Goal: Task Accomplishment & Management: Complete application form

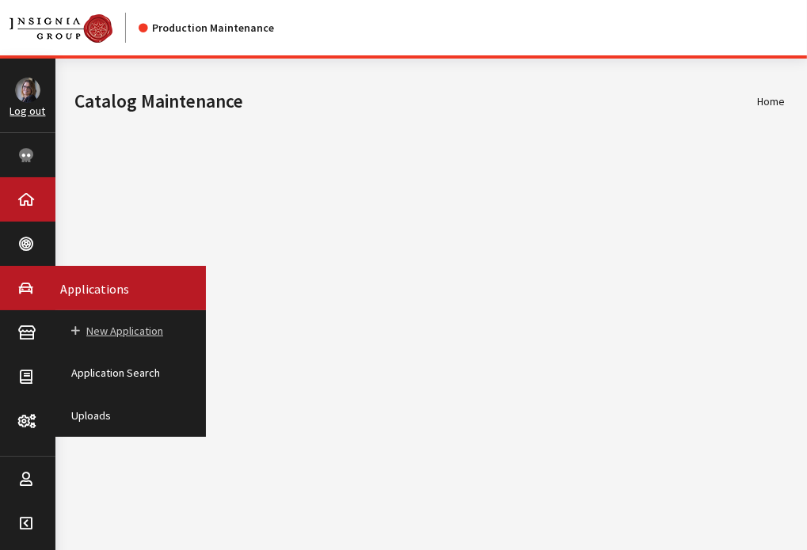
click at [112, 327] on link "New Application" at bounding box center [130, 331] width 150 height 42
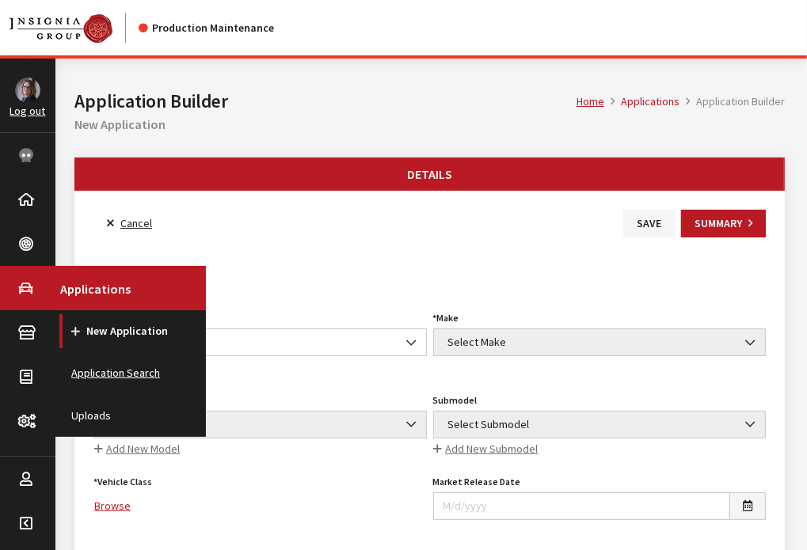
click at [89, 376] on link "Application Search" at bounding box center [130, 373] width 150 height 42
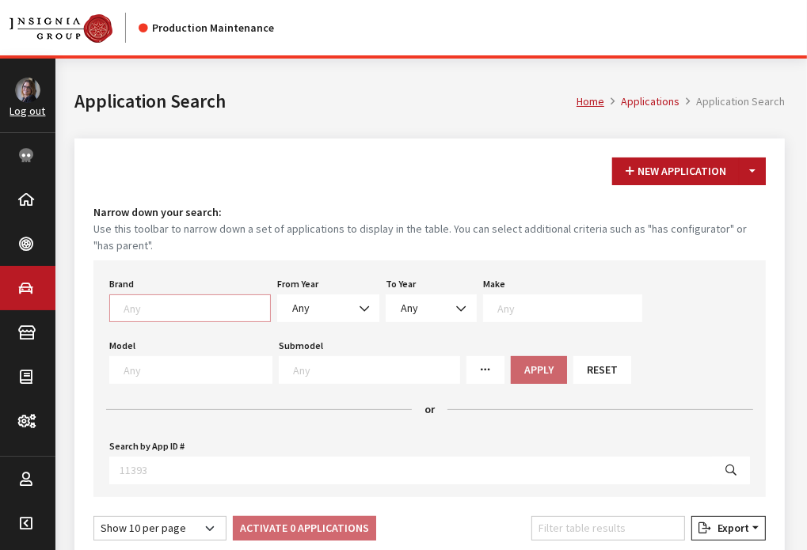
click at [150, 304] on textarea "Search" at bounding box center [196, 308] width 146 height 14
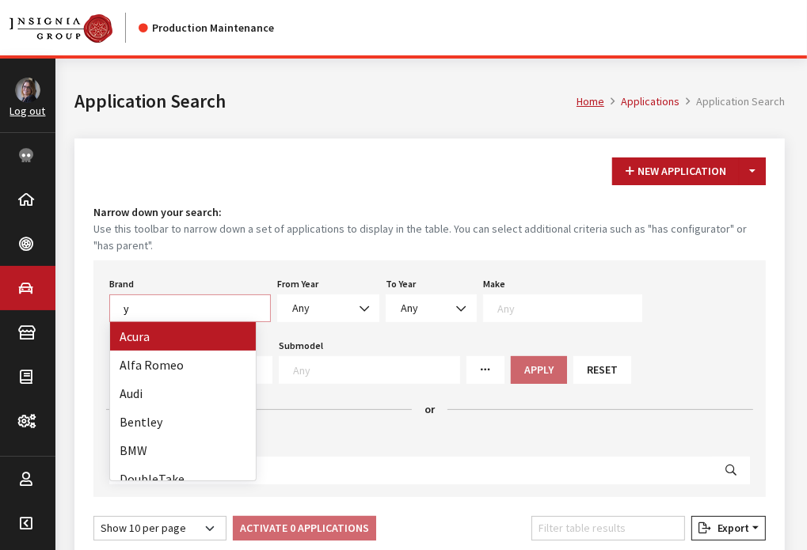
scroll to position [1, 0]
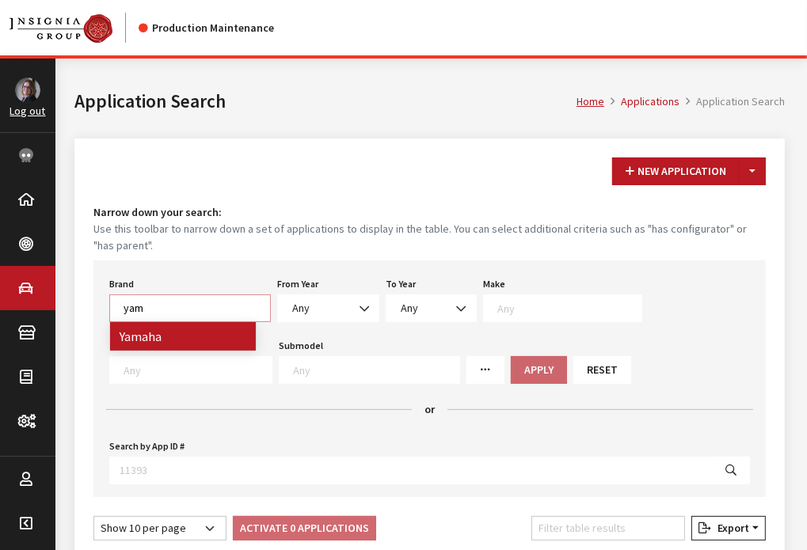
type textarea "yam"
select select "1065"
select select
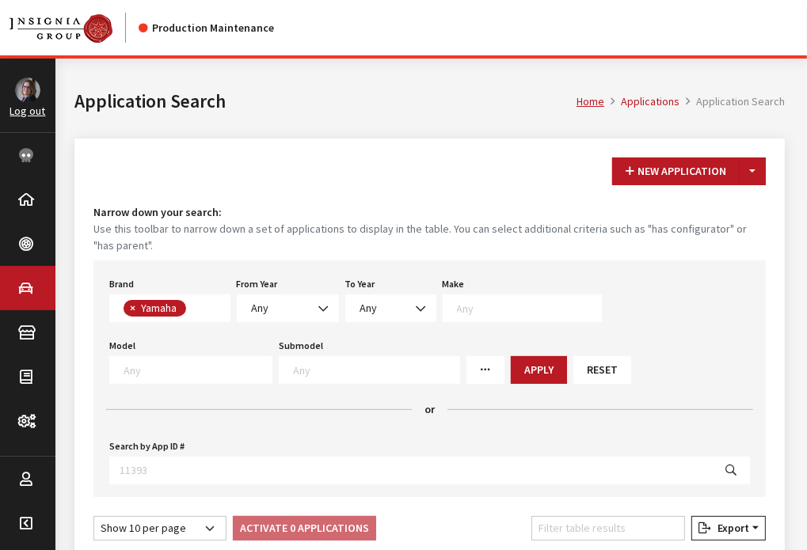
scroll to position [427, 0]
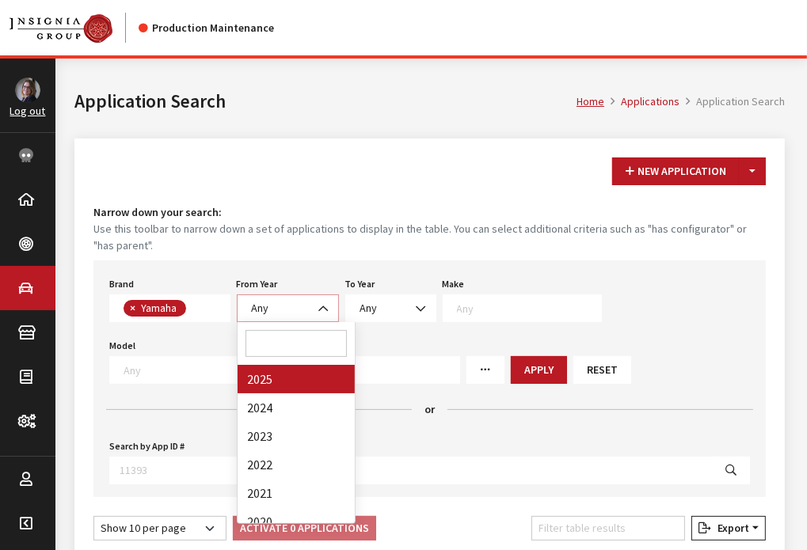
click at [306, 306] on span "Any" at bounding box center [288, 308] width 82 height 17
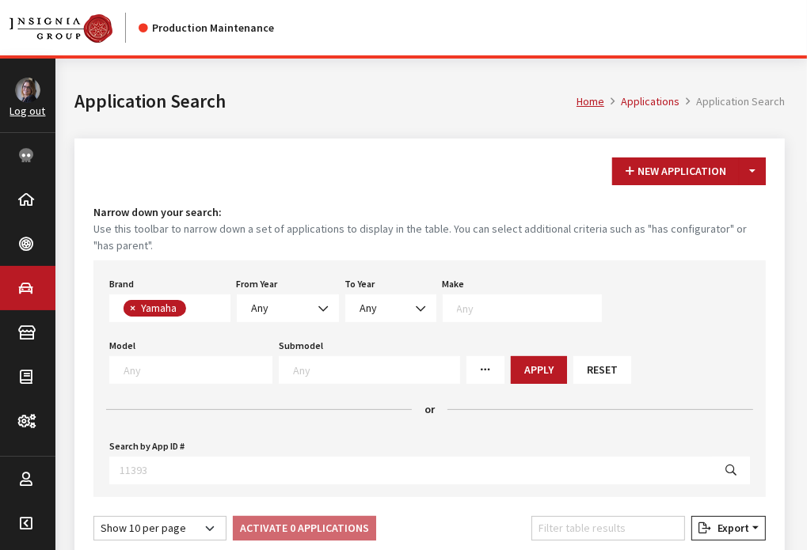
click at [135, 306] on span "×" at bounding box center [133, 308] width 6 height 14
select select
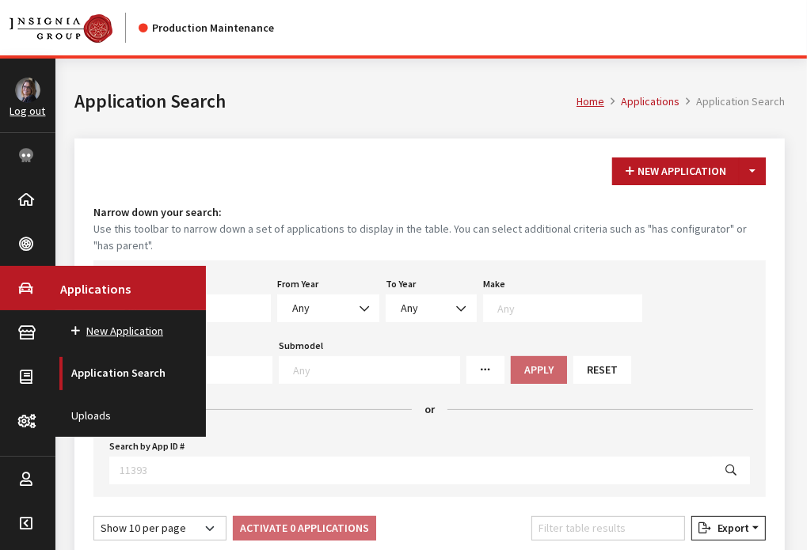
click at [103, 324] on link "New Application" at bounding box center [130, 331] width 150 height 42
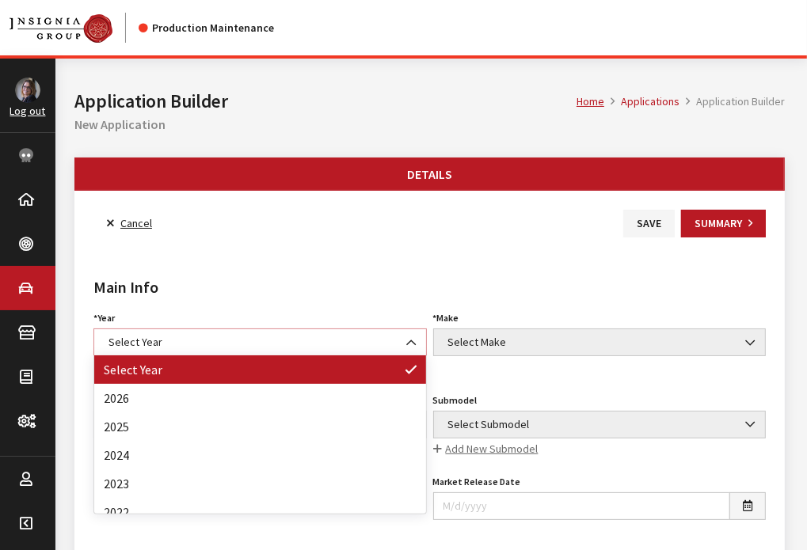
click at [274, 336] on span "Select Year" at bounding box center [260, 342] width 313 height 17
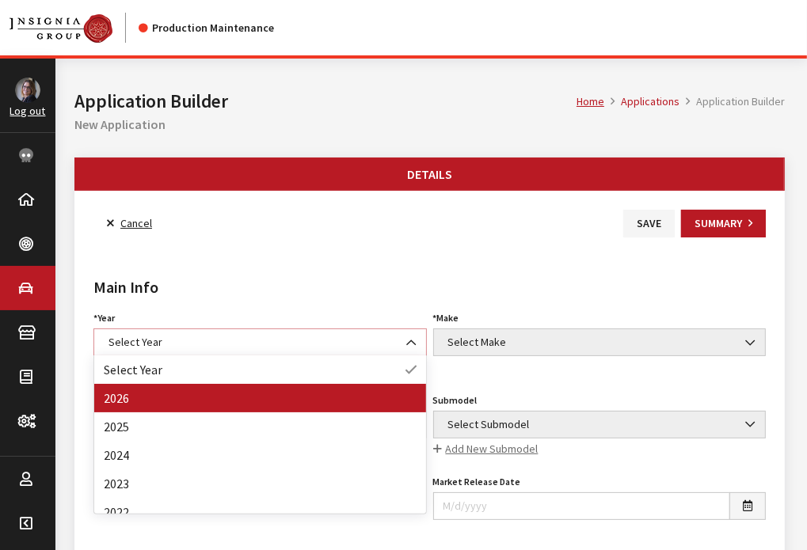
select select "44"
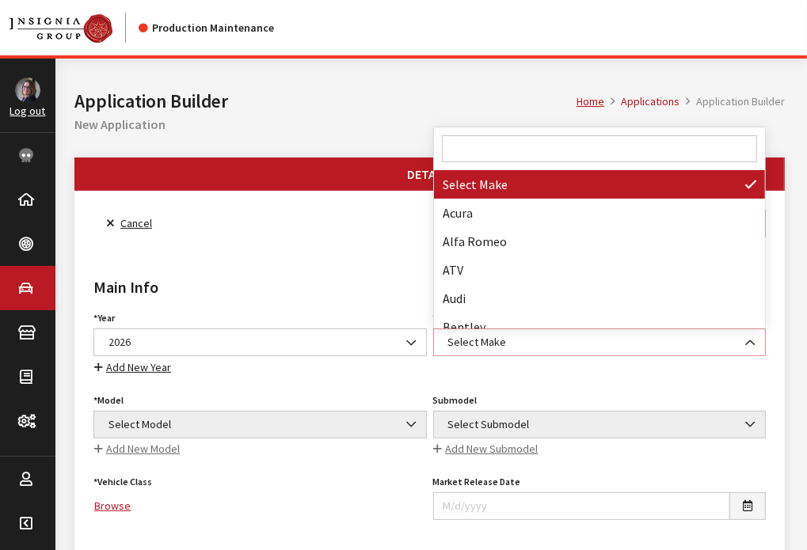
click at [461, 338] on span "Select Make" at bounding box center [599, 342] width 313 height 17
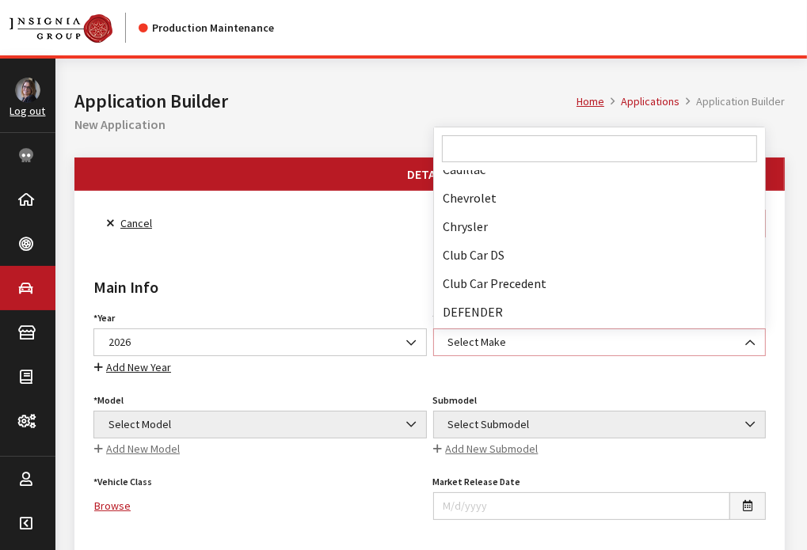
scroll to position [244, 0]
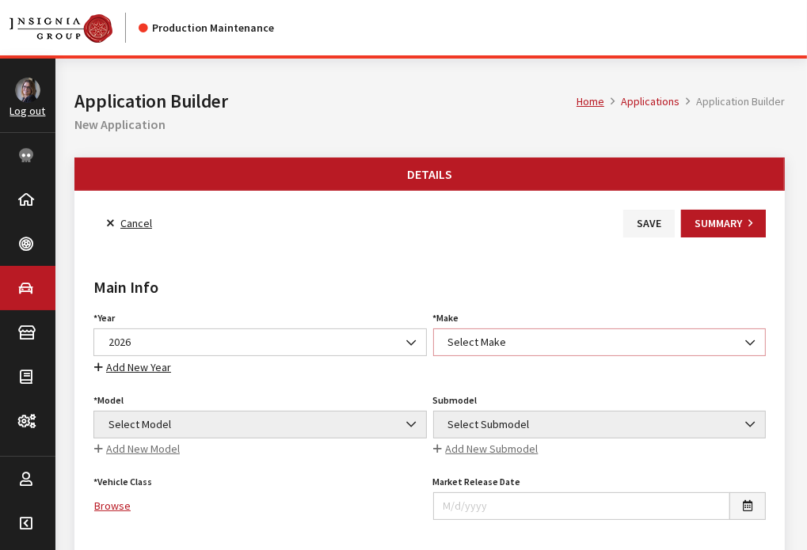
click at [461, 338] on span "Select Make" at bounding box center [599, 342] width 313 height 17
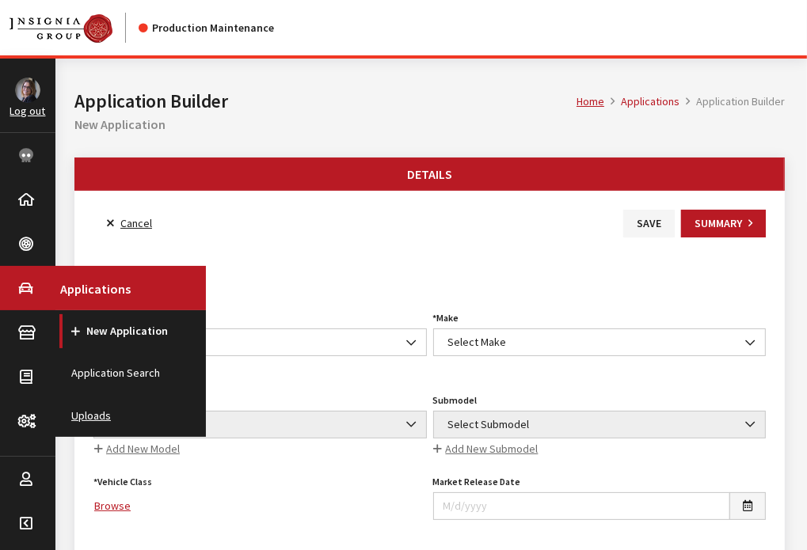
click at [83, 423] on link "Uploads" at bounding box center [130, 416] width 150 height 42
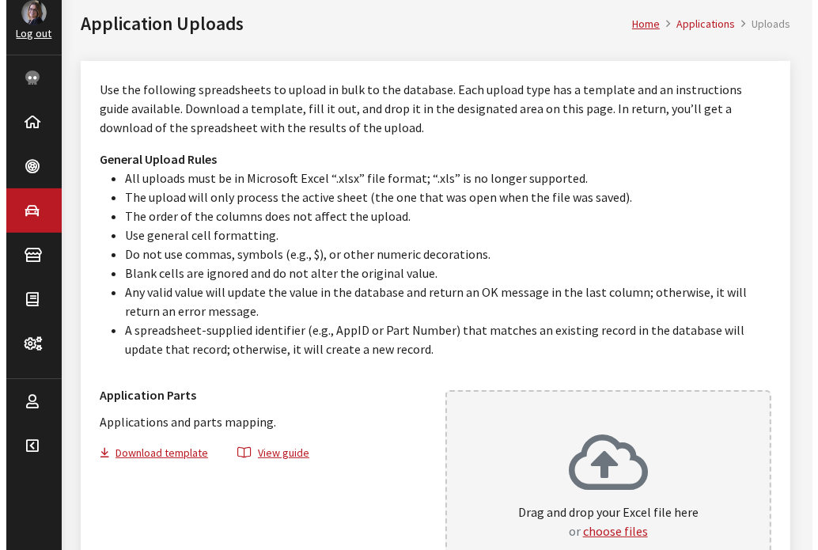
scroll to position [74, 0]
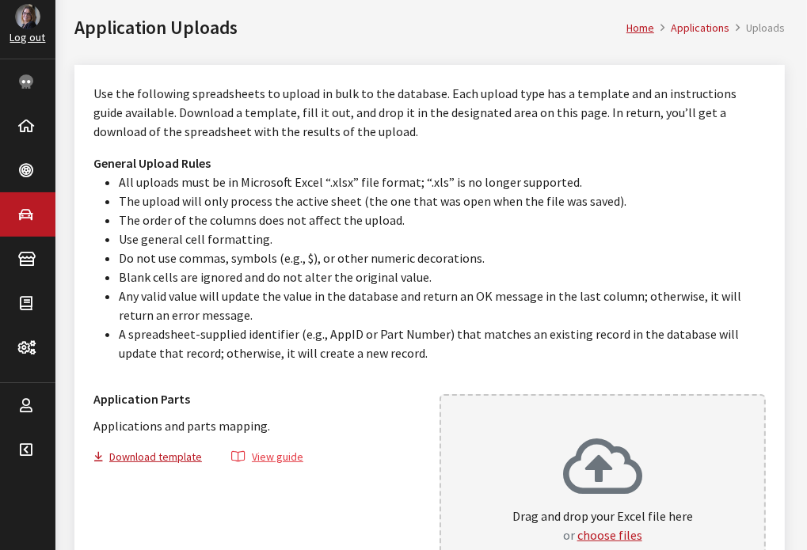
click at [280, 452] on button "View guide" at bounding box center [267, 459] width 99 height 23
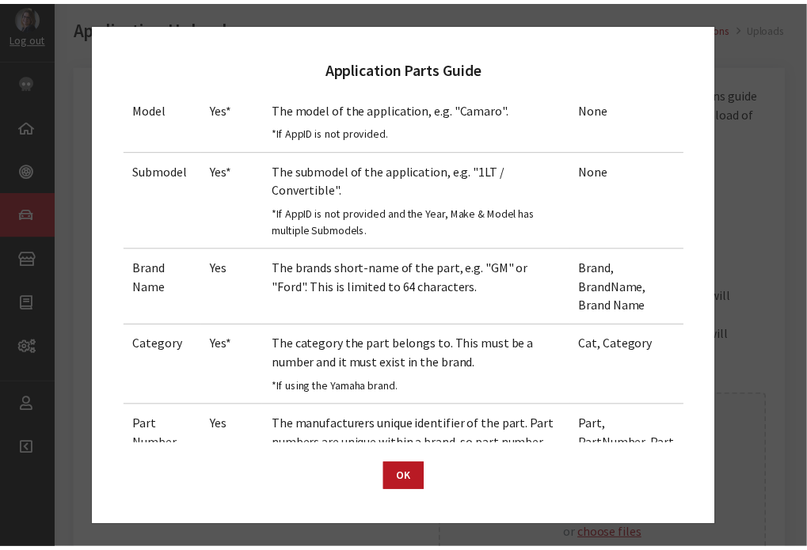
scroll to position [294, 0]
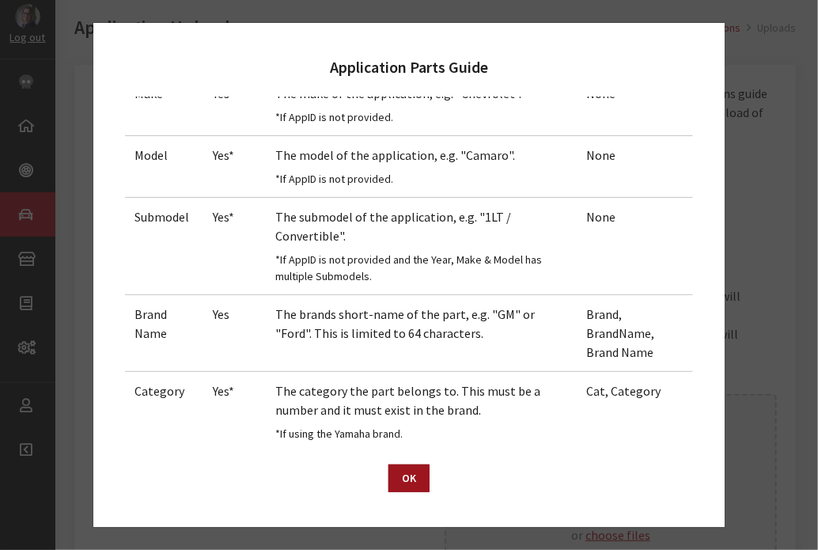
click at [404, 479] on button "OK" at bounding box center [409, 479] width 41 height 28
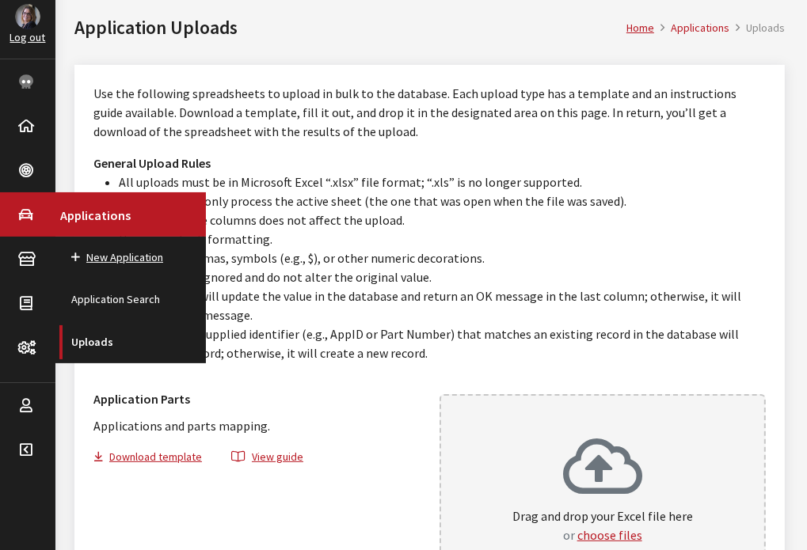
click at [142, 260] on link "New Application" at bounding box center [130, 258] width 150 height 42
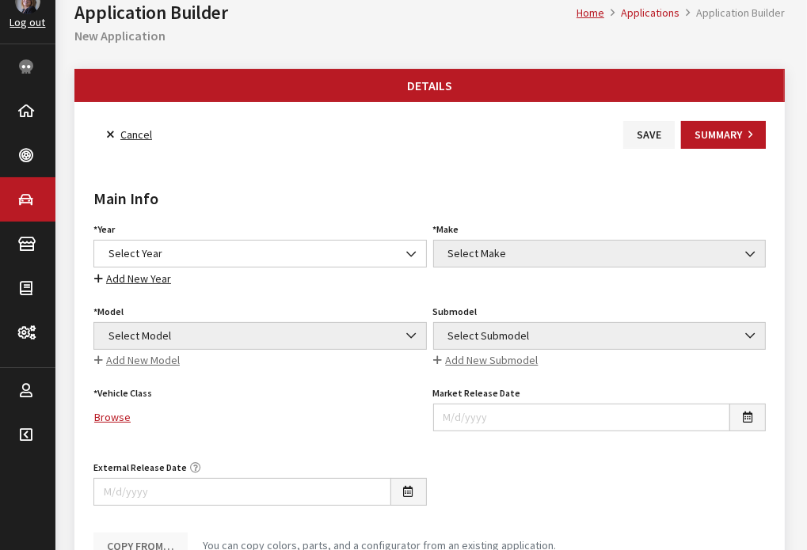
scroll to position [98, 0]
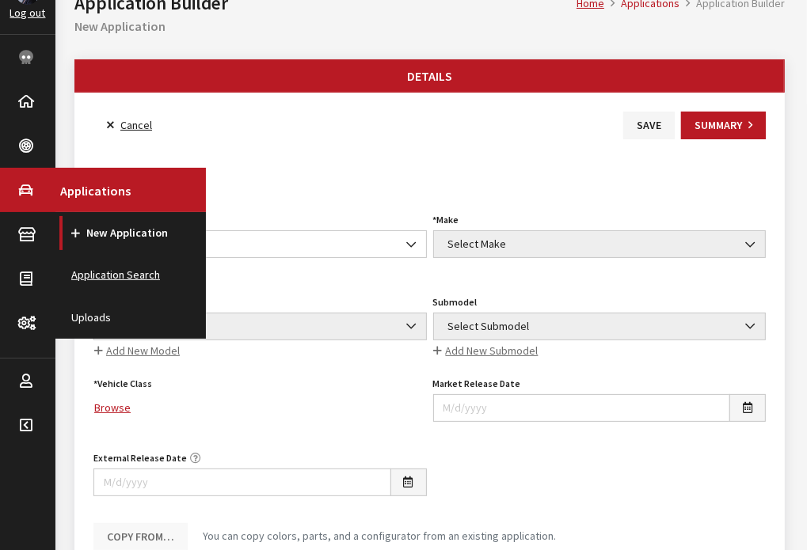
click at [99, 278] on link "Application Search" at bounding box center [130, 275] width 150 height 42
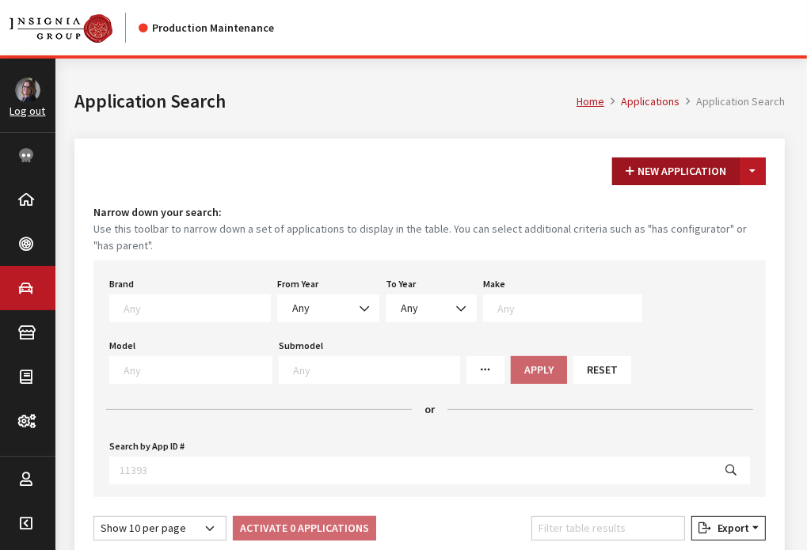
click at [684, 169] on button "New Application" at bounding box center [675, 172] width 127 height 28
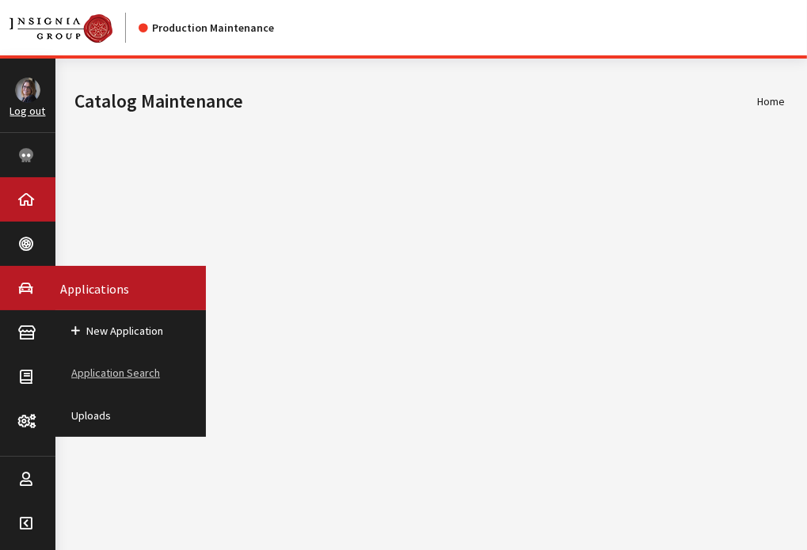
click at [157, 371] on link "Application Search" at bounding box center [130, 373] width 150 height 42
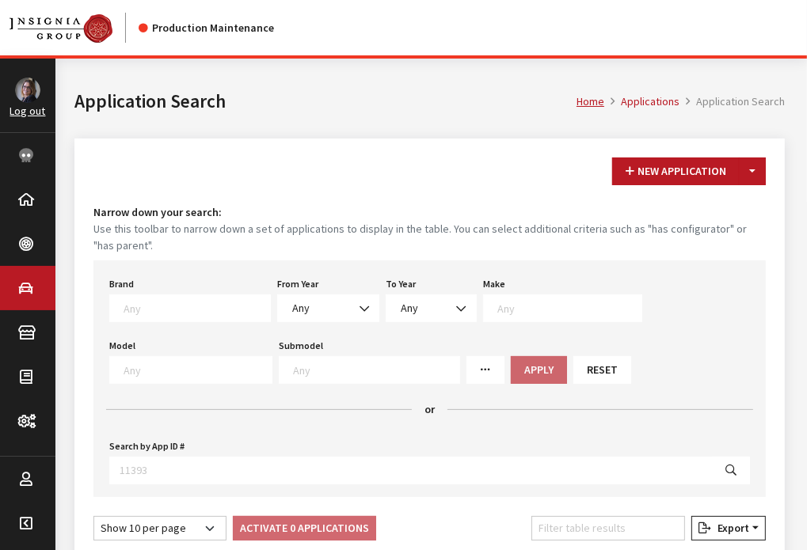
click at [757, 172] on button "Toggle Dropdown" at bounding box center [751, 172] width 27 height 28
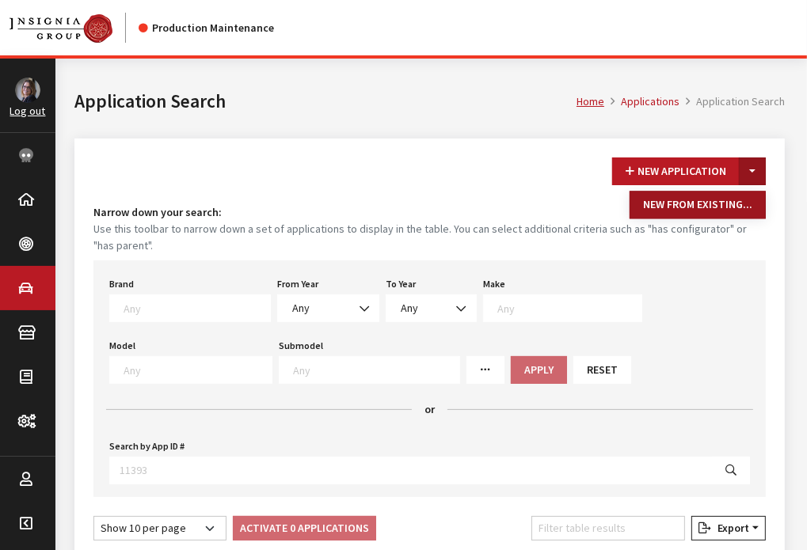
click at [734, 202] on button "New From Existing..." at bounding box center [697, 206] width 136 height 28
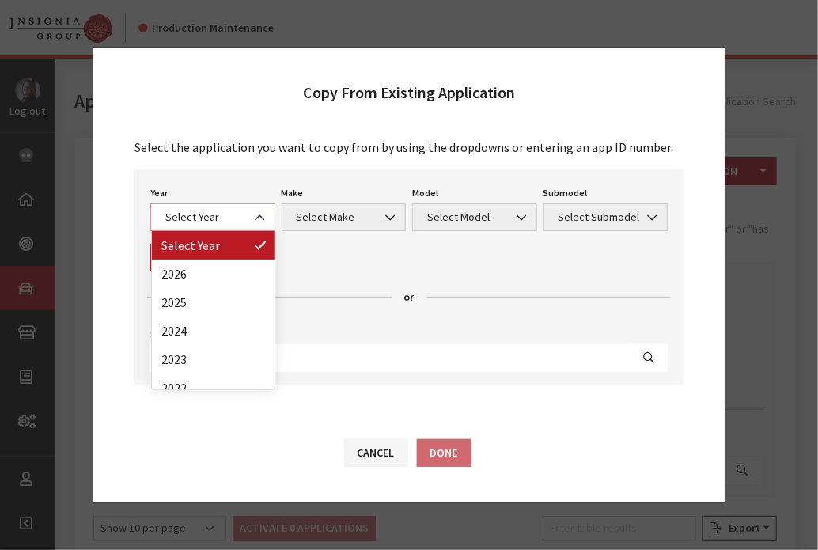
click at [216, 211] on span "Select Year" at bounding box center [213, 217] width 104 height 17
drag, startPoint x: 206, startPoint y: 269, endPoint x: 361, endPoint y: 211, distance: 165.5
click at [361, 211] on div "Copy From Existing Application Select the application you want to copy from by …" at bounding box center [409, 274] width 633 height 455
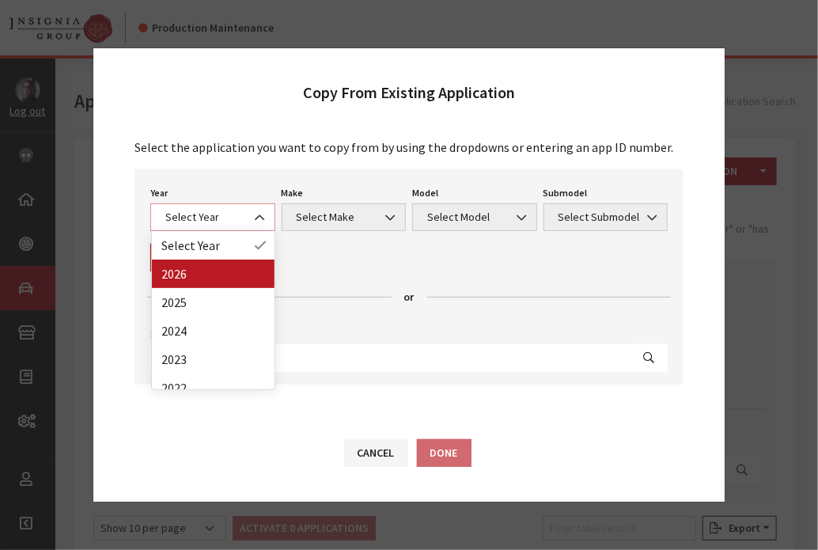
select select "44"
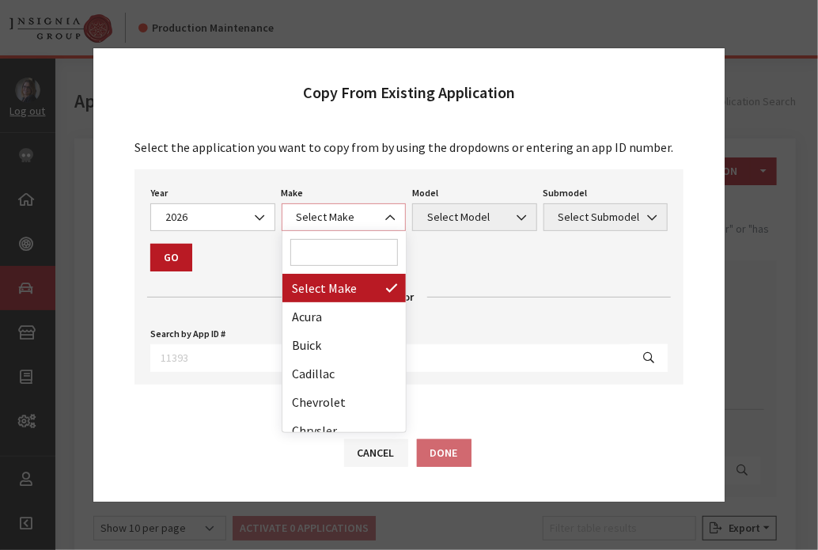
click at [340, 229] on span "Select Make" at bounding box center [344, 217] width 125 height 28
click at [348, 249] on input "Search" at bounding box center [344, 252] width 108 height 27
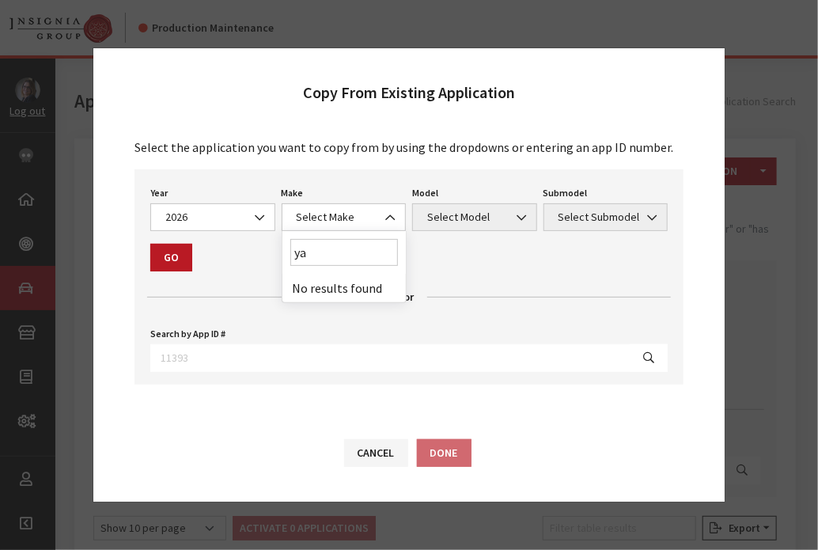
type input "y"
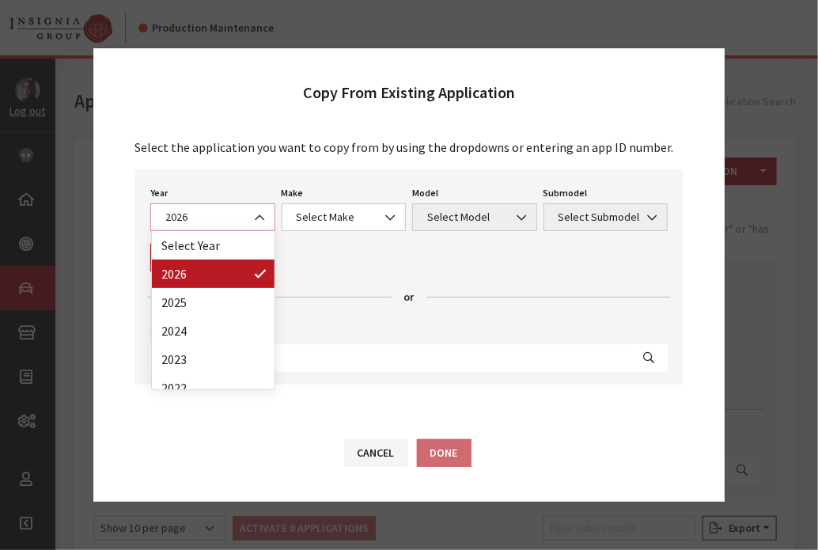
click at [261, 227] on span at bounding box center [261, 217] width 27 height 27
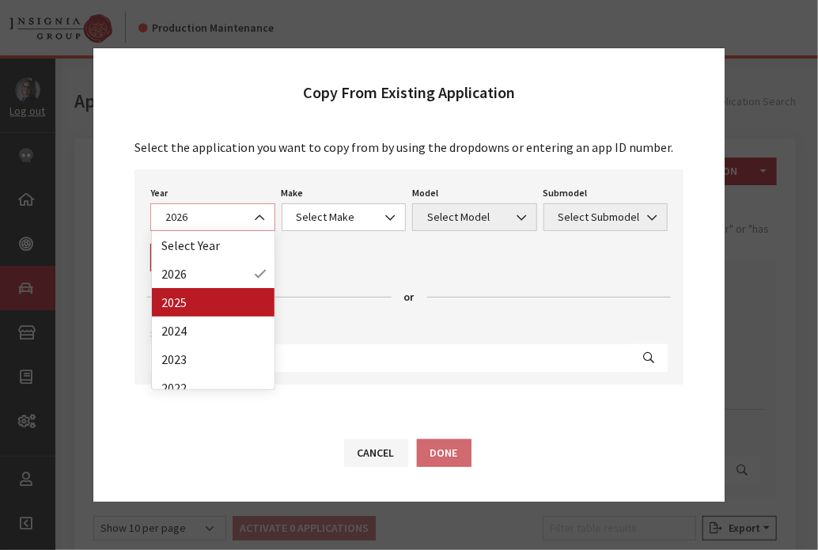
select select "43"
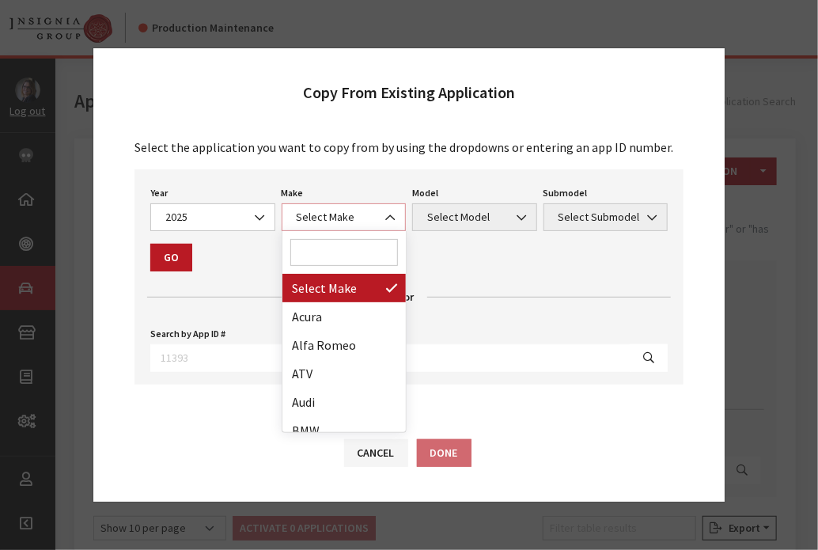
click at [370, 225] on span "Select Make" at bounding box center [344, 217] width 104 height 17
click at [359, 260] on input "Search" at bounding box center [344, 252] width 108 height 27
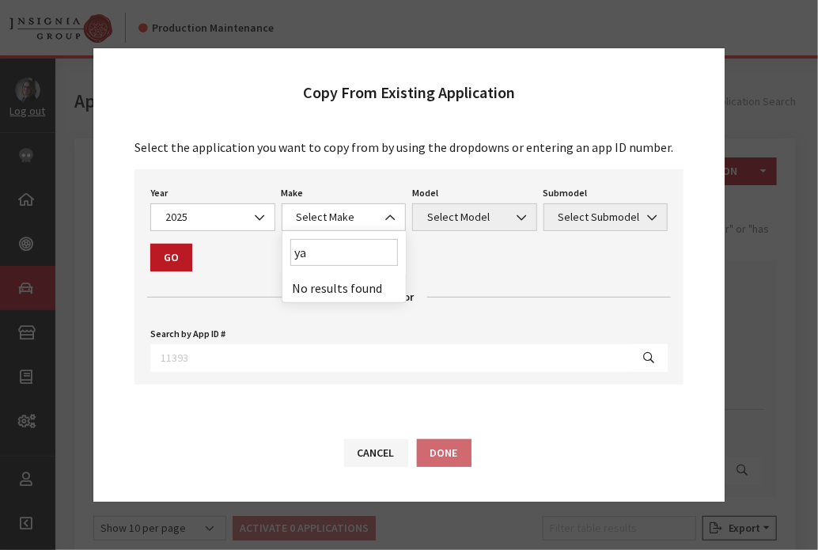
type input "y"
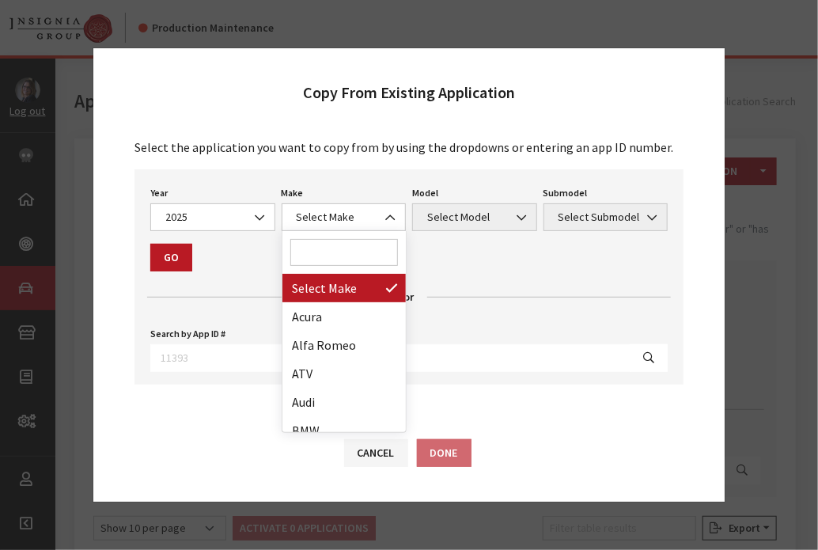
click at [332, 249] on input "Search" at bounding box center [344, 252] width 108 height 27
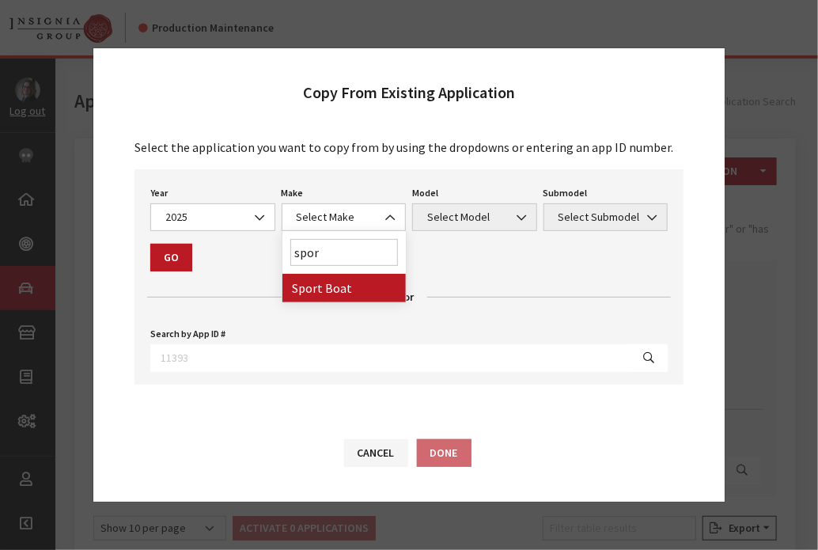
type input "spor"
select select "58"
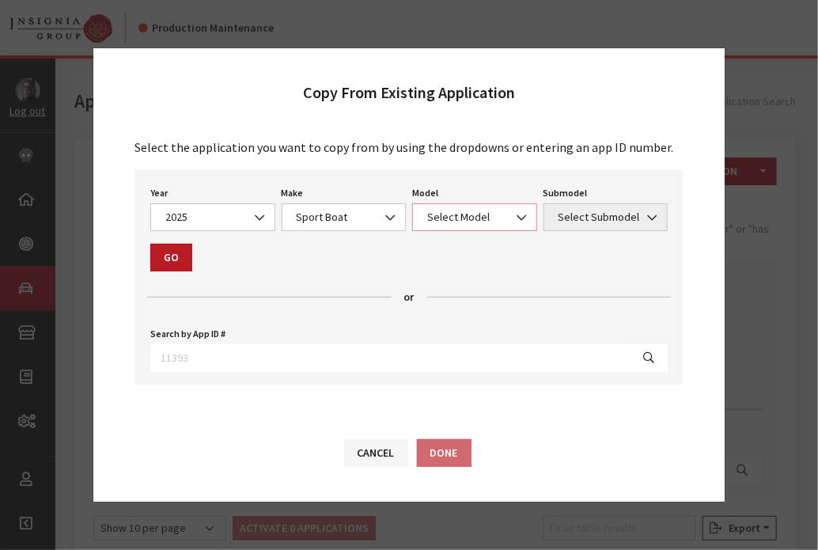
click at [448, 230] on span "Select Model" at bounding box center [474, 217] width 125 height 28
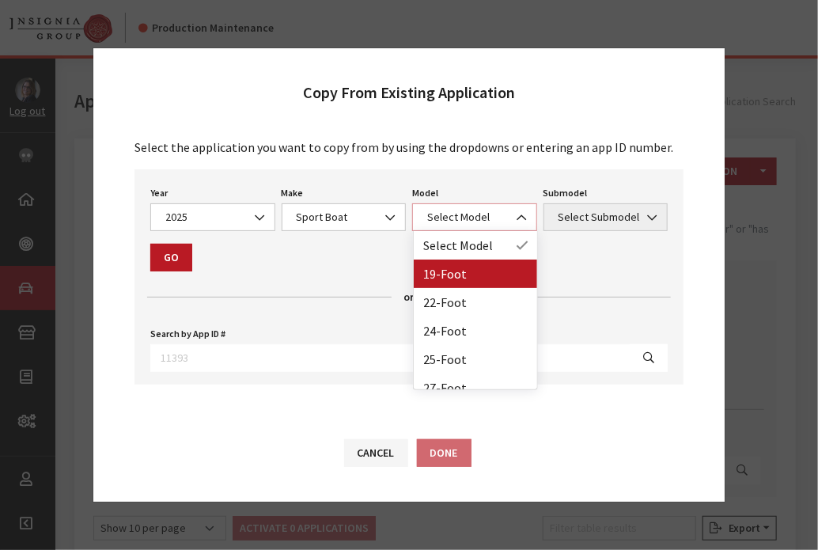
select select "1365"
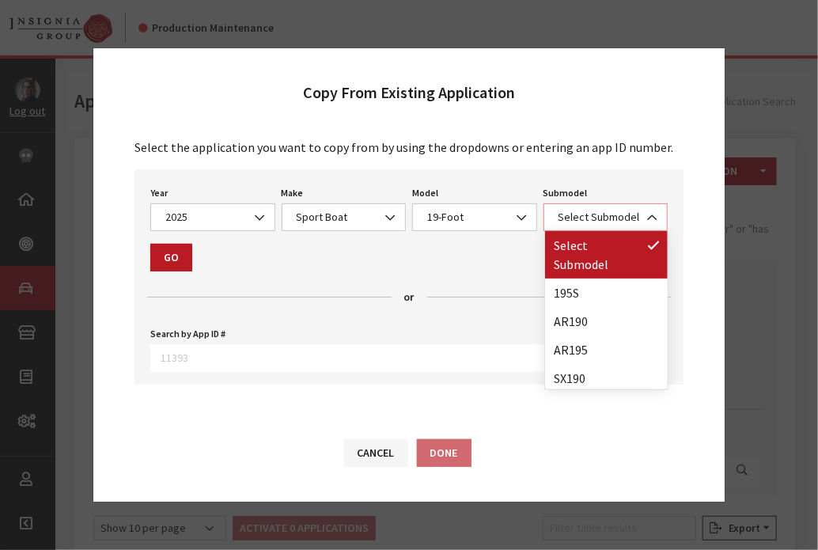
click at [587, 226] on span "Select Submodel" at bounding box center [606, 217] width 104 height 17
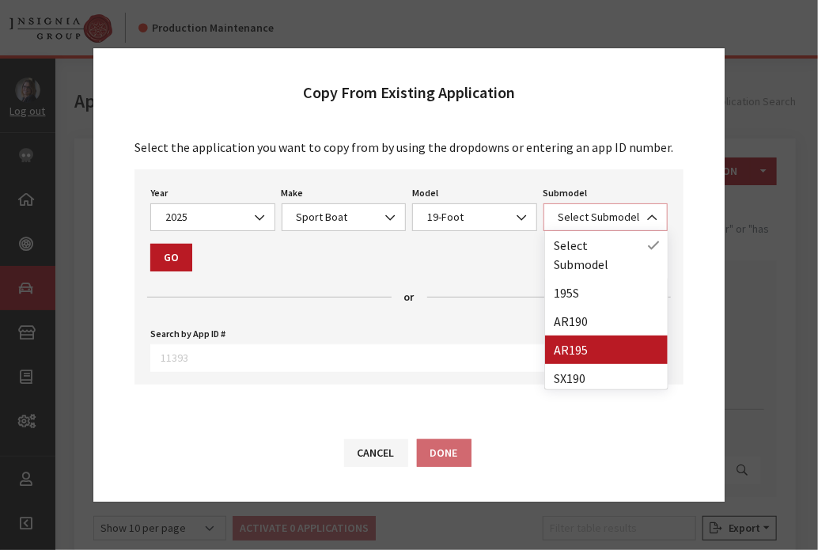
select select "4403"
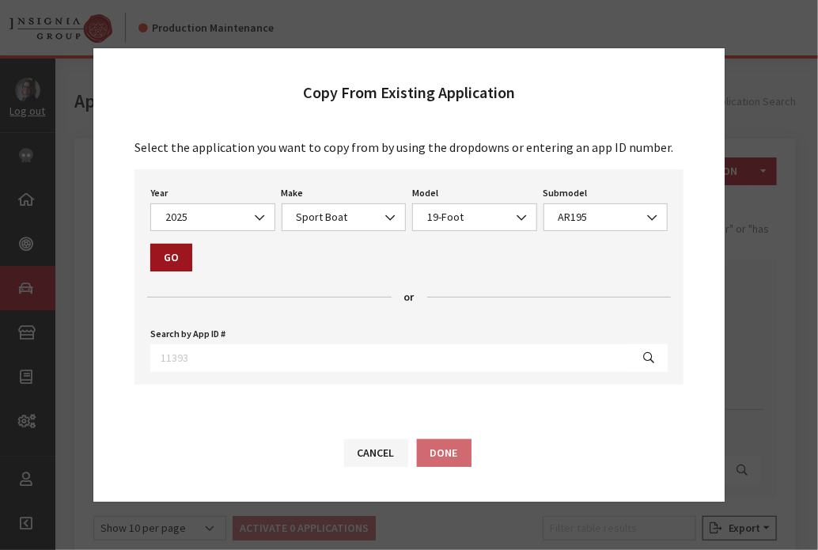
click at [174, 264] on button "Go" at bounding box center [171, 258] width 42 height 28
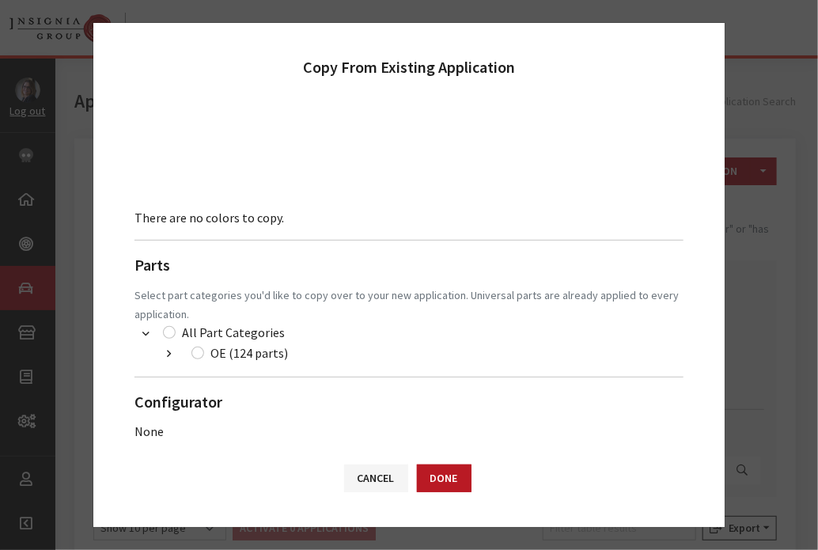
scroll to position [433, 0]
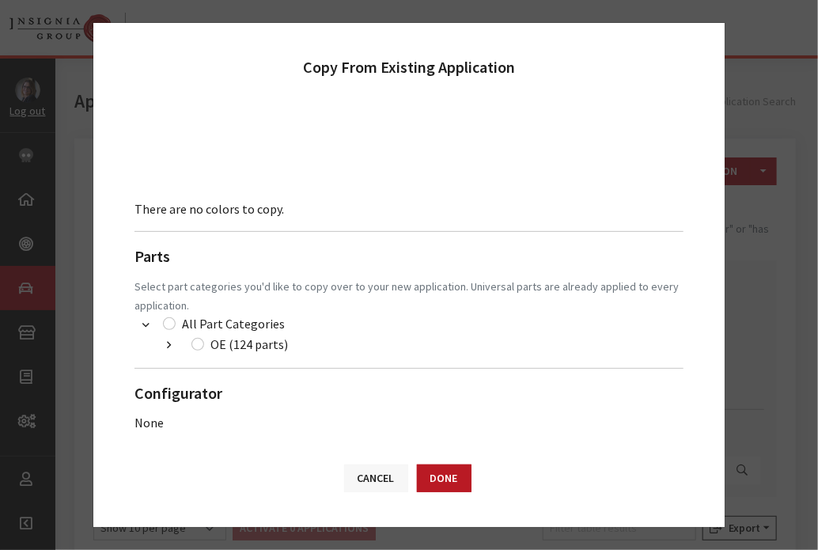
click at [401, 487] on button "Cancel" at bounding box center [376, 479] width 64 height 28
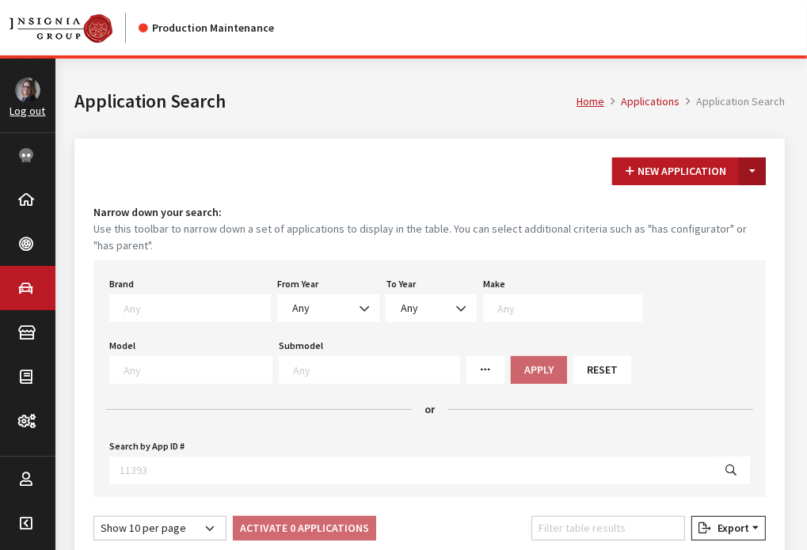
click at [751, 170] on button "Toggle Dropdown" at bounding box center [751, 172] width 27 height 28
click at [710, 217] on button "New From Existing..." at bounding box center [697, 206] width 136 height 28
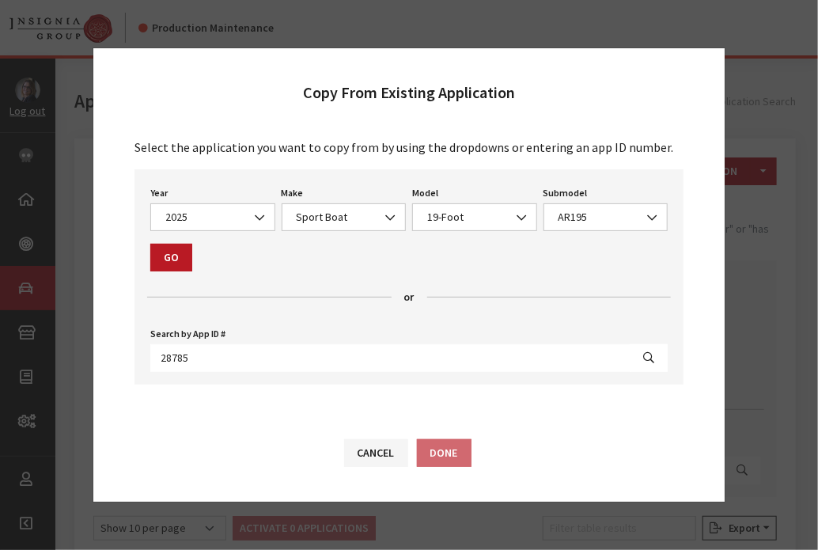
scroll to position [0, 0]
click at [488, 359] on input "28785" at bounding box center [390, 358] width 480 height 28
click at [459, 449] on div "Cancel Done" at bounding box center [407, 453] width 127 height 28
click at [158, 264] on button "Go" at bounding box center [171, 258] width 42 height 28
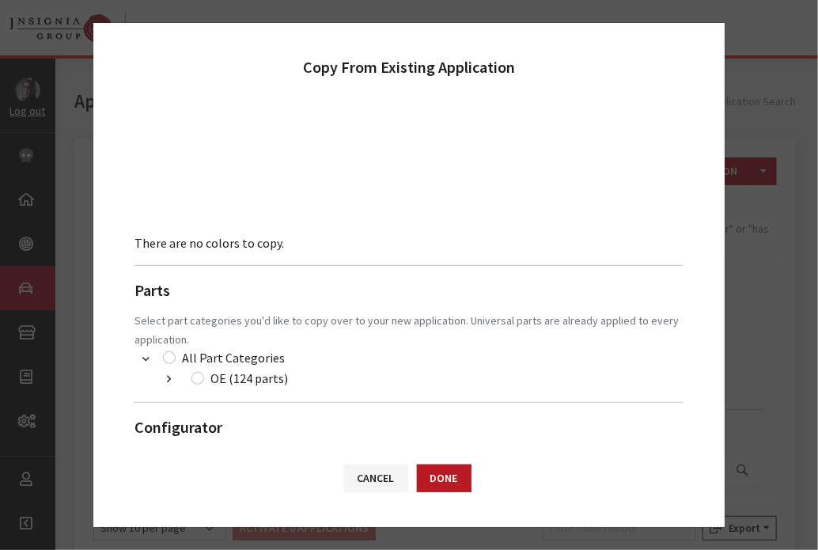
scroll to position [433, 0]
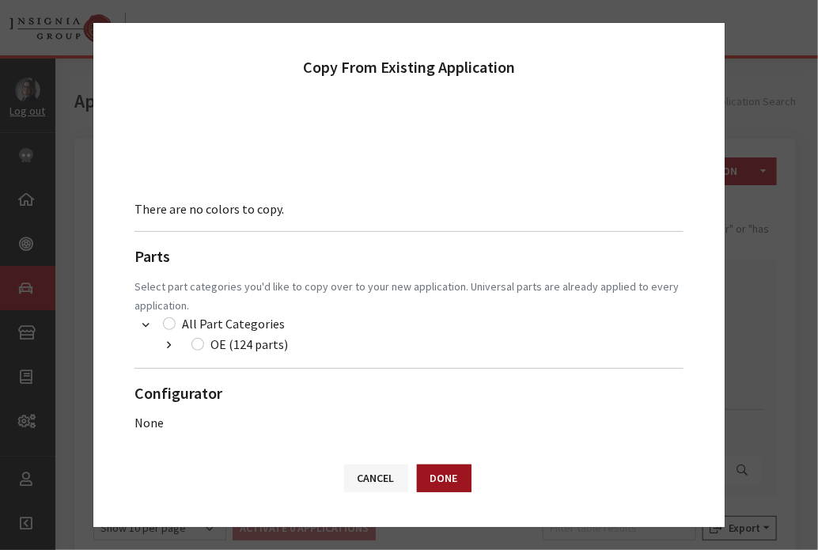
click at [431, 476] on button "Done" at bounding box center [444, 479] width 55 height 28
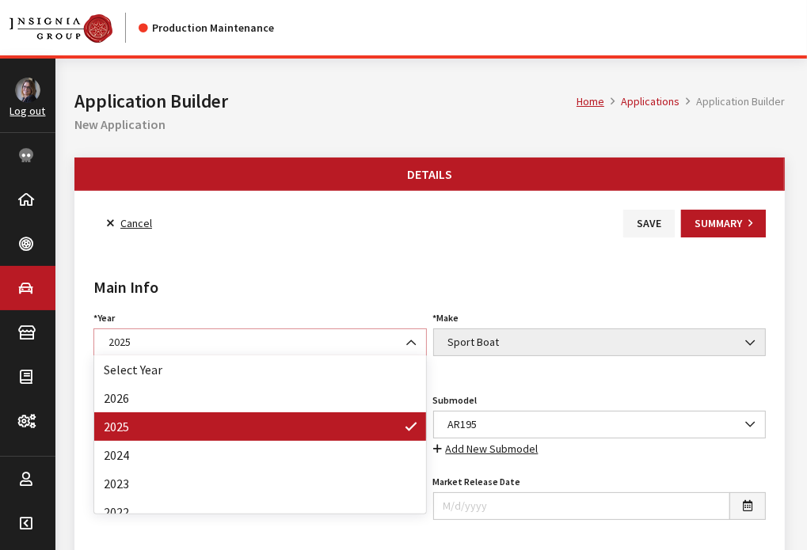
click at [416, 340] on span at bounding box center [412, 342] width 27 height 27
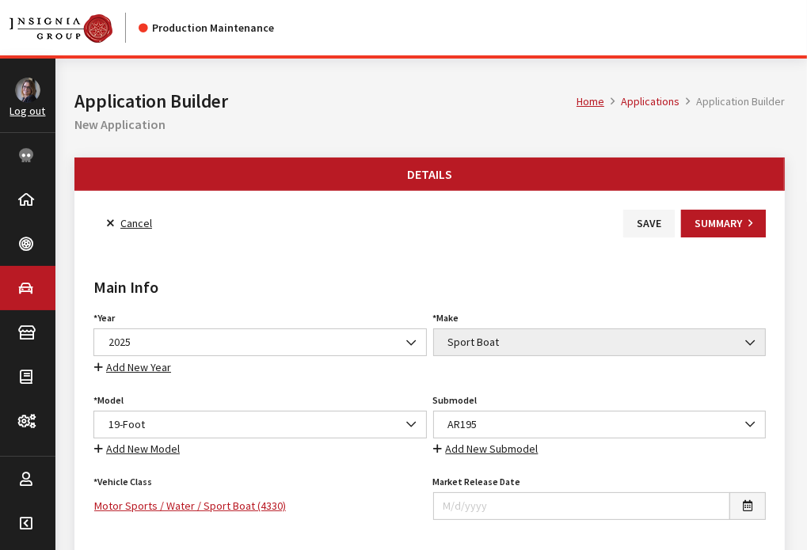
drag, startPoint x: 453, startPoint y: 165, endPoint x: 317, endPoint y: 259, distance: 165.1
click at [317, 259] on div "Main Info Year Select Year 2026 2025 2024 2023 2022 2021 2020 2019 2018 2017 20…" at bounding box center [429, 449] width 678 height 424
click at [393, 341] on span "2025" at bounding box center [260, 342] width 313 height 17
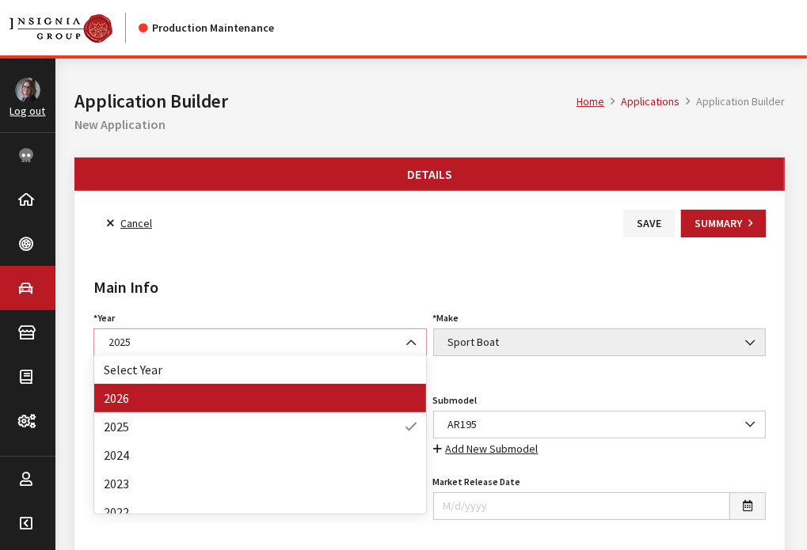
select select "44"
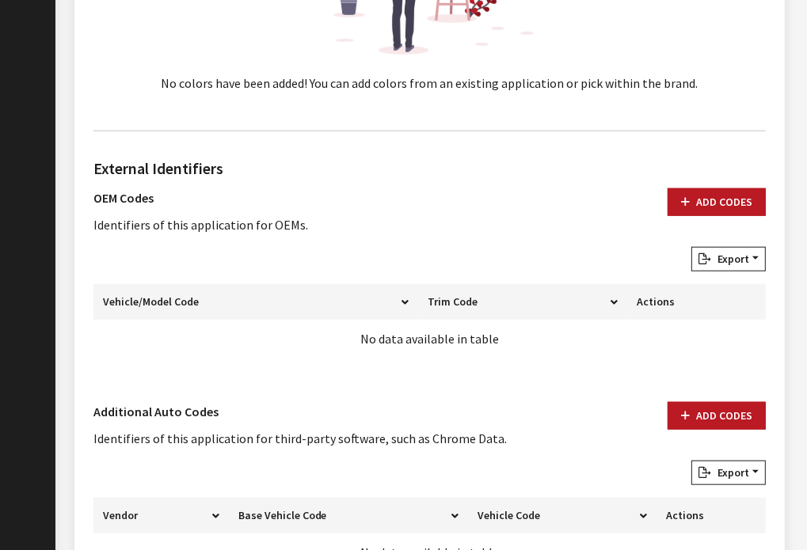
scroll to position [1019, 0]
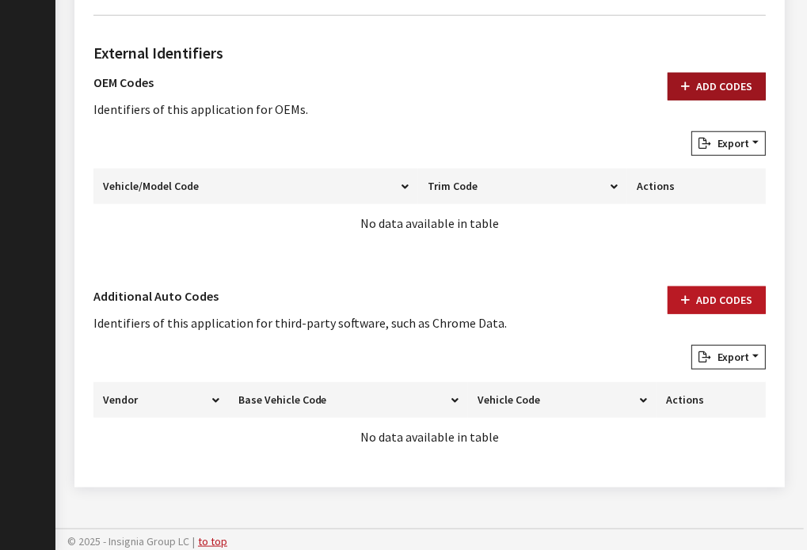
click at [713, 88] on button "Add Codes" at bounding box center [716, 87] width 98 height 28
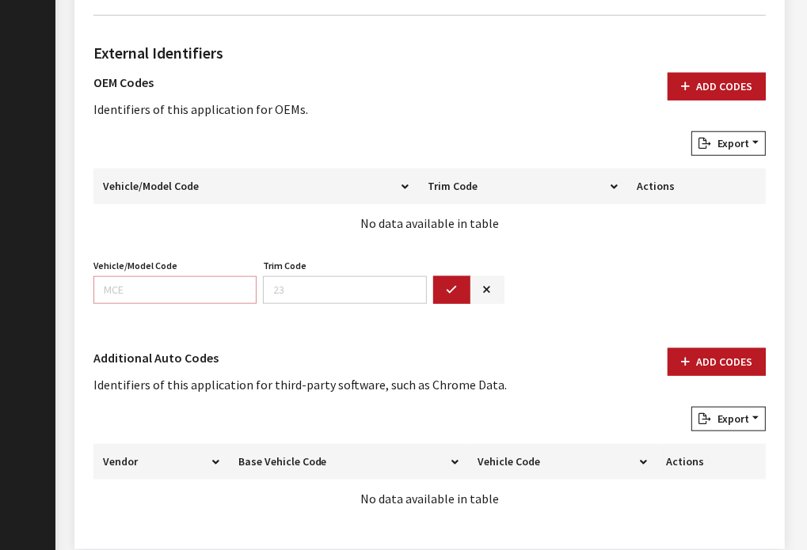
click at [154, 288] on input "Vehicle/Model Code" at bounding box center [174, 290] width 163 height 28
paste input "F4VM"
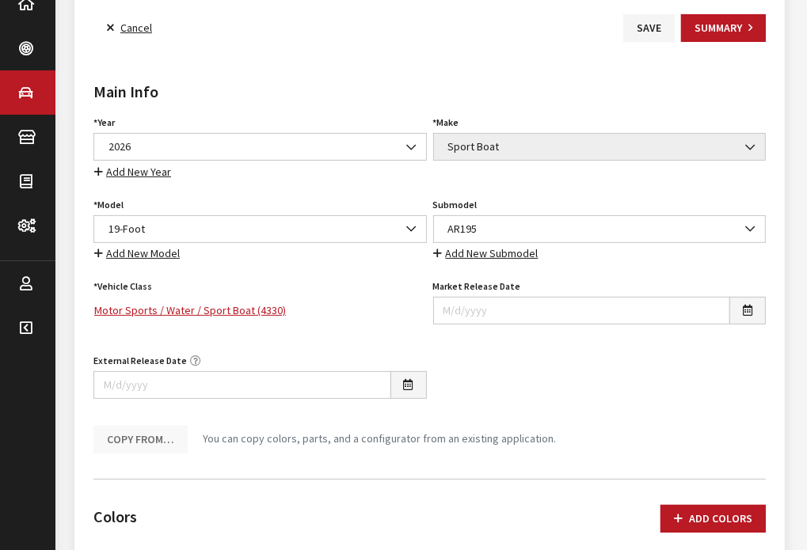
scroll to position [194, 0]
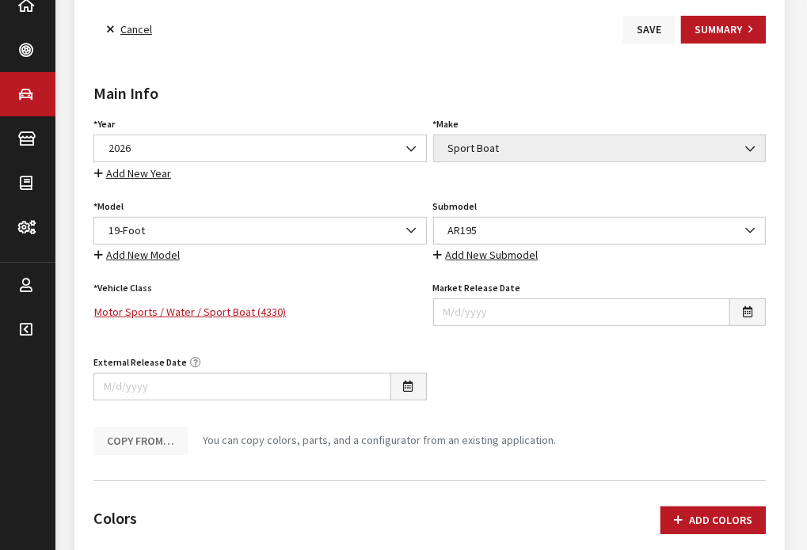
type input "F4VM"
click at [647, 28] on button "Save" at bounding box center [648, 30] width 51 height 28
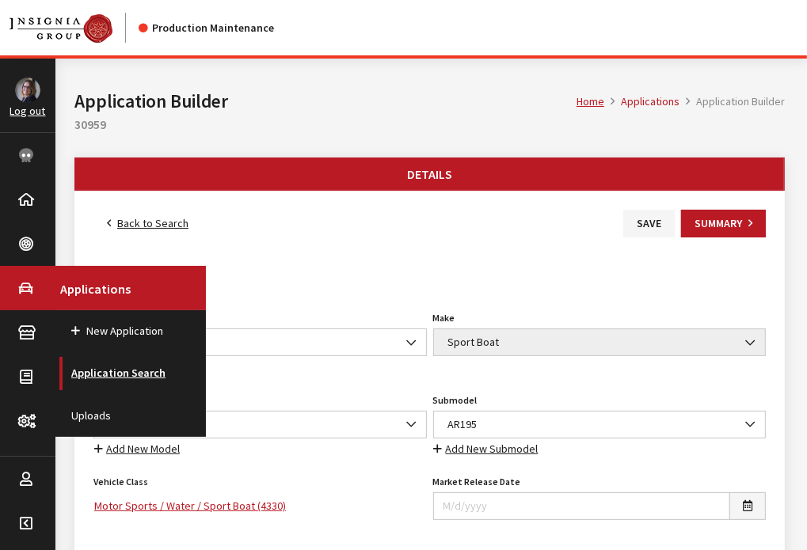
click at [98, 373] on link "Application Search" at bounding box center [130, 373] width 150 height 42
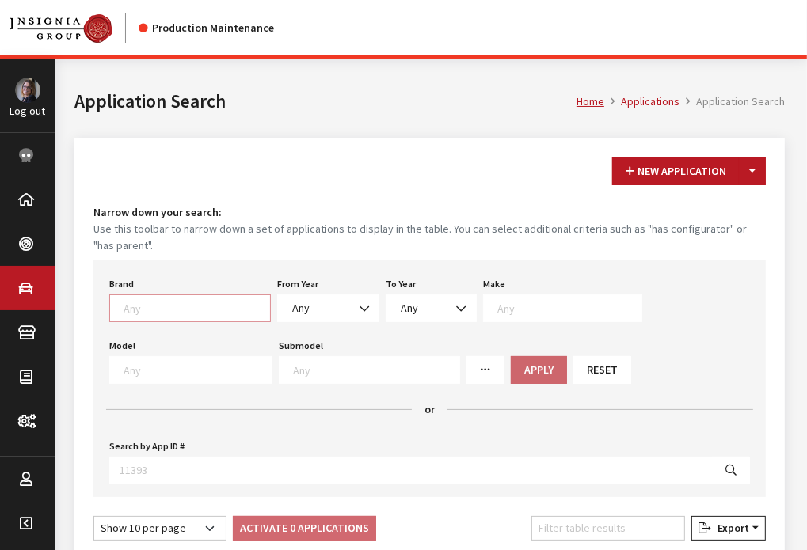
click at [154, 308] on textarea "Search" at bounding box center [196, 308] width 146 height 14
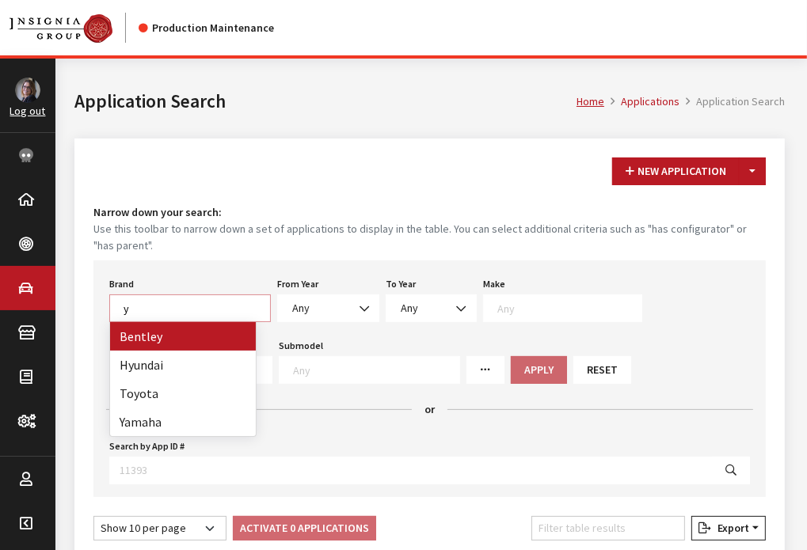
scroll to position [1, 0]
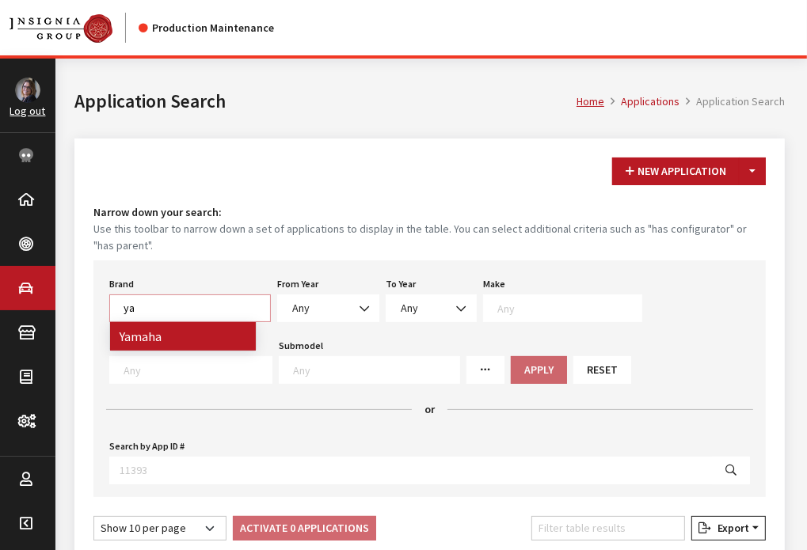
type textarea "ya"
select select "1065"
select select
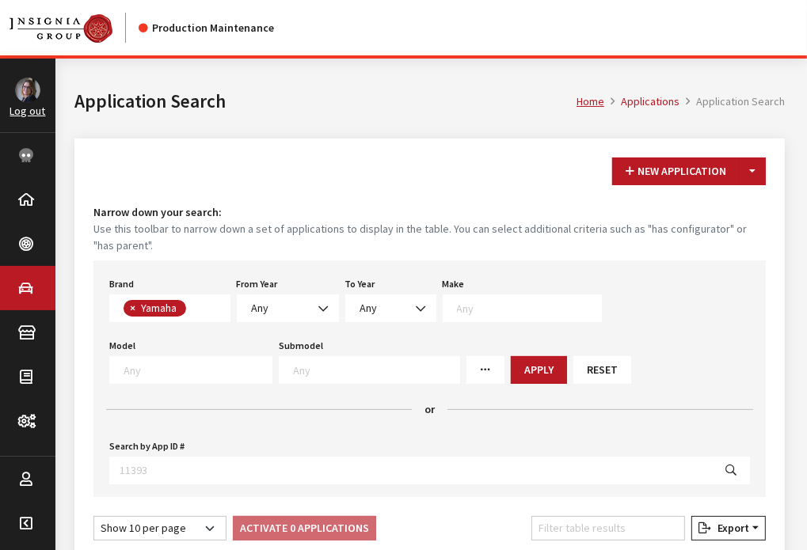
scroll to position [427, 0]
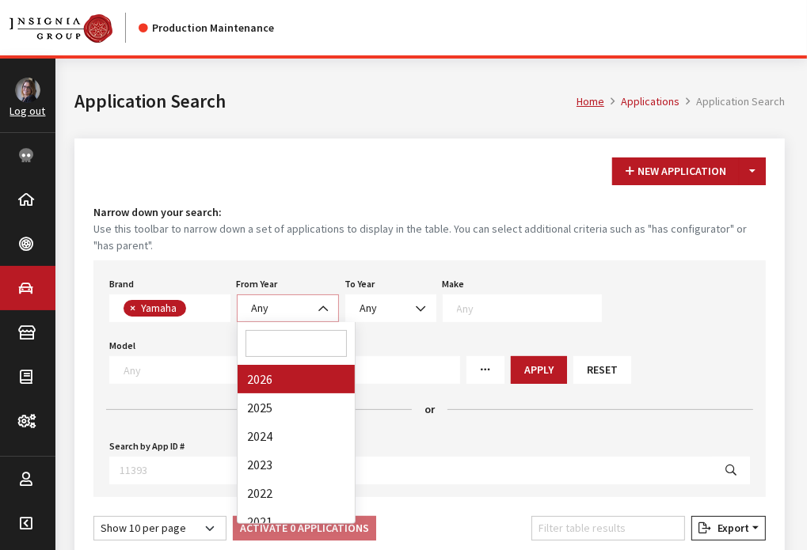
click at [309, 307] on span "Any" at bounding box center [288, 308] width 82 height 17
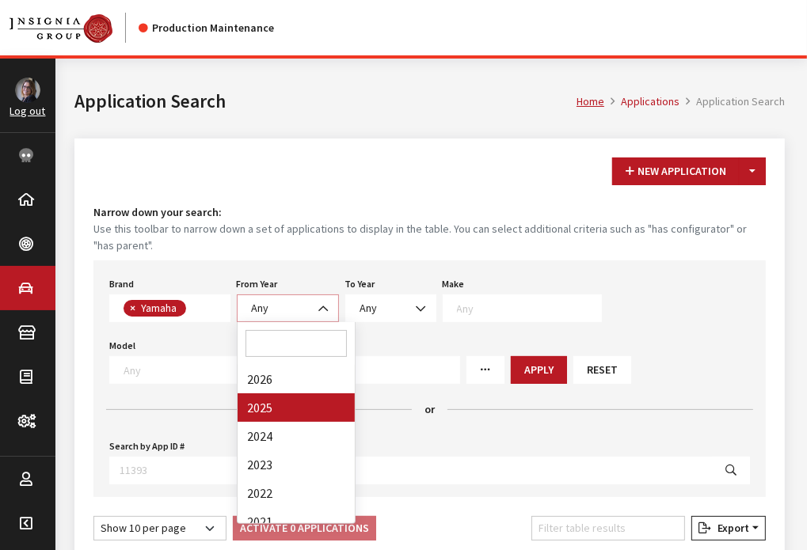
select select "2025"
select select
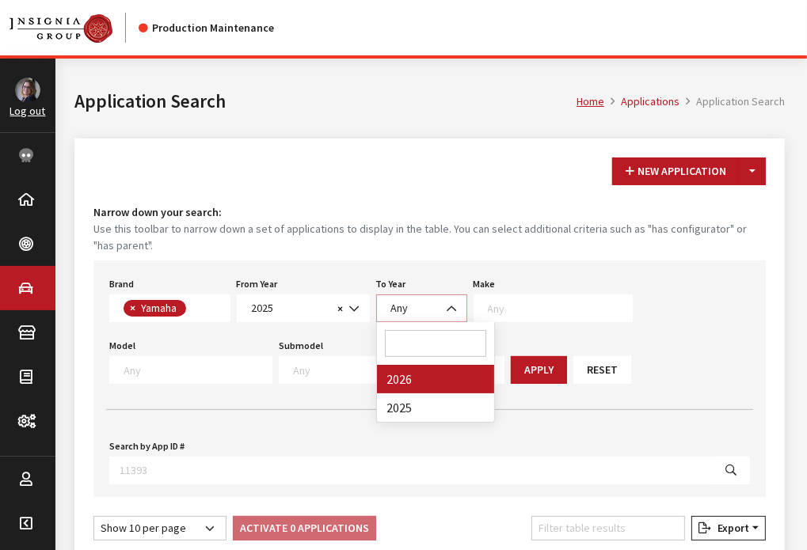
click at [408, 303] on span "Any" at bounding box center [421, 308] width 70 height 17
select select "2026"
select select
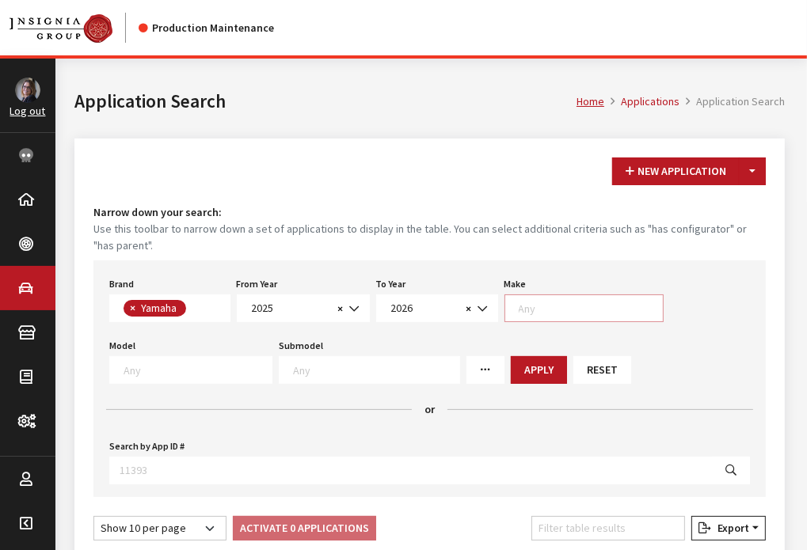
click at [530, 304] on textarea "Search" at bounding box center [590, 308] width 144 height 14
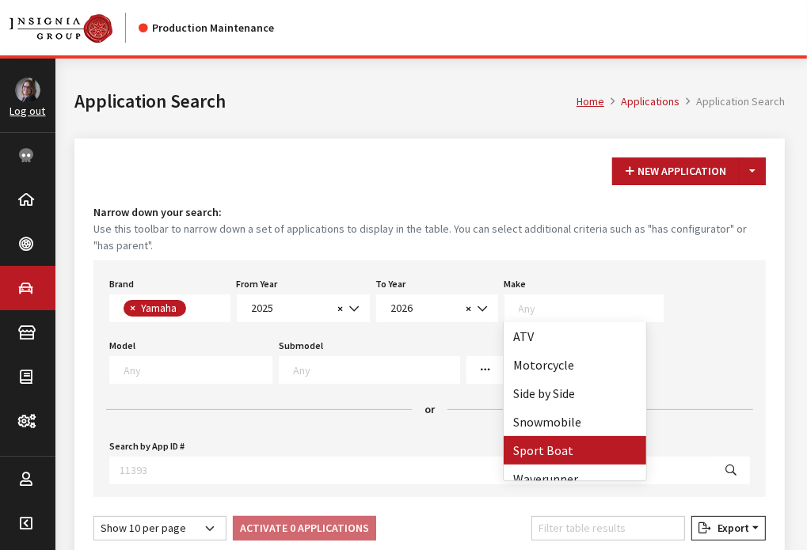
select select "58"
select select
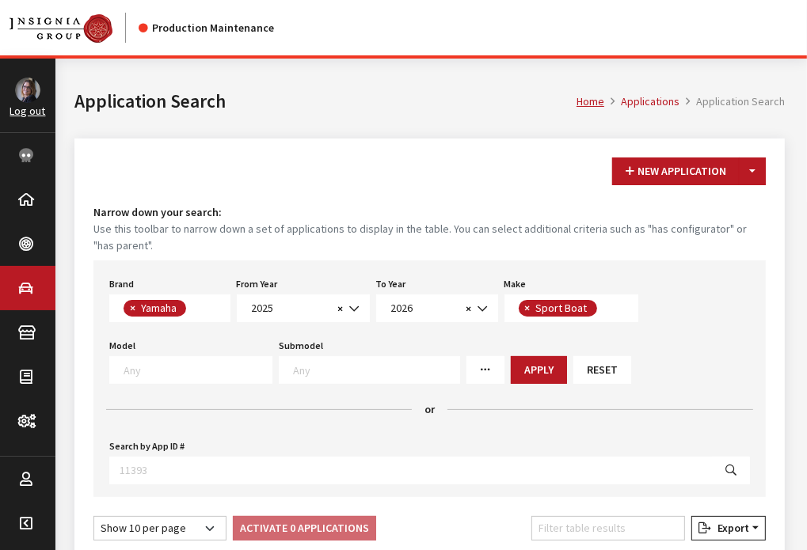
scroll to position [44, 0]
click at [150, 386] on div "Brand Any Acura Alfa Romeo Audi Bentley BMW DoubleTake Ford GM Honda Hyundai In…" at bounding box center [429, 378] width 672 height 237
click at [158, 375] on textarea "Search" at bounding box center [197, 370] width 148 height 14
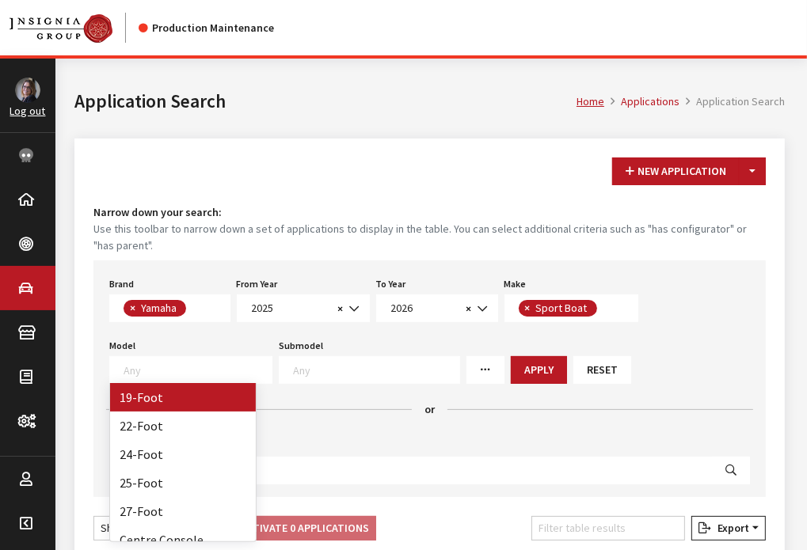
select select "1365"
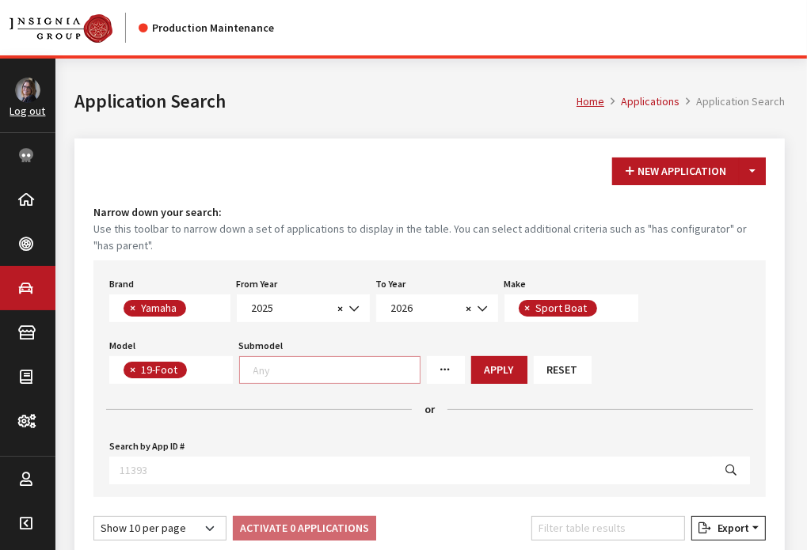
click at [301, 369] on textarea "Search" at bounding box center [336, 370] width 166 height 14
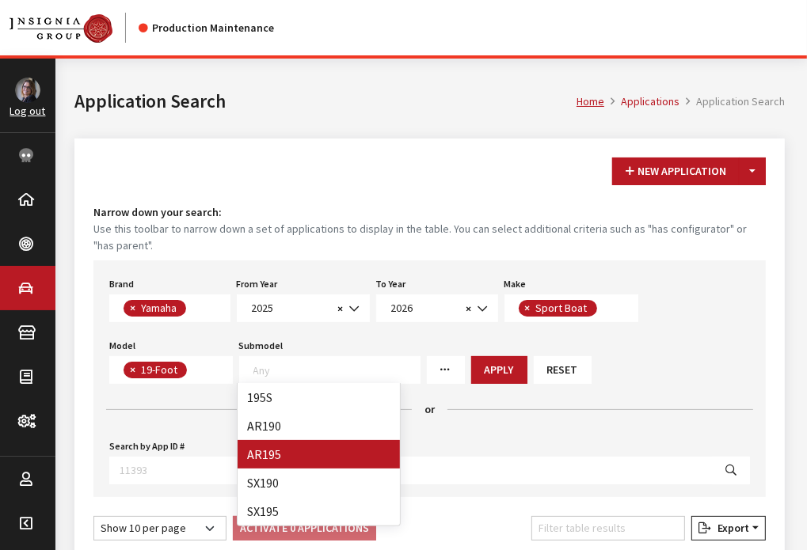
select select "4403"
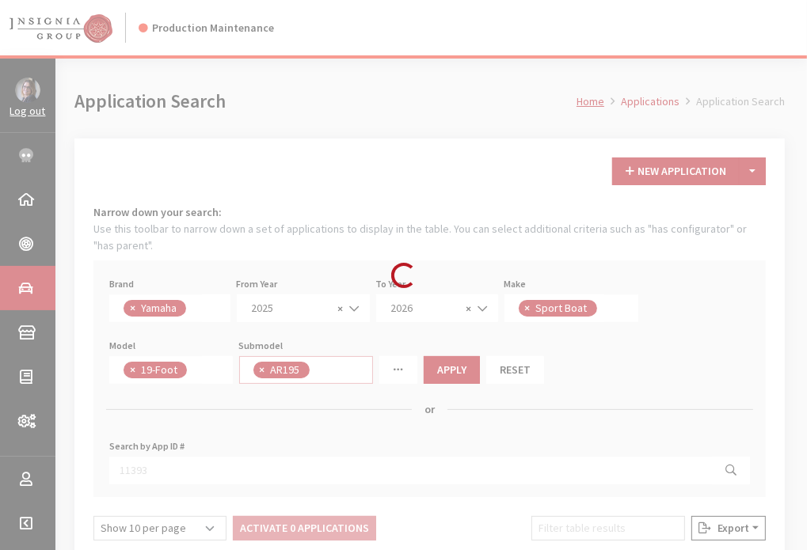
scroll to position [50, 0]
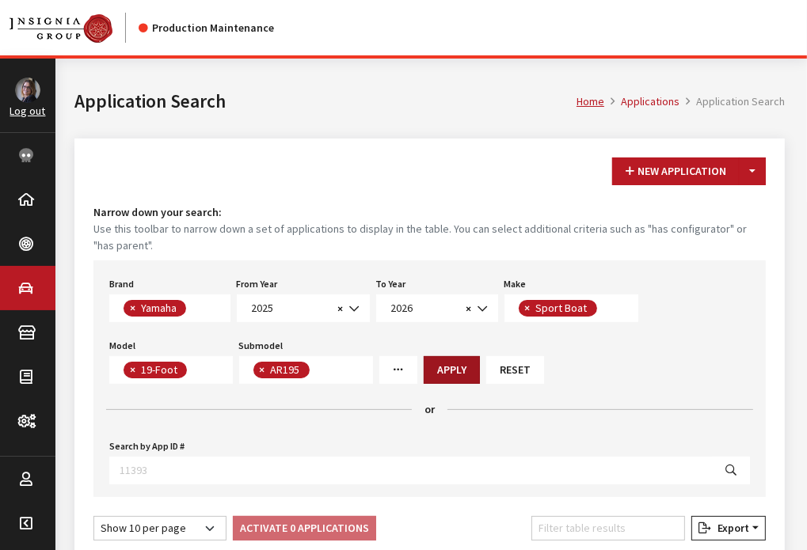
click at [450, 368] on button "Apply" at bounding box center [451, 370] width 56 height 28
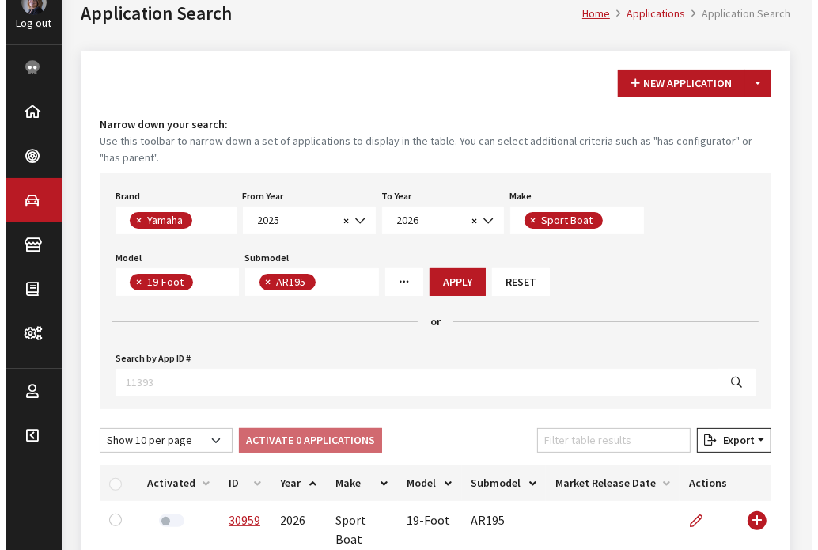
scroll to position [0, 0]
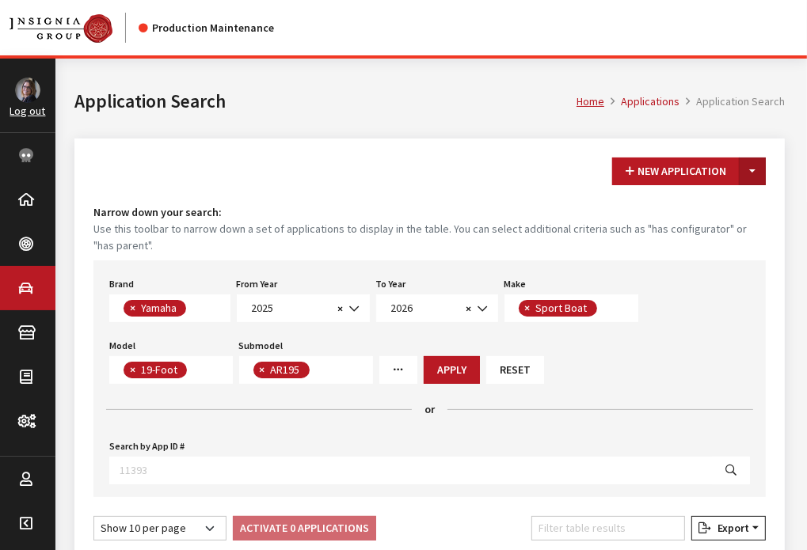
click at [757, 172] on button "Toggle Dropdown" at bounding box center [751, 172] width 27 height 28
click at [742, 198] on button "New From Existing..." at bounding box center [697, 206] width 136 height 28
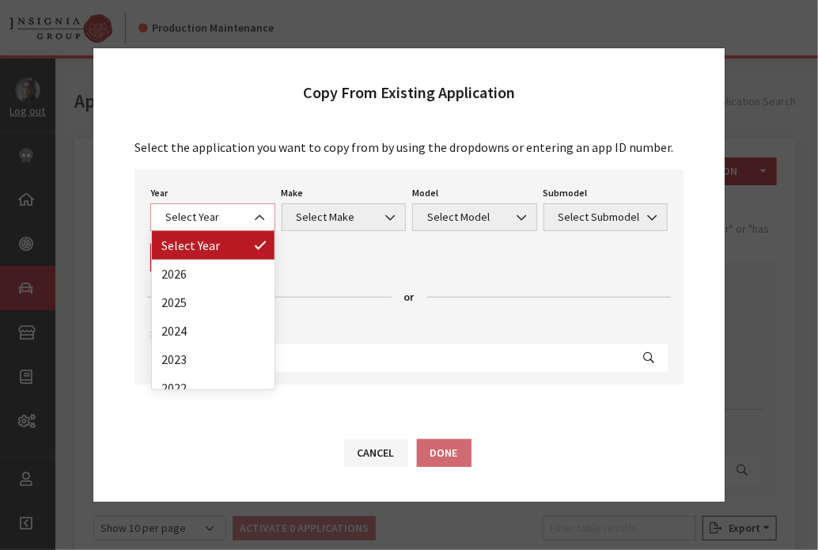
click at [255, 210] on b at bounding box center [255, 210] width 0 height 0
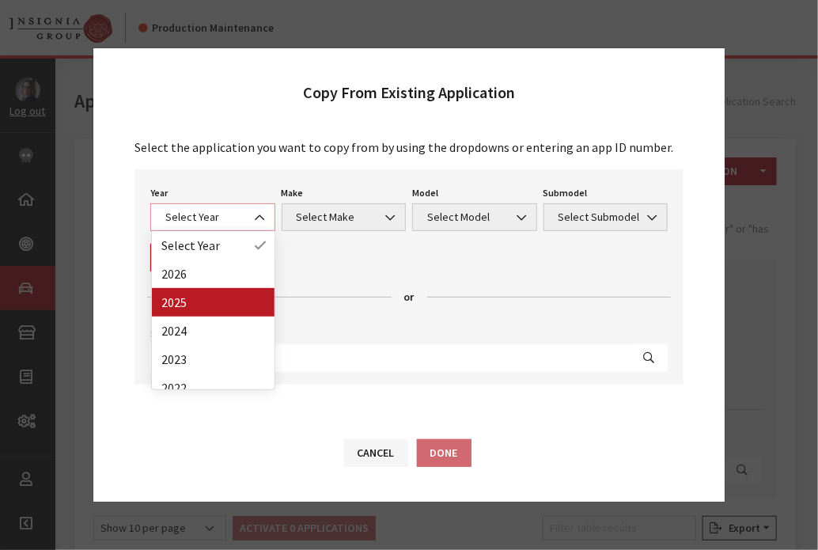
select select "43"
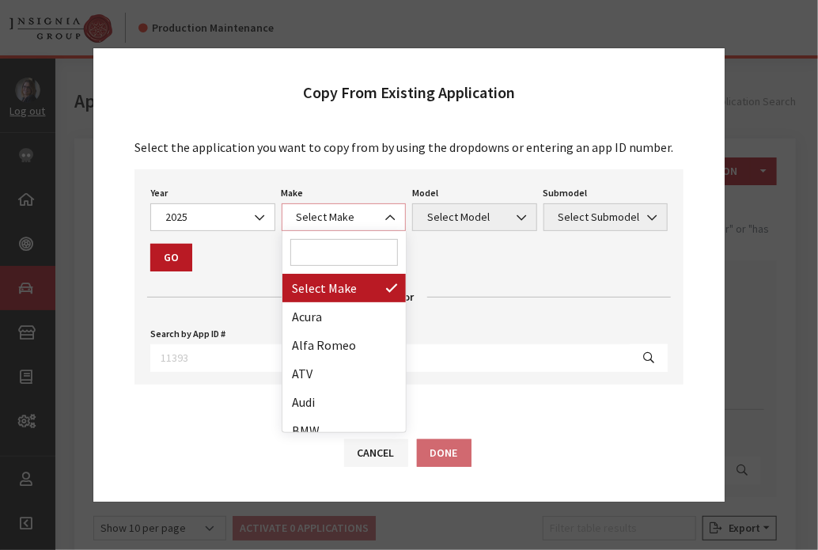
click at [311, 215] on span "Select Make" at bounding box center [344, 217] width 104 height 17
click at [320, 254] on input "Search" at bounding box center [344, 252] width 108 height 27
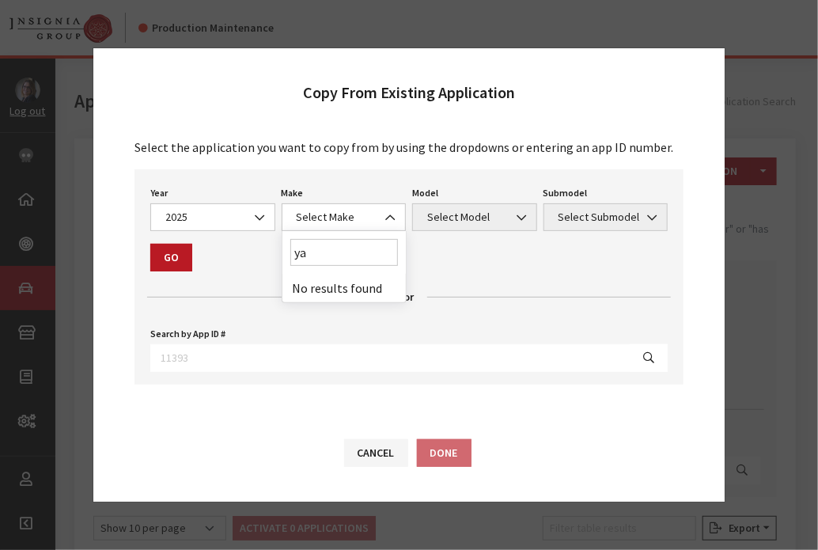
type input "y"
type input "sp"
select select "58"
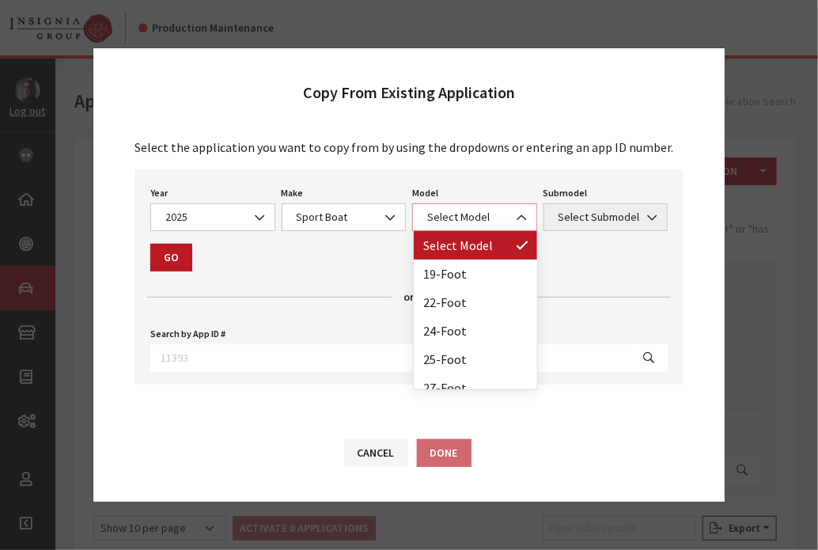
click at [471, 218] on span "Select Model" at bounding box center [475, 217] width 104 height 17
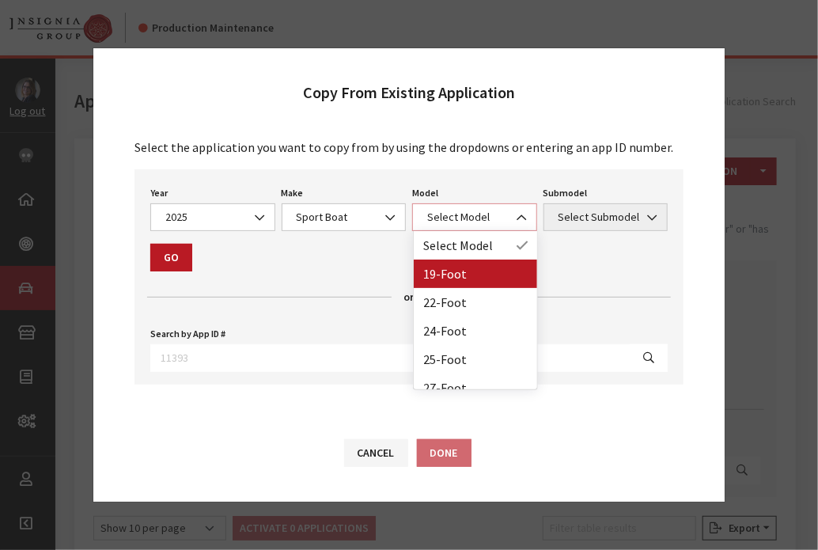
select select "1365"
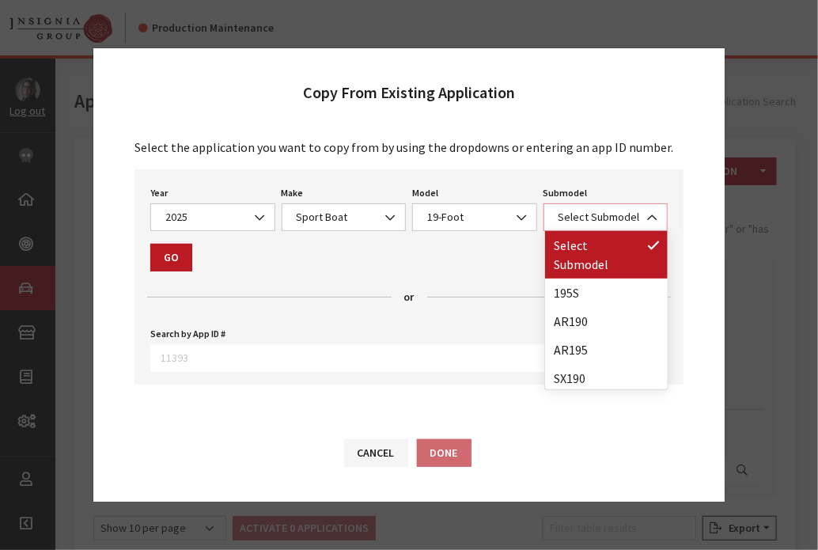
click at [613, 218] on span "Select Submodel" at bounding box center [606, 217] width 104 height 17
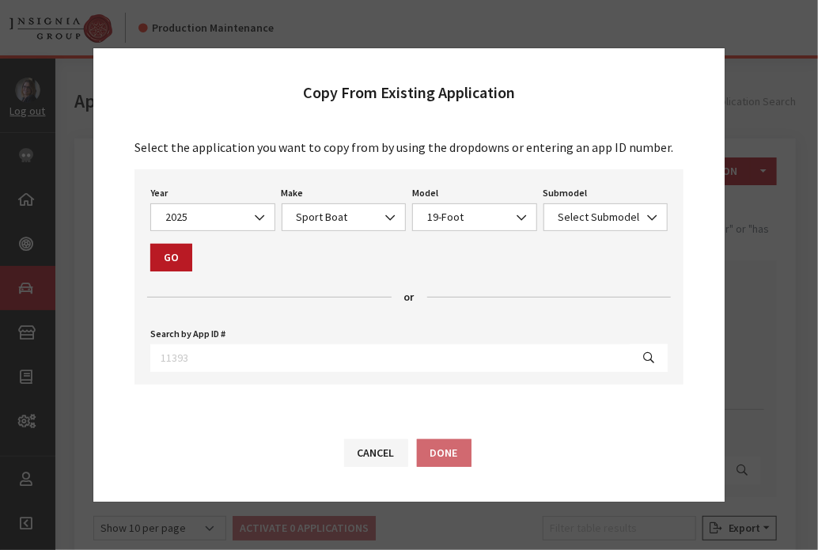
click at [669, 385] on div "Select the application you want to copy from by using the dropdowns or entering…" at bounding box center [409, 271] width 632 height 298
click at [648, 210] on b at bounding box center [648, 210] width 0 height 0
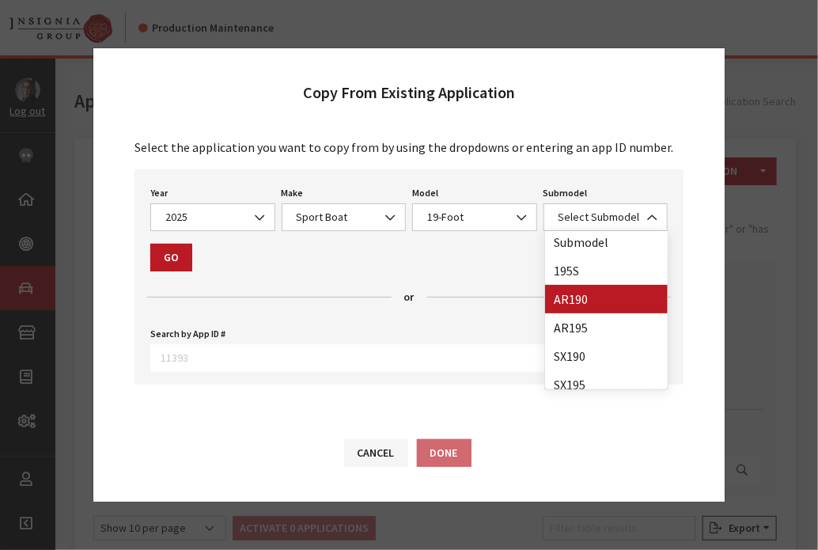
scroll to position [32, 0]
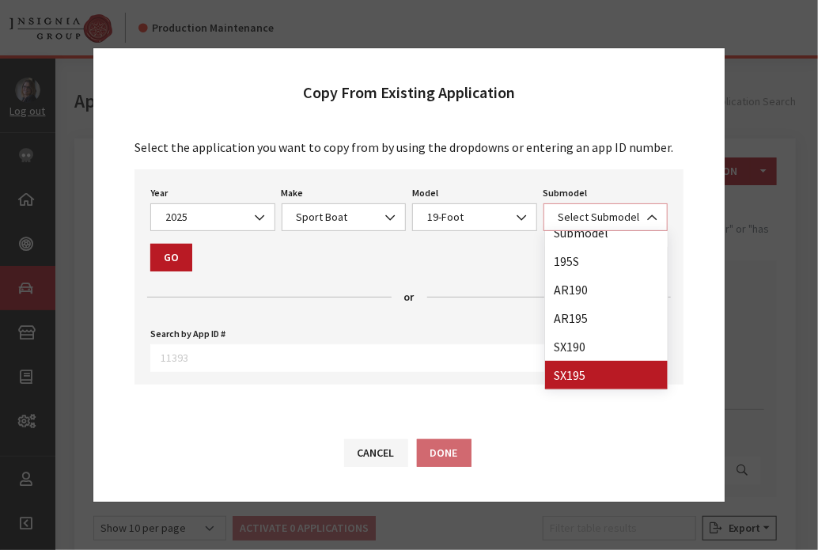
select select "4407"
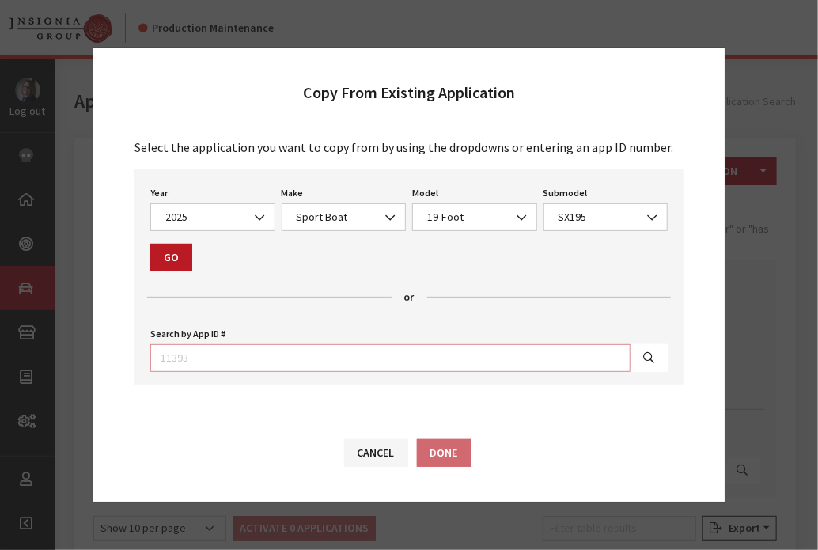
click at [621, 362] on input "text" at bounding box center [390, 358] width 480 height 28
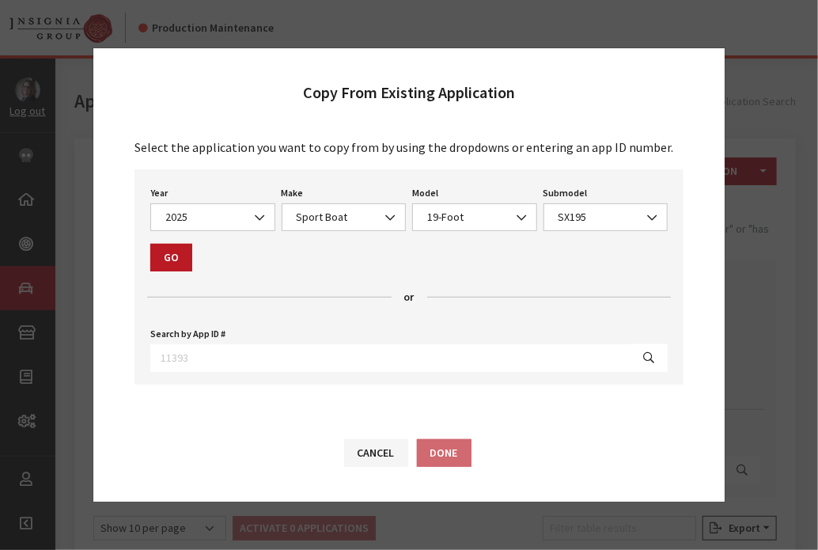
click at [595, 268] on div "Year Select Year [DATE] 2025 2024 2023 2022 2021 2020 2019 2018 2017 2016 2015 …" at bounding box center [409, 276] width 549 height 215
click at [499, 271] on div "Year Select Year [DATE] 2025 2024 2023 2022 2021 2020 2019 2018 2017 2016 2015 …" at bounding box center [409, 276] width 549 height 215
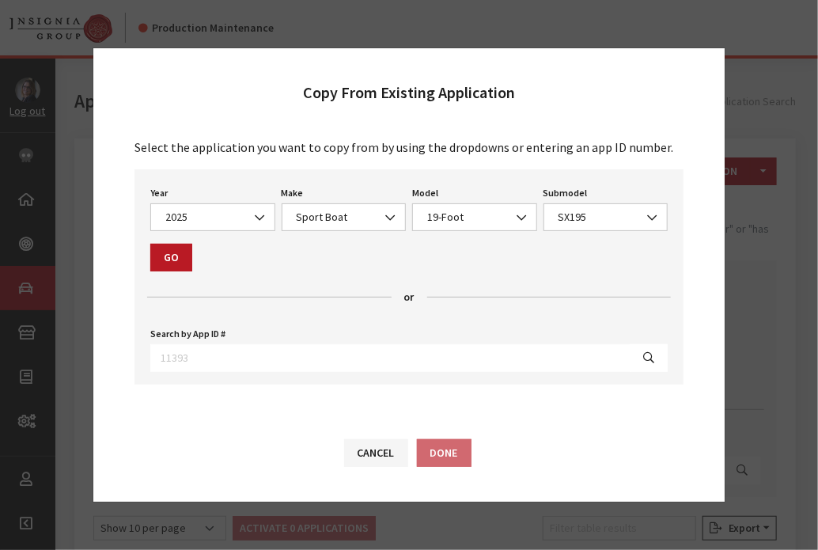
click at [499, 271] on div "Year Select Year 2026 2025 2024 2023 2022 2021 2020 2019 2018 2017 2016 2015 20…" at bounding box center [409, 276] width 549 height 215
drag, startPoint x: 526, startPoint y: 256, endPoint x: 524, endPoint y: 294, distance: 38.0
click at [524, 294] on h4 "or" at bounding box center [409, 297] width 524 height 17
click at [174, 266] on button "Go" at bounding box center [171, 258] width 42 height 28
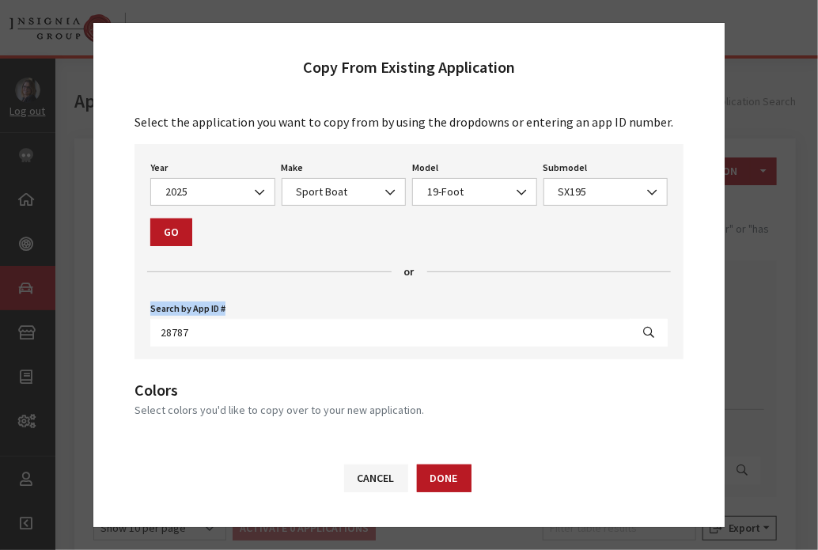
click at [719, 238] on div "Copy From Existing Application Select the application you want to copy from by …" at bounding box center [409, 275] width 818 height 550
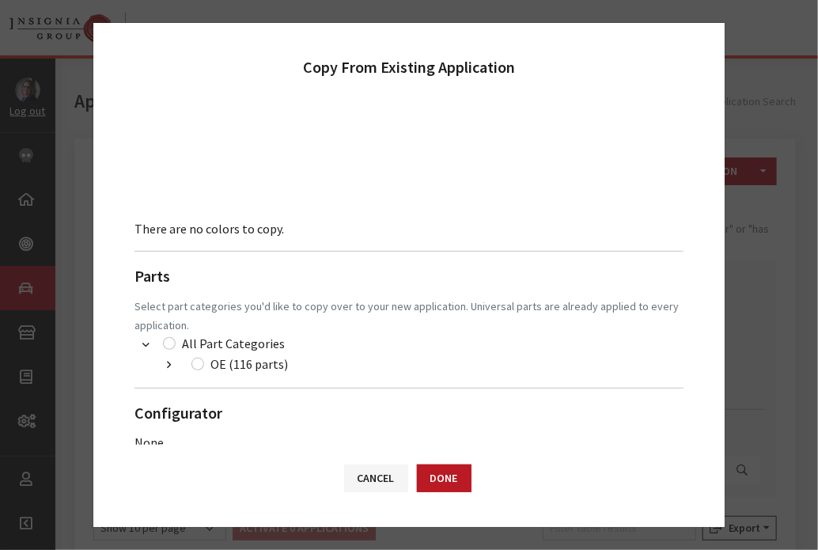
scroll to position [433, 0]
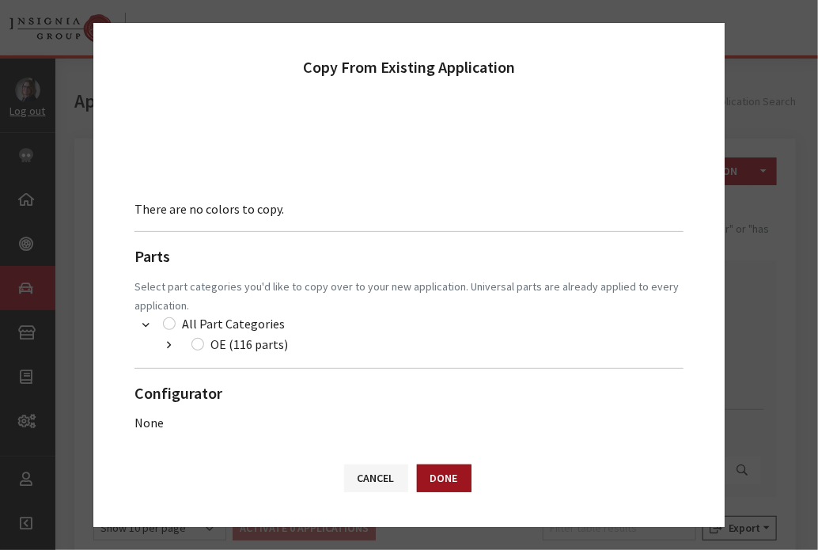
click at [443, 477] on button "Done" at bounding box center [444, 479] width 55 height 28
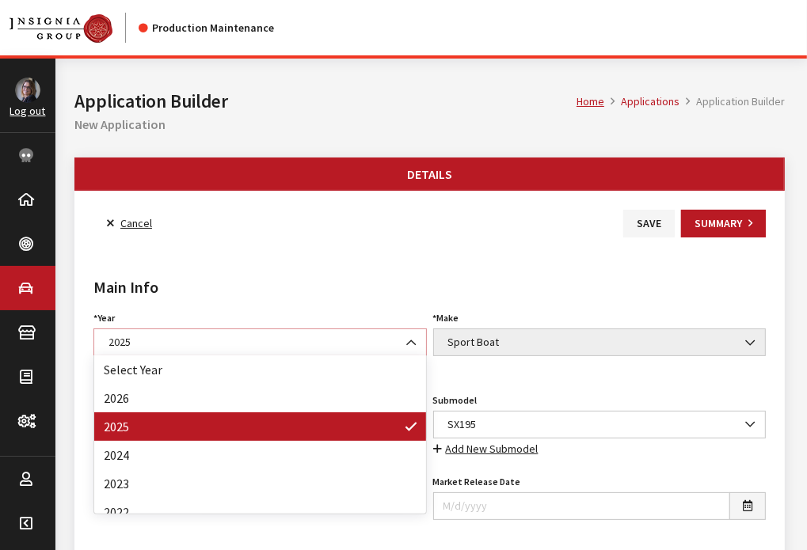
click at [184, 334] on span "2025" at bounding box center [260, 342] width 313 height 17
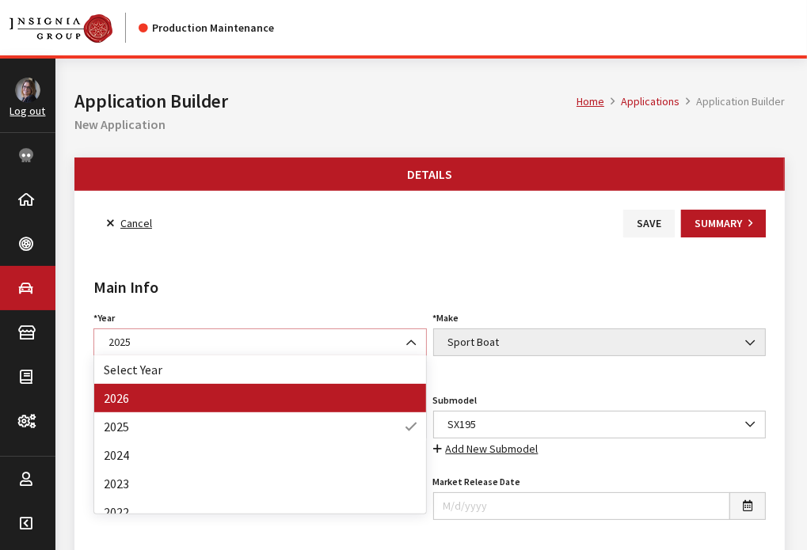
select select "44"
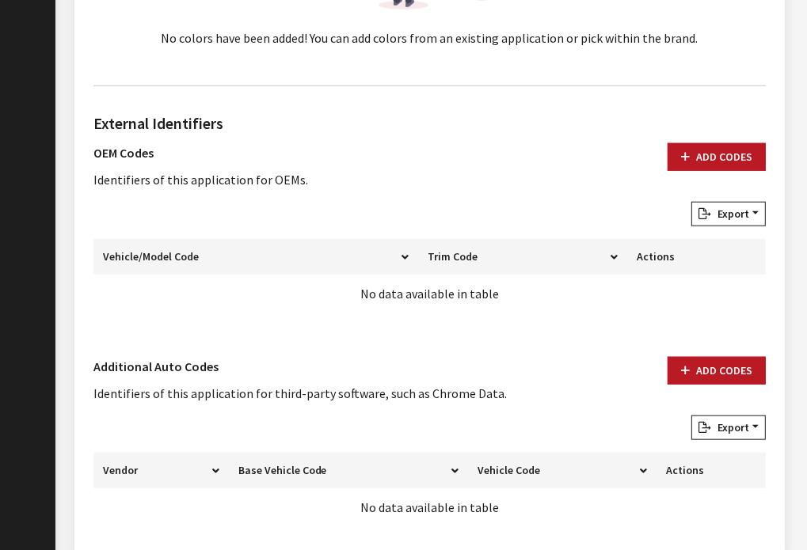
scroll to position [942, 0]
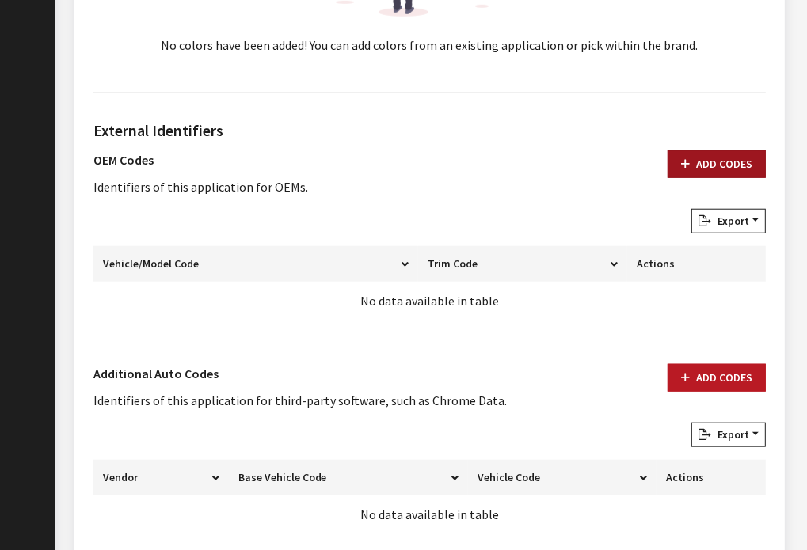
click at [716, 158] on button "Add Codes" at bounding box center [716, 164] width 98 height 28
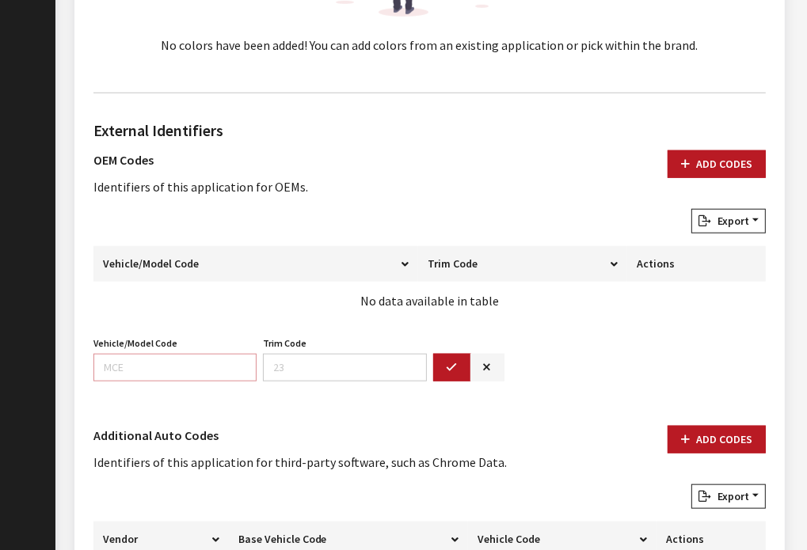
click at [158, 362] on input "Vehicle/Model Code" at bounding box center [174, 368] width 163 height 28
paste input "F4VN"
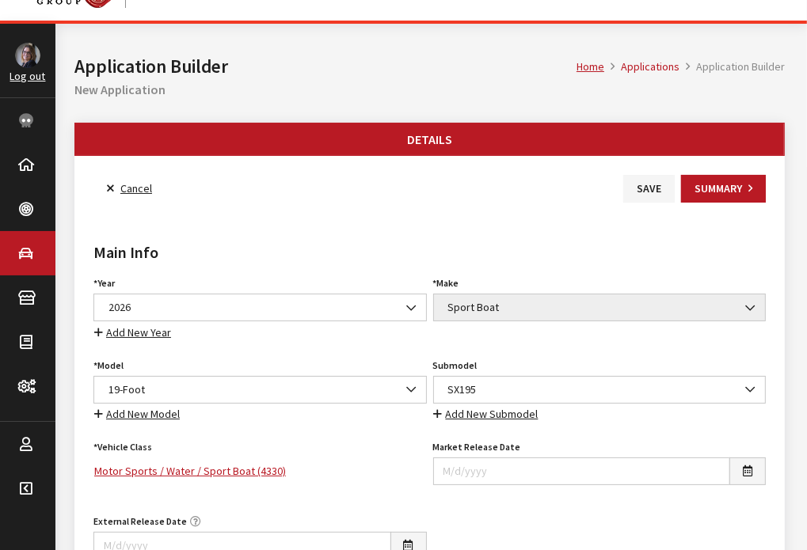
scroll to position [22, 0]
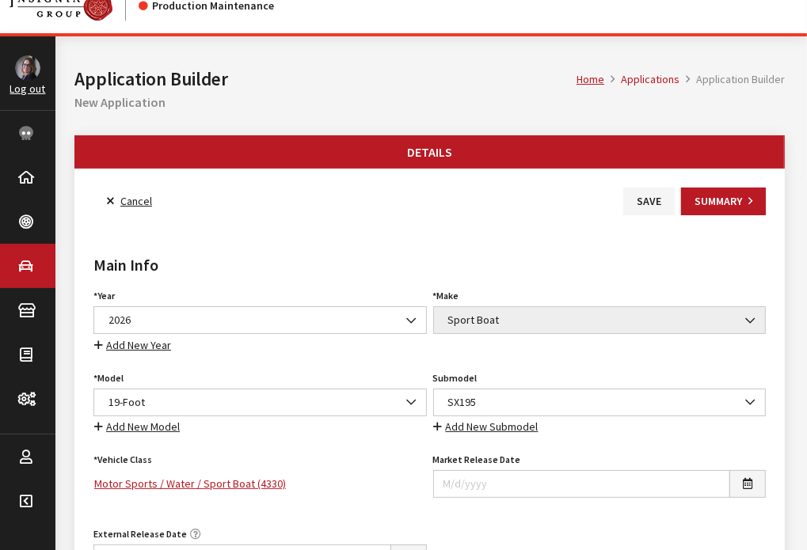
type input "F4VN"
click at [640, 200] on button "Save" at bounding box center [648, 202] width 51 height 28
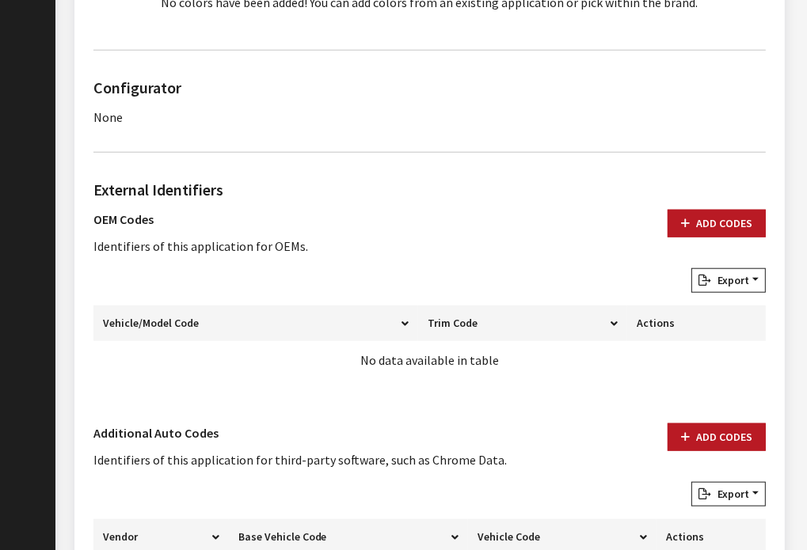
scroll to position [1000, 0]
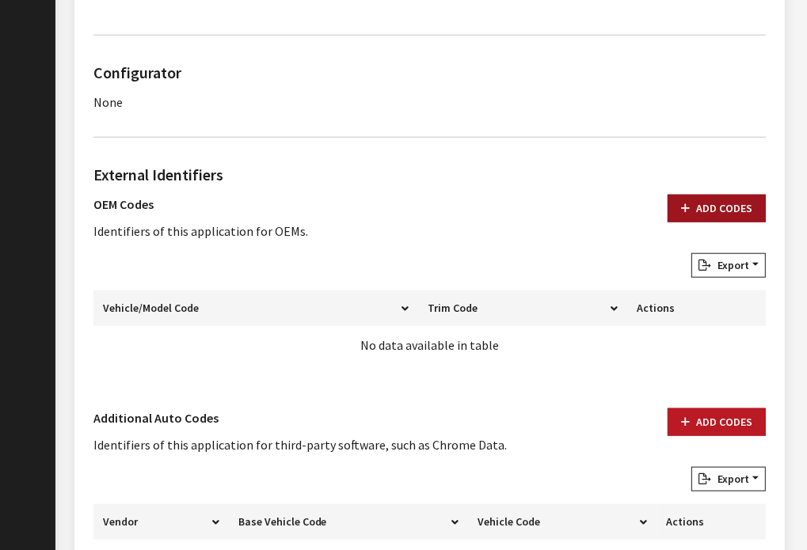
click at [728, 215] on button "Add Codes" at bounding box center [716, 209] width 98 height 28
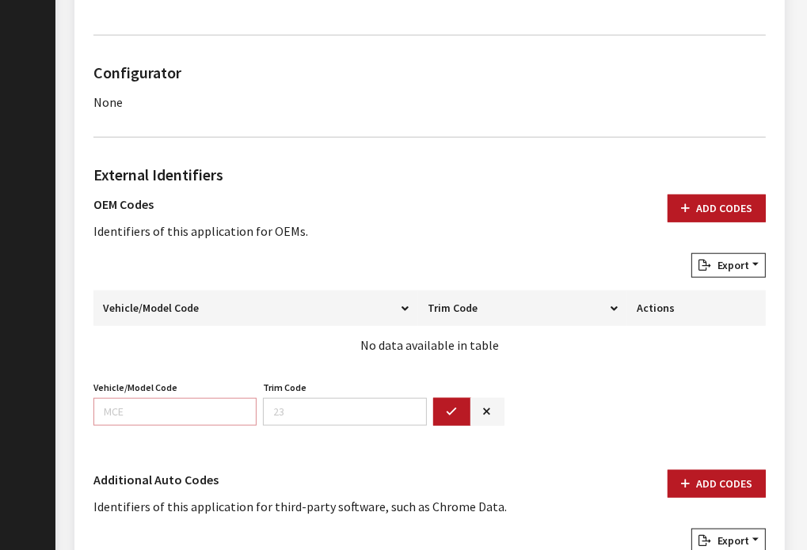
click at [136, 414] on input "Vehicle/Model Code" at bounding box center [174, 412] width 163 height 28
paste input "F4VN"
type input "F4VN"
click at [440, 414] on button "button" at bounding box center [452, 412] width 38 height 28
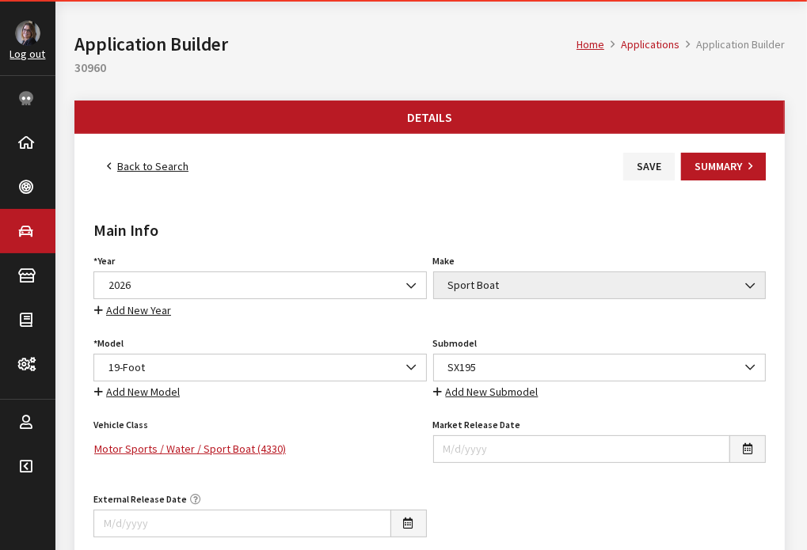
scroll to position [0, 0]
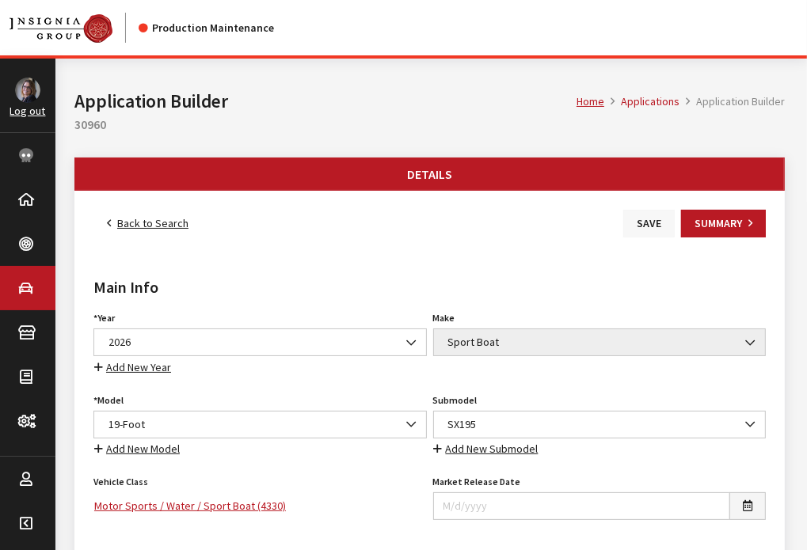
click at [638, 220] on button "Save" at bounding box center [648, 224] width 51 height 28
click at [648, 220] on button "Save" at bounding box center [648, 224] width 51 height 28
click at [157, 226] on link "Back to Search" at bounding box center [147, 224] width 108 height 28
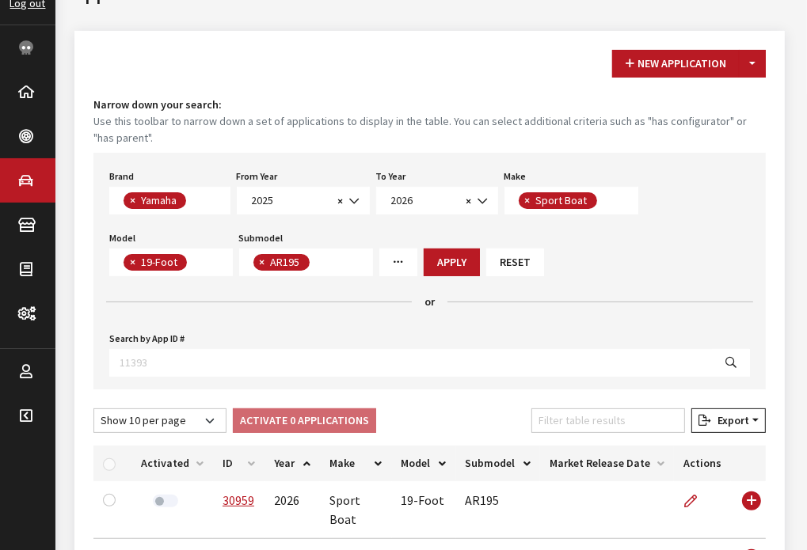
scroll to position [106, 0]
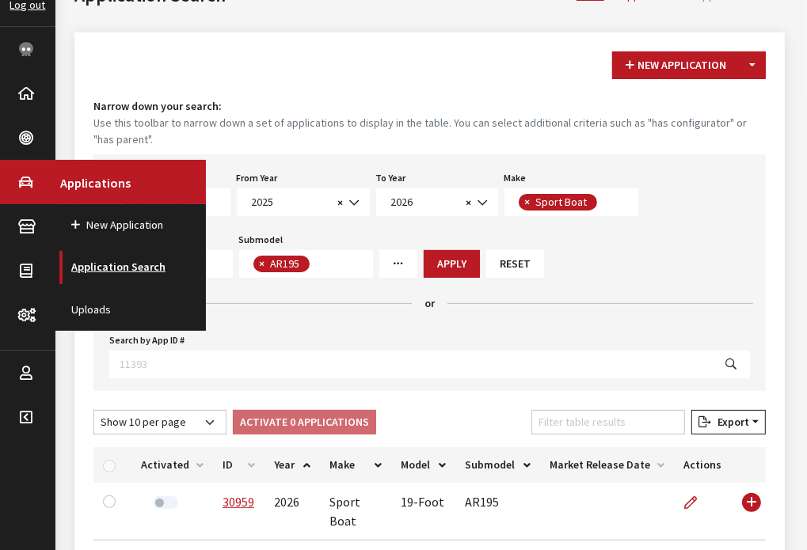
click at [114, 277] on link "Application Search" at bounding box center [130, 267] width 150 height 42
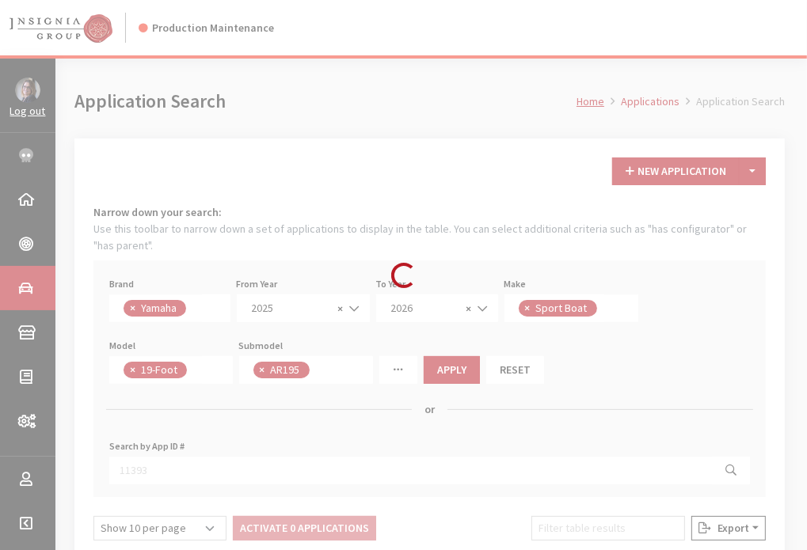
scroll to position [25, 0]
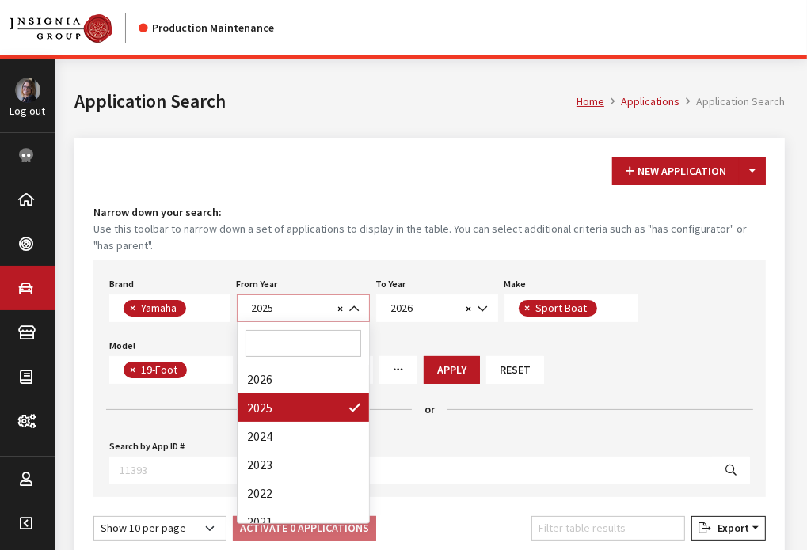
click at [349, 301] on b at bounding box center [349, 301] width 0 height 0
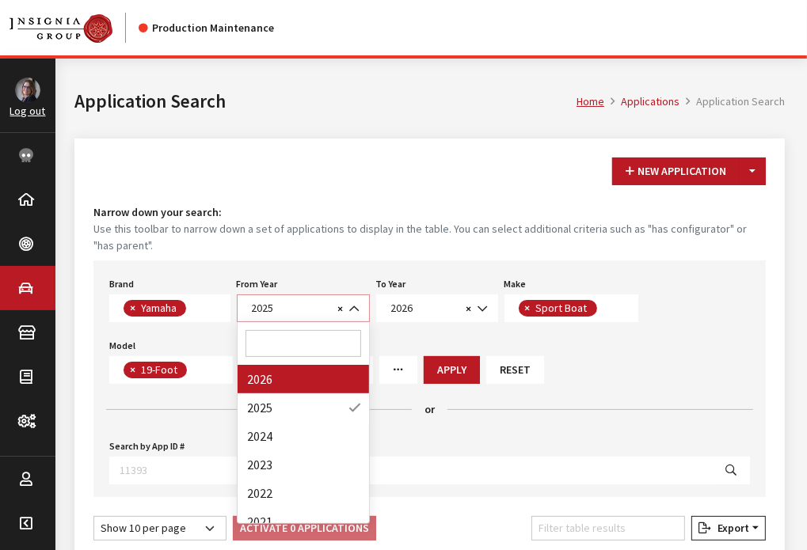
select select "2026"
select select
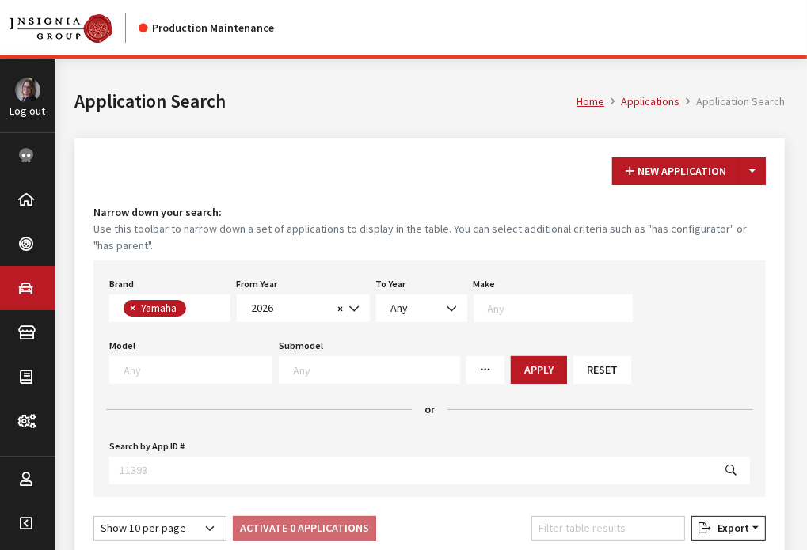
scroll to position [0, 0]
click at [511, 372] on button "Apply" at bounding box center [539, 370] width 56 height 28
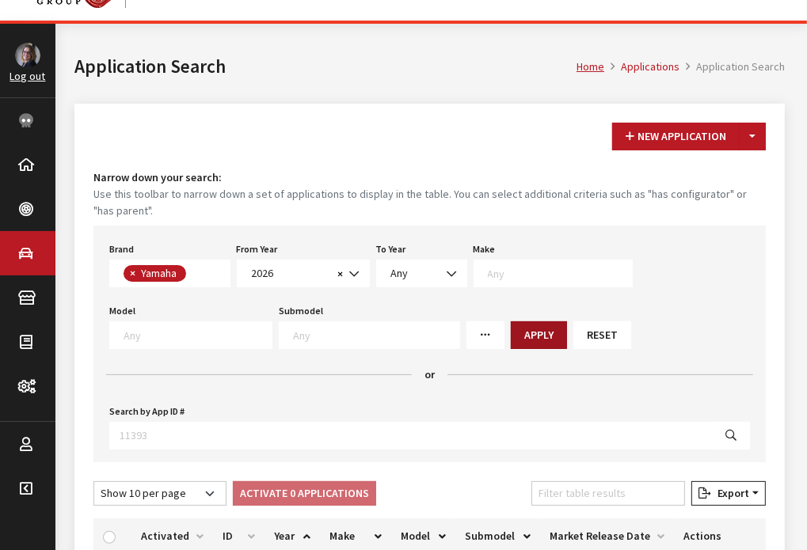
scroll to position [298, 0]
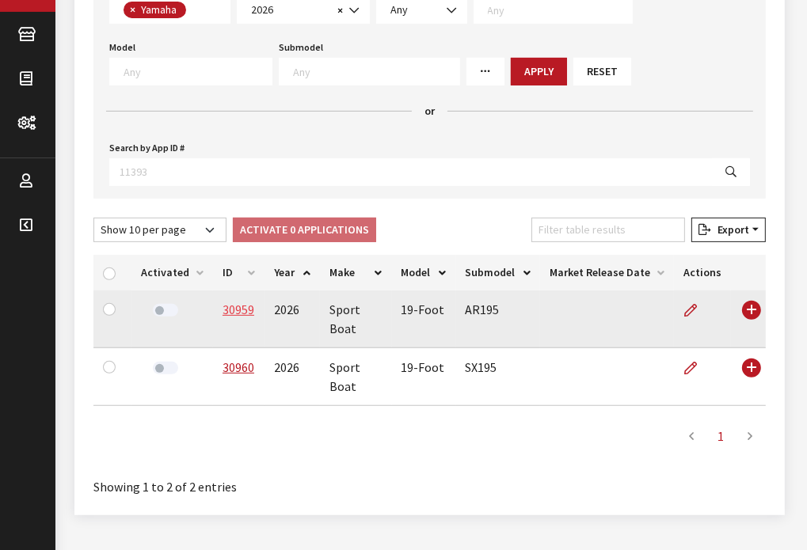
click at [241, 302] on link "30959" at bounding box center [238, 310] width 32 height 16
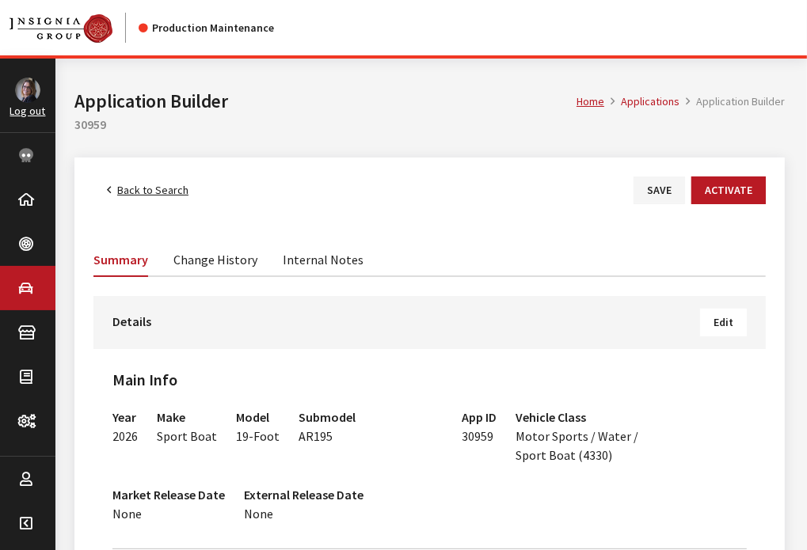
click at [726, 327] on span "Edit" at bounding box center [723, 322] width 20 height 14
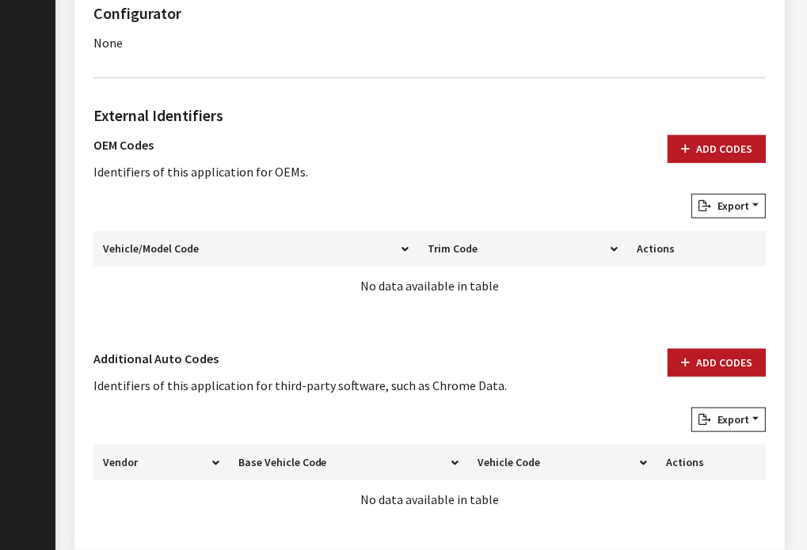
scroll to position [1056, 0]
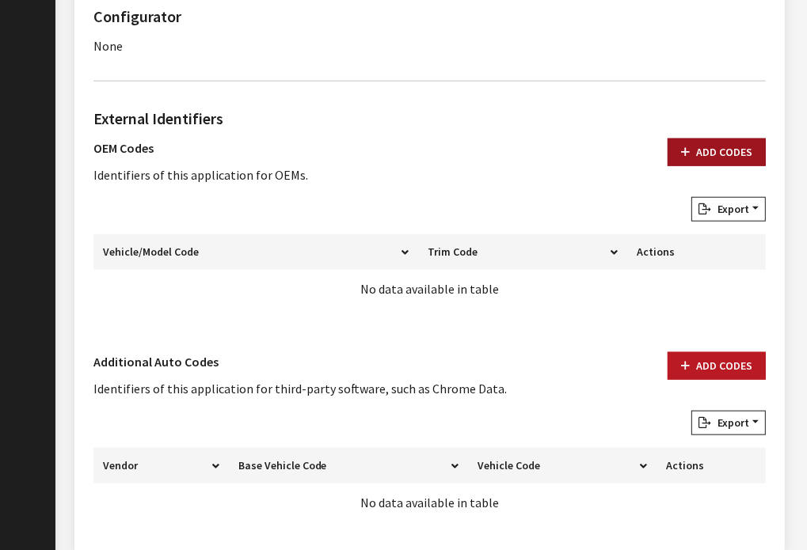
click at [708, 145] on button "Add Codes" at bounding box center [716, 153] width 98 height 28
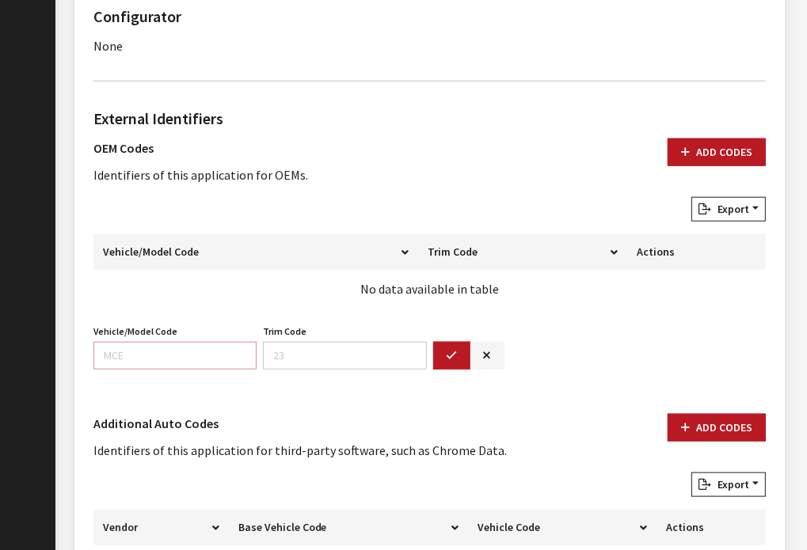
click at [117, 347] on input "Vehicle/Model Code" at bounding box center [174, 356] width 163 height 28
type input "F4VM"
click at [458, 347] on button "button" at bounding box center [452, 356] width 38 height 28
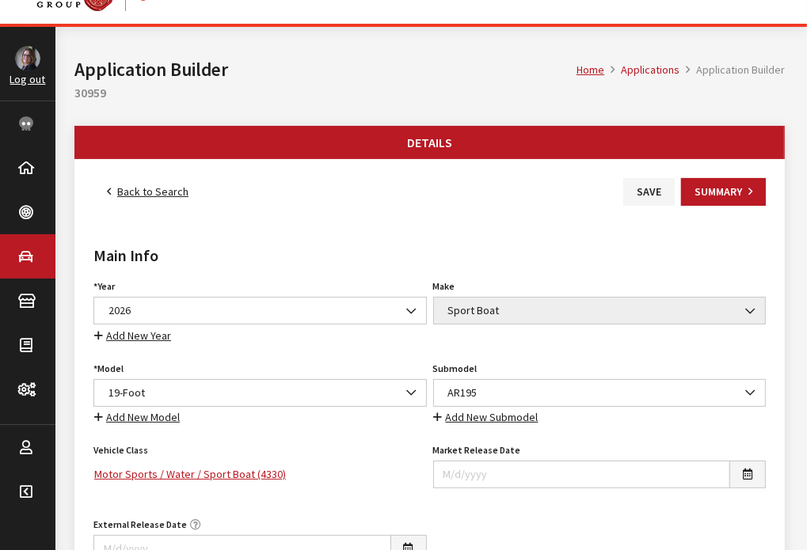
scroll to position [0, 0]
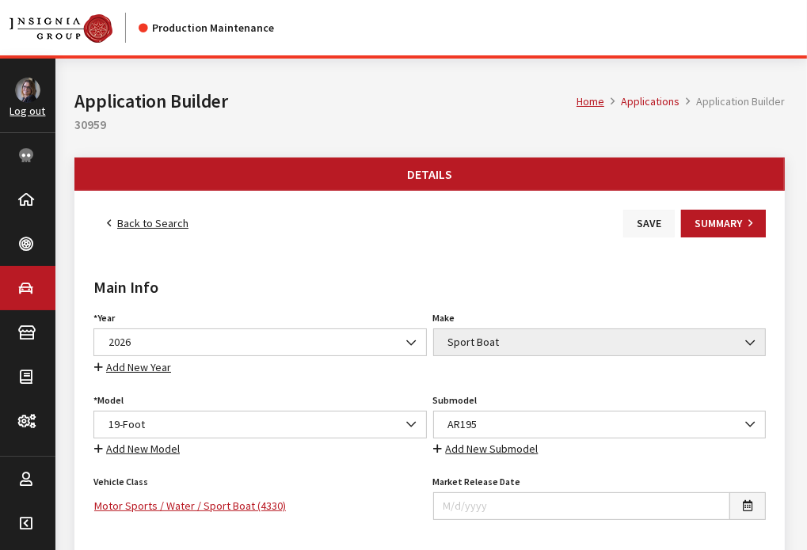
click at [644, 216] on button "Save" at bounding box center [648, 224] width 51 height 28
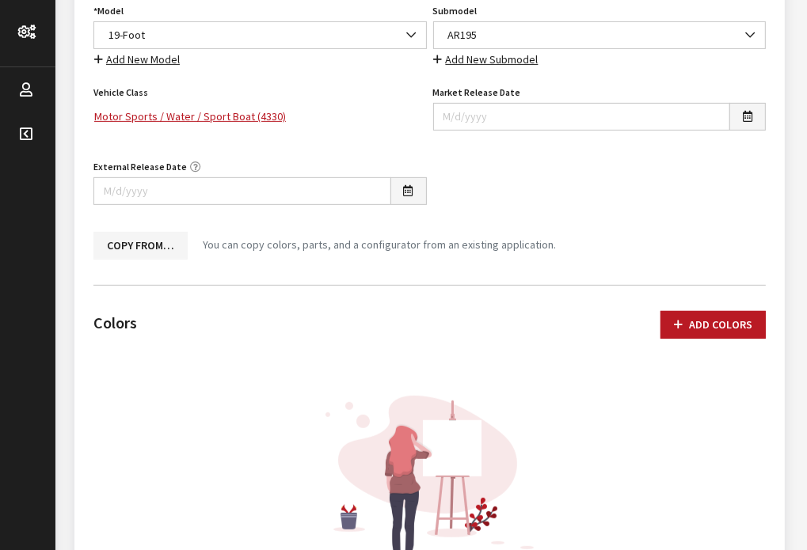
scroll to position [53, 0]
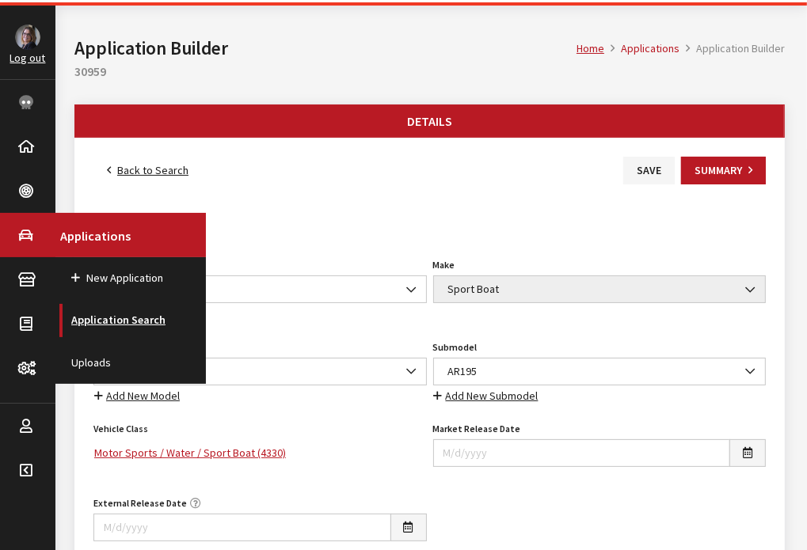
click at [101, 316] on link "Application Search" at bounding box center [130, 320] width 150 height 42
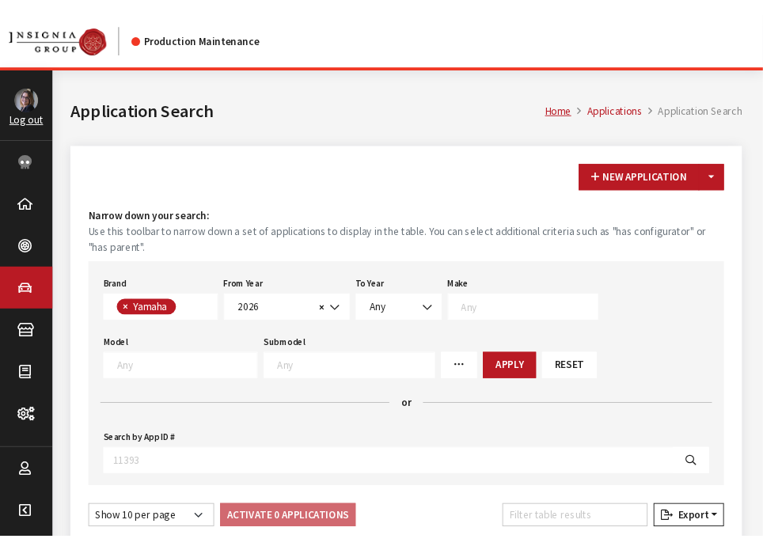
scroll to position [422, 0]
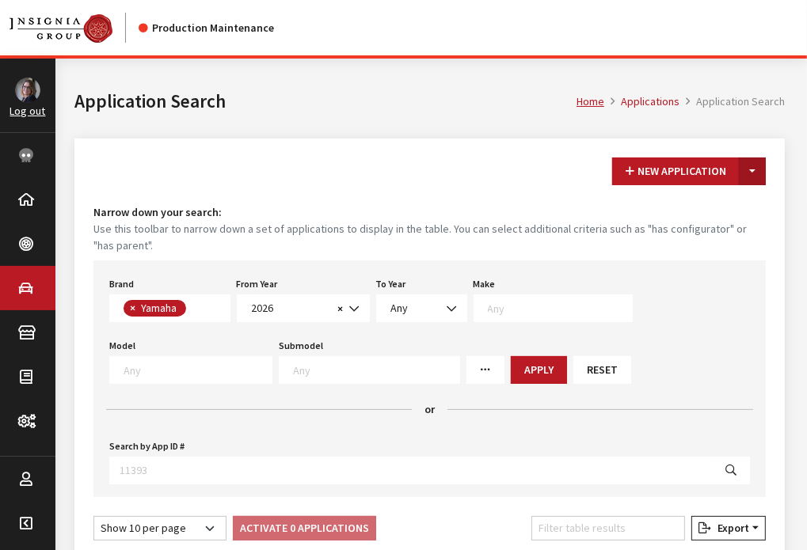
click at [755, 173] on button "Toggle Dropdown" at bounding box center [751, 172] width 27 height 28
click at [737, 203] on button "New From Existing..." at bounding box center [697, 206] width 136 height 28
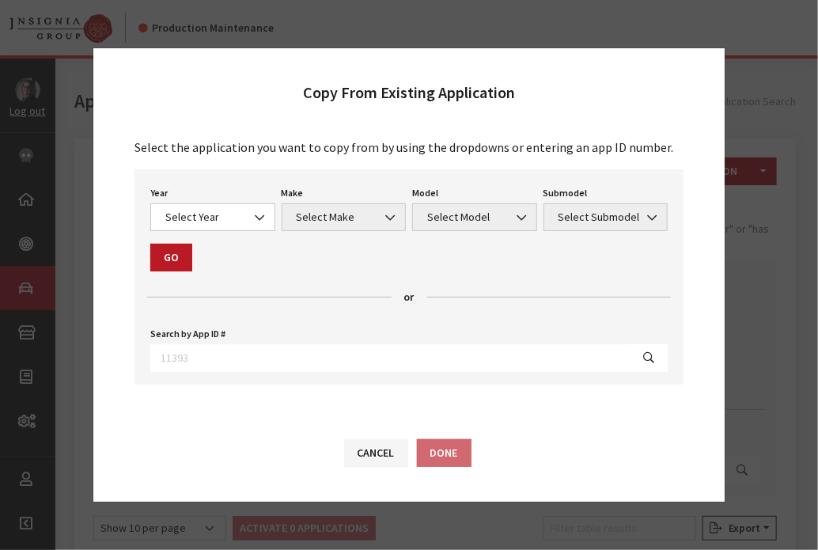
click at [238, 203] on div "Year Select Year [DATE] 2025 2024 2023 2022 2021 2020 2019 2018 2017 2016 2015 …" at bounding box center [212, 206] width 131 height 49
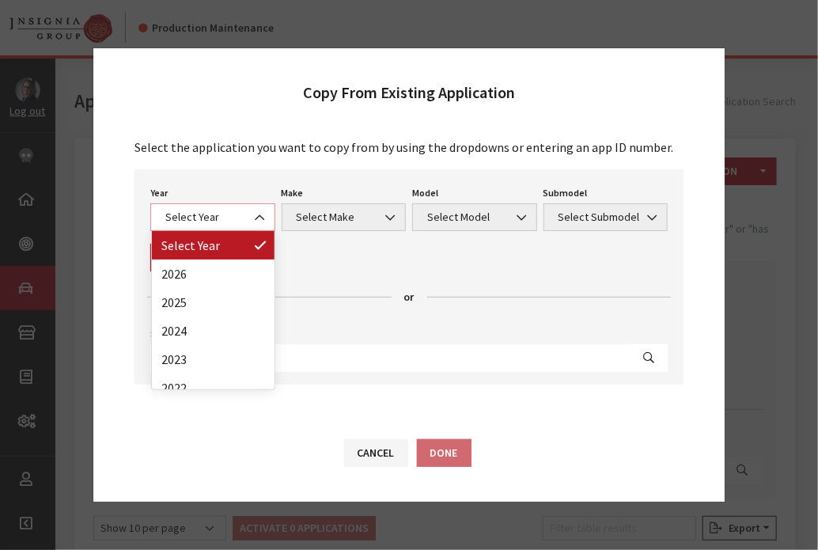
click at [237, 218] on span "Select Year" at bounding box center [213, 217] width 104 height 17
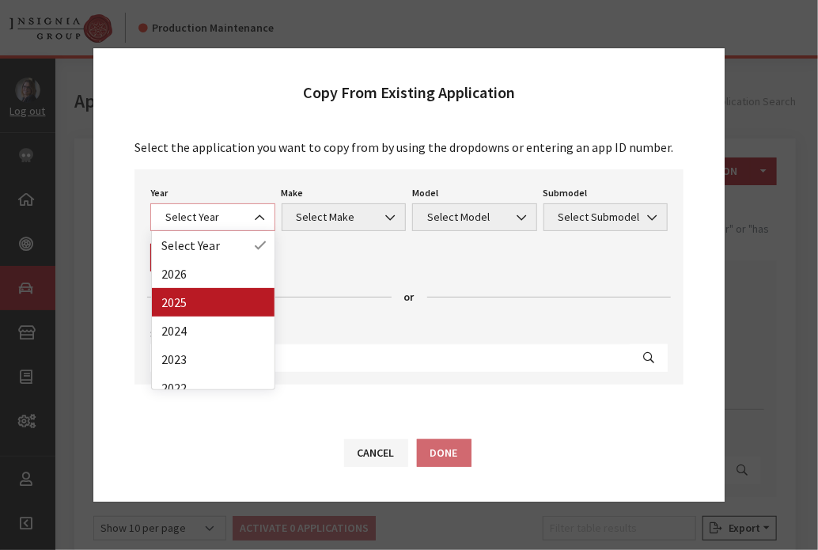
select select "43"
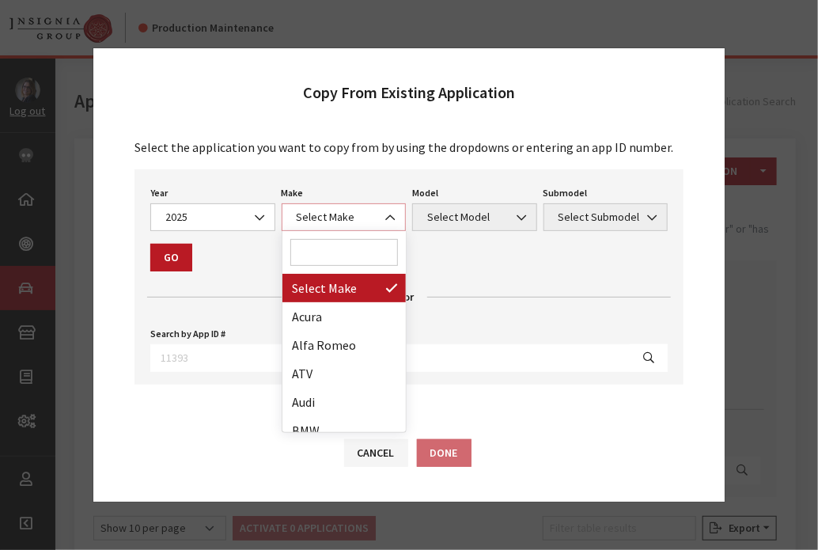
click at [367, 208] on span "Select Make" at bounding box center [344, 217] width 125 height 28
click at [344, 249] on input "Search" at bounding box center [344, 252] width 108 height 27
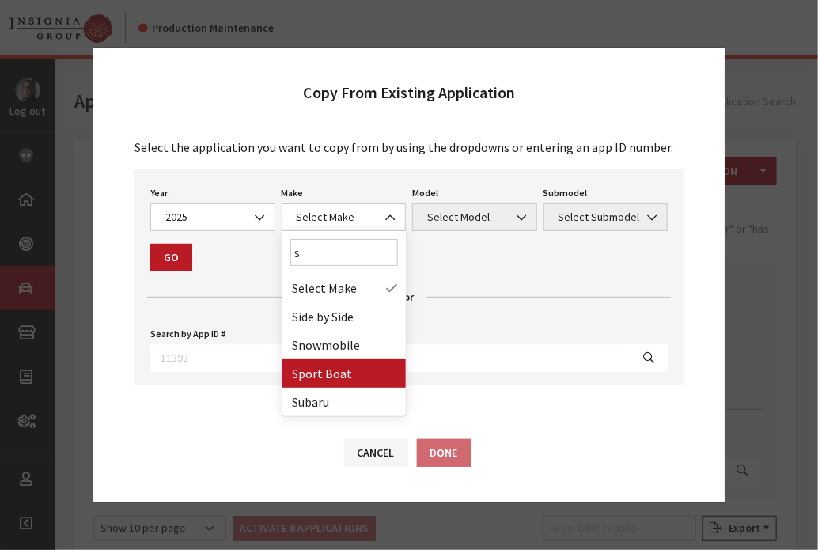
type input "s"
select select "58"
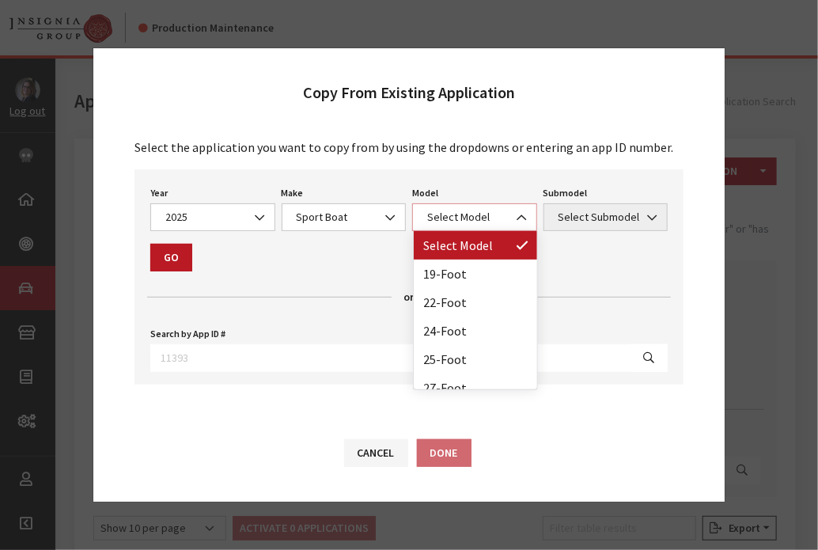
click at [446, 211] on span "Select Model" at bounding box center [475, 217] width 104 height 17
drag, startPoint x: 444, startPoint y: 226, endPoint x: 448, endPoint y: 271, distance: 44.5
select select "1365"
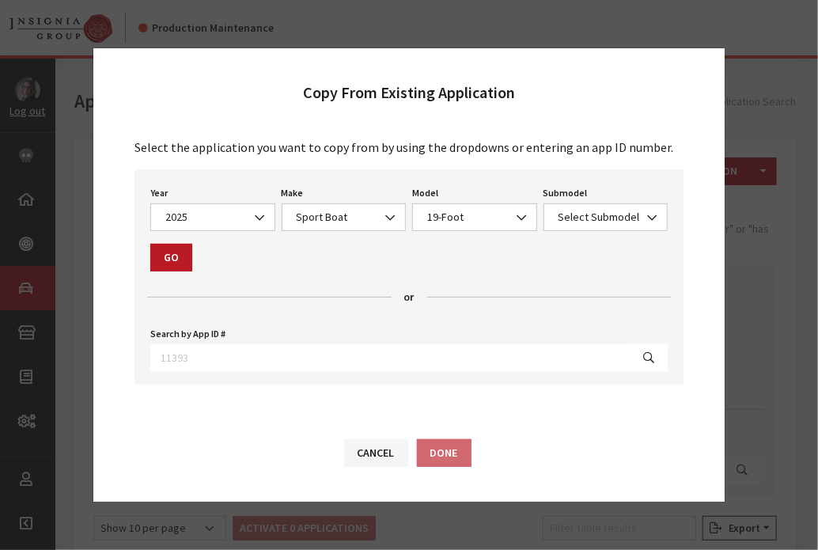
click at [448, 271] on div "Year Select Year 2026 2025 2024 2023 2022 2021 2020 2019 2018 2017 2016 2015 20…" at bounding box center [409, 276] width 549 height 215
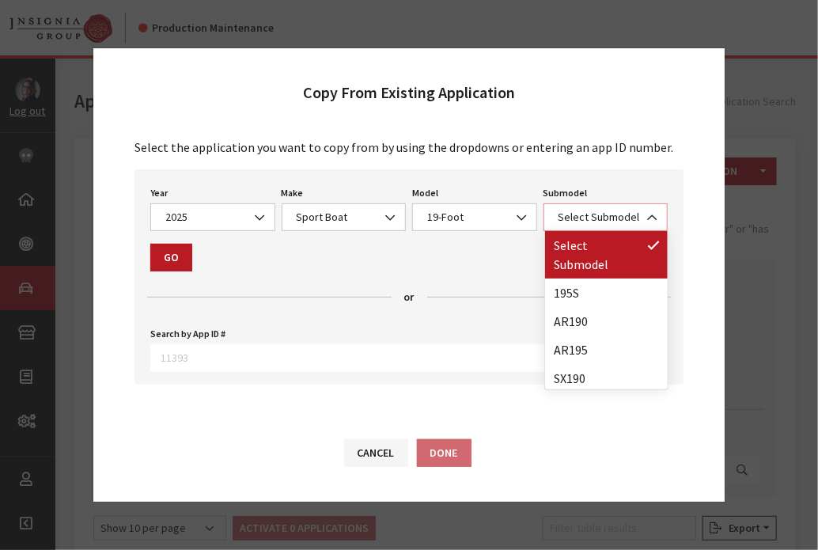
click at [571, 210] on span "Select Submodel" at bounding box center [606, 217] width 104 height 17
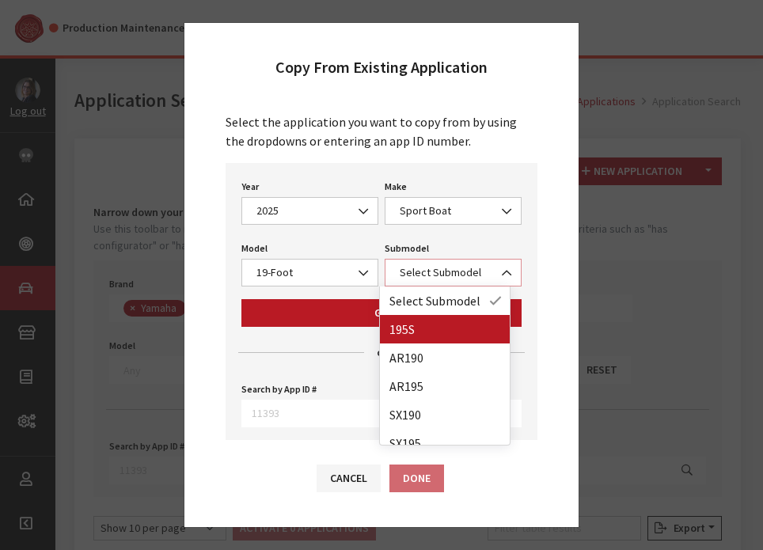
select select "4387"
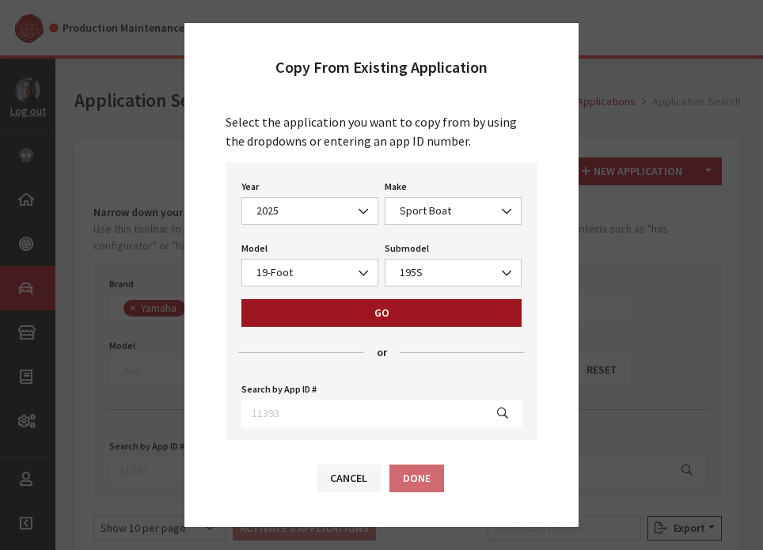
click at [404, 313] on button "Go" at bounding box center [381, 313] width 280 height 28
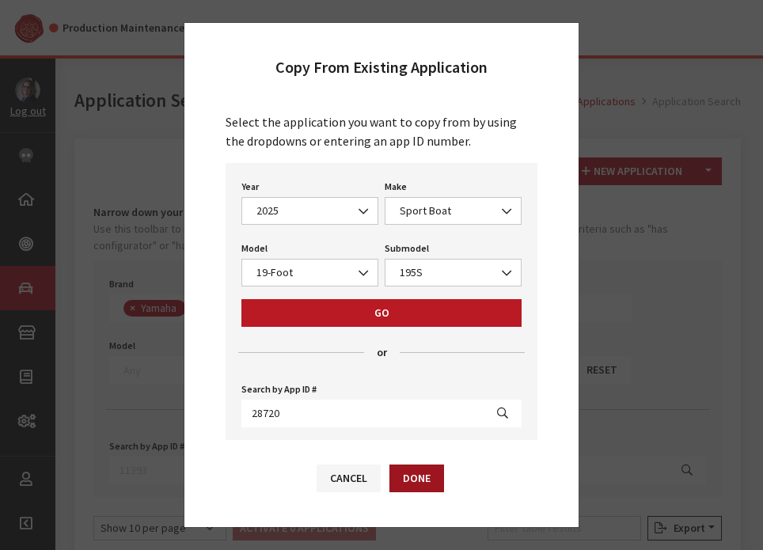
click at [426, 485] on button "Done" at bounding box center [416, 479] width 55 height 28
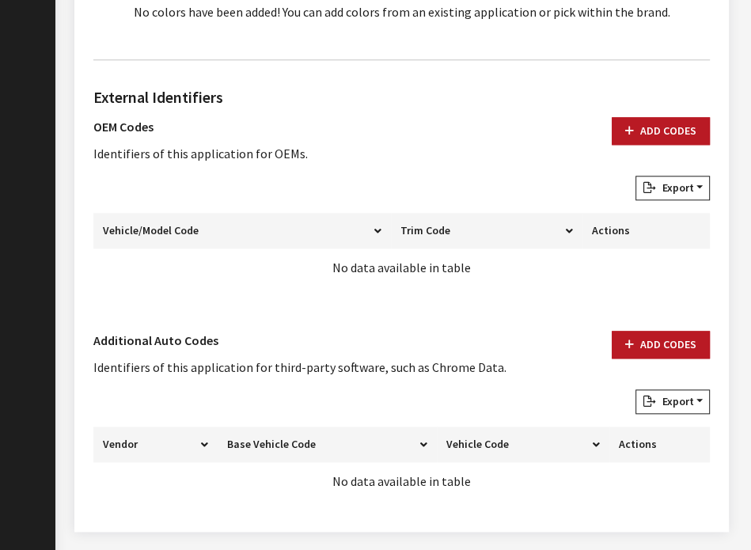
scroll to position [978, 0]
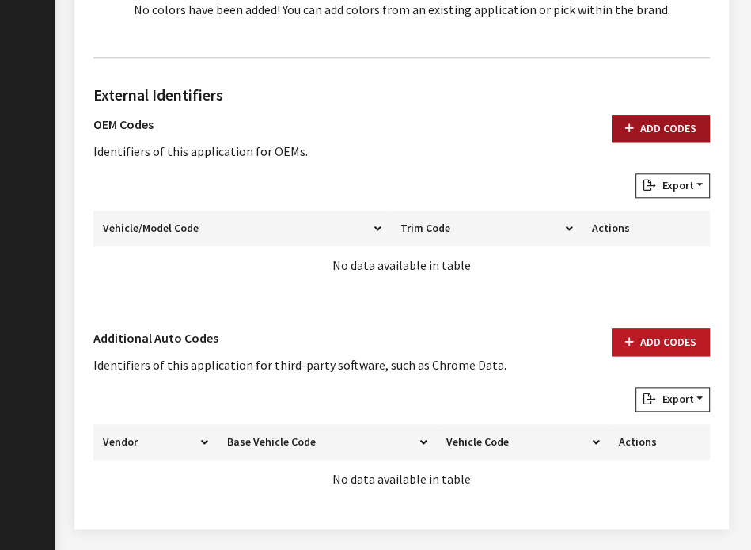
click at [662, 116] on button "Add Codes" at bounding box center [661, 129] width 98 height 28
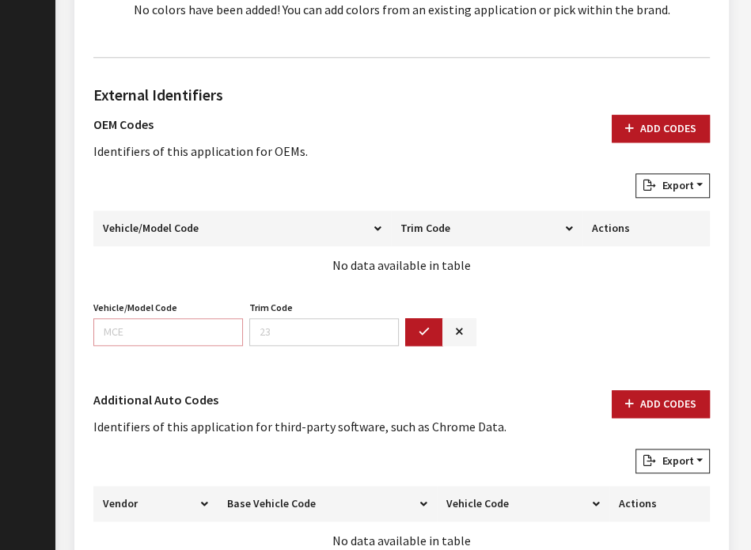
click at [136, 323] on input "Vehicle/Model Code" at bounding box center [168, 332] width 150 height 28
paste input "F4VP"
type input "F4VP"
click at [435, 320] on button "button" at bounding box center [424, 332] width 38 height 28
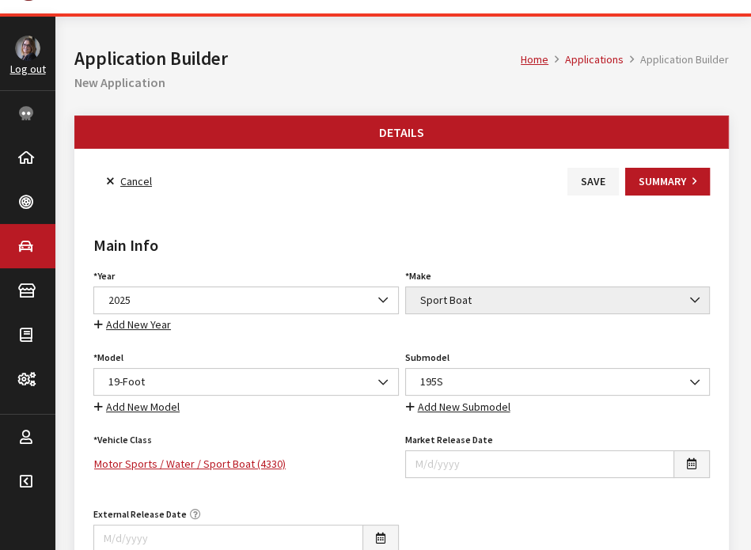
scroll to position [0, 0]
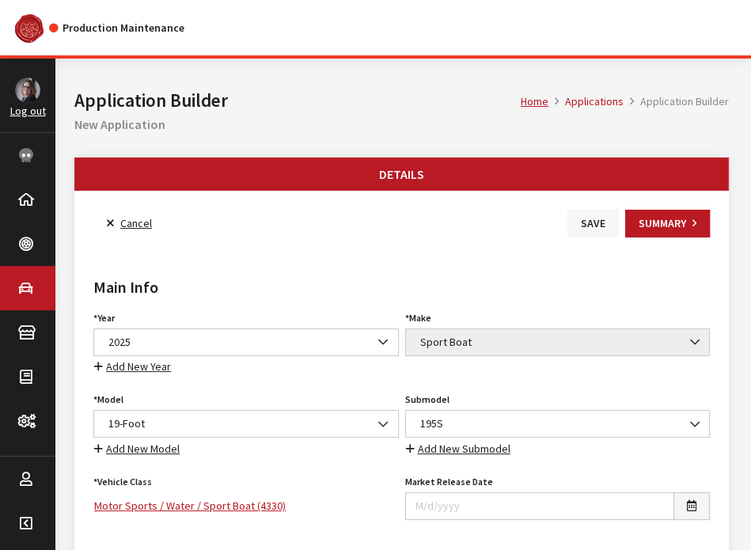
click at [598, 217] on button "Save" at bounding box center [593, 224] width 51 height 28
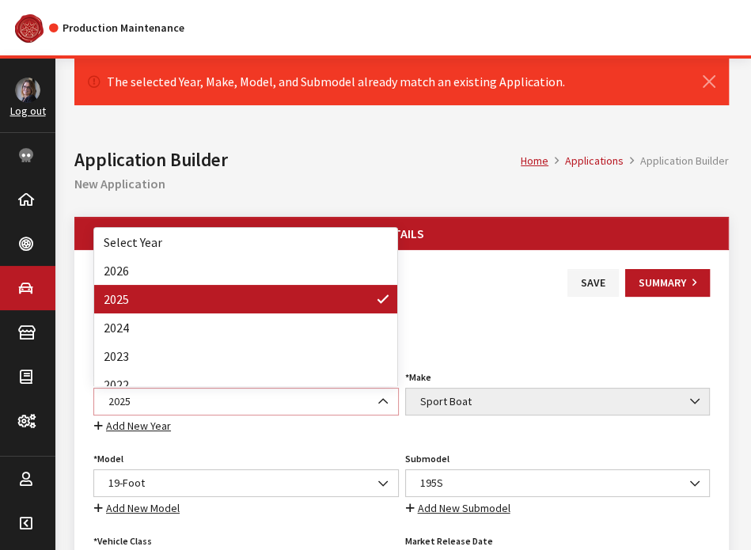
click at [270, 400] on span "2025" at bounding box center [246, 401] width 285 height 17
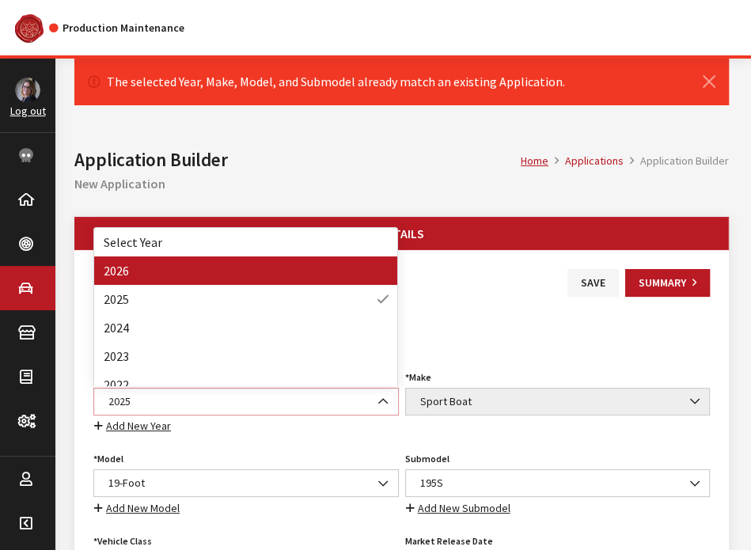
select select "44"
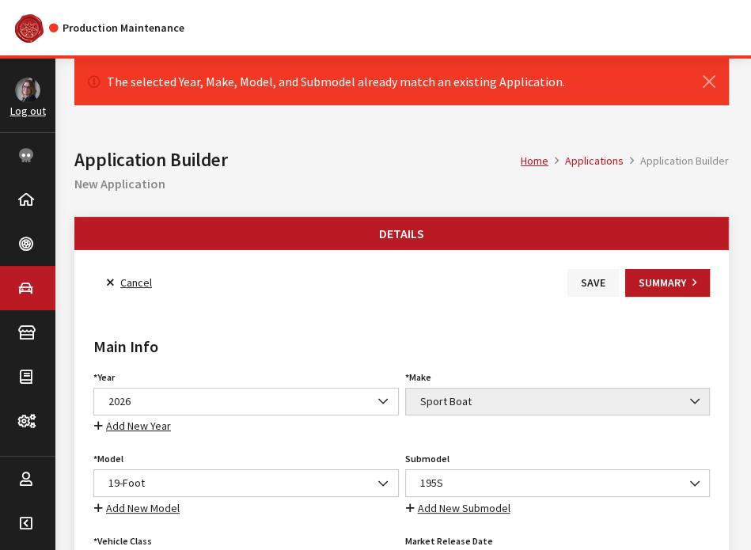
click at [598, 289] on button "Save" at bounding box center [593, 283] width 51 height 28
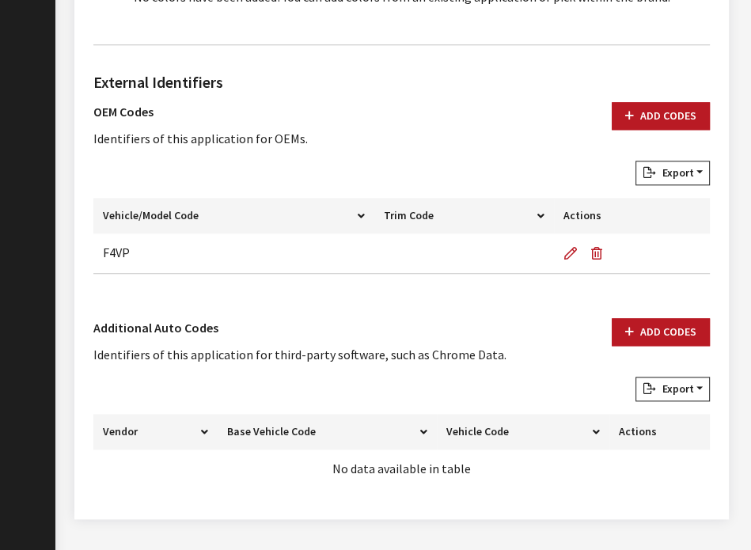
scroll to position [1079, 0]
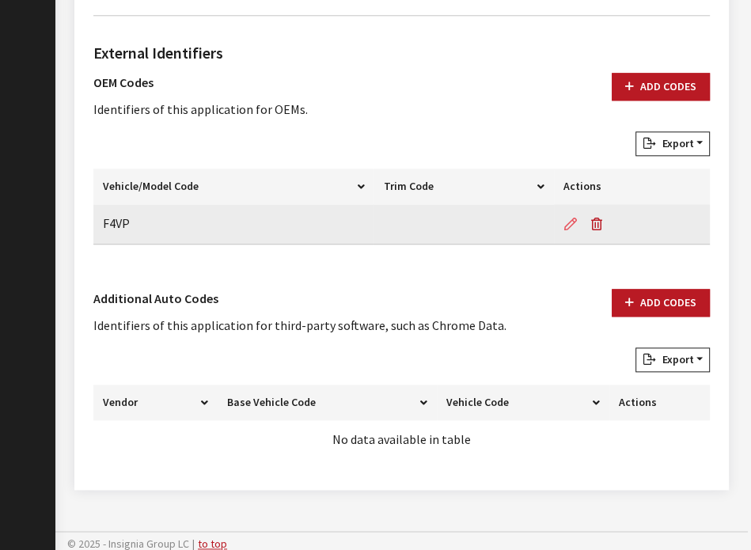
click at [572, 207] on button "button" at bounding box center [574, 224] width 21 height 40
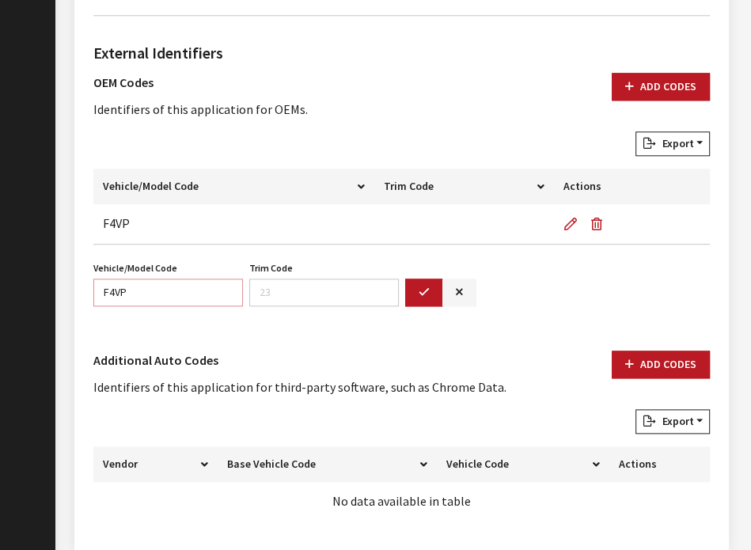
drag, startPoint x: 161, startPoint y: 290, endPoint x: 82, endPoint y: 266, distance: 82.9
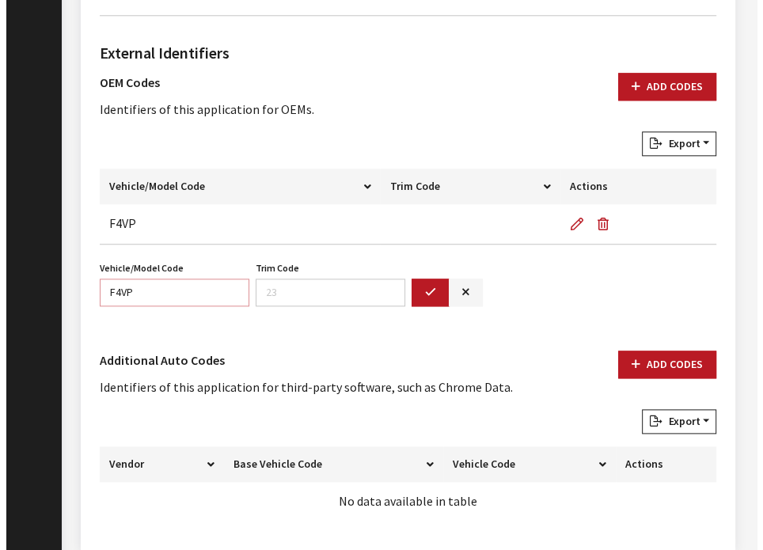
scroll to position [1140, 0]
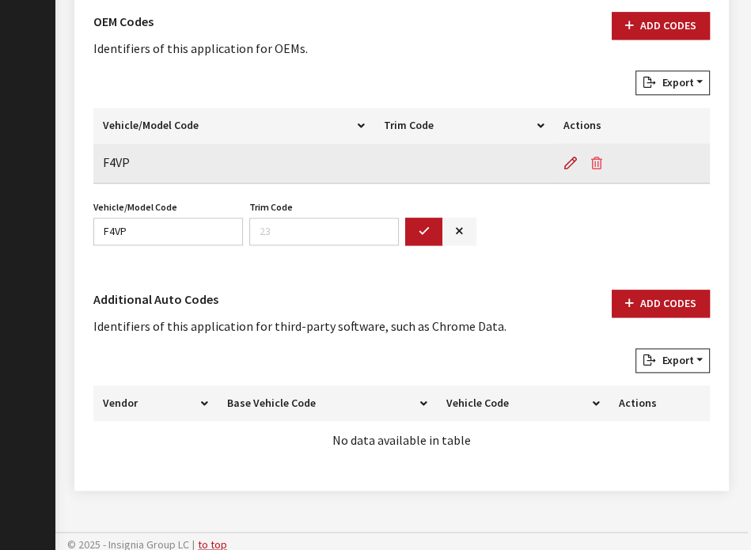
click at [594, 162] on icon "button" at bounding box center [596, 164] width 11 height 13
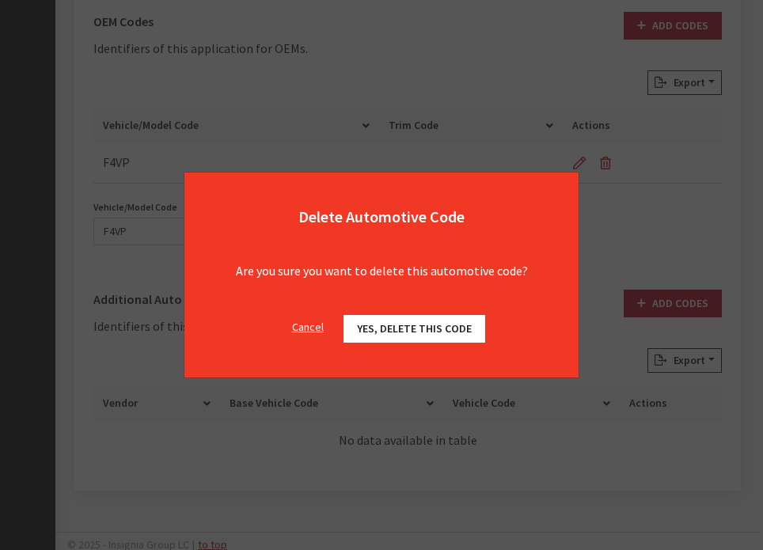
click at [370, 328] on span "Yes, delete this code" at bounding box center [414, 328] width 115 height 14
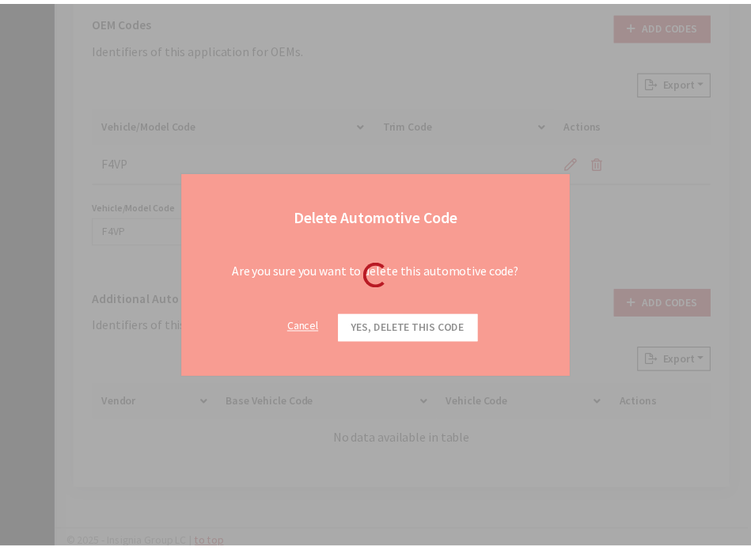
scroll to position [1138, 0]
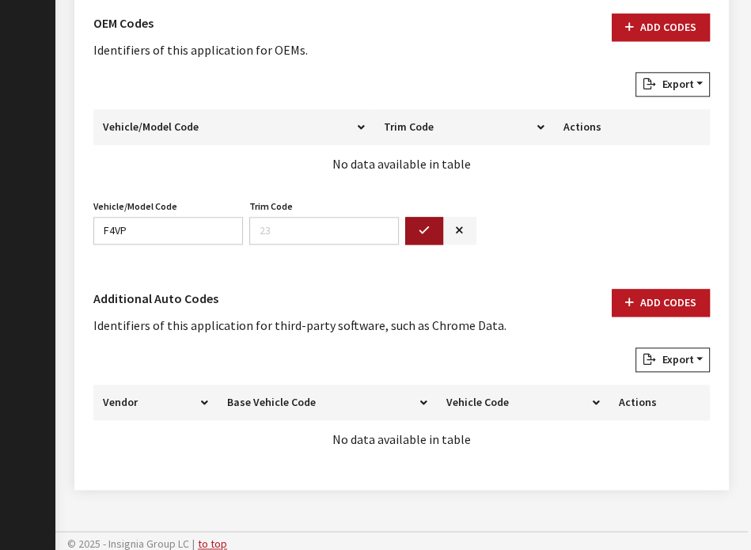
click at [427, 230] on icon "button" at bounding box center [424, 231] width 11 height 11
click at [458, 226] on icon "button" at bounding box center [459, 231] width 7 height 11
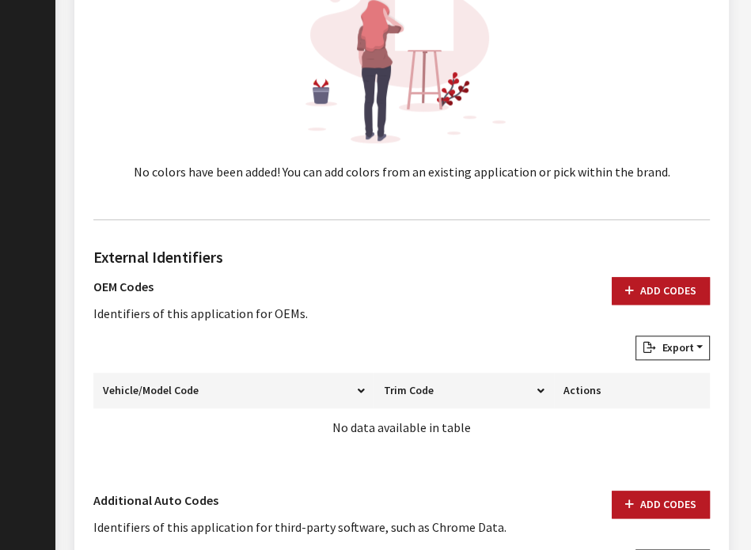
scroll to position [869, 0]
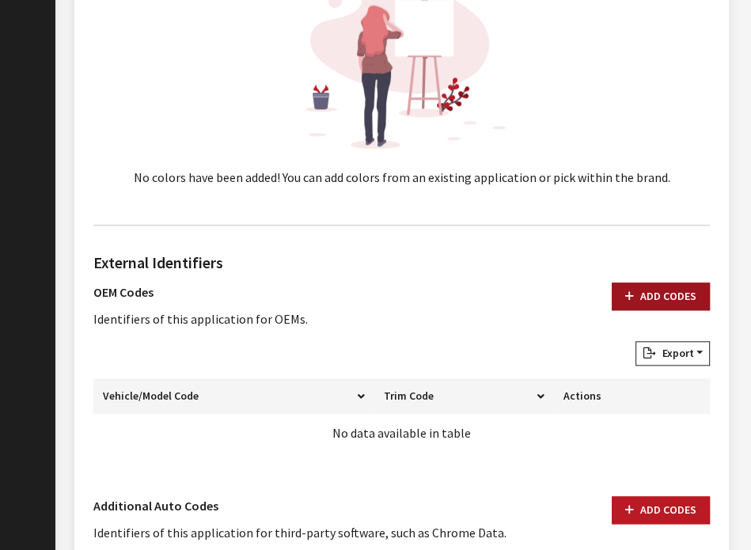
click at [662, 283] on button "Add Codes" at bounding box center [661, 297] width 98 height 28
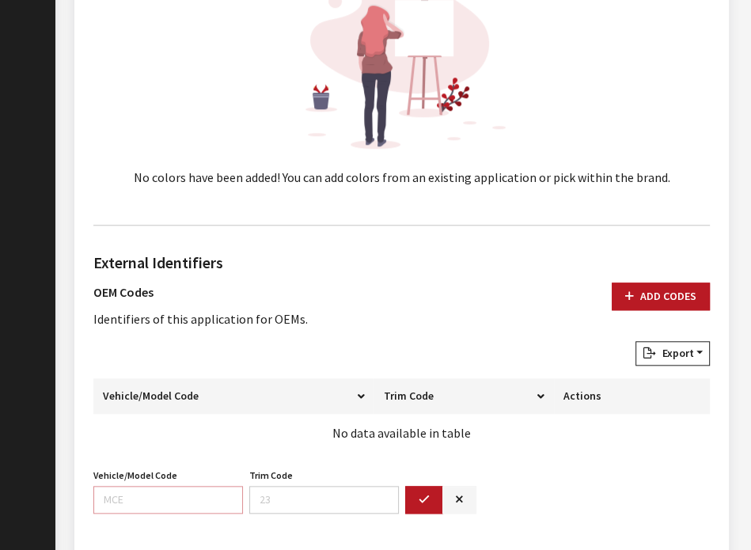
click at [127, 494] on input "Vehicle/Model Code" at bounding box center [168, 500] width 150 height 28
type input "V"
paste input "F4VP"
type input "F4VP"
click at [422, 503] on button "button" at bounding box center [424, 500] width 38 height 28
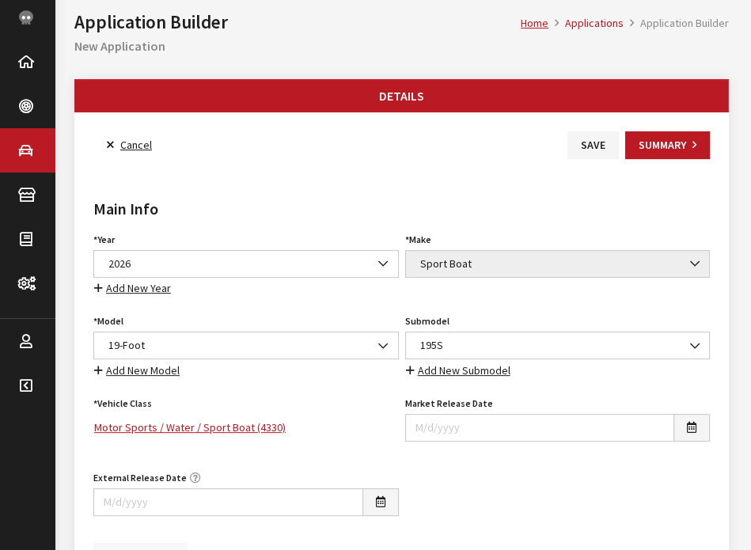
scroll to position [0, 0]
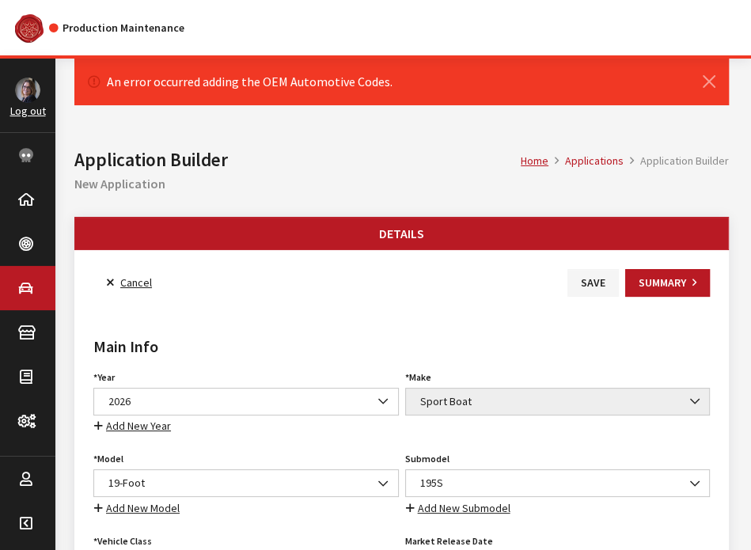
click at [109, 281] on icon at bounding box center [110, 283] width 7 height 11
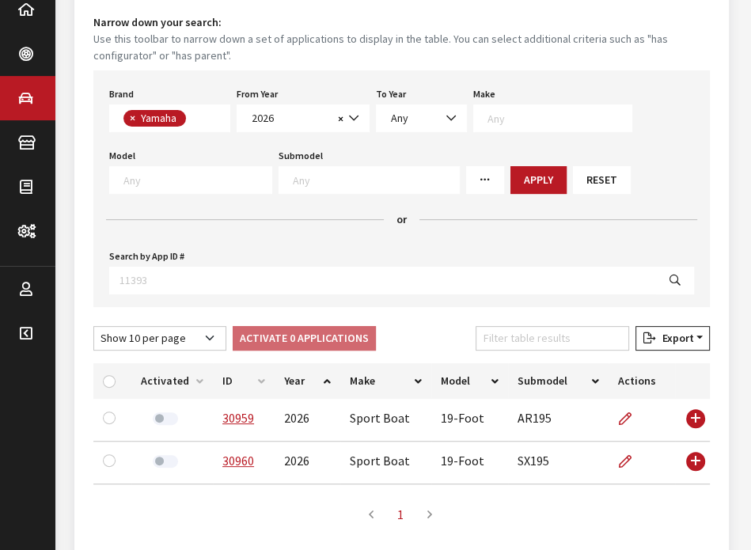
scroll to position [186, 0]
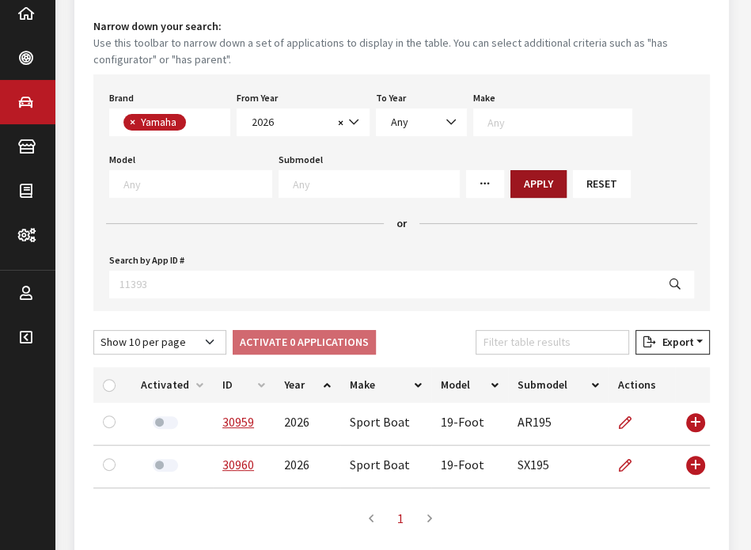
click at [513, 180] on button "Apply" at bounding box center [539, 184] width 56 height 28
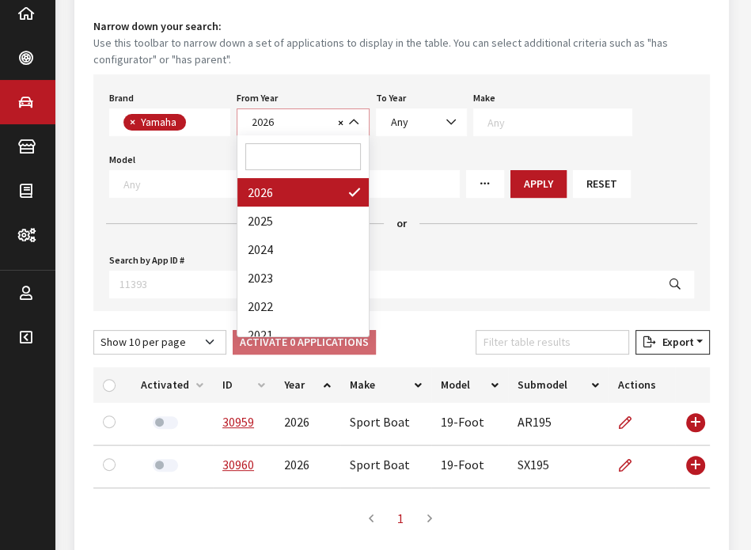
click at [349, 114] on b at bounding box center [349, 114] width 0 height 0
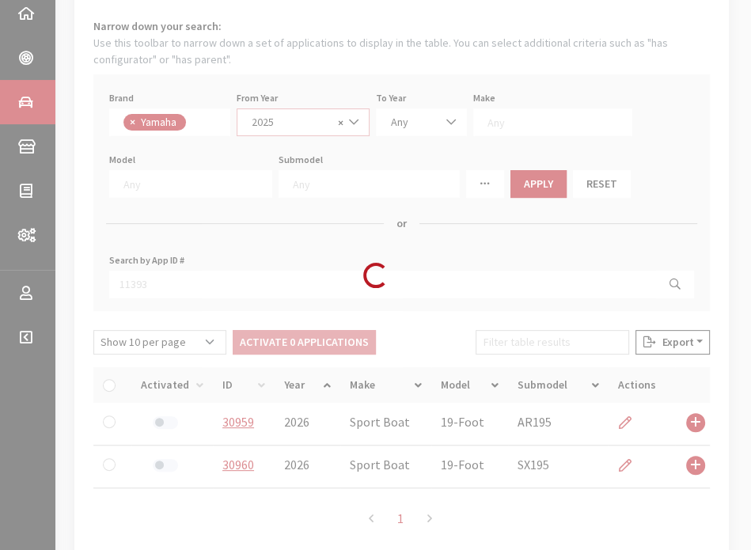
select select "2025"
select select
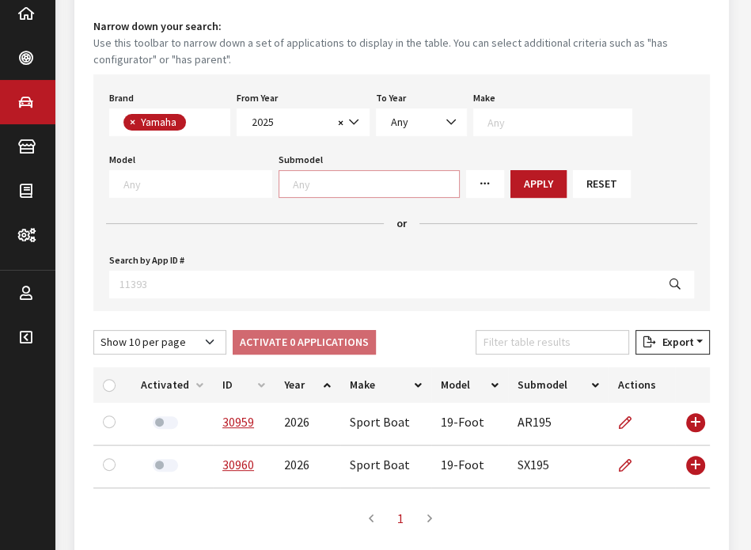
click at [309, 192] on span at bounding box center [369, 184] width 181 height 28
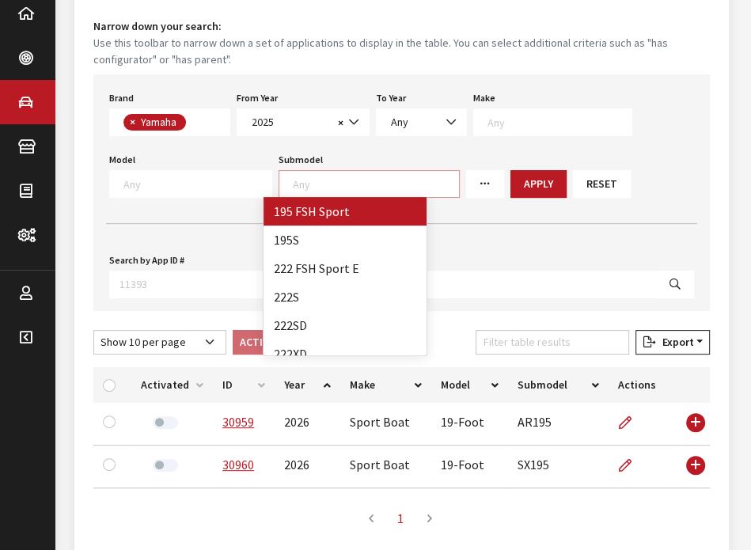
scroll to position [1, 0]
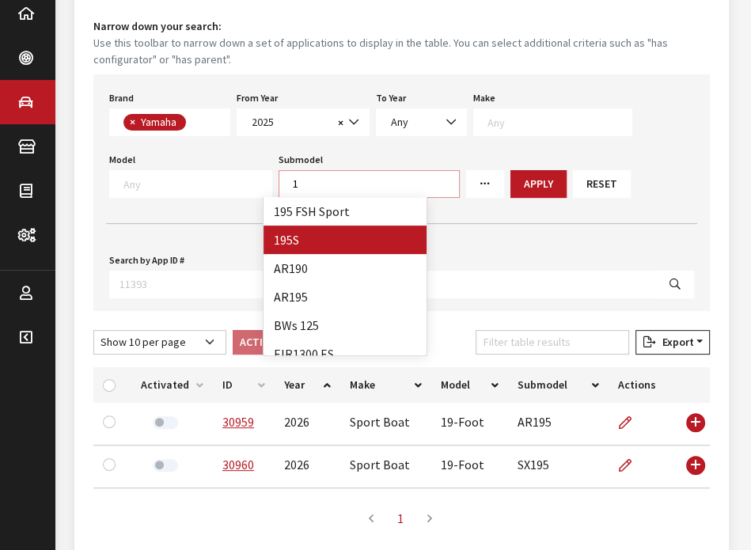
type textarea "1"
select select "4387"
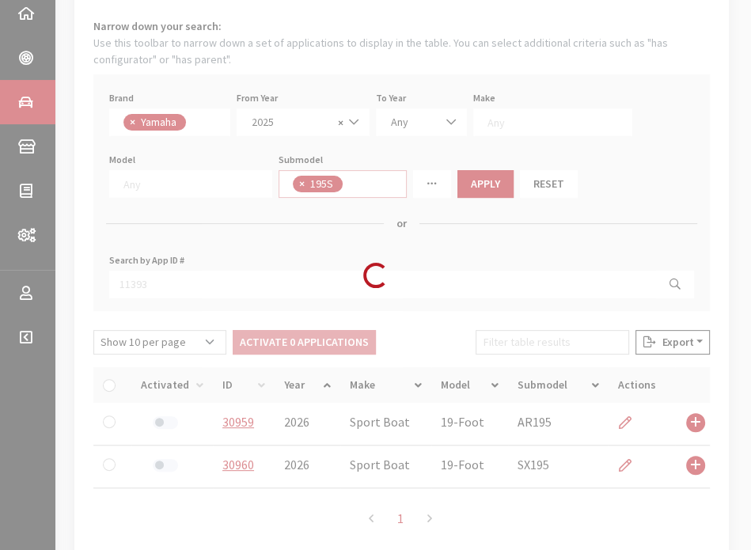
scroll to position [33, 0]
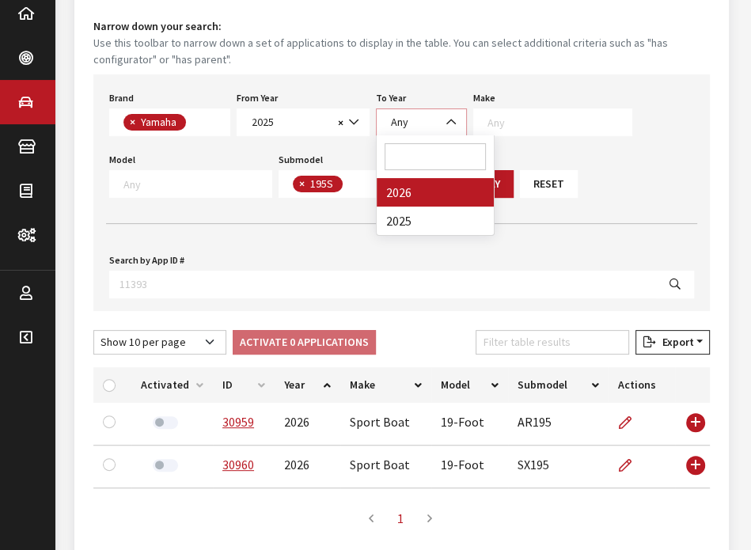
click at [429, 120] on span "Any" at bounding box center [421, 122] width 70 height 17
select select "2026"
select select
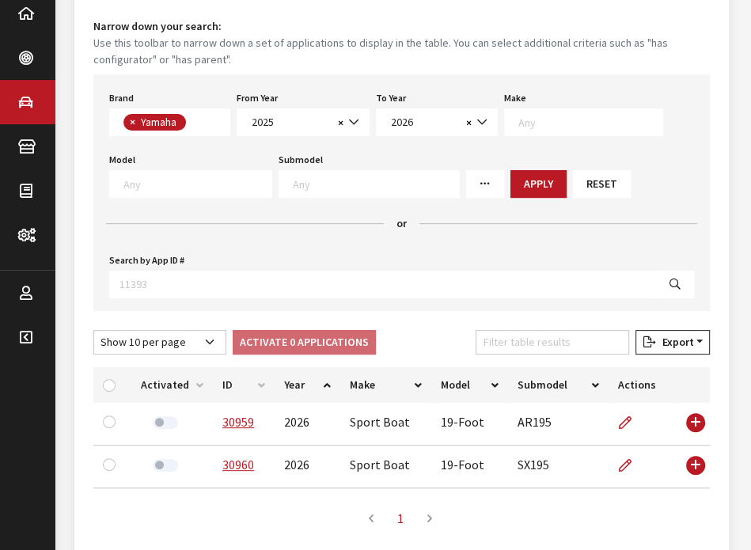
click at [500, 168] on div "Brand Any Acura Alfa Romeo Audi Bentley BMW DoubleTake Ford GM Honda Hyundai In…" at bounding box center [401, 192] width 617 height 237
click at [511, 174] on button "Apply" at bounding box center [539, 184] width 56 height 28
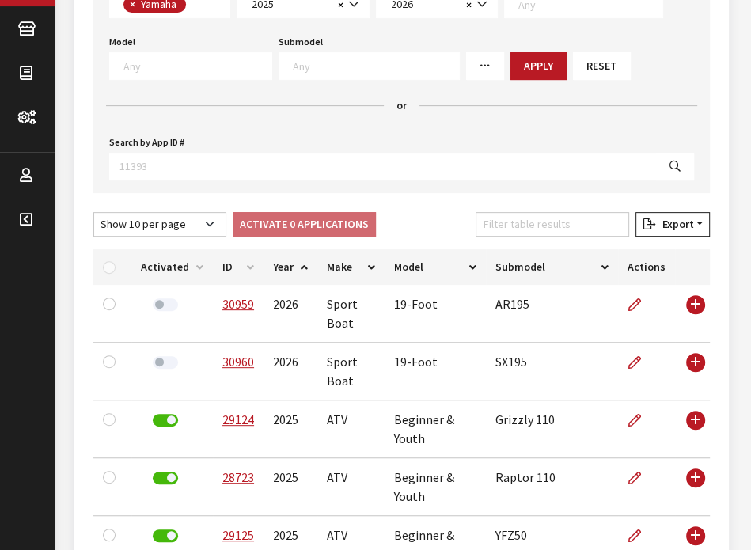
scroll to position [127, 0]
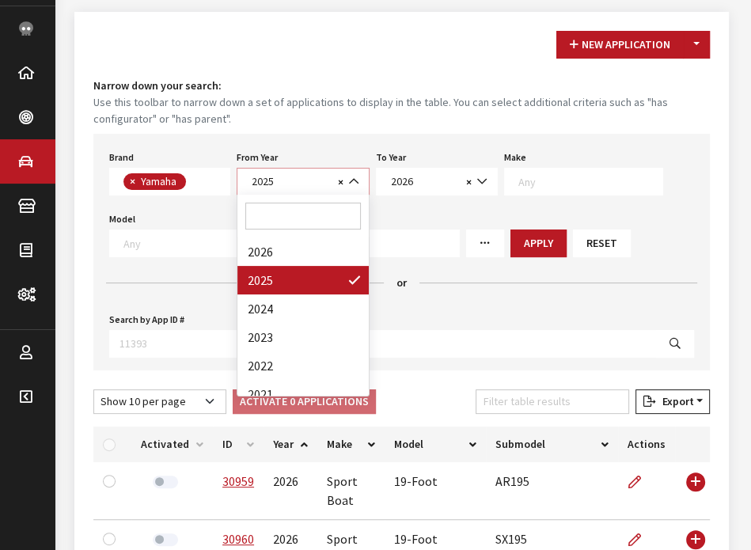
click at [349, 173] on b at bounding box center [349, 173] width 0 height 0
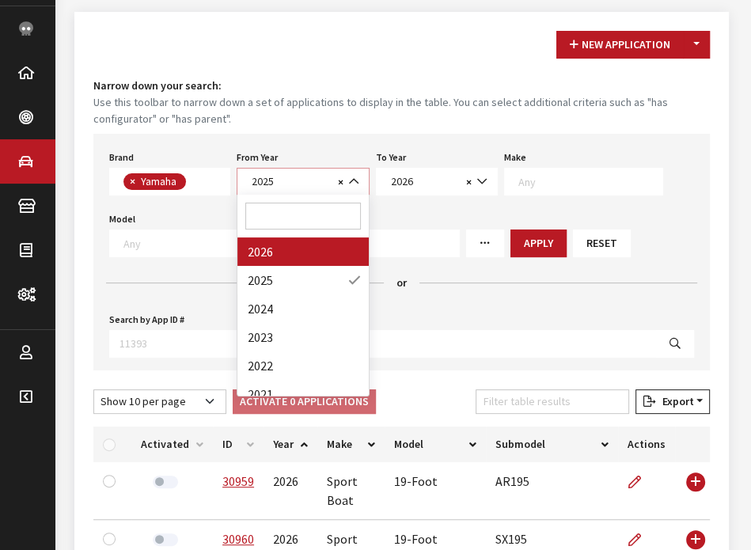
select select "2026"
select select
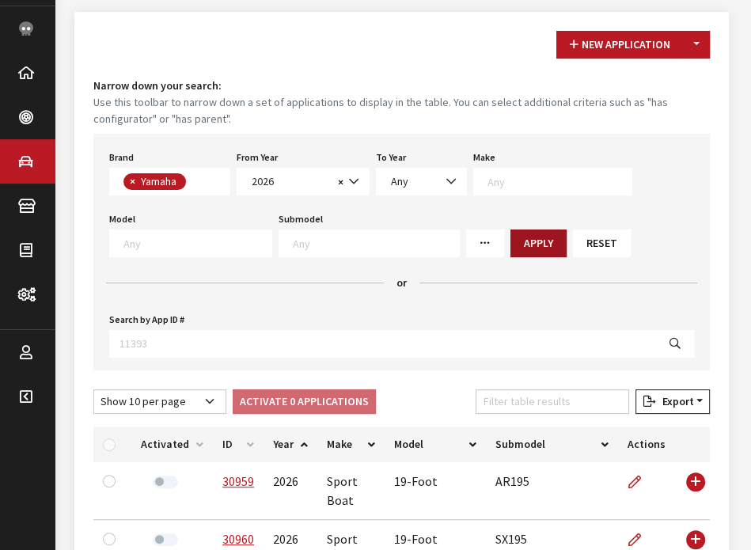
click at [511, 237] on button "Apply" at bounding box center [539, 244] width 56 height 28
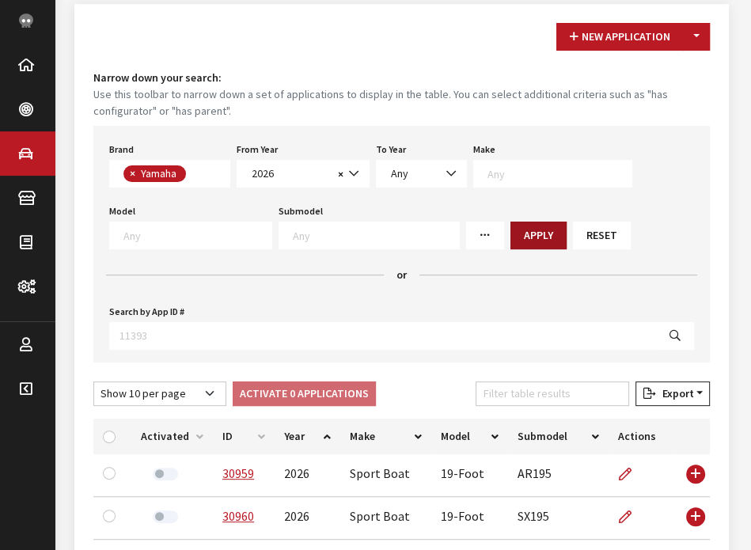
scroll to position [103, 0]
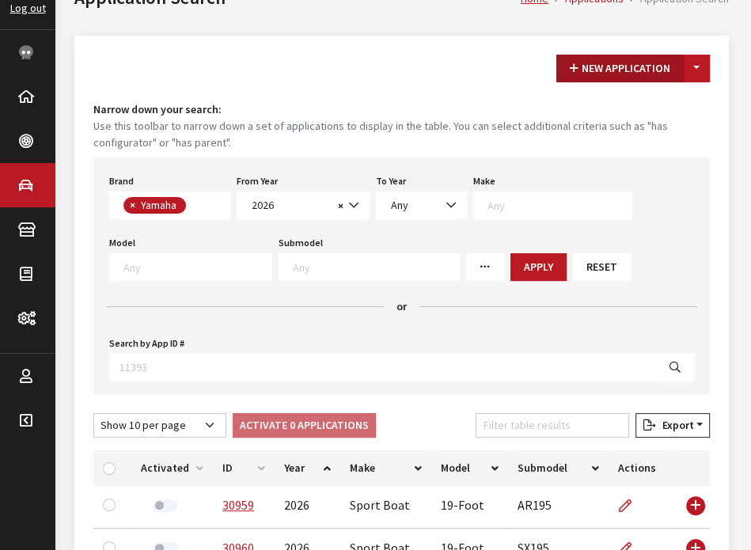
click at [663, 66] on button "New Application" at bounding box center [619, 69] width 127 height 28
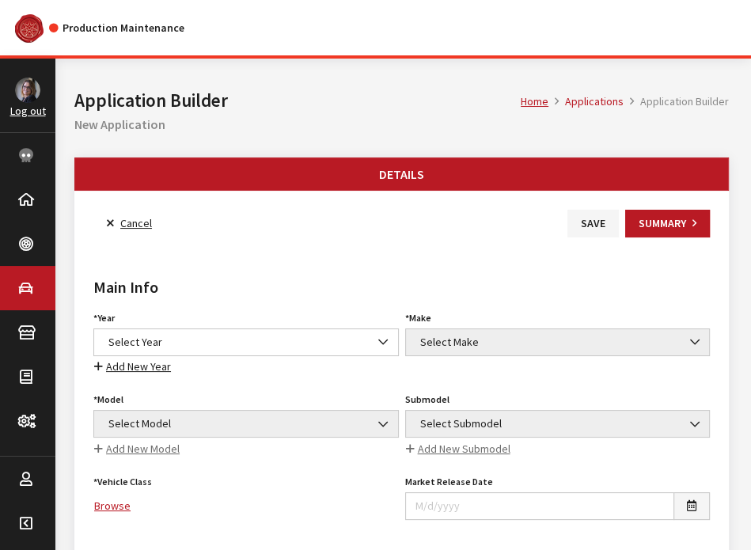
click at [109, 222] on icon at bounding box center [110, 223] width 7 height 11
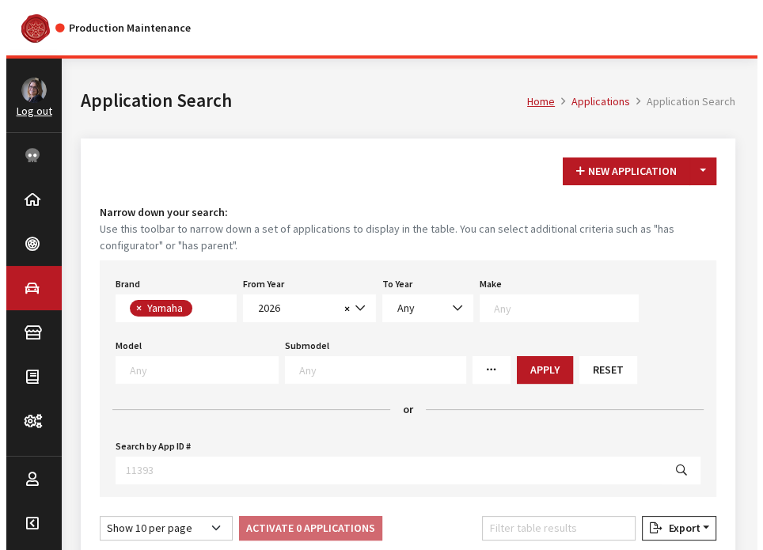
scroll to position [422, 0]
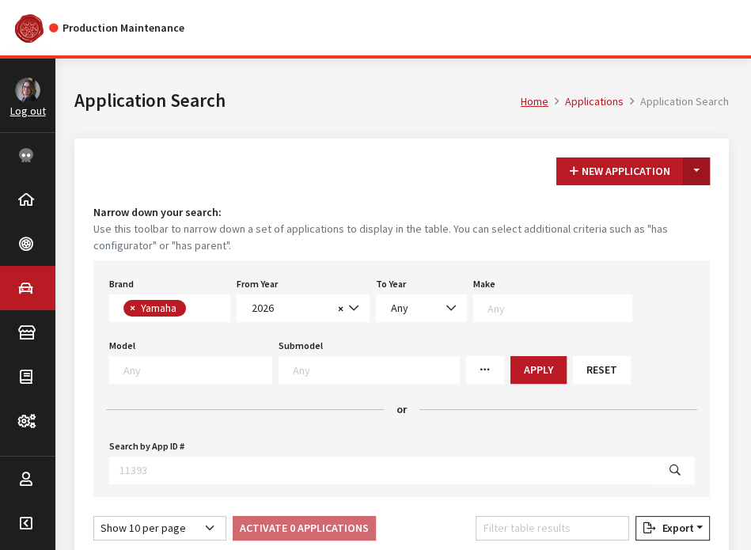
click at [693, 163] on button "Toggle Dropdown" at bounding box center [696, 172] width 27 height 28
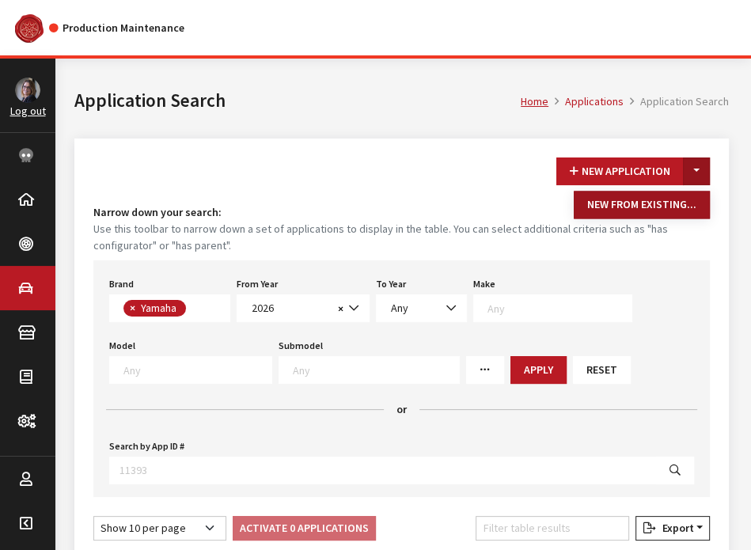
click at [681, 199] on button "New From Existing..." at bounding box center [642, 205] width 136 height 28
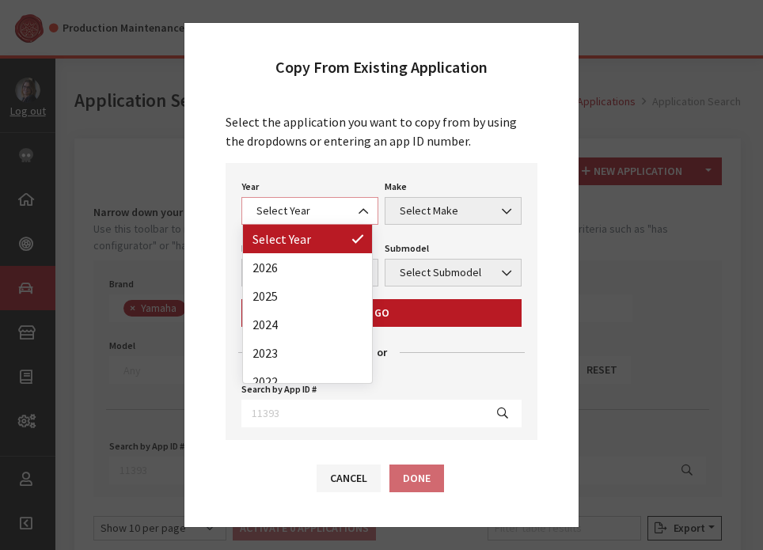
click at [325, 216] on span "Select Year" at bounding box center [310, 211] width 116 height 17
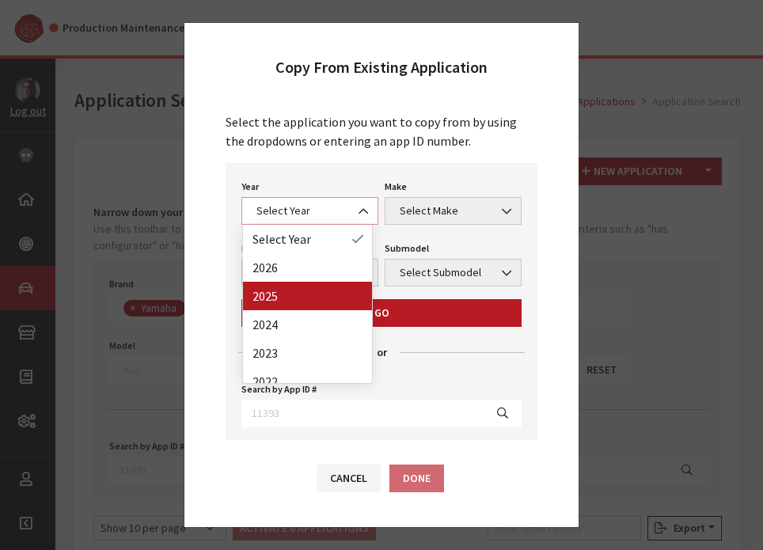
select select "43"
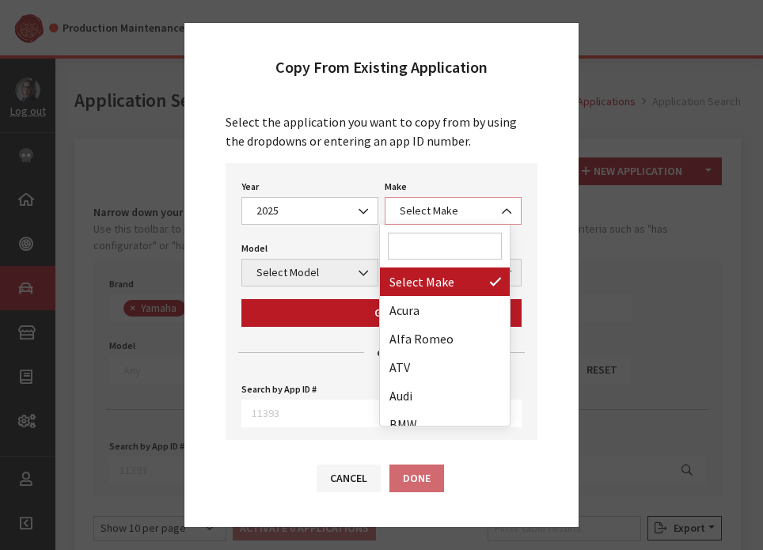
click at [441, 203] on span "Select Make" at bounding box center [453, 211] width 116 height 17
click at [431, 246] on input "Search" at bounding box center [445, 246] width 114 height 27
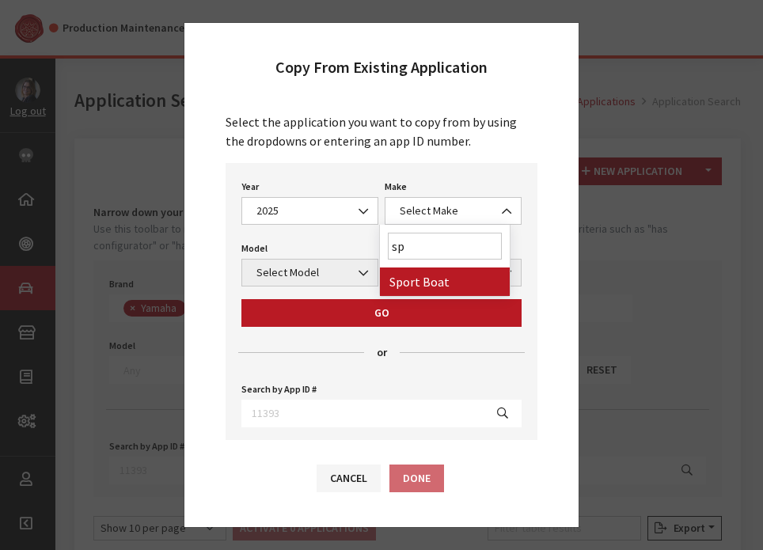
type input "sp"
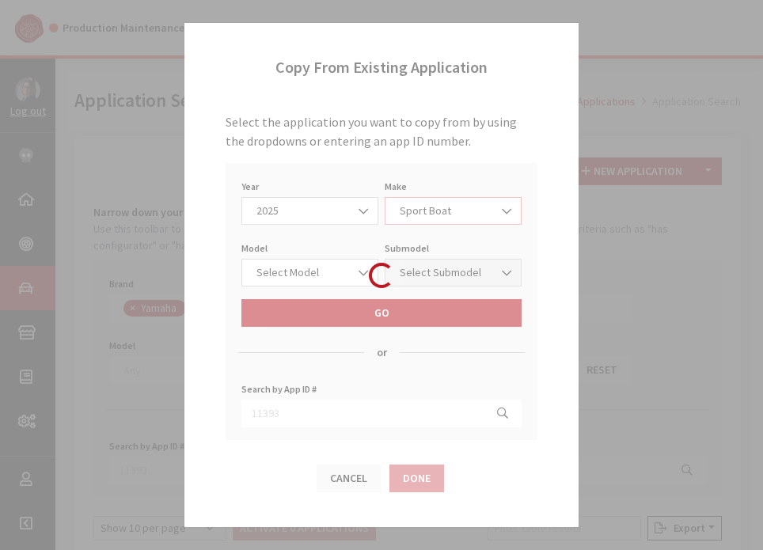
select select "58"
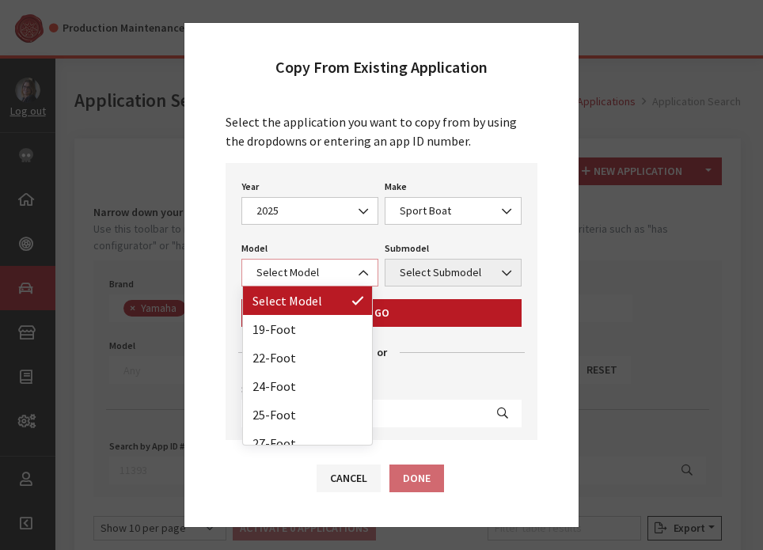
click at [290, 273] on span "Select Model" at bounding box center [310, 272] width 116 height 17
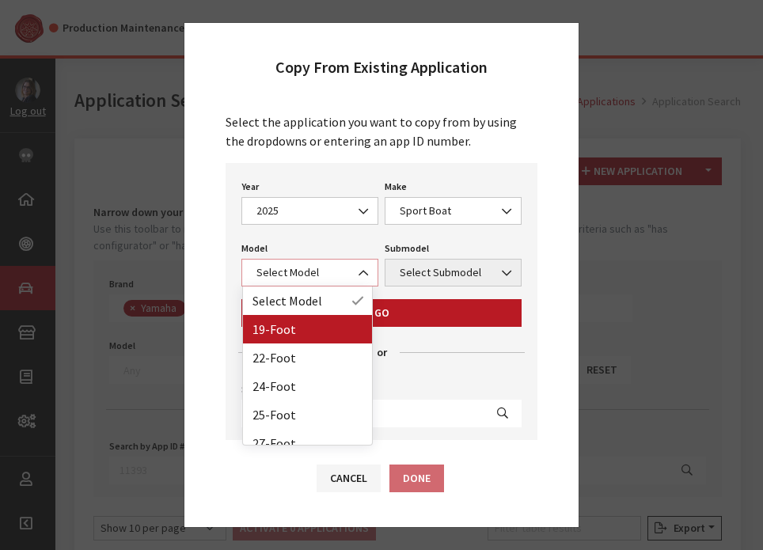
select select "1365"
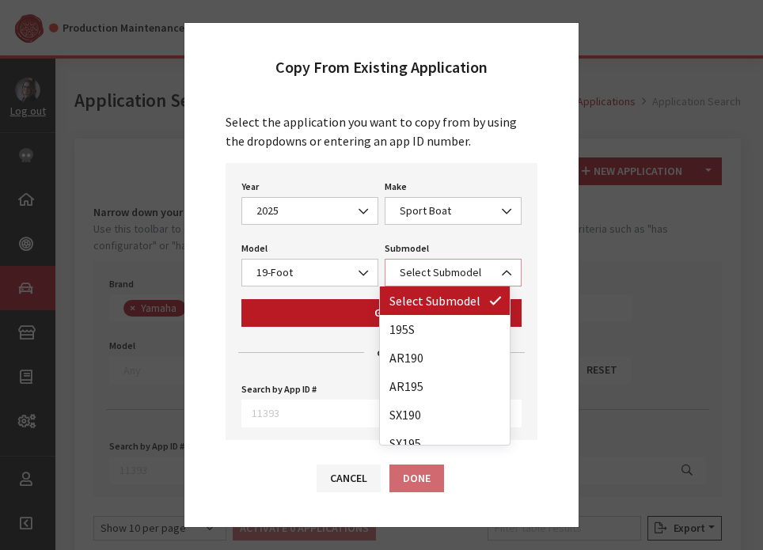
click at [437, 262] on span "Select Submodel" at bounding box center [453, 273] width 137 height 28
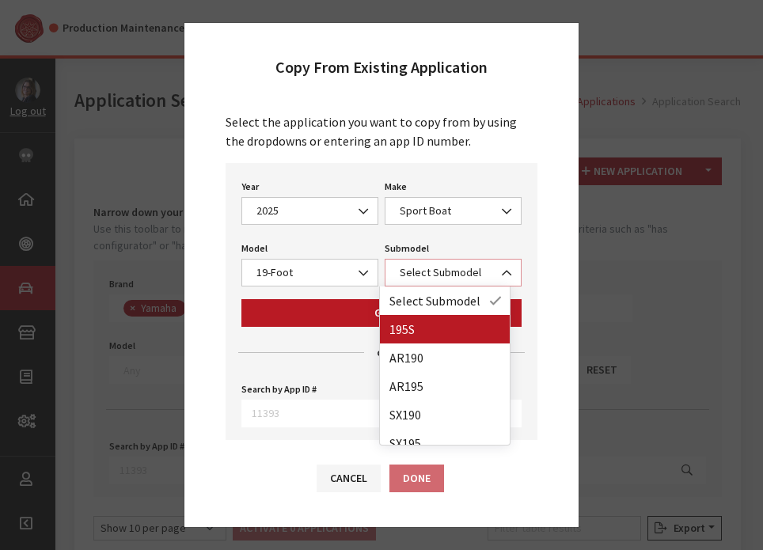
select select "4387"
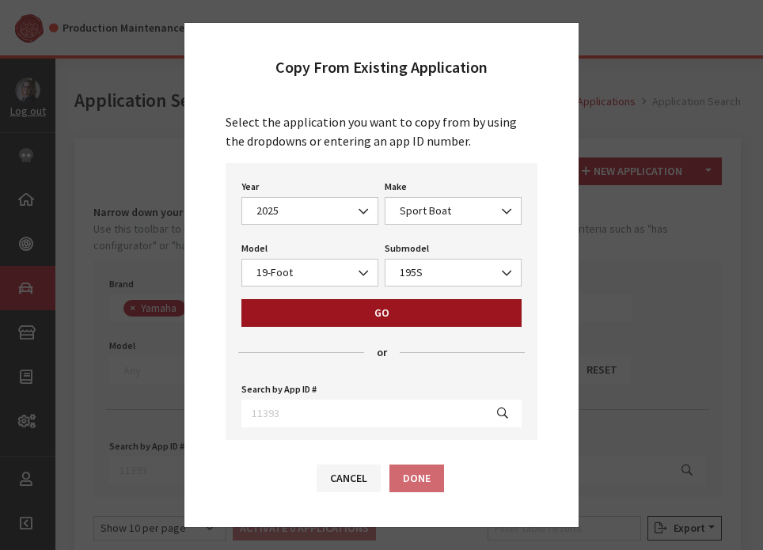
click at [422, 315] on button "Go" at bounding box center [381, 313] width 280 height 28
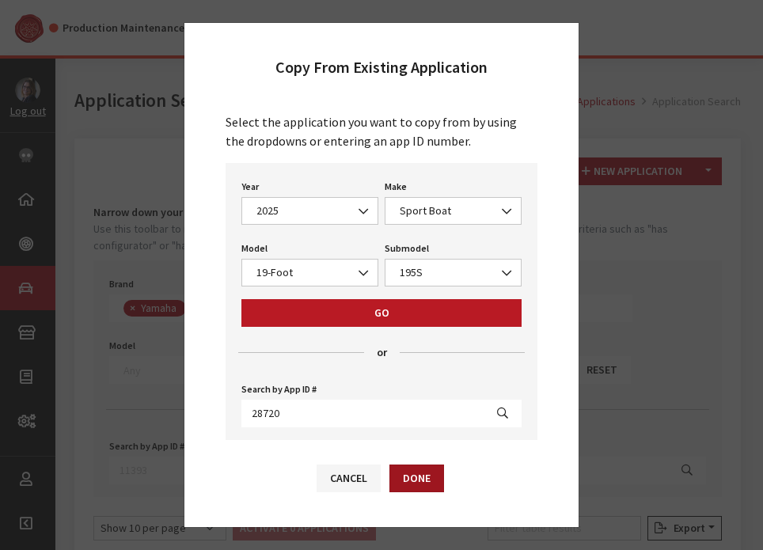
click at [428, 492] on button "Done" at bounding box center [416, 479] width 55 height 28
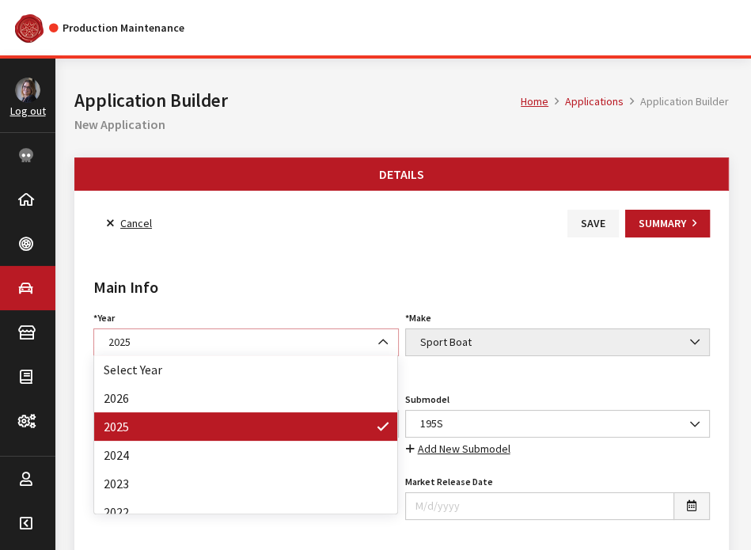
click at [293, 347] on span "2025" at bounding box center [246, 342] width 285 height 17
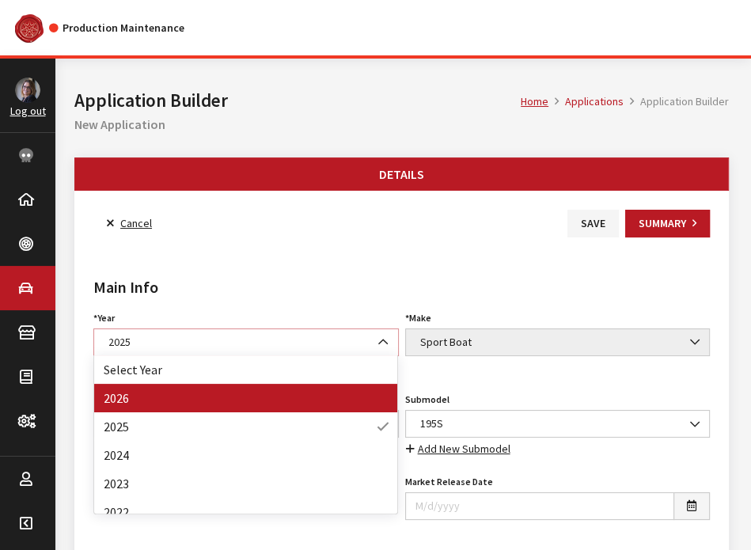
select select "44"
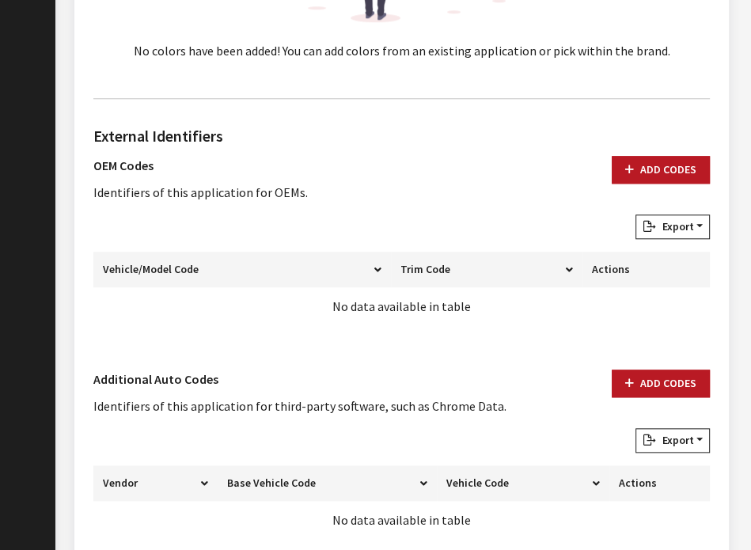
scroll to position [943, 0]
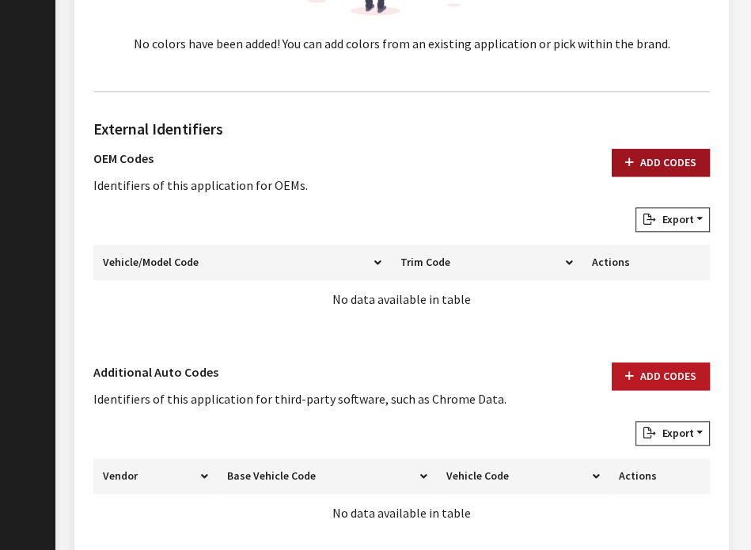
click at [675, 149] on button "Add Codes" at bounding box center [661, 163] width 98 height 28
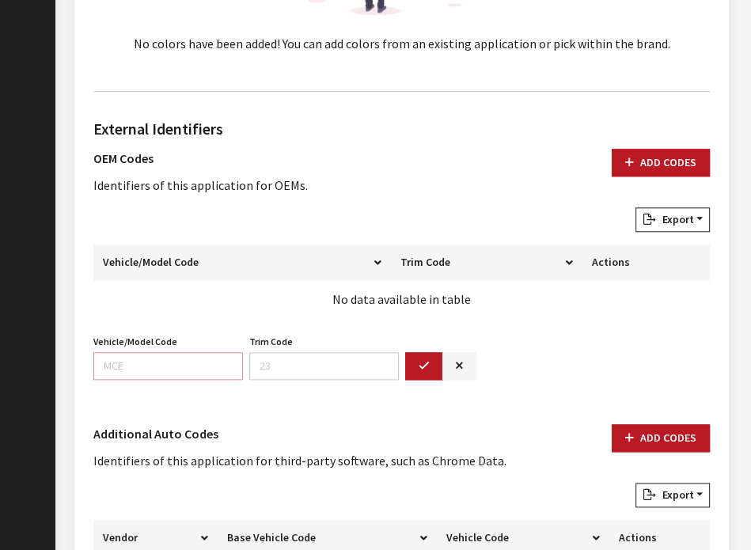
click at [165, 359] on input "Vehicle/Model Code" at bounding box center [168, 366] width 150 height 28
paste input "F4VP"
type input "F4VP"
click at [427, 361] on icon "button" at bounding box center [424, 366] width 11 height 11
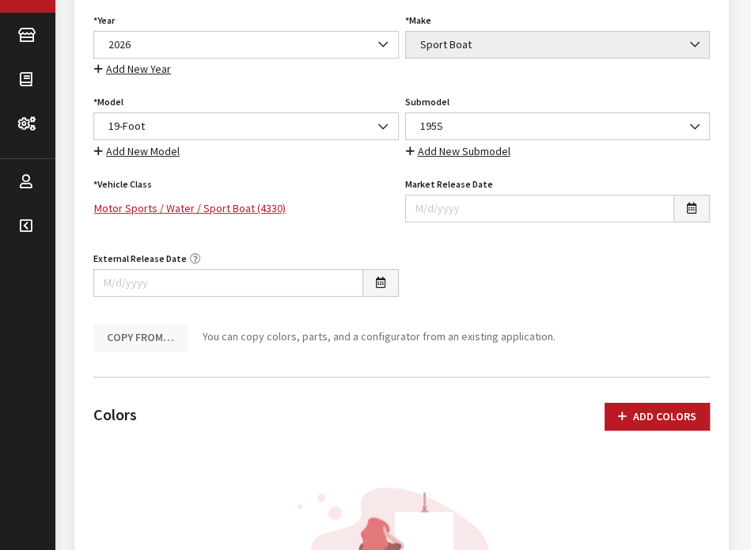
scroll to position [0, 0]
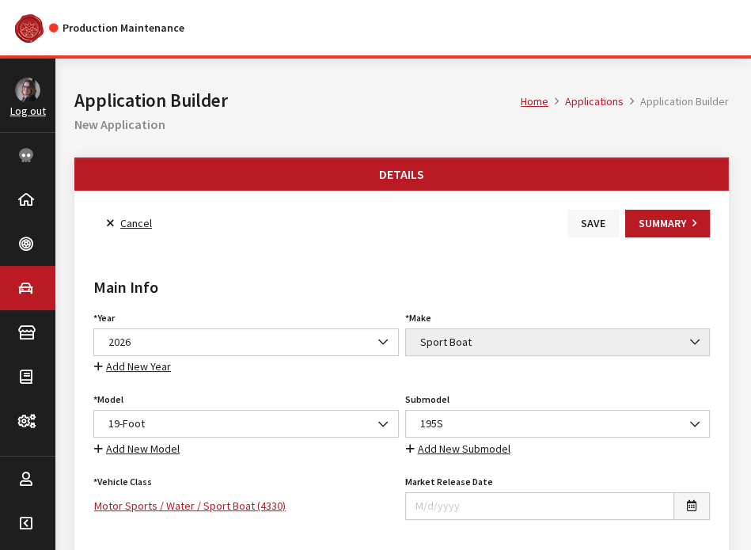
click at [580, 230] on button "Save" at bounding box center [593, 224] width 51 height 28
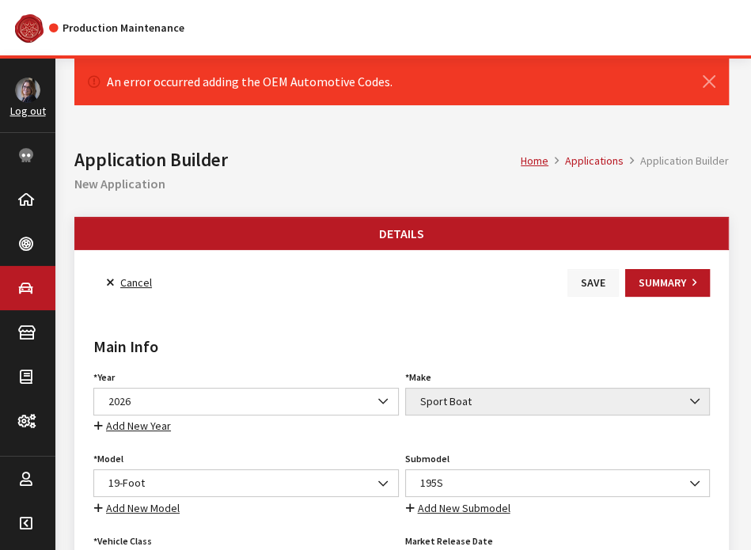
click at [589, 274] on button "Save" at bounding box center [593, 283] width 51 height 28
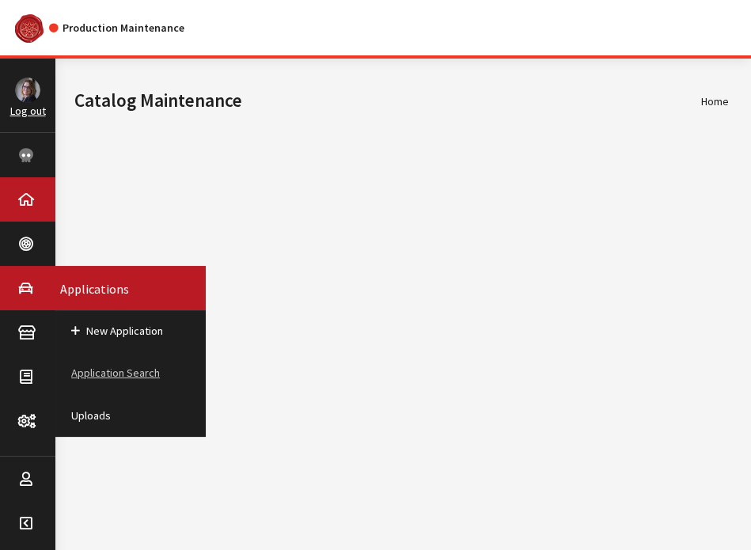
click at [101, 374] on link "Application Search" at bounding box center [130, 373] width 150 height 42
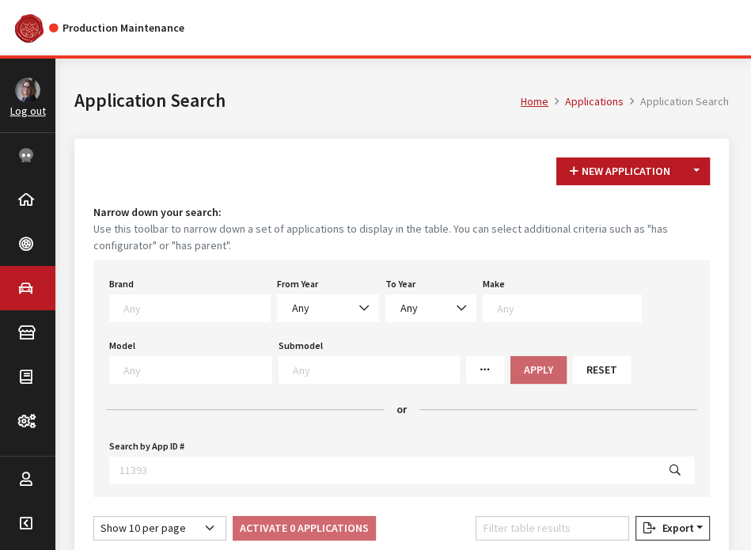
drag, startPoint x: 142, startPoint y: 323, endPoint x: 145, endPoint y: 309, distance: 14.4
click at [145, 309] on div "Brand Any Acura Alfa Romeo Audi Bentley BMW DoubleTake [PERSON_NAME] Honda Hyun…" at bounding box center [401, 378] width 617 height 237
click at [145, 309] on textarea "Search" at bounding box center [196, 308] width 146 height 14
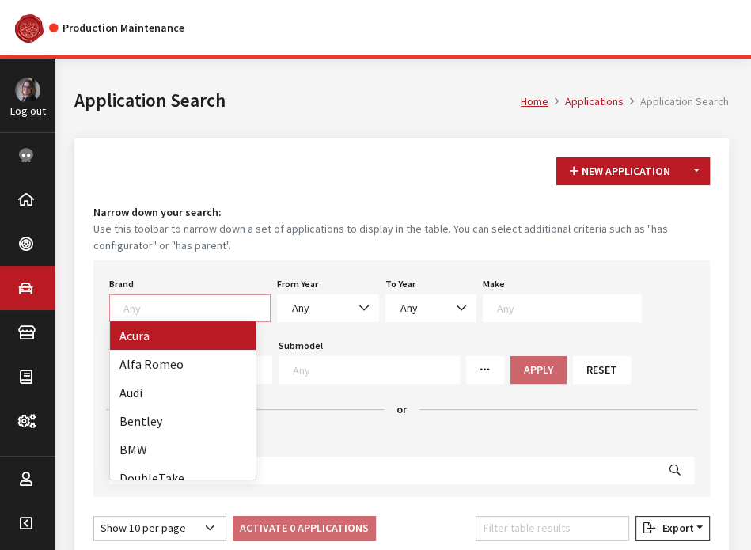
click at [141, 304] on textarea "Search" at bounding box center [196, 308] width 146 height 14
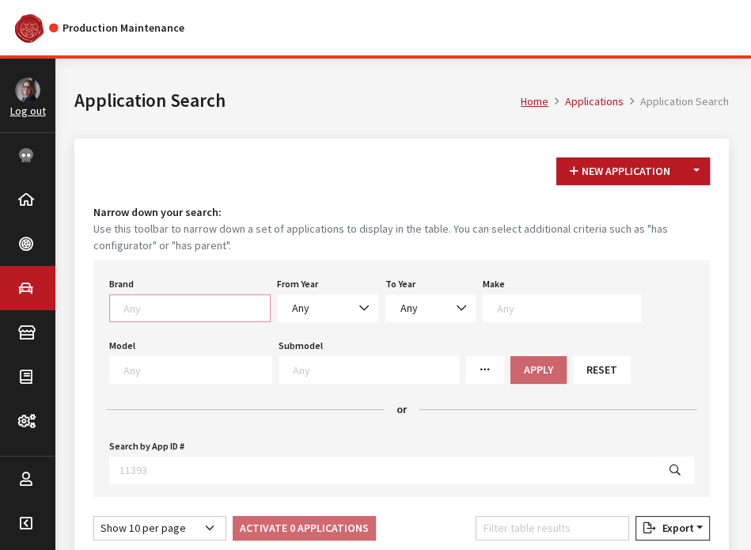
scroll to position [1, 0]
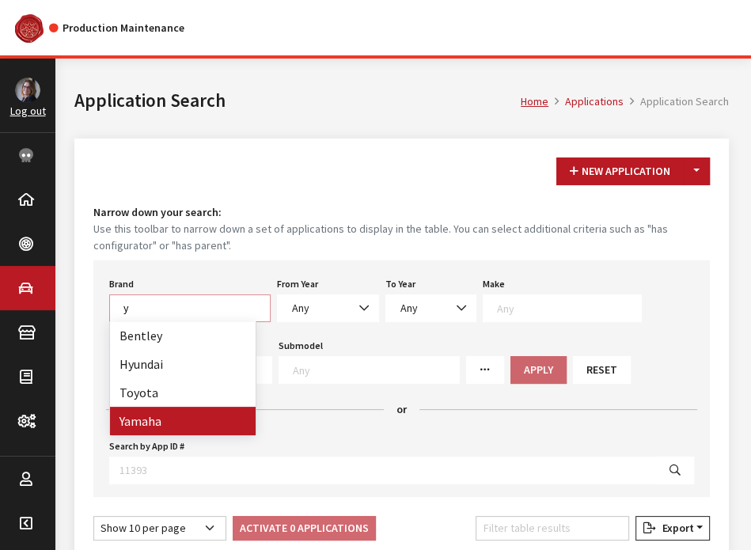
type textarea "y"
select select "1065"
select select
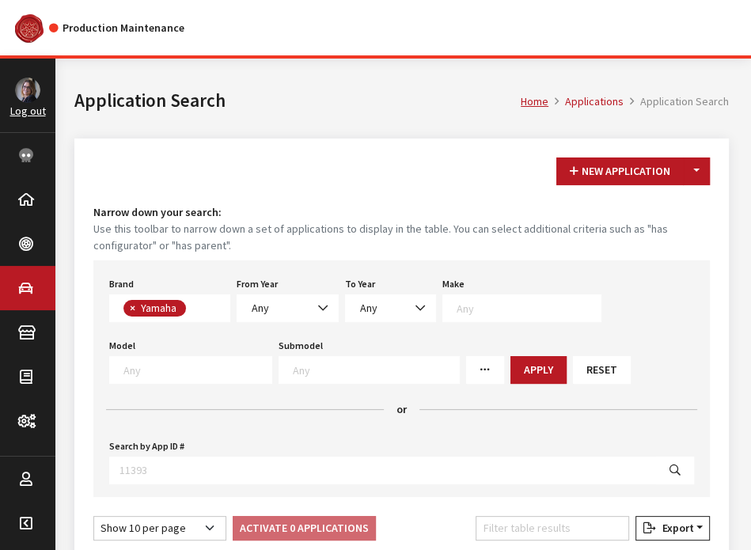
scroll to position [427, 0]
click at [302, 308] on span "Any" at bounding box center [288, 308] width 82 height 17
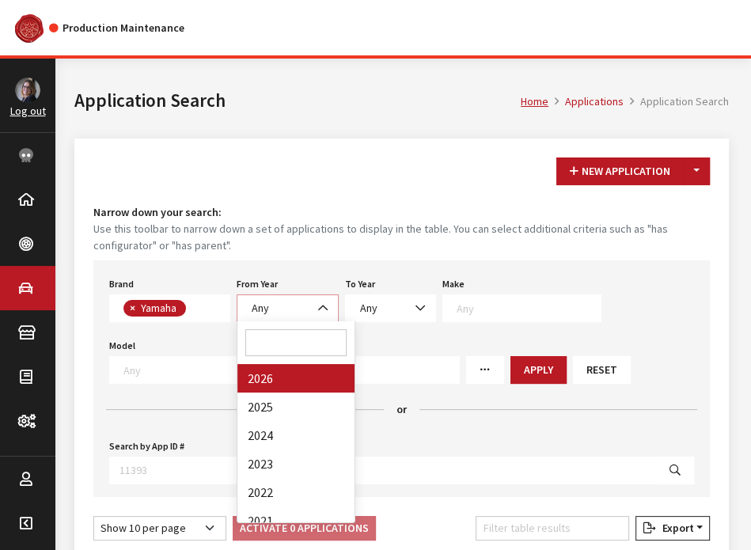
select select "2026"
select select
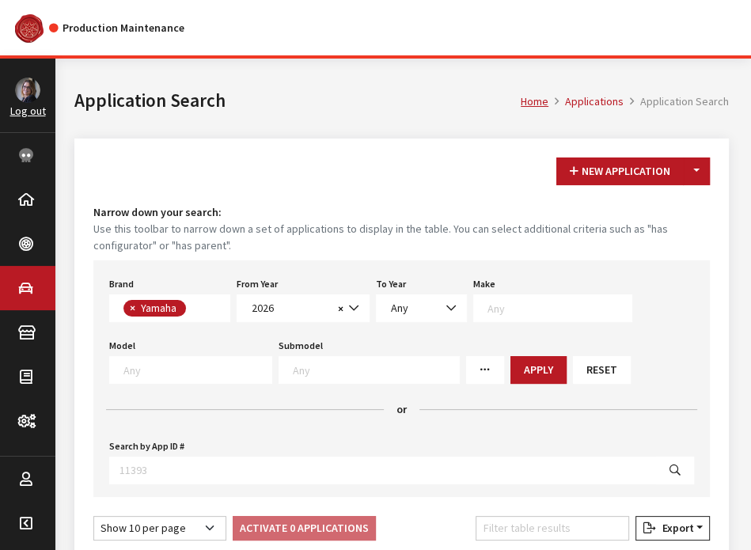
click at [420, 293] on div "To Year Any 2026 Any" at bounding box center [421, 297] width 97 height 49
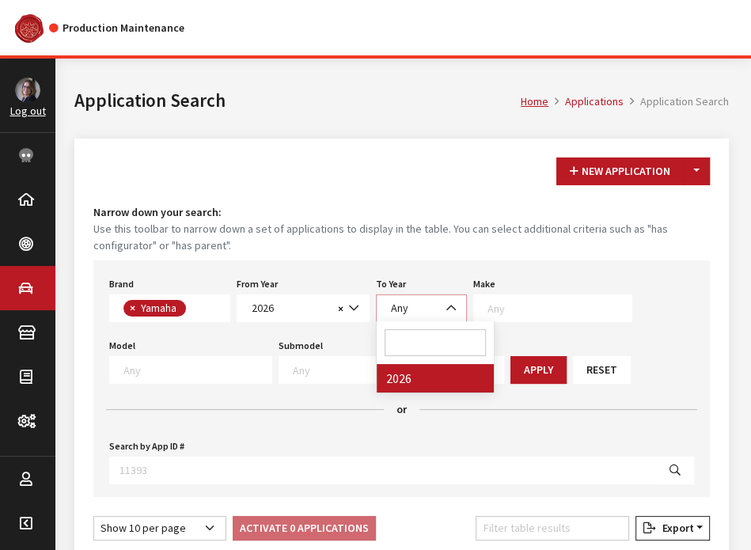
click at [408, 305] on span "Any" at bounding box center [421, 308] width 70 height 17
select select "2026"
select select
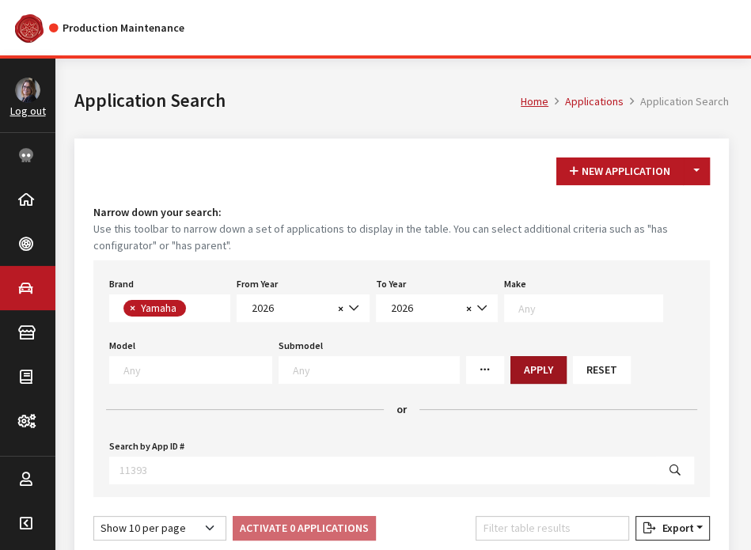
click at [519, 360] on button "Apply" at bounding box center [539, 370] width 56 height 28
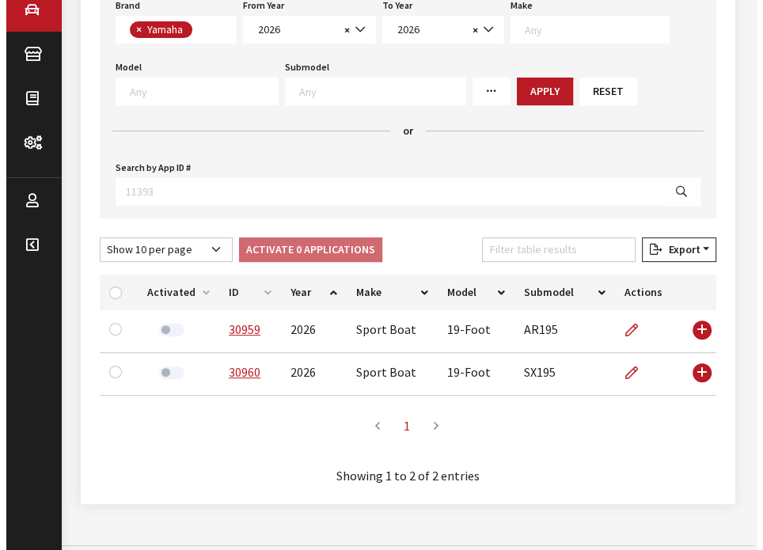
scroll to position [0, 0]
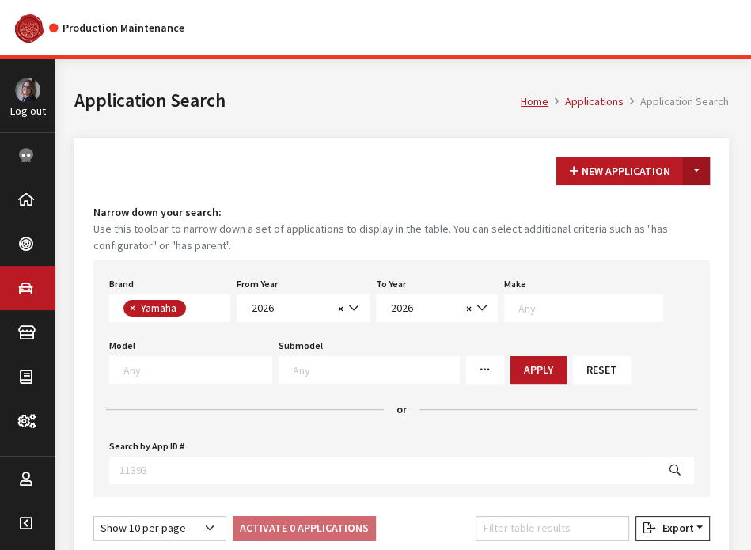
click at [697, 173] on button "Toggle Dropdown" at bounding box center [696, 172] width 27 height 28
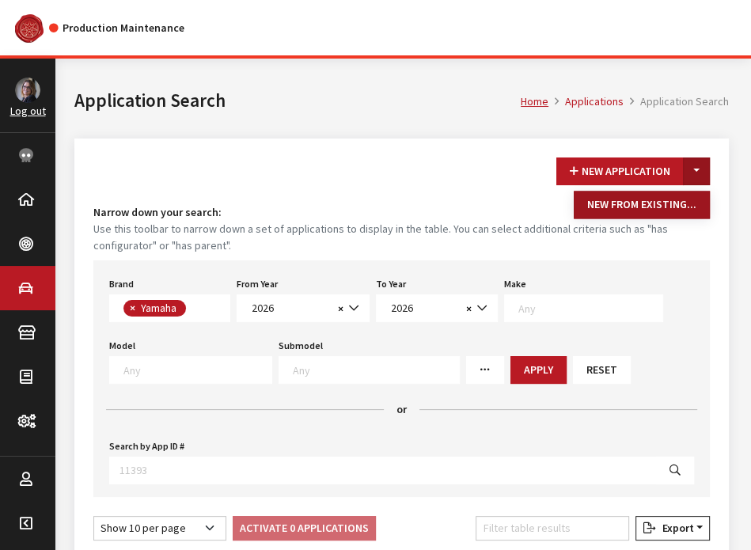
click at [680, 203] on button "New From Existing..." at bounding box center [642, 205] width 136 height 28
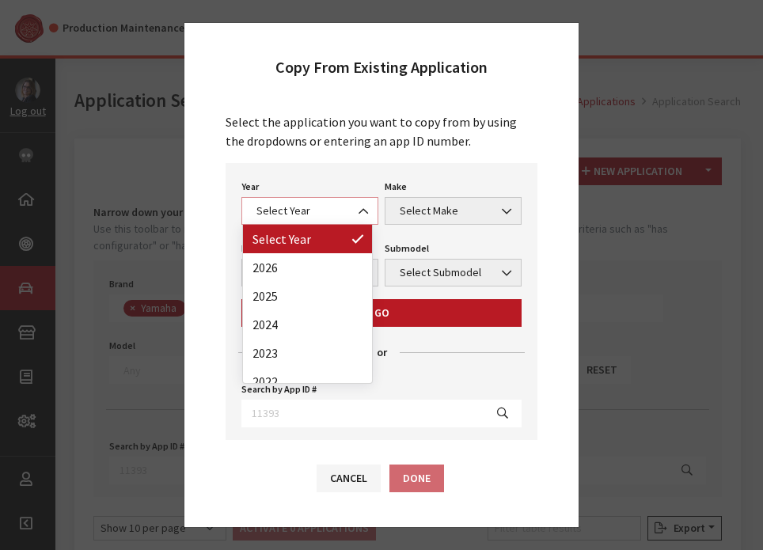
click at [355, 199] on span at bounding box center [364, 211] width 27 height 27
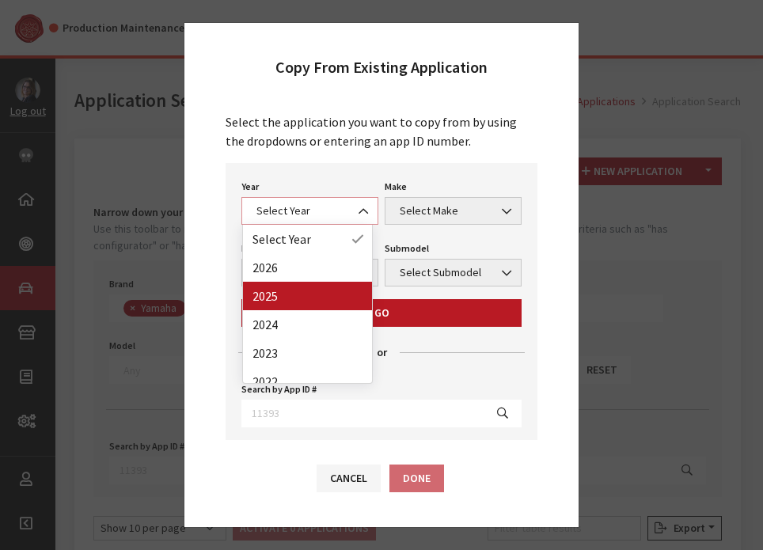
select select "43"
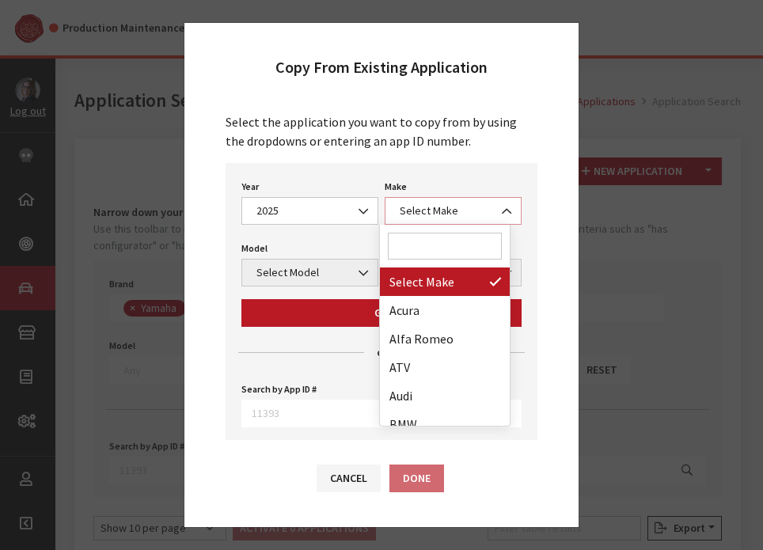
click at [425, 215] on span "Select Make" at bounding box center [453, 211] width 116 height 17
click at [421, 250] on input "Search" at bounding box center [445, 246] width 114 height 27
type input "1"
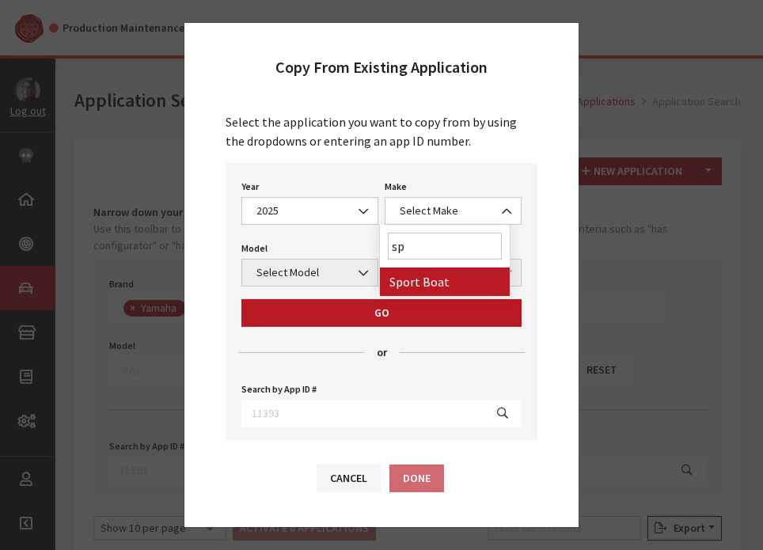
type input "sp"
select select "58"
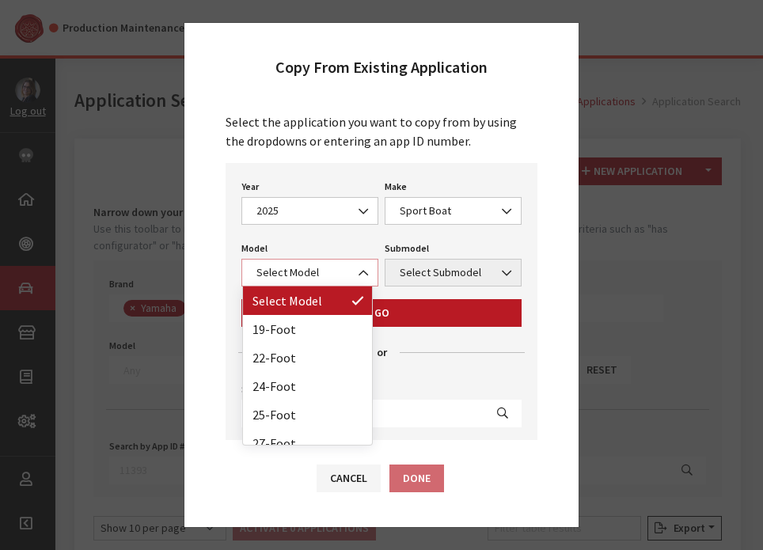
click at [329, 268] on span "Select Model" at bounding box center [310, 272] width 116 height 17
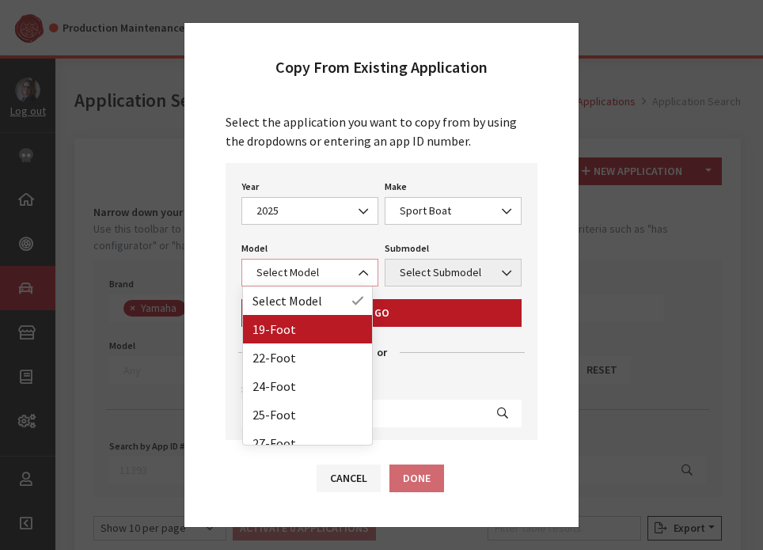
select select "1365"
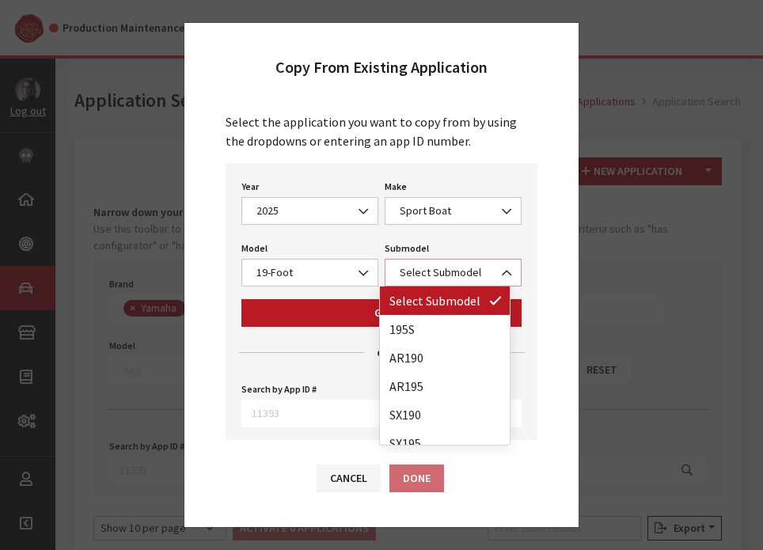
click at [450, 271] on span "Select Submodel" at bounding box center [453, 272] width 116 height 17
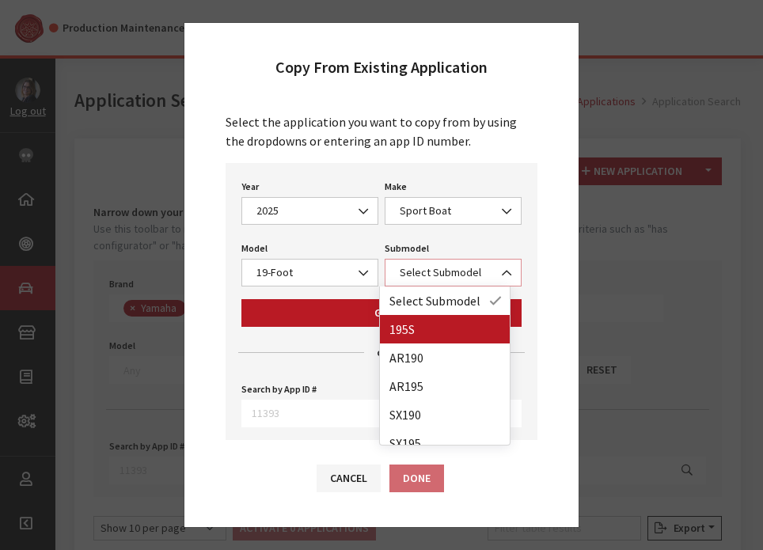
select select "4387"
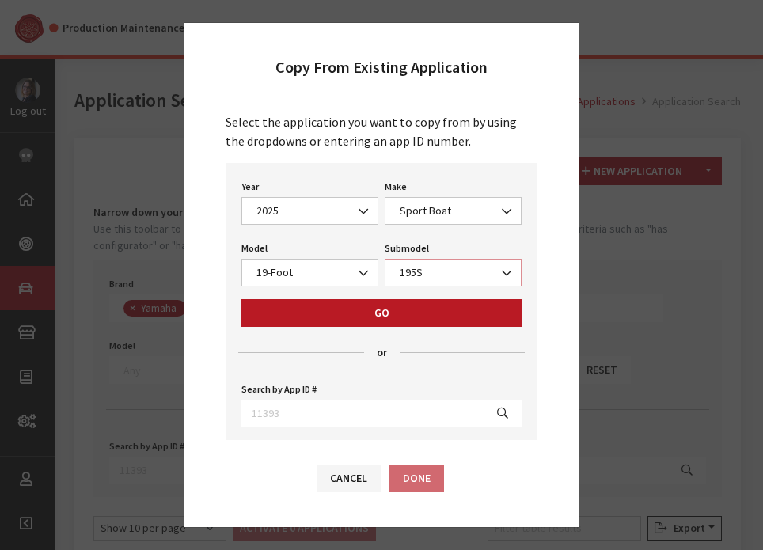
scroll to position [28, 0]
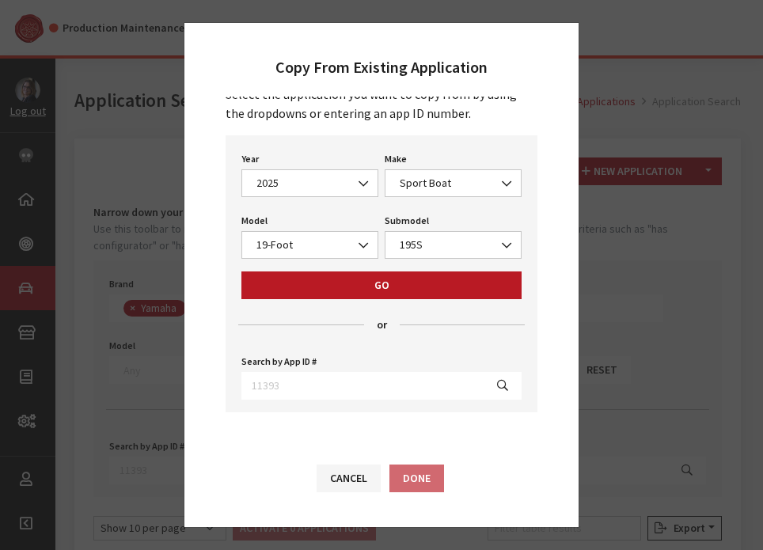
click at [276, 325] on span at bounding box center [301, 325] width 126 height 1
click at [409, 482] on div "Cancel Done" at bounding box center [380, 479] width 127 height 28
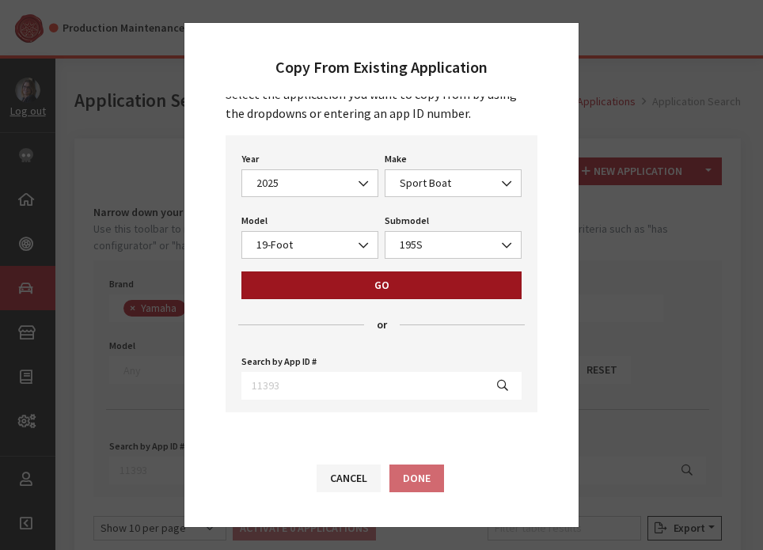
click at [403, 284] on button "Go" at bounding box center [381, 285] width 280 height 28
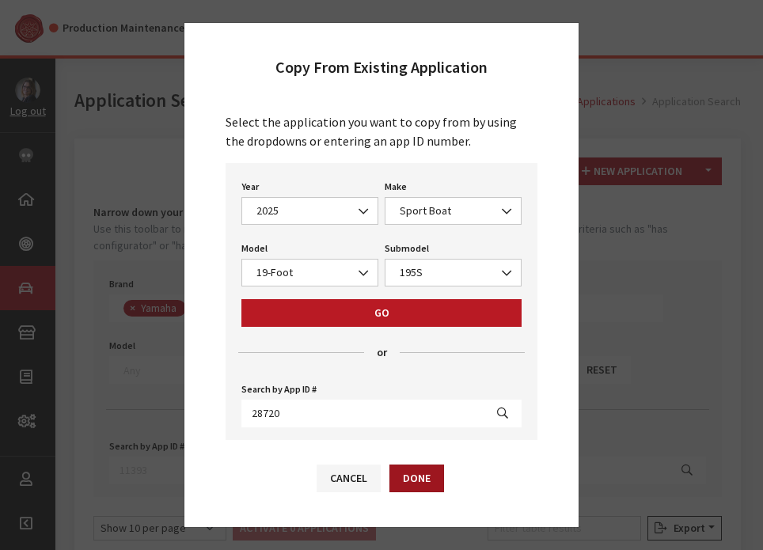
click at [427, 472] on button "Done" at bounding box center [416, 479] width 55 height 28
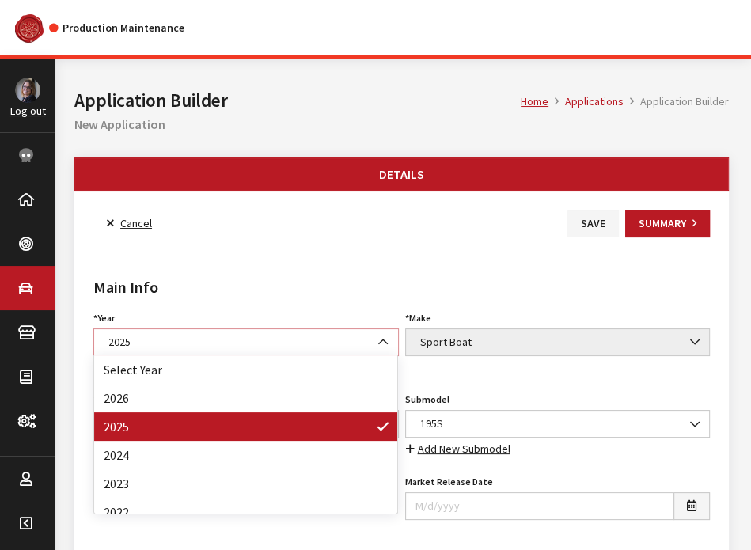
drag, startPoint x: 0, startPoint y: 0, endPoint x: 328, endPoint y: 340, distance: 473.0
click at [328, 340] on span "2025" at bounding box center [246, 342] width 285 height 17
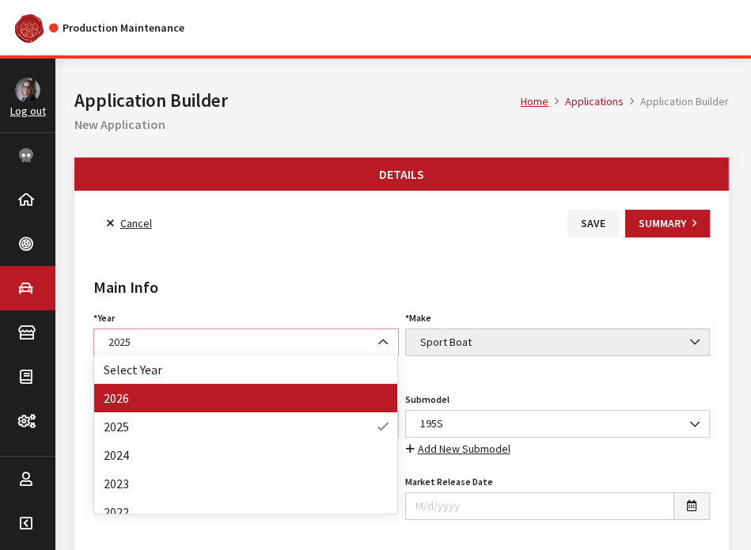
select select "44"
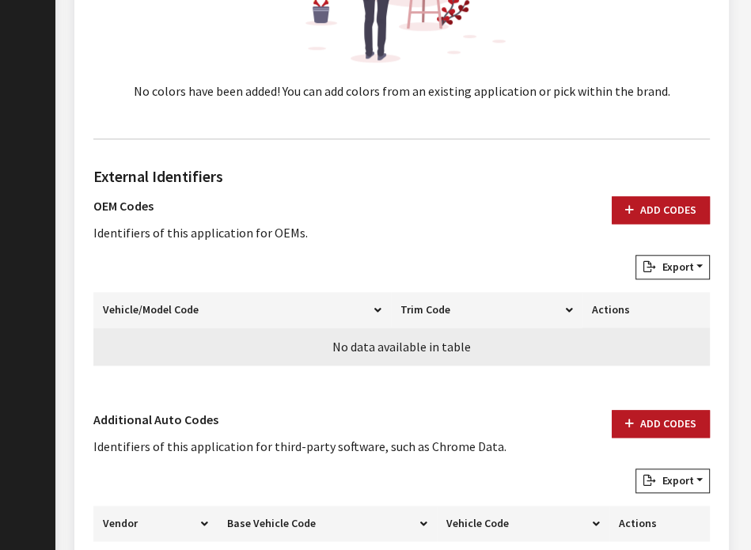
scroll to position [898, 0]
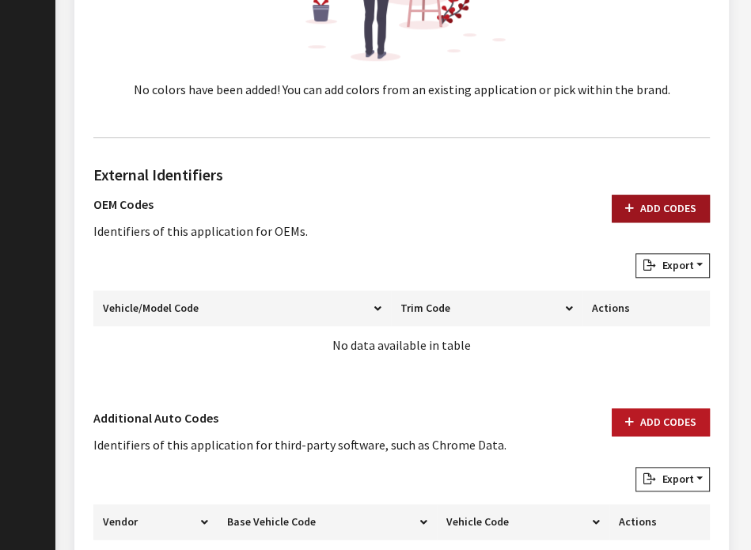
click at [632, 203] on icon "button" at bounding box center [629, 208] width 9 height 11
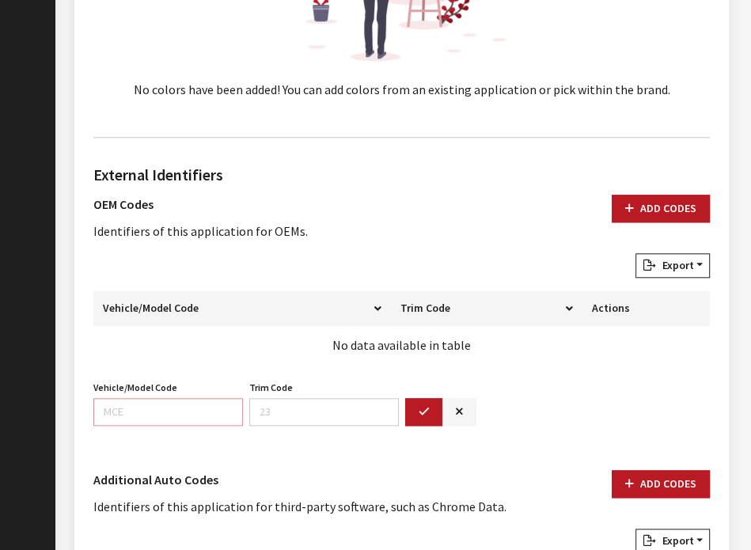
click at [198, 406] on input "Vehicle/Model Code" at bounding box center [168, 412] width 150 height 28
type input "F4VP"
click at [424, 407] on icon "button" at bounding box center [424, 412] width 11 height 11
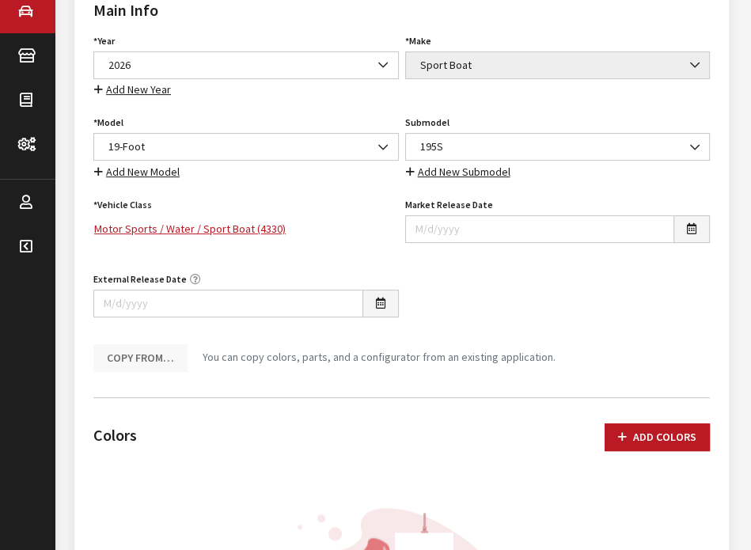
scroll to position [0, 0]
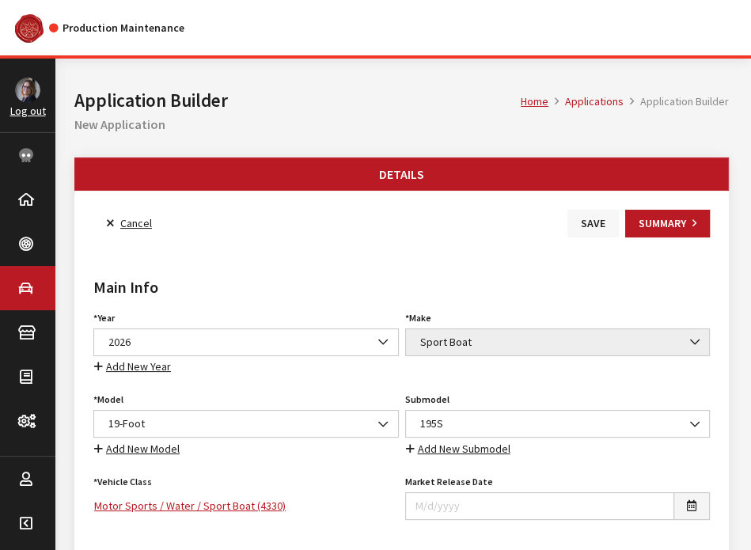
click at [609, 222] on button "Save" at bounding box center [593, 224] width 51 height 28
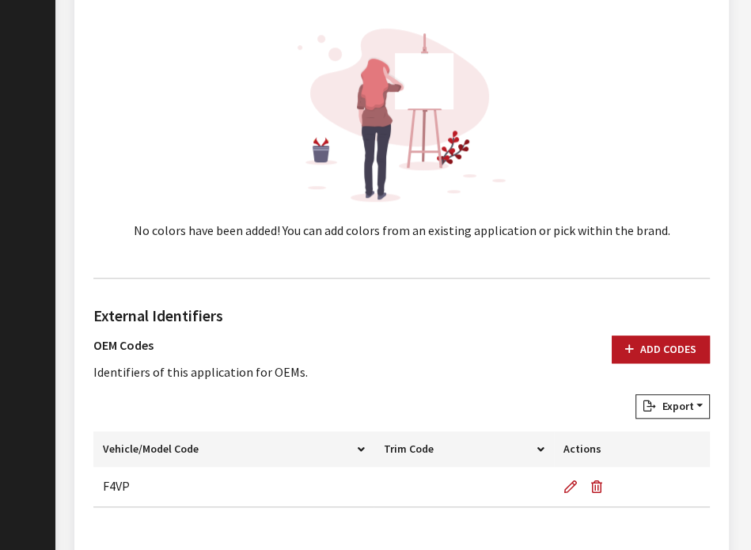
scroll to position [820, 0]
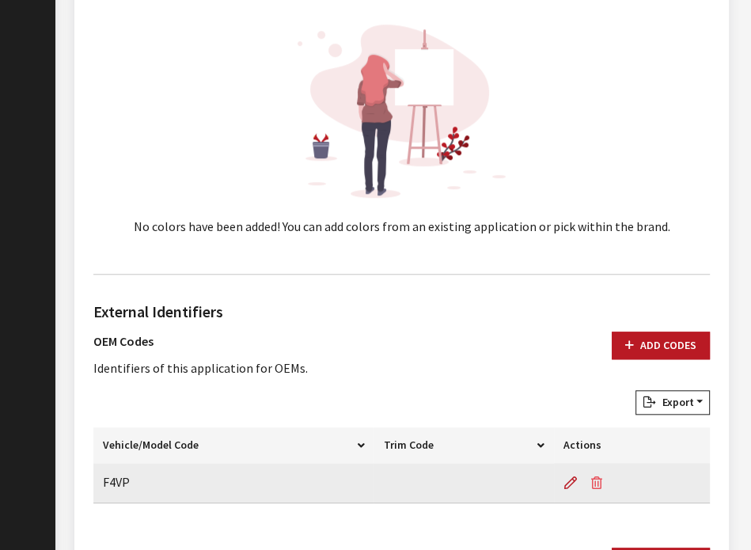
click at [596, 480] on icon "button" at bounding box center [596, 483] width 11 height 13
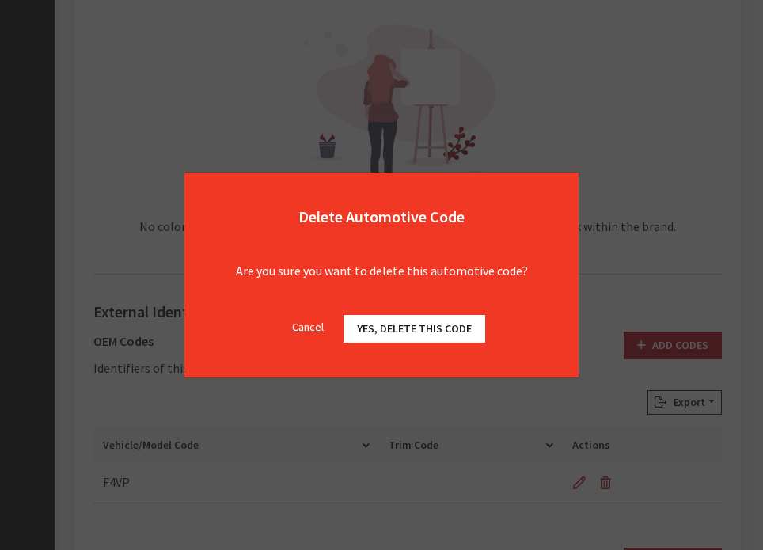
click at [404, 334] on span "Yes, delete this code" at bounding box center [414, 328] width 115 height 14
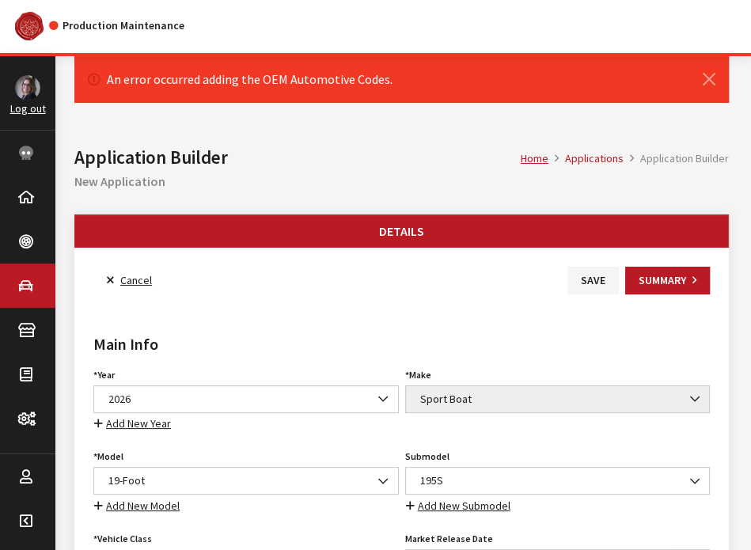
scroll to position [0, 0]
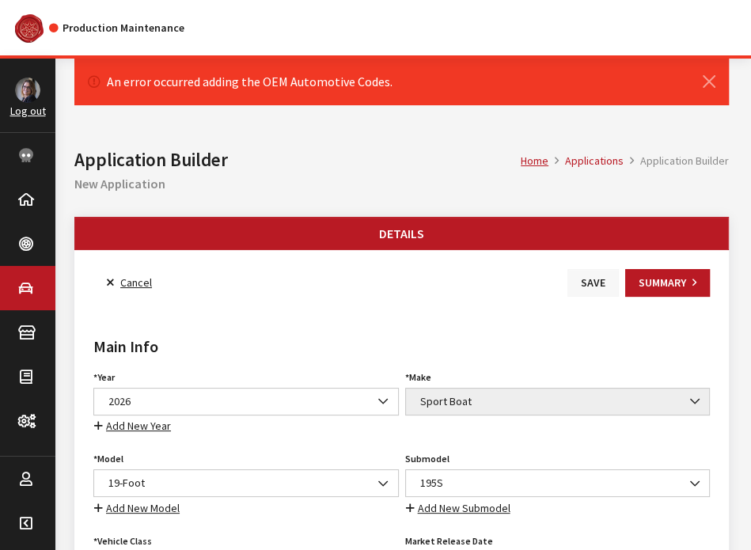
click at [598, 284] on button "Save" at bounding box center [593, 283] width 51 height 28
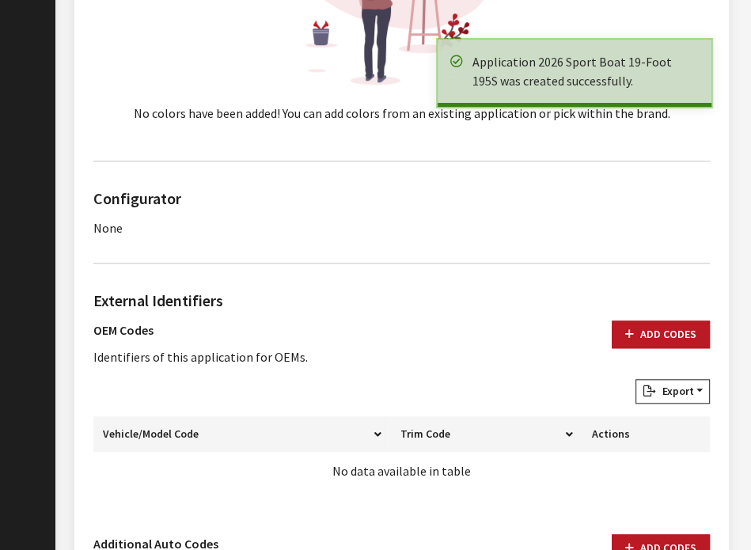
scroll to position [843, 0]
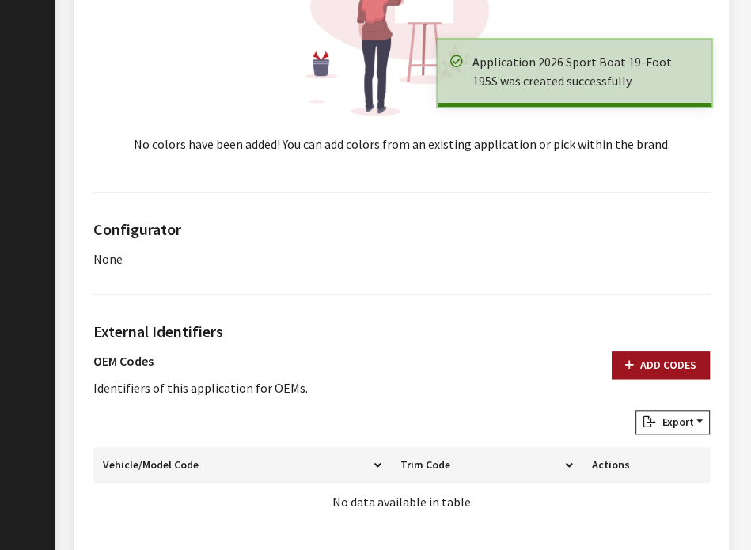
click at [654, 364] on button "Add Codes" at bounding box center [661, 365] width 98 height 28
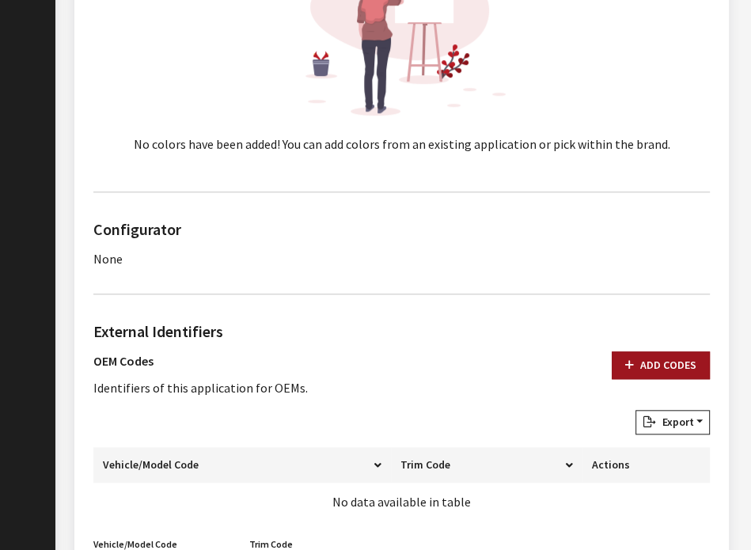
click at [654, 364] on button "Add Codes" at bounding box center [661, 365] width 98 height 28
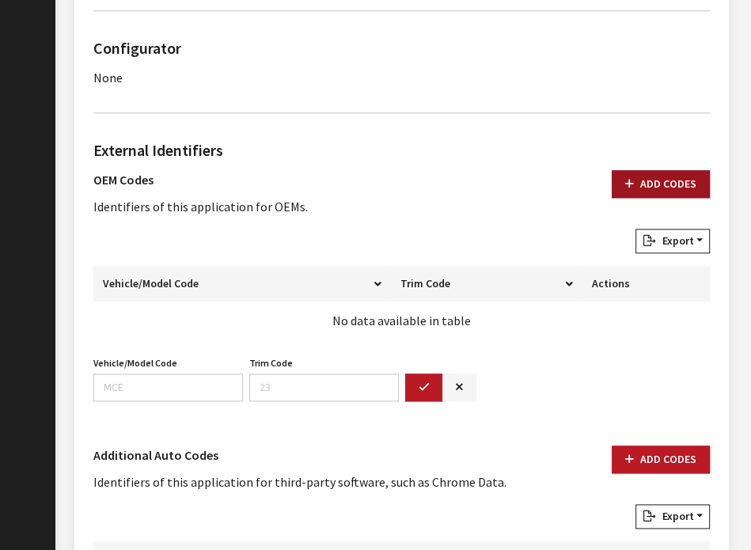
scroll to position [1028, 0]
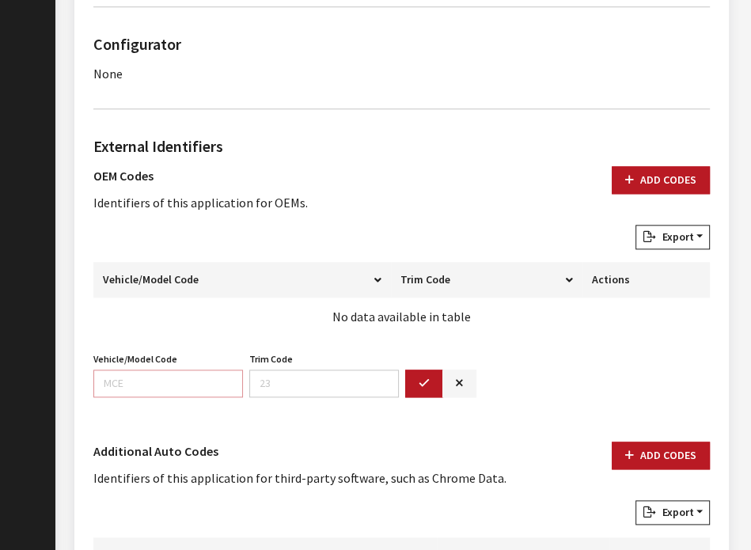
click at [128, 379] on input "Vehicle/Model Code" at bounding box center [168, 384] width 150 height 28
type input "F4VP"
click at [409, 379] on button "button" at bounding box center [424, 384] width 38 height 28
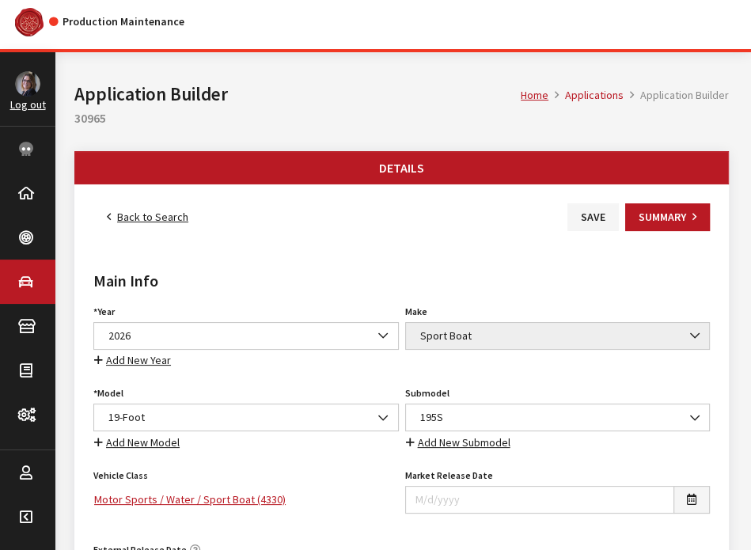
scroll to position [0, 0]
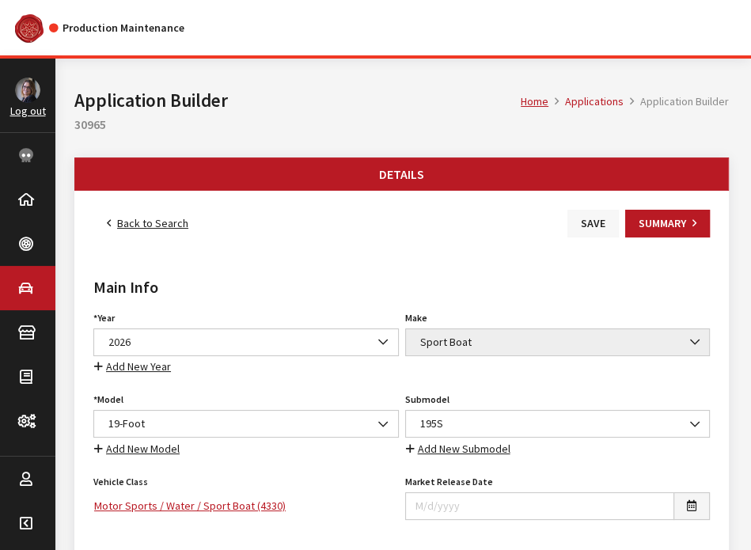
click at [600, 228] on button "Save" at bounding box center [593, 224] width 51 height 28
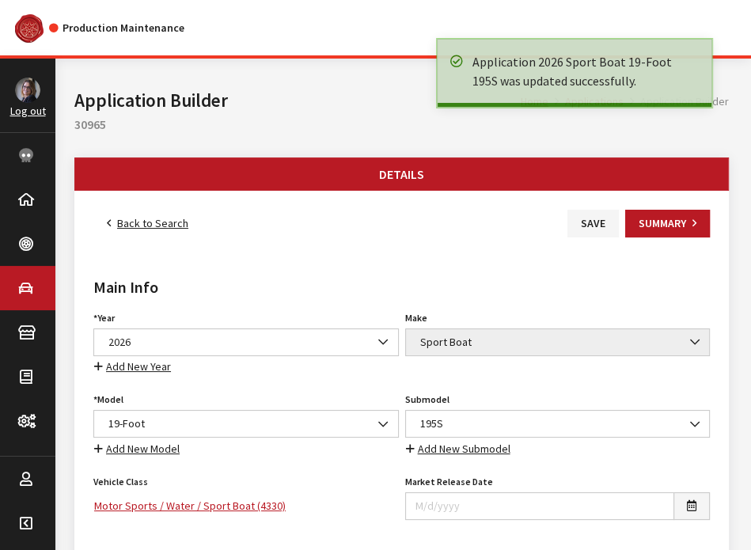
click at [115, 228] on link "Back to Search" at bounding box center [147, 224] width 108 height 28
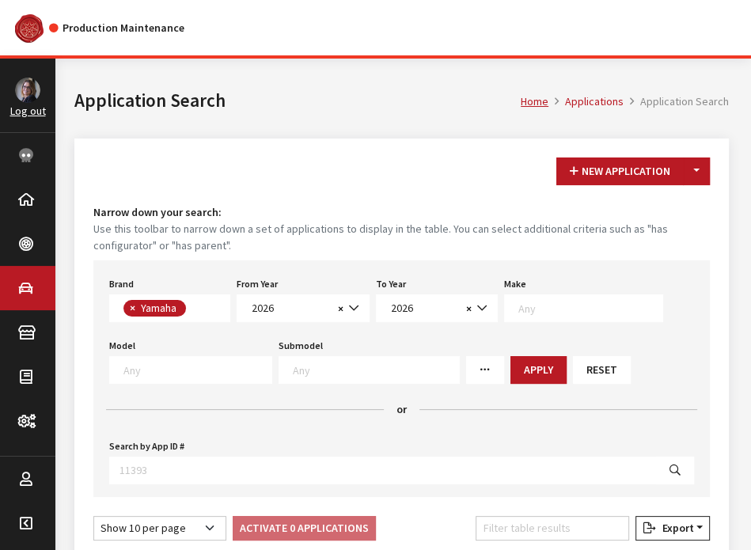
scroll to position [422, 0]
click at [511, 364] on button "Apply" at bounding box center [539, 370] width 56 height 28
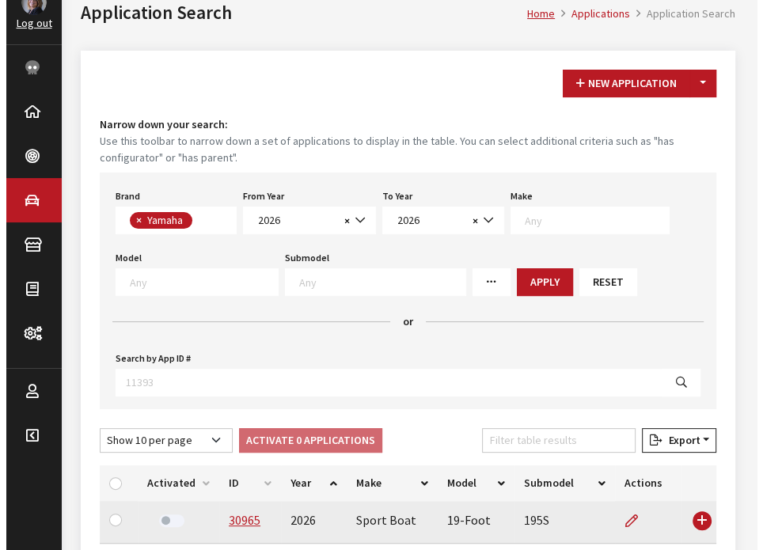
scroll to position [86, 0]
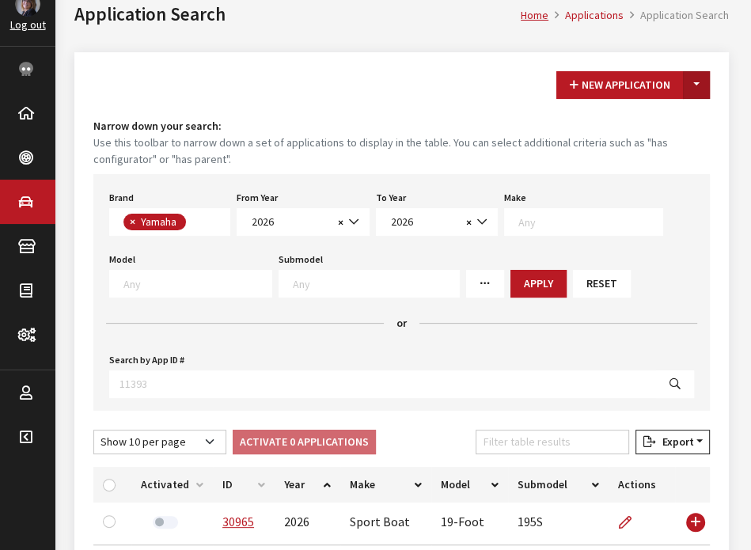
click at [706, 87] on button "Toggle Dropdown" at bounding box center [696, 85] width 27 height 28
click at [678, 116] on button "New From Existing..." at bounding box center [642, 118] width 136 height 28
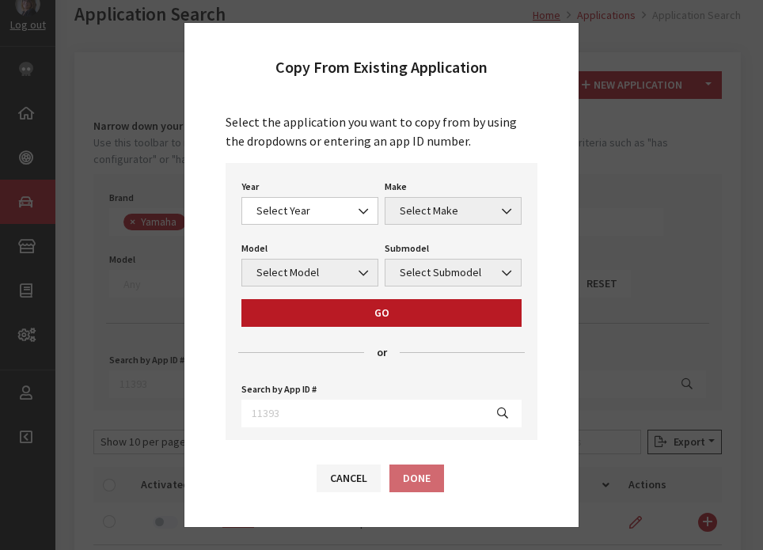
click at [332, 196] on div "Year Select Year 2026 2025 2024 2023 2022 2021 2020 2019 2018 2017 2016 2015 20…" at bounding box center [309, 200] width 143 height 49
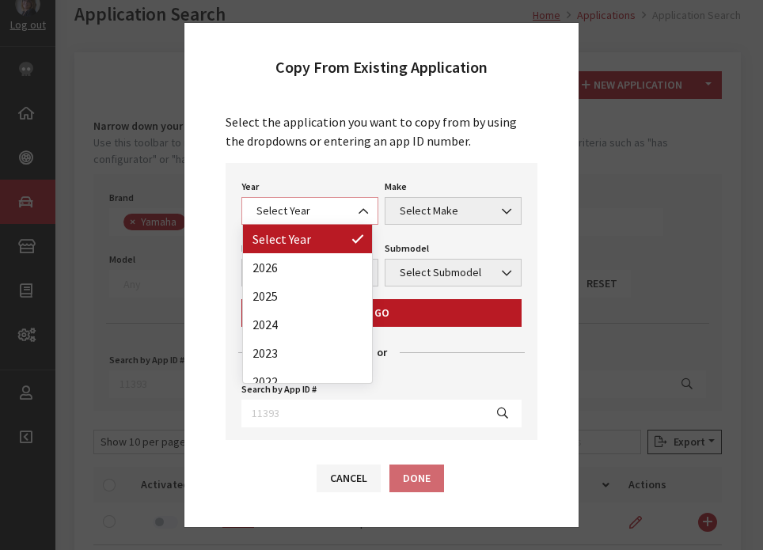
click at [329, 209] on span "Select Year" at bounding box center [310, 211] width 116 height 17
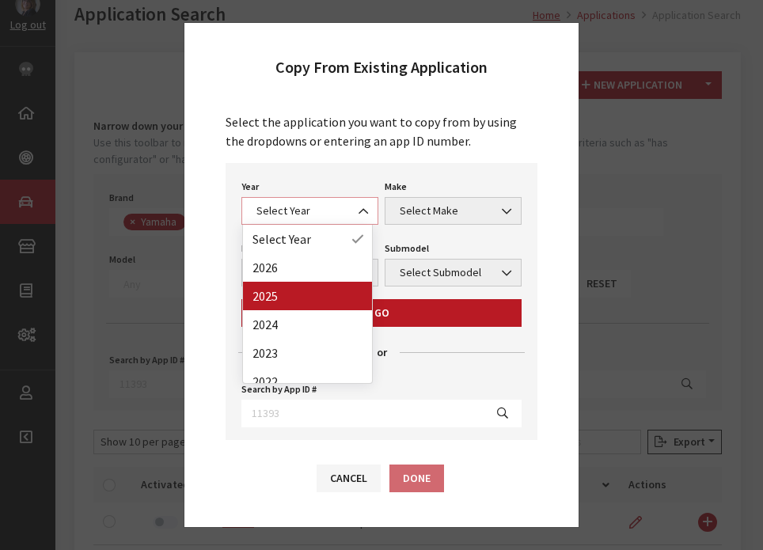
select select "43"
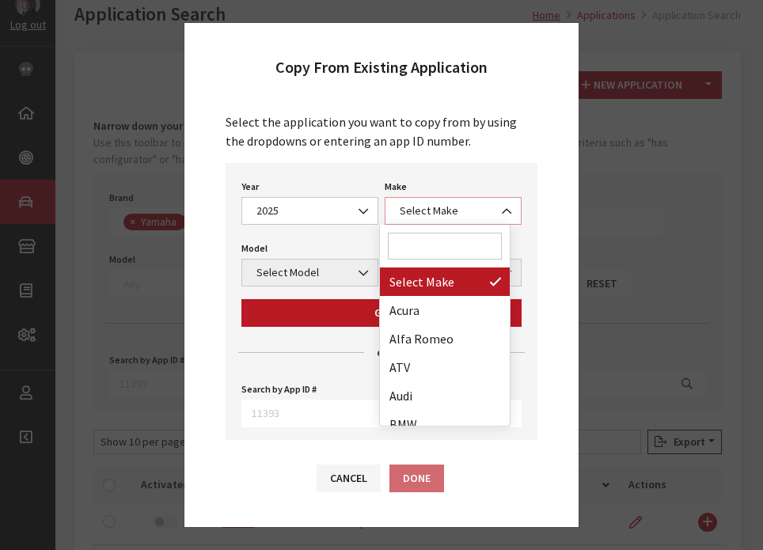
click at [425, 198] on span "Select Make" at bounding box center [453, 211] width 137 height 28
click at [422, 252] on input "Search" at bounding box center [445, 246] width 114 height 27
type input "1"
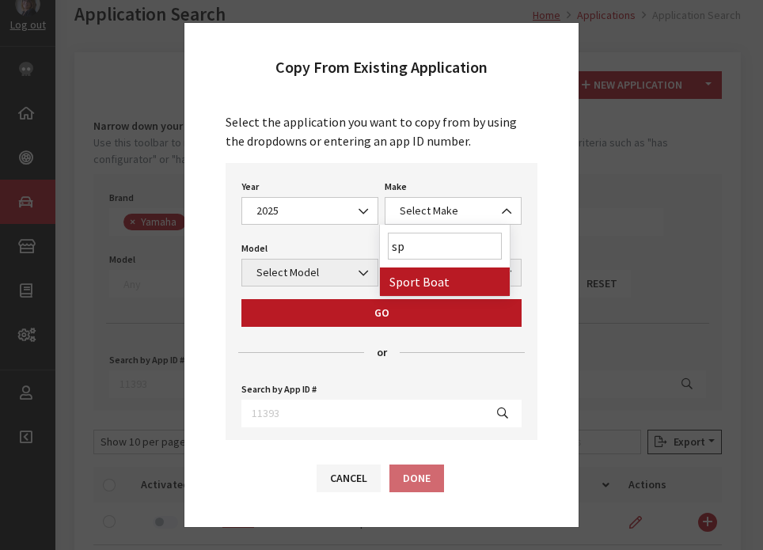
type input "sp"
select select "58"
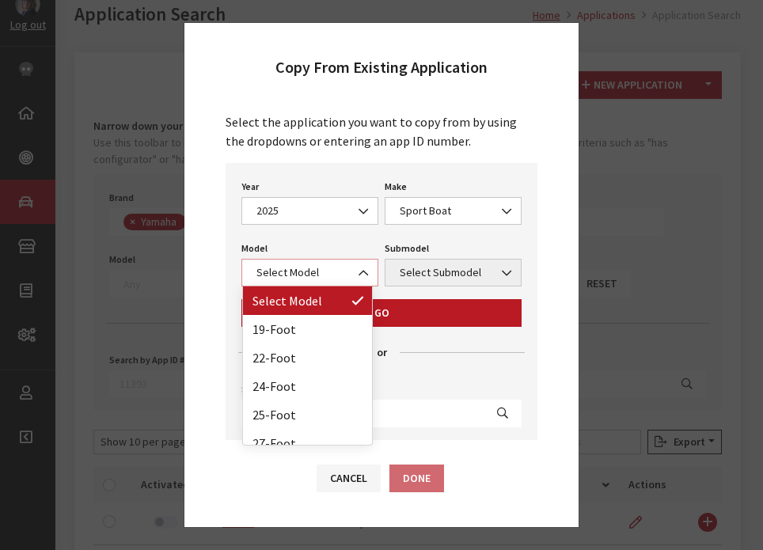
click at [316, 278] on span "Select Model" at bounding box center [310, 272] width 116 height 17
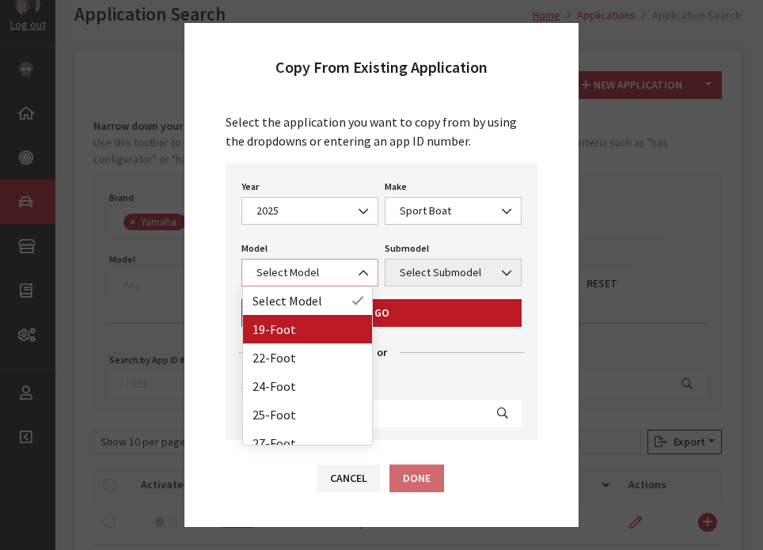
select select "1365"
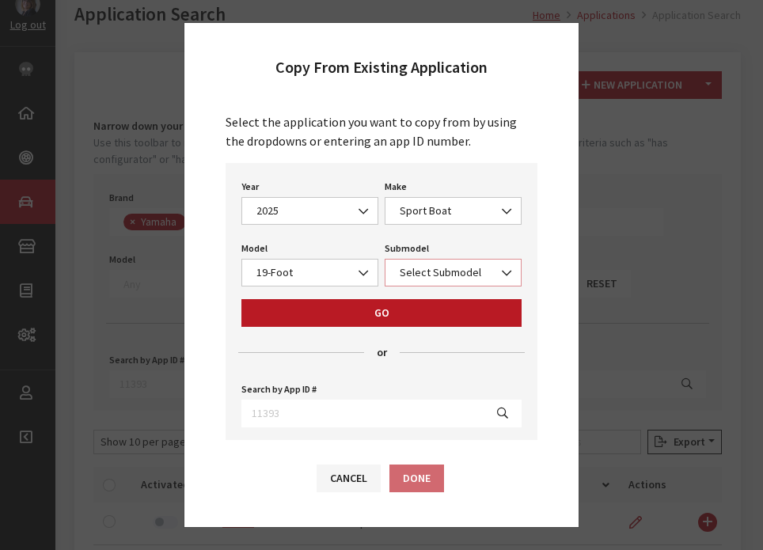
click at [457, 271] on span "Select Submodel" at bounding box center [453, 272] width 116 height 17
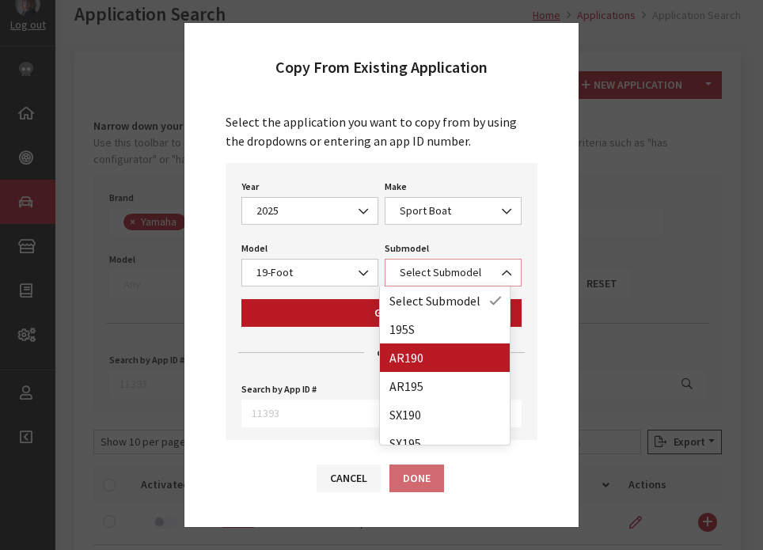
select select "4402"
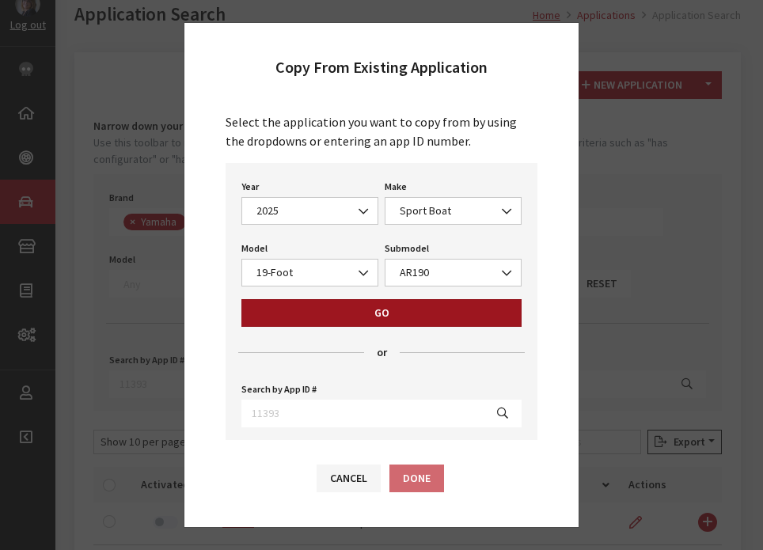
click at [386, 313] on button "Go" at bounding box center [381, 313] width 280 height 28
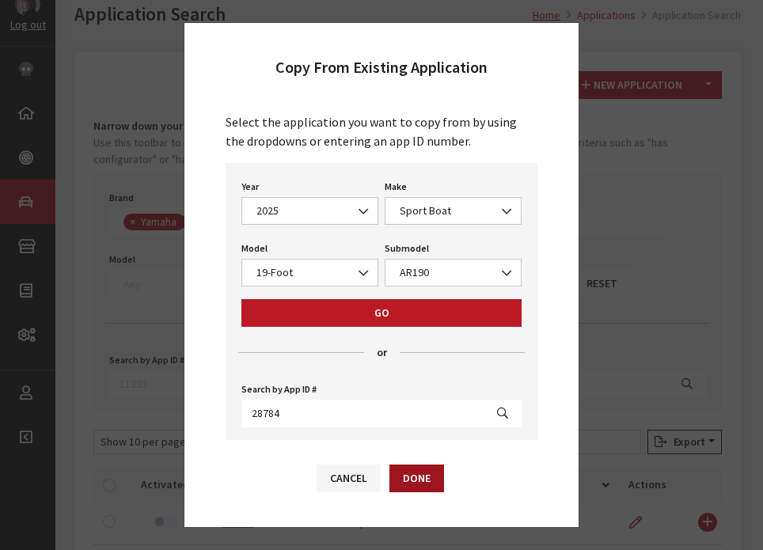
click at [418, 492] on button "Done" at bounding box center [416, 479] width 55 height 28
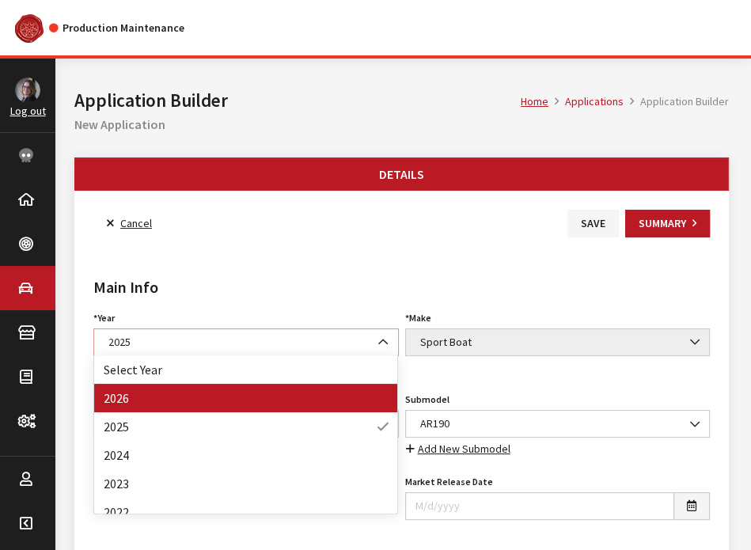
select select "44"
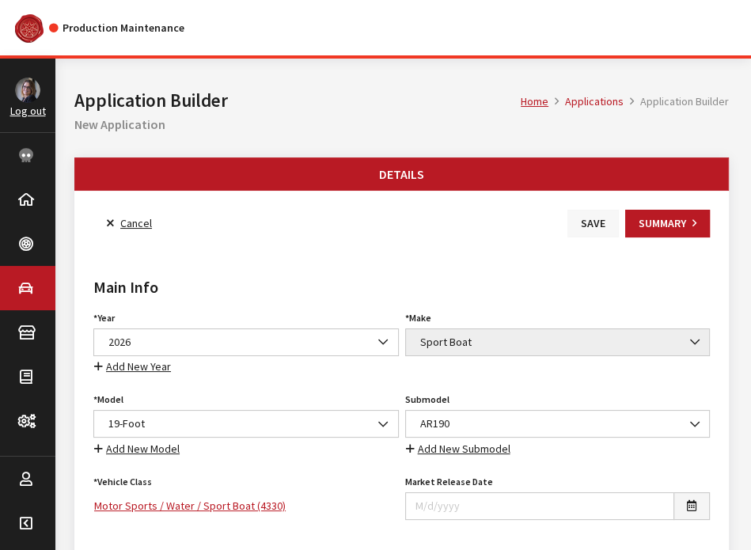
click at [591, 229] on button "Save" at bounding box center [593, 224] width 51 height 28
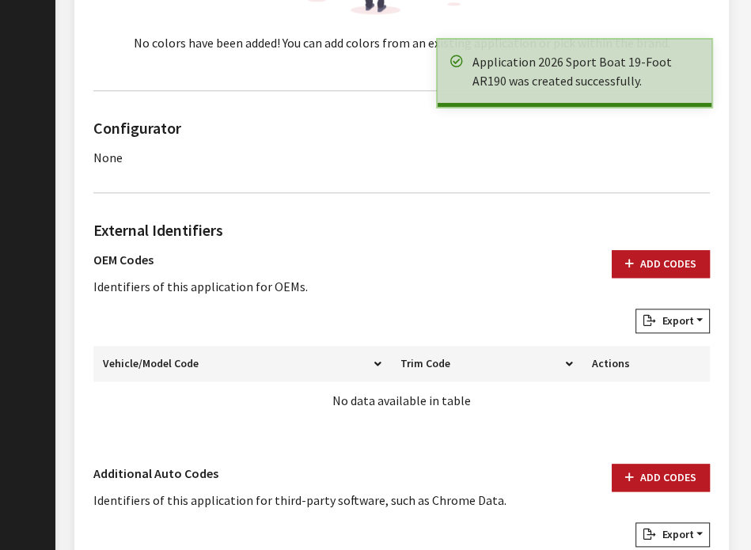
scroll to position [949, 0]
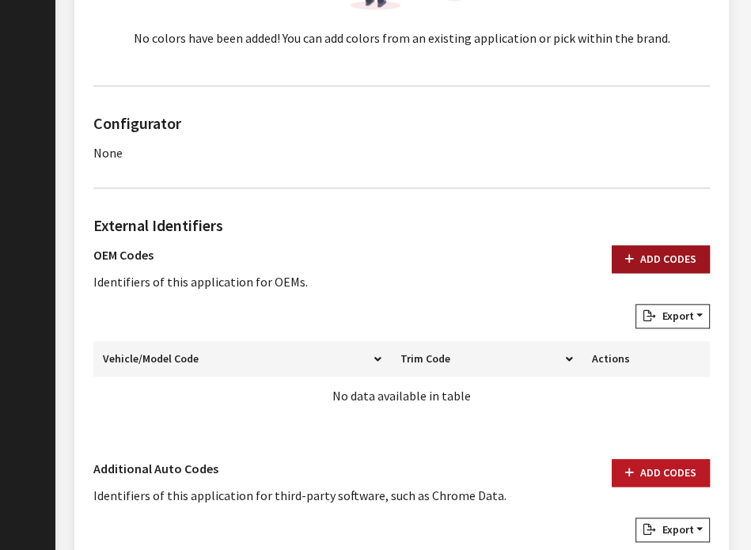
click at [650, 263] on button "Add Codes" at bounding box center [661, 259] width 98 height 28
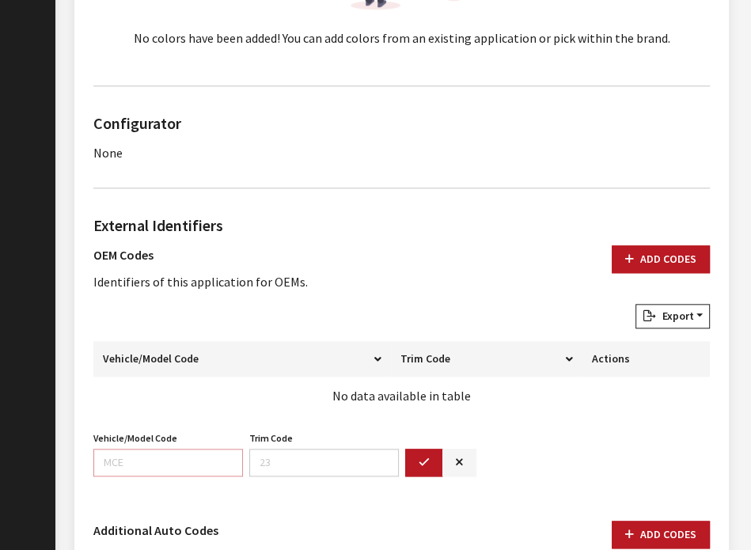
click at [131, 458] on input "Vehicle/Model Code" at bounding box center [168, 463] width 150 height 28
paste input "F7H5"
type input "F7H5"
click at [431, 461] on button "button" at bounding box center [424, 463] width 38 height 28
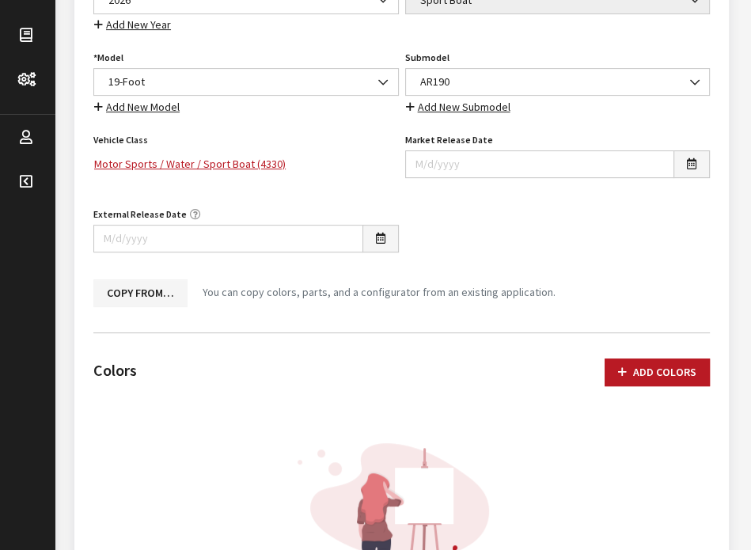
scroll to position [0, 0]
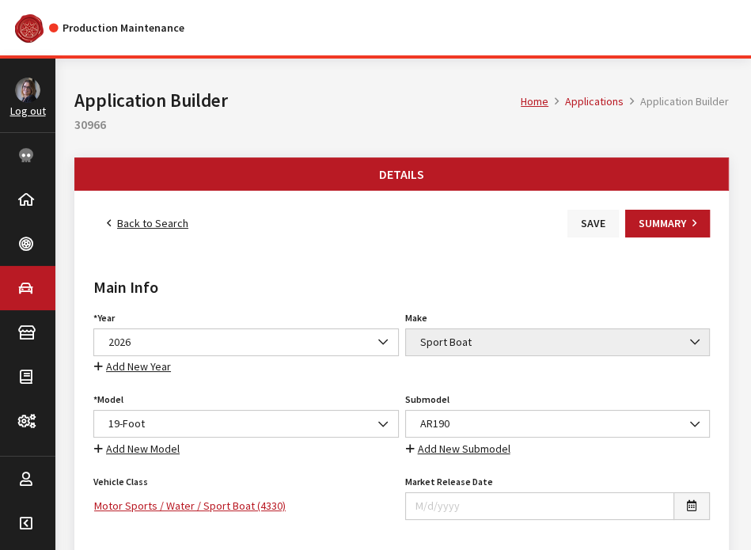
click at [588, 215] on button "Save" at bounding box center [593, 224] width 51 height 28
click at [150, 225] on link "Back to Search" at bounding box center [147, 224] width 108 height 28
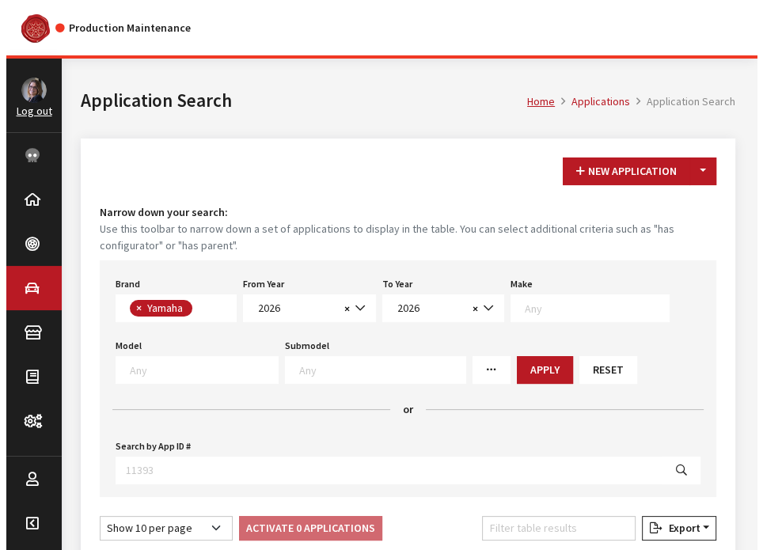
scroll to position [422, 0]
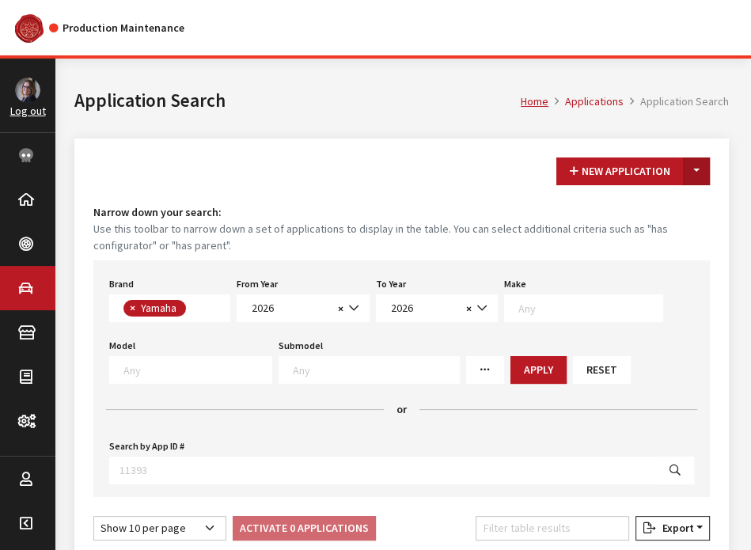
click at [703, 179] on button "Toggle Dropdown" at bounding box center [696, 172] width 27 height 28
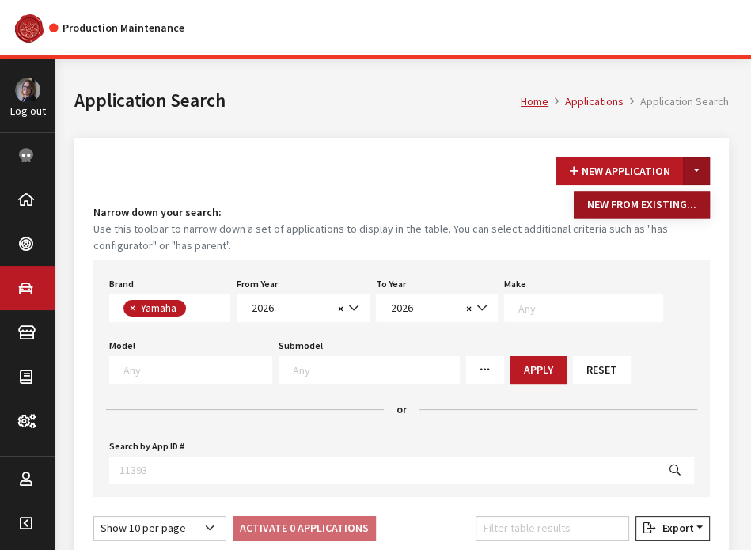
click at [687, 203] on button "New From Existing..." at bounding box center [642, 205] width 136 height 28
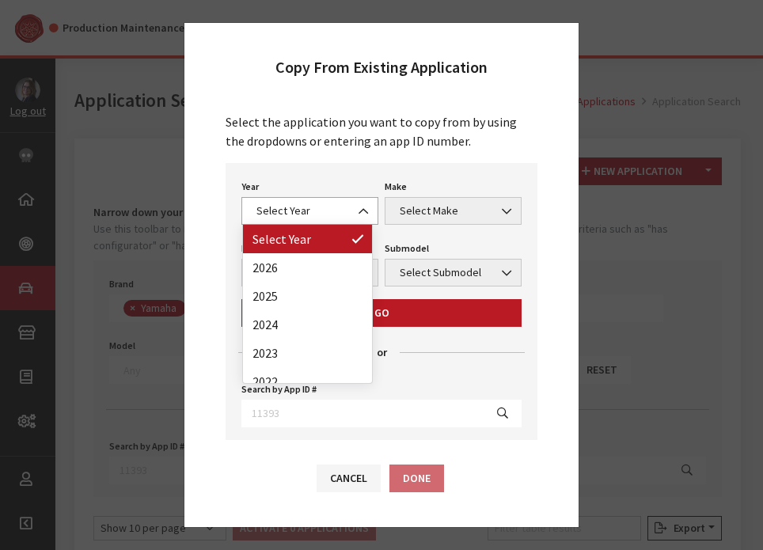
click at [328, 220] on span "Select Year" at bounding box center [309, 211] width 137 height 28
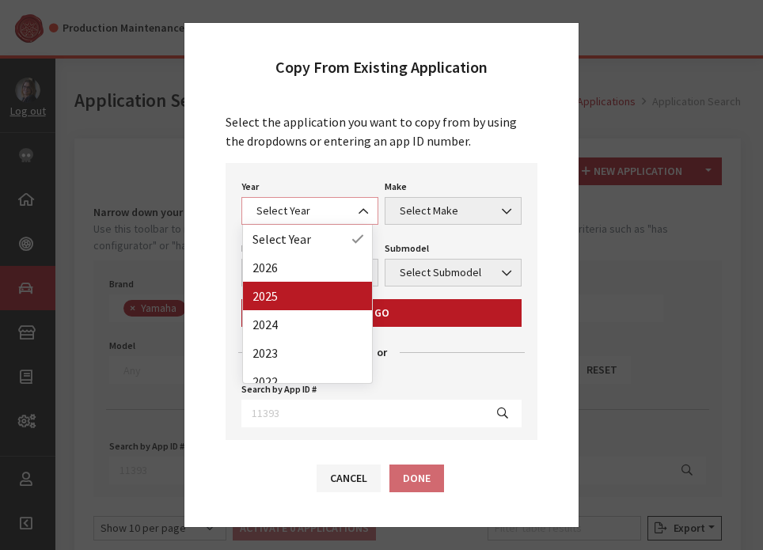
select select "43"
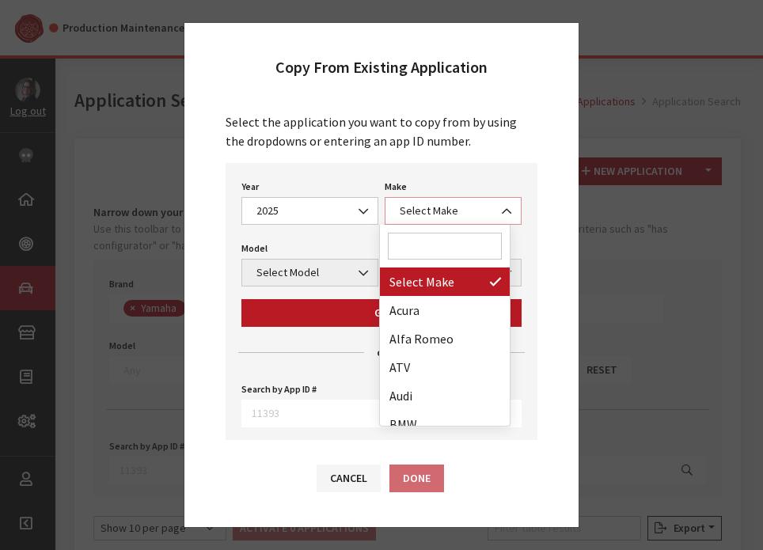
click at [447, 215] on span "Select Make" at bounding box center [453, 211] width 116 height 17
click at [446, 250] on input "Search" at bounding box center [445, 246] width 114 height 27
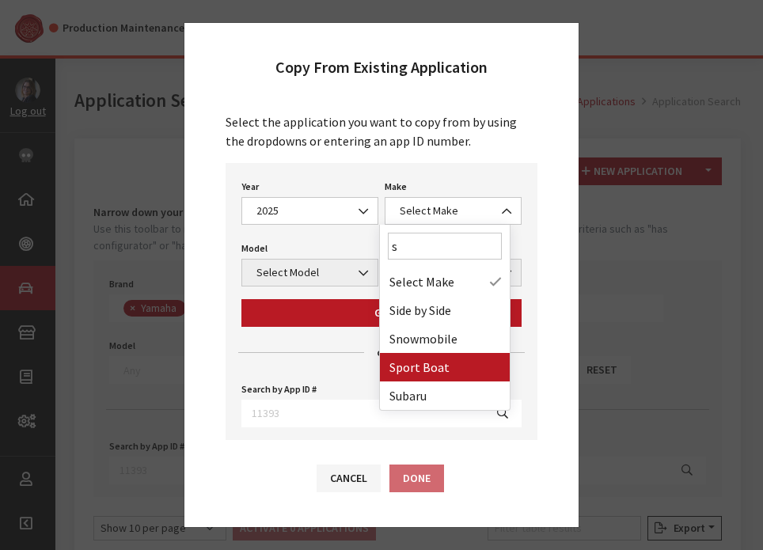
type input "s"
select select "58"
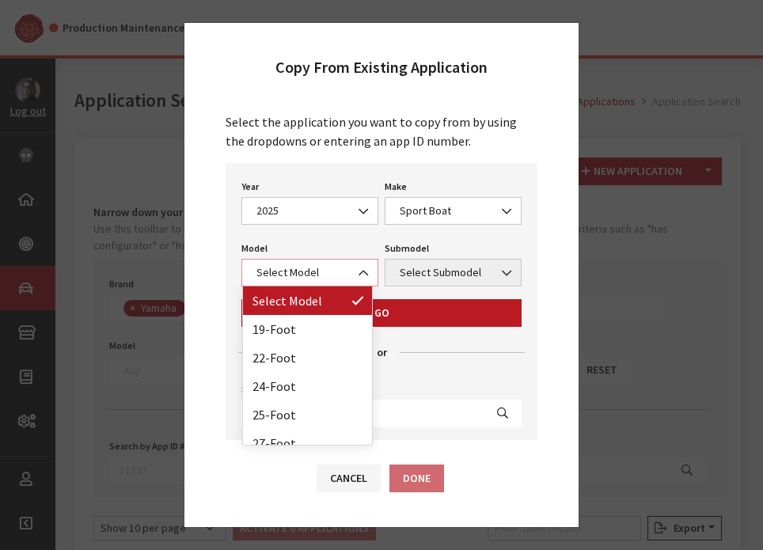
click at [334, 262] on span "Select Model" at bounding box center [309, 273] width 137 height 28
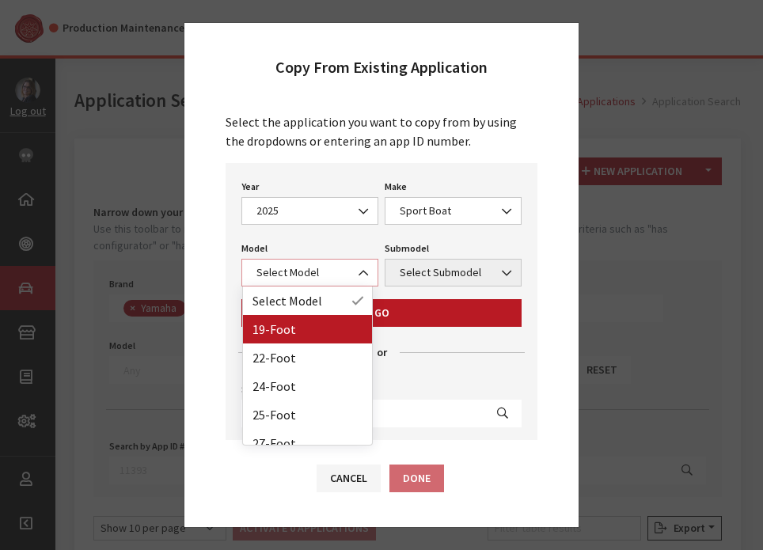
select select "1365"
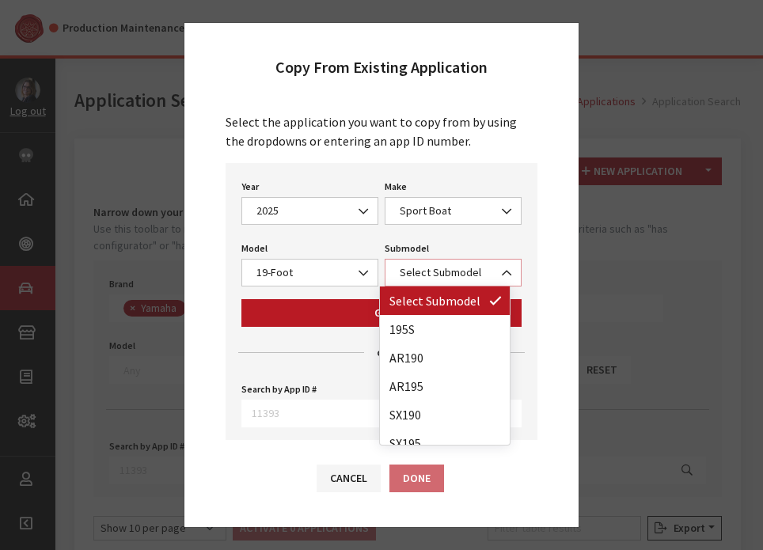
click at [415, 268] on span "Select Submodel" at bounding box center [453, 272] width 116 height 17
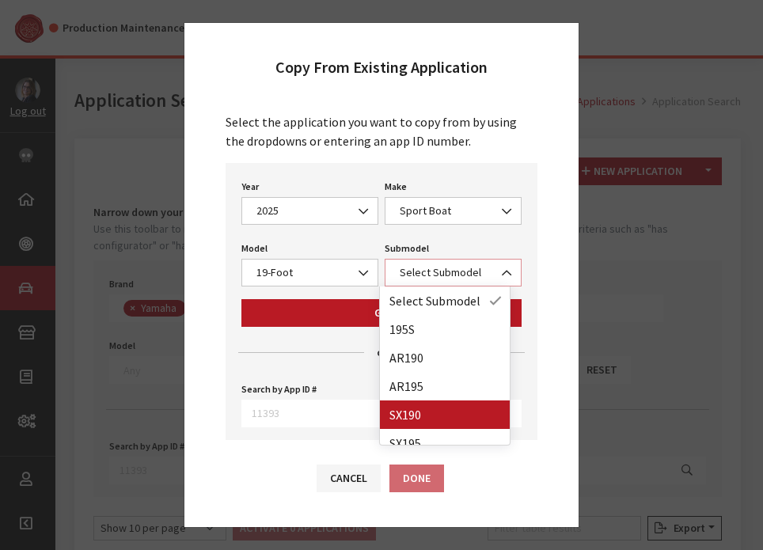
select select "4406"
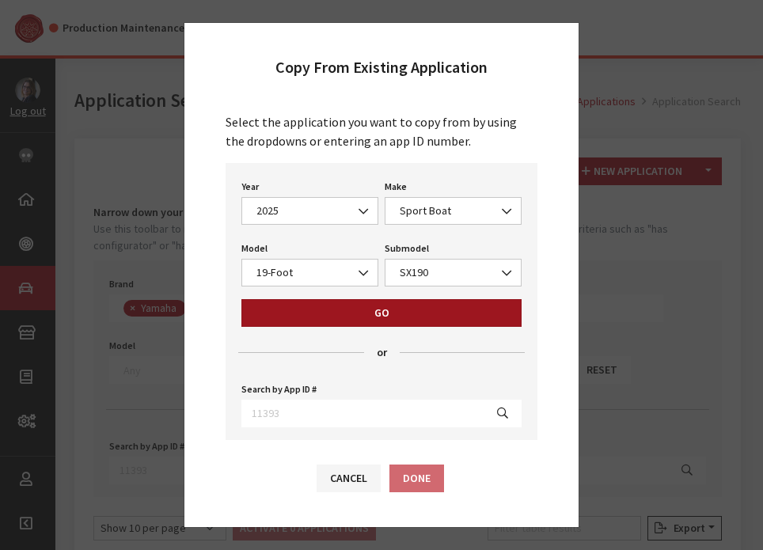
click at [392, 313] on button "Go" at bounding box center [381, 313] width 280 height 28
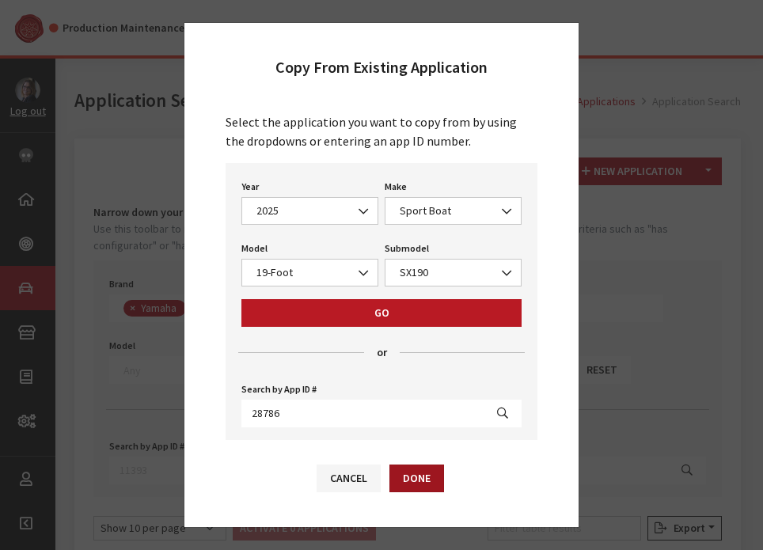
click at [426, 476] on button "Done" at bounding box center [416, 479] width 55 height 28
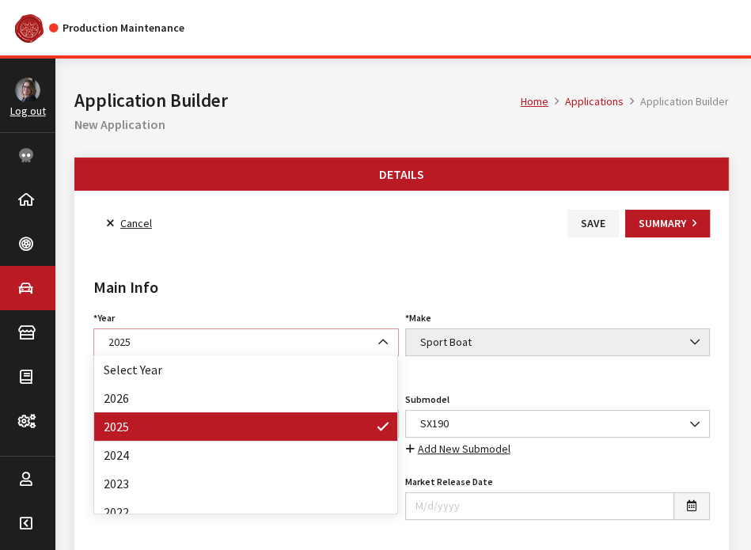
click at [378, 334] on b at bounding box center [378, 334] width 0 height 0
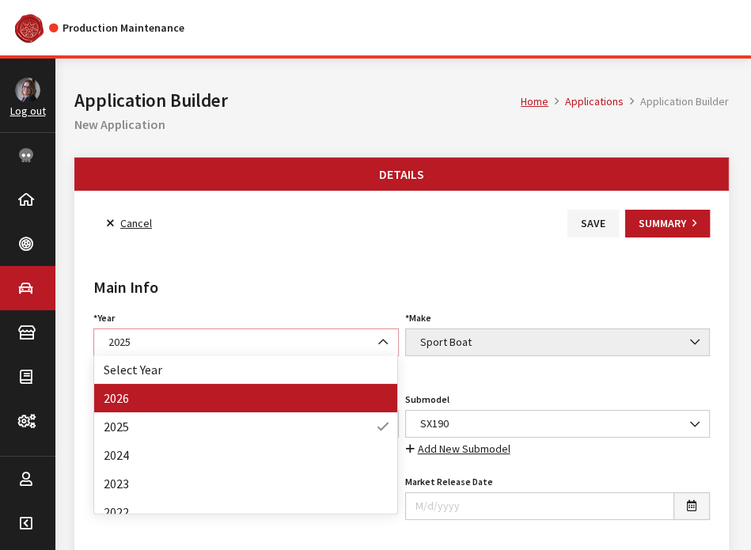
select select "44"
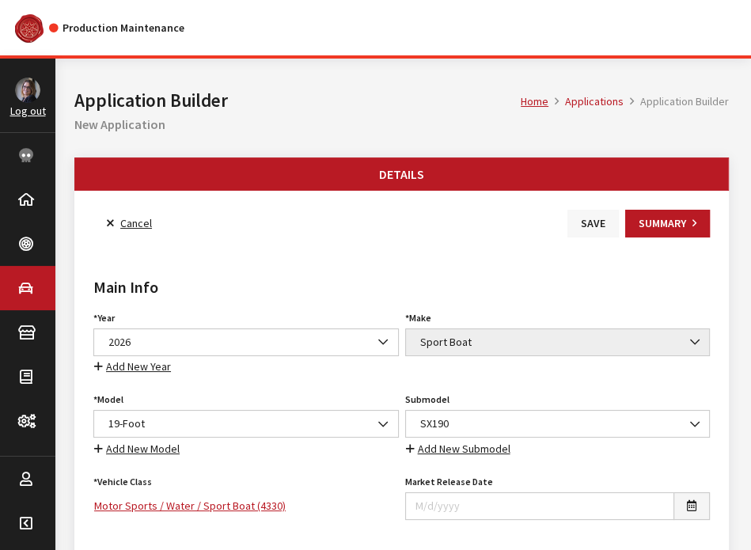
click at [575, 224] on button "Save" at bounding box center [593, 224] width 51 height 28
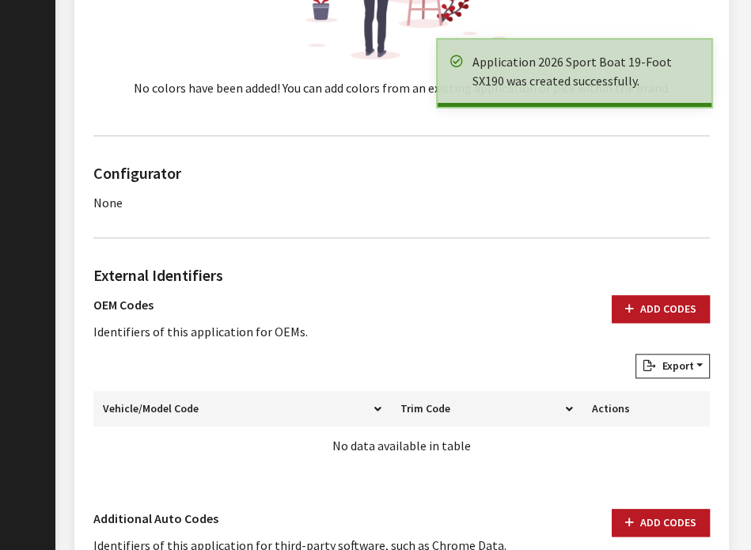
scroll to position [899, 0]
click at [659, 304] on button "Add Codes" at bounding box center [661, 309] width 98 height 28
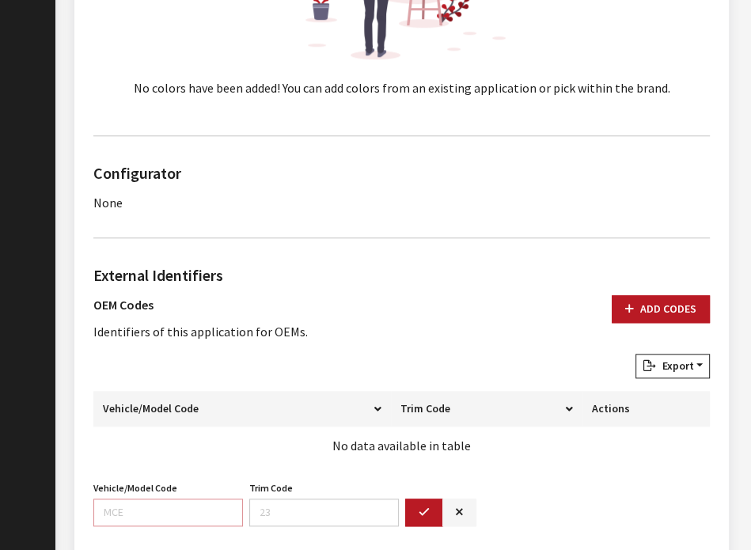
click at [113, 511] on input "Vehicle/Model Code" at bounding box center [168, 513] width 150 height 28
paste input "F7H6"
type input "F7H6"
click at [420, 499] on button "button" at bounding box center [424, 513] width 38 height 28
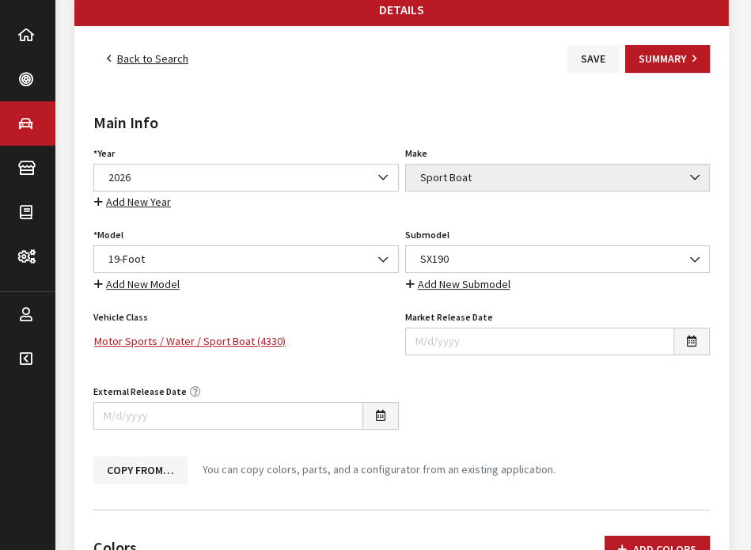
scroll to position [0, 0]
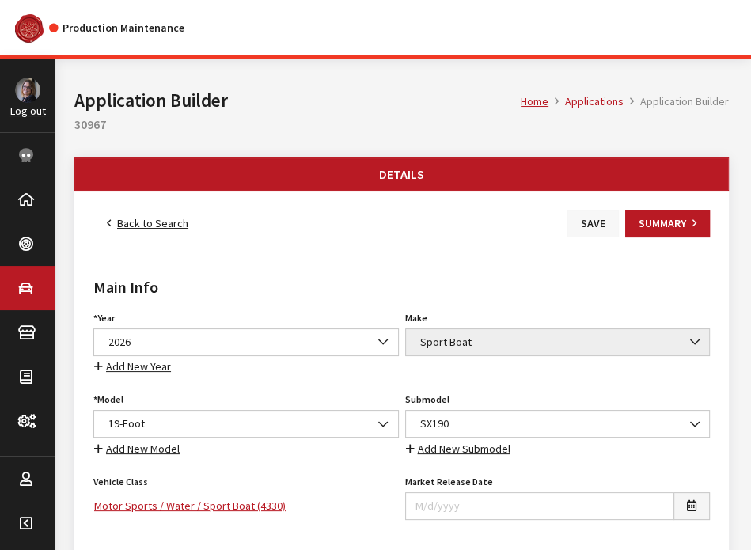
click at [590, 233] on button "Save" at bounding box center [593, 224] width 51 height 28
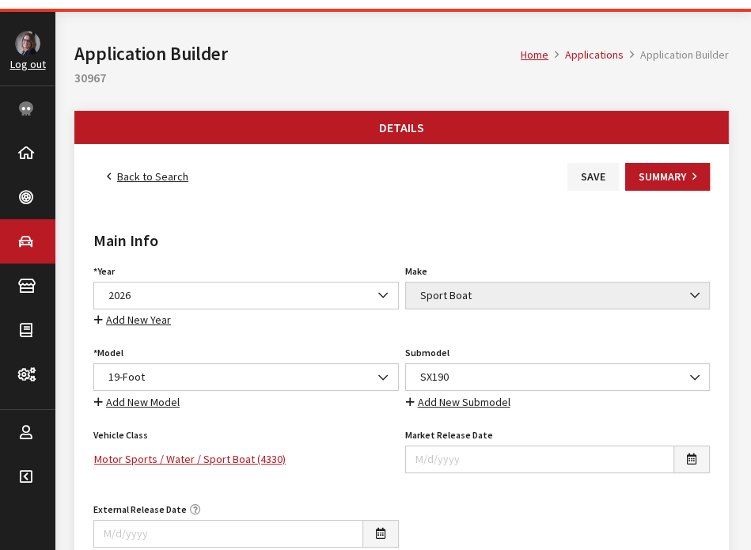
scroll to position [45, 0]
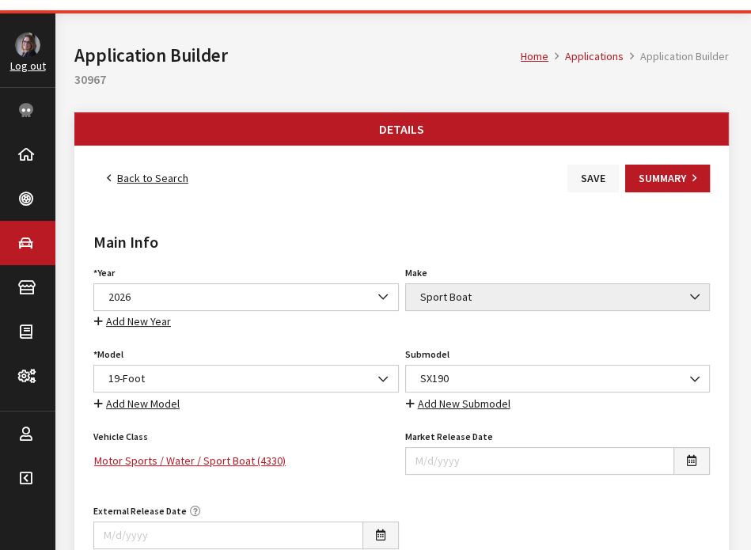
click at [576, 184] on button "Save" at bounding box center [593, 179] width 51 height 28
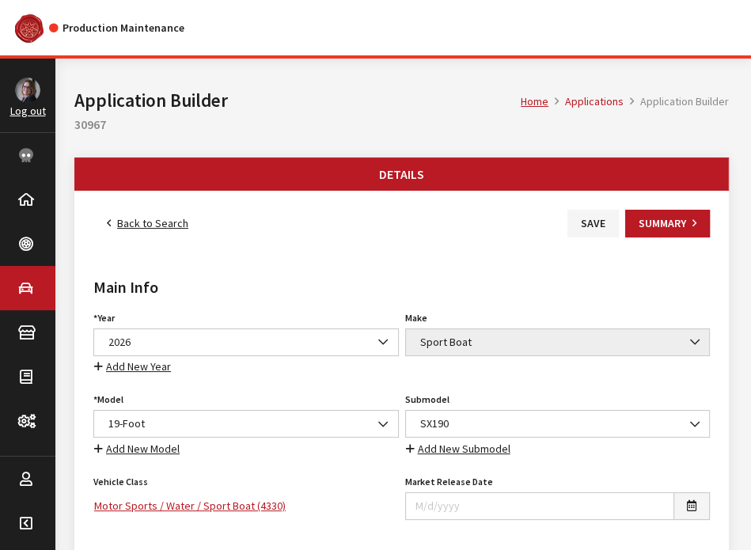
click at [250, 229] on div "Back to Search Save Summary" at bounding box center [401, 224] width 623 height 28
click at [142, 226] on link "Back to Search" at bounding box center [147, 224] width 108 height 28
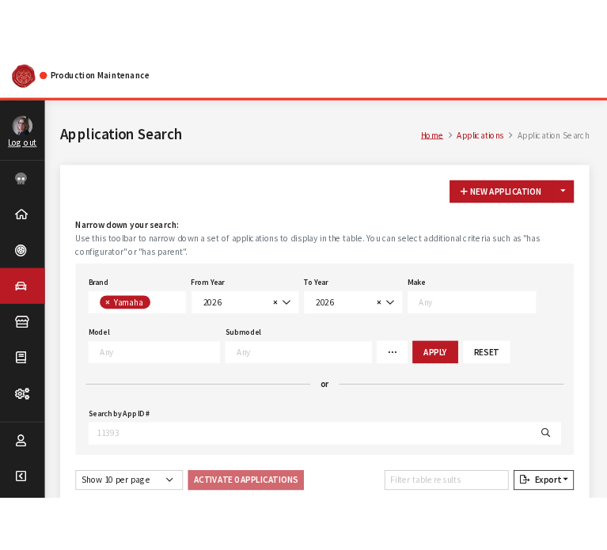
scroll to position [422, 0]
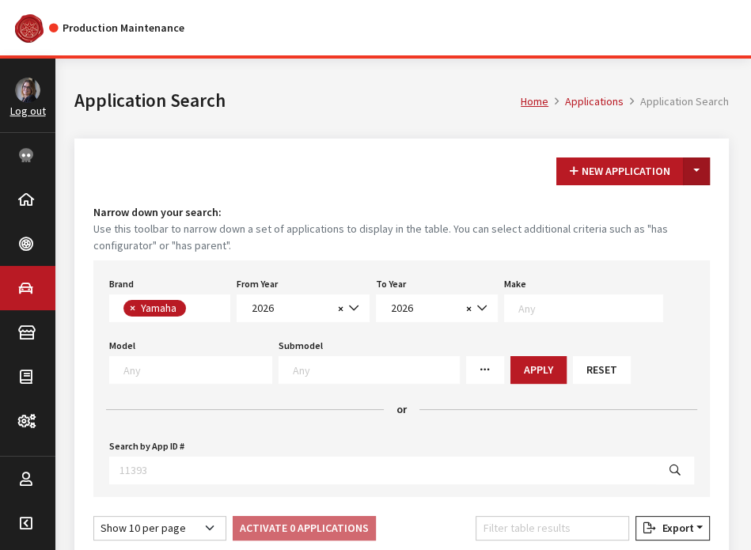
click at [697, 170] on button "Toggle Dropdown" at bounding box center [696, 172] width 27 height 28
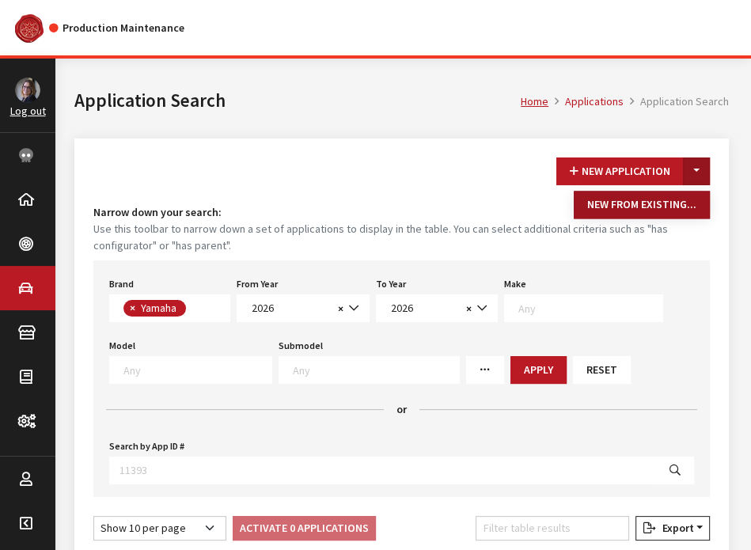
click at [681, 213] on button "New From Existing..." at bounding box center [642, 205] width 136 height 28
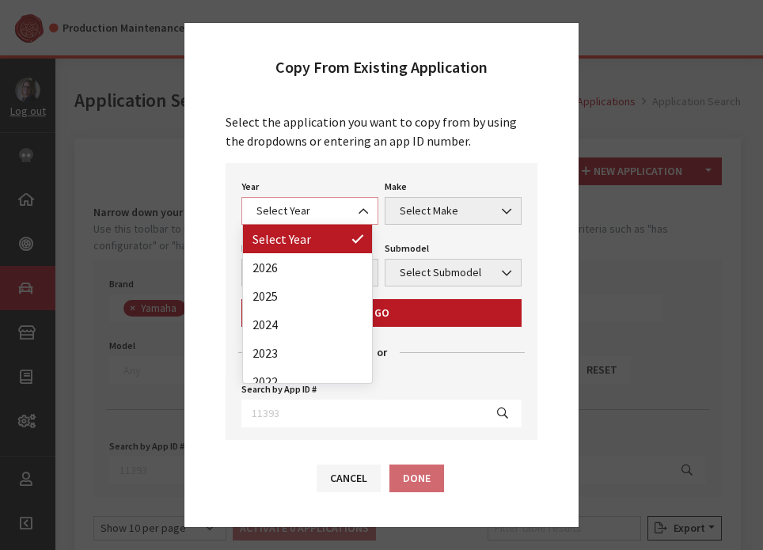
click at [271, 218] on span "Select Year" at bounding box center [310, 211] width 116 height 17
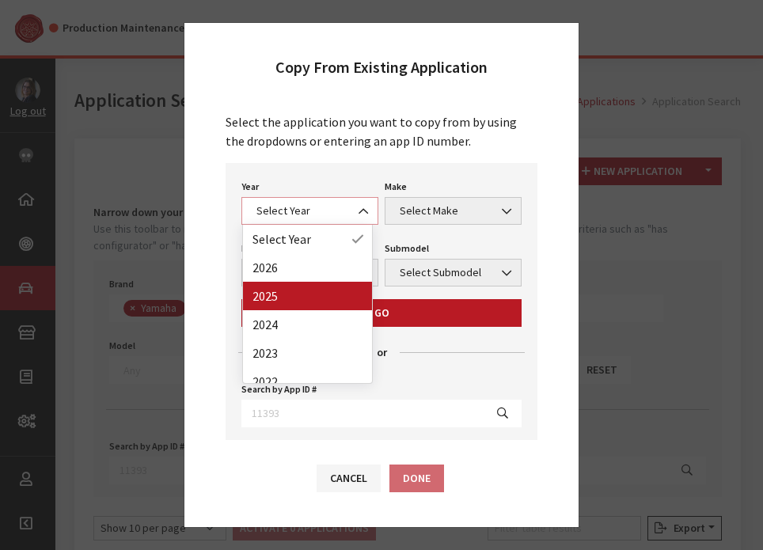
select select "43"
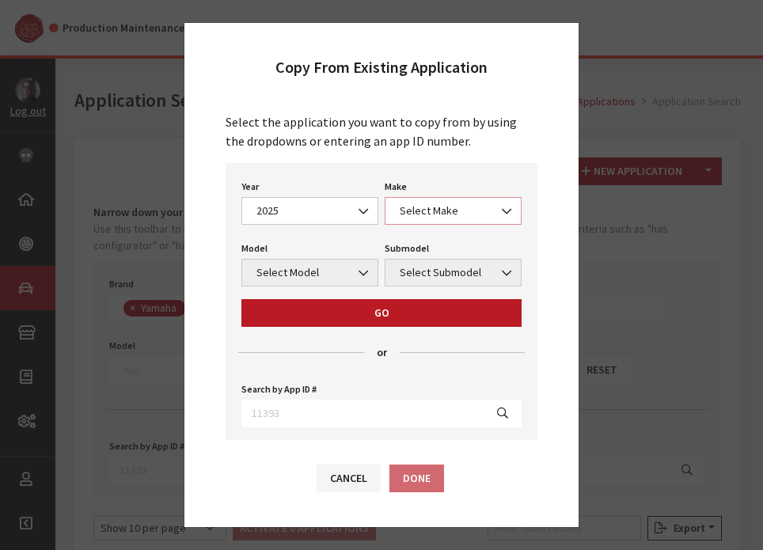
click at [444, 205] on span "Select Make" at bounding box center [453, 211] width 116 height 17
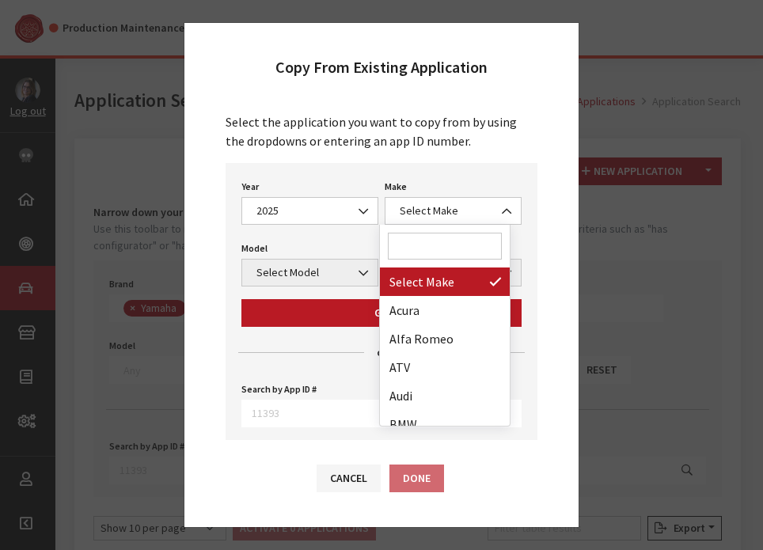
click at [425, 240] on input "Search" at bounding box center [445, 246] width 114 height 27
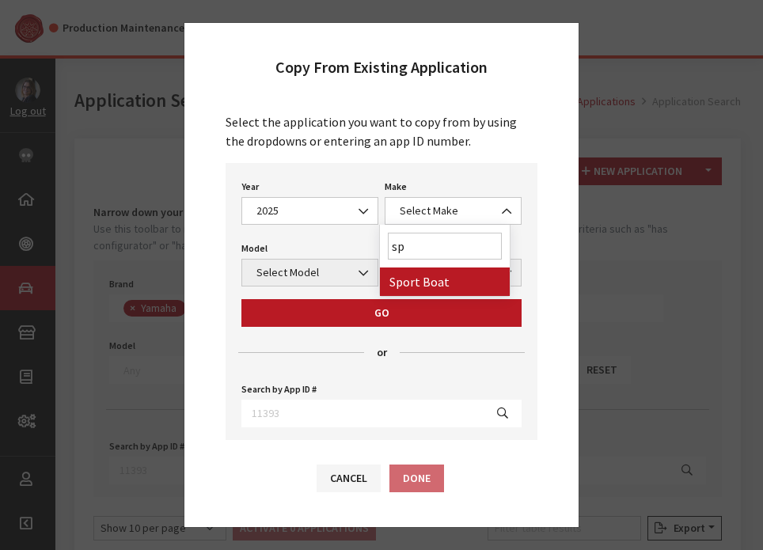
type input "sp"
select select "58"
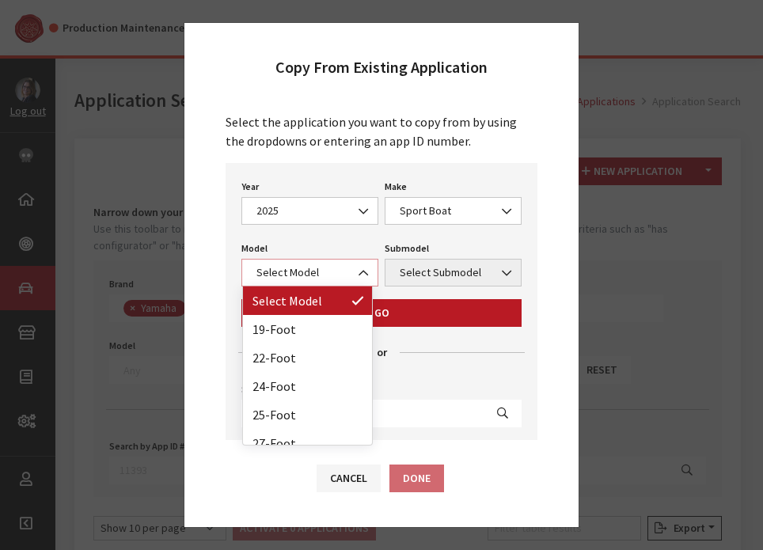
click at [301, 280] on span "Select Model" at bounding box center [309, 273] width 137 height 28
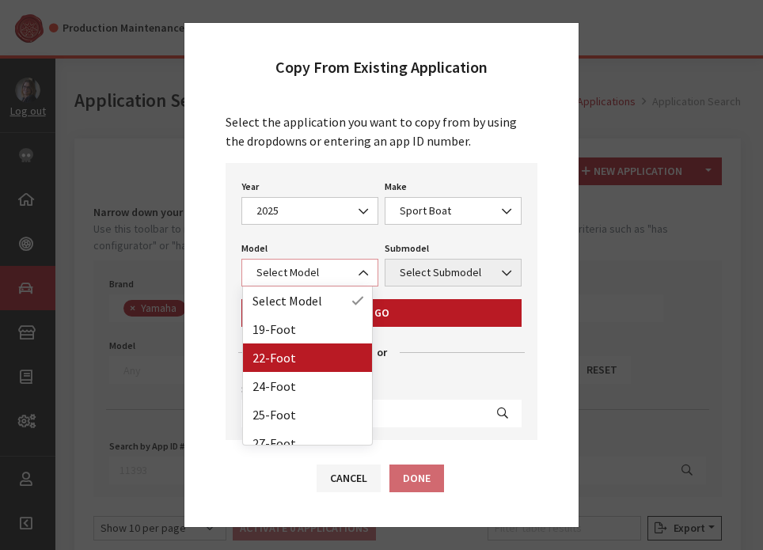
select select "1366"
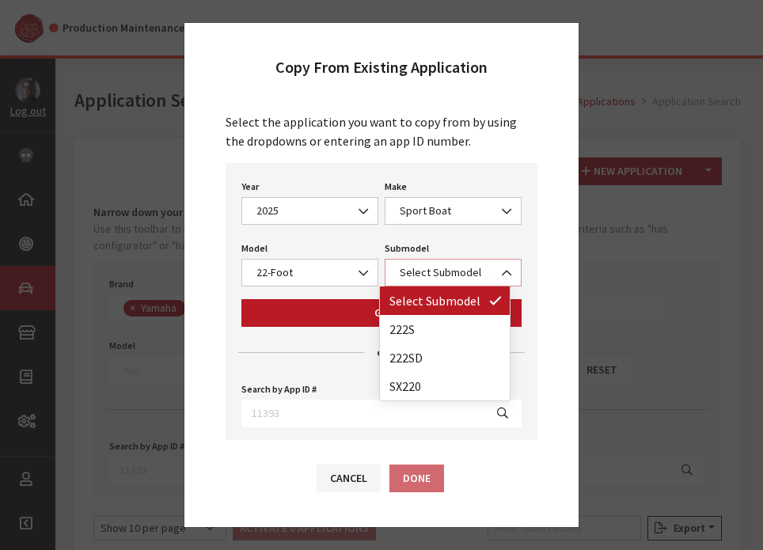
click at [443, 264] on span "Select Submodel" at bounding box center [453, 272] width 116 height 17
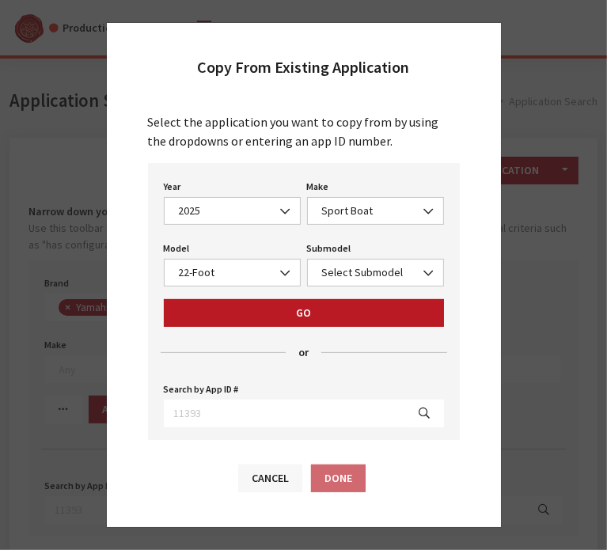
click at [249, 468] on button "Cancel" at bounding box center [270, 479] width 64 height 28
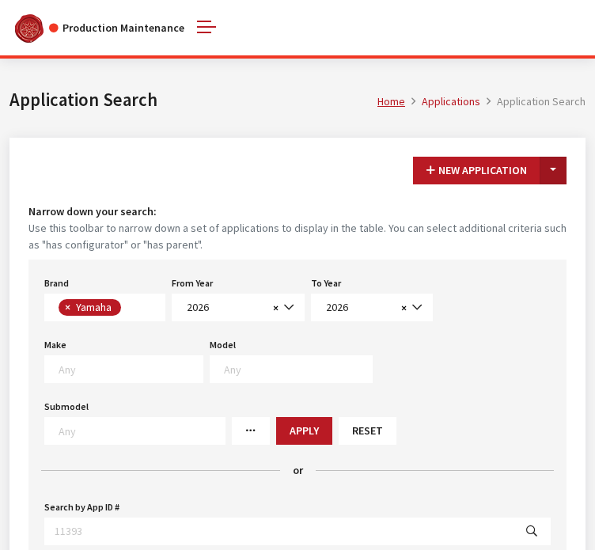
click at [557, 164] on button "Toggle Dropdown" at bounding box center [553, 171] width 27 height 28
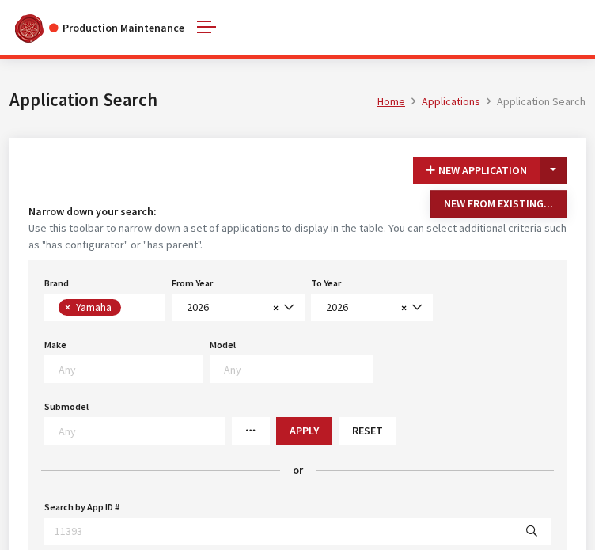
click at [531, 204] on button "New From Existing..." at bounding box center [499, 204] width 136 height 28
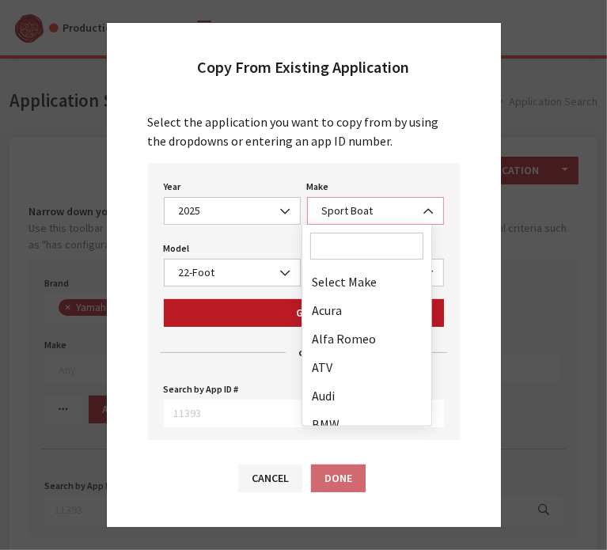
click at [361, 216] on span "Sport Boat" at bounding box center [375, 211] width 116 height 17
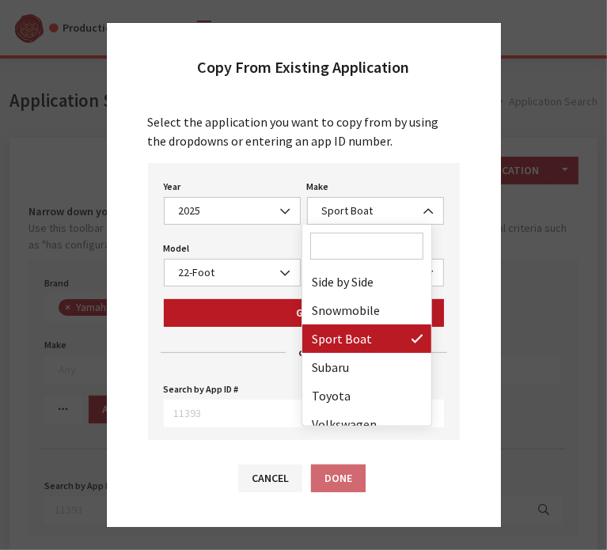
click at [353, 239] on input "Search" at bounding box center [367, 246] width 114 height 27
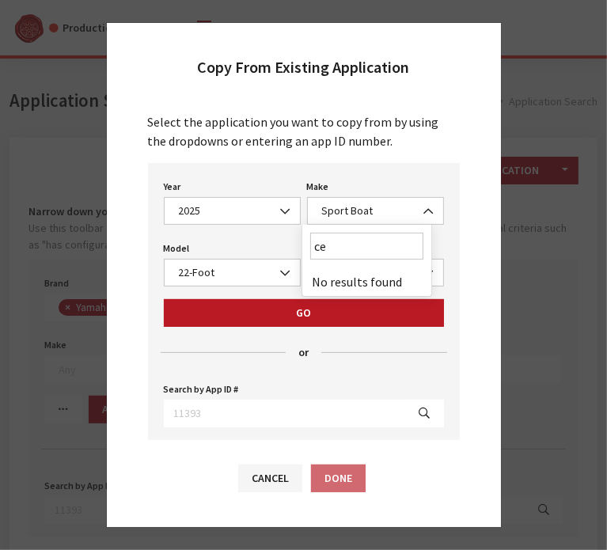
type input "c"
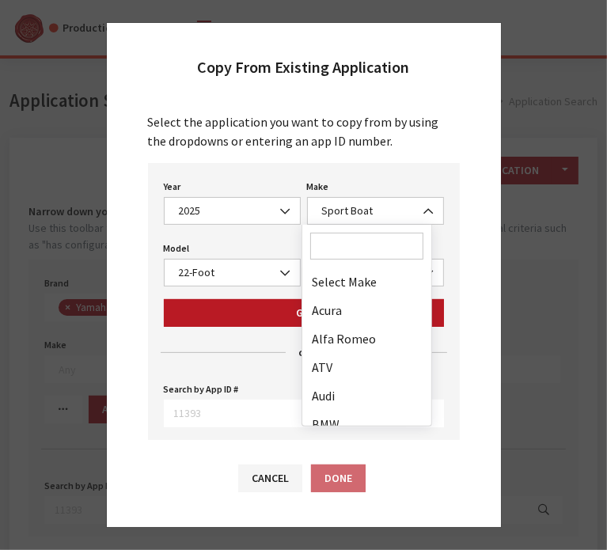
scroll to position [912, 0]
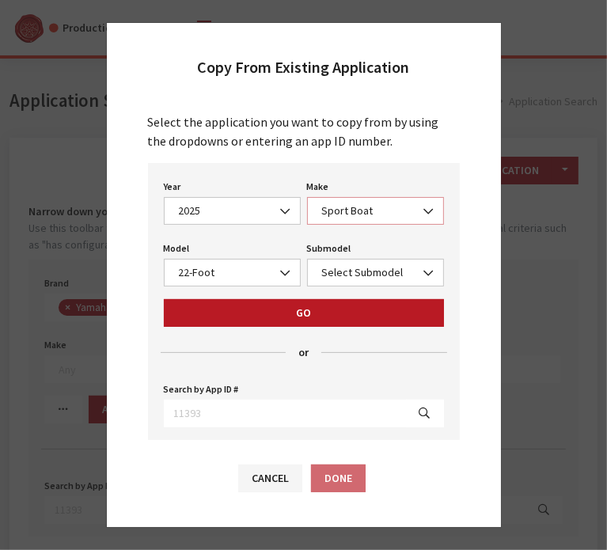
click at [389, 203] on span "Sport Boat" at bounding box center [375, 211] width 116 height 17
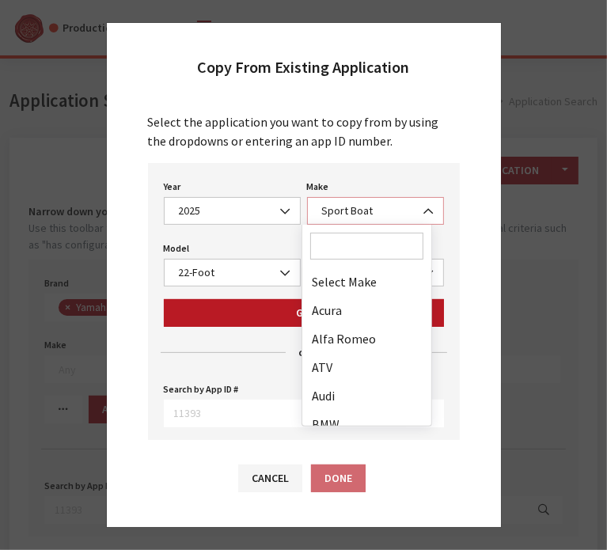
click at [423, 203] on b at bounding box center [423, 203] width 0 height 0
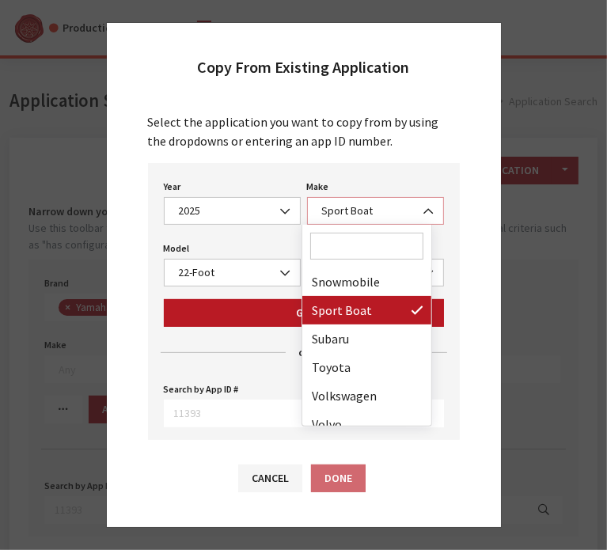
click at [355, 206] on span "Sport Boat" at bounding box center [375, 211] width 116 height 17
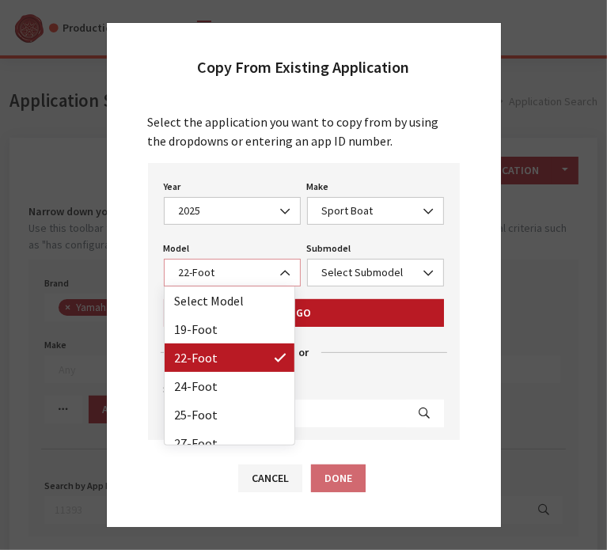
click at [273, 273] on span at bounding box center [286, 273] width 27 height 27
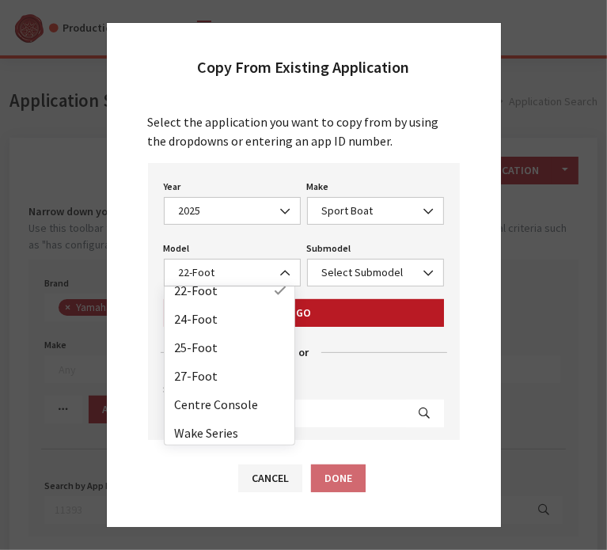
scroll to position [70, 0]
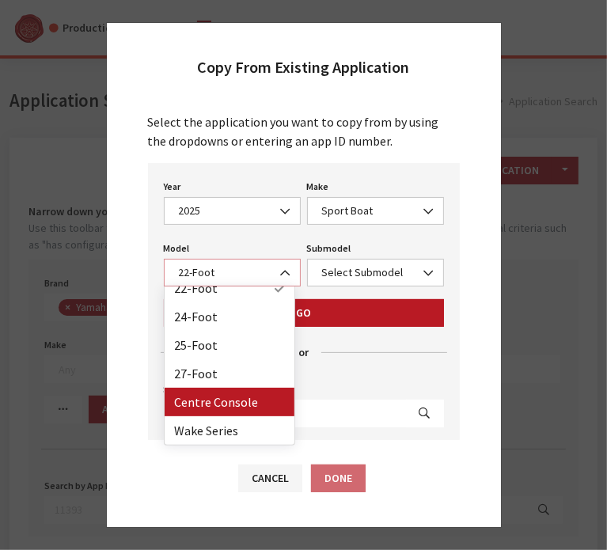
select select "1364"
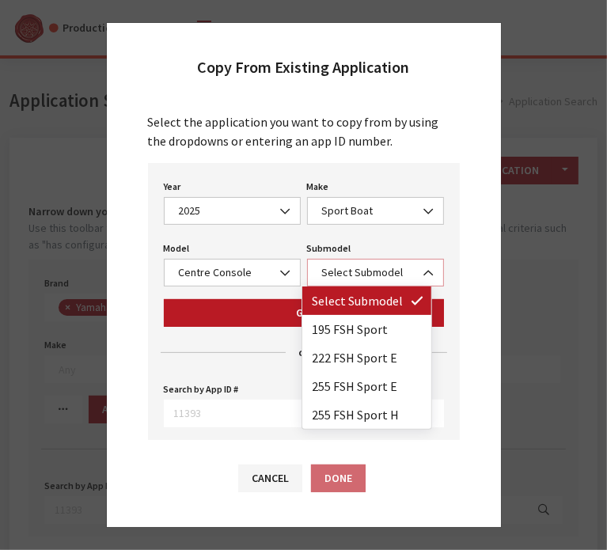
click at [355, 259] on span "Select Submodel" at bounding box center [375, 273] width 137 height 28
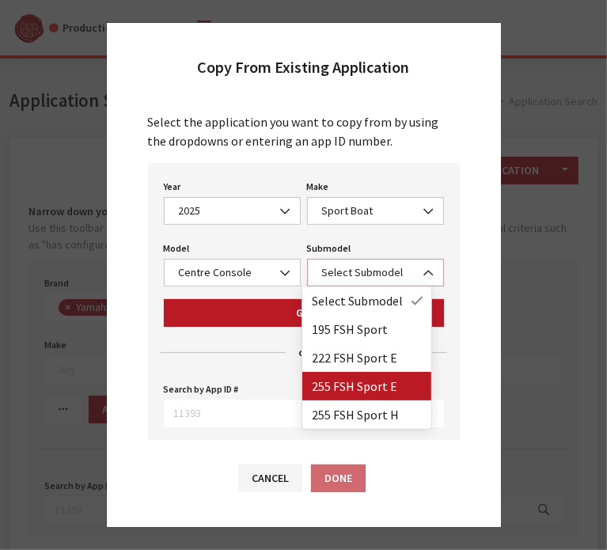
select select "4397"
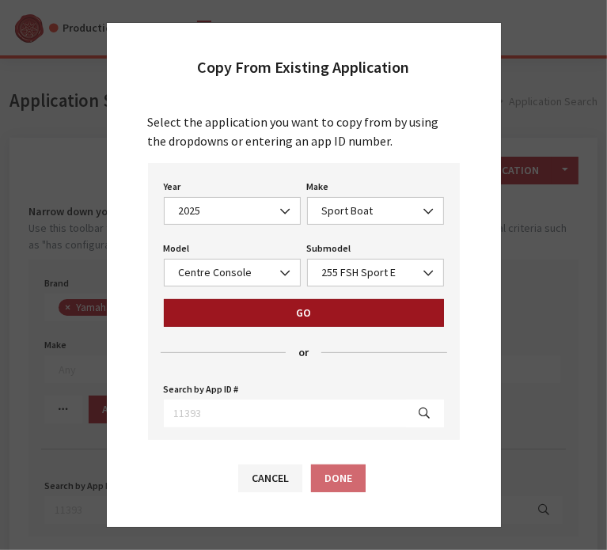
click at [318, 319] on button "Go" at bounding box center [304, 313] width 280 height 28
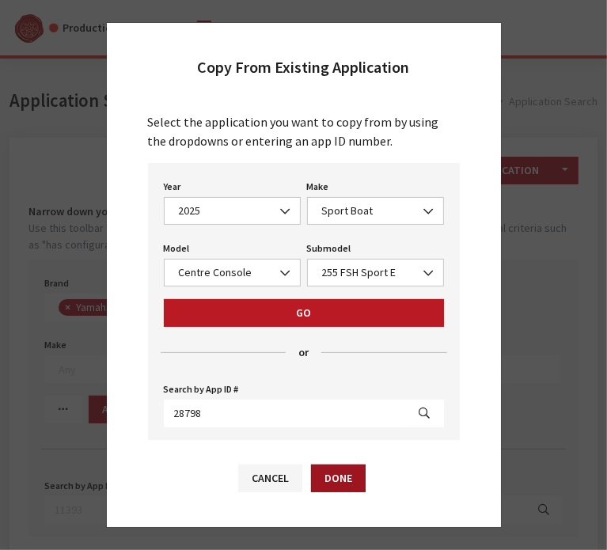
click at [336, 480] on button "Done" at bounding box center [338, 479] width 55 height 28
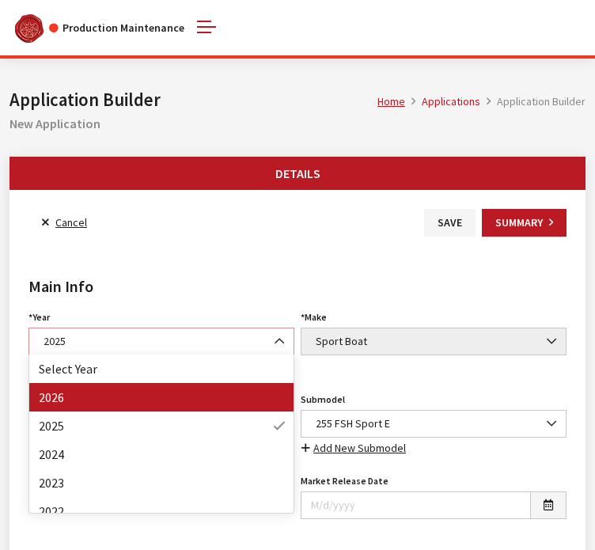
select select "44"
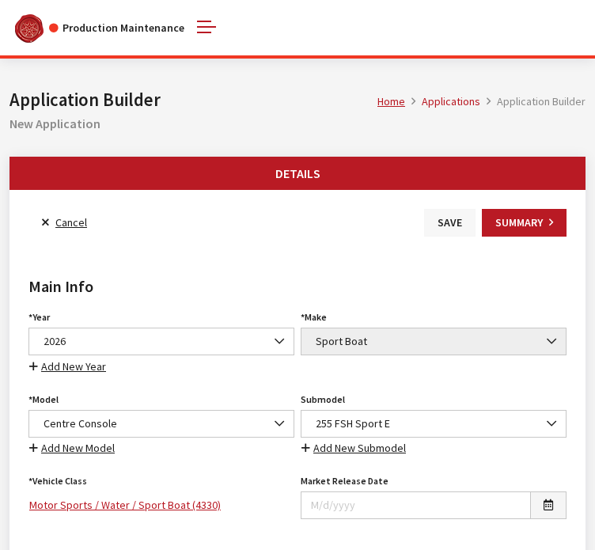
click at [453, 224] on button "Save" at bounding box center [449, 223] width 51 height 28
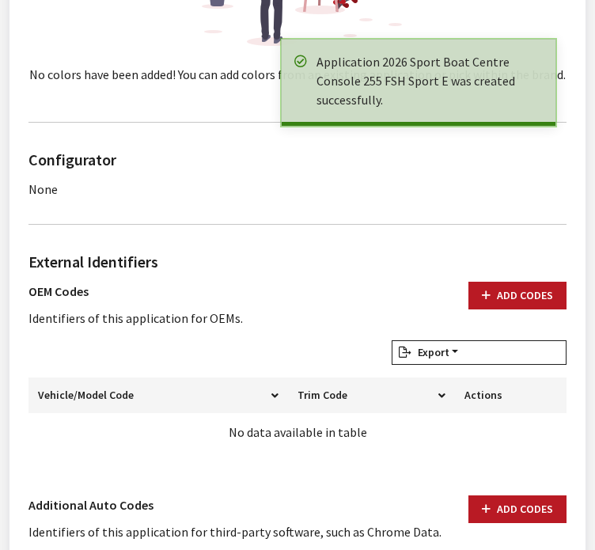
scroll to position [917, 0]
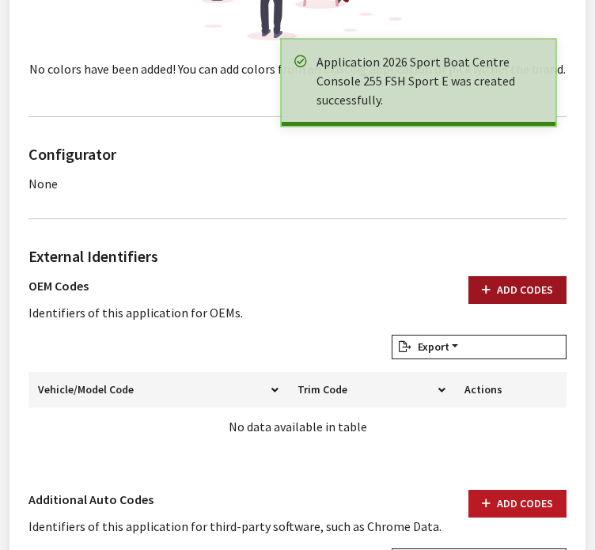
click at [510, 283] on button "Add Codes" at bounding box center [518, 290] width 98 height 28
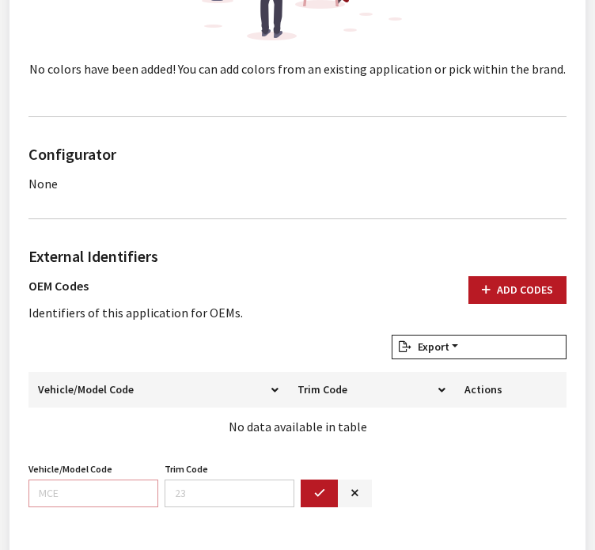
click at [98, 484] on input "Vehicle/Model Code" at bounding box center [93, 494] width 130 height 28
paste input "F6H8"
type input "F6H8"
click at [301, 480] on button "button" at bounding box center [320, 494] width 38 height 28
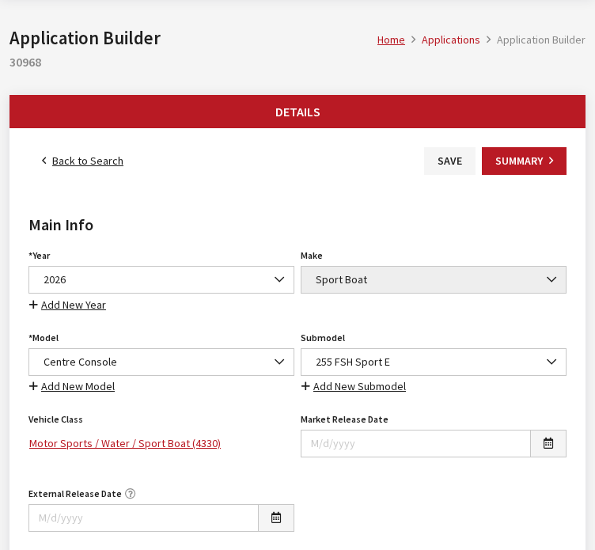
scroll to position [0, 0]
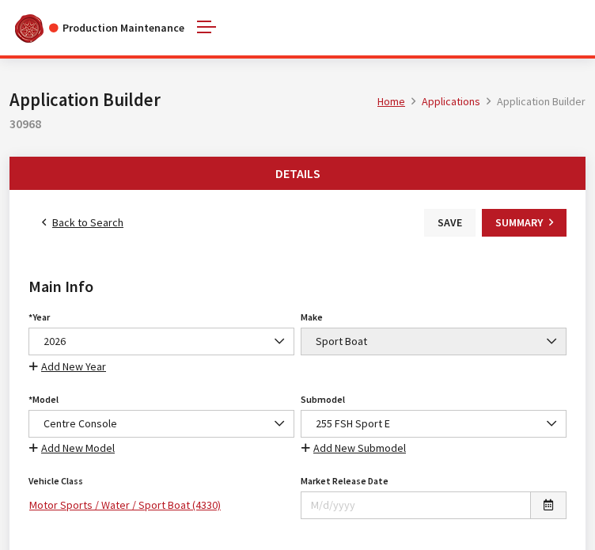
click at [451, 230] on button "Save" at bounding box center [449, 223] width 51 height 28
click at [440, 219] on button "Save" at bounding box center [449, 223] width 51 height 28
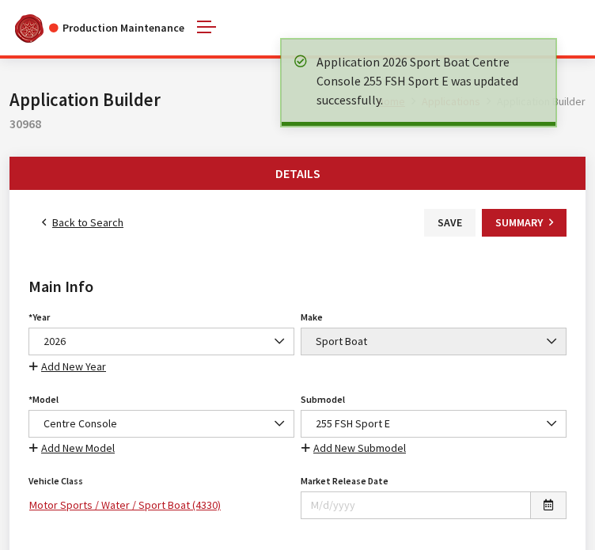
drag, startPoint x: 0, startPoint y: 0, endPoint x: 55, endPoint y: 230, distance: 235.9
click at [55, 230] on link "Back to Search" at bounding box center [82, 223] width 108 height 28
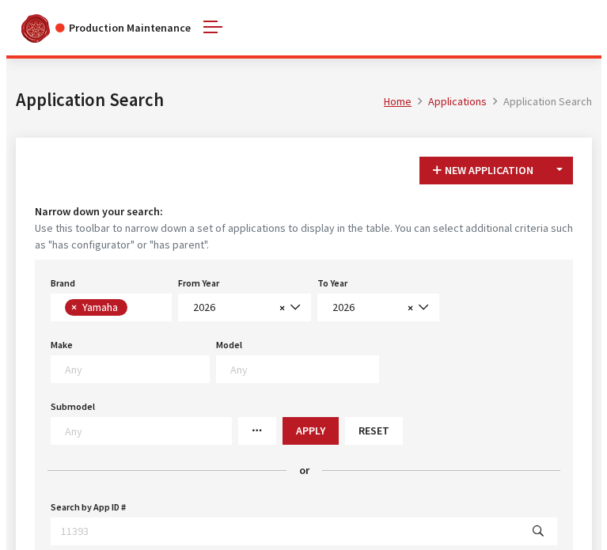
scroll to position [422, 0]
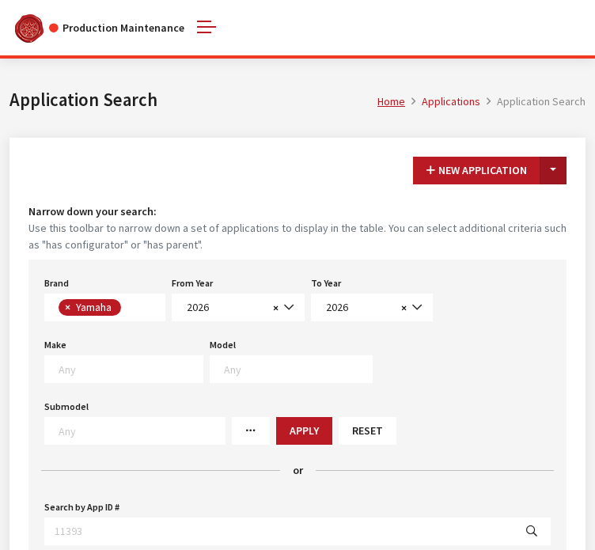
click at [564, 171] on button "Toggle Dropdown" at bounding box center [553, 171] width 27 height 28
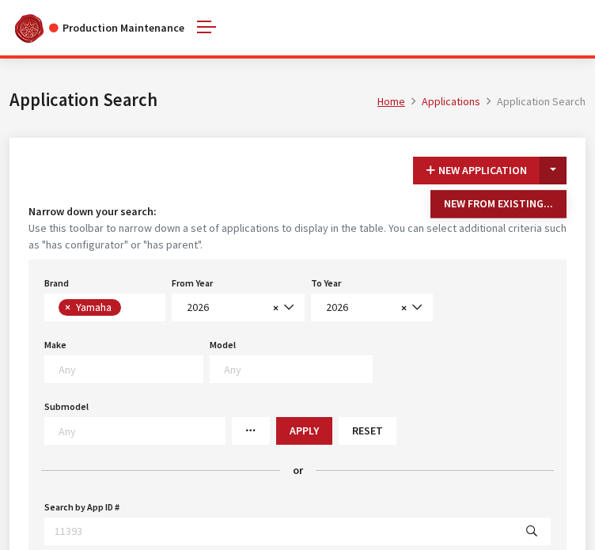
click at [534, 213] on button "New From Existing..." at bounding box center [499, 204] width 136 height 28
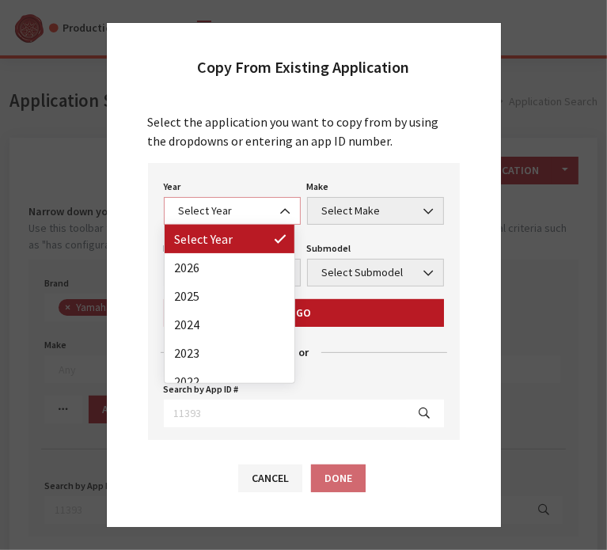
click at [215, 213] on span "Select Year" at bounding box center [232, 211] width 116 height 17
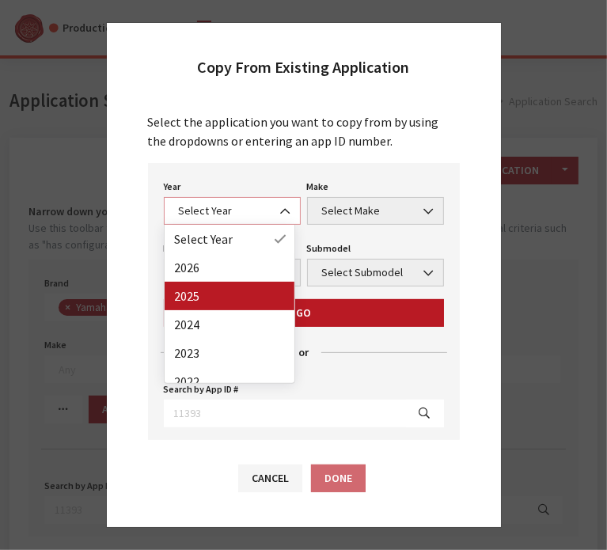
select select "43"
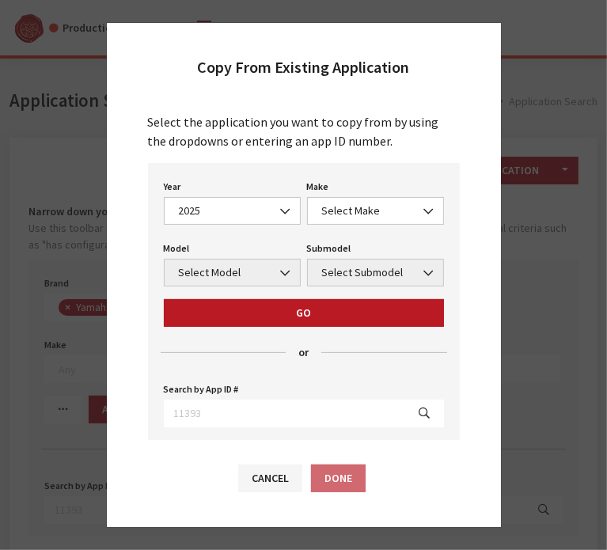
click at [354, 227] on div "Year Select Year 2026 2025 2024 2023 2022 2021 2020 2019 2018 2017 2016 2015 20…" at bounding box center [304, 301] width 312 height 277
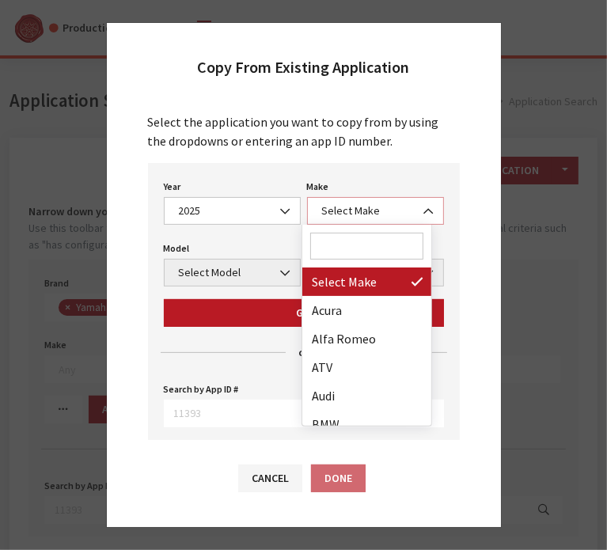
click at [354, 218] on span "Select Make" at bounding box center [375, 211] width 116 height 17
click at [351, 249] on input "Search" at bounding box center [367, 246] width 114 height 27
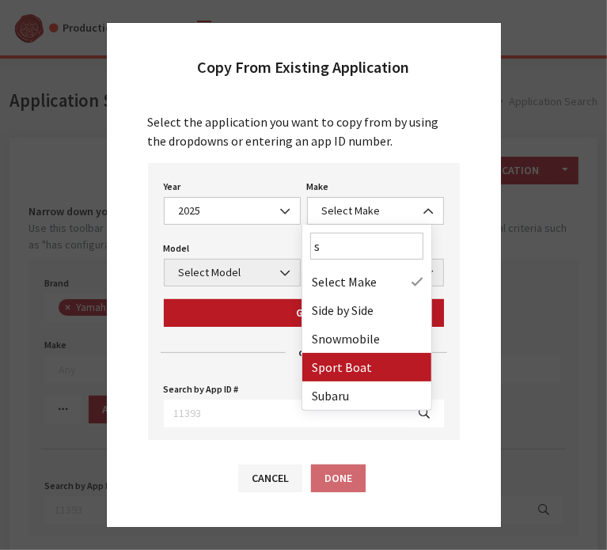
type input "s"
select select "58"
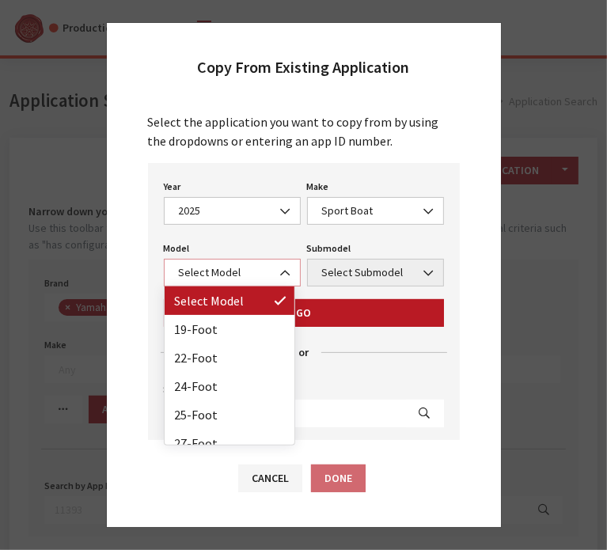
click at [273, 268] on span at bounding box center [286, 273] width 27 height 27
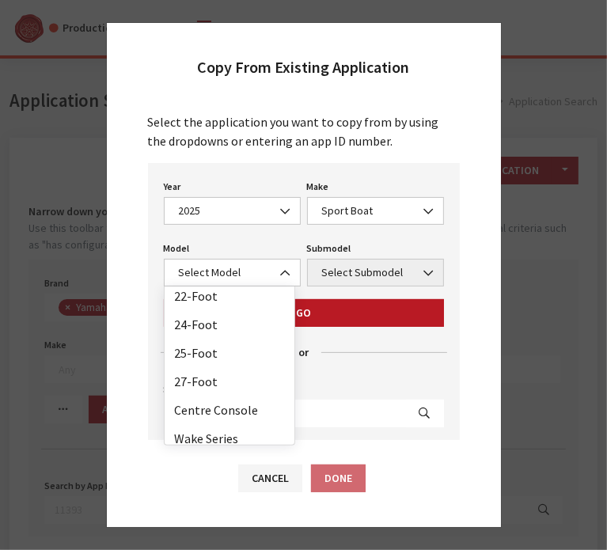
scroll to position [70, 0]
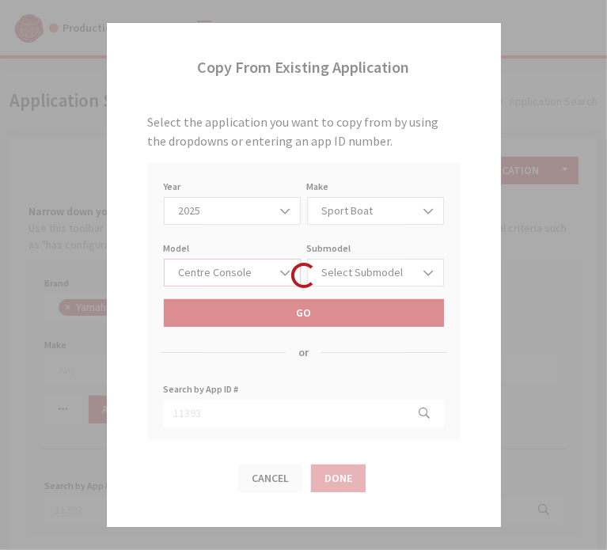
select select "1364"
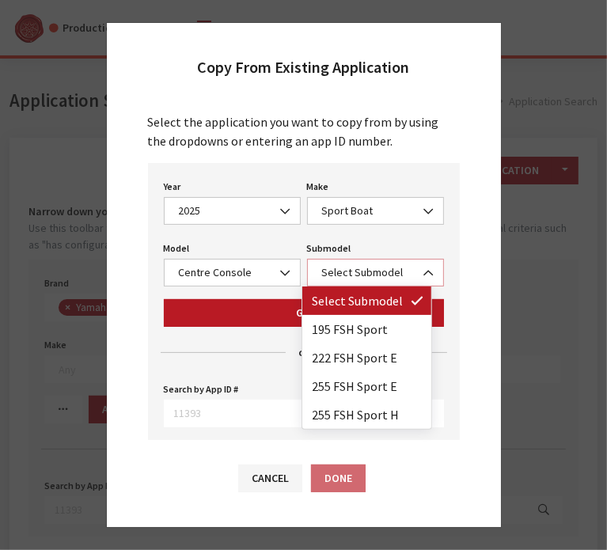
click at [378, 274] on span "Select Submodel" at bounding box center [375, 272] width 116 height 17
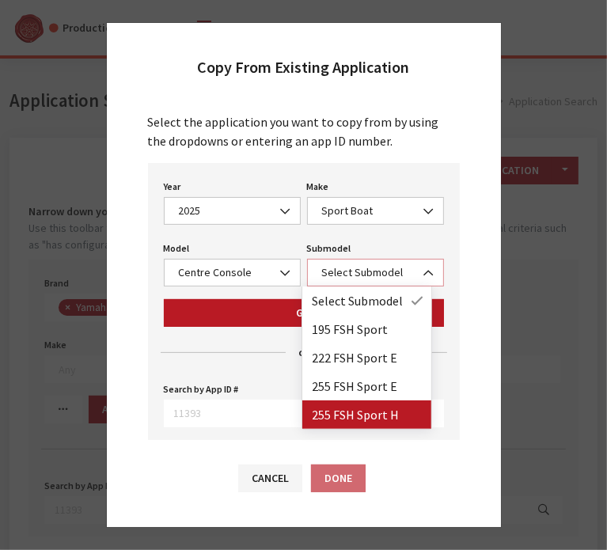
select select "4398"
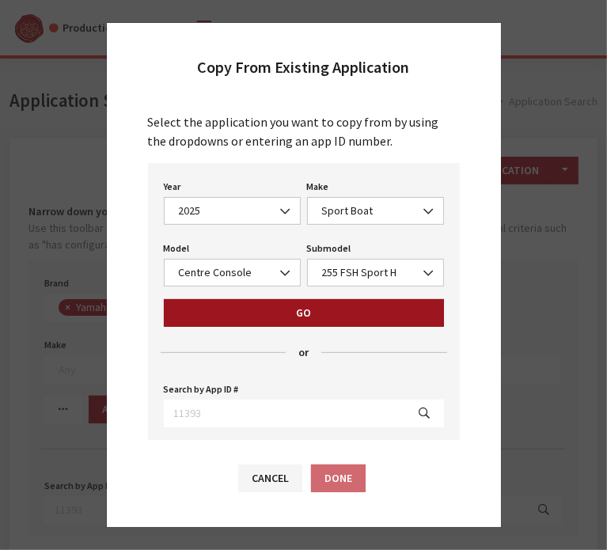
click at [317, 309] on button "Go" at bounding box center [304, 313] width 280 height 28
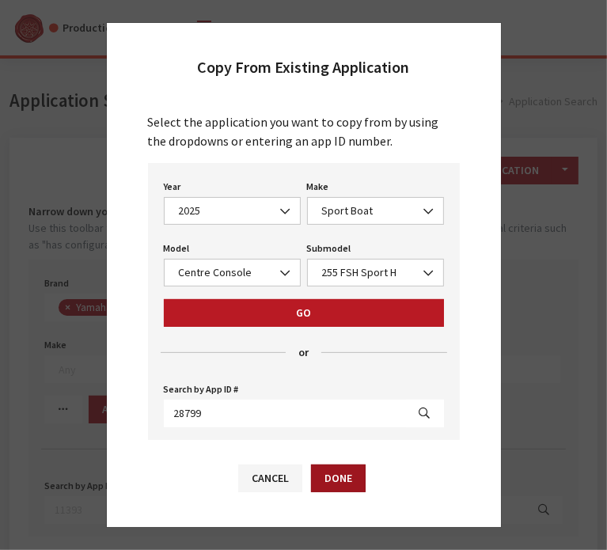
click at [339, 488] on button "Done" at bounding box center [338, 479] width 55 height 28
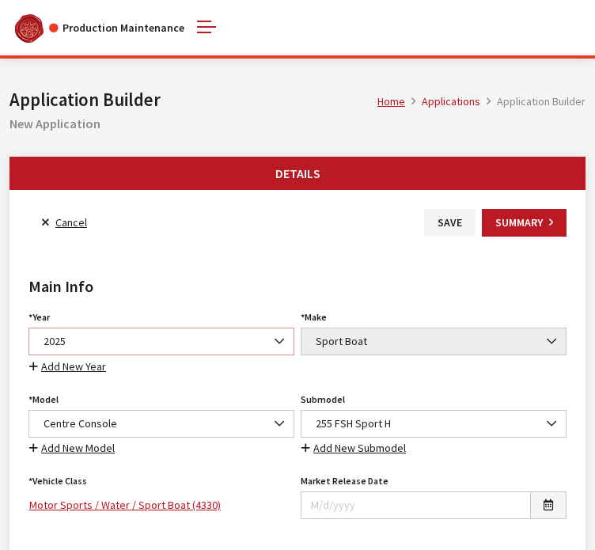
click at [275, 333] on b at bounding box center [275, 333] width 0 height 0
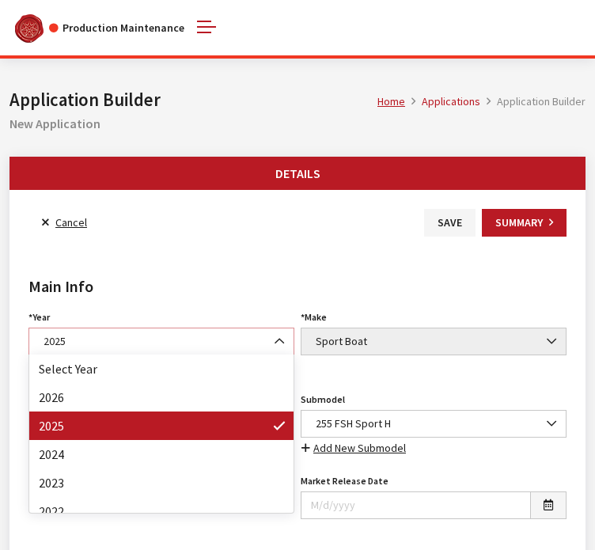
select select "44"
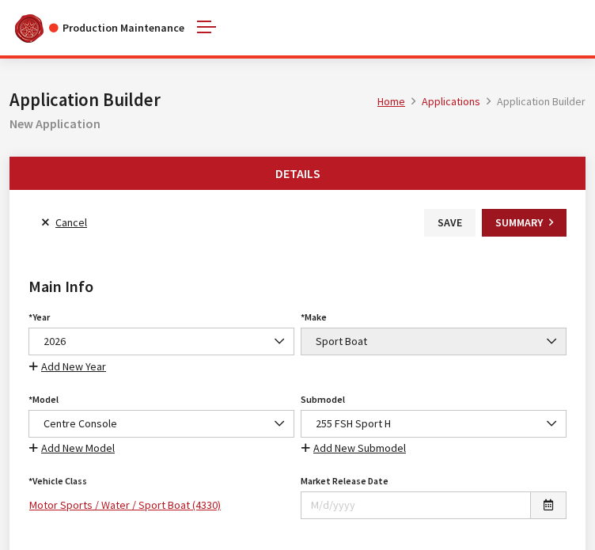
click at [537, 212] on button "Summary" at bounding box center [524, 223] width 85 height 28
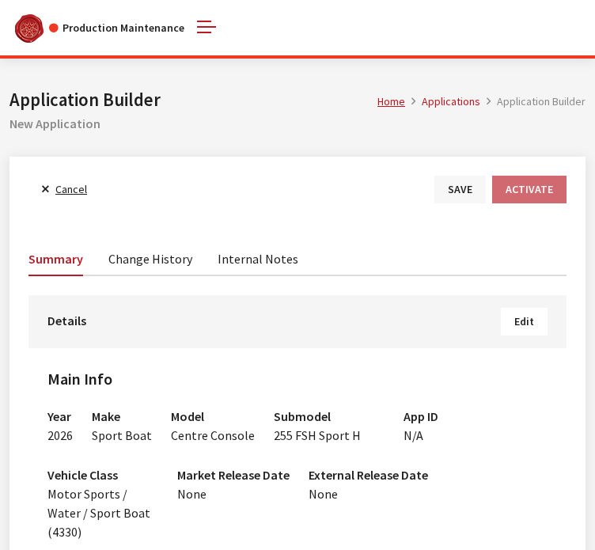
click at [471, 190] on button "Save" at bounding box center [460, 190] width 51 height 28
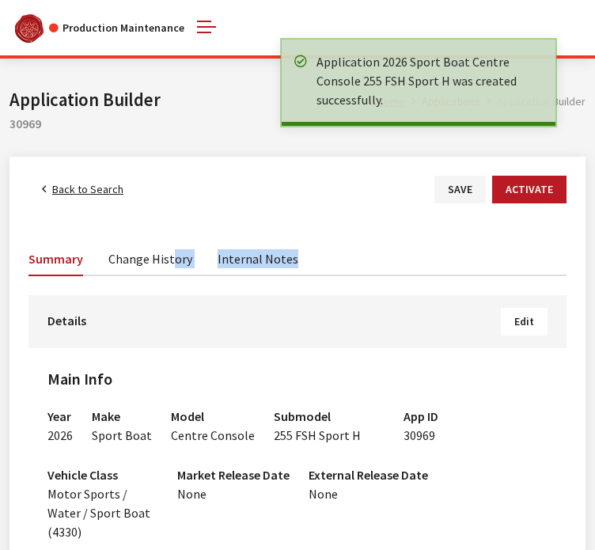
drag, startPoint x: 0, startPoint y: 0, endPoint x: 139, endPoint y: 297, distance: 327.9
click at [523, 325] on span "Edit" at bounding box center [524, 321] width 20 height 14
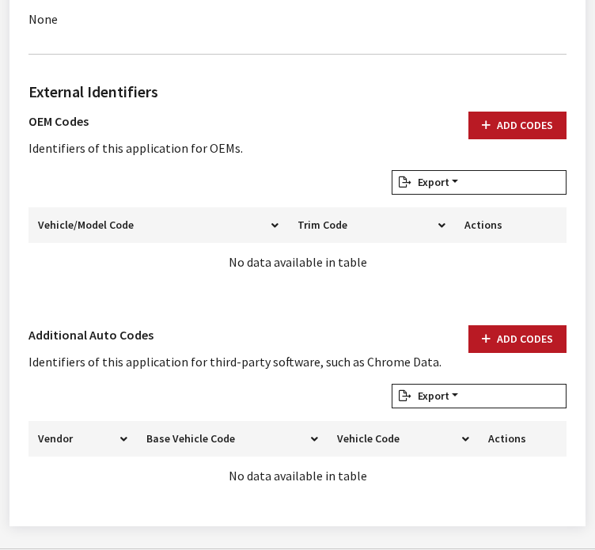
scroll to position [1087, 0]
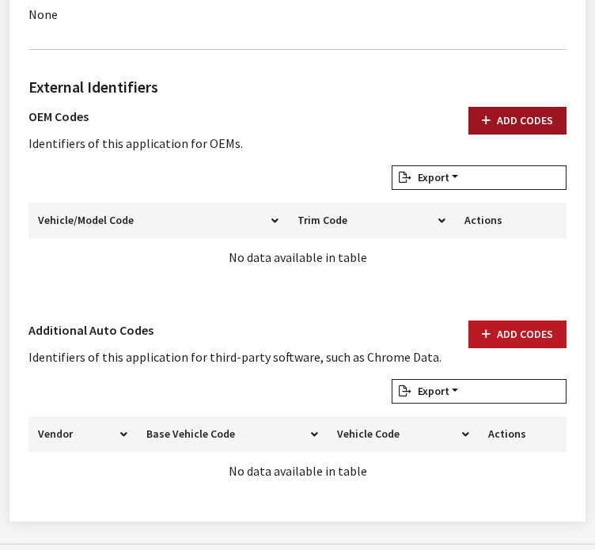
click at [499, 107] on button "Add Codes" at bounding box center [518, 121] width 98 height 28
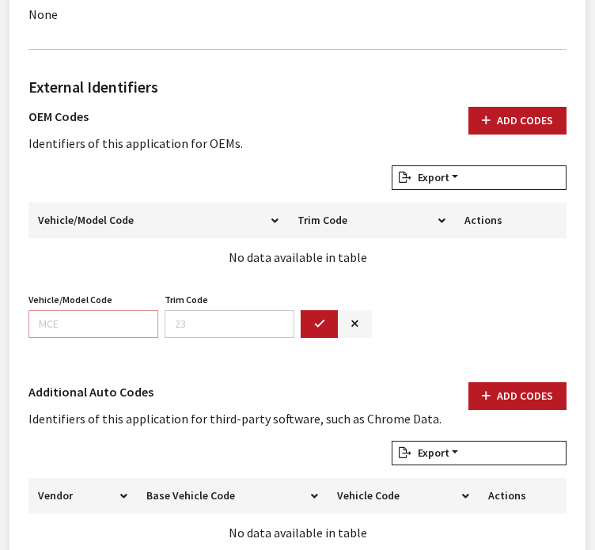
click at [54, 322] on input "Vehicle/Model Code" at bounding box center [93, 324] width 130 height 28
paste input "F6H9"
type input "F6H9"
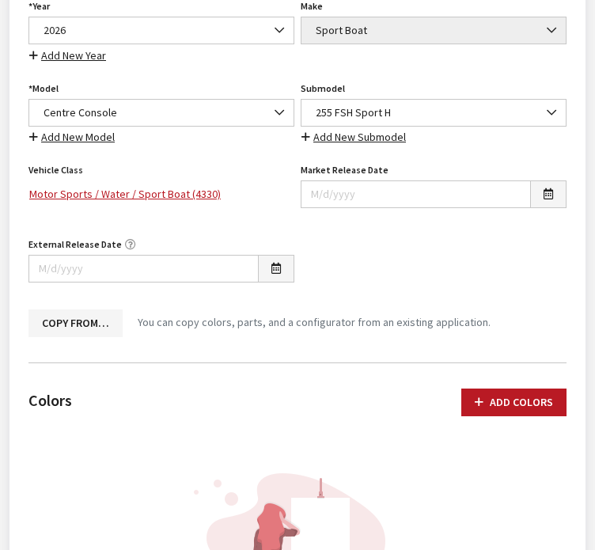
scroll to position [0, 0]
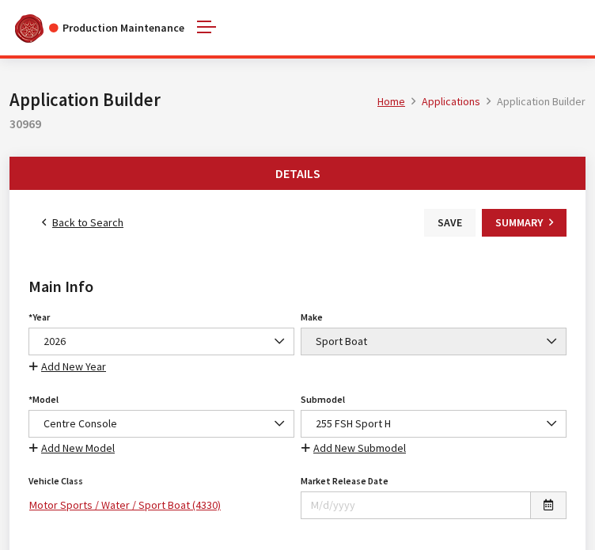
click at [463, 222] on button "Save" at bounding box center [449, 223] width 51 height 28
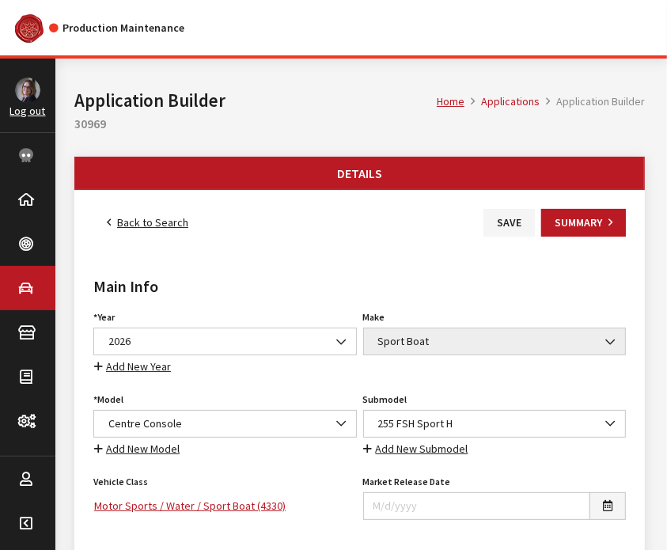
click at [165, 216] on link "Back to Search" at bounding box center [147, 223] width 108 height 28
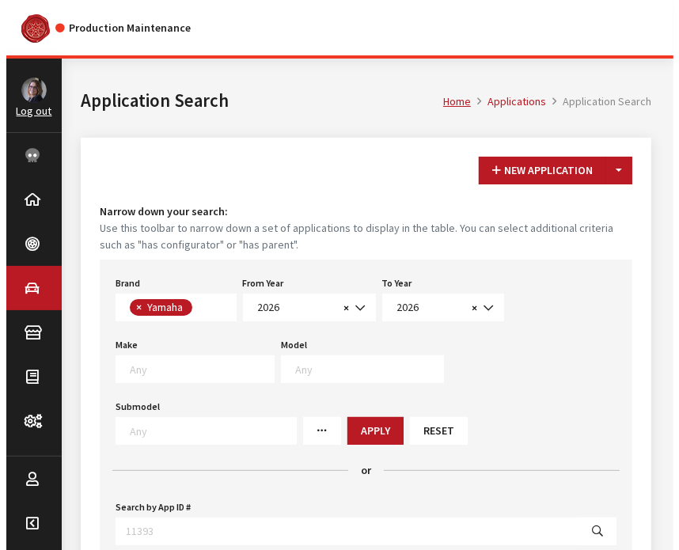
scroll to position [422, 0]
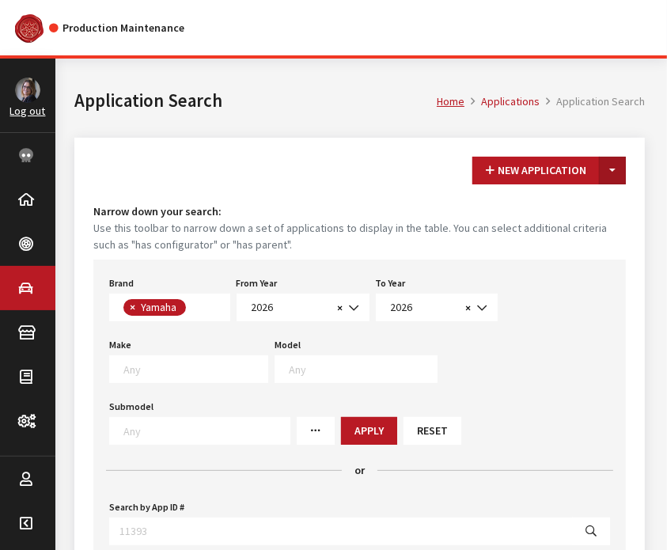
click at [620, 169] on button "Toggle Dropdown" at bounding box center [612, 171] width 27 height 28
click at [594, 199] on button "New From Existing..." at bounding box center [558, 205] width 136 height 28
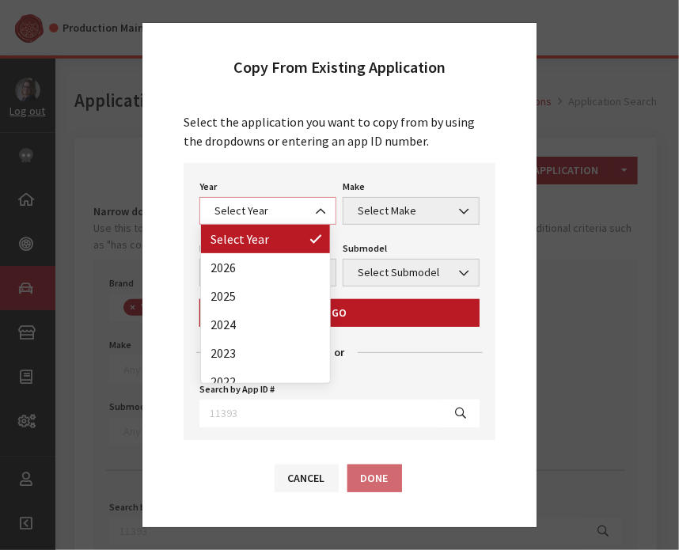
click at [292, 212] on span "Select Year" at bounding box center [268, 211] width 116 height 17
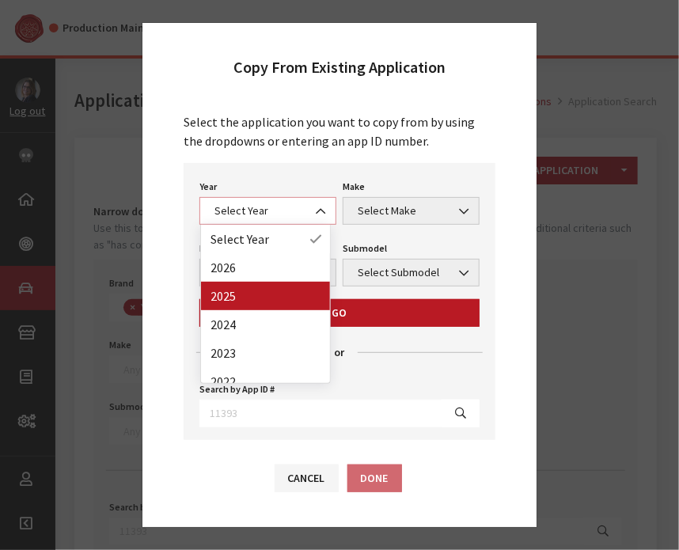
select select "43"
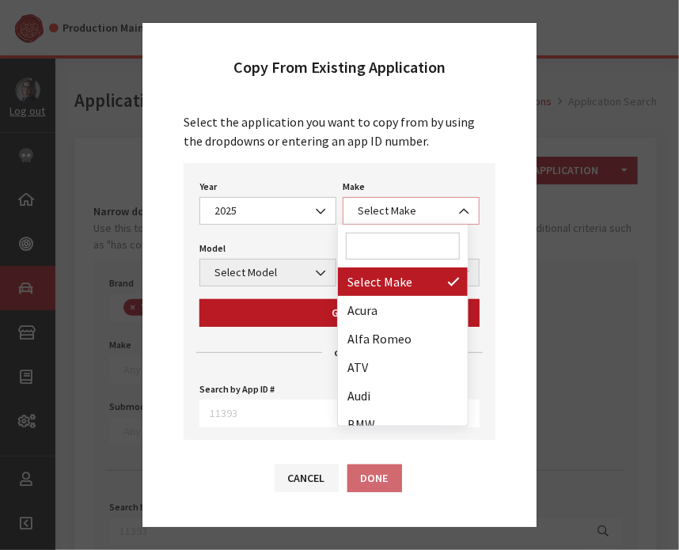
click at [386, 199] on span "Select Make" at bounding box center [411, 211] width 137 height 28
click at [380, 249] on input "Search" at bounding box center [403, 246] width 114 height 27
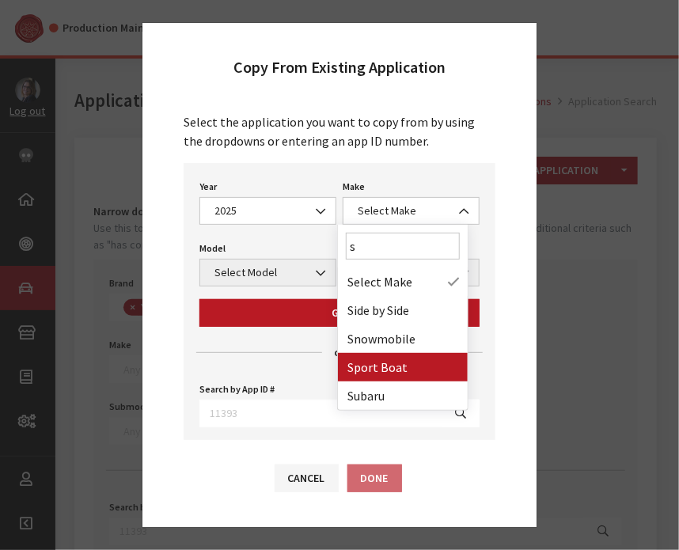
type input "s"
select select "58"
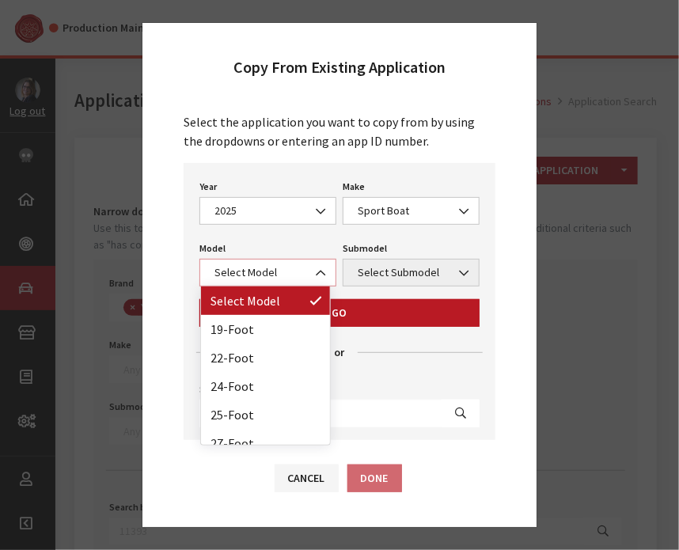
click at [238, 264] on span "Select Model" at bounding box center [268, 272] width 116 height 17
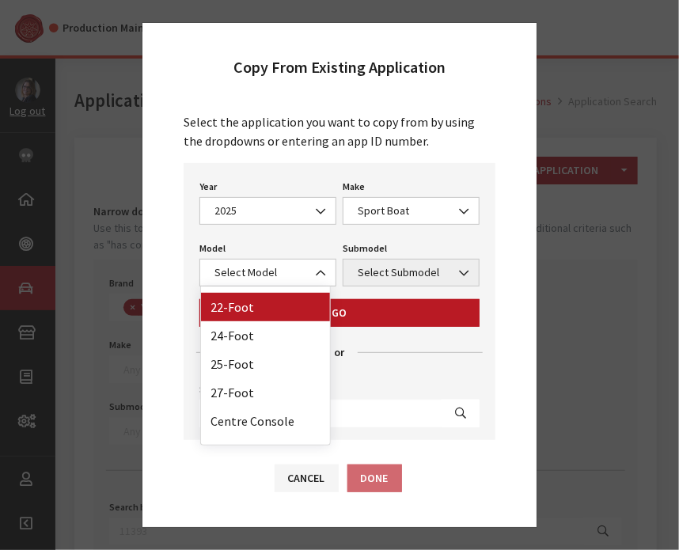
scroll to position [70, 0]
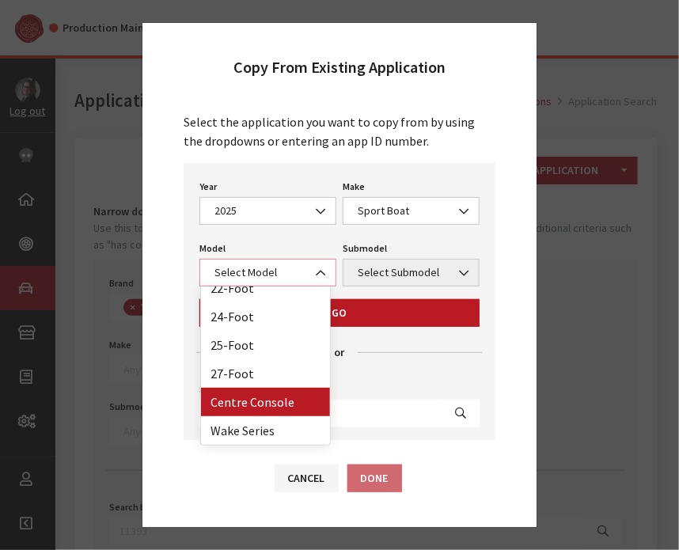
select select "1364"
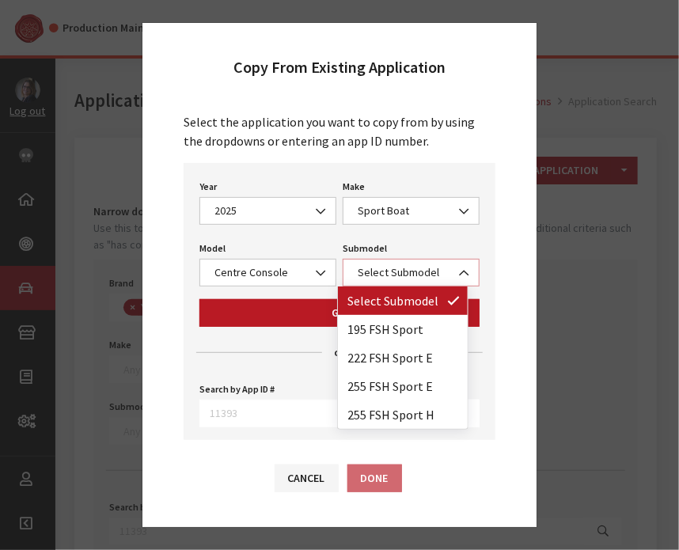
click at [414, 269] on span "Select Submodel" at bounding box center [411, 272] width 116 height 17
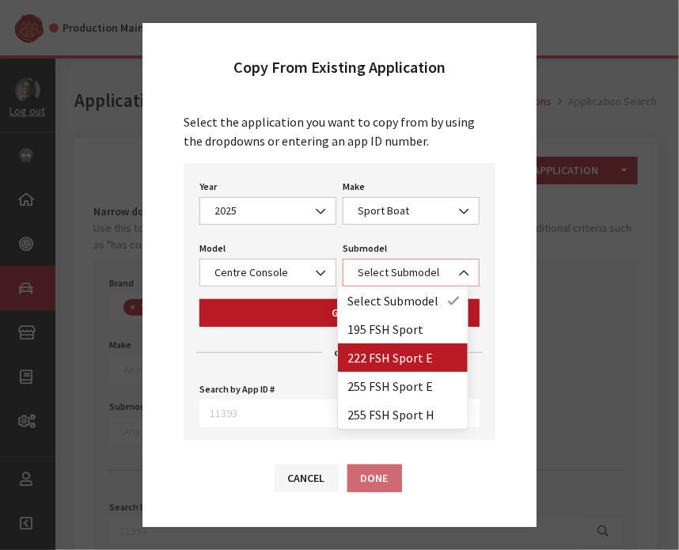
select select "4388"
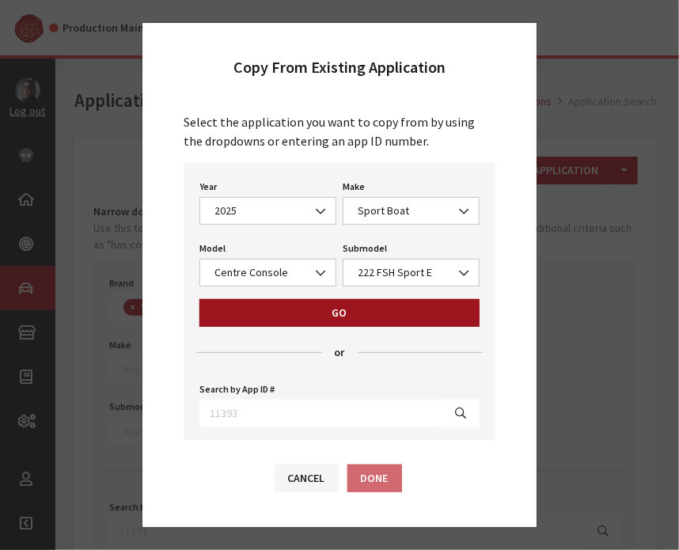
click at [370, 317] on button "Go" at bounding box center [339, 313] width 280 height 28
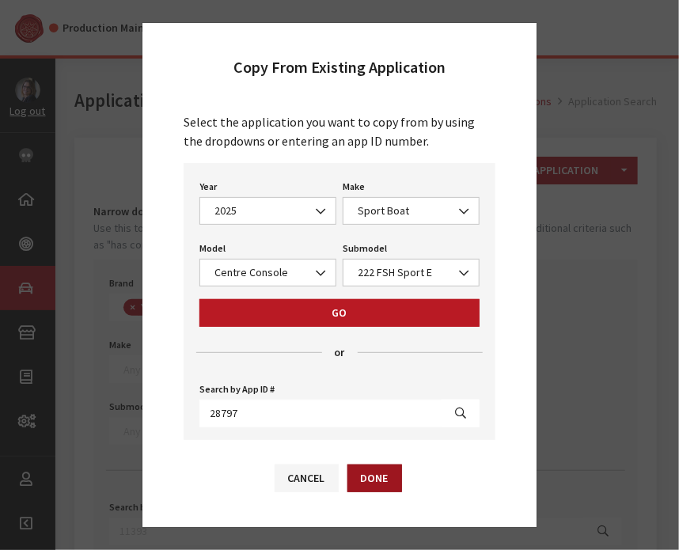
click at [390, 480] on button "Done" at bounding box center [374, 479] width 55 height 28
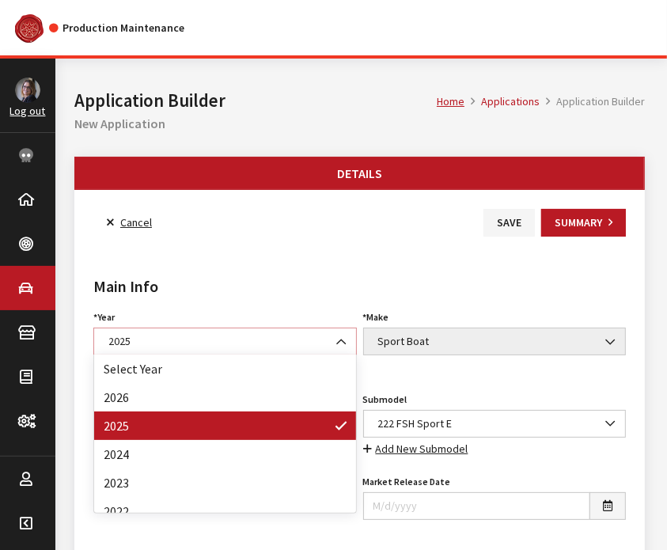
click at [333, 335] on span at bounding box center [342, 341] width 27 height 27
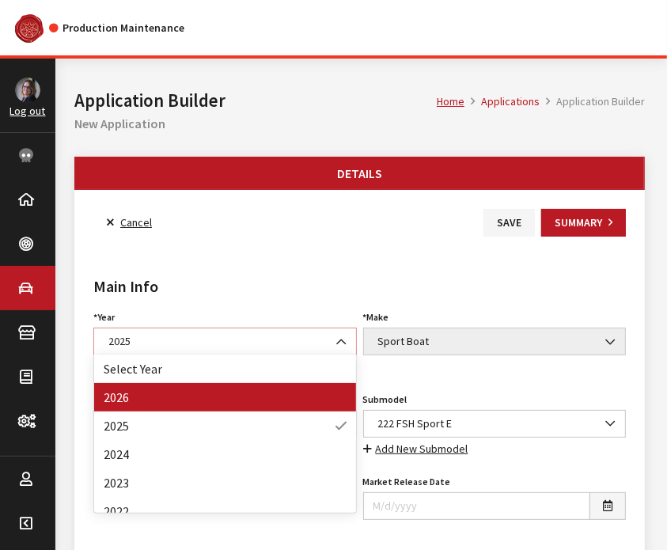
select select "44"
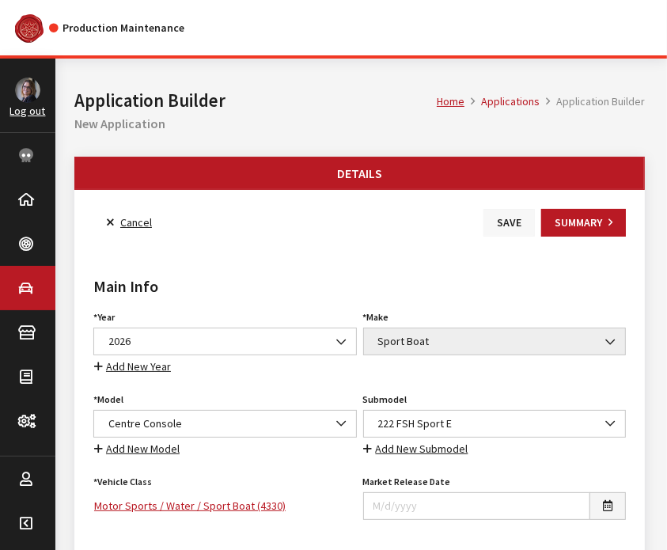
click at [511, 224] on button "Save" at bounding box center [509, 223] width 51 height 28
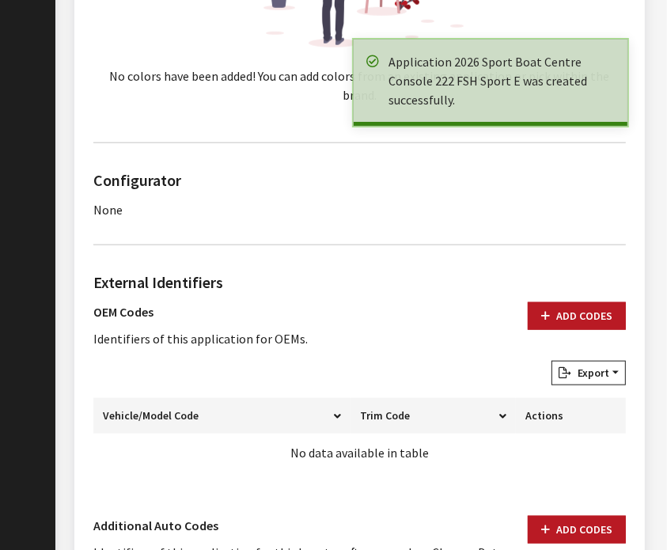
scroll to position [911, 0]
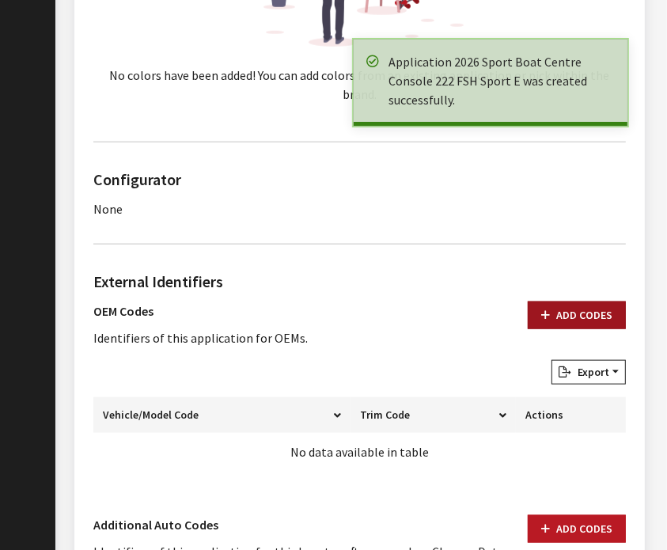
click at [598, 302] on button "Add Codes" at bounding box center [577, 316] width 98 height 28
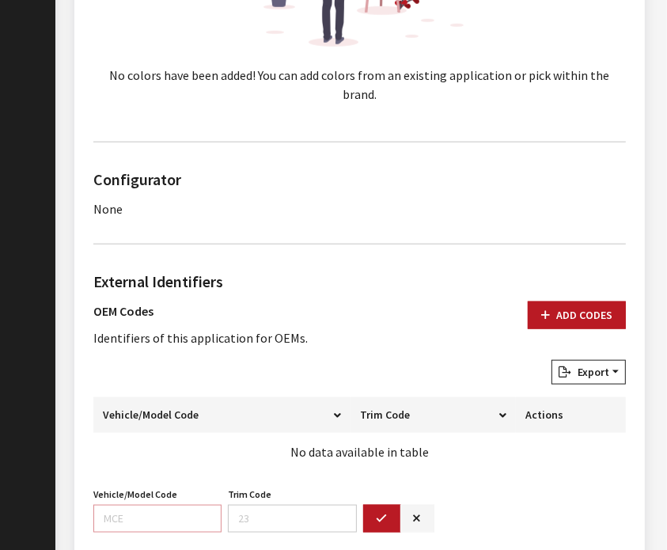
click at [155, 505] on input "Vehicle/Model Code" at bounding box center [157, 519] width 128 height 28
paste input "F7J5"
type input "F7J5"
click at [379, 514] on icon "button" at bounding box center [382, 519] width 11 height 11
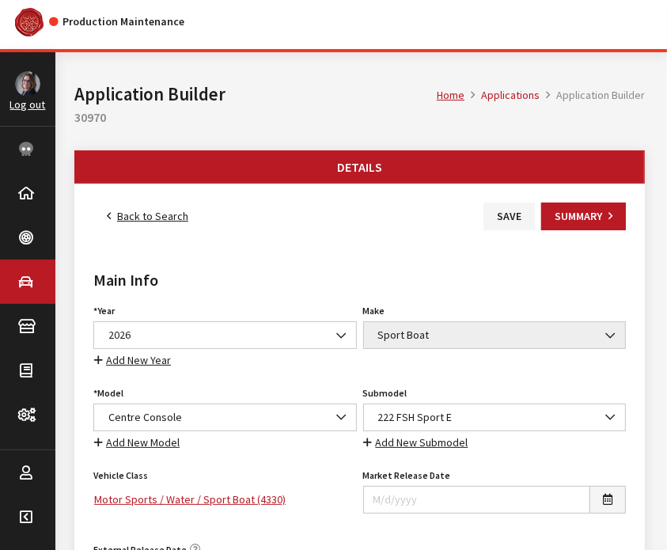
scroll to position [0, 0]
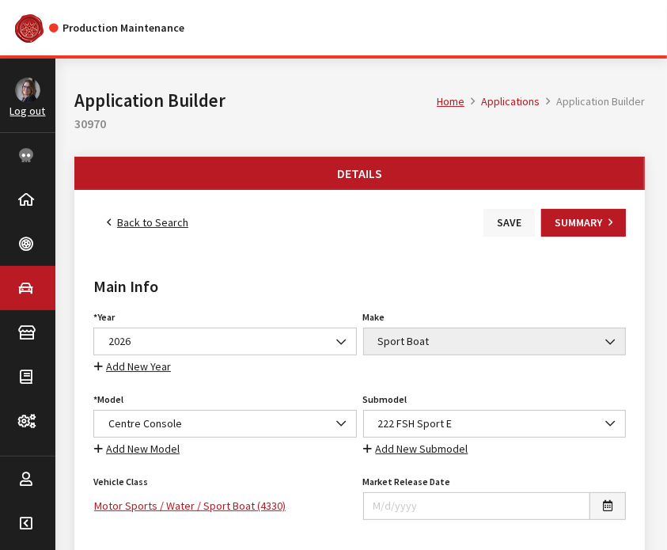
click at [503, 218] on button "Save" at bounding box center [509, 223] width 51 height 28
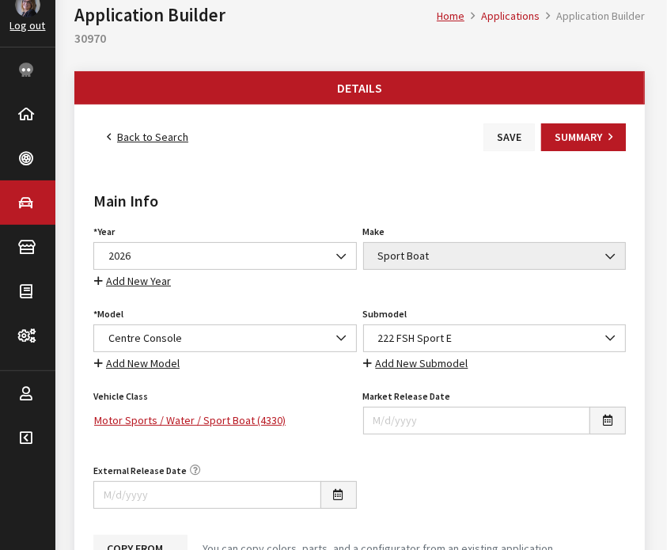
scroll to position [82, 0]
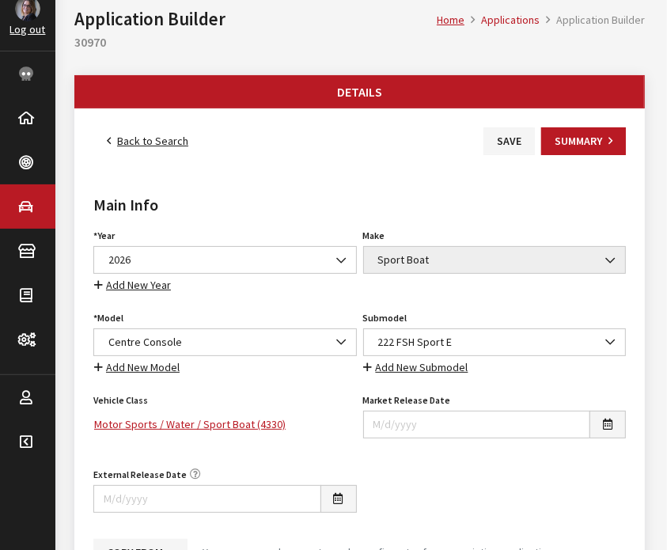
click at [152, 142] on link "Back to Search" at bounding box center [147, 141] width 108 height 28
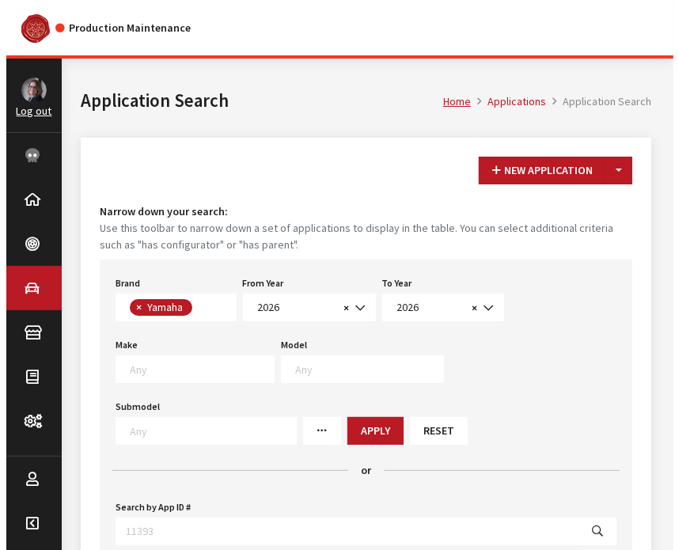
scroll to position [422, 0]
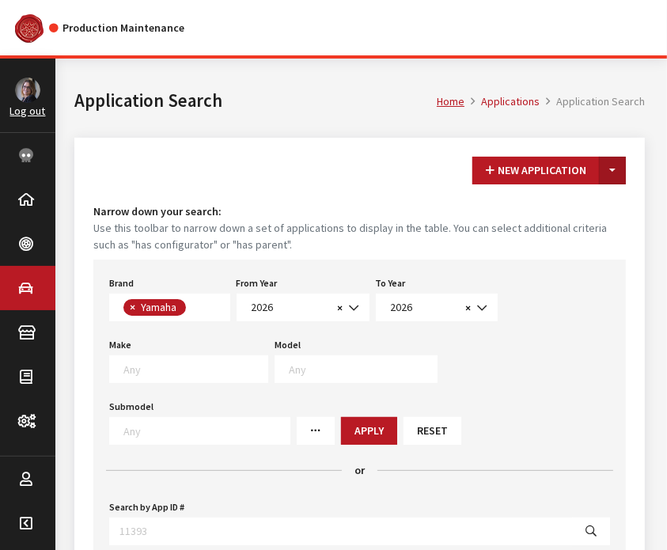
click at [615, 176] on button "Toggle Dropdown" at bounding box center [612, 171] width 27 height 28
click at [604, 199] on button "New From Existing..." at bounding box center [558, 205] width 136 height 28
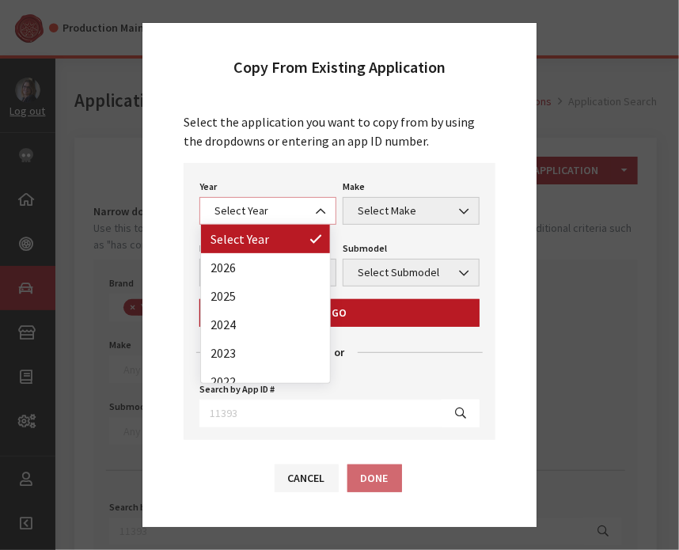
click at [237, 205] on span "Select Year" at bounding box center [268, 211] width 116 height 17
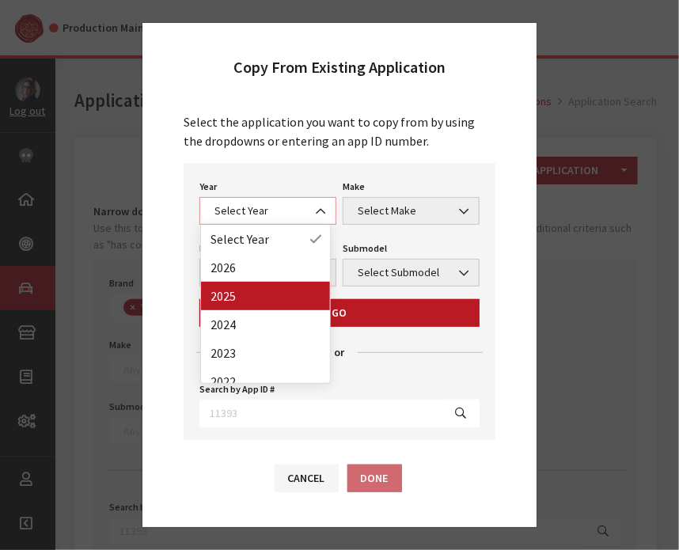
select select "43"
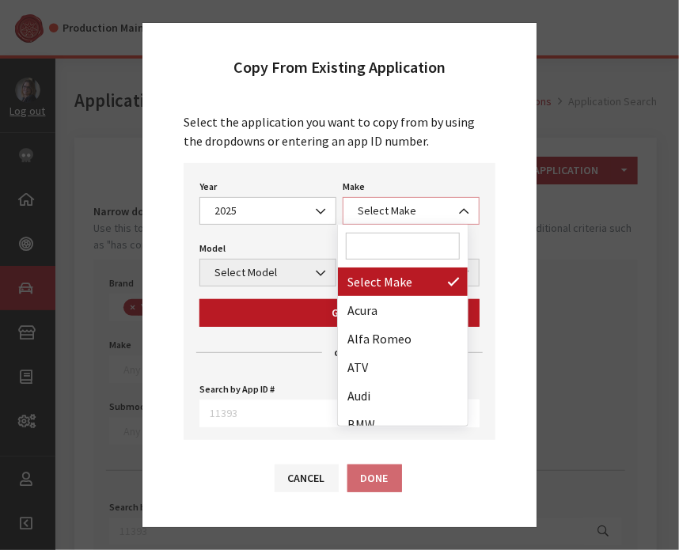
click at [393, 211] on span "Select Make" at bounding box center [411, 211] width 116 height 17
click at [393, 250] on input "Search" at bounding box center [403, 246] width 114 height 27
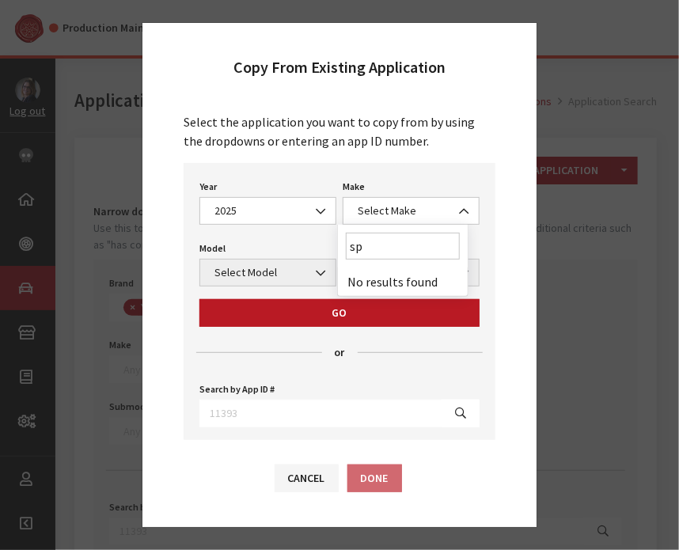
type input "sp"
click at [411, 208] on span "Select Make" at bounding box center [411, 211] width 116 height 17
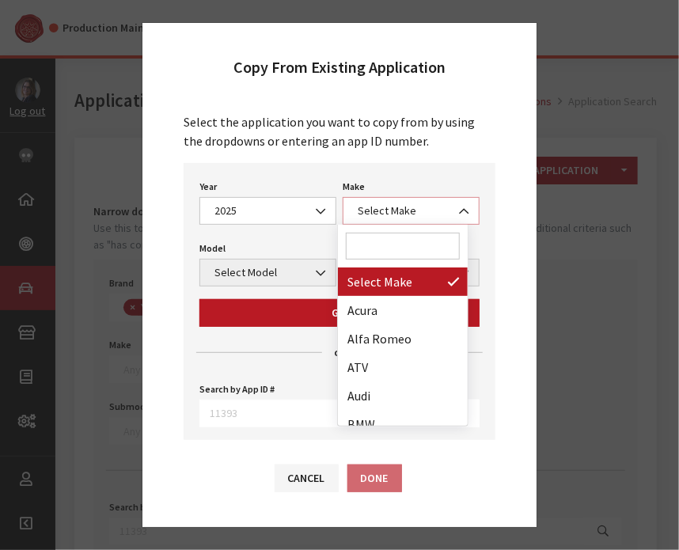
click at [411, 208] on span "Select Make" at bounding box center [411, 211] width 116 height 17
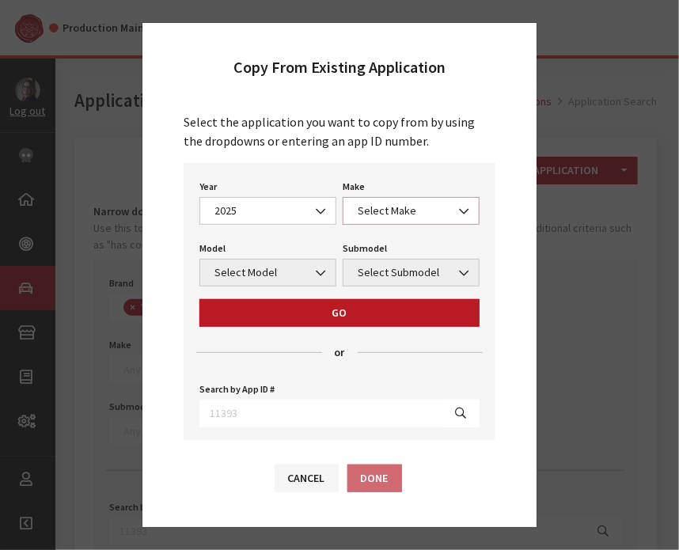
click at [411, 208] on span "Select Make" at bounding box center [411, 211] width 116 height 17
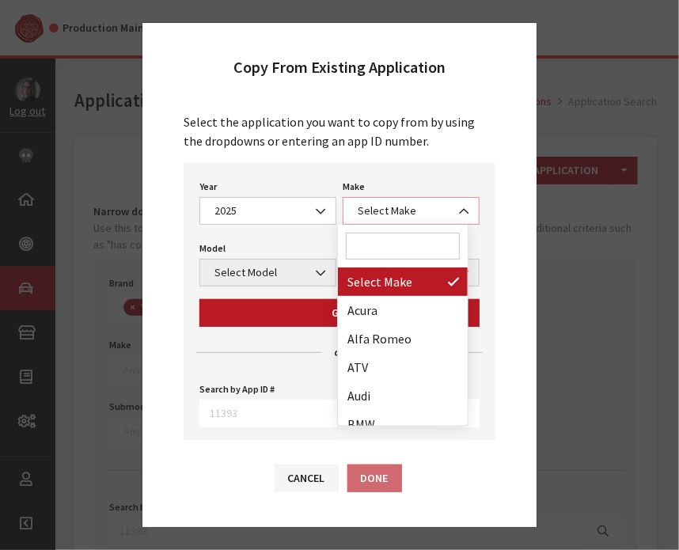
click at [411, 208] on span "Select Make" at bounding box center [411, 211] width 116 height 17
click at [400, 246] on input "Search" at bounding box center [403, 246] width 114 height 27
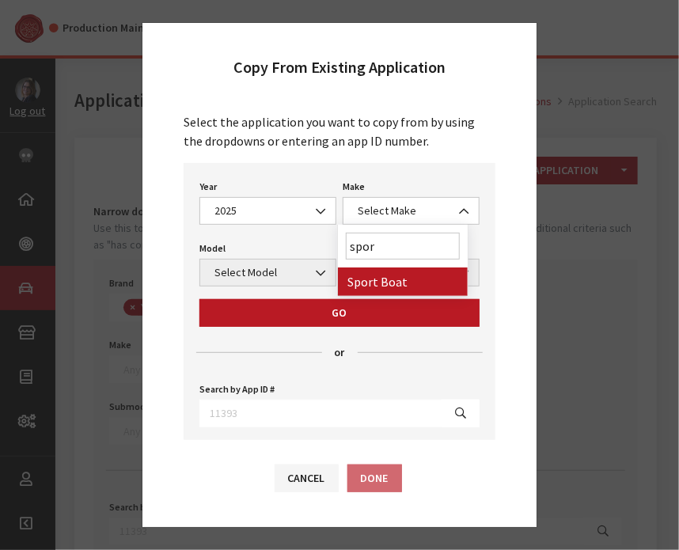
type input "spor"
select select "58"
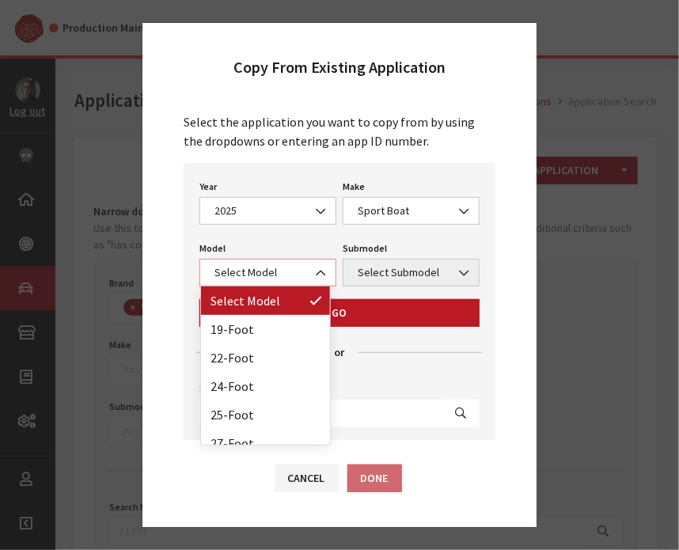
click at [297, 273] on span "Select Model" at bounding box center [268, 272] width 116 height 17
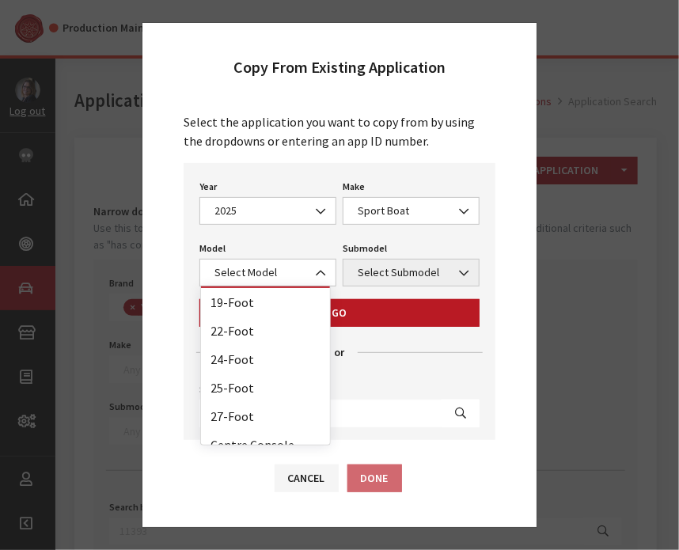
scroll to position [70, 0]
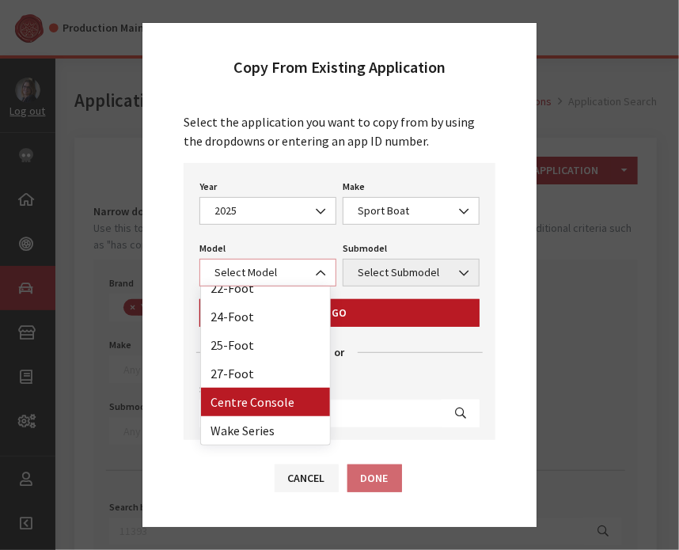
select select "1364"
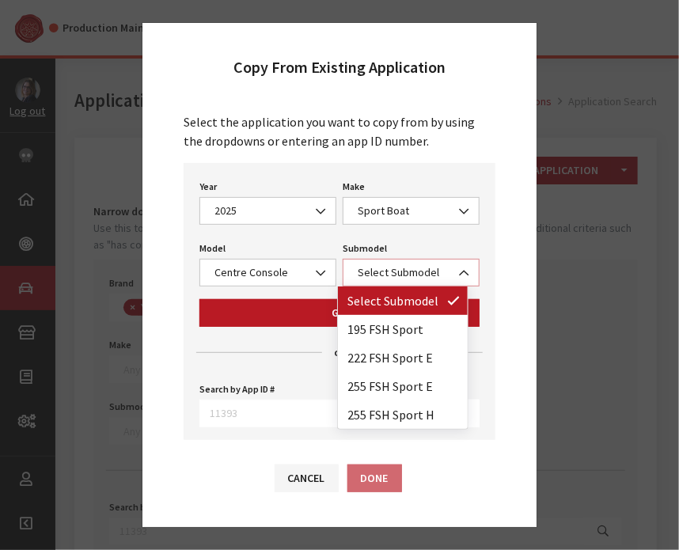
click at [389, 265] on span "Select Submodel" at bounding box center [411, 272] width 116 height 17
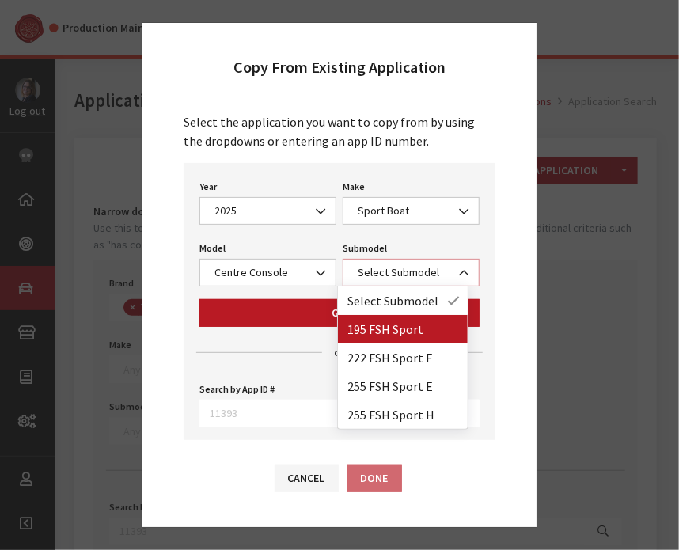
select select "4386"
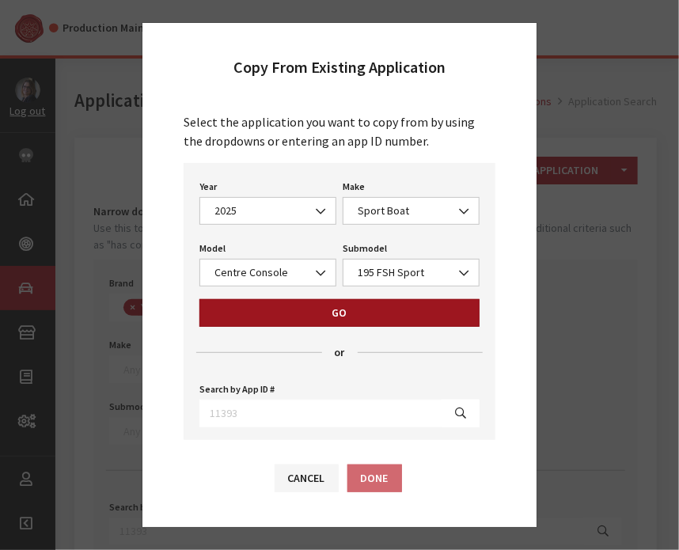
click at [359, 316] on button "Go" at bounding box center [339, 313] width 280 height 28
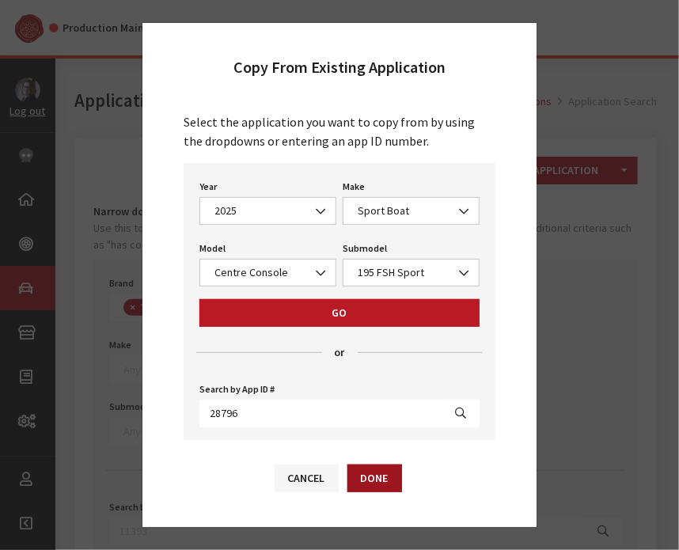
click at [386, 477] on button "Done" at bounding box center [374, 479] width 55 height 28
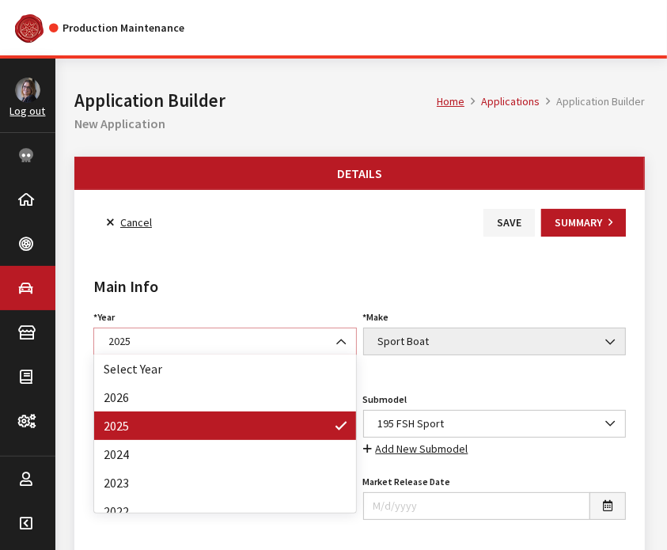
click at [237, 335] on span "2025" at bounding box center [225, 341] width 243 height 17
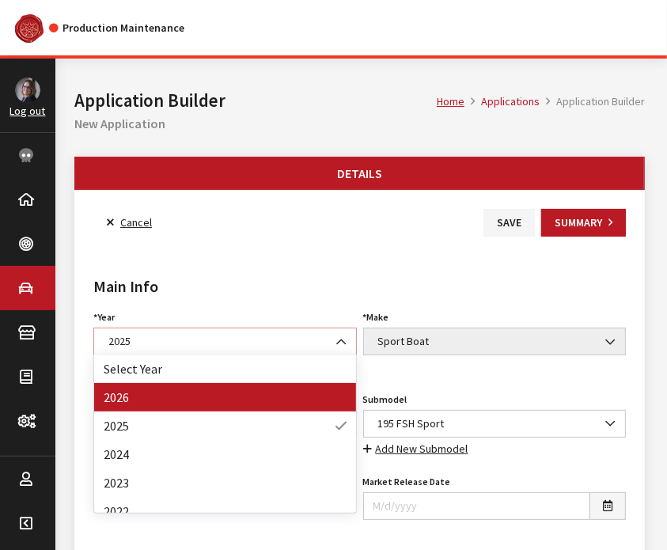
select select "44"
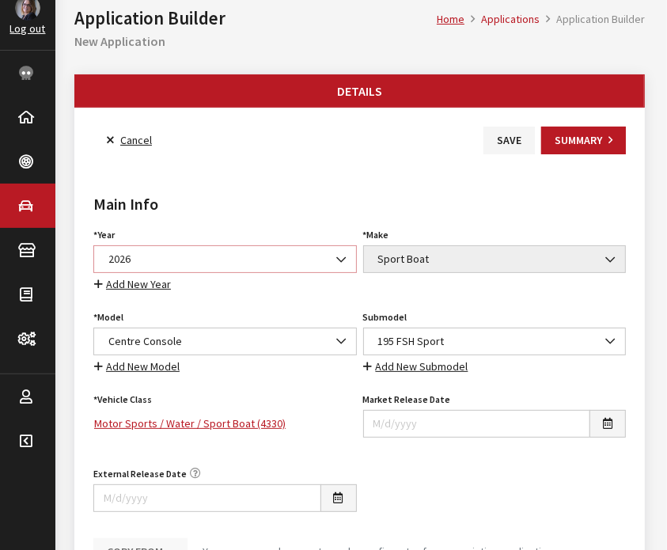
scroll to position [199, 0]
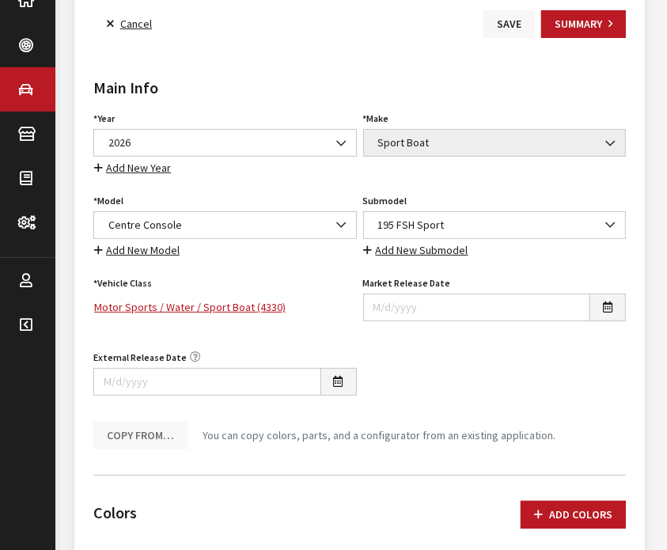
click at [514, 34] on button "Save" at bounding box center [509, 24] width 51 height 28
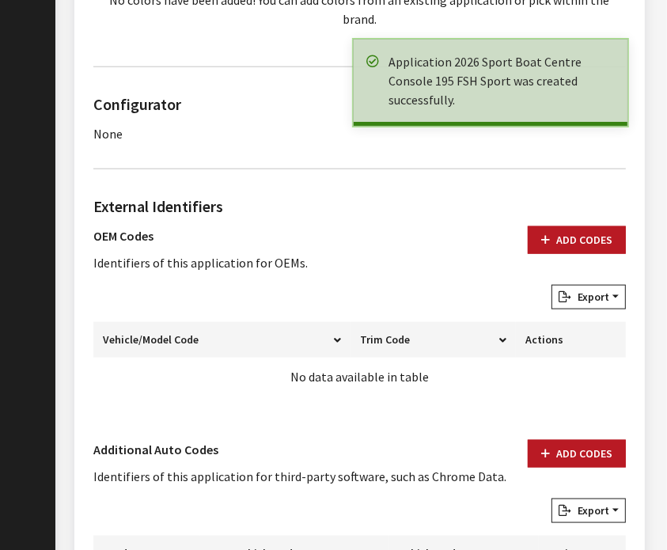
scroll to position [985, 0]
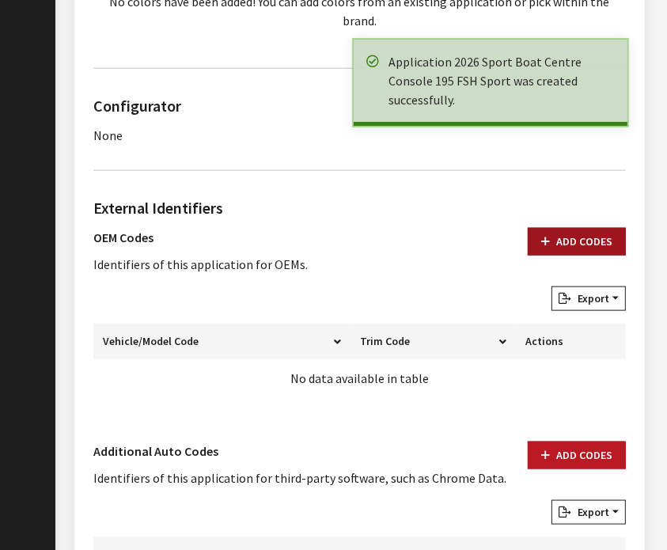
click at [567, 228] on button "Add Codes" at bounding box center [577, 242] width 98 height 28
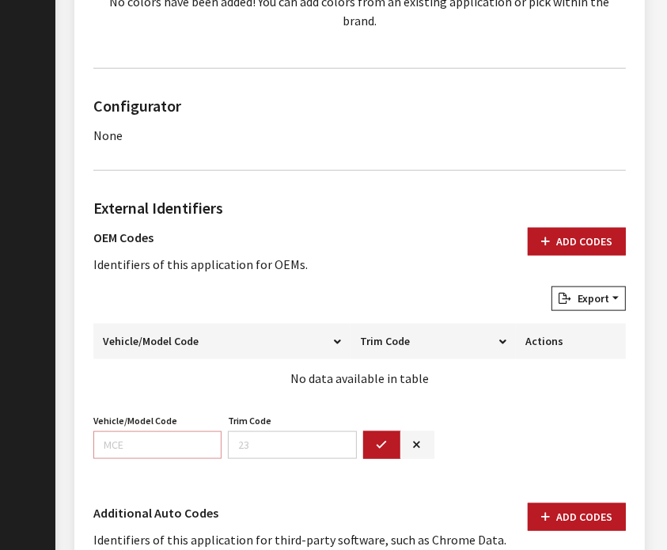
click at [129, 431] on input "Vehicle/Model Code" at bounding box center [157, 445] width 128 height 28
paste input "F6BA"
type input "F6BA"
click at [373, 431] on button "button" at bounding box center [382, 445] width 38 height 28
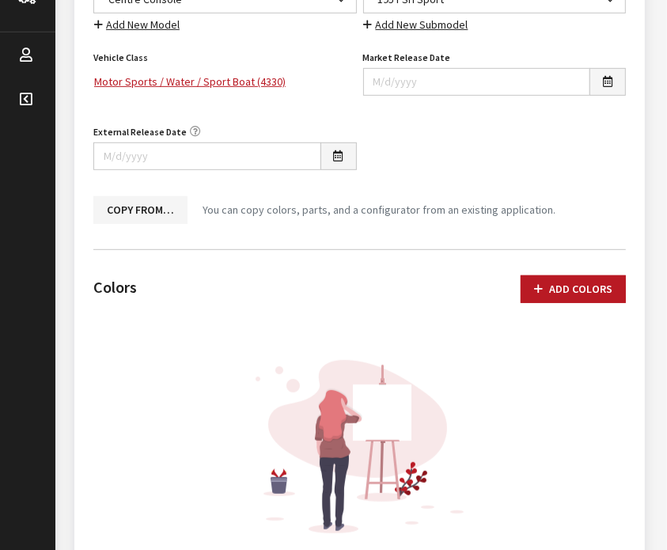
scroll to position [0, 0]
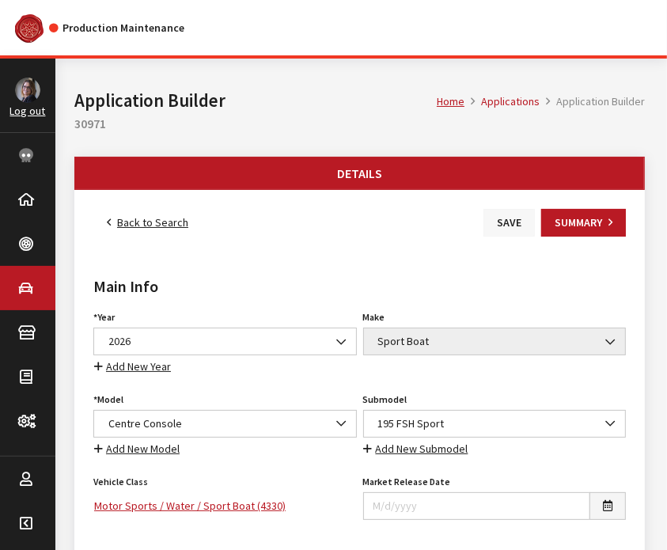
click at [518, 226] on button "Save" at bounding box center [509, 223] width 51 height 28
click at [161, 216] on link "Back to Search" at bounding box center [147, 223] width 108 height 28
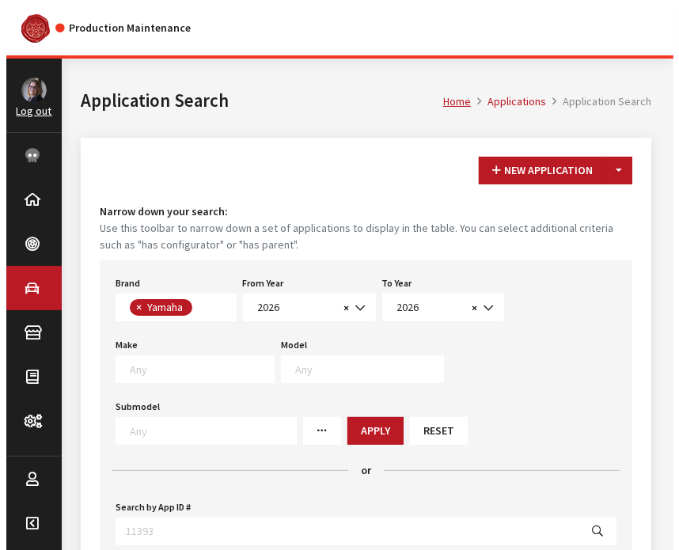
scroll to position [422, 0]
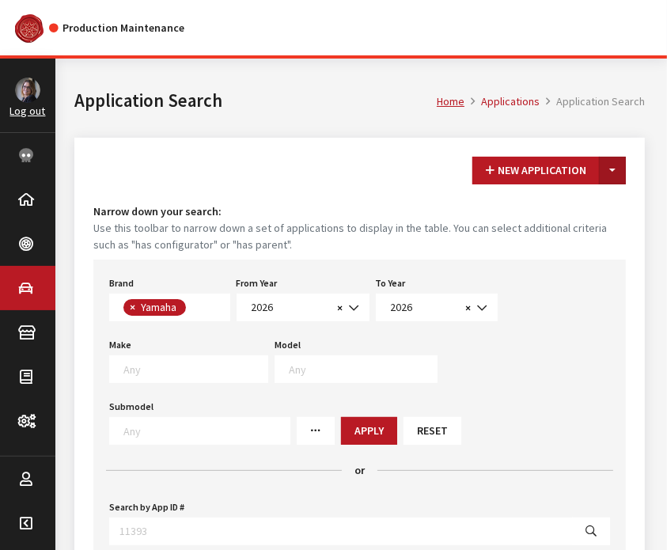
click at [612, 165] on button "Toggle Dropdown" at bounding box center [612, 171] width 27 height 28
click at [590, 208] on button "New From Existing..." at bounding box center [558, 205] width 136 height 28
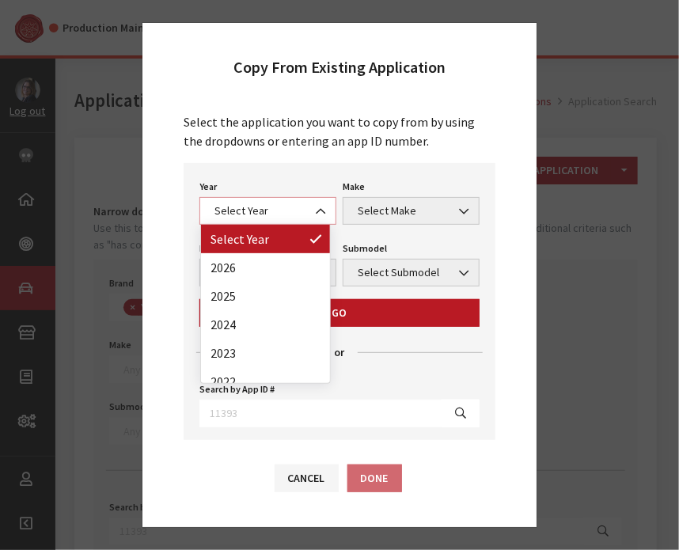
click at [326, 199] on span at bounding box center [322, 211] width 27 height 27
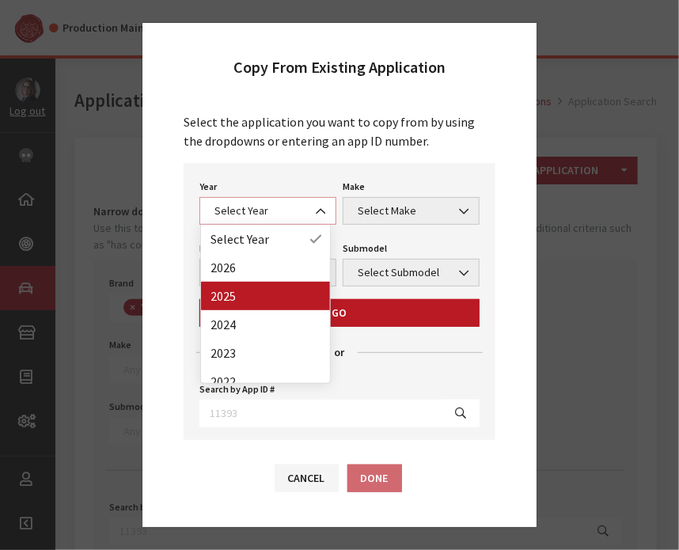
select select "43"
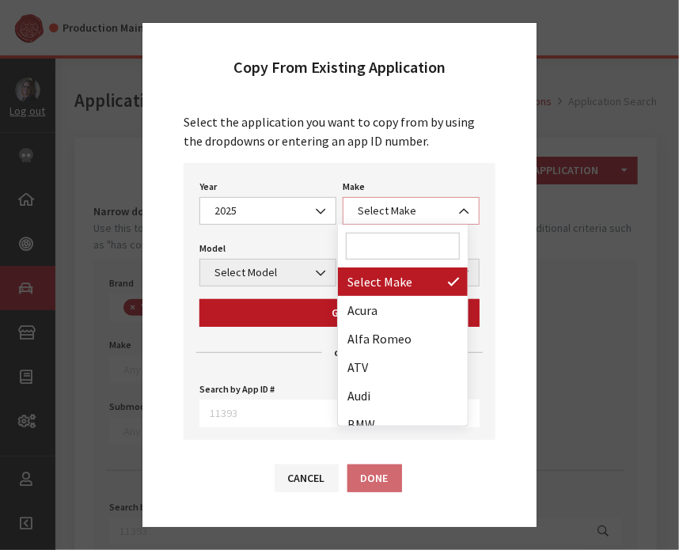
click at [379, 207] on span "Select Make" at bounding box center [411, 211] width 116 height 17
drag, startPoint x: 385, startPoint y: 259, endPoint x: 396, endPoint y: 249, distance: 14.0
click at [396, 249] on span at bounding box center [403, 246] width 130 height 43
click at [396, 249] on input "Search" at bounding box center [403, 246] width 114 height 27
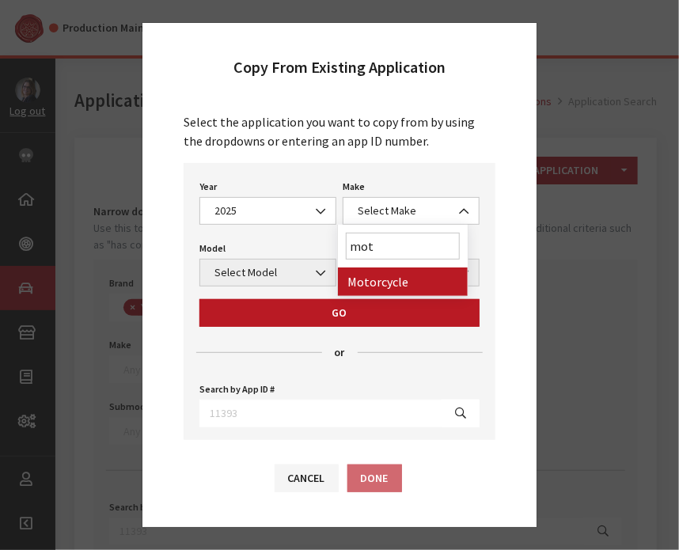
type input "mot"
select select "63"
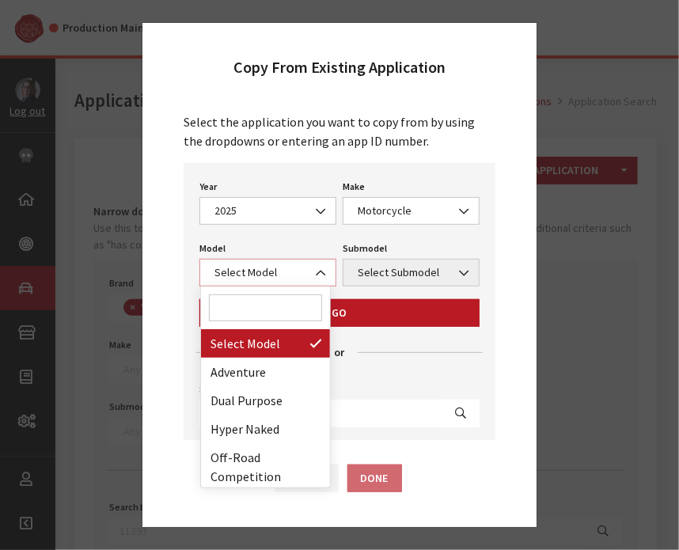
click at [265, 278] on span "Select Model" at bounding box center [268, 272] width 116 height 17
click at [252, 313] on input "Search" at bounding box center [266, 307] width 114 height 27
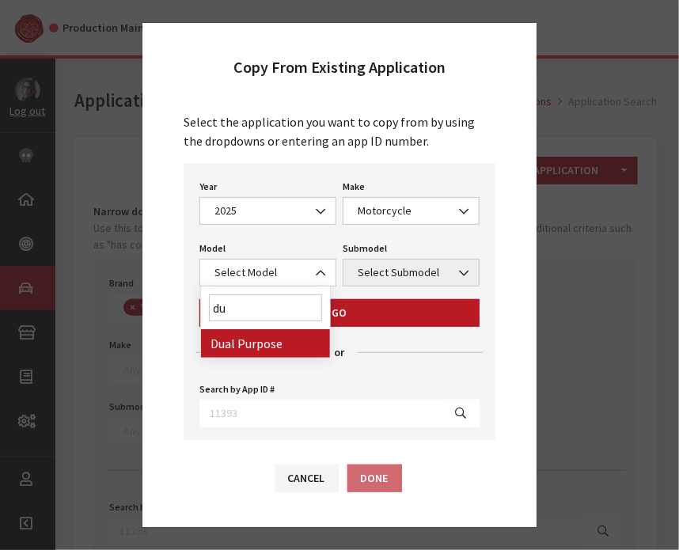
type input "du"
select select "1286"
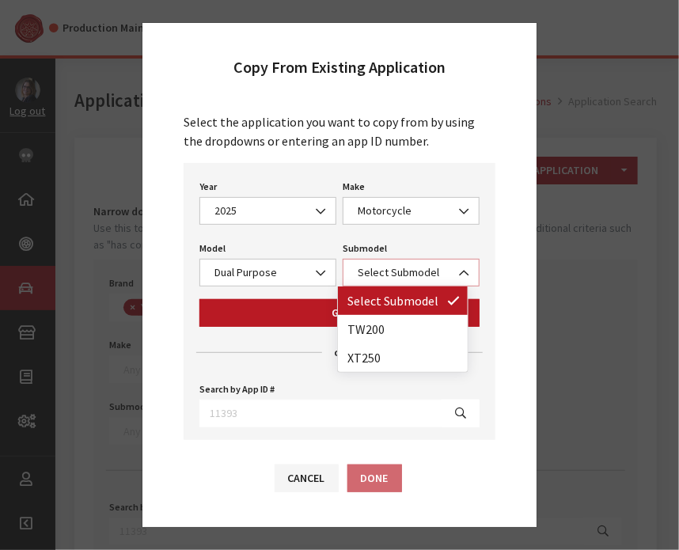
click at [408, 265] on span "Select Submodel" at bounding box center [411, 272] width 116 height 17
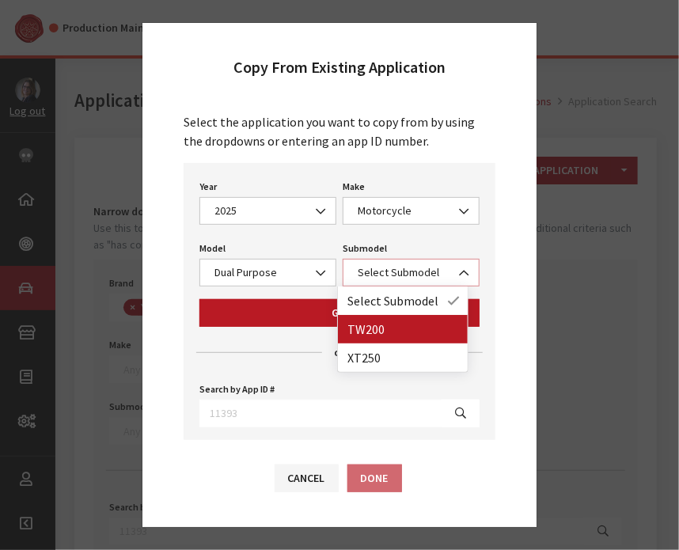
select select "4139"
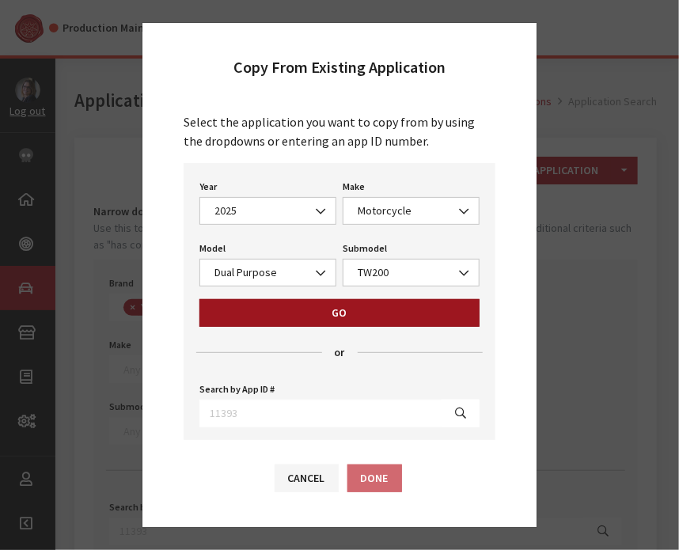
click at [351, 307] on button "Go" at bounding box center [339, 313] width 280 height 28
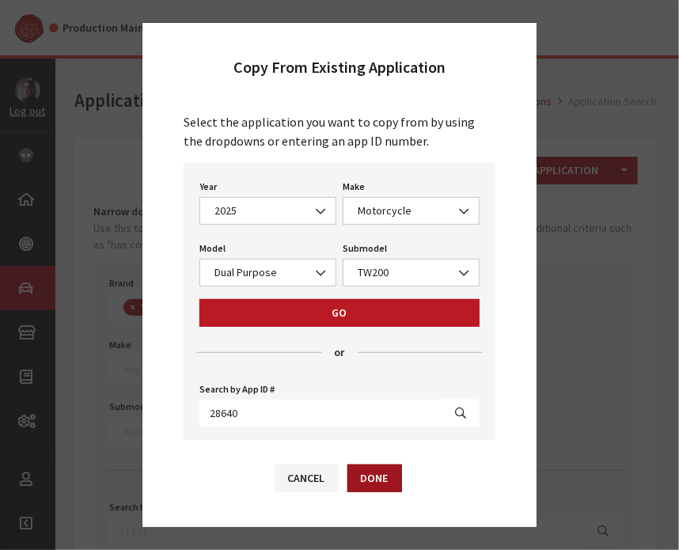
click at [386, 474] on button "Done" at bounding box center [374, 479] width 55 height 28
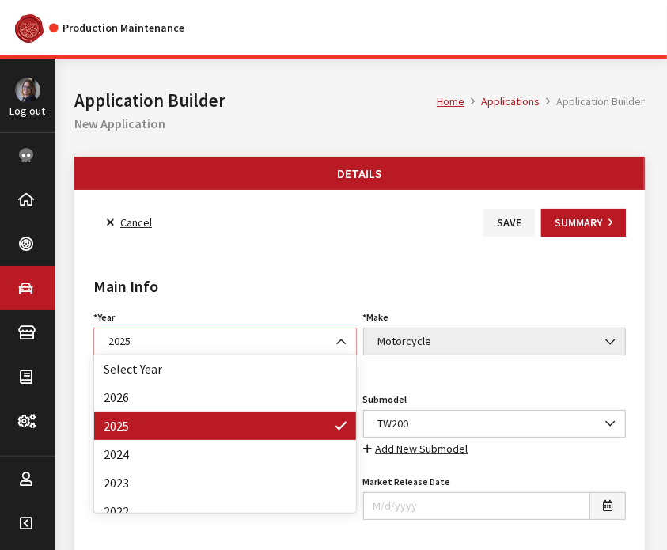
click at [247, 346] on span "2025" at bounding box center [225, 341] width 243 height 17
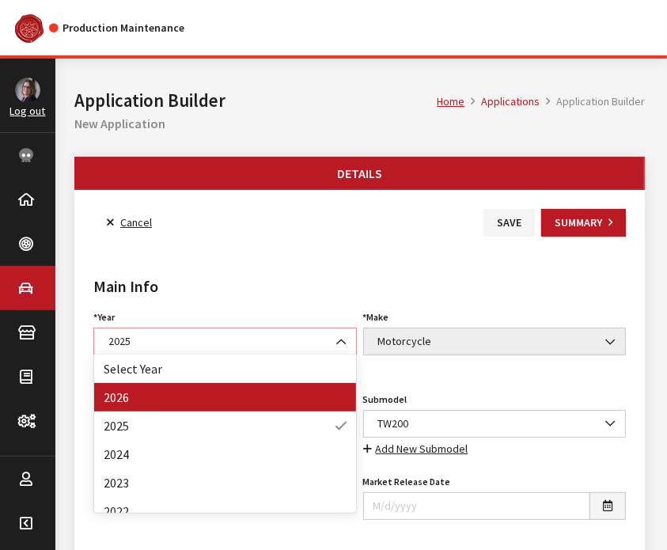
select select "44"
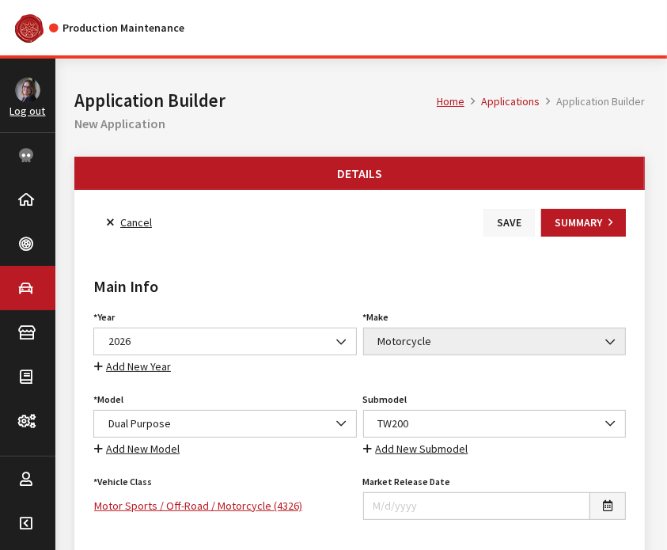
click at [518, 227] on button "Save" at bounding box center [509, 223] width 51 height 28
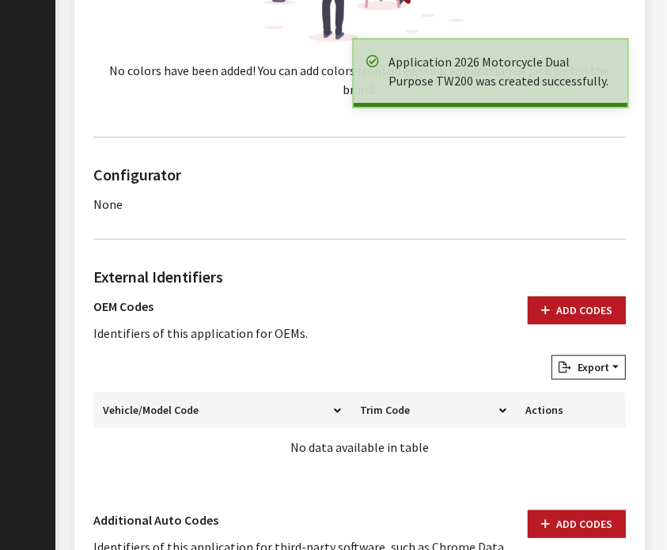
scroll to position [924, 0]
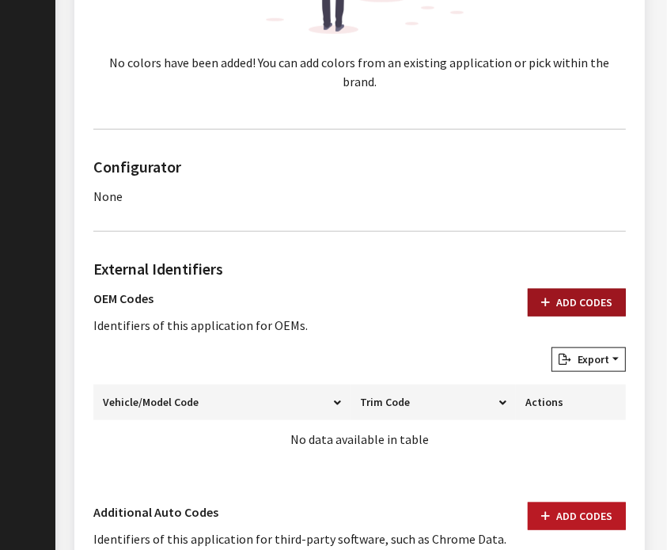
click at [556, 289] on button "Add Codes" at bounding box center [577, 303] width 98 height 28
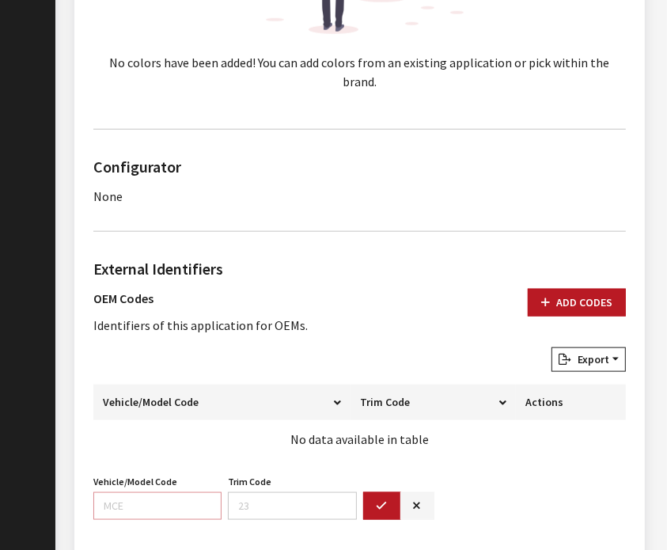
click at [116, 492] on input "Vehicle/Model Code" at bounding box center [157, 506] width 128 height 28
paste input "DC65"
type input "DC65"
click at [375, 492] on button "button" at bounding box center [382, 506] width 38 height 28
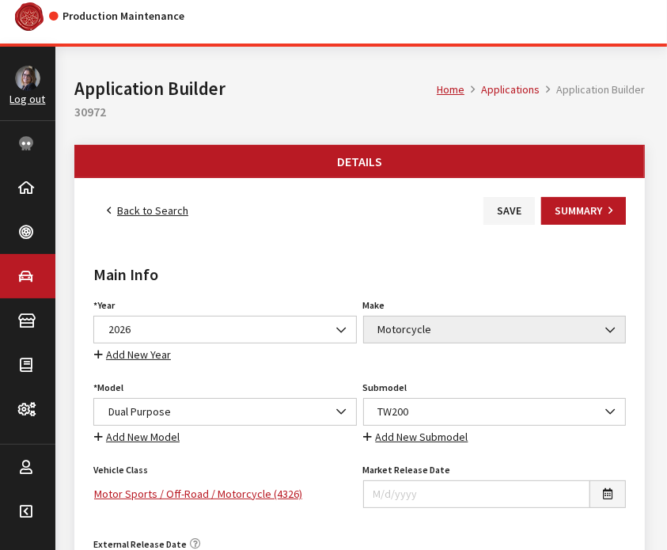
scroll to position [6, 0]
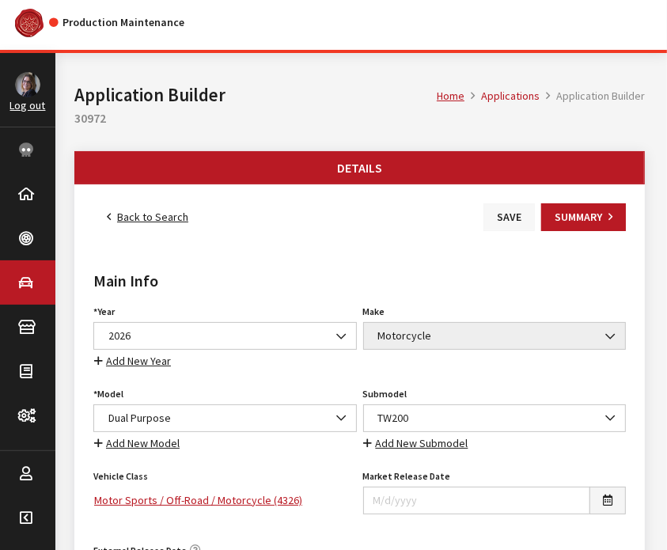
click at [524, 215] on button "Save" at bounding box center [509, 217] width 51 height 28
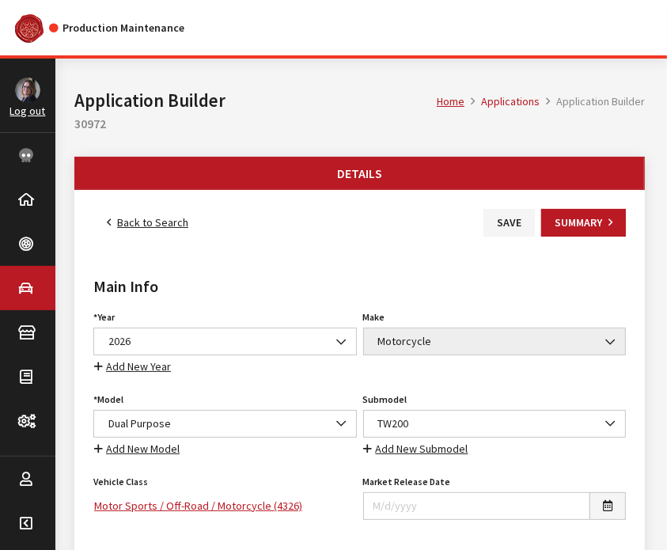
click at [364, 237] on div "Main Info Year Select Year [DATE] 2025 2024 2023 2022 2021 2020 2019 2018 2017 …" at bounding box center [359, 449] width 539 height 424
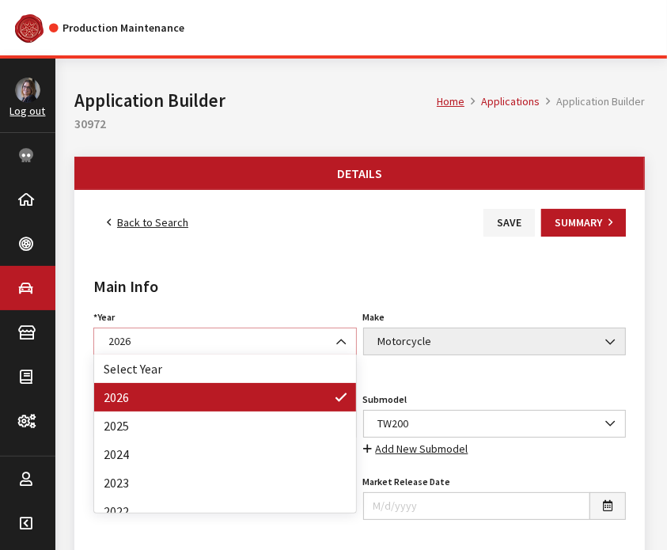
click at [173, 340] on span "2026" at bounding box center [225, 341] width 243 height 17
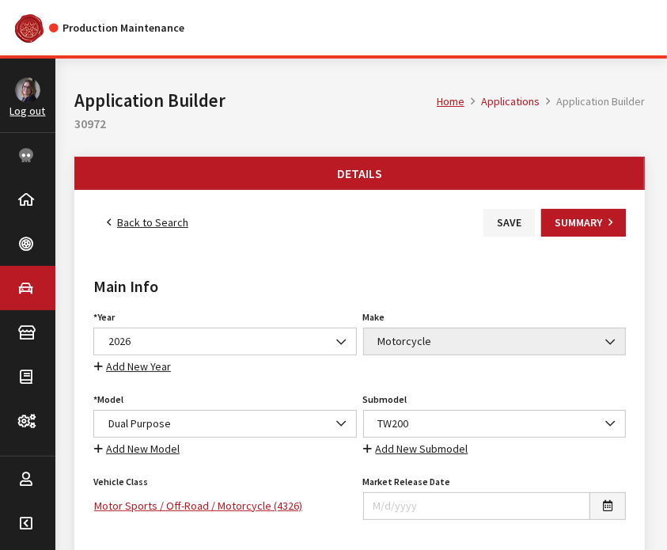
click at [298, 241] on div "Main Info Year Select Year 2026 2025 2024 2023 2022 2021 2020 2019 2018 2017 20…" at bounding box center [359, 449] width 539 height 424
click at [499, 235] on button "Save" at bounding box center [509, 223] width 51 height 28
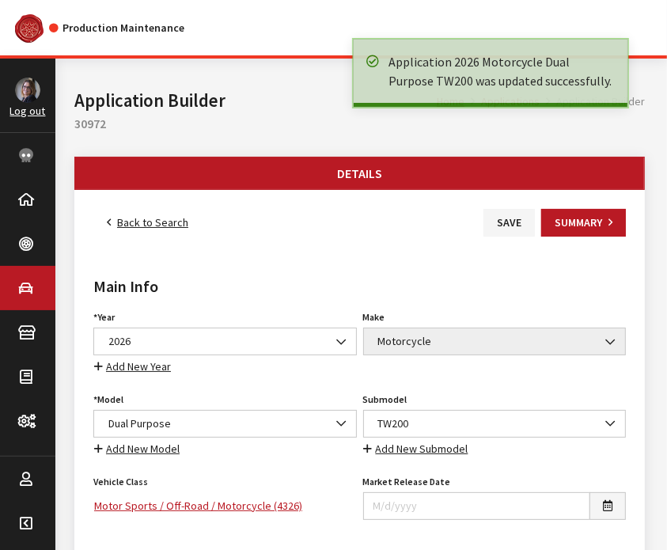
click at [136, 227] on link "Back to Search" at bounding box center [147, 223] width 108 height 28
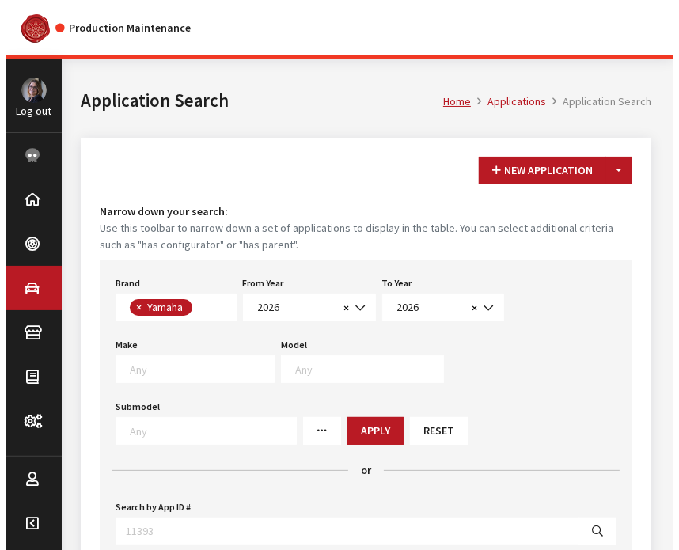
scroll to position [422, 0]
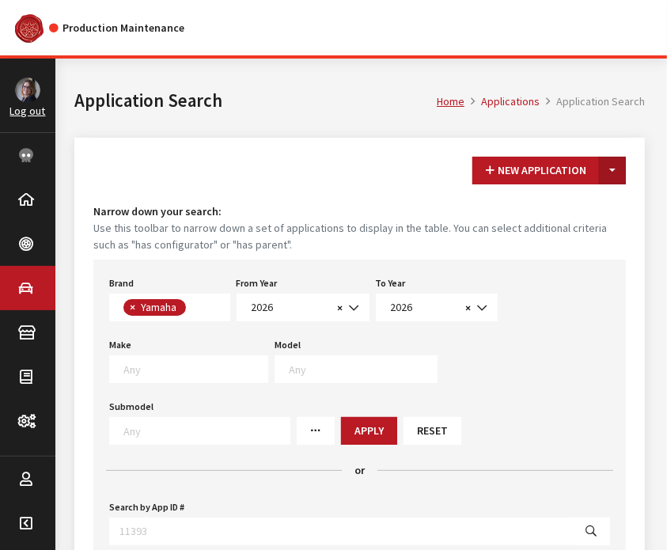
click at [614, 160] on button "Toggle Dropdown" at bounding box center [612, 171] width 27 height 28
click at [591, 199] on button "New From Existing..." at bounding box center [558, 205] width 136 height 28
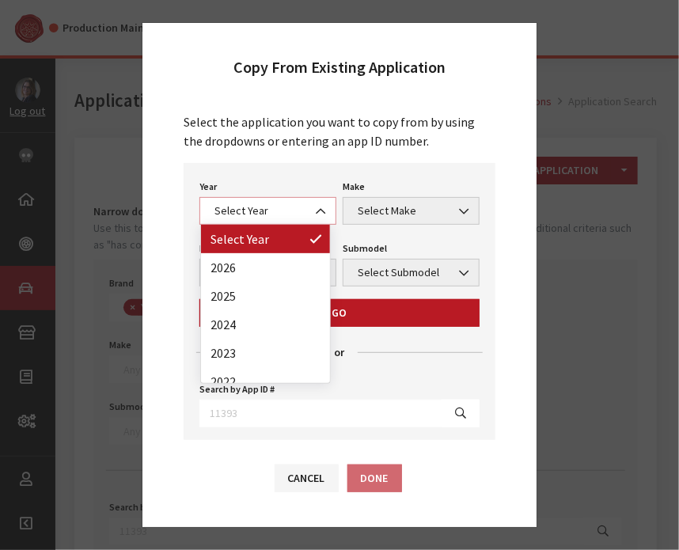
click at [237, 211] on span "Select Year" at bounding box center [268, 211] width 116 height 17
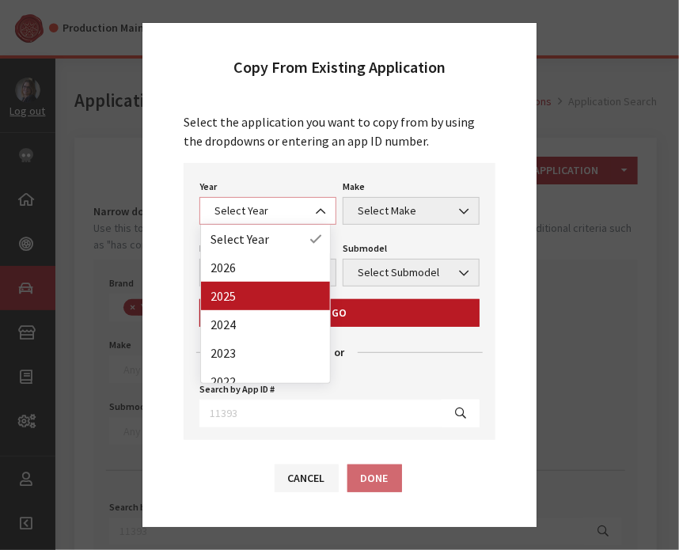
select select "43"
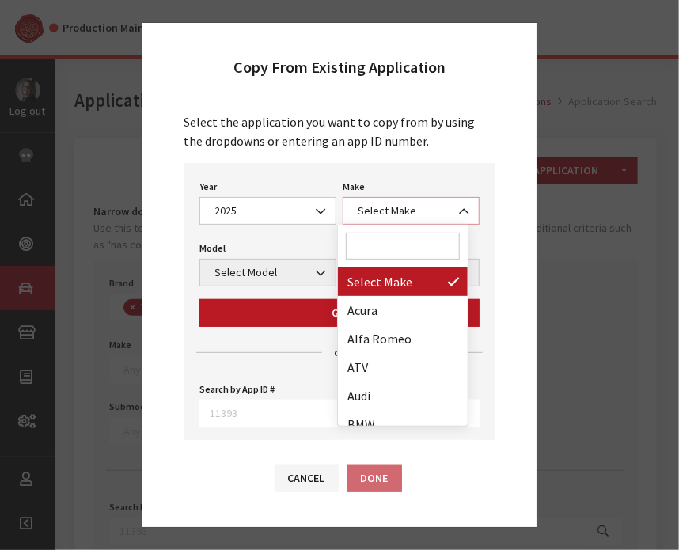
click at [392, 214] on span "Select Make" at bounding box center [411, 211] width 116 height 17
click at [389, 235] on input "Search" at bounding box center [403, 246] width 114 height 27
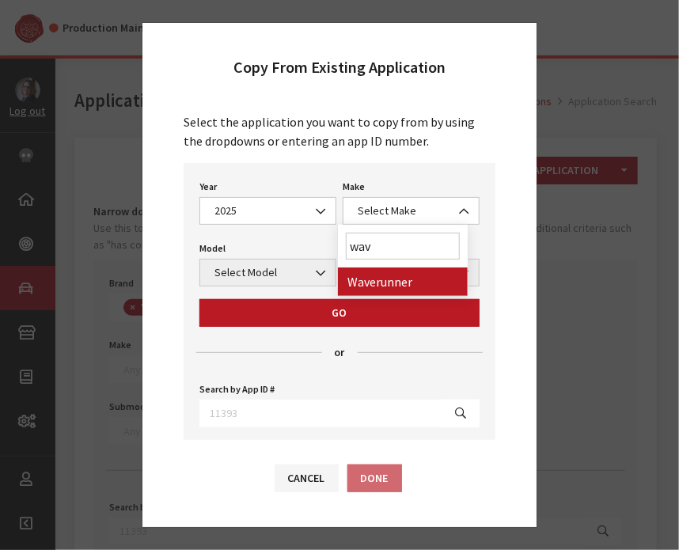
type input "wav"
select select "57"
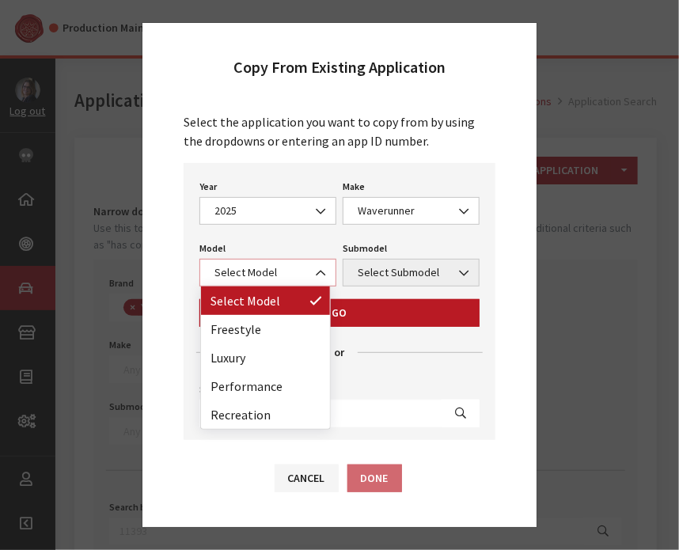
click at [249, 278] on span "Select Model" at bounding box center [268, 272] width 116 height 17
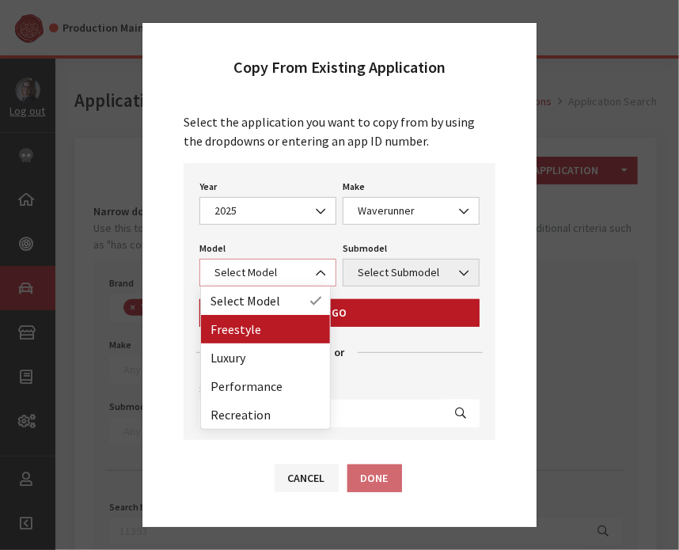
select select "1373"
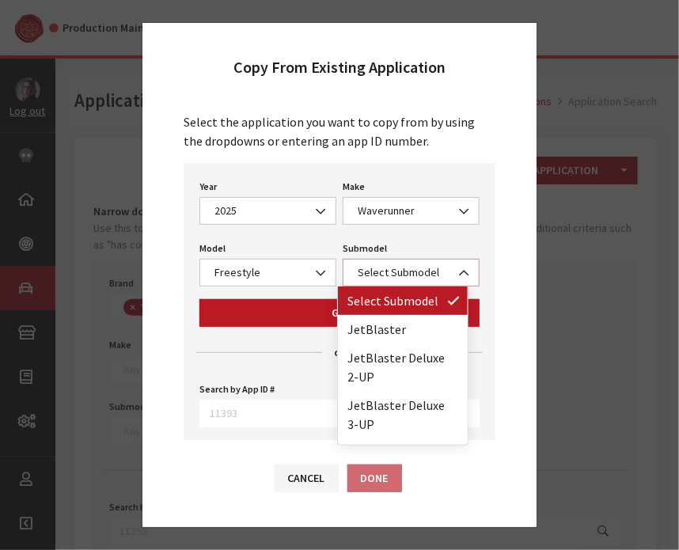
click at [385, 264] on span "Select Submodel" at bounding box center [411, 272] width 116 height 17
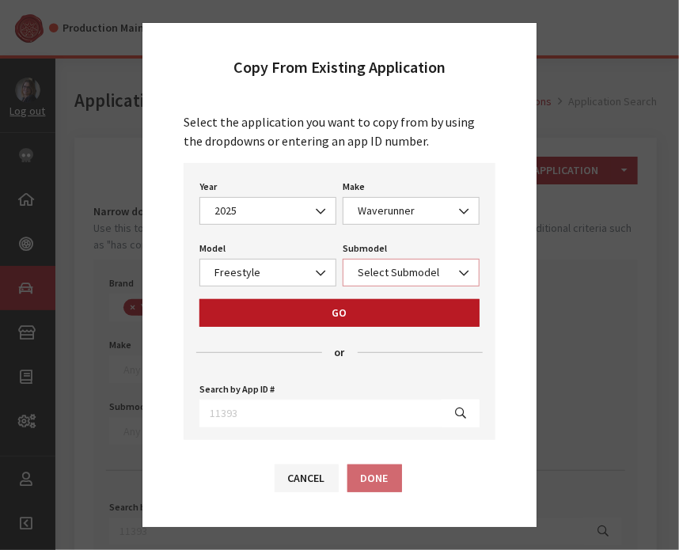
click at [382, 271] on span "Select Submodel" at bounding box center [411, 272] width 116 height 17
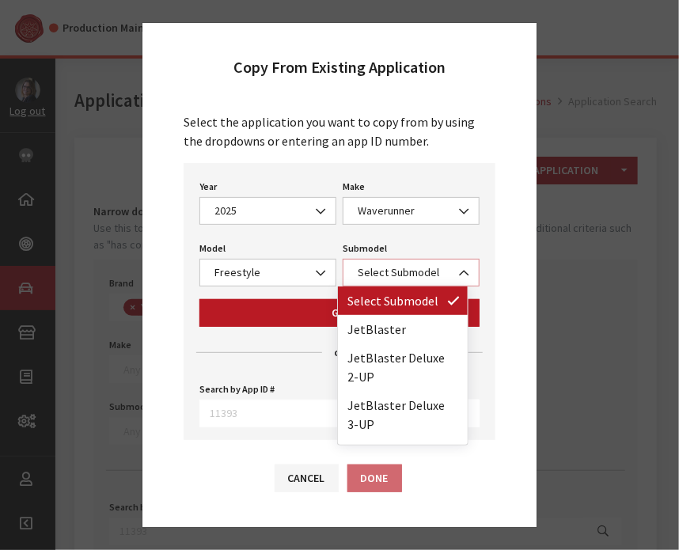
click at [382, 271] on span "Select Submodel" at bounding box center [411, 272] width 116 height 17
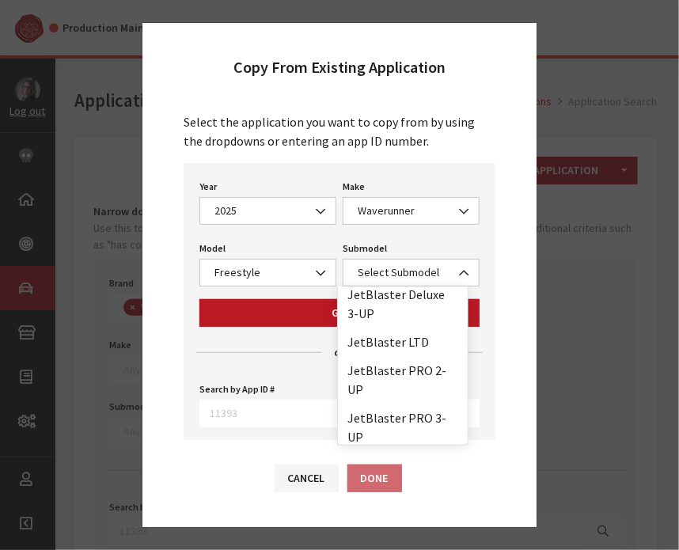
scroll to position [114, 0]
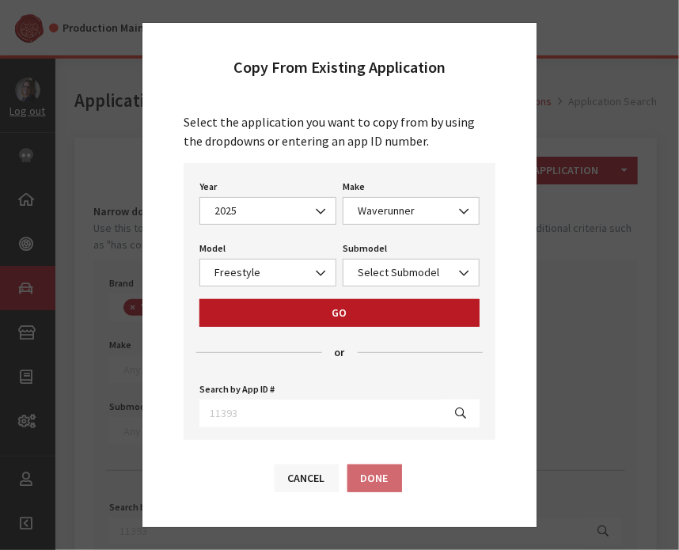
click at [307, 482] on button "Cancel" at bounding box center [307, 479] width 64 height 28
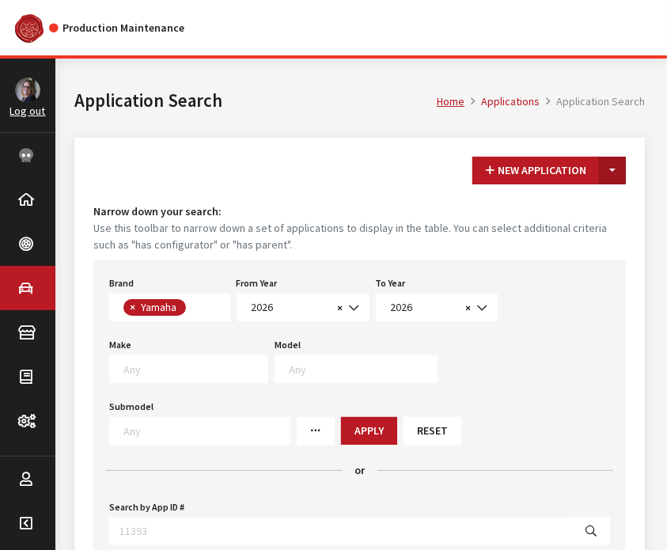
click at [617, 167] on button "Toggle Dropdown" at bounding box center [612, 171] width 27 height 28
click at [594, 211] on button "New From Existing..." at bounding box center [558, 205] width 136 height 28
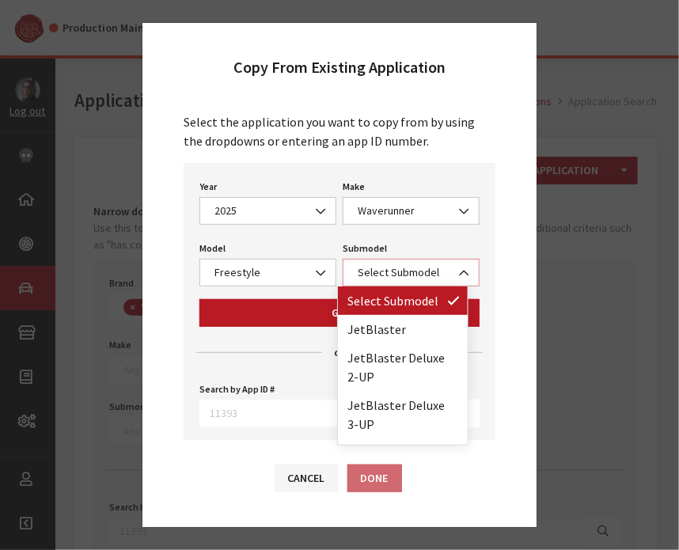
click at [394, 278] on span "Select Submodel" at bounding box center [411, 272] width 116 height 17
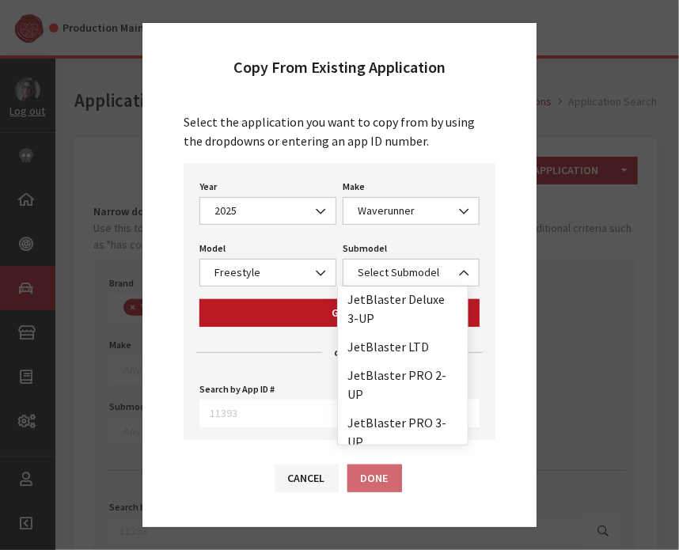
scroll to position [108, 0]
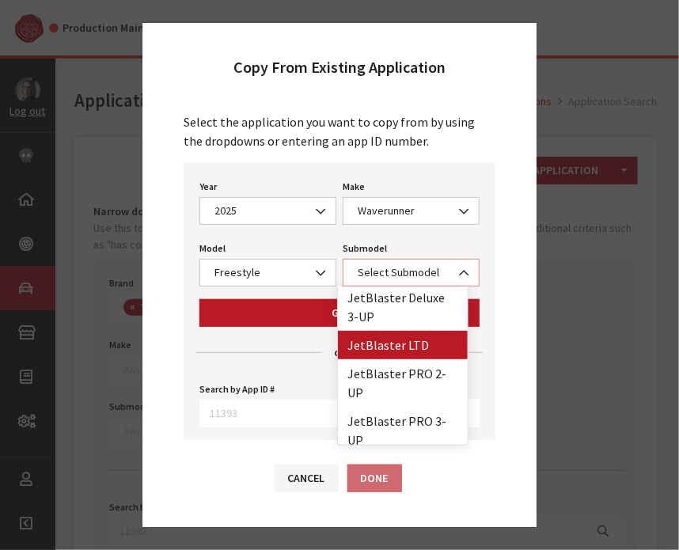
select select "4547"
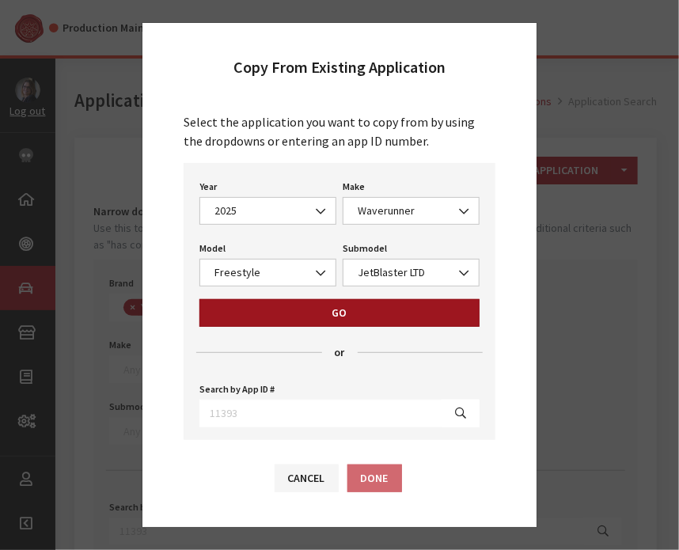
click at [363, 302] on button "Go" at bounding box center [339, 313] width 280 height 28
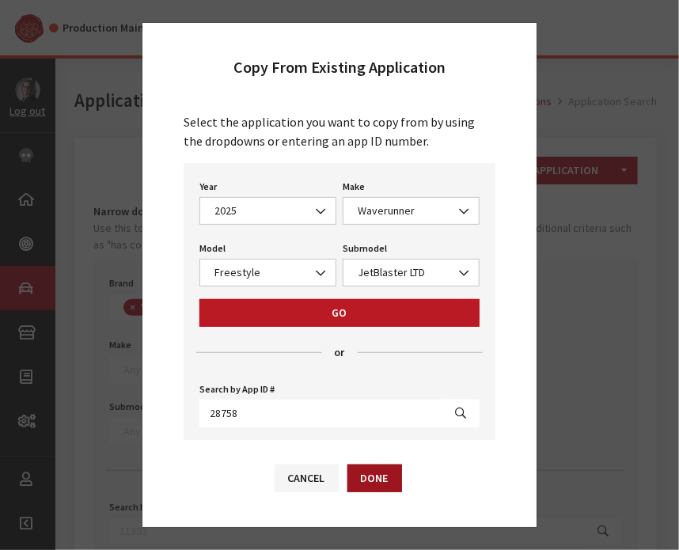
click at [374, 487] on button "Done" at bounding box center [374, 479] width 55 height 28
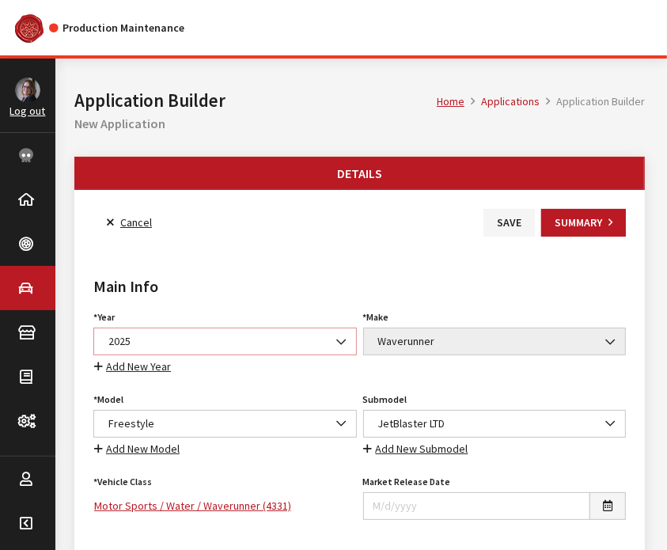
click at [336, 334] on b at bounding box center [336, 334] width 0 height 0
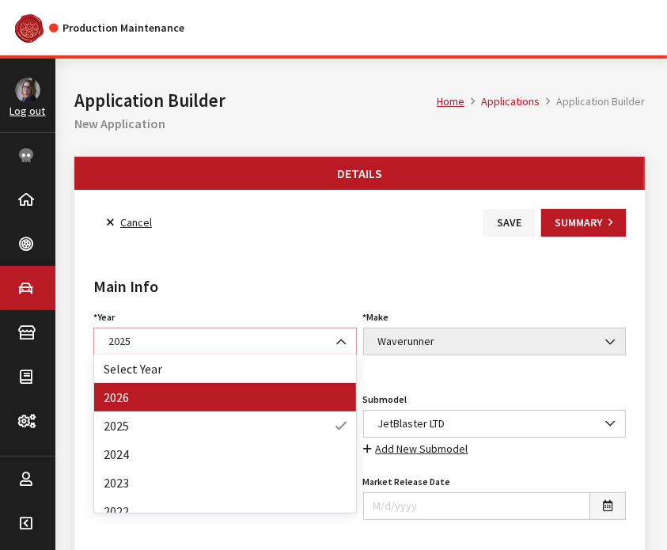
select select "44"
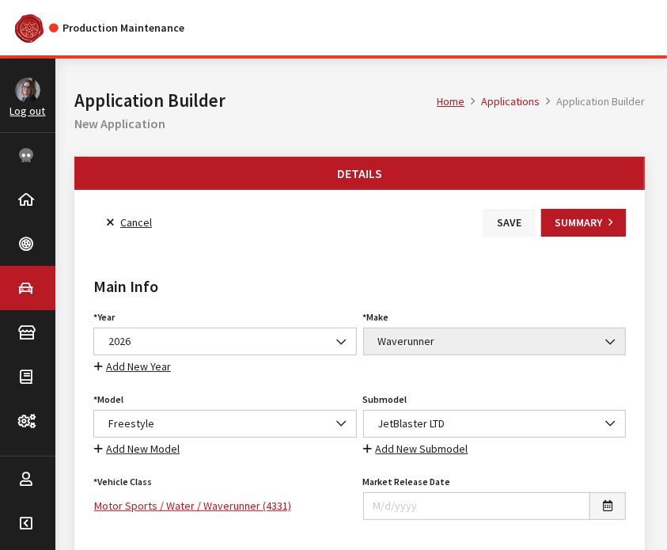
click at [508, 224] on button "Save" at bounding box center [509, 223] width 51 height 28
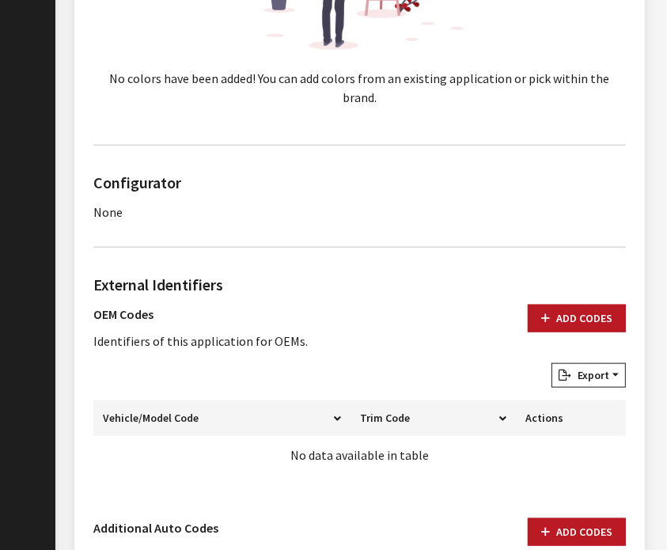
scroll to position [909, 0]
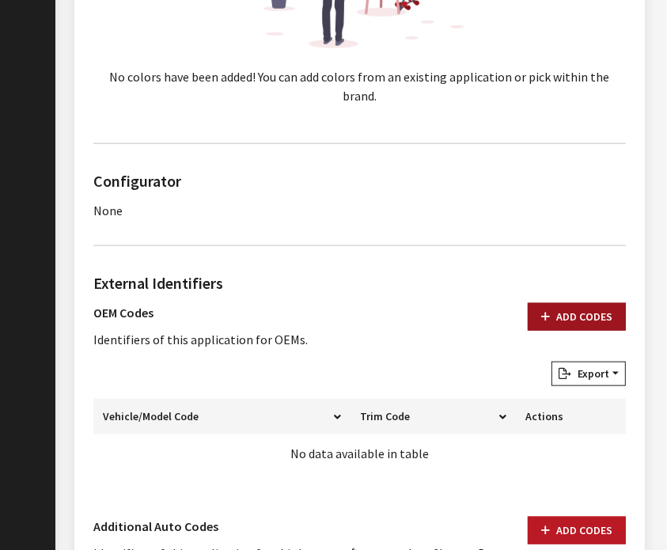
click at [560, 303] on button "Add Codes" at bounding box center [577, 317] width 98 height 28
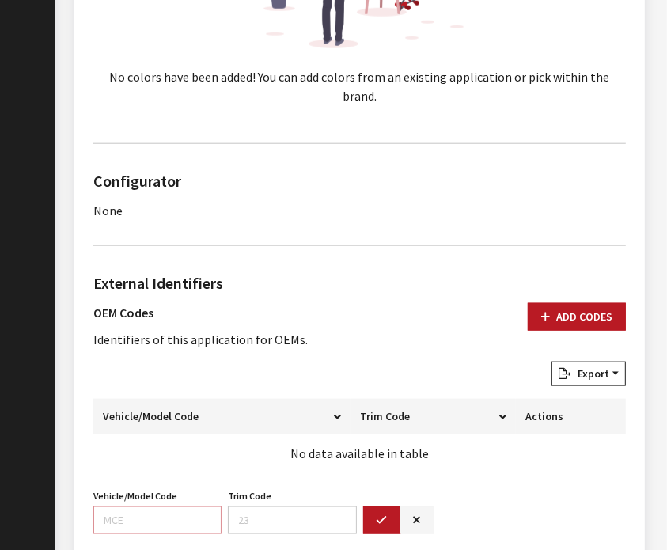
click at [123, 507] on input "Vehicle/Model Code" at bounding box center [157, 521] width 128 height 28
paste input "F5P2"
type input "F5P2"
click at [389, 507] on button "button" at bounding box center [382, 521] width 38 height 28
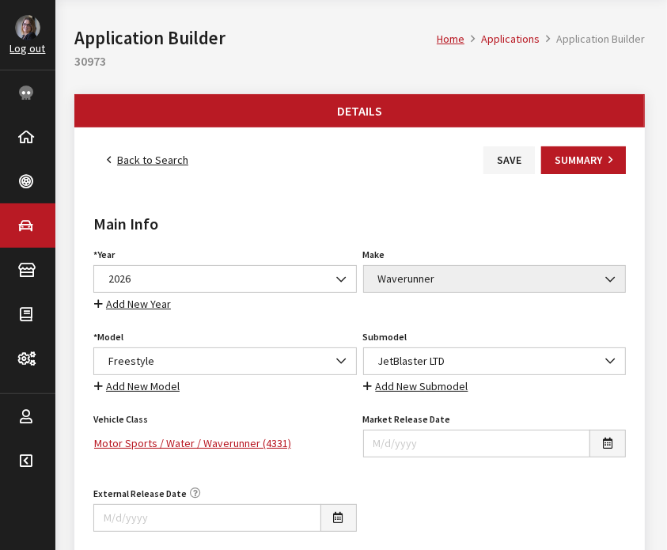
scroll to position [61, 0]
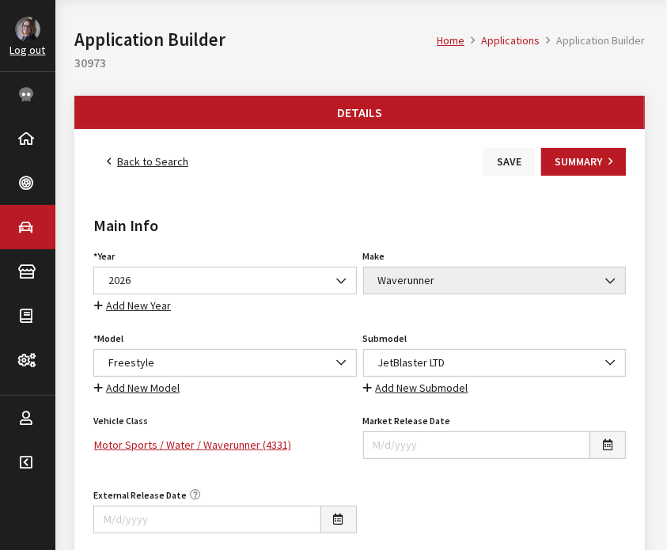
click at [503, 158] on button "Save" at bounding box center [509, 162] width 51 height 28
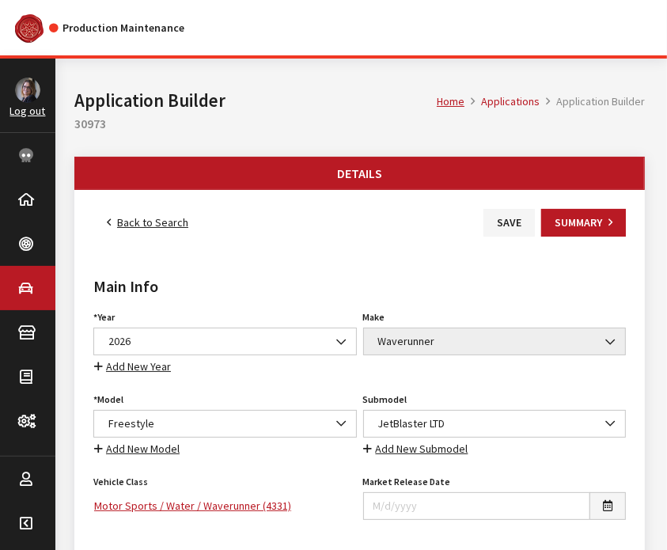
click at [156, 222] on link "Back to Search" at bounding box center [147, 223] width 108 height 28
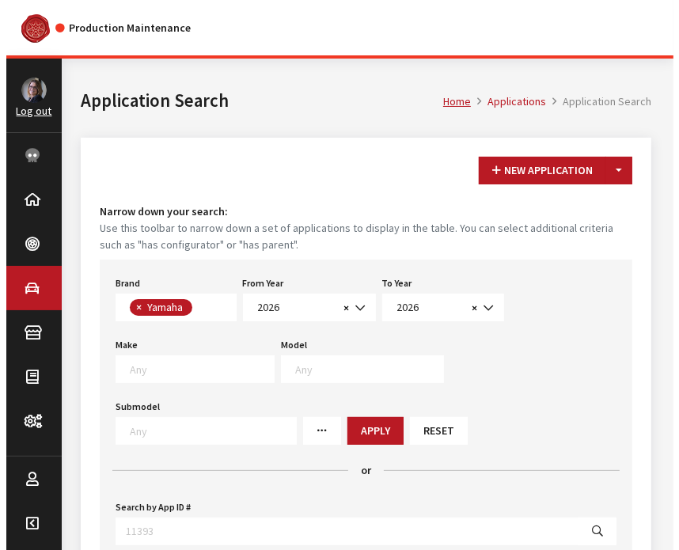
scroll to position [422, 0]
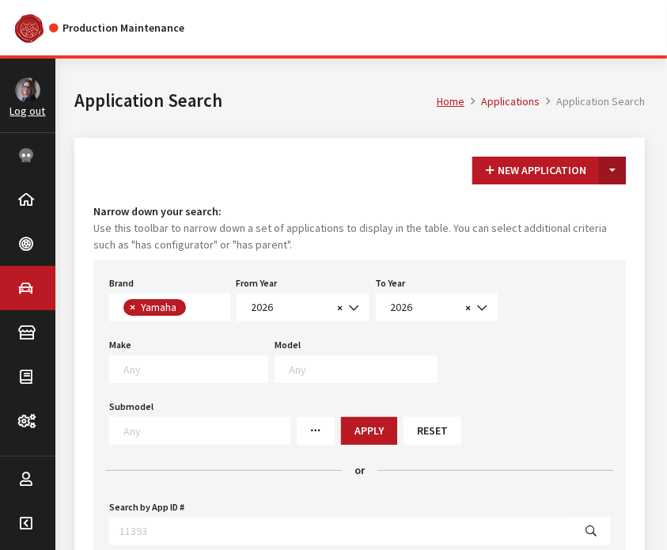
click at [616, 175] on button "Toggle Dropdown" at bounding box center [612, 171] width 27 height 28
click at [595, 202] on button "New From Existing..." at bounding box center [558, 205] width 136 height 28
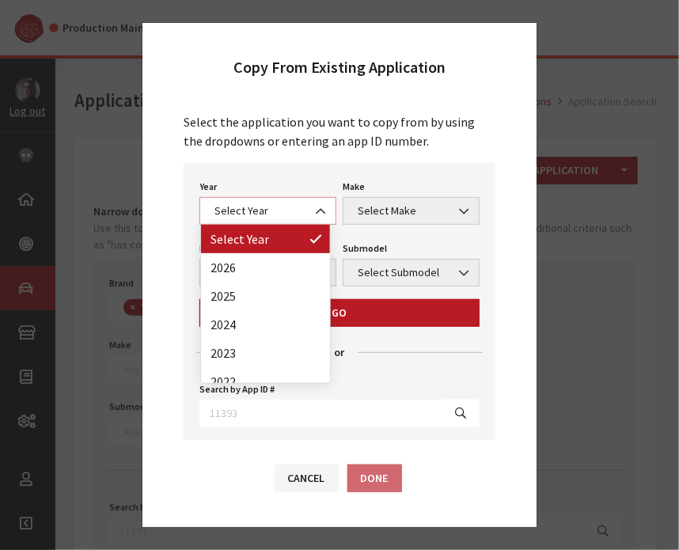
click at [309, 205] on span at bounding box center [322, 211] width 27 height 27
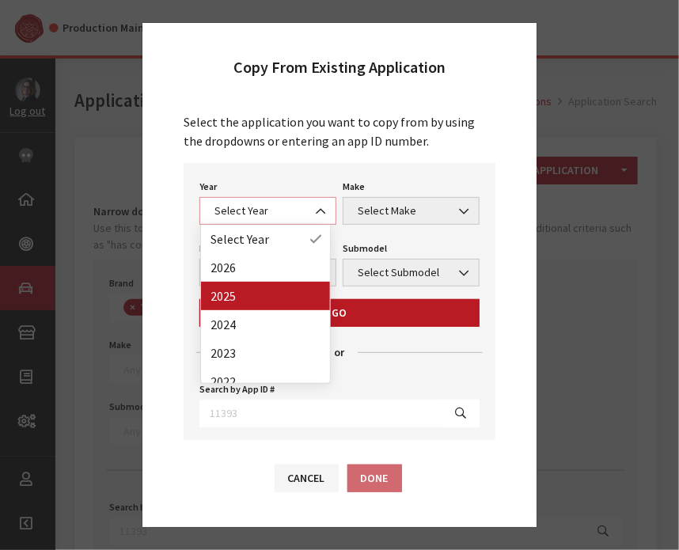
select select "43"
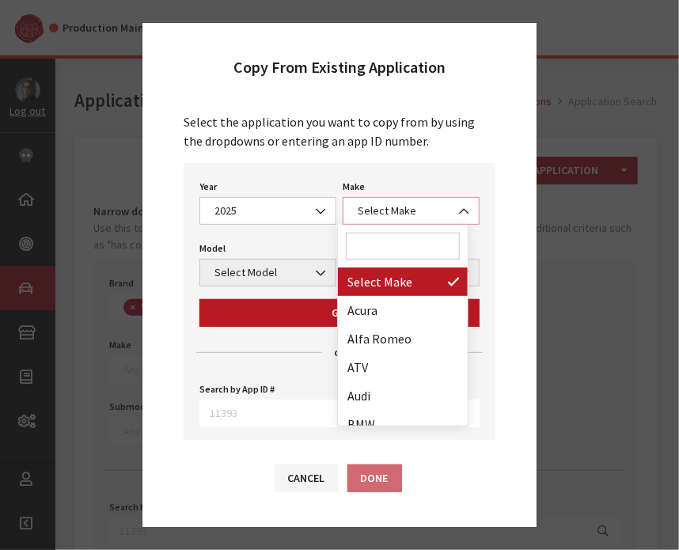
click at [401, 211] on span "Select Make" at bounding box center [411, 211] width 116 height 17
click at [392, 256] on input "Search" at bounding box center [403, 246] width 114 height 27
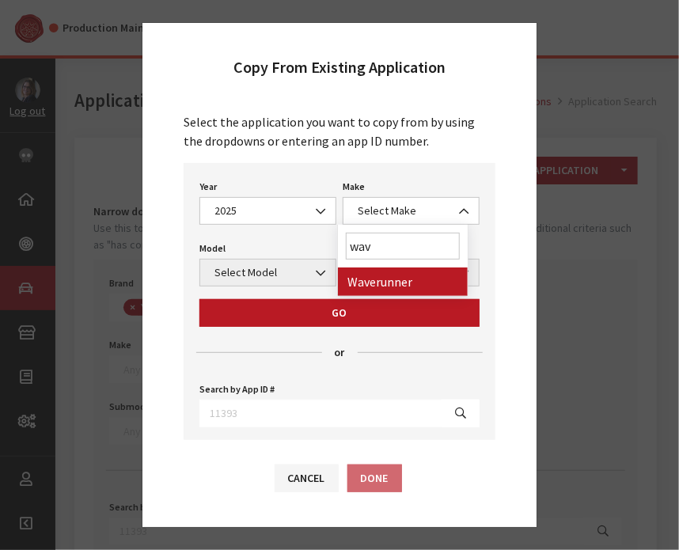
type input "wav"
select select "57"
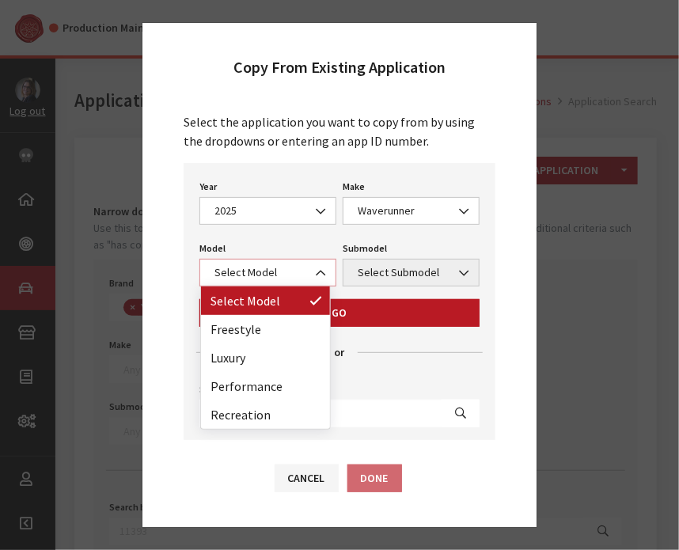
click at [288, 262] on span "Select Model" at bounding box center [267, 273] width 137 height 28
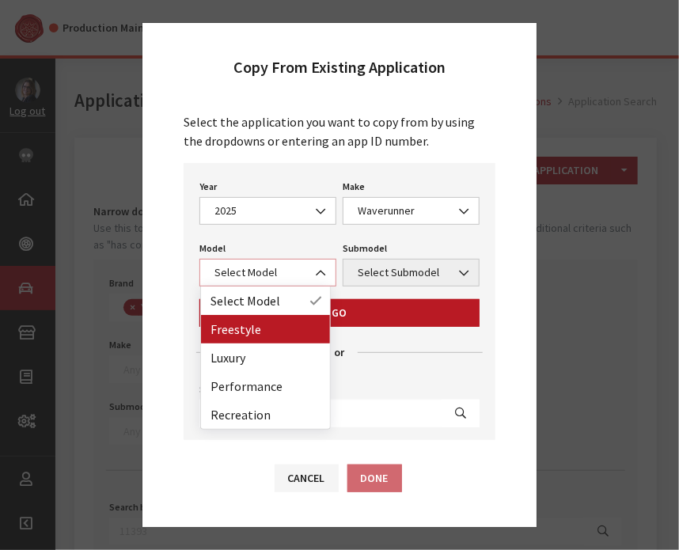
select select "1373"
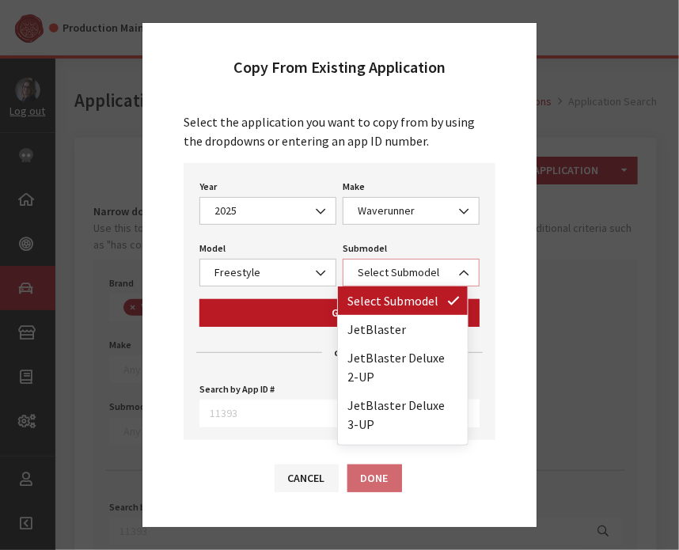
click at [393, 265] on span "Select Submodel" at bounding box center [411, 272] width 116 height 17
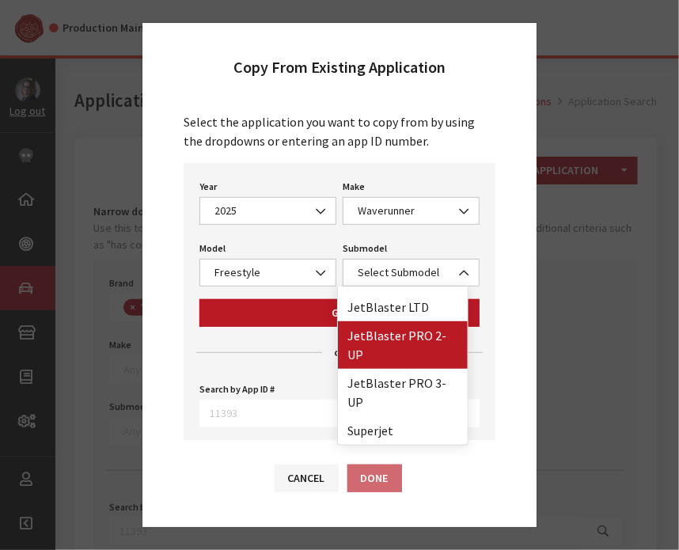
scroll to position [142, 0]
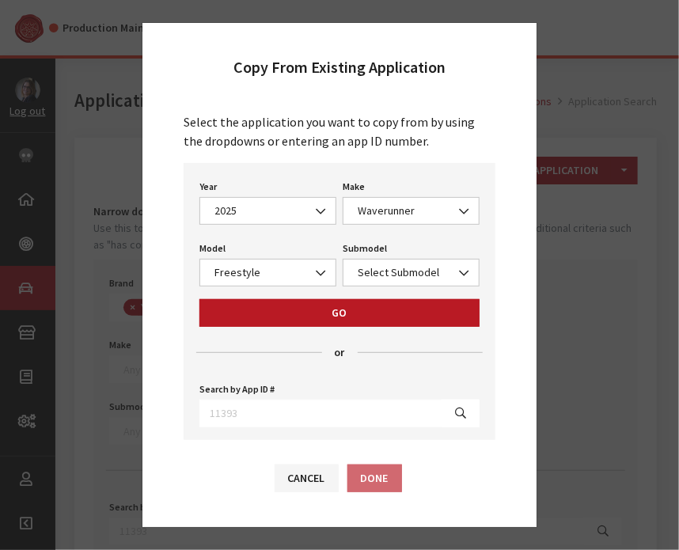
click at [484, 171] on div "Select the application you want to copy from by using the dropdowns or entering…" at bounding box center [339, 276] width 331 height 328
click at [303, 469] on button "Cancel" at bounding box center [307, 479] width 64 height 28
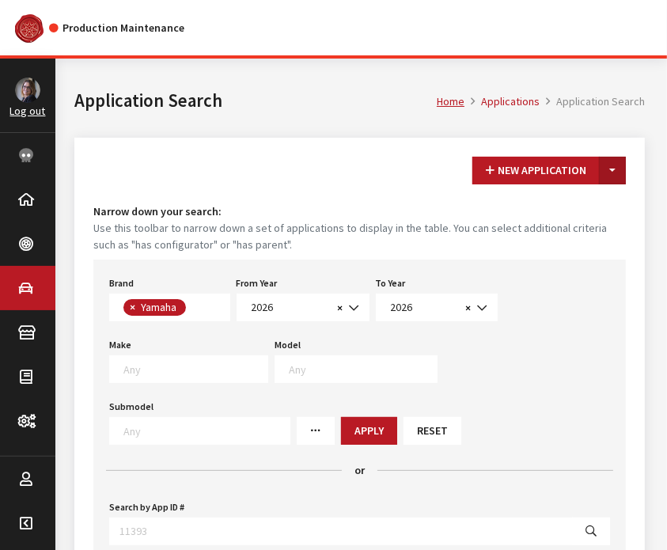
click at [613, 181] on button "Toggle Dropdown" at bounding box center [612, 171] width 27 height 28
click at [591, 204] on button "New From Existing..." at bounding box center [558, 205] width 136 height 28
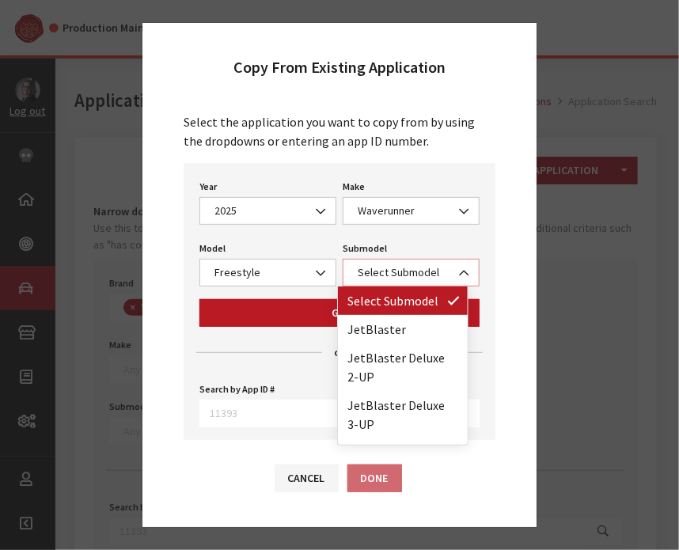
click at [382, 275] on span "Select Submodel" at bounding box center [411, 272] width 116 height 17
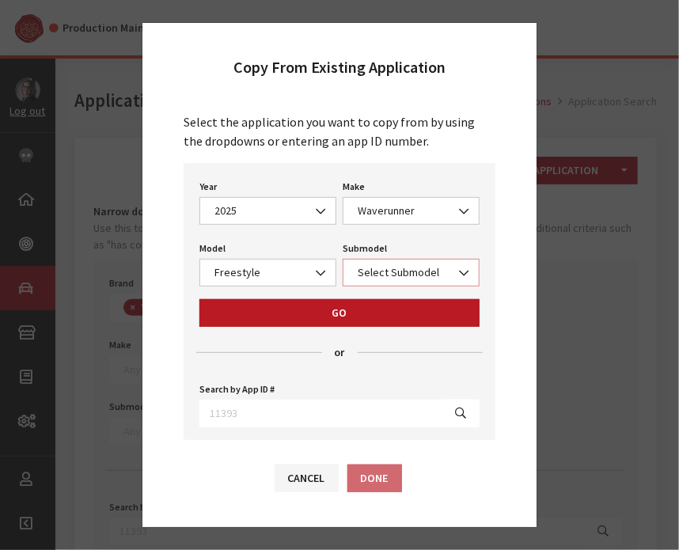
click at [382, 274] on span "Select Submodel" at bounding box center [411, 272] width 116 height 17
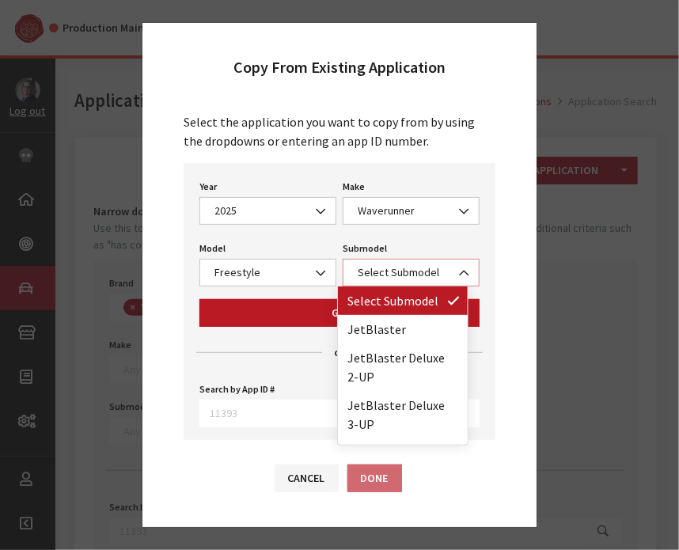
click at [382, 274] on span "Select Submodel" at bounding box center [411, 272] width 116 height 17
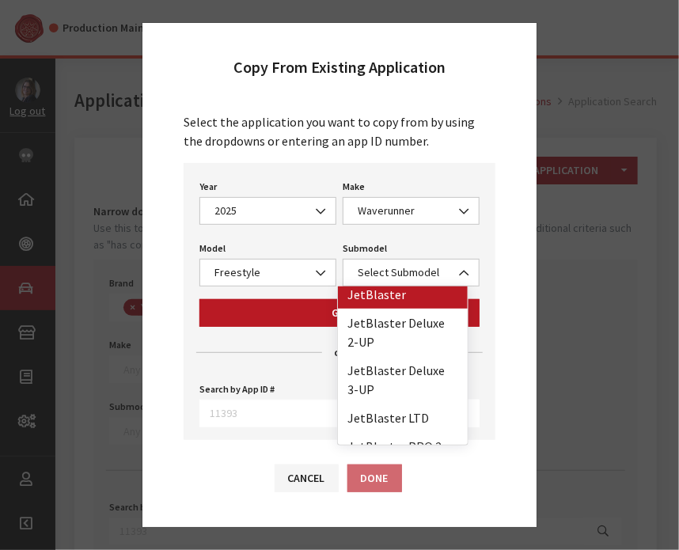
scroll to position [14, 0]
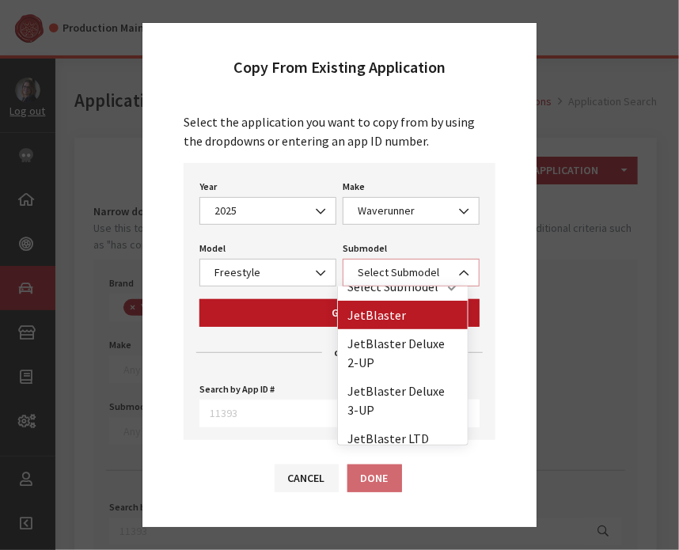
select select "4422"
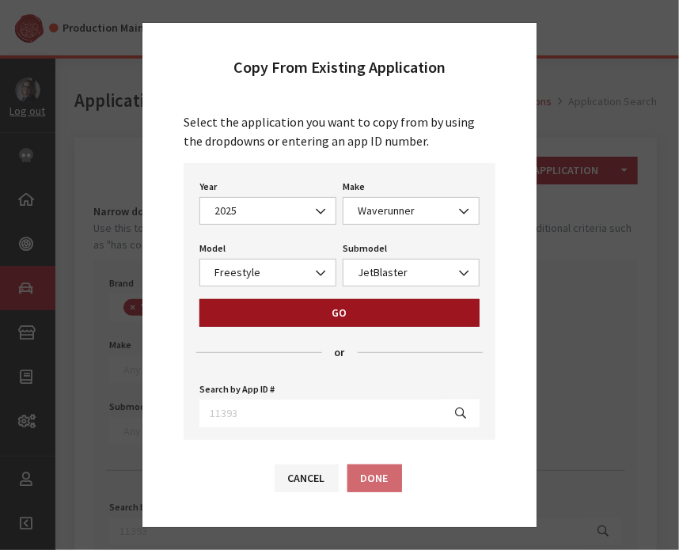
click at [359, 306] on button "Go" at bounding box center [339, 313] width 280 height 28
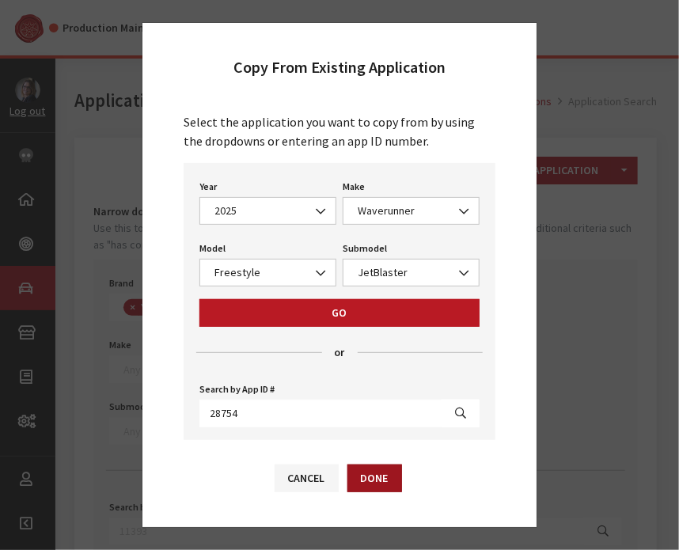
click at [375, 488] on button "Done" at bounding box center [374, 479] width 55 height 28
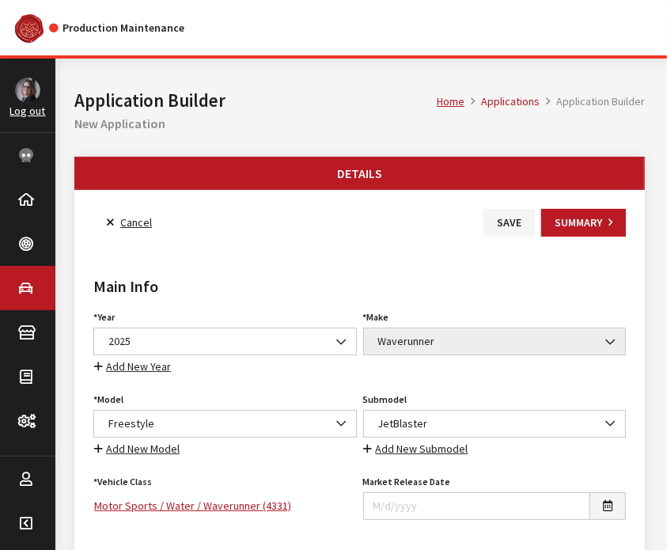
click at [375, 488] on div "Market Release Date" at bounding box center [495, 495] width 264 height 49
click at [504, 233] on button "Save" at bounding box center [509, 223] width 51 height 28
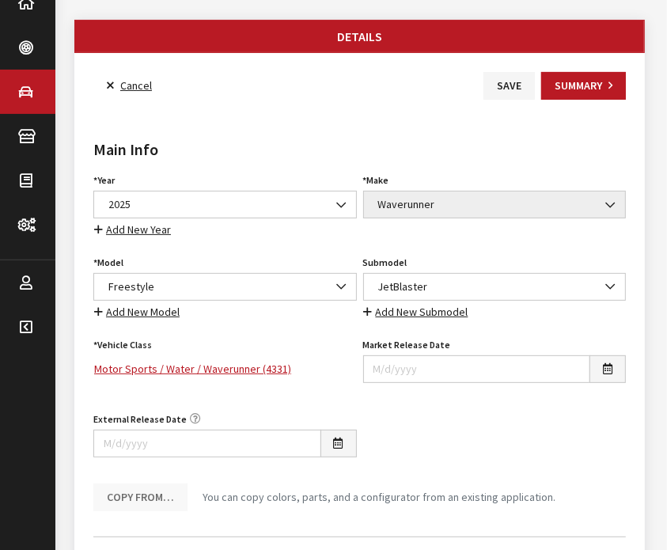
scroll to position [130, 0]
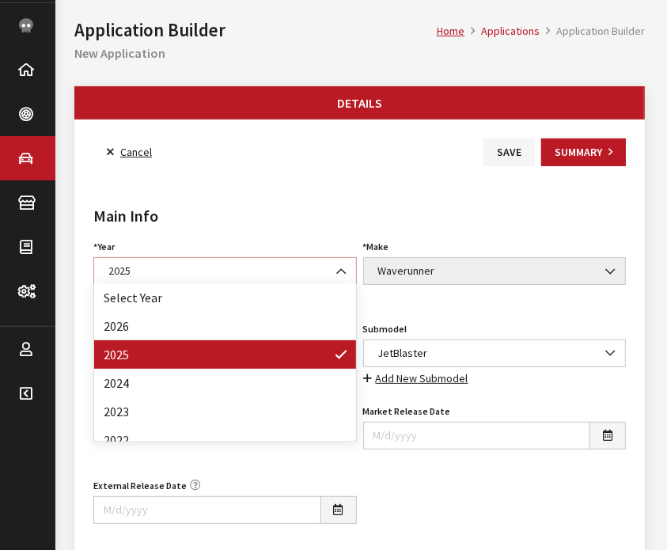
click at [186, 279] on span "2025" at bounding box center [225, 271] width 264 height 28
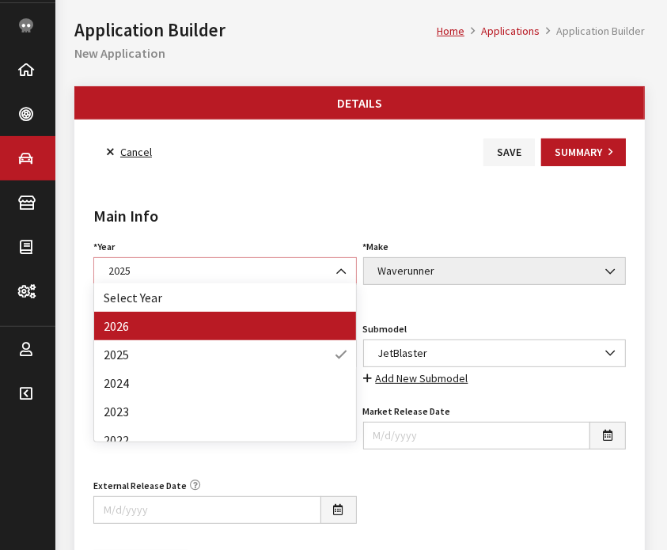
select select "44"
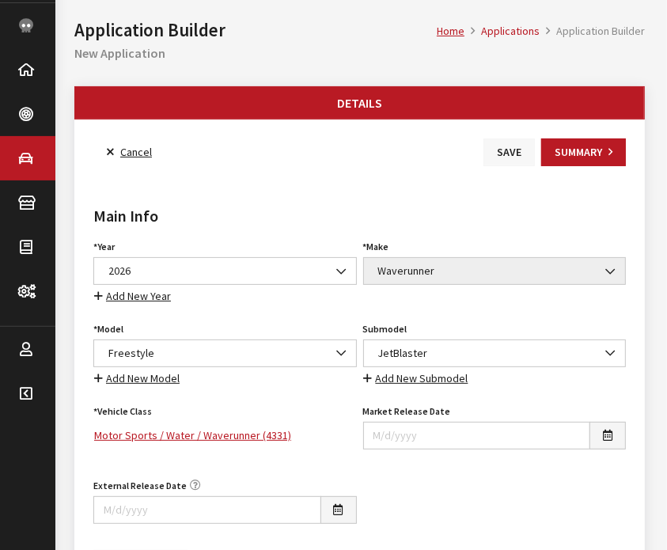
click at [501, 154] on button "Save" at bounding box center [509, 153] width 51 height 28
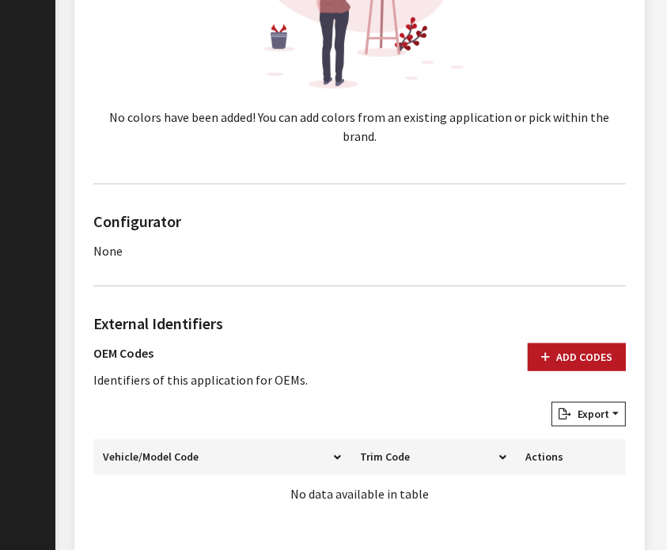
scroll to position [871, 0]
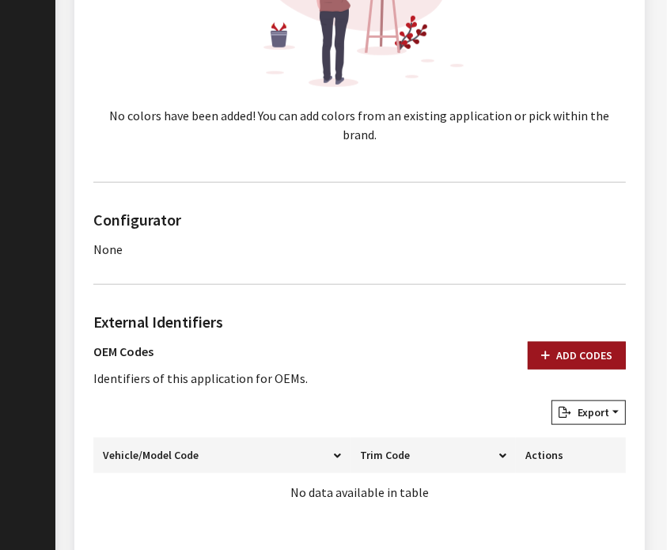
click at [569, 342] on button "Add Codes" at bounding box center [577, 356] width 98 height 28
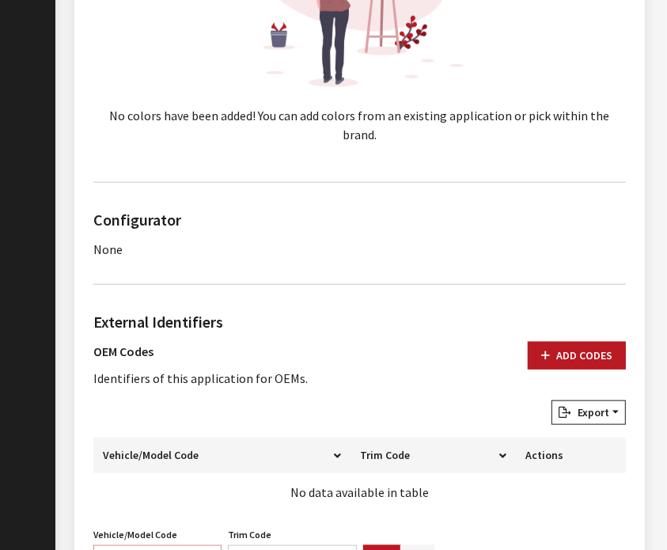
click at [120, 545] on input "Vehicle/Model Code" at bounding box center [157, 559] width 128 height 28
type input "v"
paste input "F7R4"
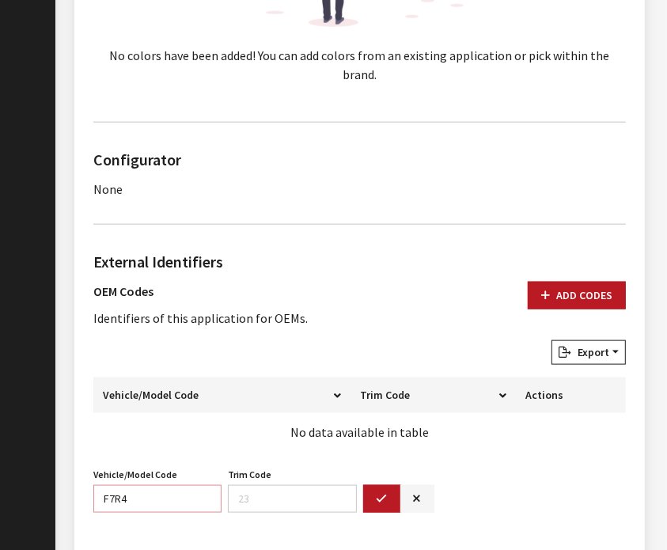
scroll to position [994, 0]
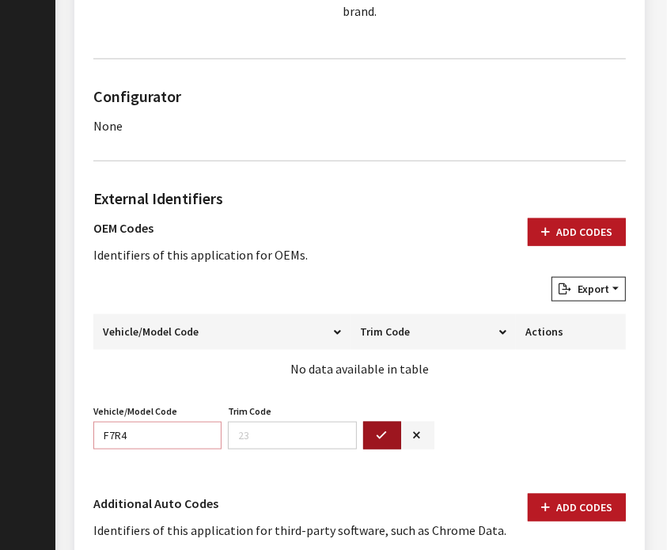
type input "F7R4"
click at [390, 422] on button "button" at bounding box center [382, 436] width 38 height 28
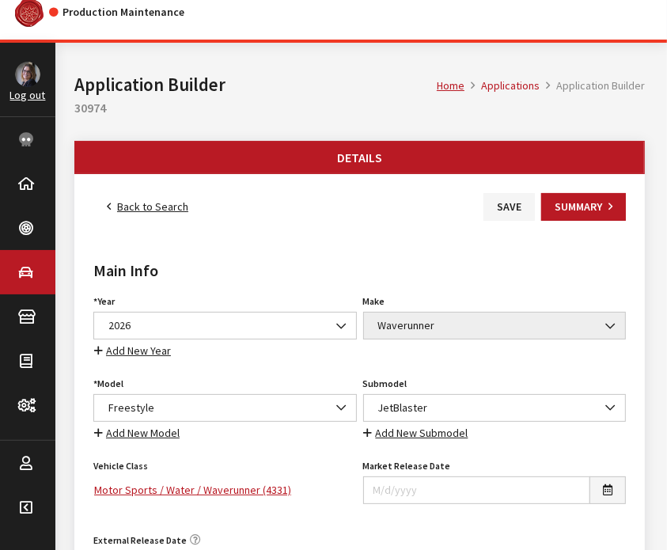
scroll to position [0, 0]
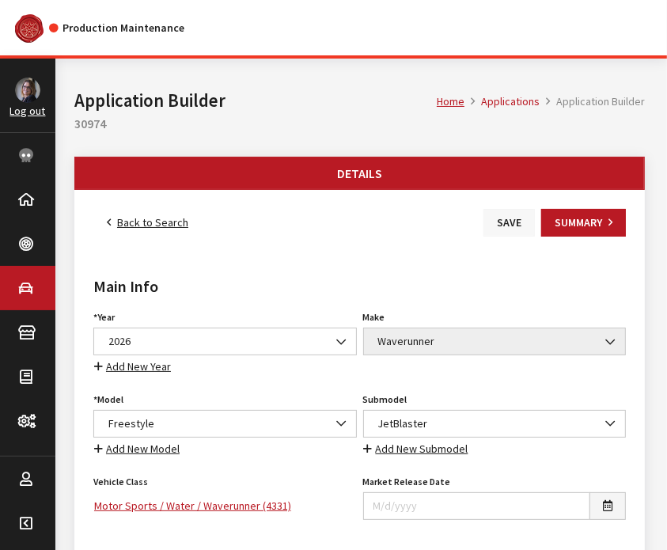
click at [497, 218] on button "Save" at bounding box center [509, 223] width 51 height 28
click at [140, 222] on link "Back to Search" at bounding box center [147, 223] width 108 height 28
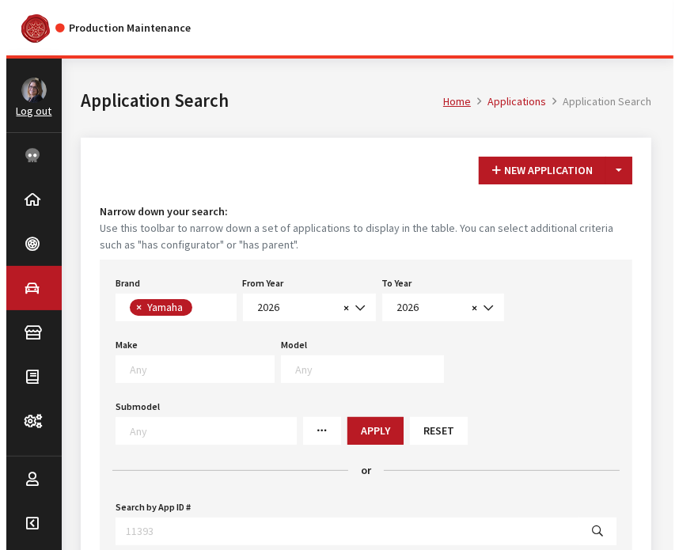
scroll to position [422, 0]
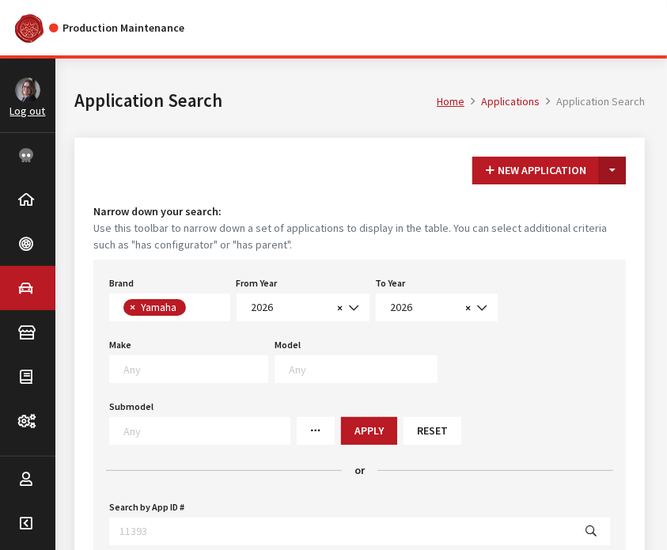
click at [614, 171] on button "Toggle Dropdown" at bounding box center [612, 171] width 27 height 28
click at [574, 211] on button "New From Existing..." at bounding box center [558, 205] width 136 height 28
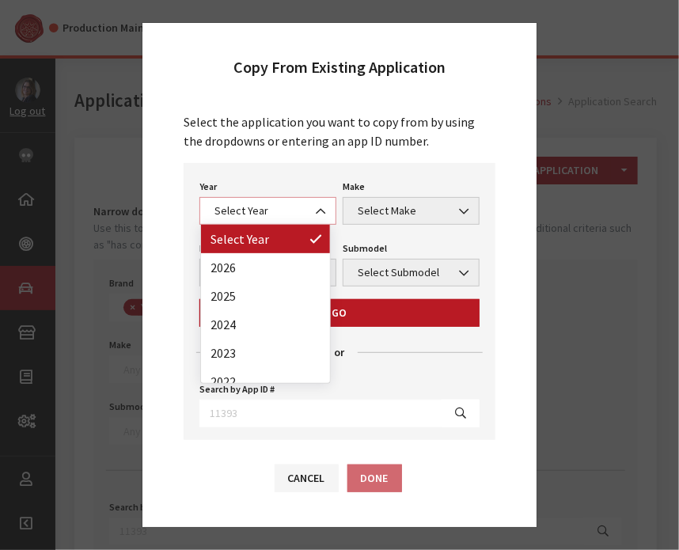
click at [275, 215] on span "Select Year" at bounding box center [268, 211] width 116 height 17
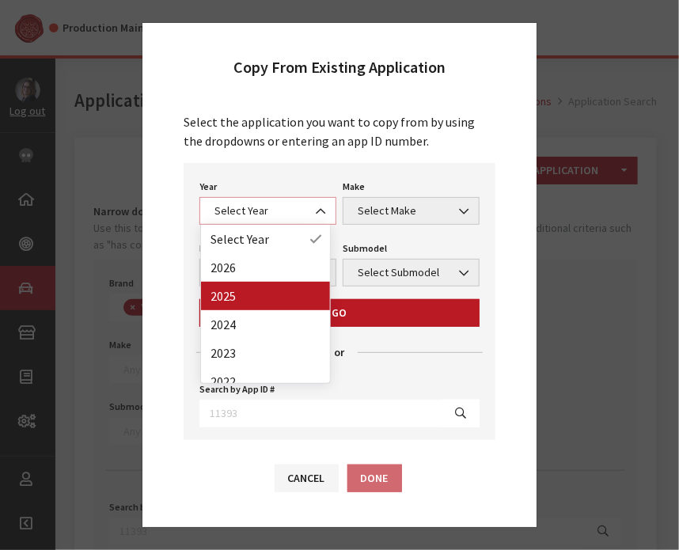
select select "43"
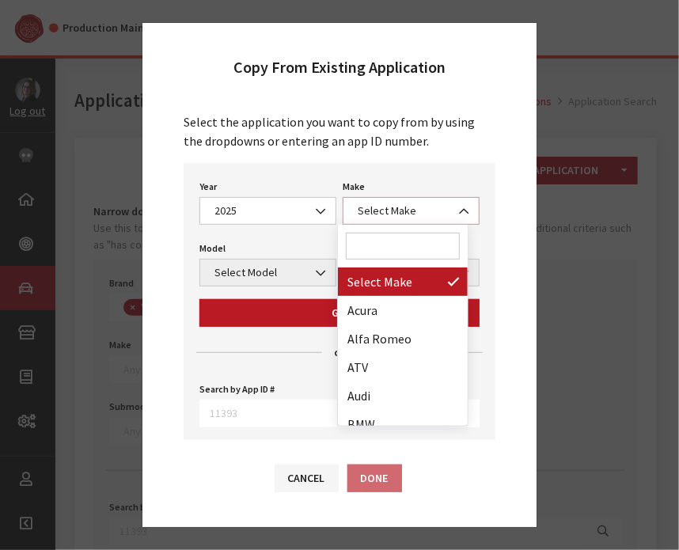
click at [366, 215] on span "Select Make" at bounding box center [411, 211] width 116 height 17
click at [366, 256] on input "Search" at bounding box center [403, 246] width 114 height 27
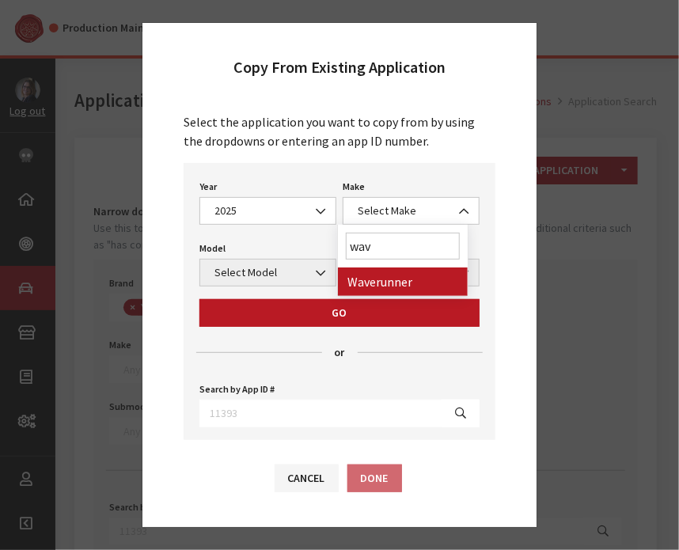
type input "wav"
select select "57"
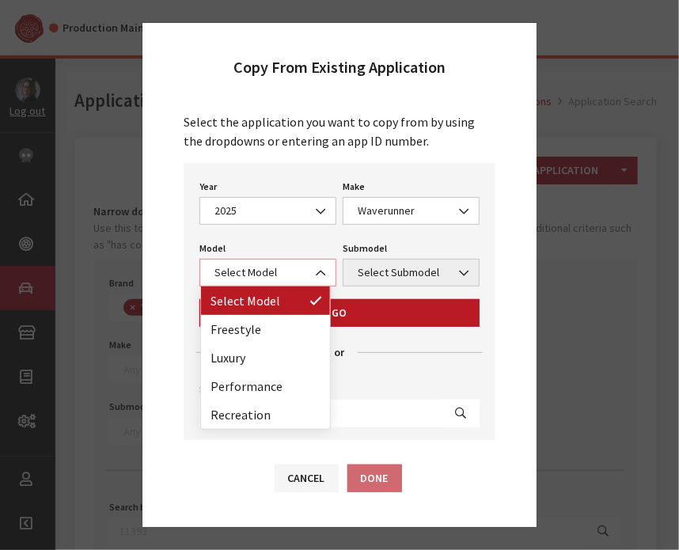
click at [273, 270] on span "Select Model" at bounding box center [268, 272] width 116 height 17
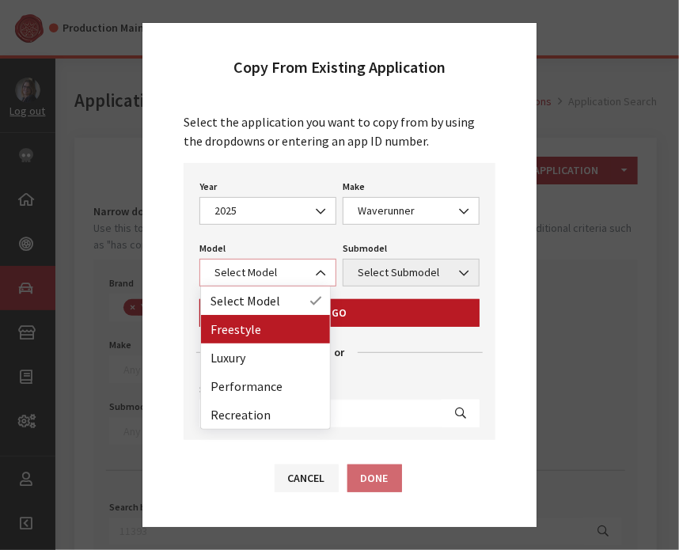
select select "1373"
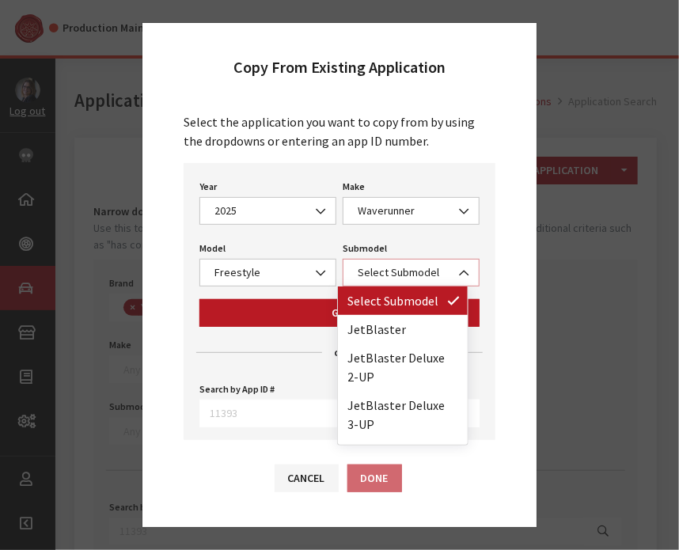
click at [397, 272] on span "Select Submodel" at bounding box center [411, 272] width 116 height 17
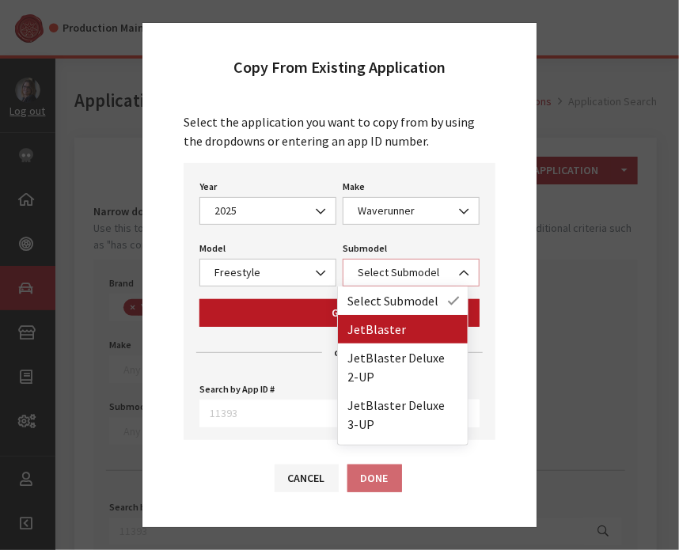
select select "4422"
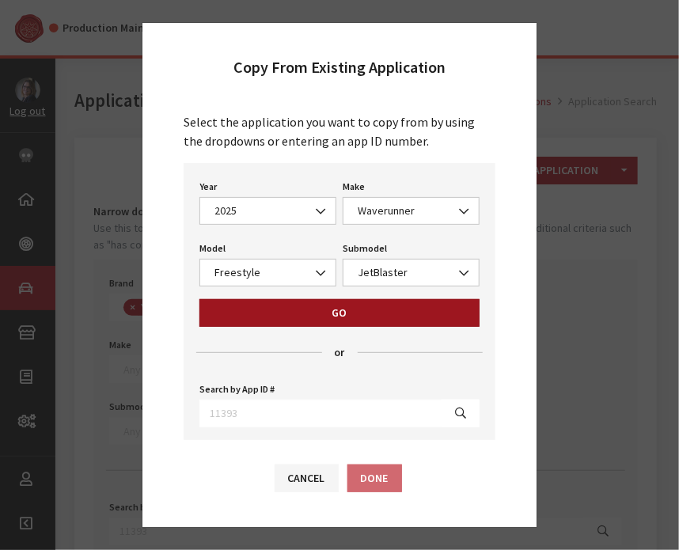
click at [359, 325] on button "Go" at bounding box center [339, 313] width 280 height 28
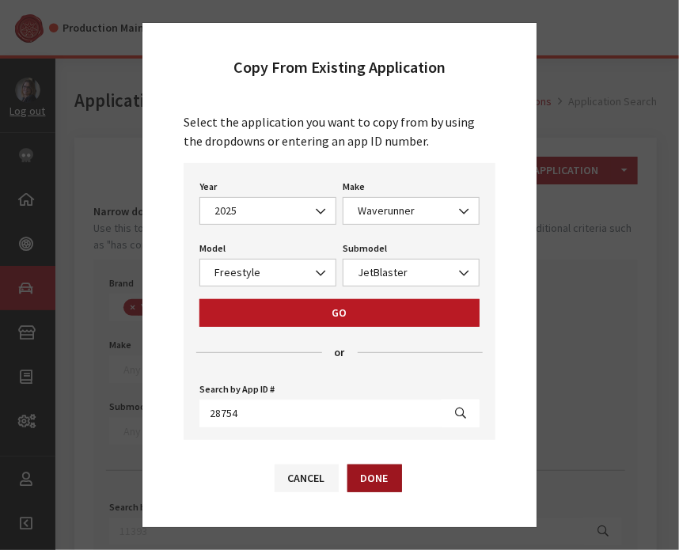
click at [364, 471] on button "Done" at bounding box center [374, 479] width 55 height 28
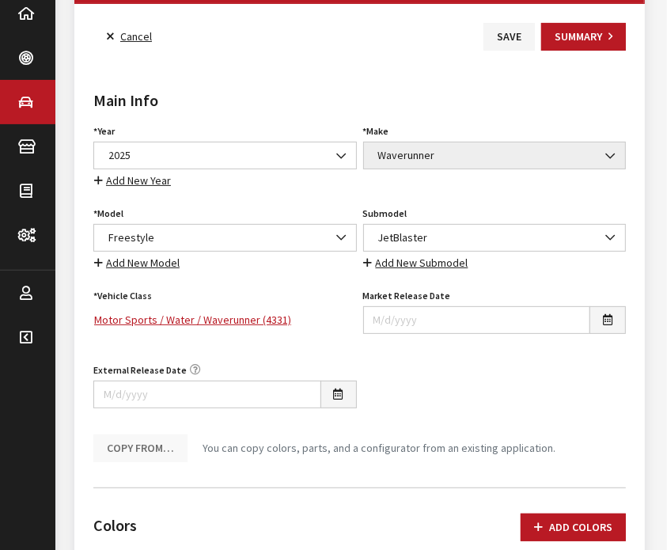
scroll to position [187, 0]
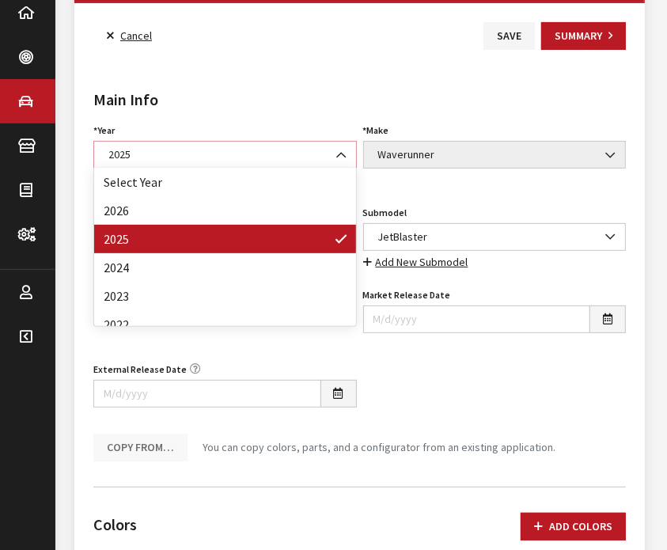
click at [273, 146] on span "2025" at bounding box center [225, 154] width 243 height 17
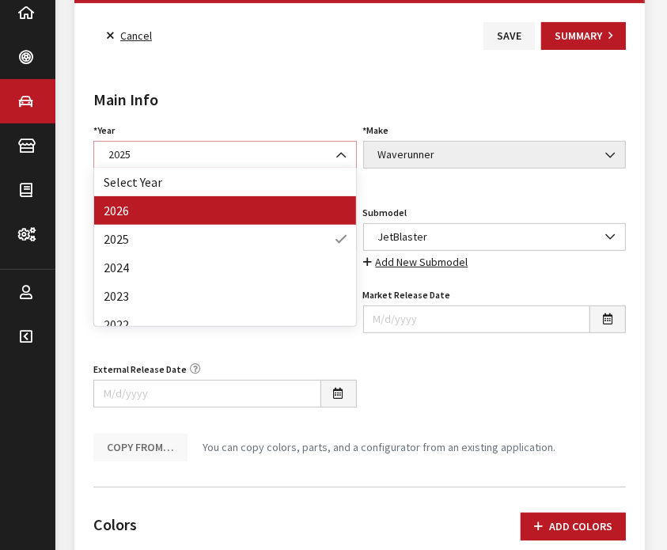
select select "44"
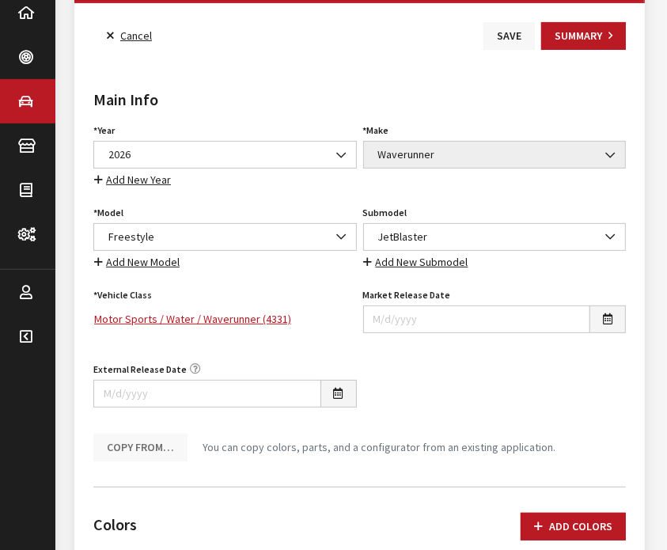
click at [505, 31] on button "Save" at bounding box center [509, 36] width 51 height 28
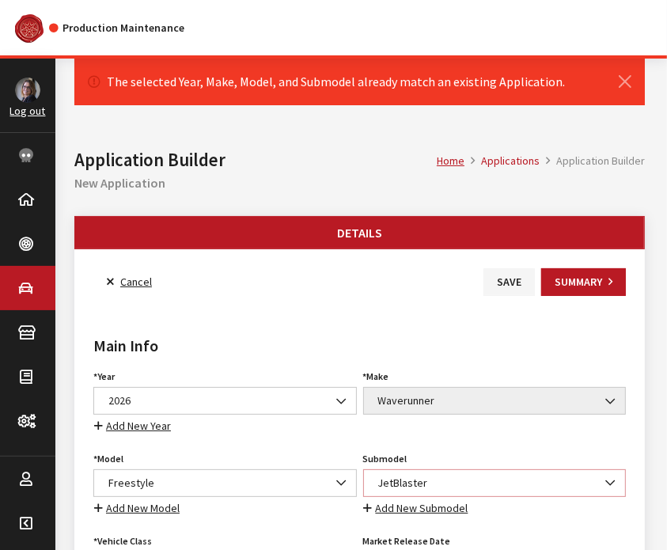
click at [453, 485] on span "JetBlaster" at bounding box center [495, 483] width 243 height 17
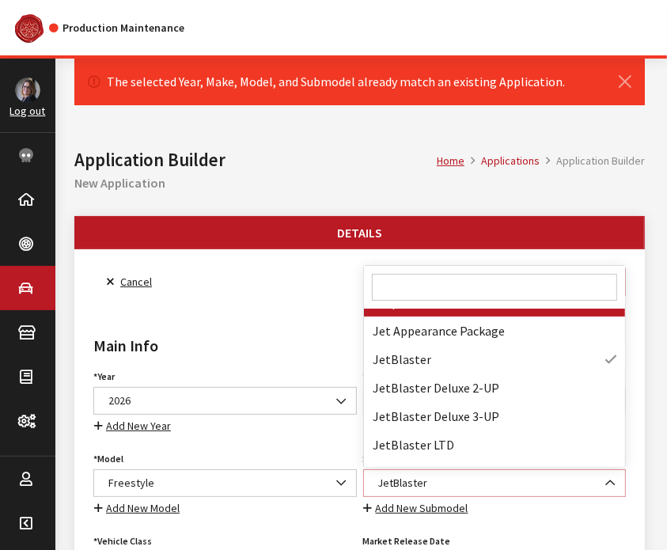
scroll to position [68663, 0]
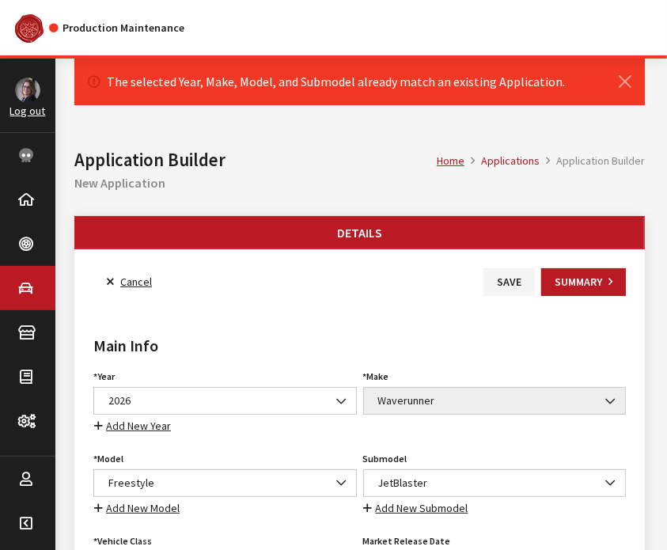
click at [144, 328] on div "Main Info Year Select Year [DATE] 2025 2024 2023 2022 2021 2020 2019 2018 2017 …" at bounding box center [359, 508] width 539 height 424
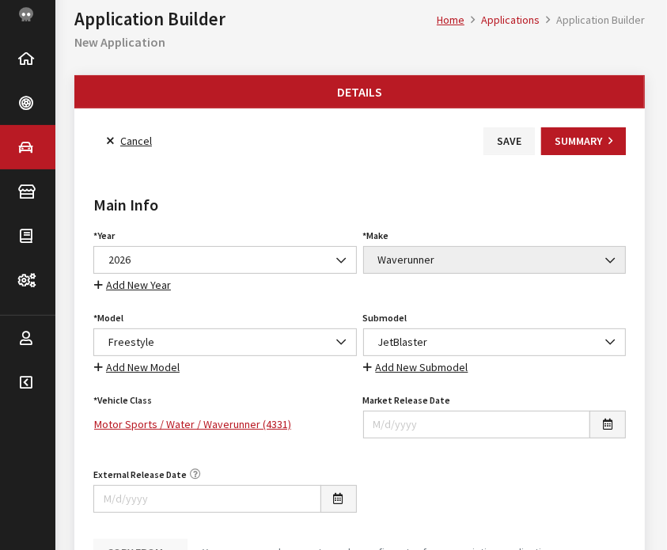
scroll to position [144, 0]
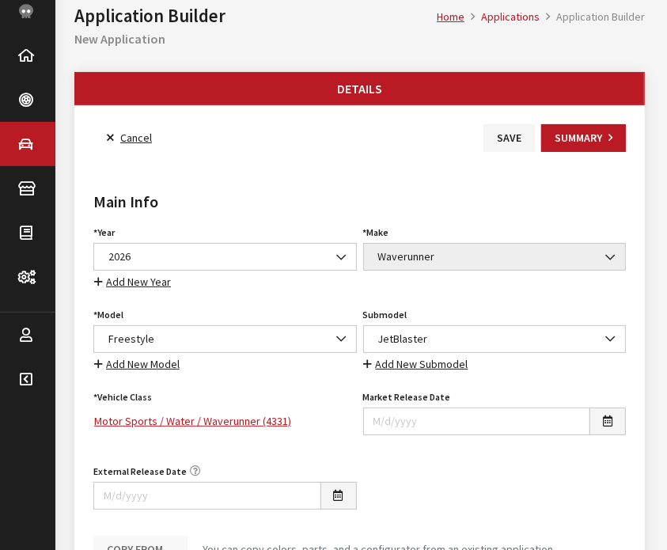
click at [139, 134] on link "Cancel" at bounding box center [129, 138] width 72 height 28
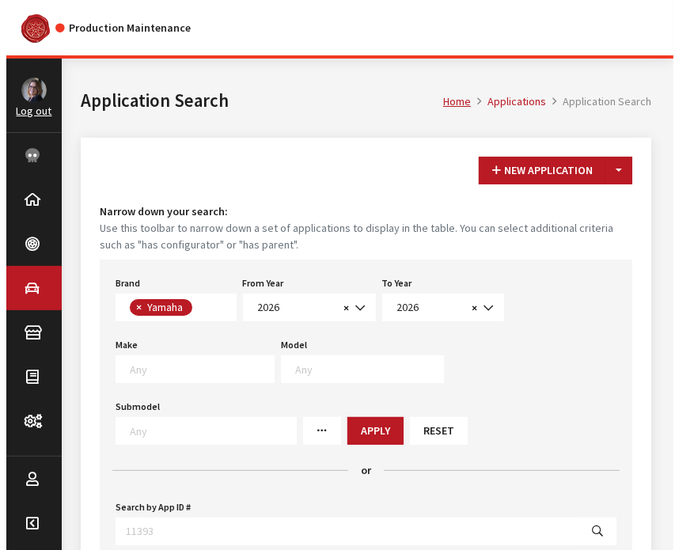
scroll to position [422, 0]
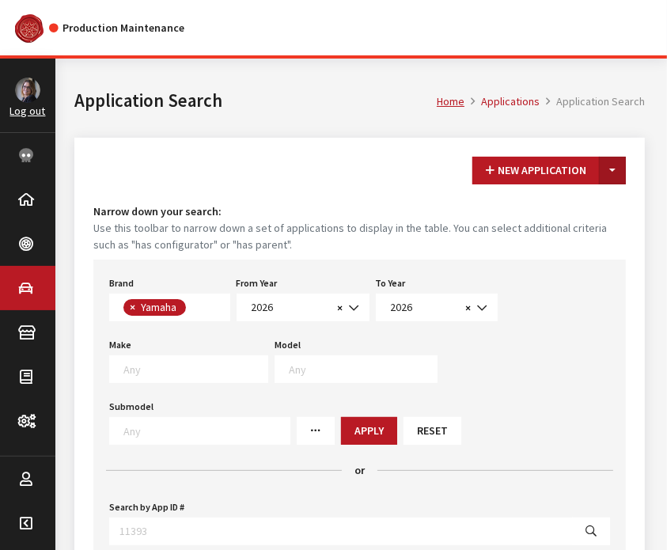
click at [606, 158] on button "Toggle Dropdown" at bounding box center [612, 171] width 27 height 28
click at [589, 208] on button "New From Existing..." at bounding box center [558, 205] width 136 height 28
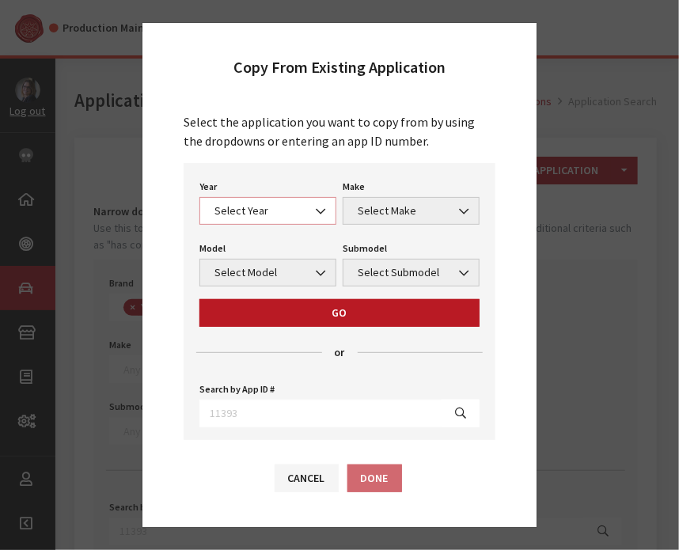
click at [280, 199] on span "Select Year" at bounding box center [267, 211] width 137 height 28
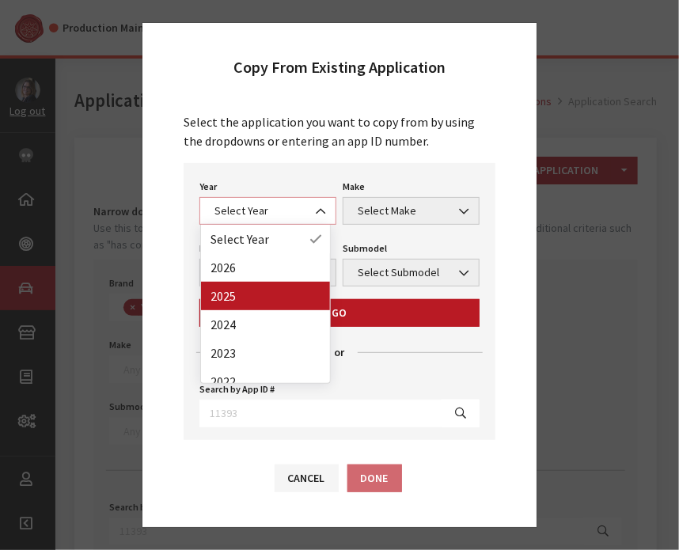
select select "43"
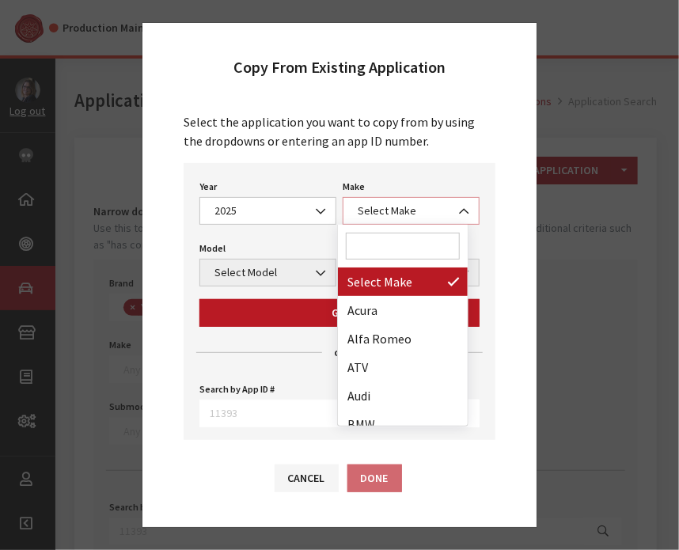
click at [417, 203] on span "Select Make" at bounding box center [411, 211] width 116 height 17
click at [389, 236] on input "Search" at bounding box center [403, 246] width 114 height 27
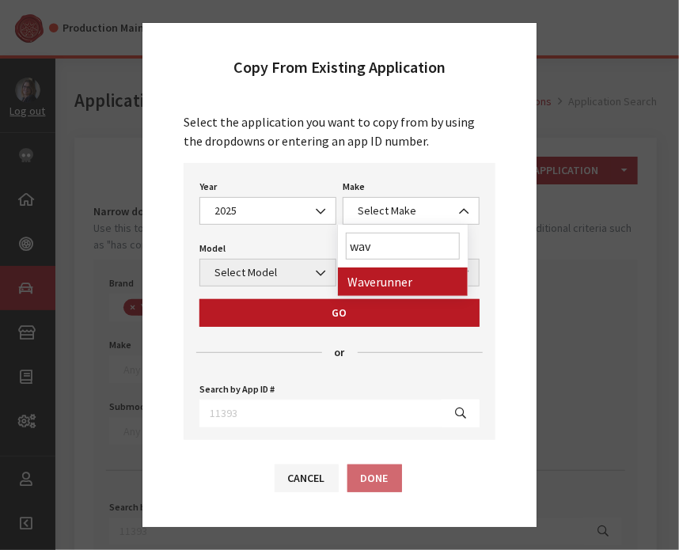
type input "wav"
select select "57"
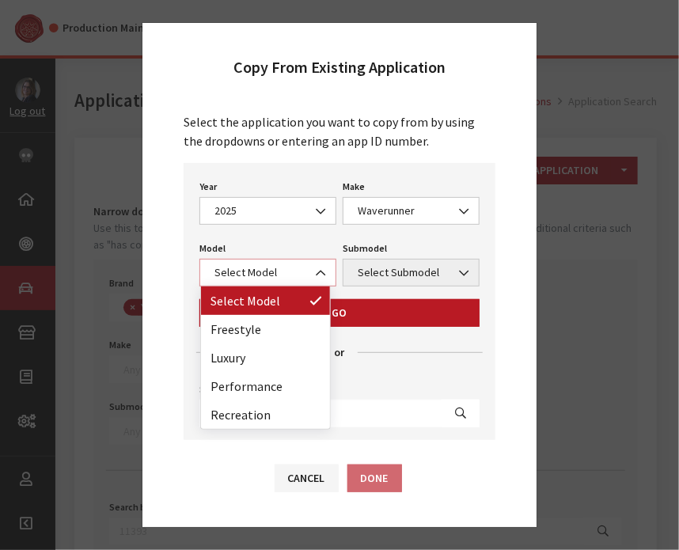
click at [272, 266] on span "Select Model" at bounding box center [268, 272] width 116 height 17
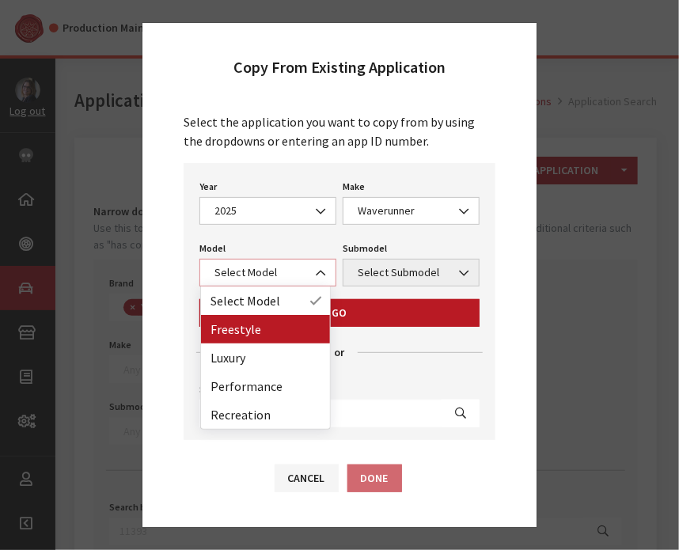
select select "1373"
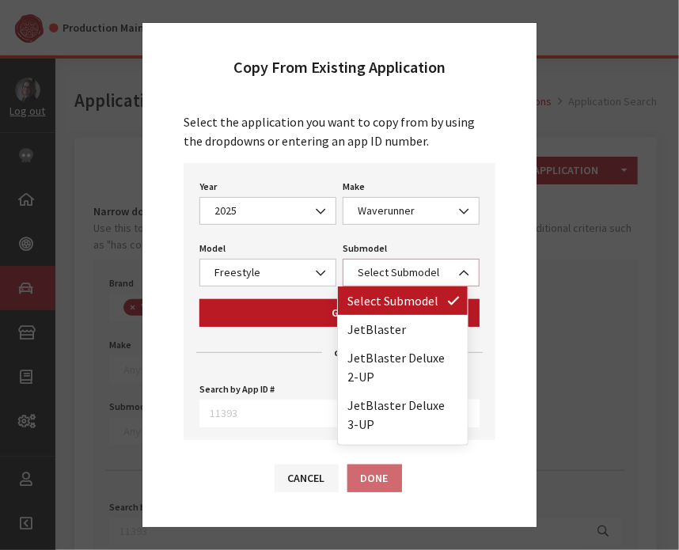
click at [401, 271] on span "Select Submodel" at bounding box center [411, 272] width 116 height 17
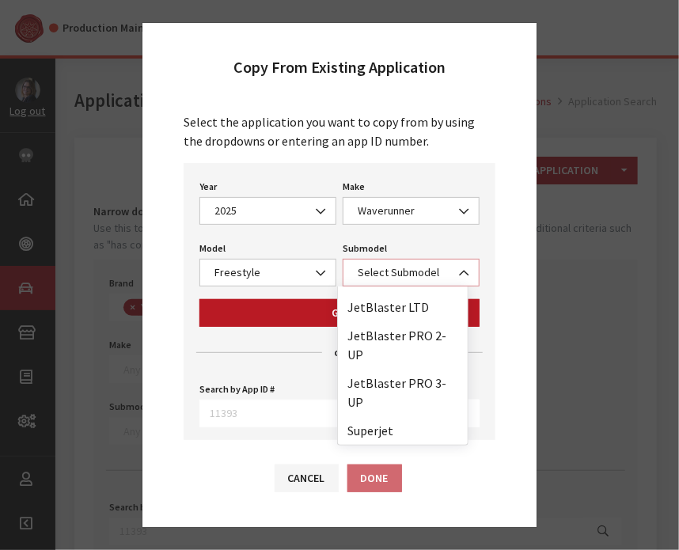
scroll to position [165, 0]
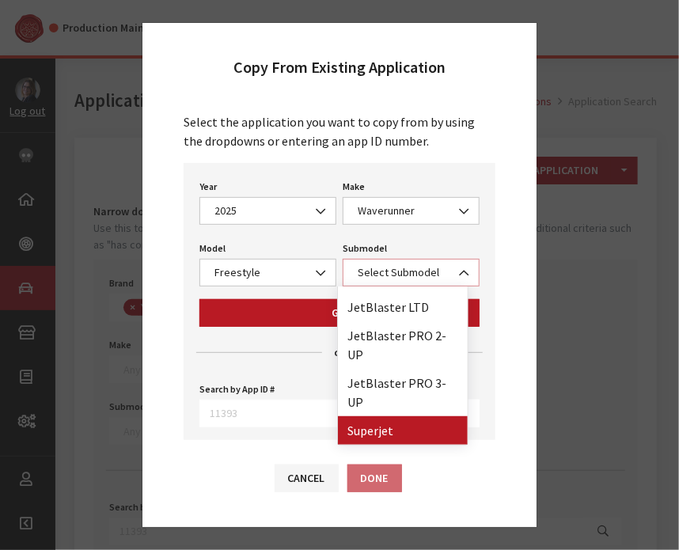
select select "4423"
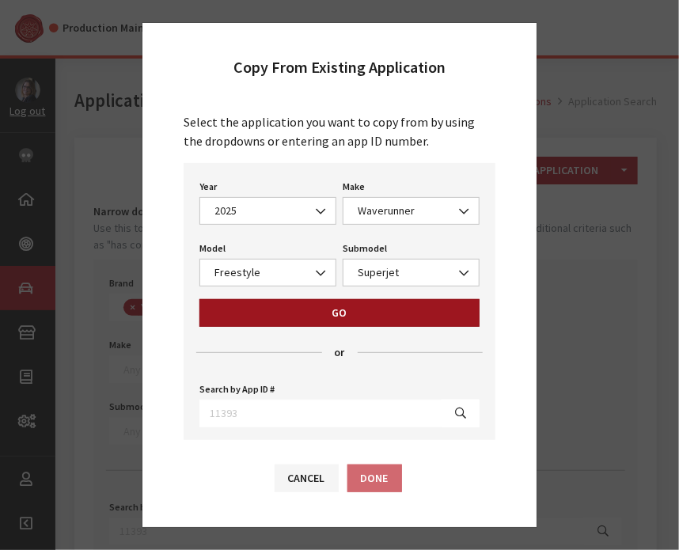
click at [326, 299] on button "Go" at bounding box center [339, 313] width 280 height 28
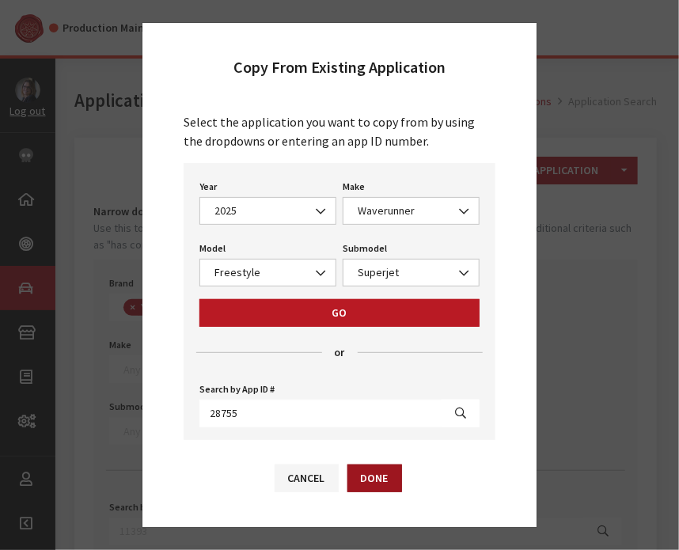
click at [377, 471] on button "Done" at bounding box center [374, 479] width 55 height 28
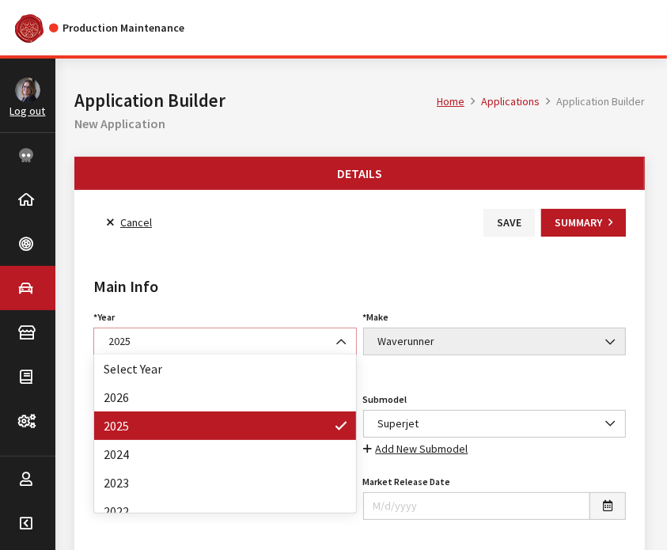
click at [199, 341] on span "2025" at bounding box center [225, 341] width 243 height 17
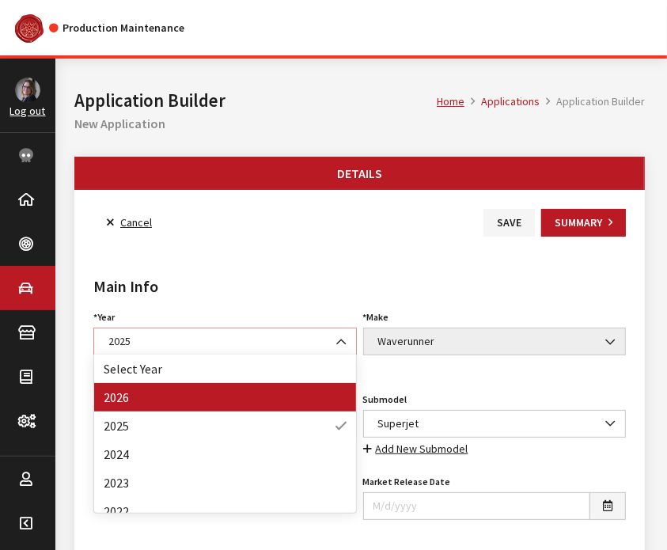
select select "44"
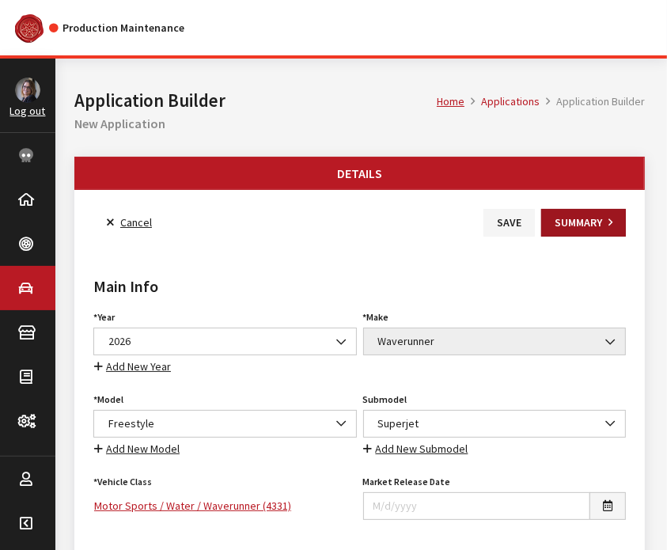
click at [562, 215] on button "Summary" at bounding box center [583, 223] width 85 height 28
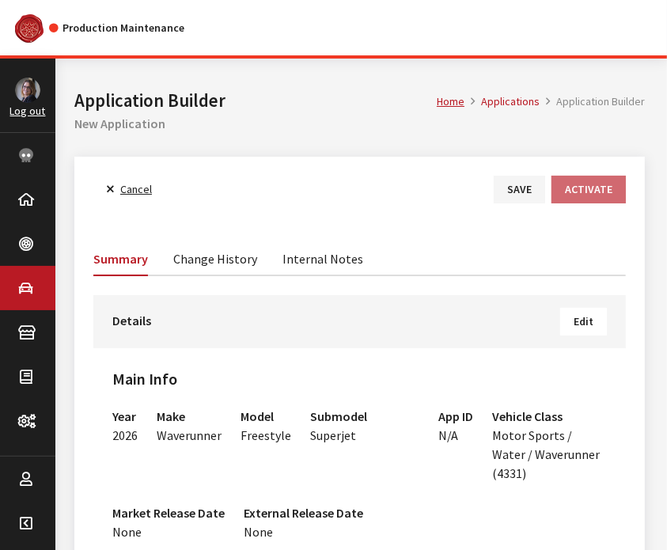
click at [585, 322] on span "Edit" at bounding box center [584, 321] width 20 height 14
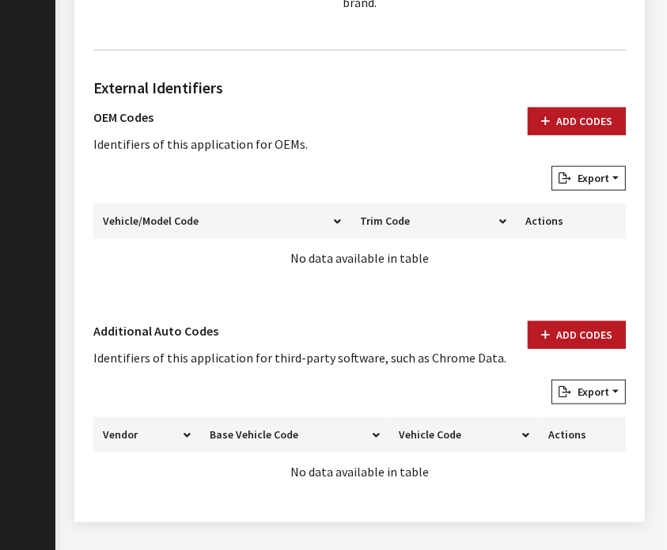
scroll to position [1005, 0]
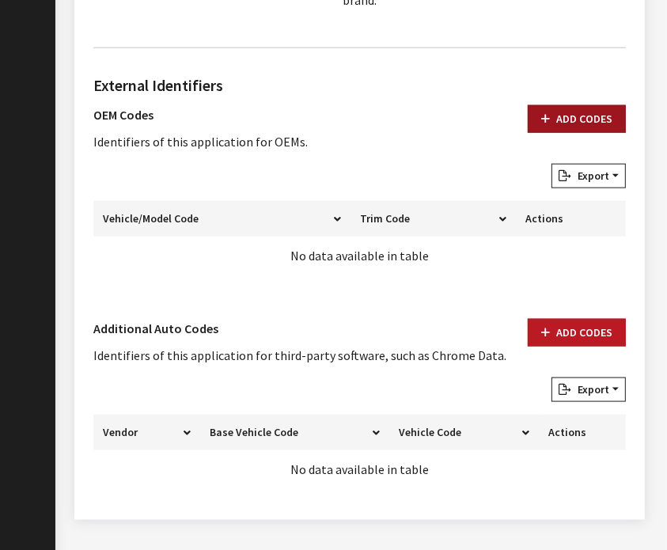
click at [595, 105] on button "Add Codes" at bounding box center [577, 119] width 98 height 28
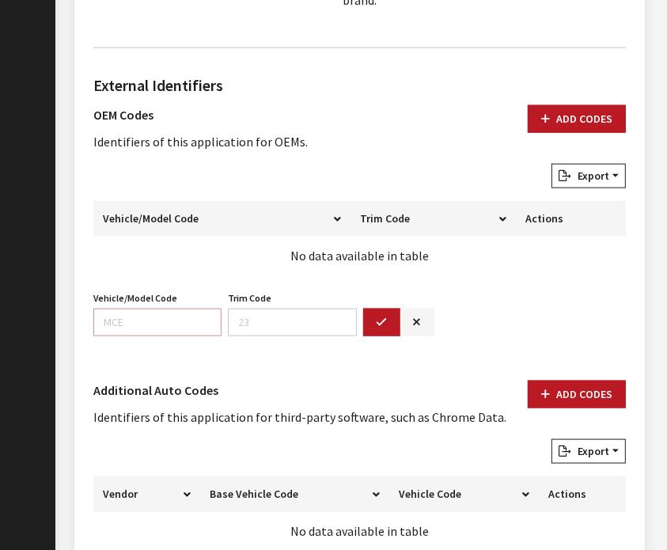
click at [123, 309] on input "Vehicle/Model Code" at bounding box center [157, 323] width 128 height 28
paste input "F4R6"
type input "F4R6"
click at [379, 317] on icon "button" at bounding box center [382, 322] width 11 height 11
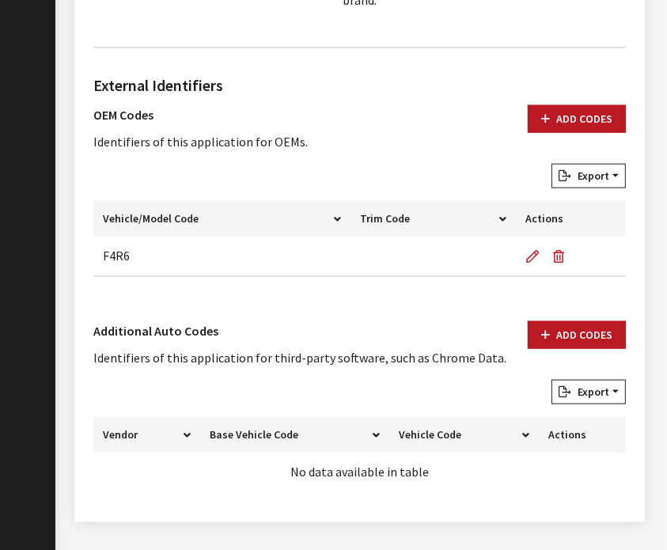
click at [340, 76] on div "External Identifiers OEM Codes Identifiers of this application for OEMs. Add Co…" at bounding box center [359, 182] width 539 height 216
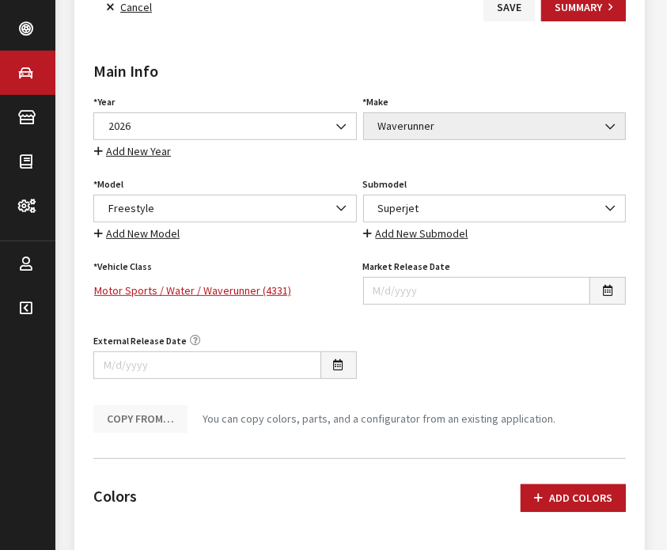
scroll to position [0, 0]
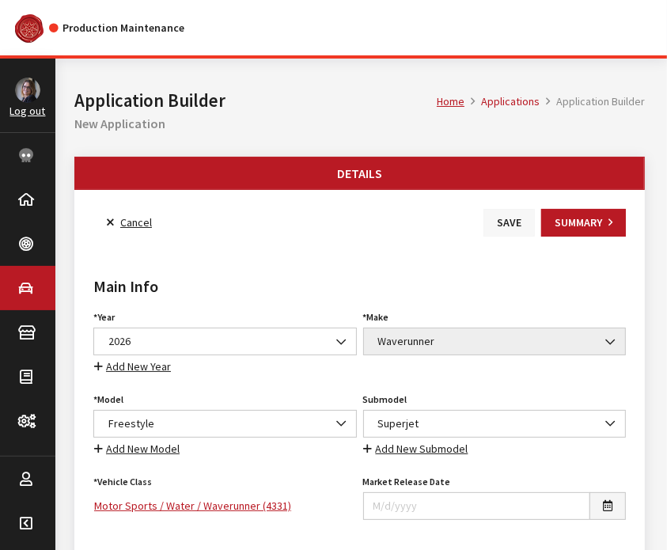
click at [507, 222] on button "Save" at bounding box center [509, 223] width 51 height 28
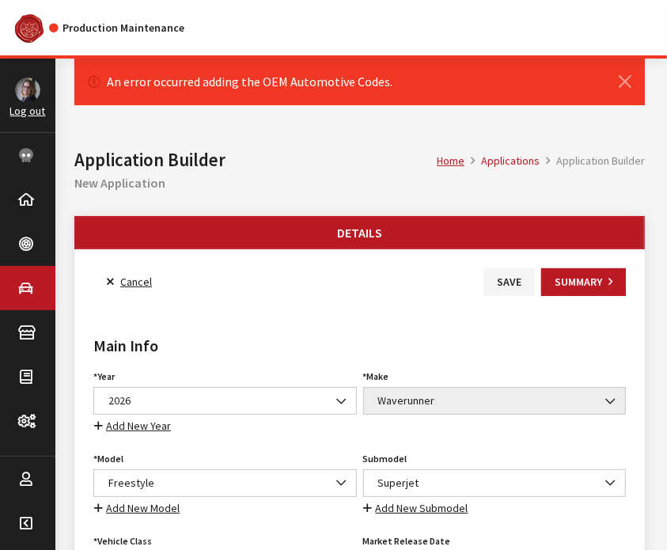
click at [507, 222] on button "Details" at bounding box center [359, 233] width 569 height 32
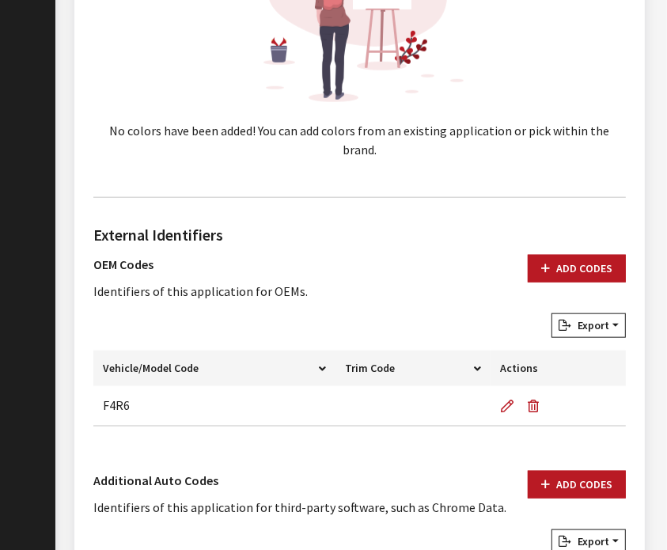
scroll to position [864, 0]
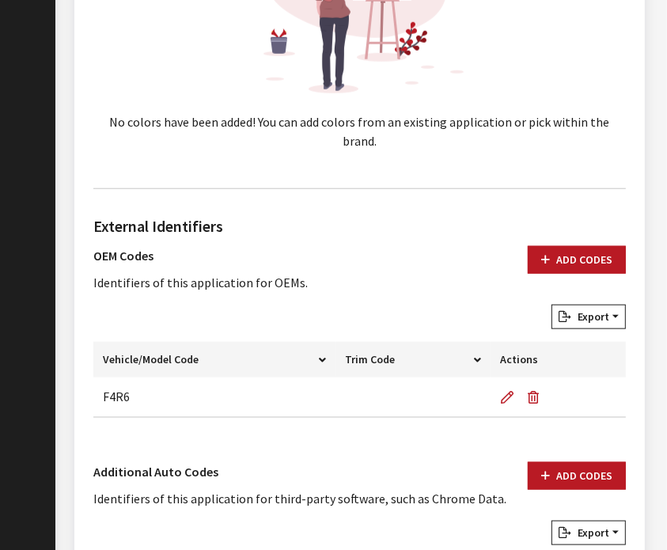
click at [412, 342] on th "Trim Code" at bounding box center [413, 360] width 155 height 36
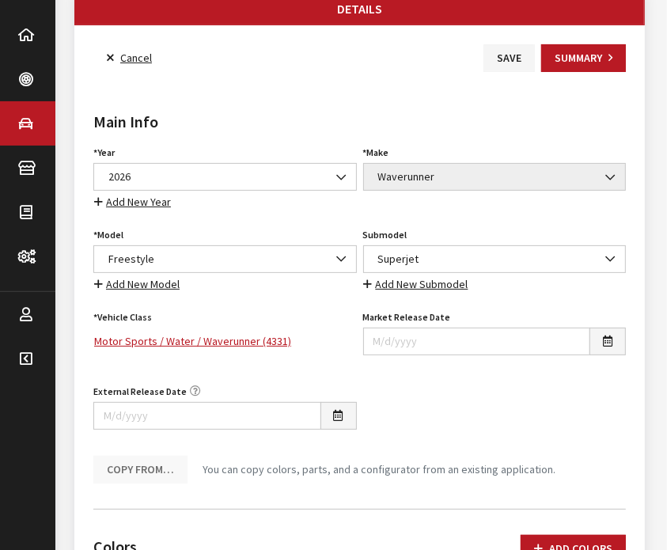
scroll to position [0, 0]
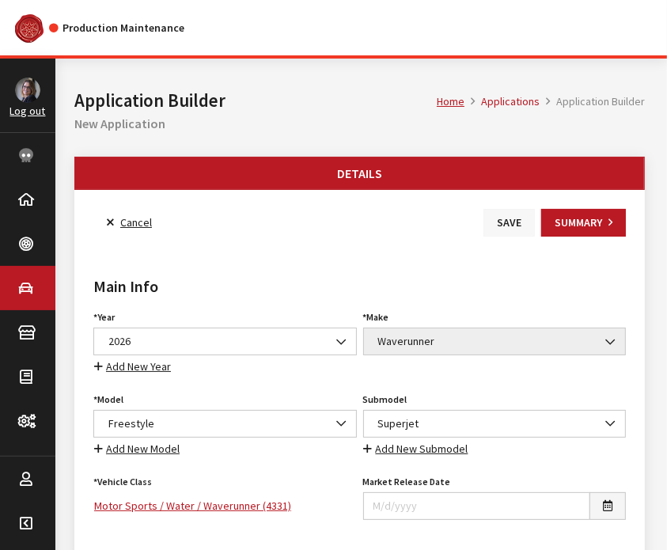
click at [517, 227] on button "Save" at bounding box center [509, 223] width 51 height 28
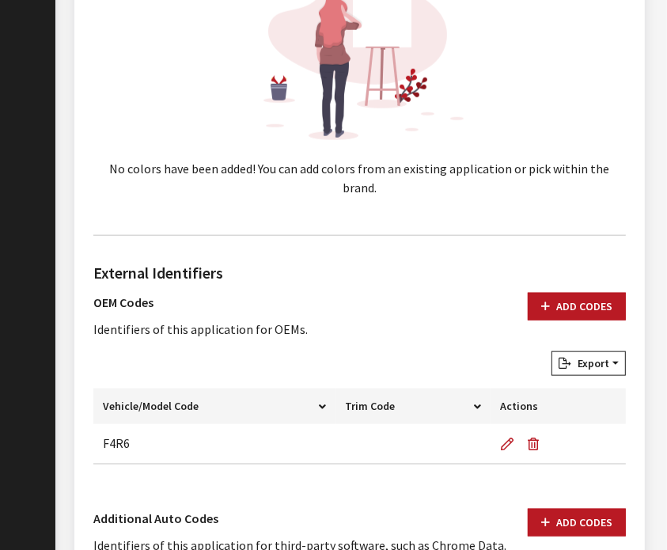
scroll to position [883, 0]
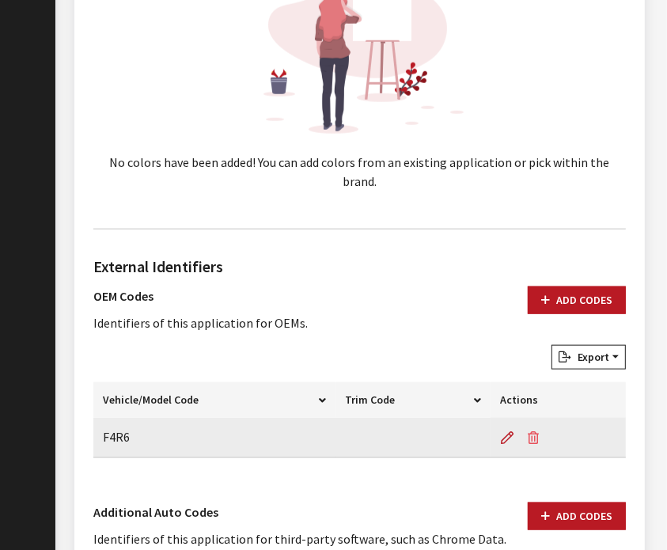
click at [529, 432] on icon "button" at bounding box center [533, 438] width 11 height 13
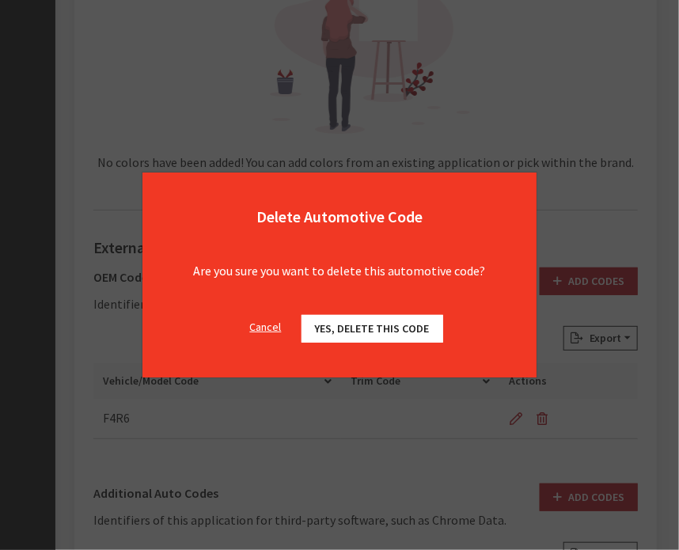
click at [401, 321] on span "Yes, delete this code" at bounding box center [372, 328] width 115 height 14
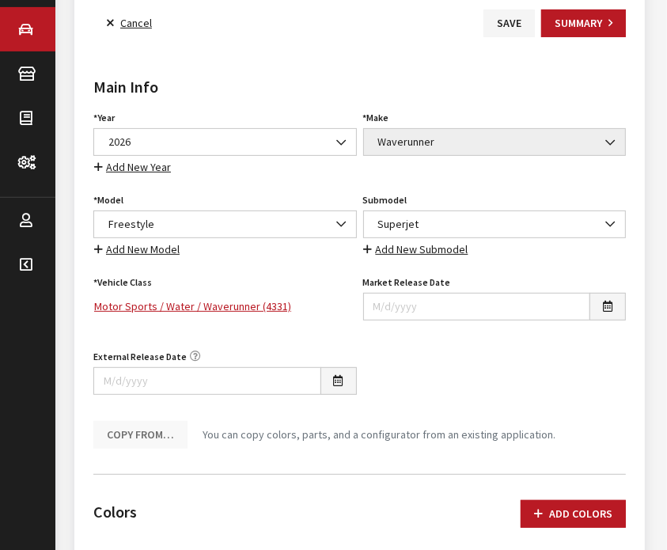
scroll to position [253, 0]
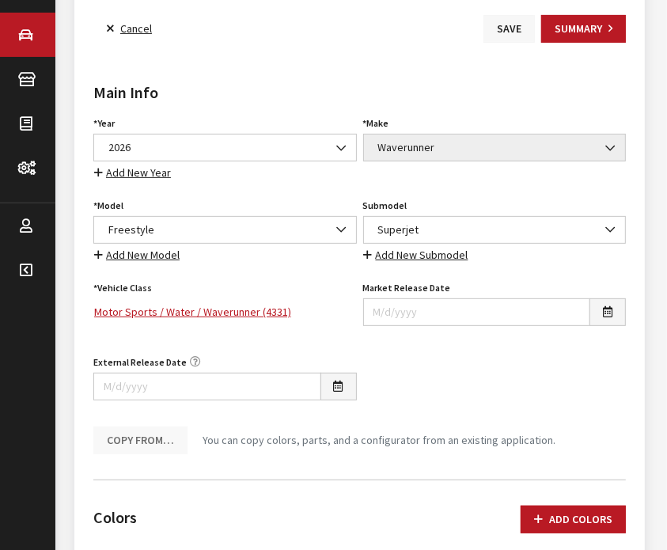
click at [519, 39] on button "Save" at bounding box center [509, 29] width 51 height 28
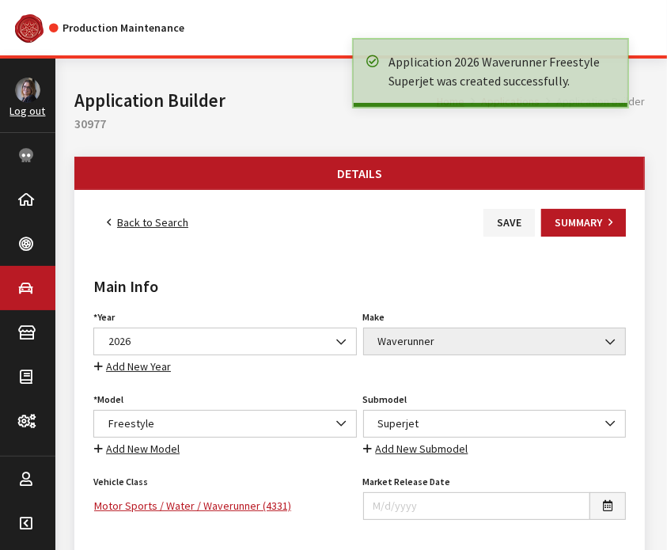
drag, startPoint x: 0, startPoint y: 0, endPoint x: 519, endPoint y: 39, distance: 520.7
click at [519, 40] on div "Application 2026 Waverunner Freestyle Superjet was created successfully." at bounding box center [491, 71] width 274 height 63
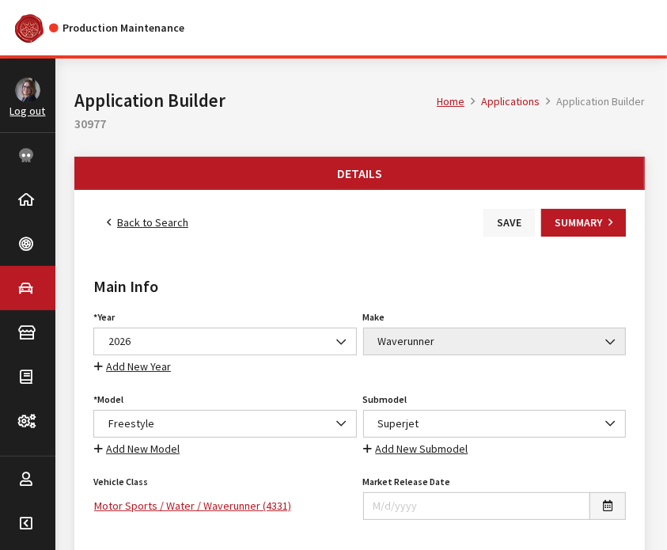
click at [519, 221] on button "Save" at bounding box center [509, 223] width 51 height 28
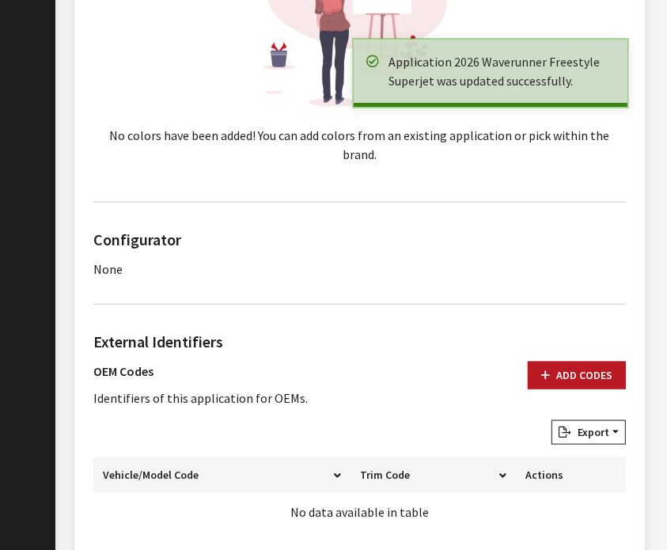
scroll to position [852, 0]
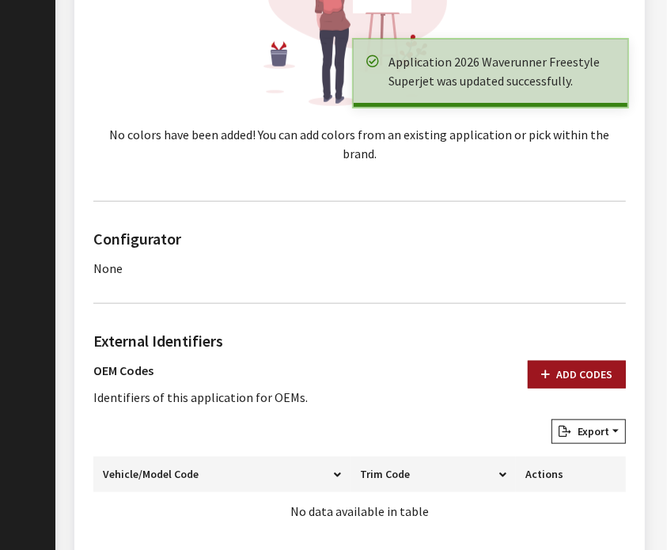
click at [562, 363] on button "Add Codes" at bounding box center [577, 375] width 98 height 28
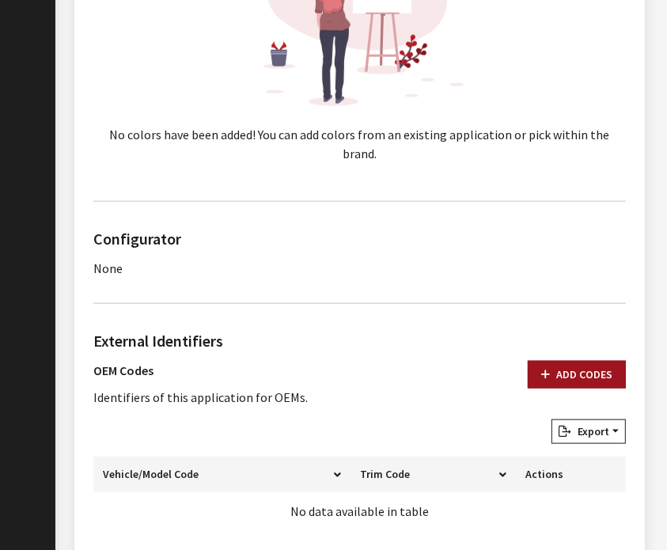
click at [570, 361] on button "Add Codes" at bounding box center [577, 375] width 98 height 28
click at [566, 361] on button "Add Codes" at bounding box center [577, 375] width 98 height 28
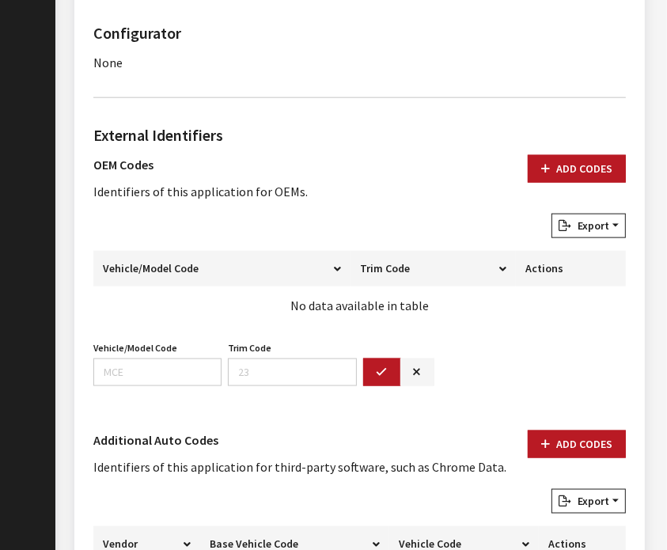
scroll to position [1058, 0]
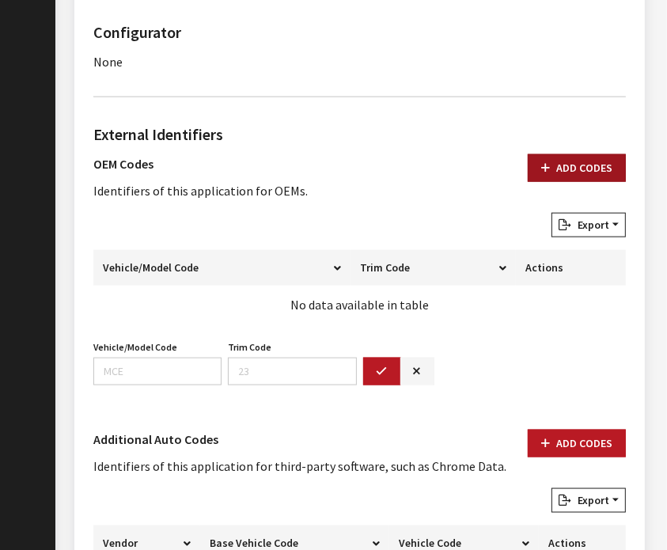
click at [575, 154] on button "Add Codes" at bounding box center [577, 168] width 98 height 28
click at [554, 154] on button "Add Codes" at bounding box center [577, 168] width 98 height 28
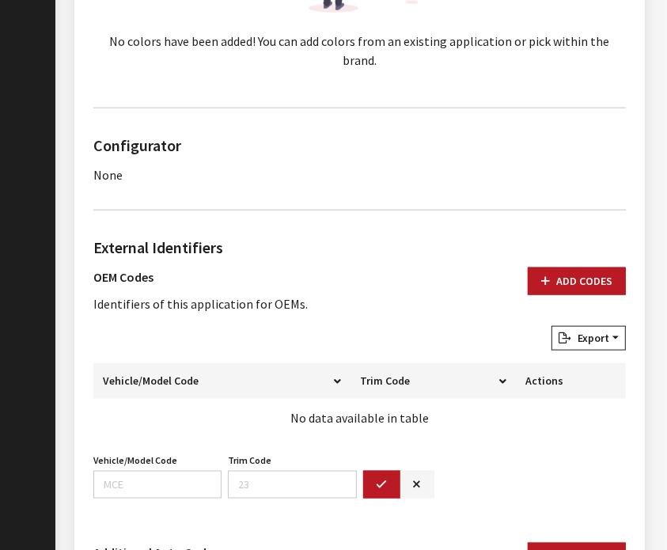
scroll to position [946, 0]
click at [106, 470] on input "Vehicle/Model Code" at bounding box center [157, 484] width 128 height 28
click at [123, 470] on input "Vehicle/Model Code" at bounding box center [157, 484] width 128 height 28
paste input "F4R6"
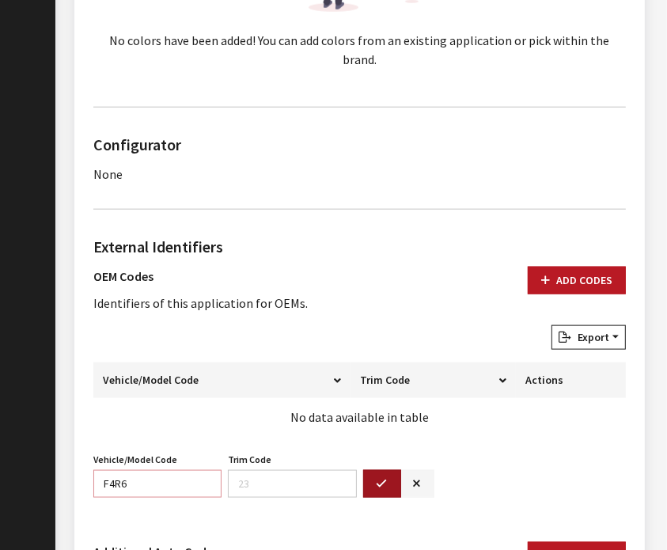
type input "F4R6"
click at [386, 479] on icon "button" at bounding box center [382, 484] width 11 height 11
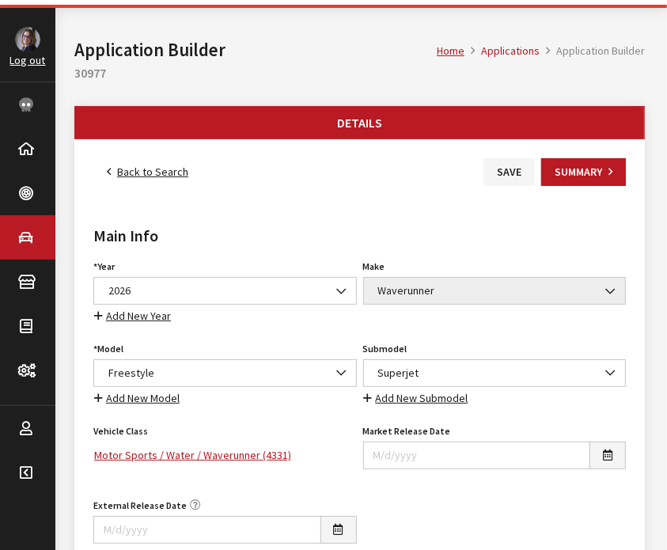
scroll to position [0, 0]
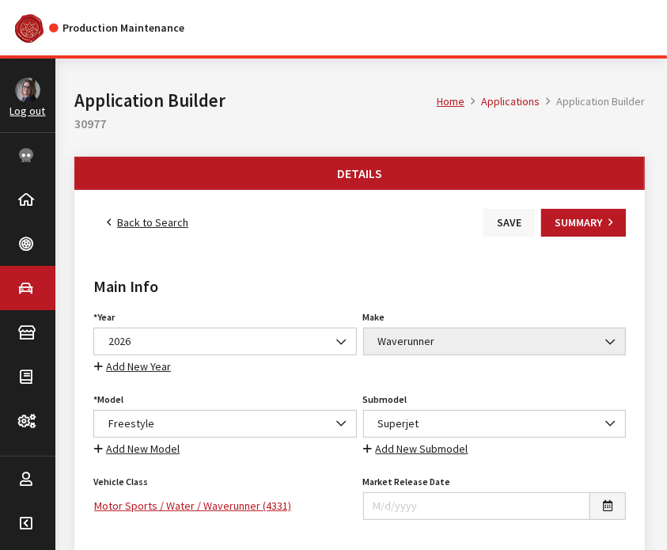
click at [514, 229] on button "Save" at bounding box center [509, 223] width 51 height 28
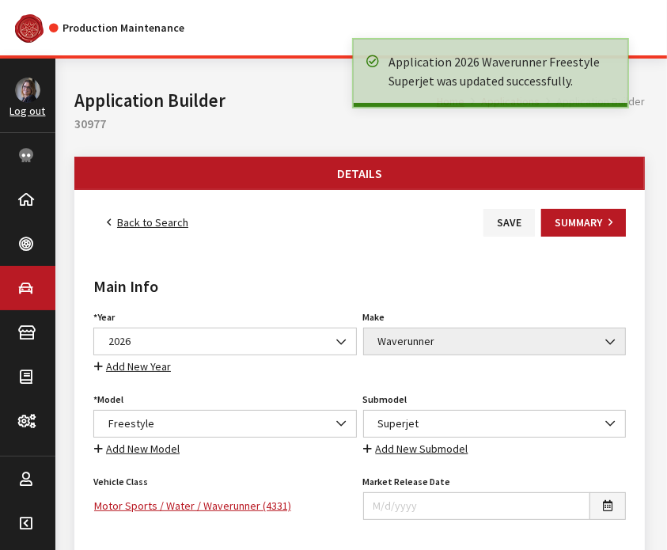
click at [120, 218] on link "Back to Search" at bounding box center [147, 223] width 108 height 28
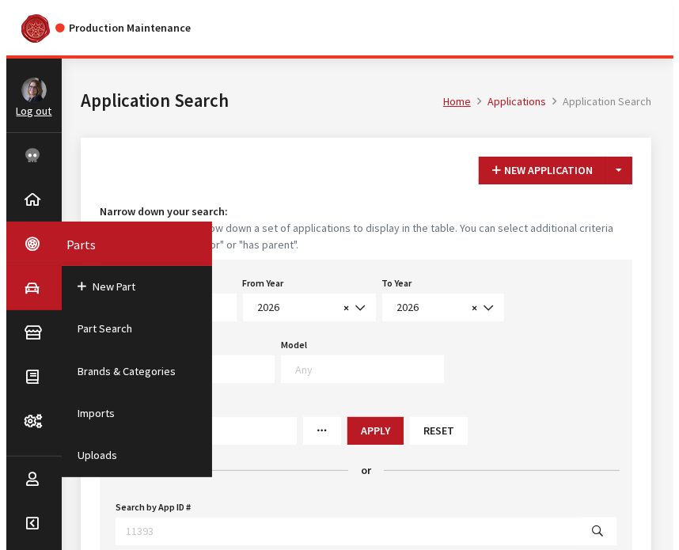
scroll to position [422, 0]
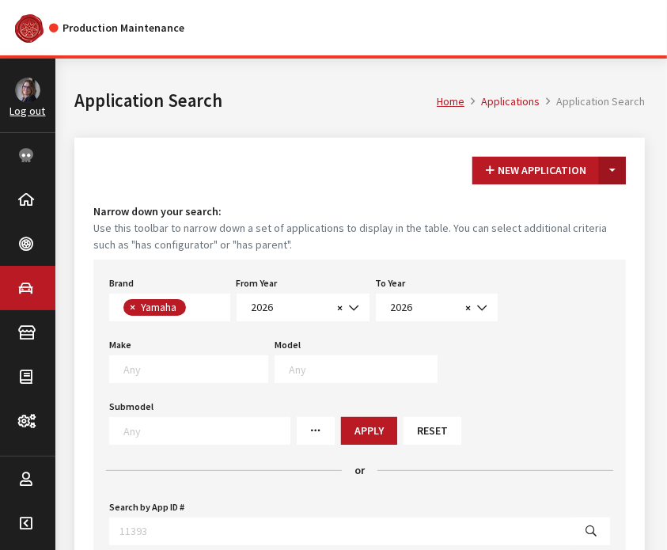
click at [613, 170] on button "Toggle Dropdown" at bounding box center [612, 171] width 27 height 28
click at [586, 199] on button "New From Existing..." at bounding box center [558, 205] width 136 height 28
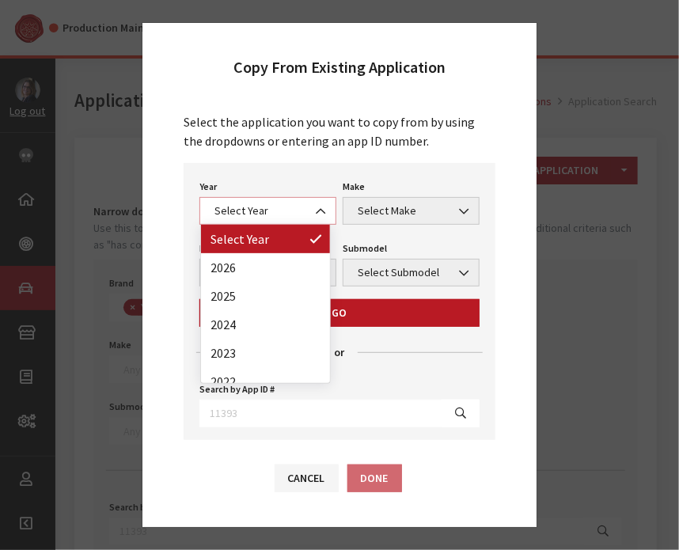
click at [264, 214] on span "Select Year" at bounding box center [268, 211] width 116 height 17
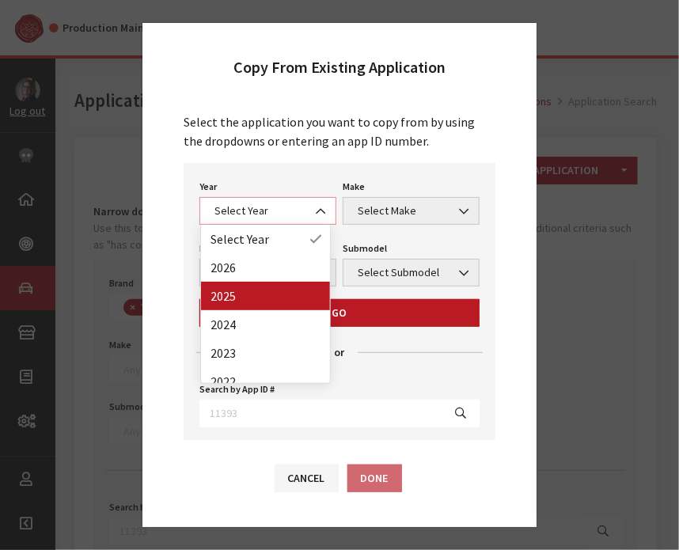
select select "43"
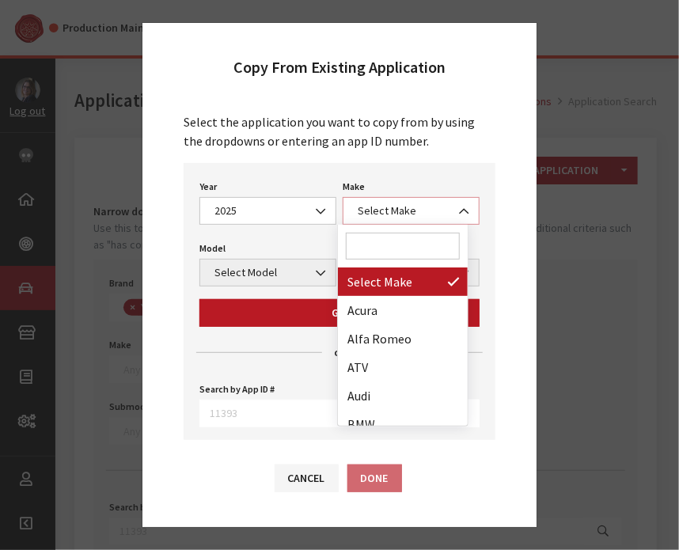
click at [405, 212] on span "Select Make" at bounding box center [411, 211] width 116 height 17
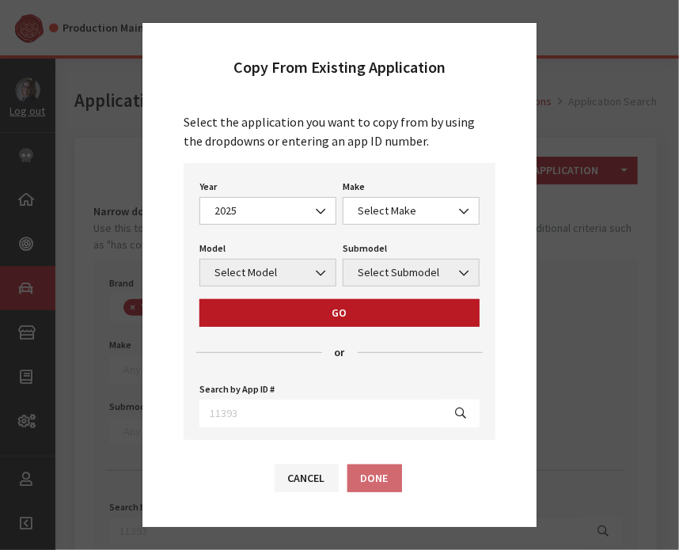
click at [288, 294] on div "Year Select Year 2026 2025 2024 2023 2022 2021 2020 2019 2018 2017 2016 2015 20…" at bounding box center [340, 301] width 312 height 277
click at [400, 210] on span "Select Make" at bounding box center [411, 211] width 116 height 17
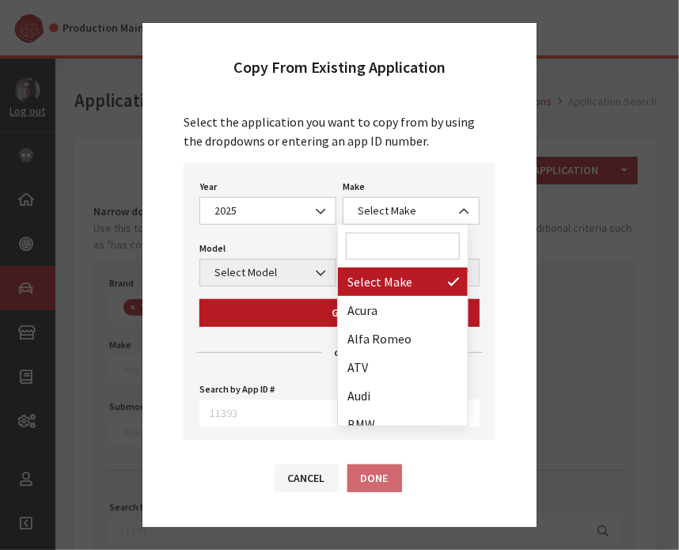
click at [389, 236] on input "Search" at bounding box center [403, 246] width 114 height 27
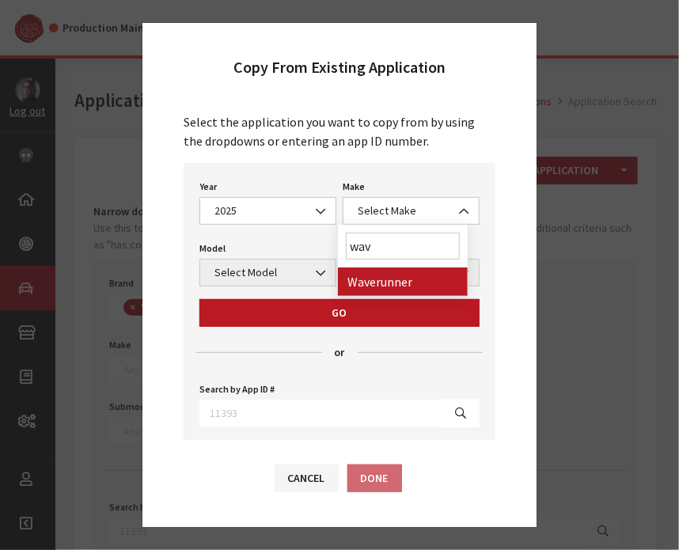
type input "wav"
select select "57"
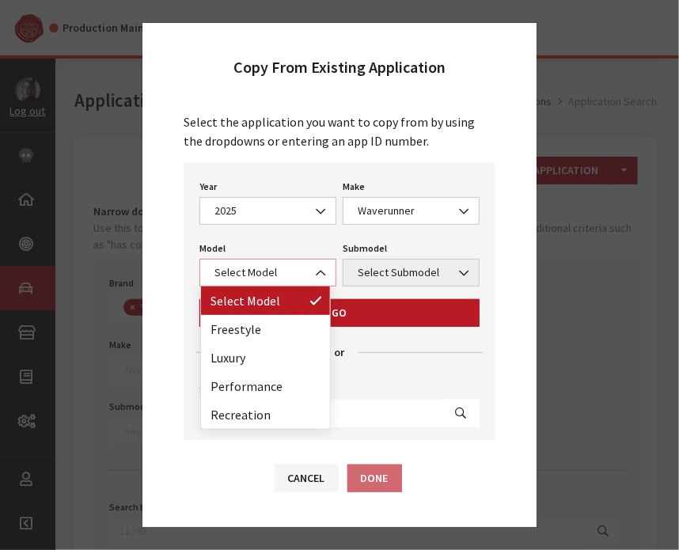
click at [245, 280] on span "Select Model" at bounding box center [267, 273] width 137 height 28
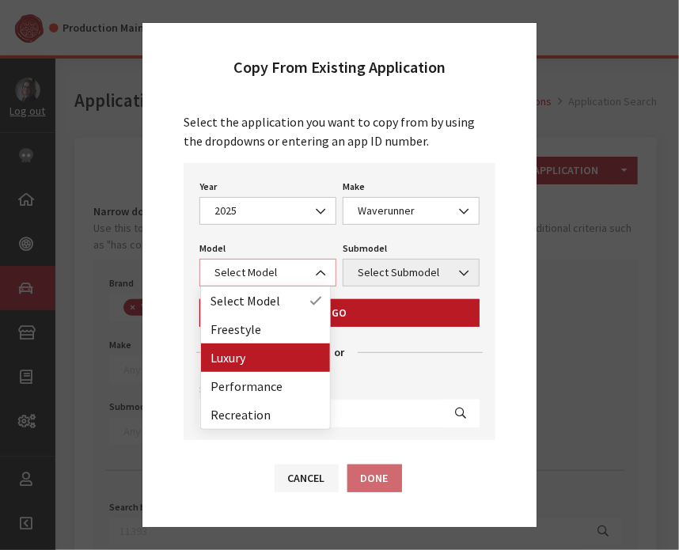
select select "1371"
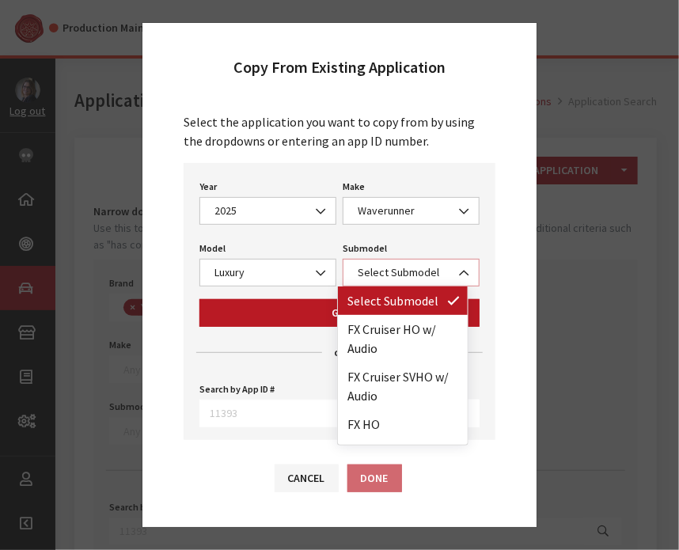
click at [408, 268] on span "Select Submodel" at bounding box center [411, 272] width 116 height 17
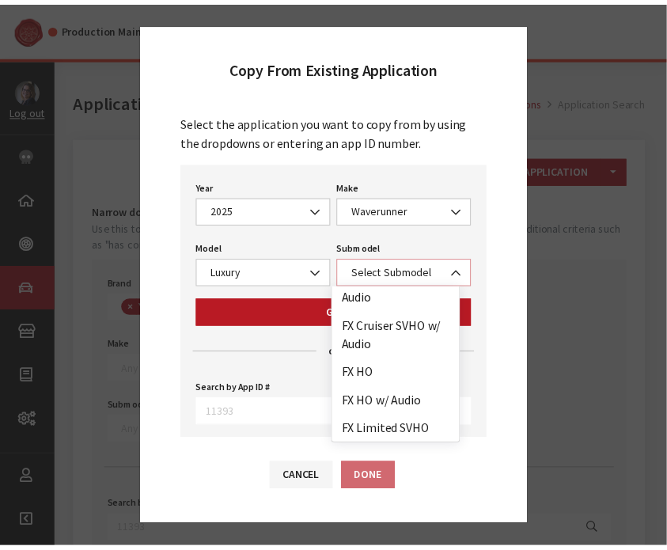
scroll to position [54, 0]
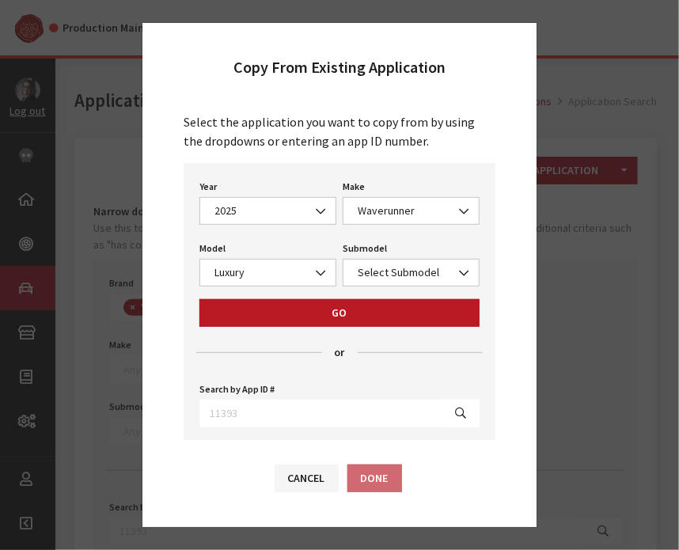
click at [560, 60] on div "Copy From Existing Application Select the application you want to copy from by …" at bounding box center [339, 275] width 679 height 550
click at [300, 474] on button "Cancel" at bounding box center [307, 479] width 64 height 28
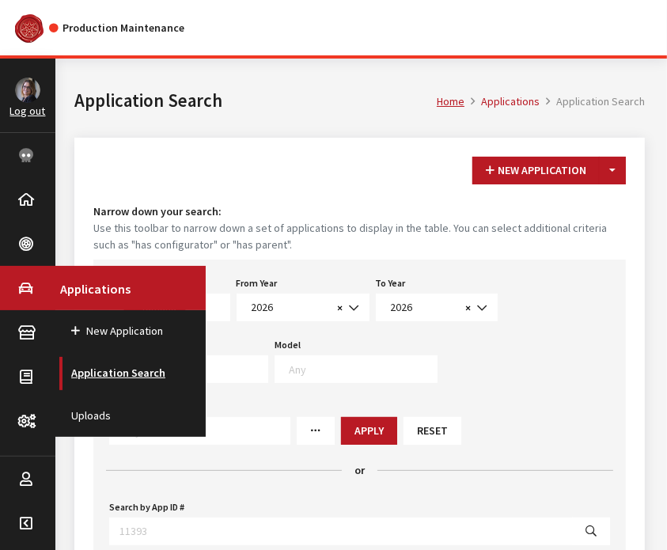
click at [111, 376] on link "Application Search" at bounding box center [130, 373] width 150 height 42
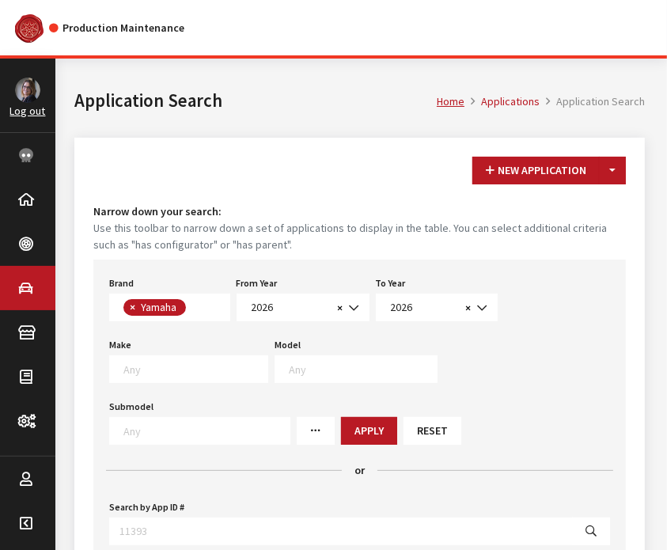
scroll to position [422, 0]
click at [341, 417] on button "Apply" at bounding box center [369, 431] width 56 height 28
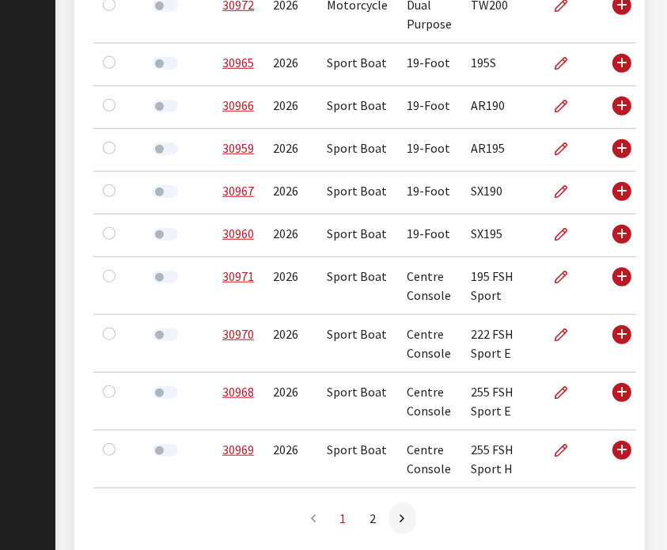
scroll to position [666, 0]
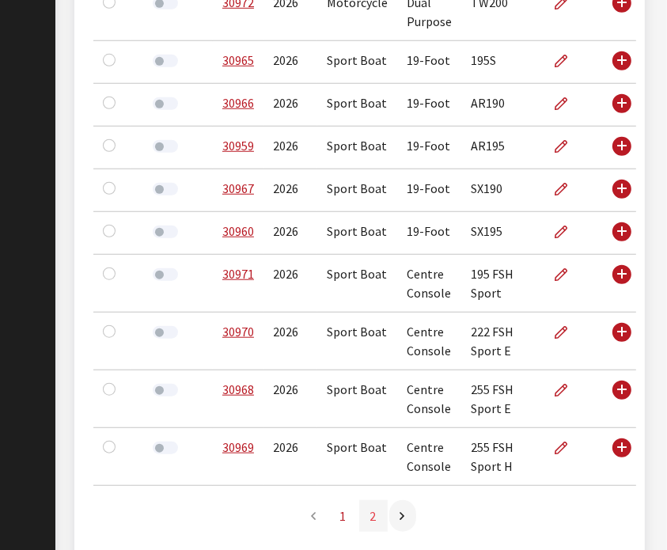
click at [377, 500] on link "2" at bounding box center [373, 516] width 28 height 32
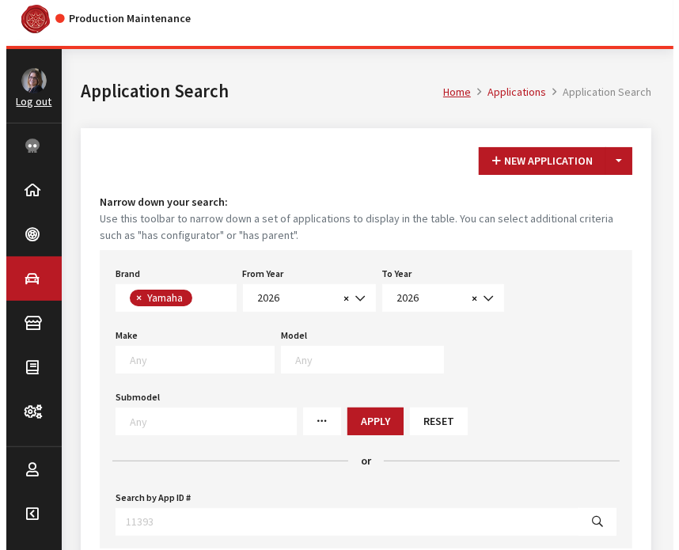
scroll to position [0, 0]
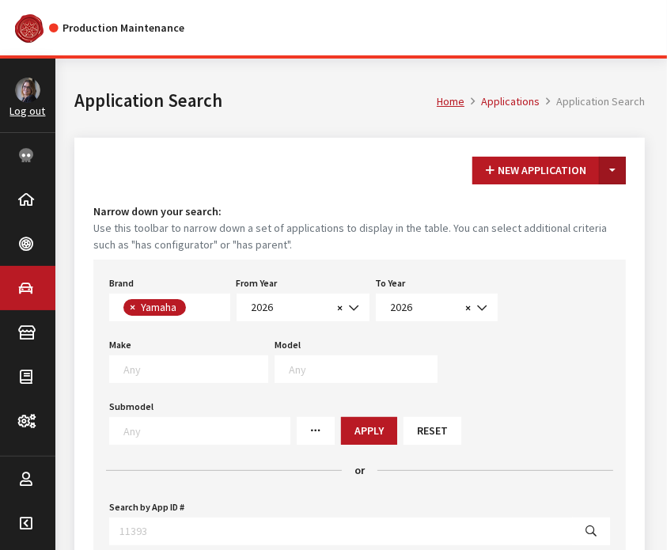
click at [613, 164] on button "Toggle Dropdown" at bounding box center [612, 171] width 27 height 28
click at [581, 211] on button "New From Existing..." at bounding box center [558, 205] width 136 height 28
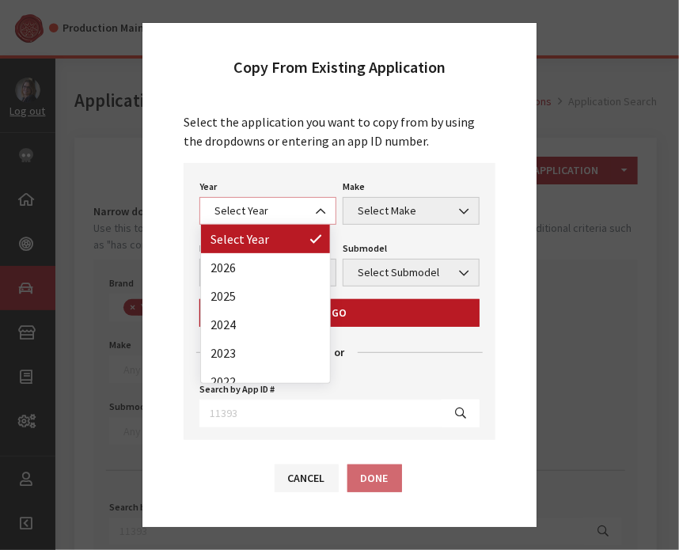
click at [279, 199] on span "Select Year" at bounding box center [267, 211] width 137 height 28
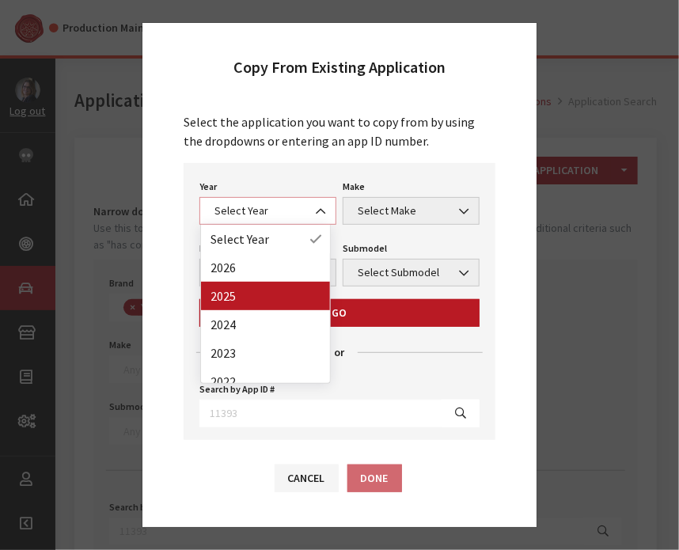
select select "43"
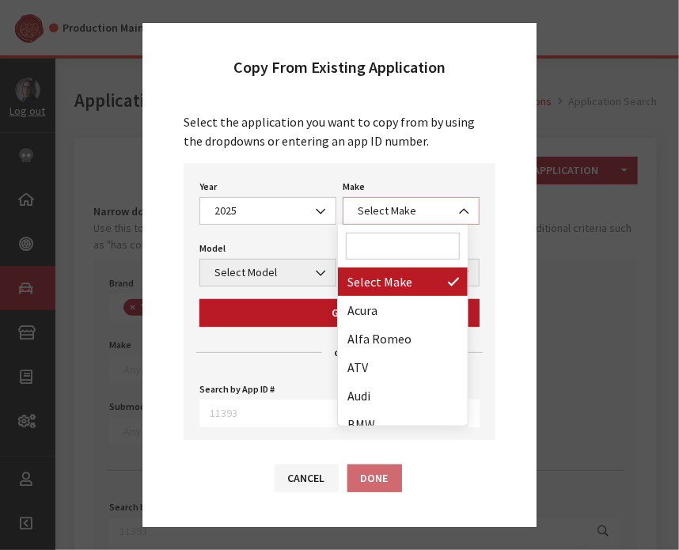
click at [387, 207] on span "Select Make" at bounding box center [411, 211] width 116 height 17
click at [373, 256] on input "Search" at bounding box center [403, 246] width 114 height 27
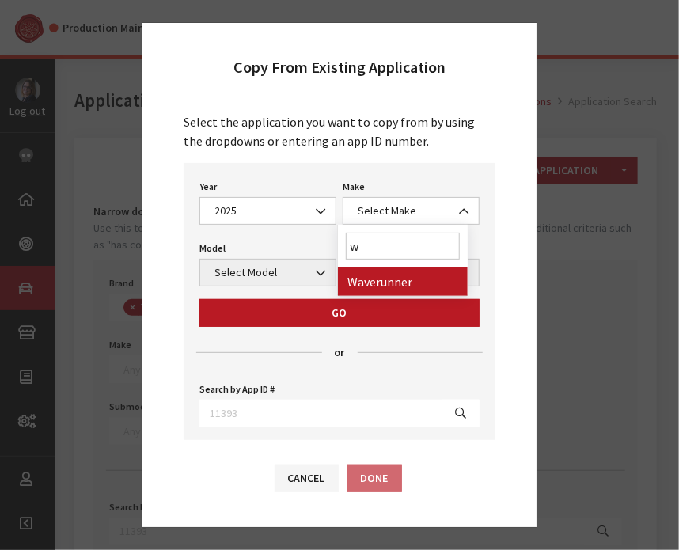
type input "w"
select select "57"
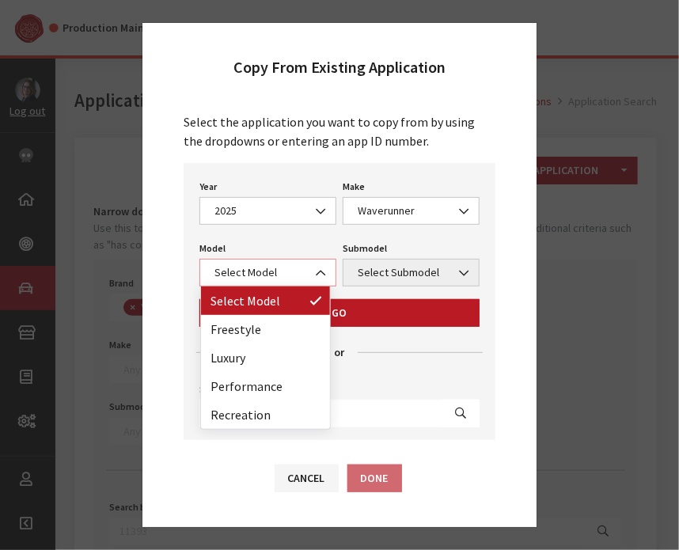
click at [275, 269] on span "Select Model" at bounding box center [268, 272] width 116 height 17
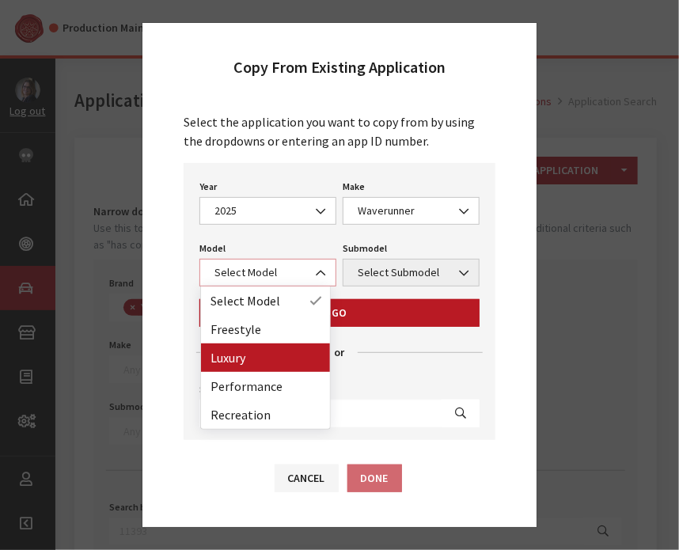
select select "1371"
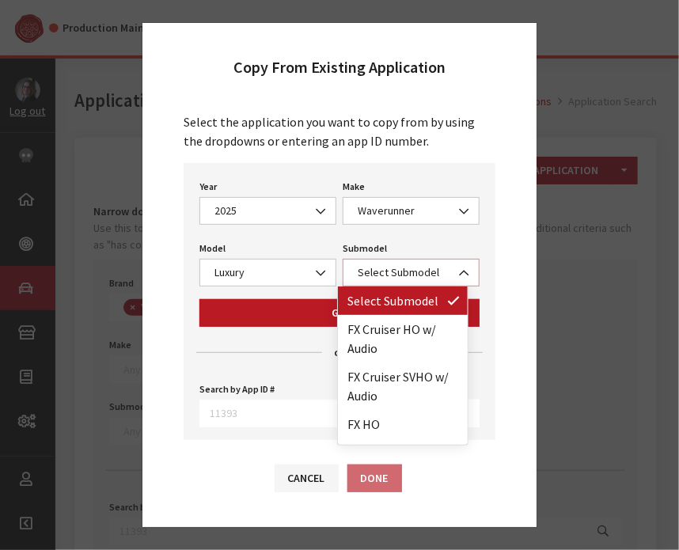
click at [375, 273] on span "Select Submodel" at bounding box center [411, 272] width 116 height 17
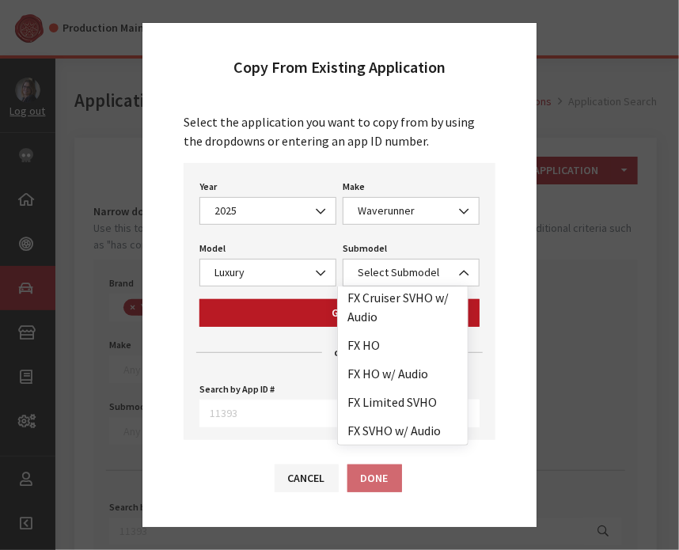
scroll to position [98, 0]
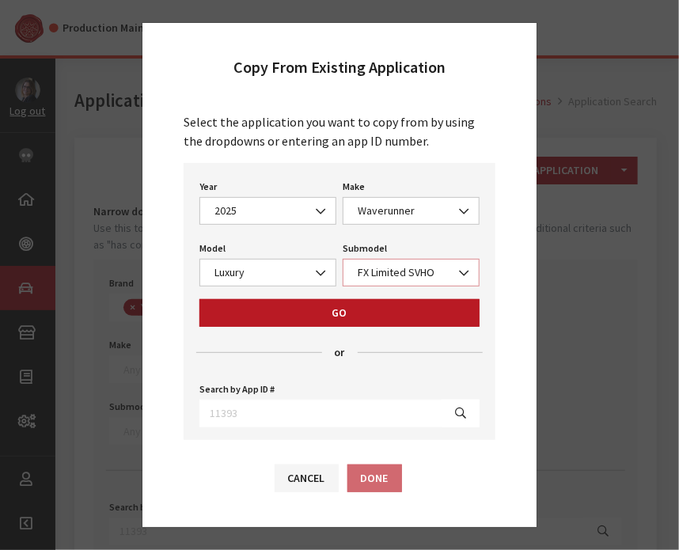
select select "4416"
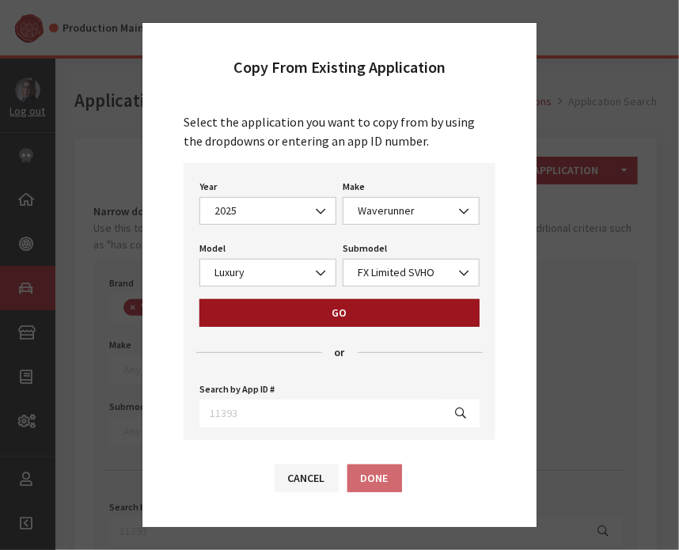
click at [364, 311] on button "Go" at bounding box center [339, 313] width 280 height 28
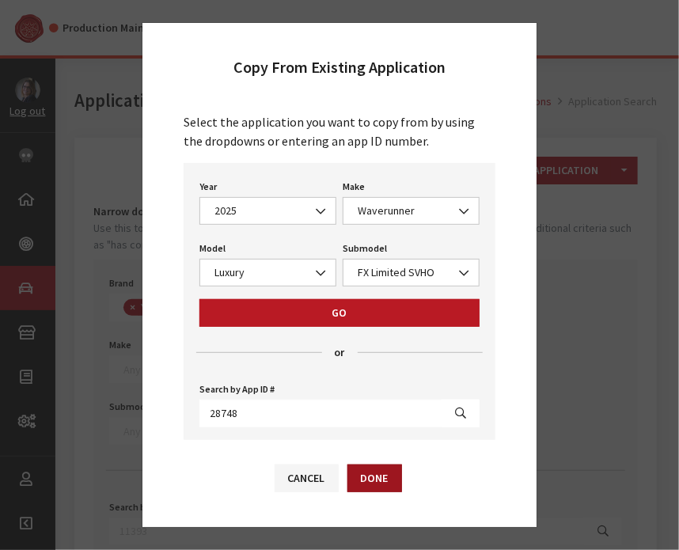
click at [370, 485] on button "Done" at bounding box center [374, 479] width 55 height 28
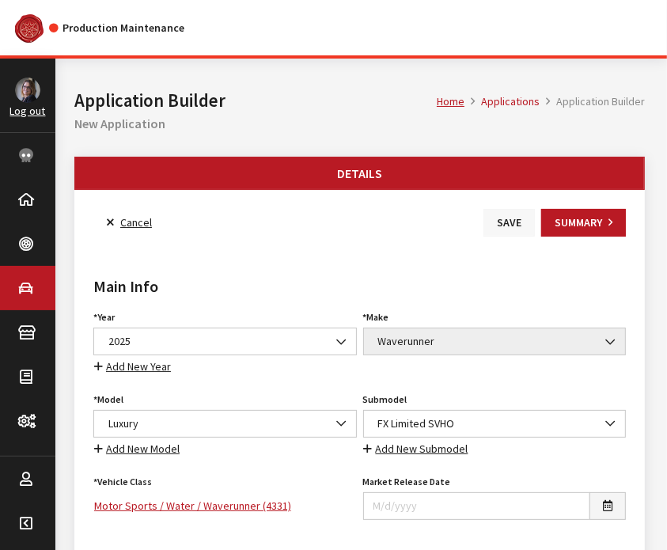
click at [518, 225] on button "Save" at bounding box center [509, 223] width 51 height 28
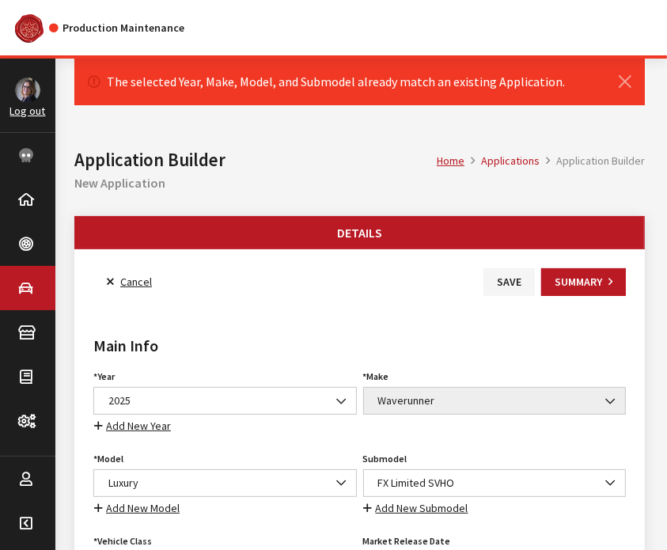
click at [120, 281] on link "Cancel" at bounding box center [129, 282] width 72 height 28
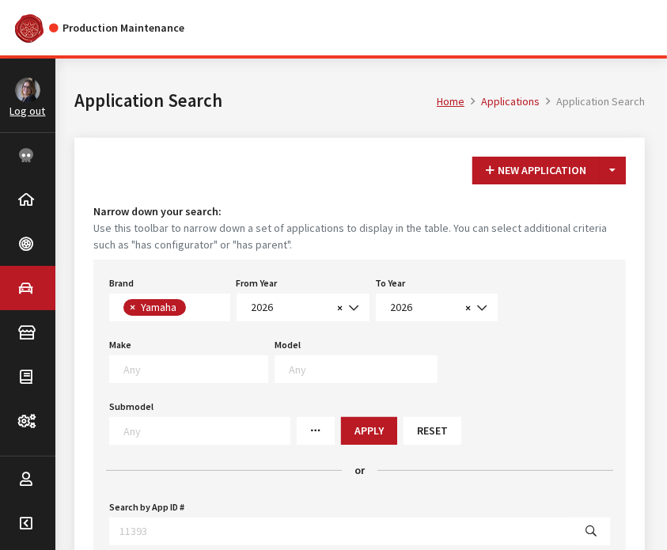
scroll to position [422, 0]
click at [341, 423] on button "Apply" at bounding box center [369, 431] width 56 height 28
drag, startPoint x: 177, startPoint y: 385, endPoint x: 187, endPoint y: 363, distance: 24.4
click at [187, 363] on div "Brand Any Acura Alfa Romeo Audi Bentley BMW DoubleTake Ford GM Honda Hyundai In…" at bounding box center [359, 409] width 533 height 298
click at [187, 363] on textarea "Search" at bounding box center [195, 369] width 144 height 14
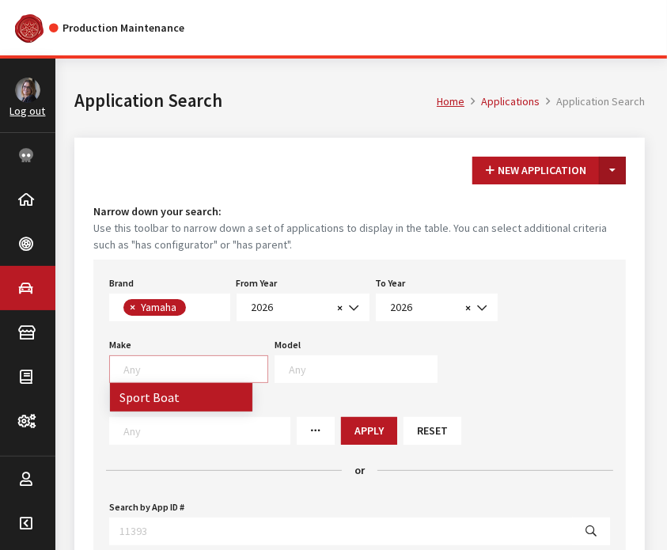
scroll to position [0, 0]
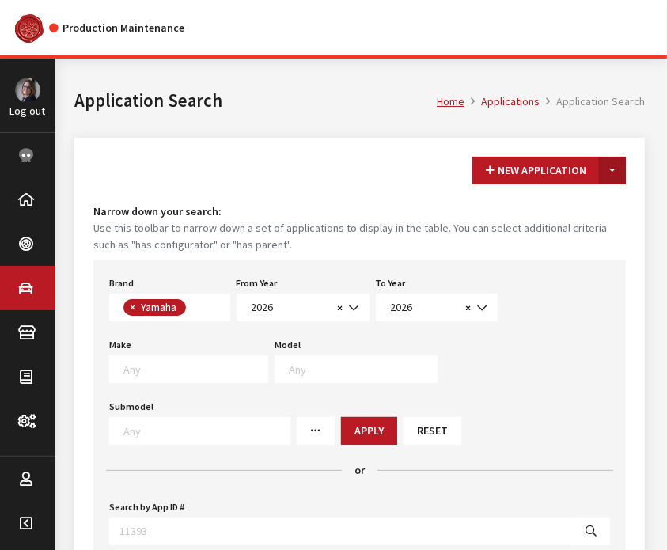
click at [605, 170] on button "Toggle Dropdown" at bounding box center [612, 171] width 27 height 28
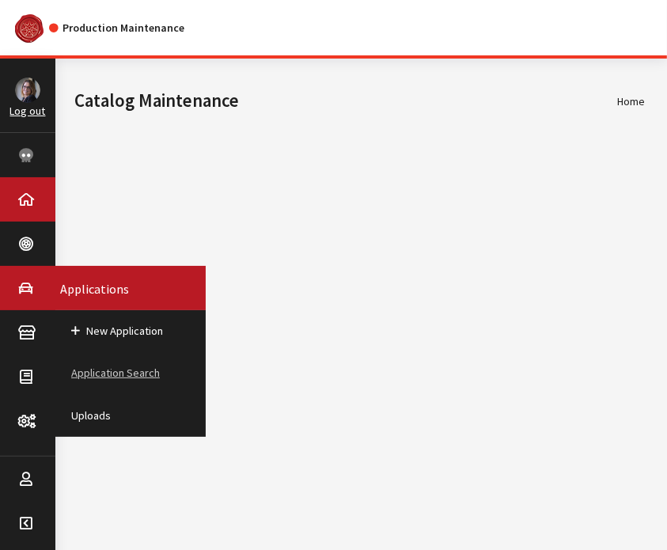
click at [123, 370] on link "Application Search" at bounding box center [130, 373] width 150 height 42
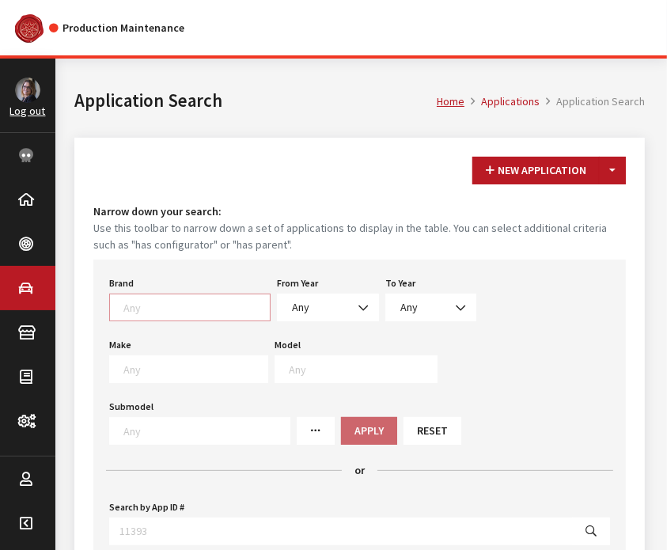
click at [135, 309] on textarea "Search" at bounding box center [196, 307] width 146 height 14
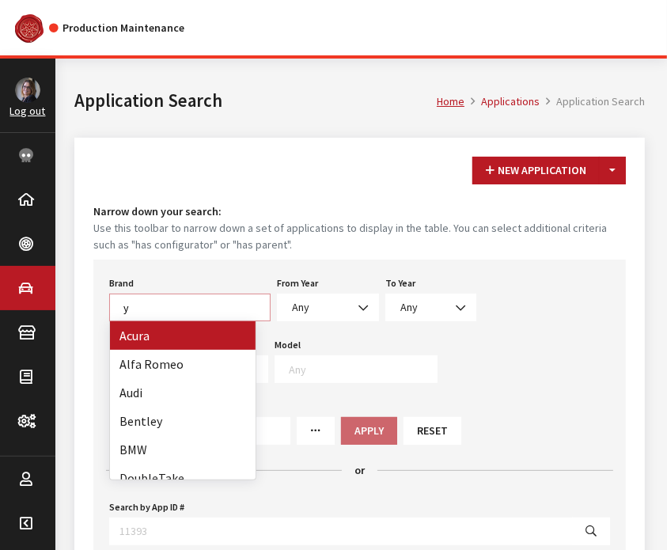
scroll to position [1, 0]
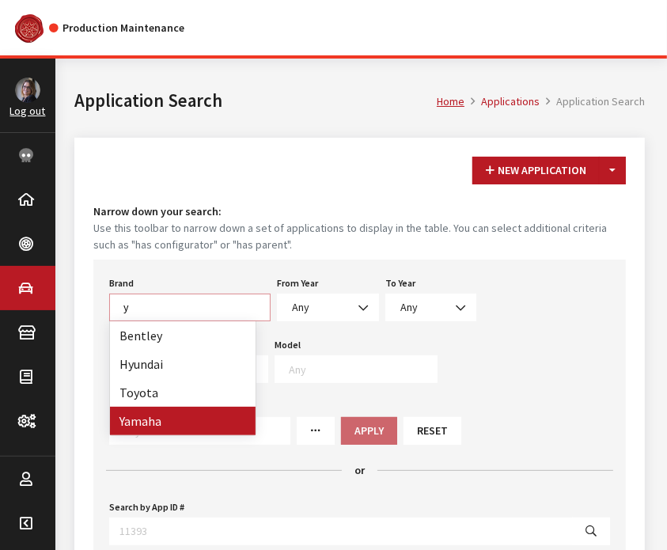
type textarea "y"
select select "1065"
select select
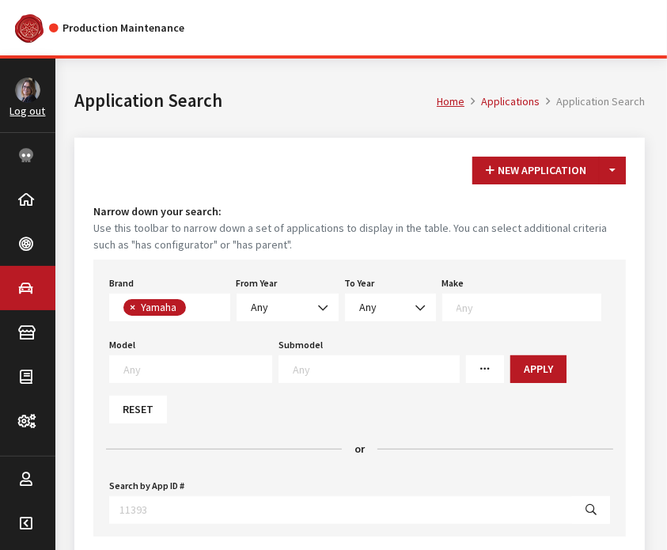
scroll to position [427, 0]
click at [295, 303] on span "Any" at bounding box center [288, 307] width 82 height 17
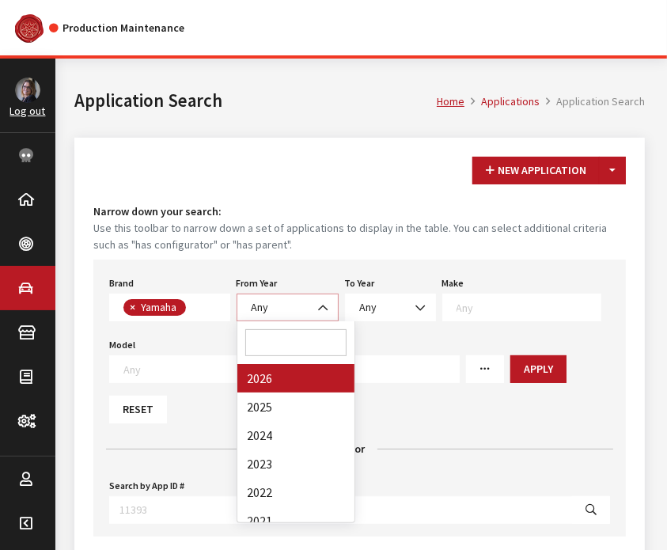
select select "2026"
select select
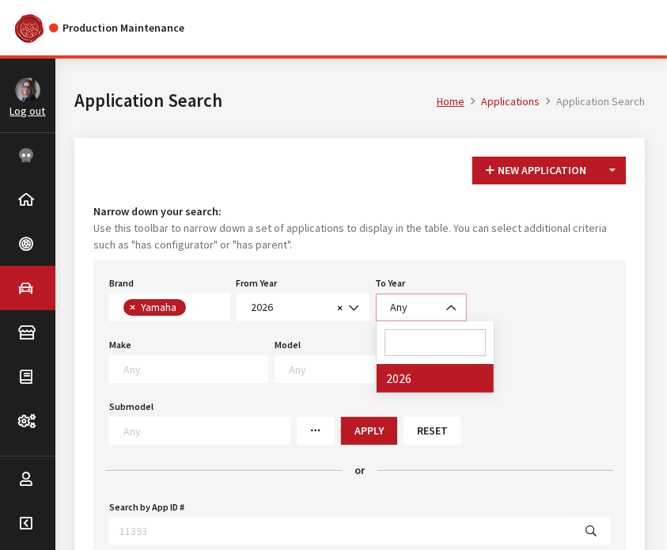
drag, startPoint x: 407, startPoint y: 309, endPoint x: 412, endPoint y: 381, distance: 71.4
select select "2026"
select select
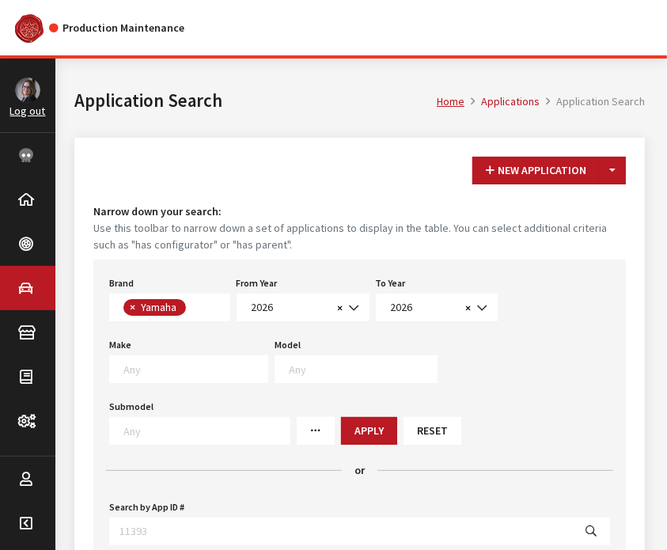
click at [412, 381] on div "Modal title Cancel Yes OK Modal title OK Modal title Cancel Apply Copy From Exi…" at bounding box center [359, 461] width 609 height 805
click at [180, 365] on textarea "Search" at bounding box center [195, 369] width 144 height 14
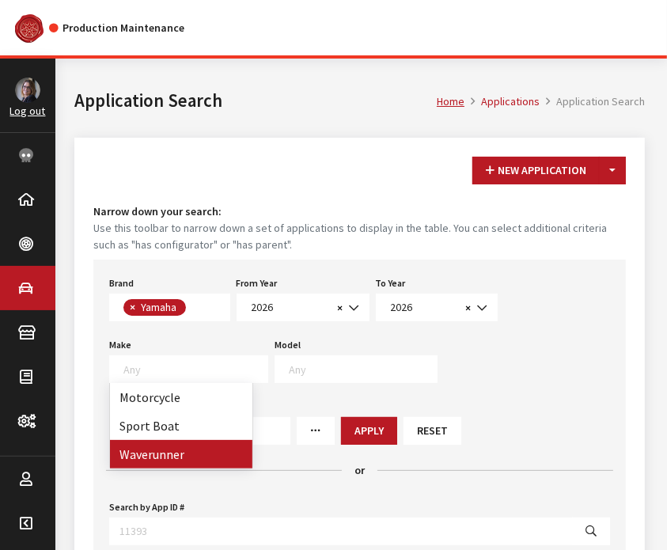
select select "57"
select select
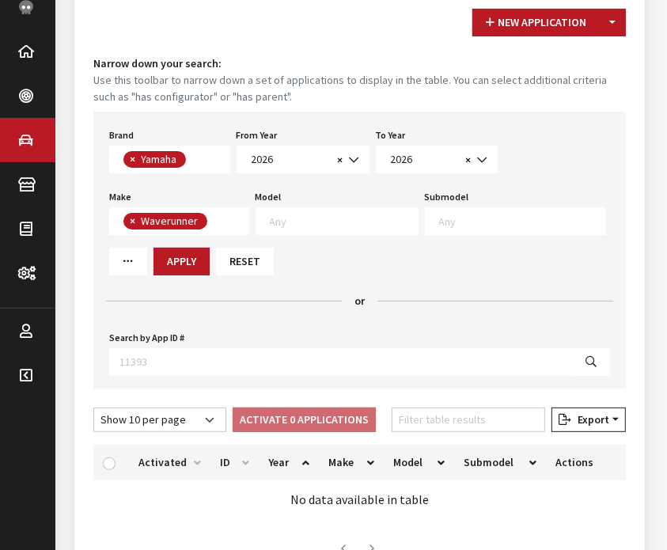
scroll to position [152, 0]
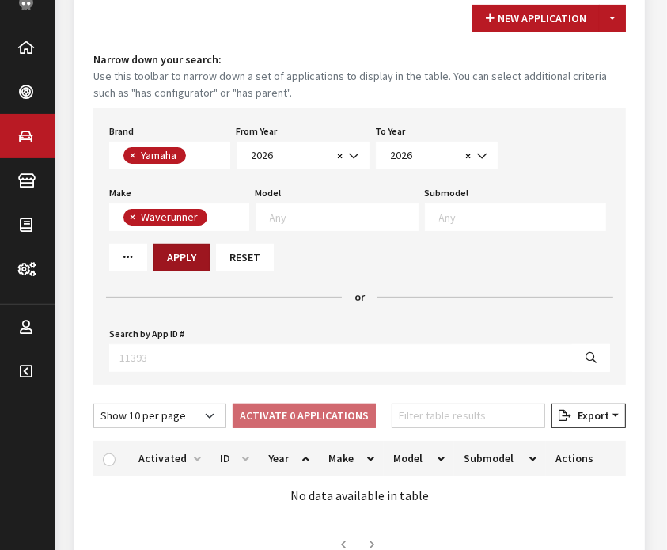
click at [177, 263] on button "Apply" at bounding box center [182, 258] width 56 height 28
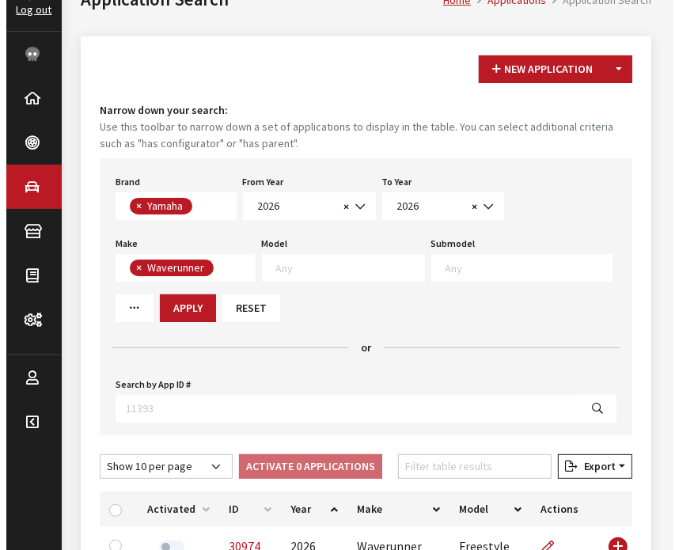
scroll to position [100, 0]
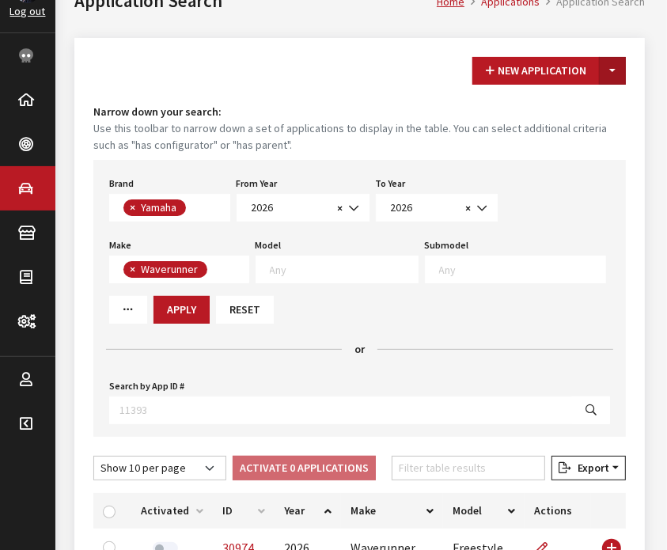
click at [610, 69] on button "Toggle Dropdown" at bounding box center [612, 71] width 27 height 28
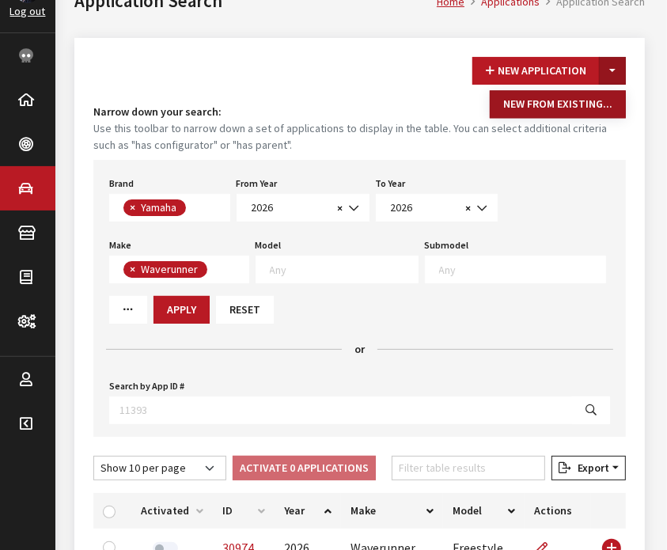
click at [573, 110] on button "New From Existing..." at bounding box center [558, 105] width 136 height 28
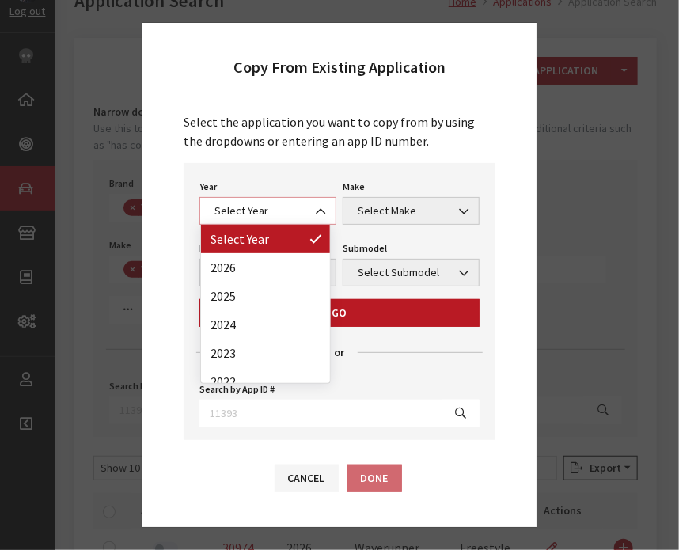
click at [279, 210] on span "Select Year" at bounding box center [268, 211] width 116 height 17
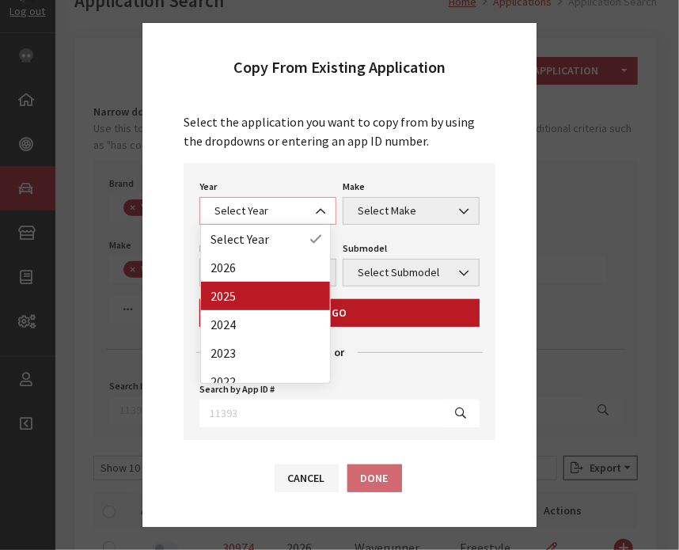
select select "43"
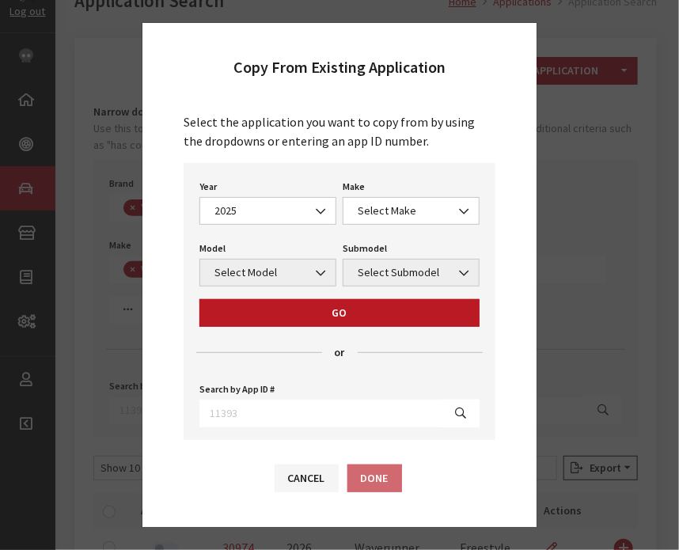
click at [379, 224] on div "Year Select Year 2026 2025 2024 2023 2022 2021 2020 2019 2018 2017 2016 2015 20…" at bounding box center [340, 301] width 312 height 277
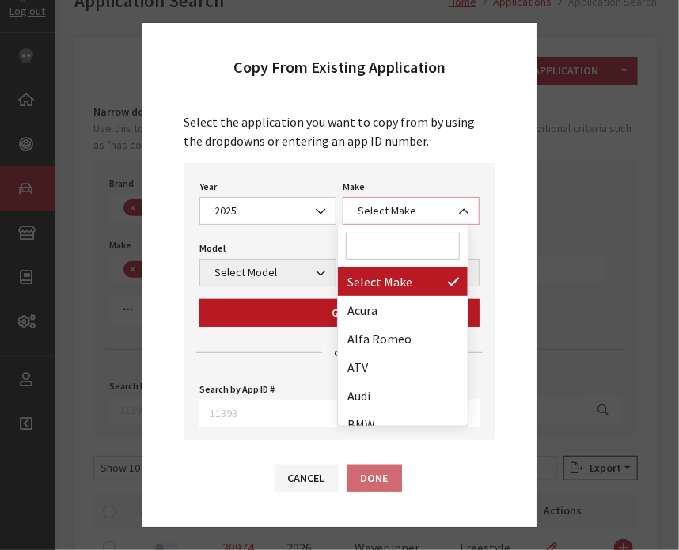
click at [383, 219] on span "Select Make" at bounding box center [411, 211] width 137 height 28
click at [382, 254] on input "Search" at bounding box center [403, 246] width 114 height 27
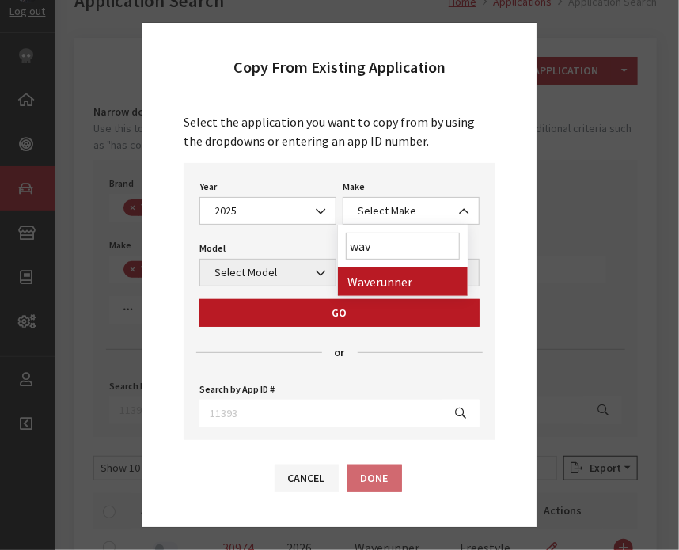
type input "wav"
select select "57"
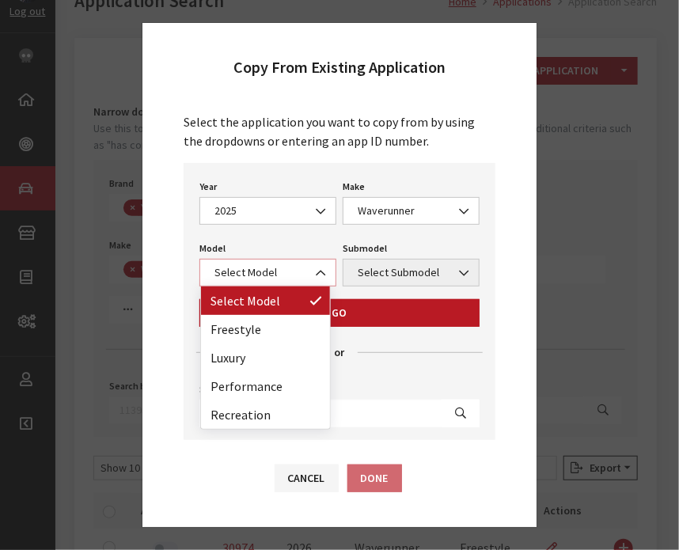
click at [249, 277] on span "Select Model" at bounding box center [268, 272] width 116 height 17
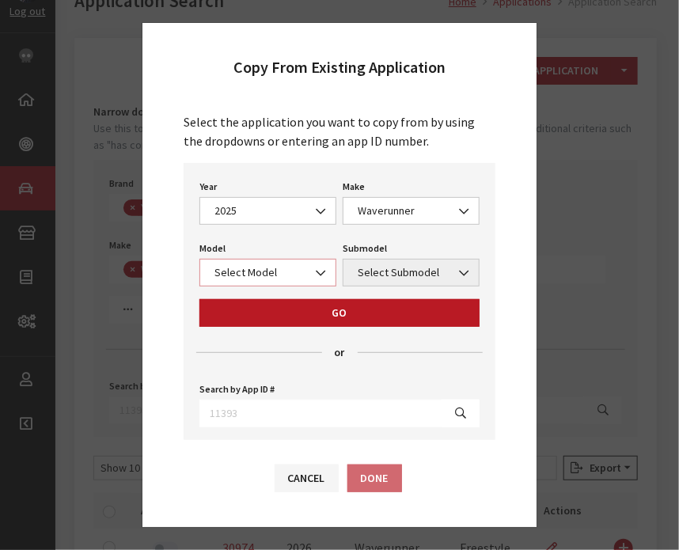
click at [249, 277] on span "Select Model" at bounding box center [268, 272] width 116 height 17
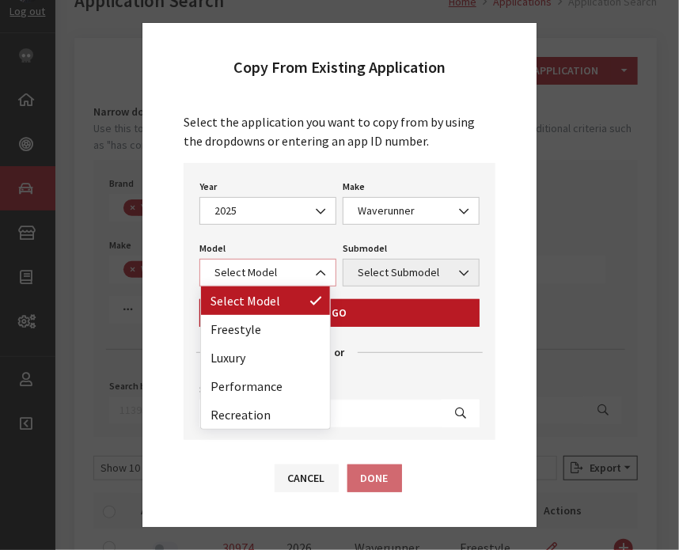
click at [249, 277] on span "Select Model" at bounding box center [268, 272] width 116 height 17
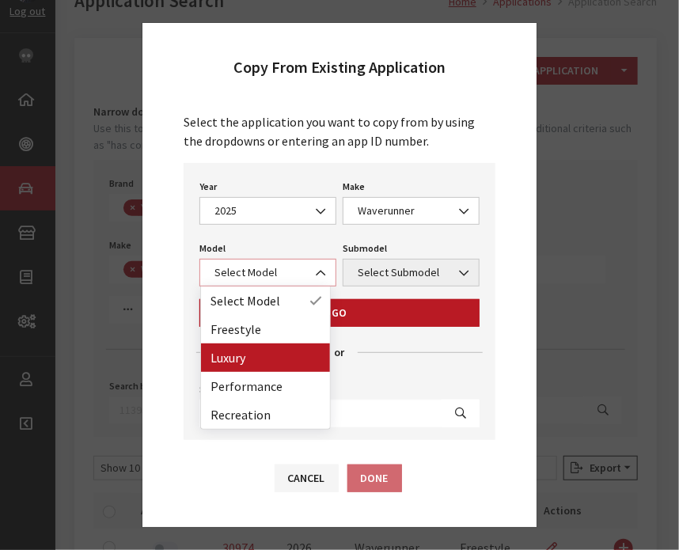
select select "1371"
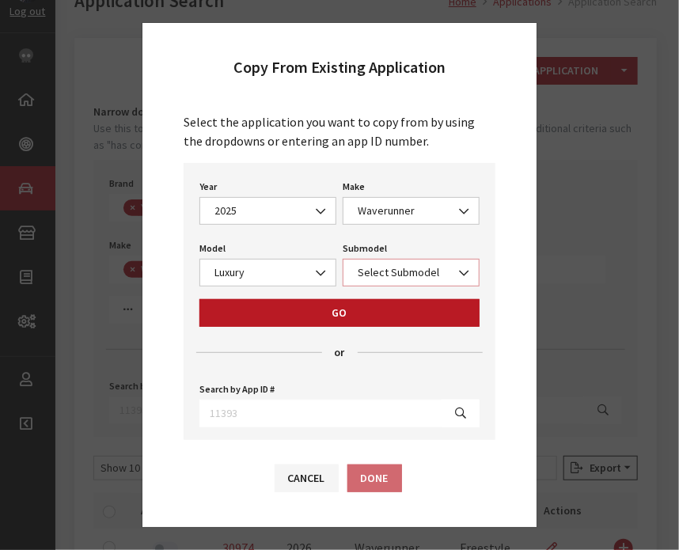
click at [393, 271] on span "Select Submodel" at bounding box center [411, 272] width 116 height 17
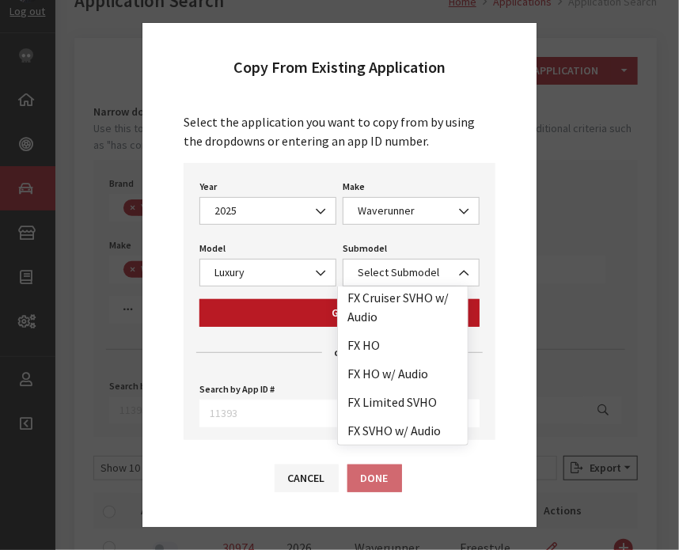
scroll to position [98, 0]
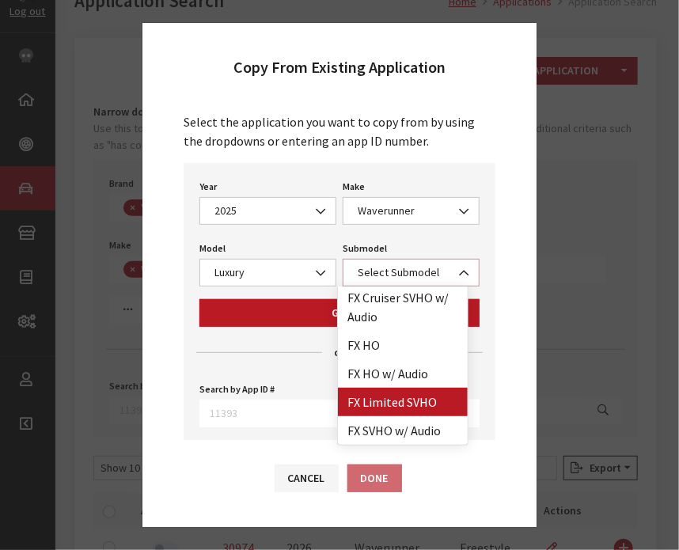
select select "4416"
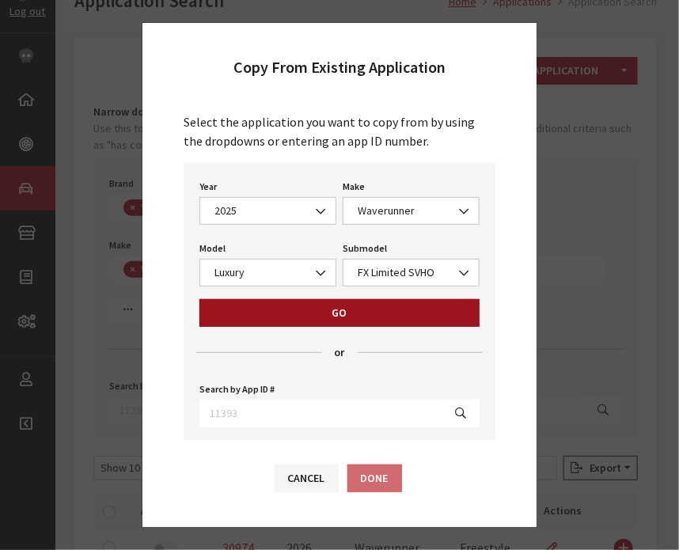
click at [344, 319] on button "Go" at bounding box center [339, 313] width 280 height 28
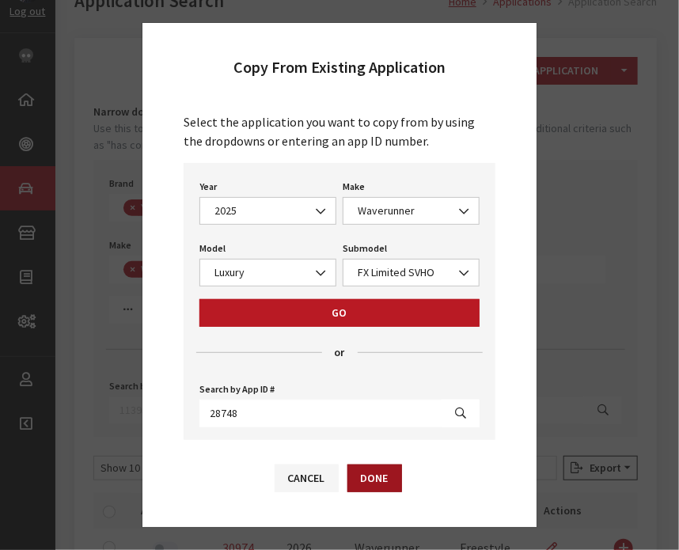
click at [386, 484] on button "Done" at bounding box center [374, 479] width 55 height 28
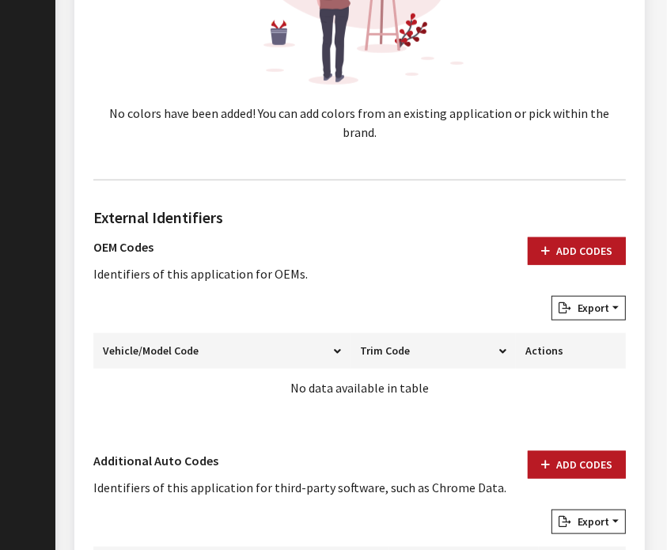
scroll to position [1019, 0]
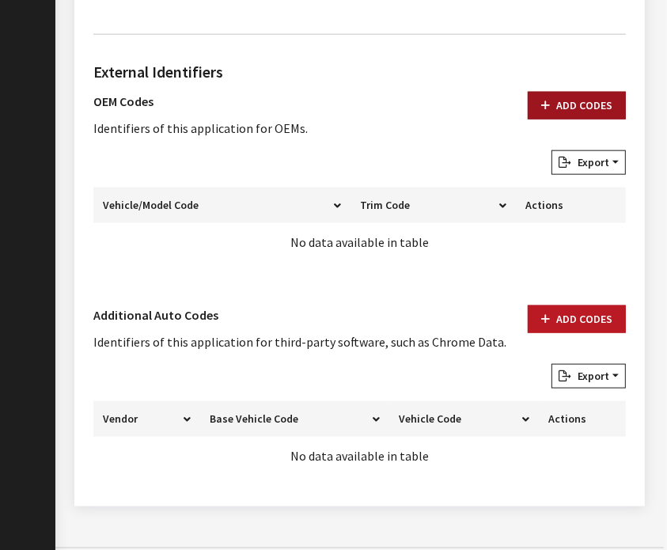
click at [578, 92] on button "Add Codes" at bounding box center [577, 106] width 98 height 28
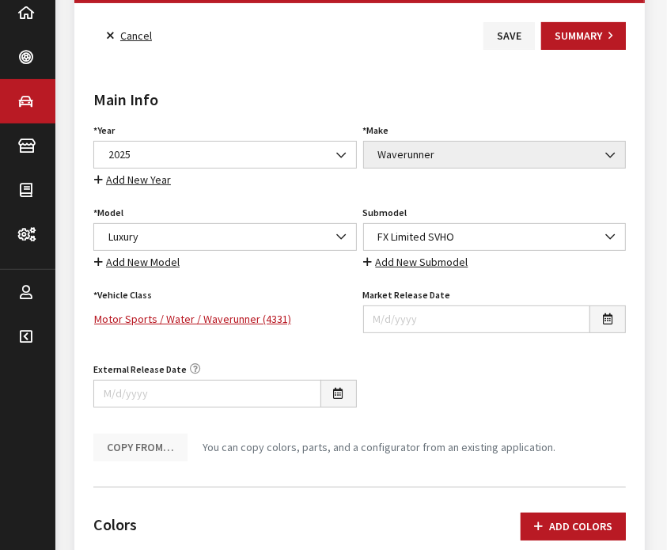
scroll to position [183, 0]
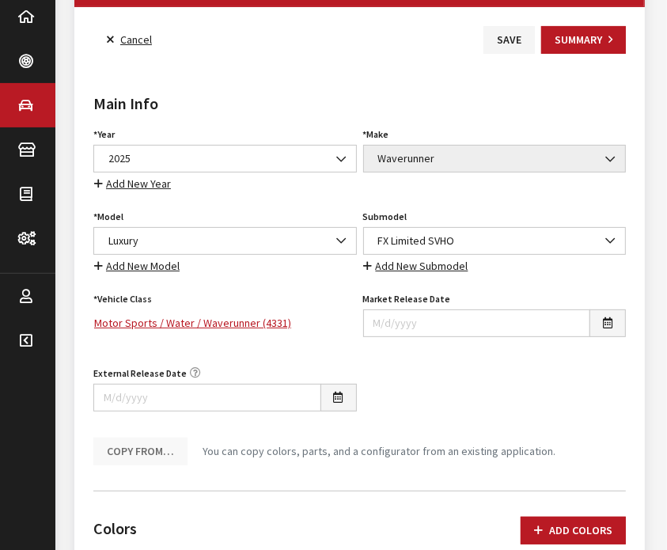
click at [237, 123] on div "Year Select Year 2026 2025 2024 2023 2022 2021 2020 2019 2018 2017 2016 2015 20…" at bounding box center [225, 158] width 270 height 70
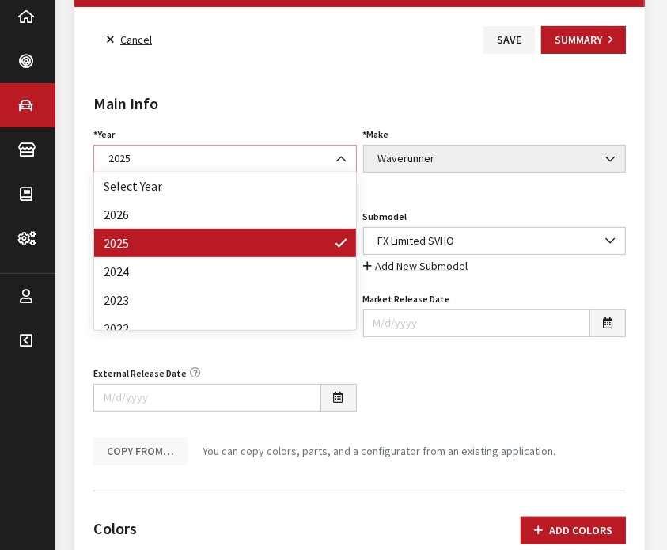
click at [228, 154] on span "2025" at bounding box center [225, 158] width 243 height 17
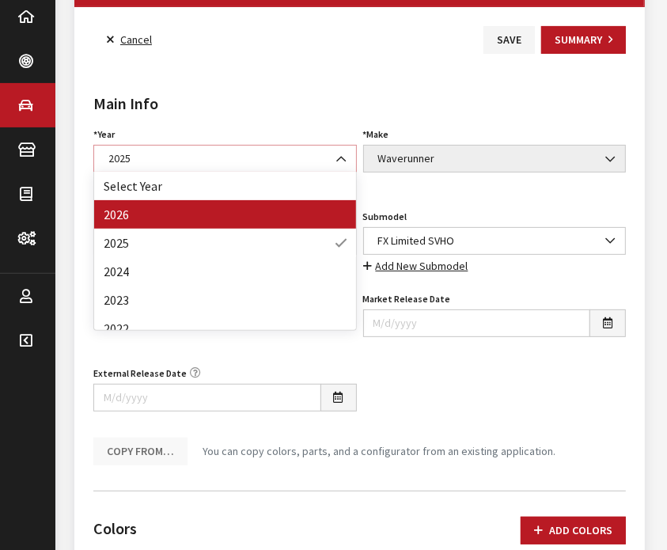
select select "44"
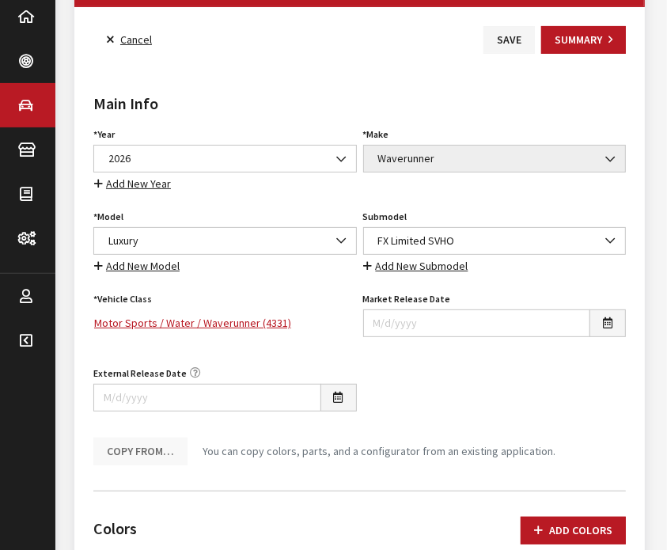
click at [520, 32] on button "Save" at bounding box center [509, 40] width 51 height 28
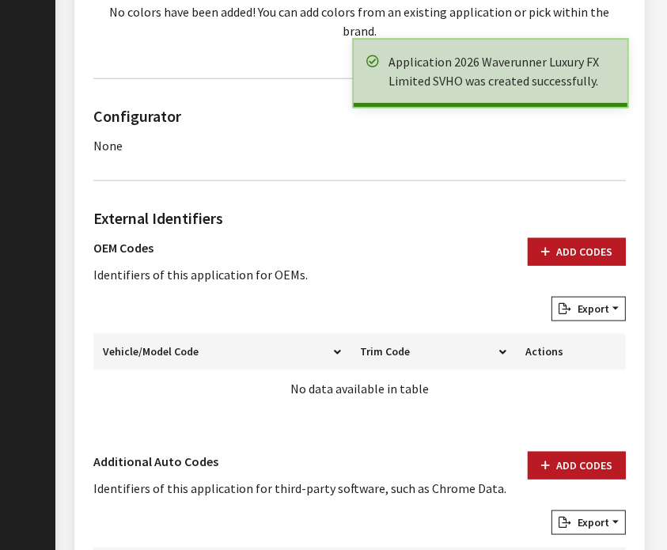
scroll to position [975, 0]
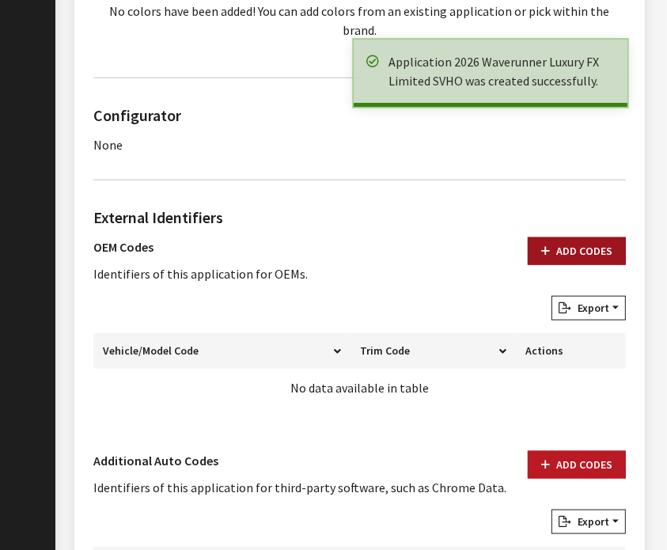
click at [583, 237] on button "Add Codes" at bounding box center [577, 251] width 98 height 28
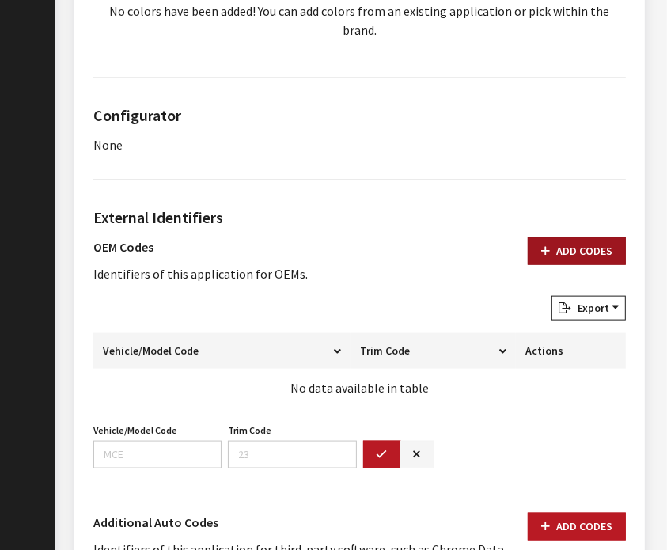
click at [561, 237] on button "Add Codes" at bounding box center [577, 251] width 98 height 28
click at [146, 441] on input "Vehicle/Model Code" at bounding box center [157, 455] width 128 height 28
paste input "F5GF"
type input "F5GF"
click at [378, 450] on icon "button" at bounding box center [382, 455] width 11 height 11
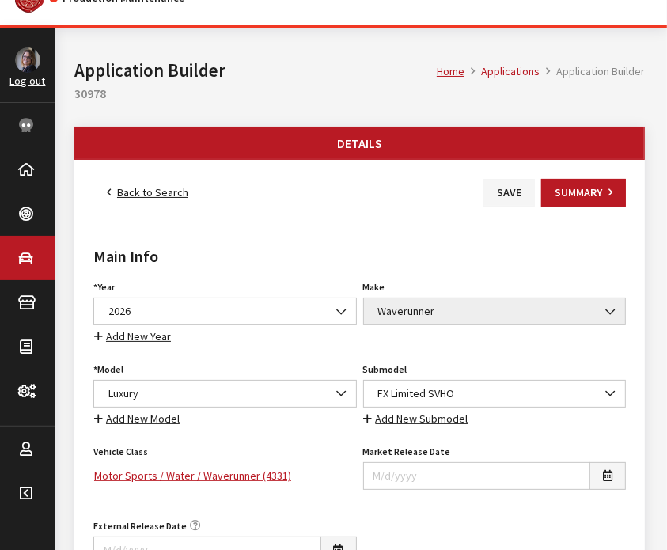
scroll to position [0, 0]
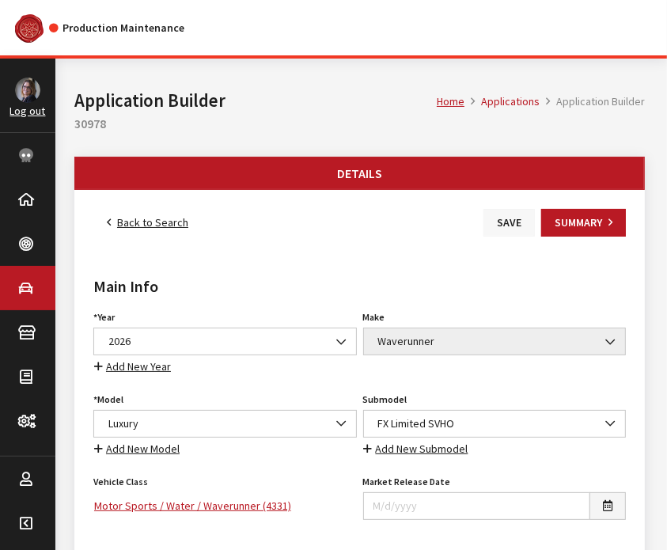
click at [497, 218] on button "Save" at bounding box center [509, 223] width 51 height 28
click at [142, 227] on link "Back to Search" at bounding box center [147, 223] width 108 height 28
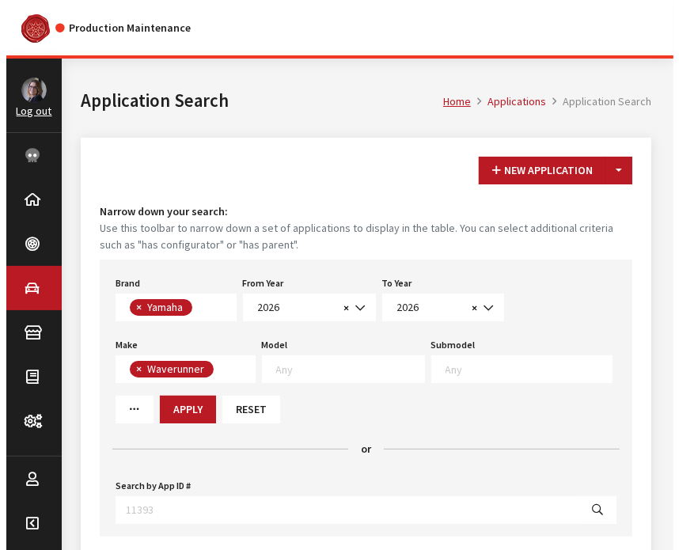
scroll to position [422, 0]
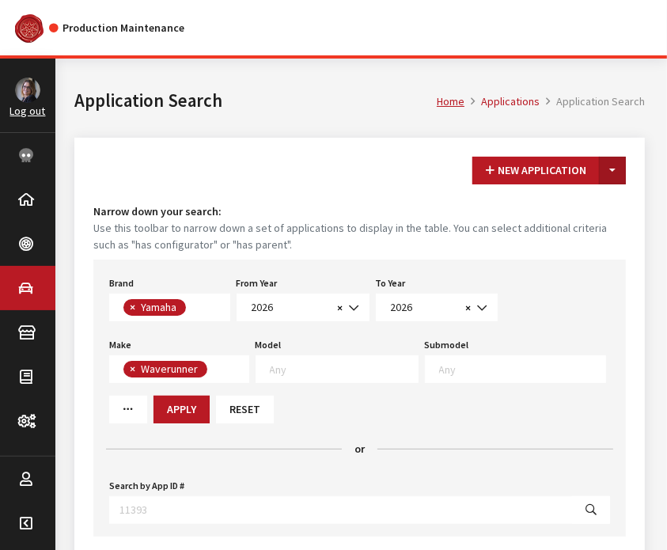
click at [617, 167] on button "Toggle Dropdown" at bounding box center [612, 171] width 27 height 28
click at [589, 207] on button "New From Existing..." at bounding box center [558, 205] width 136 height 28
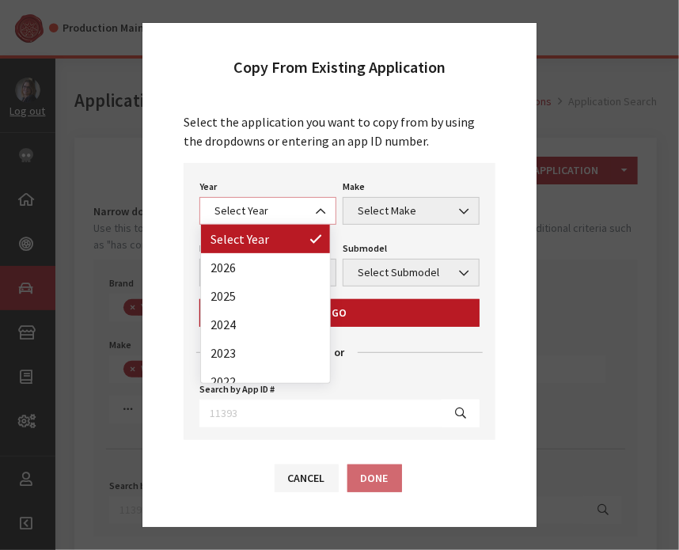
click at [263, 212] on span "Select Year" at bounding box center [268, 211] width 116 height 17
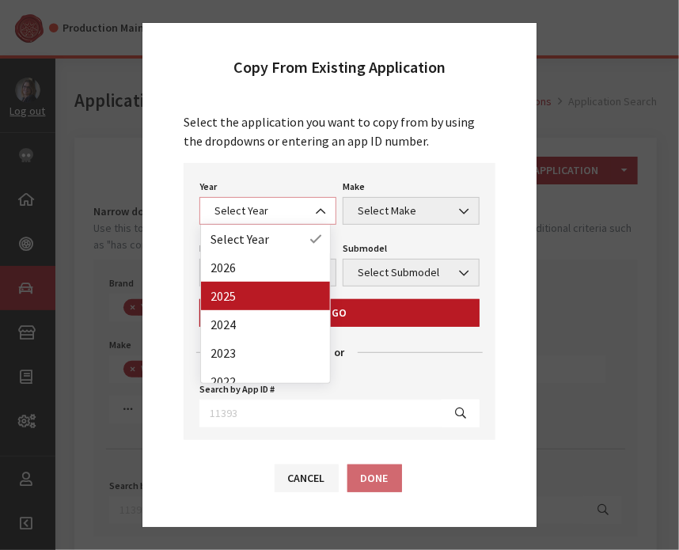
select select "43"
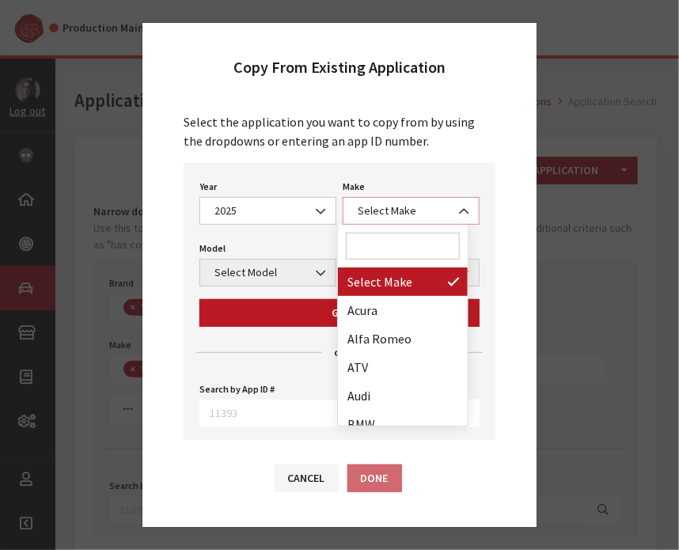
click at [396, 203] on span "Select Make" at bounding box center [411, 211] width 116 height 17
click at [384, 240] on input "Search" at bounding box center [403, 246] width 114 height 27
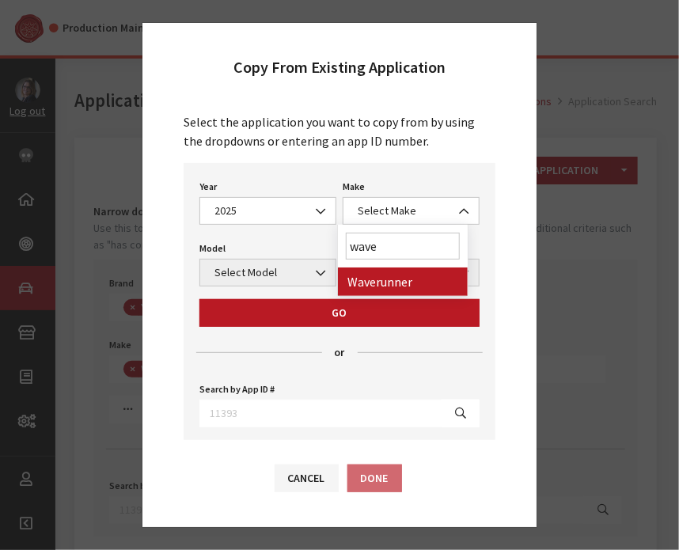
type input "wave"
select select "57"
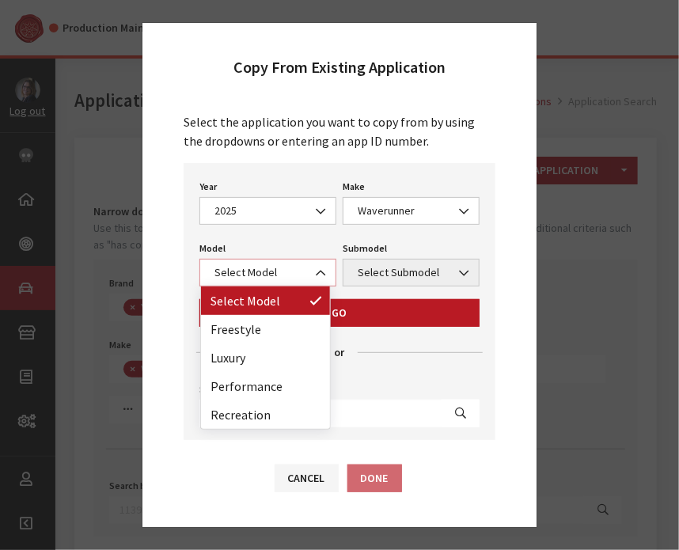
click at [271, 279] on span "Select Model" at bounding box center [268, 272] width 116 height 17
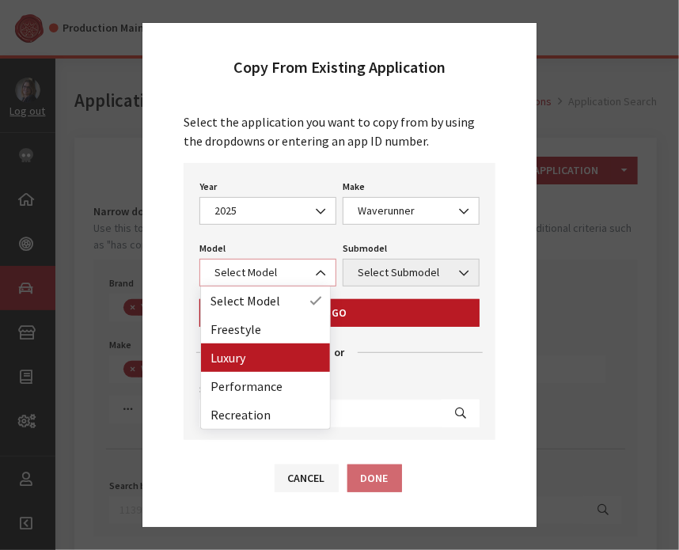
select select "1371"
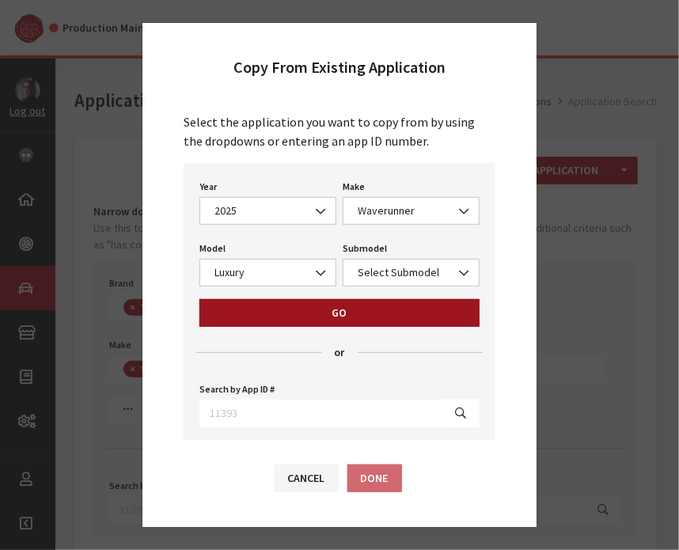
click at [320, 309] on button "Go" at bounding box center [339, 313] width 280 height 28
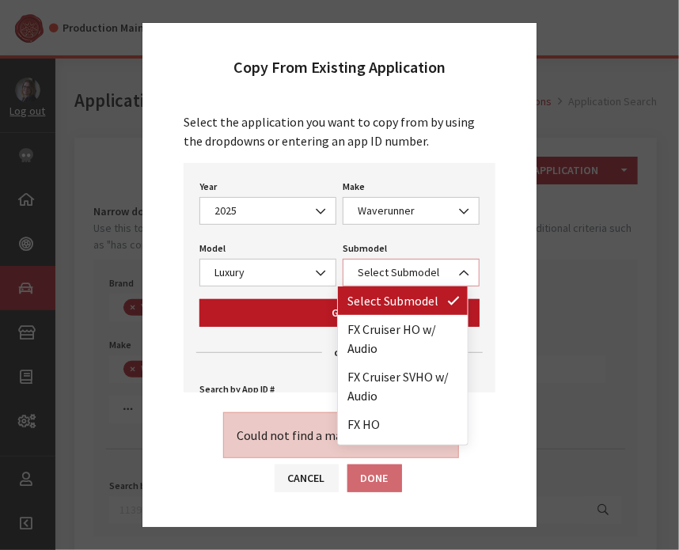
click at [381, 273] on span "Select Submodel" at bounding box center [411, 272] width 116 height 17
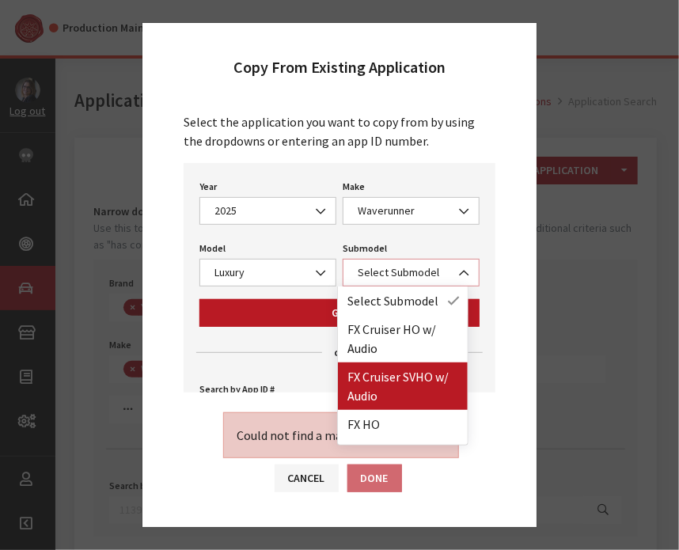
select select "4413"
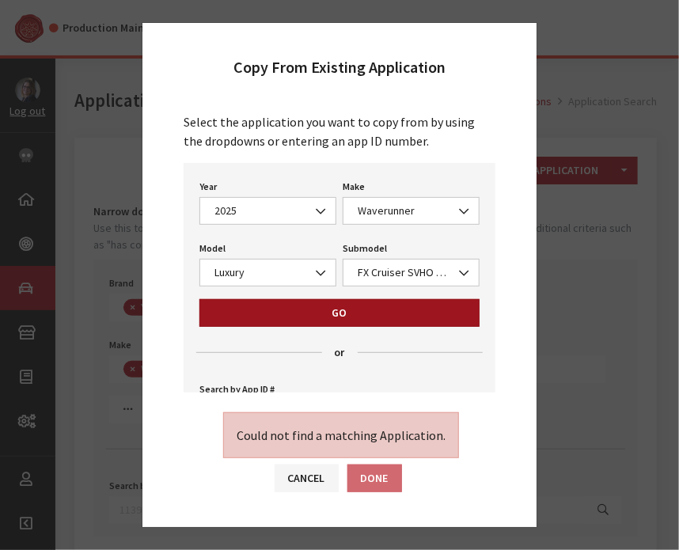
click at [252, 303] on button "Go" at bounding box center [339, 313] width 280 height 28
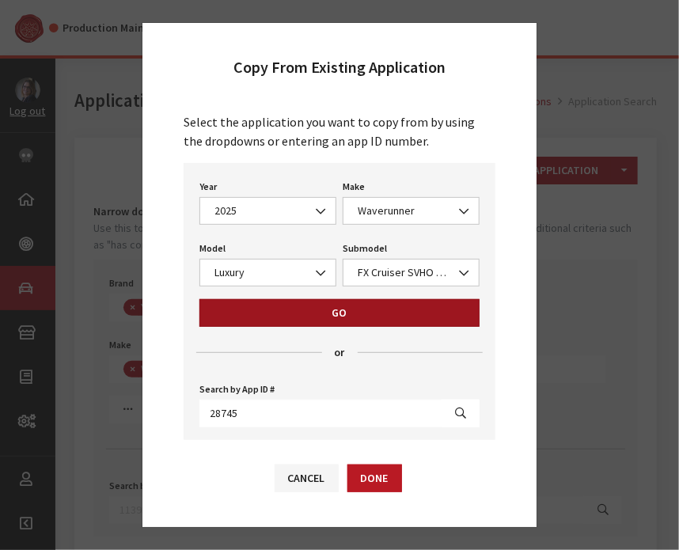
click at [360, 311] on button "Go" at bounding box center [339, 313] width 280 height 28
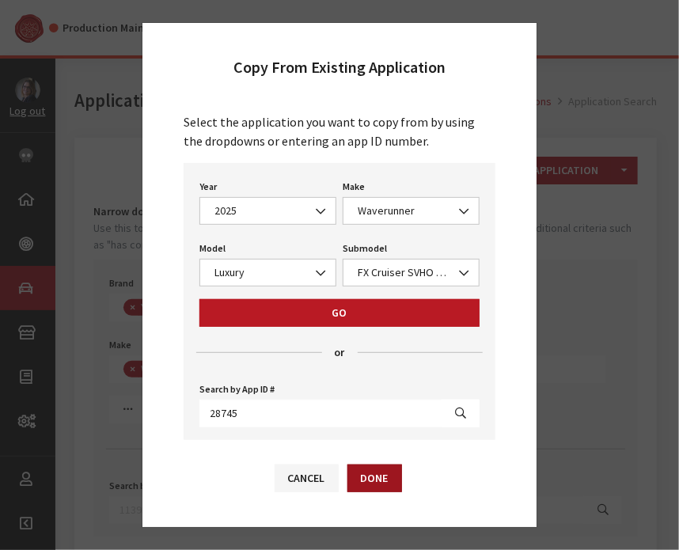
click at [383, 482] on button "Done" at bounding box center [374, 479] width 55 height 28
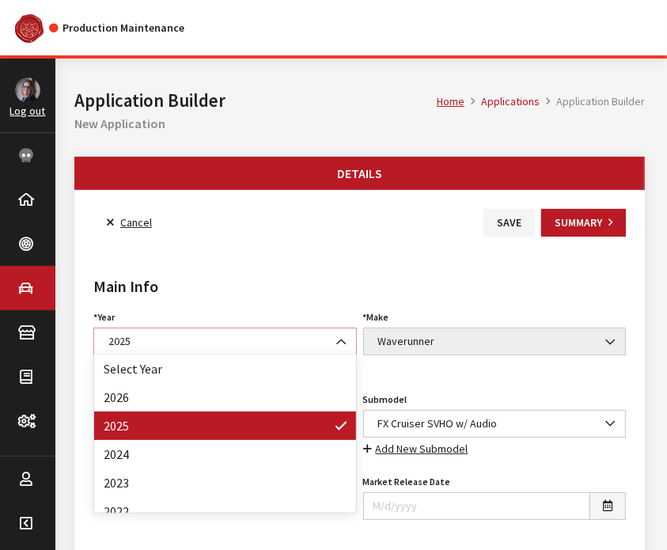
click at [237, 336] on span "2025" at bounding box center [225, 341] width 243 height 17
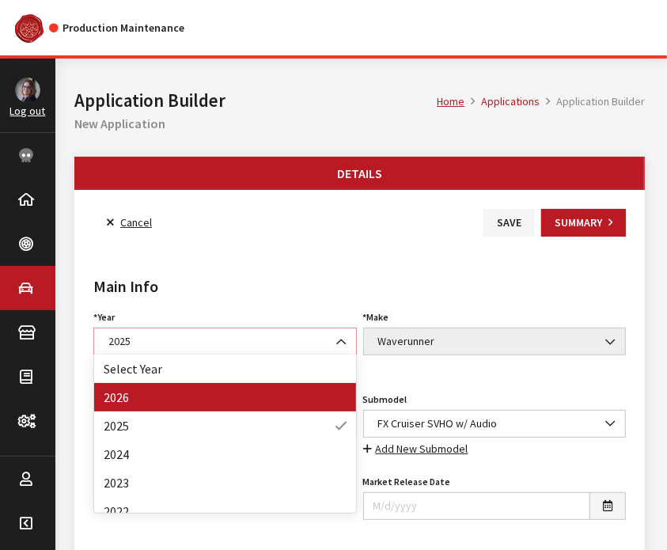
select select "44"
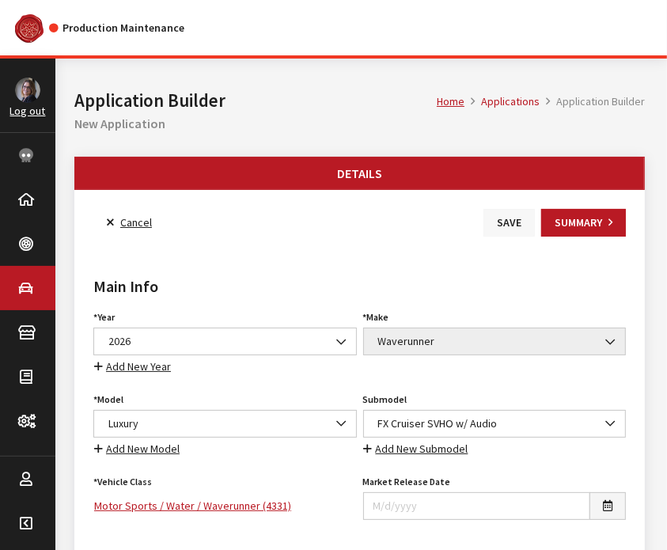
click at [513, 224] on button "Save" at bounding box center [509, 223] width 51 height 28
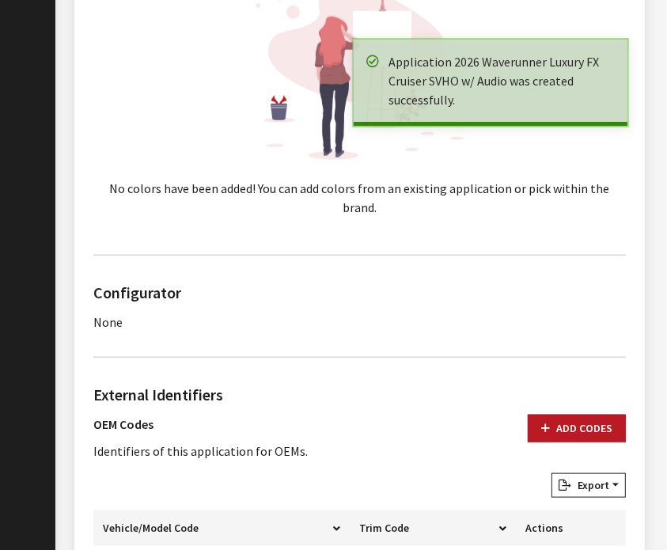
scroll to position [817, 0]
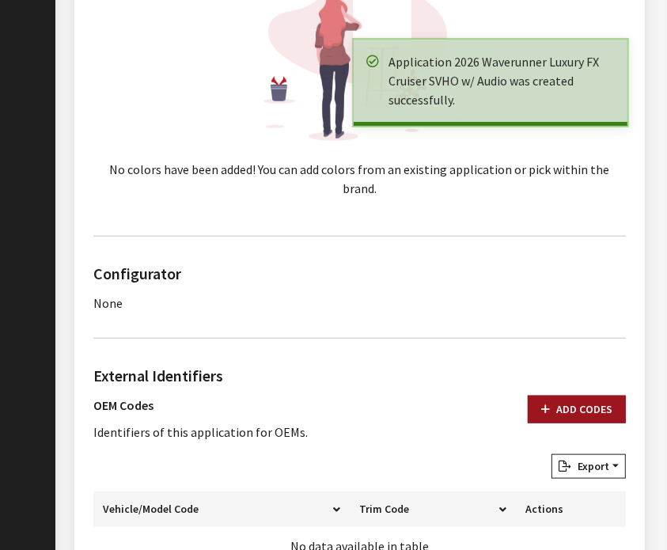
click at [580, 397] on button "Add Codes" at bounding box center [577, 410] width 98 height 28
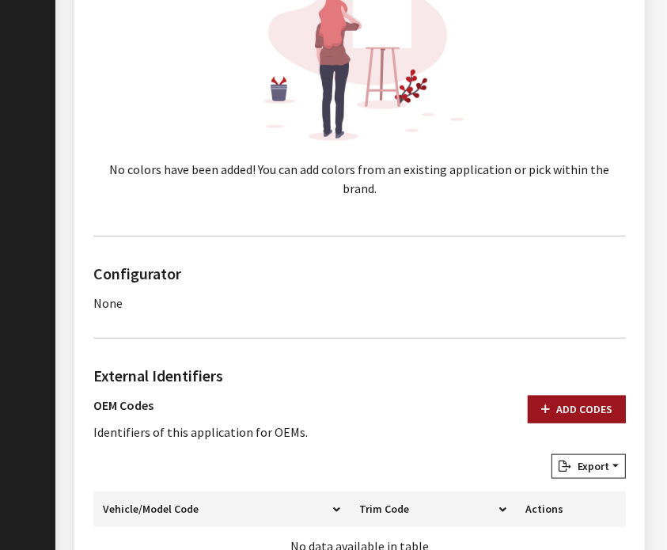
click at [565, 398] on button "Add Codes" at bounding box center [577, 410] width 98 height 28
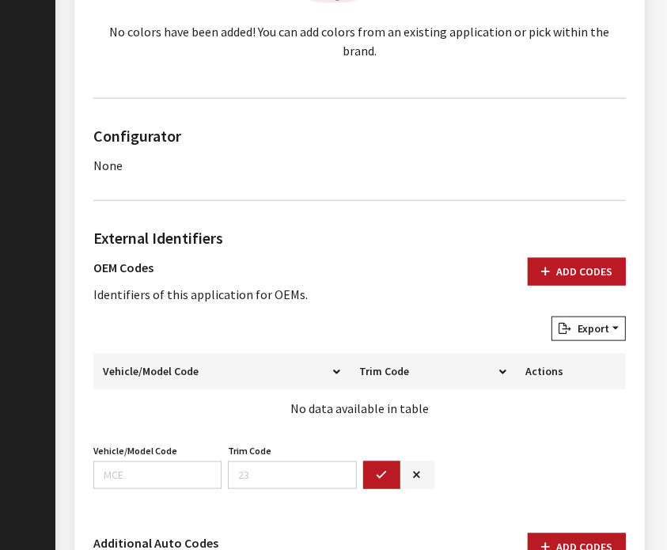
scroll to position [989, 0]
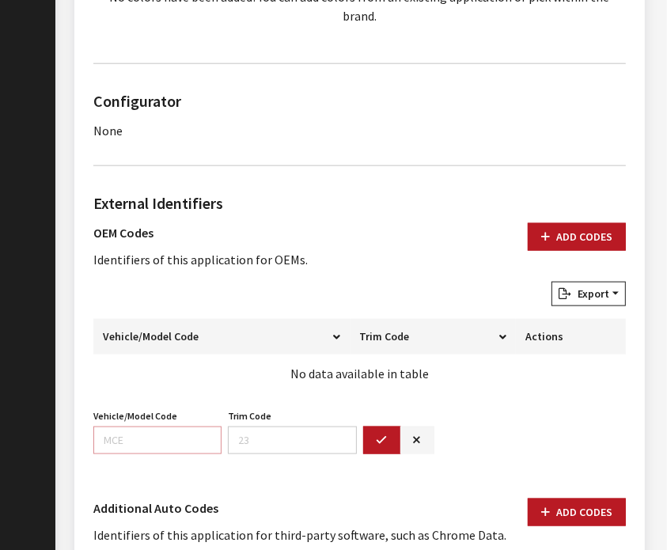
click at [128, 427] on input "Vehicle/Model Code" at bounding box center [157, 441] width 128 height 28
paste input "F5GG"
type input "F5GG"
click at [386, 435] on icon "button" at bounding box center [382, 440] width 11 height 11
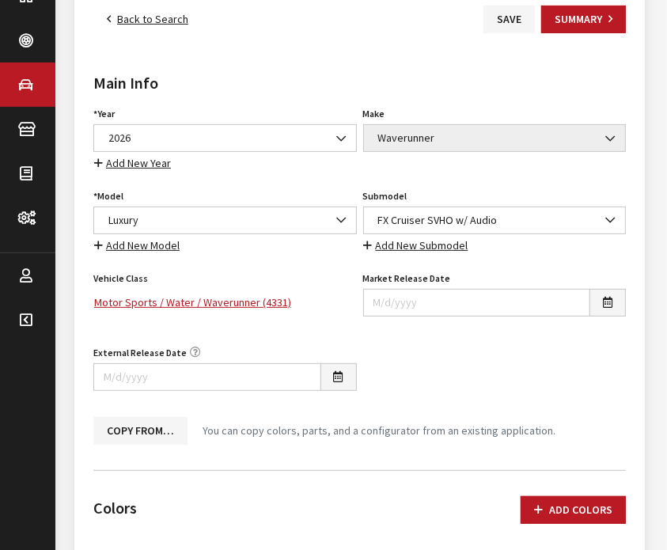
scroll to position [0, 0]
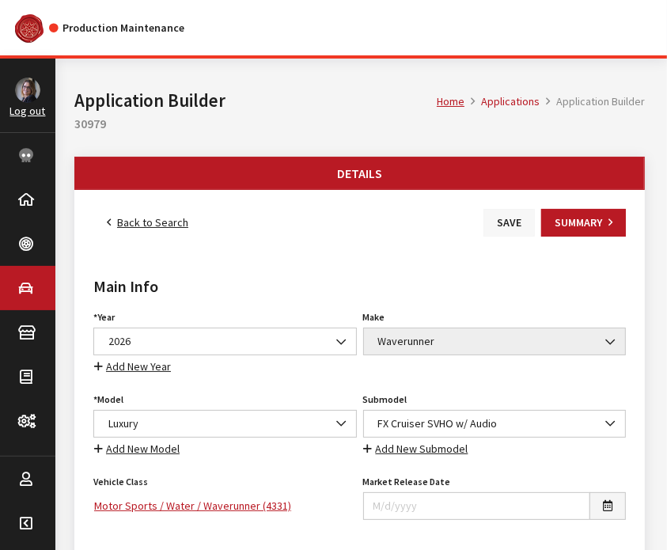
click at [503, 224] on button "Save" at bounding box center [509, 223] width 51 height 28
click at [127, 222] on link "Back to Search" at bounding box center [147, 223] width 108 height 28
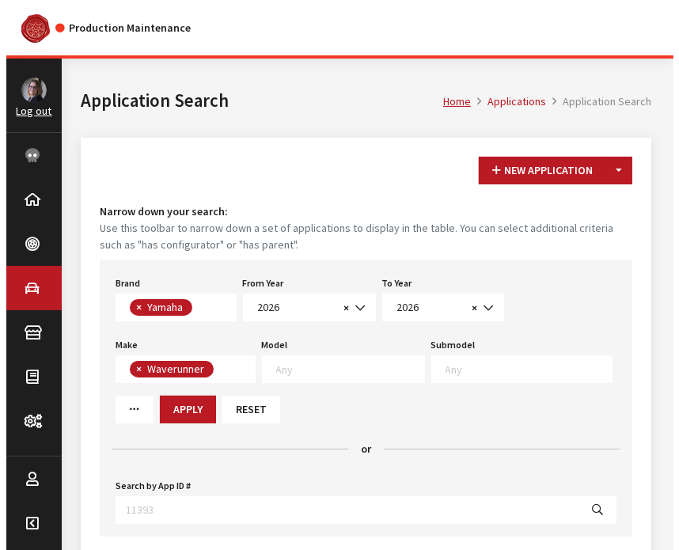
scroll to position [422, 0]
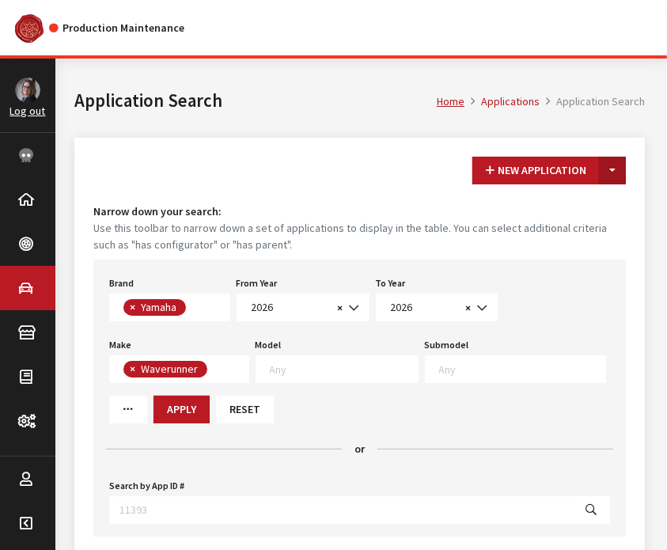
click at [610, 173] on button "Toggle Dropdown" at bounding box center [612, 171] width 27 height 28
click at [592, 202] on button "New From Existing..." at bounding box center [558, 205] width 136 height 28
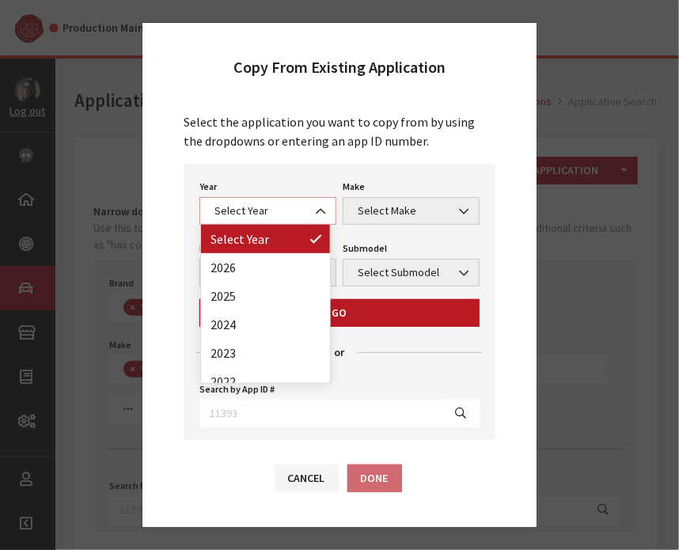
click at [270, 203] on span "Select Year" at bounding box center [268, 211] width 116 height 17
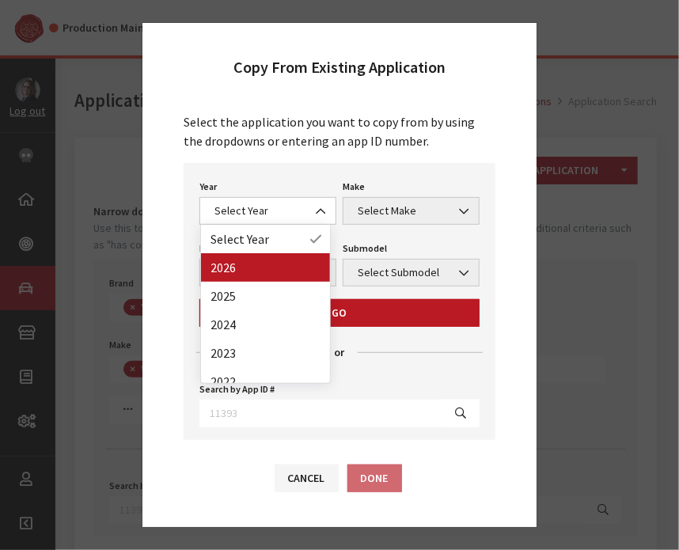
drag, startPoint x: 256, startPoint y: 287, endPoint x: 397, endPoint y: 209, distance: 161.2
click at [397, 209] on div "Copy From Existing Application Select the application you want to copy from by …" at bounding box center [340, 275] width 396 height 506
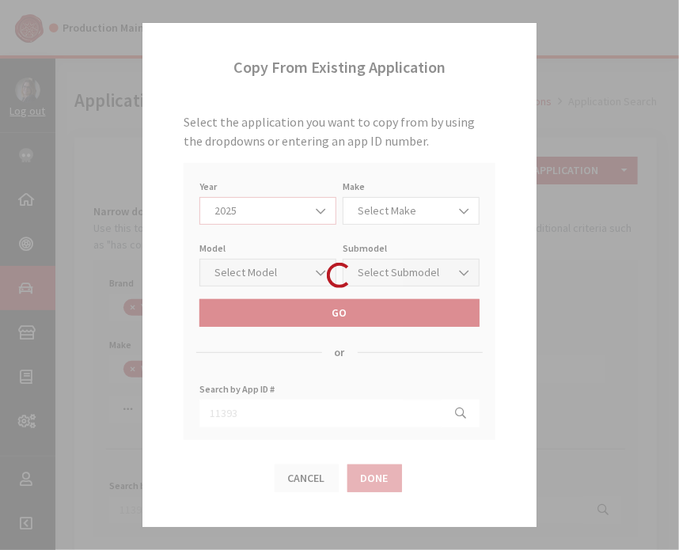
select select "43"
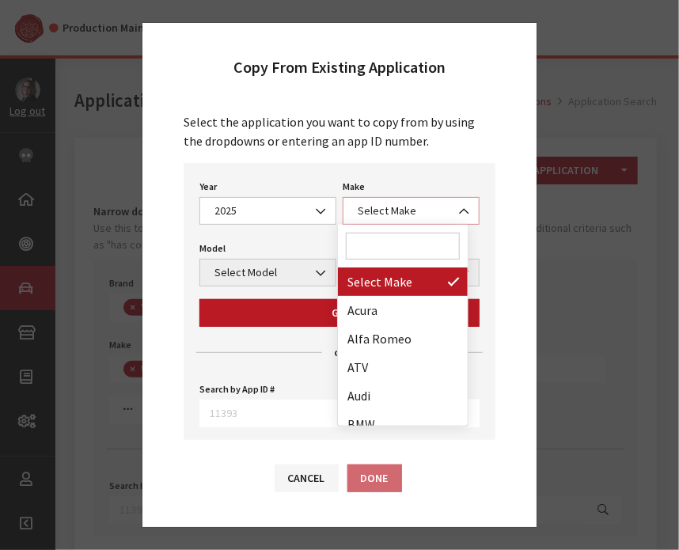
click at [407, 211] on span "Select Make" at bounding box center [411, 211] width 116 height 17
click at [393, 256] on input "Search" at bounding box center [403, 246] width 114 height 27
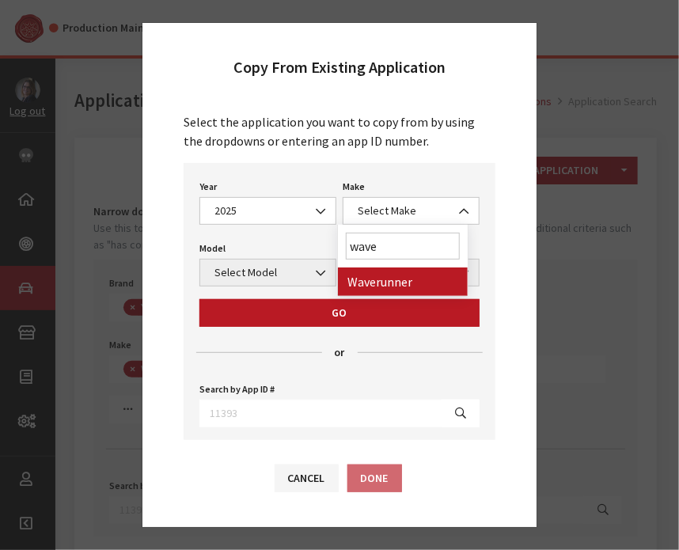
type input "wave"
select select "57"
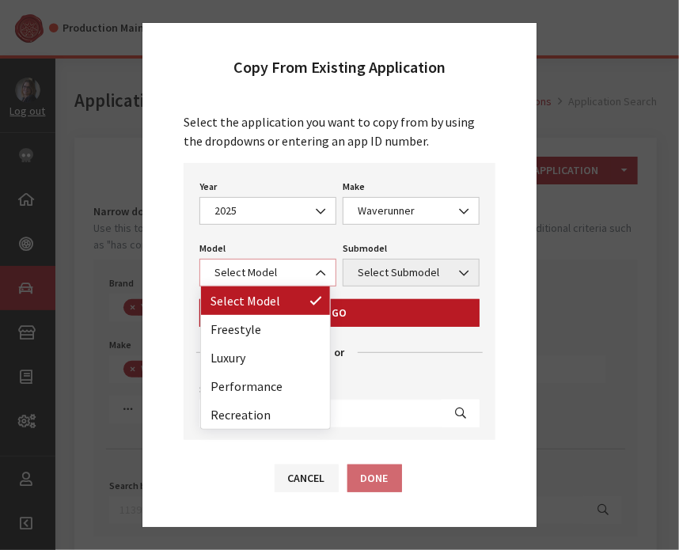
click at [275, 276] on span "Select Model" at bounding box center [268, 272] width 116 height 17
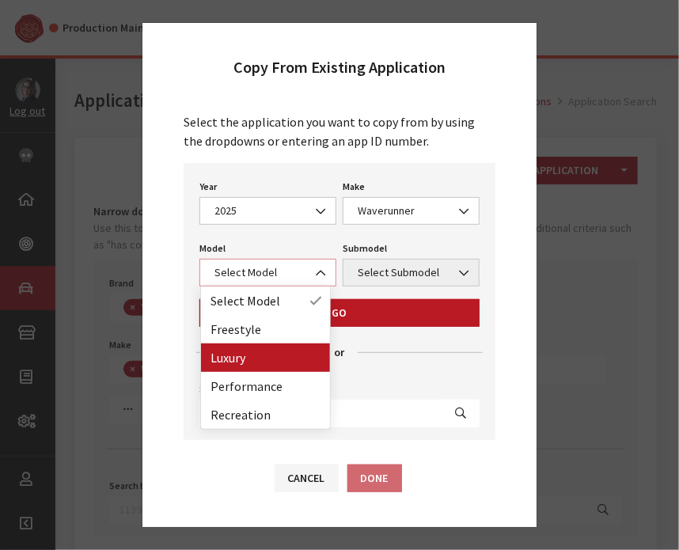
select select "1371"
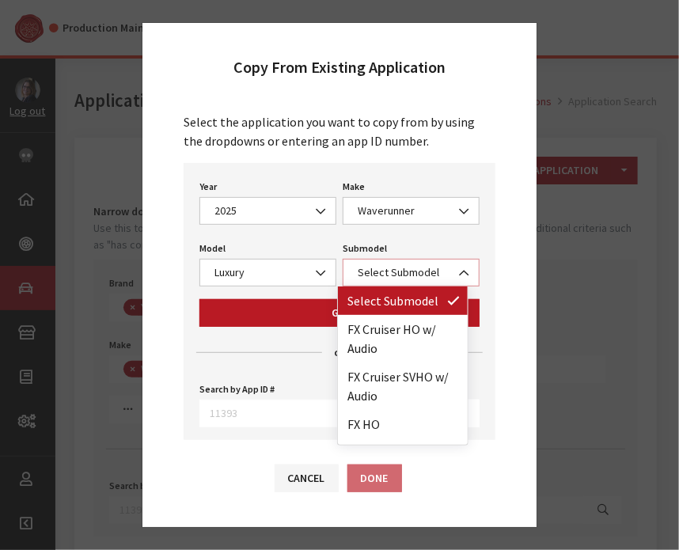
click at [418, 266] on span "Select Submodel" at bounding box center [411, 272] width 116 height 17
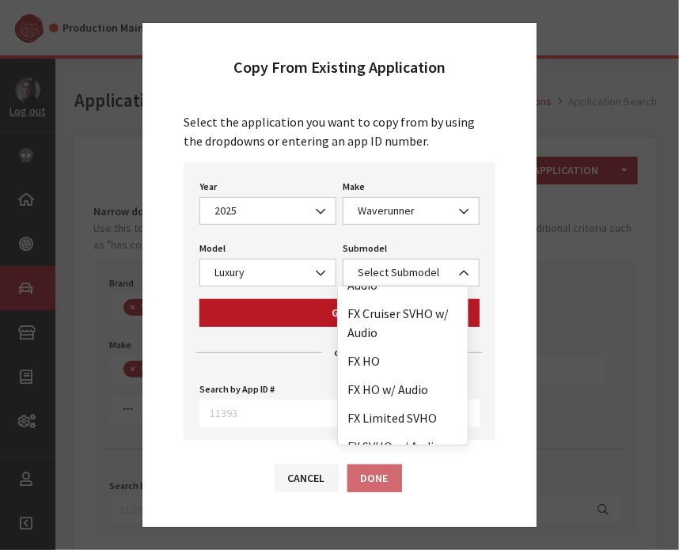
scroll to position [98, 0]
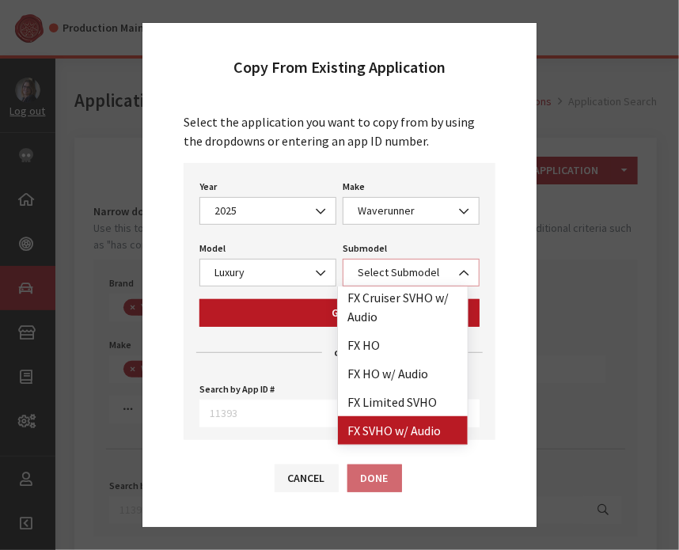
select select "4417"
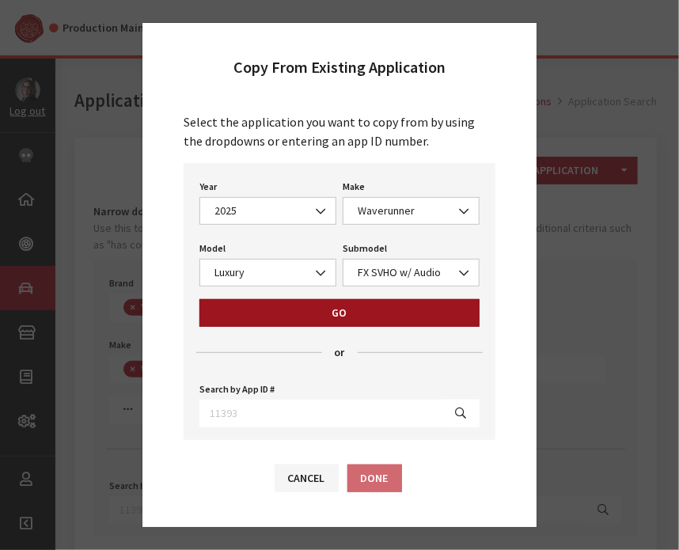
click at [337, 314] on button "Go" at bounding box center [339, 313] width 280 height 28
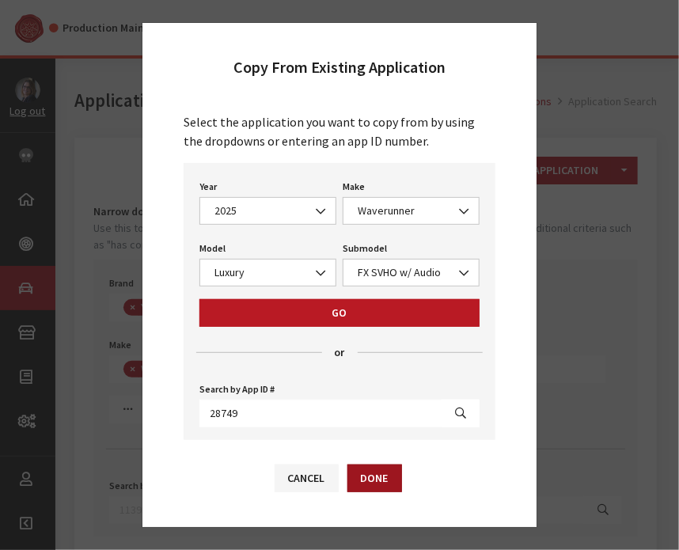
click at [380, 487] on button "Done" at bounding box center [374, 479] width 55 height 28
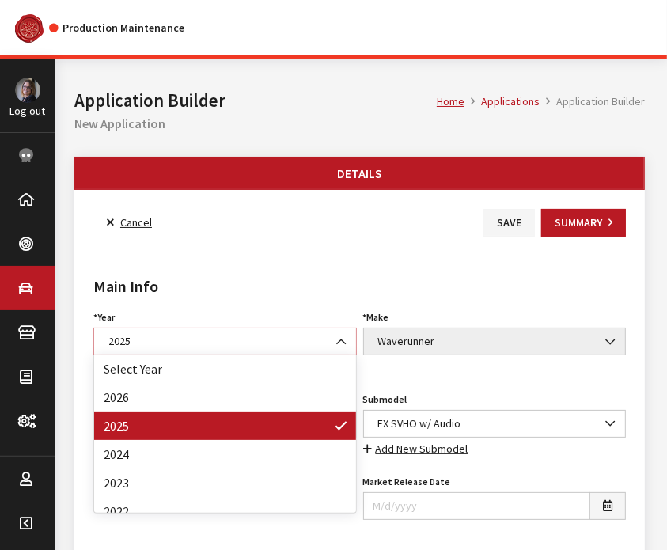
click at [240, 334] on span "2025" at bounding box center [225, 341] width 243 height 17
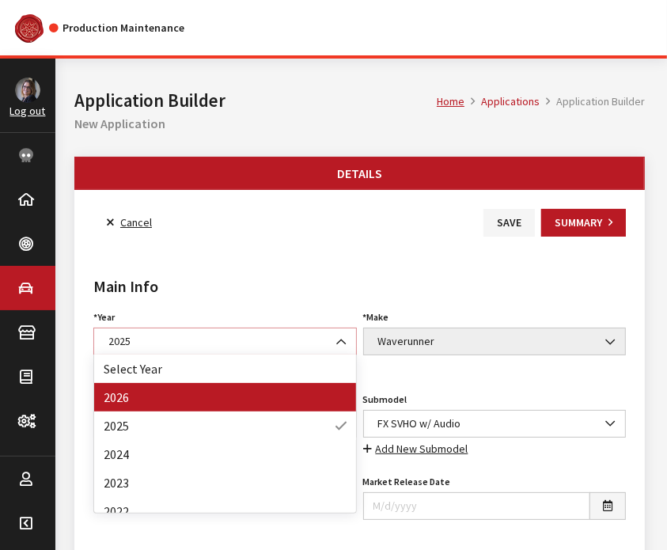
select select "44"
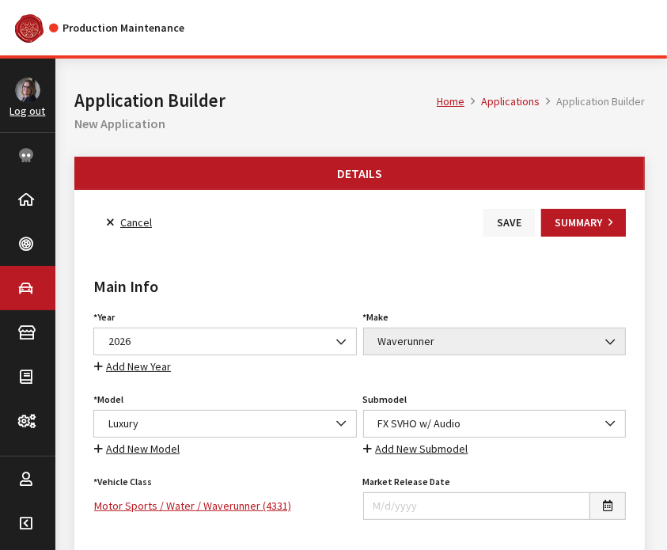
click at [502, 224] on button "Save" at bounding box center [509, 223] width 51 height 28
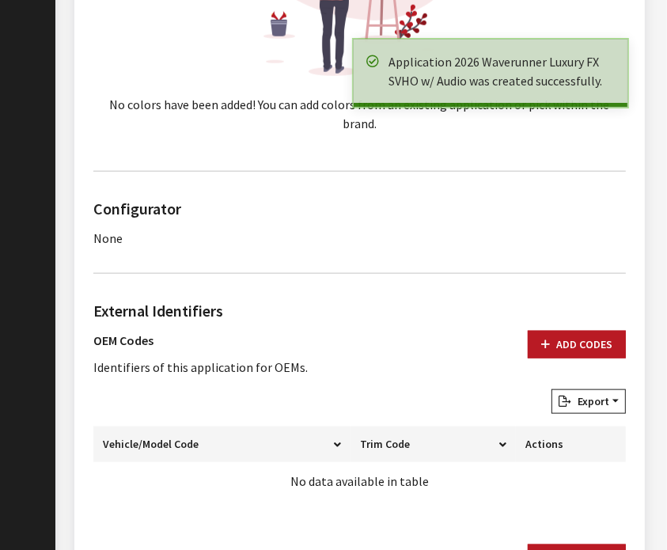
scroll to position [888, 0]
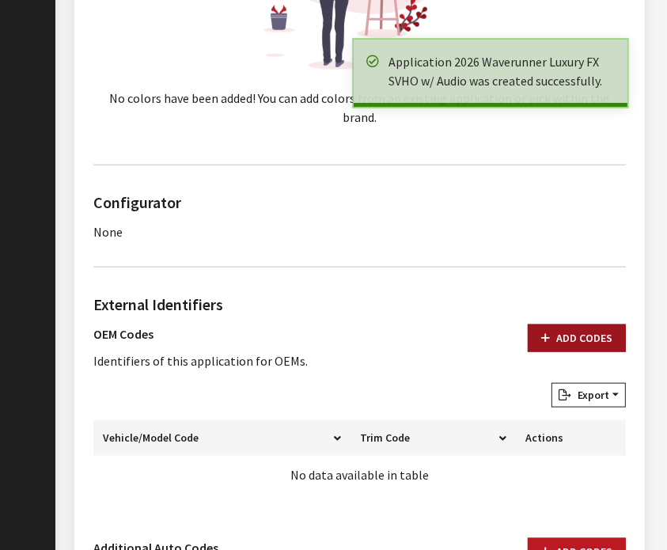
click at [559, 325] on button "Add Codes" at bounding box center [577, 339] width 98 height 28
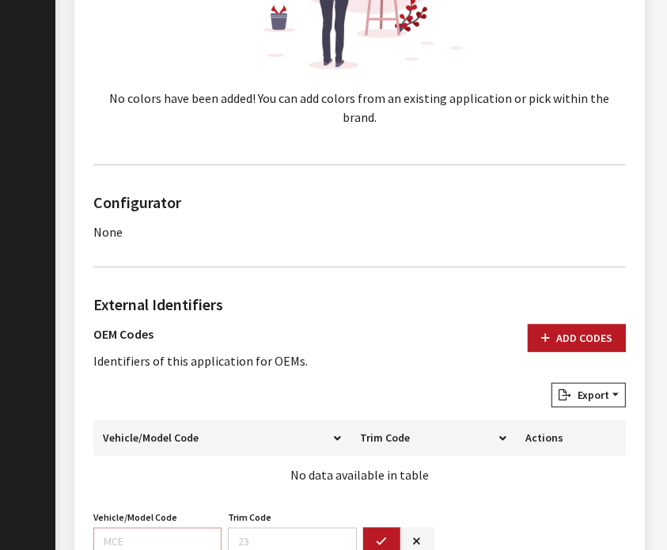
click at [127, 528] on input "Vehicle/Model Code" at bounding box center [157, 542] width 128 height 28
paste input "F5GH"
type input "F5GH"
click at [374, 529] on button "button" at bounding box center [382, 542] width 38 height 28
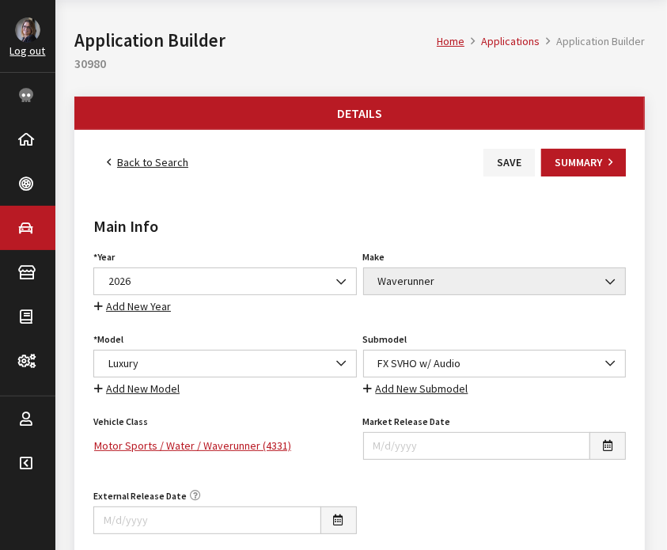
scroll to position [0, 0]
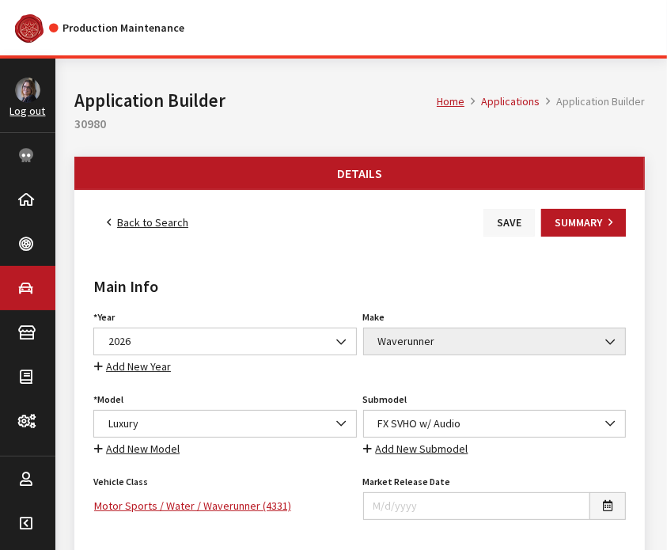
click at [521, 216] on button "Save" at bounding box center [509, 223] width 51 height 28
click at [156, 224] on link "Back to Search" at bounding box center [147, 223] width 108 height 28
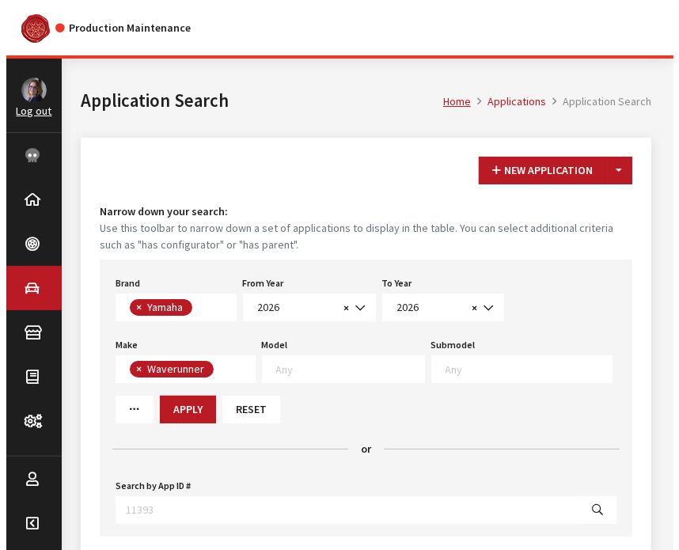
scroll to position [422, 0]
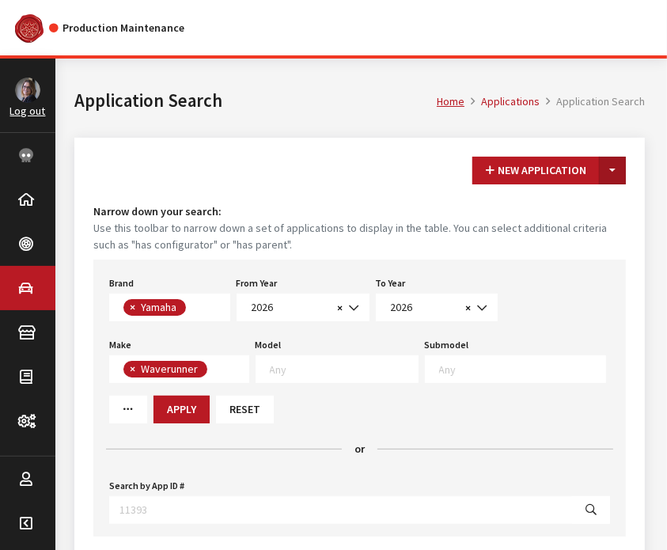
click at [608, 170] on button "Toggle Dropdown" at bounding box center [612, 171] width 27 height 28
click at [594, 211] on button "New From Existing..." at bounding box center [558, 205] width 136 height 28
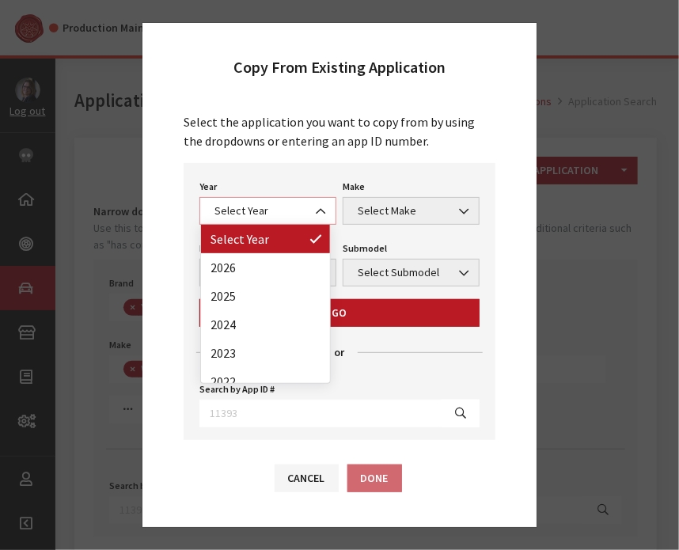
click at [298, 208] on span "Select Year" at bounding box center [268, 211] width 116 height 17
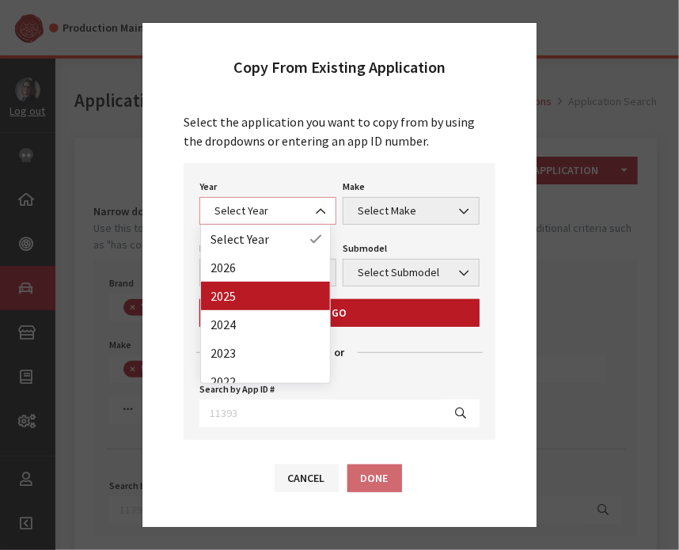
select select "43"
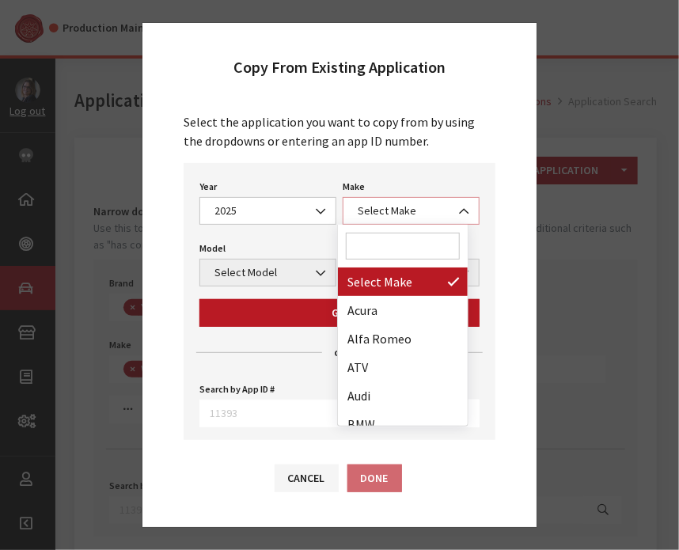
click at [408, 210] on span "Select Make" at bounding box center [411, 211] width 116 height 17
click at [405, 246] on input "Search" at bounding box center [403, 246] width 114 height 27
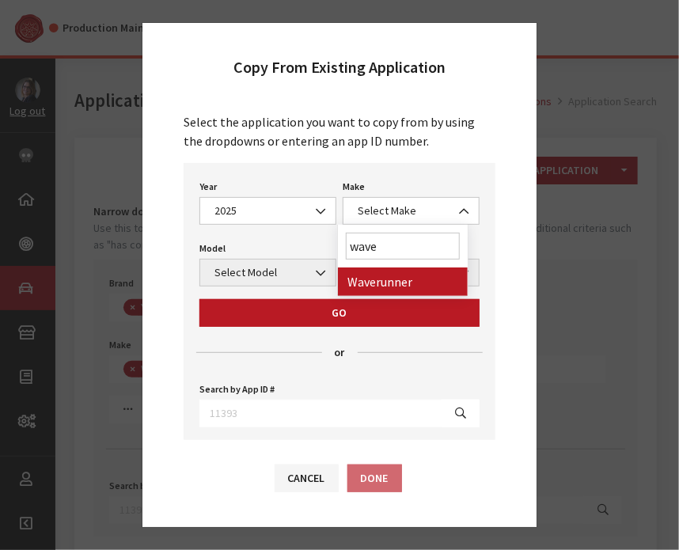
type input "wave"
select select "57"
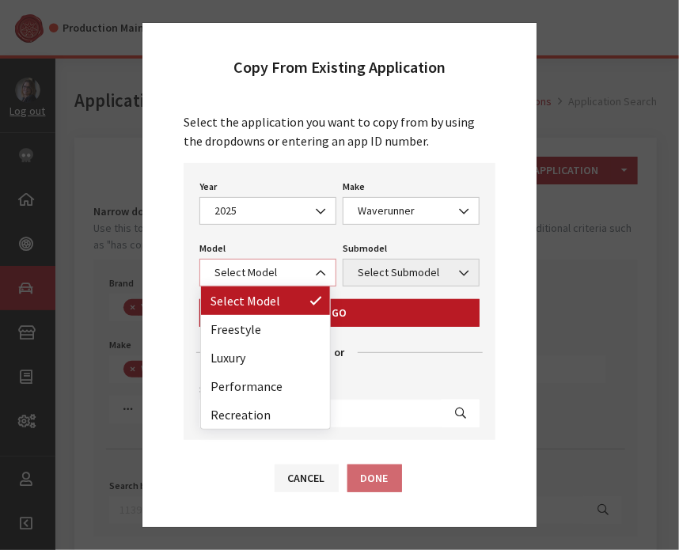
click at [294, 265] on span "Select Model" at bounding box center [268, 272] width 116 height 17
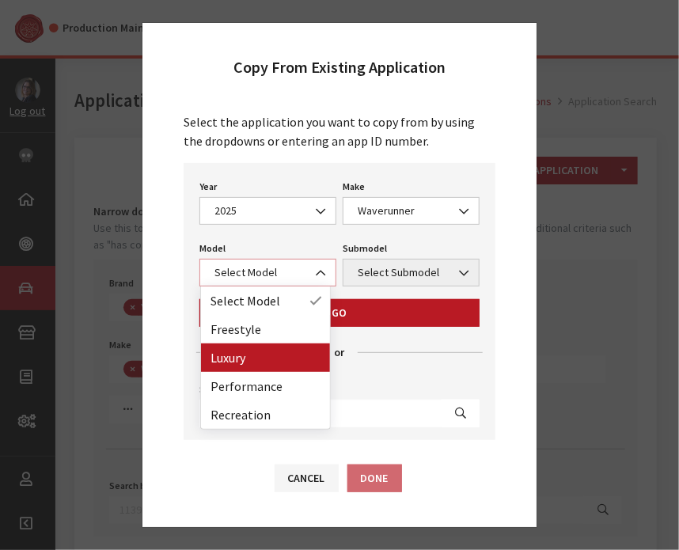
select select "1371"
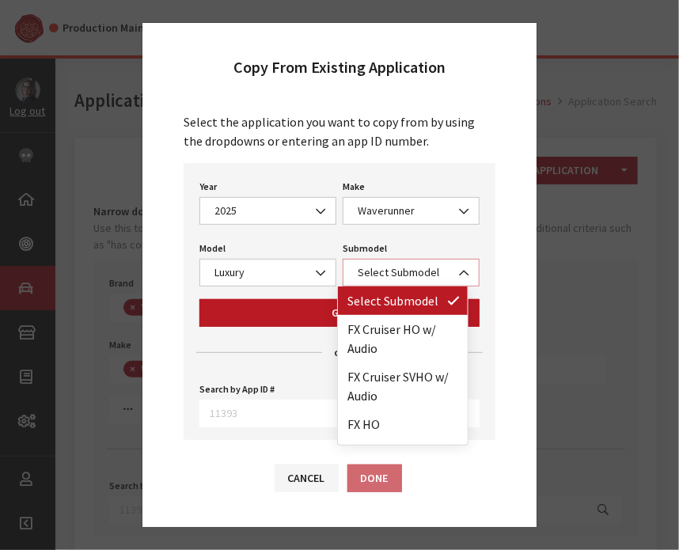
click at [372, 265] on span "Select Submodel" at bounding box center [411, 272] width 116 height 17
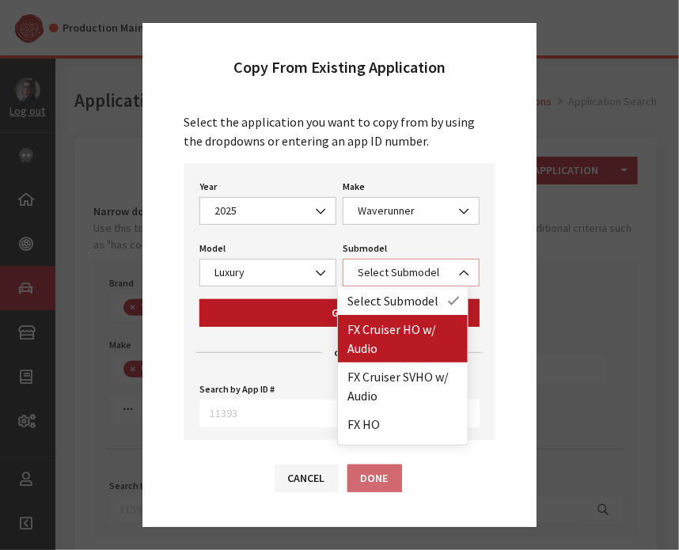
select select "4412"
click at [460, 265] on b at bounding box center [460, 265] width 0 height 0
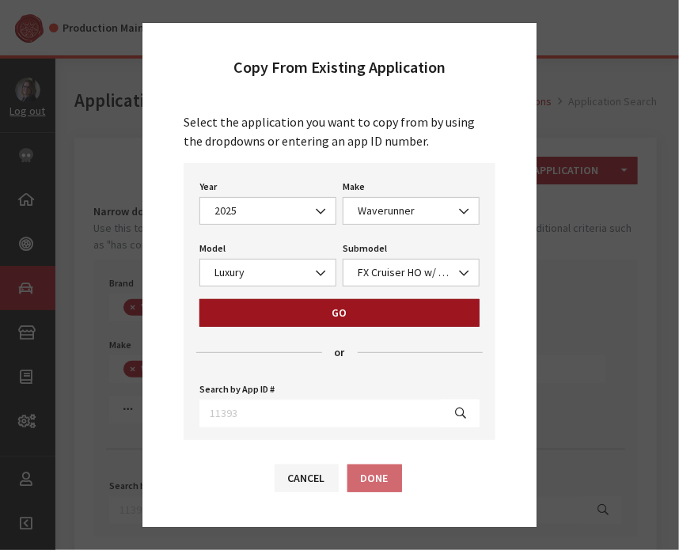
click at [364, 306] on button "Go" at bounding box center [339, 313] width 280 height 28
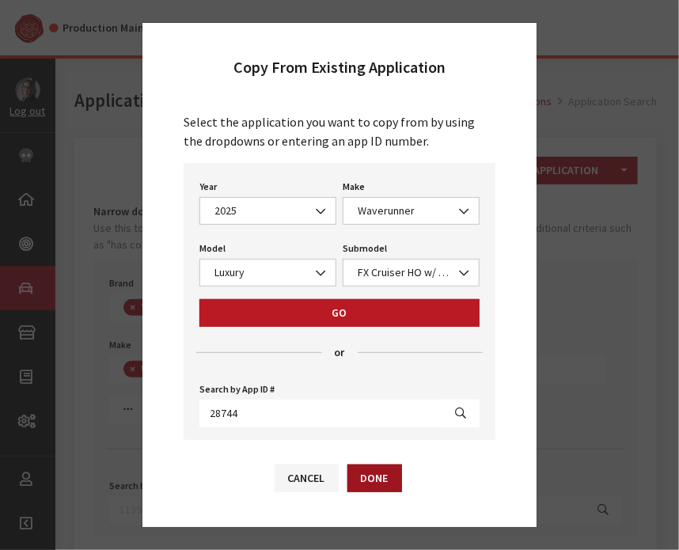
click at [372, 480] on button "Done" at bounding box center [374, 479] width 55 height 28
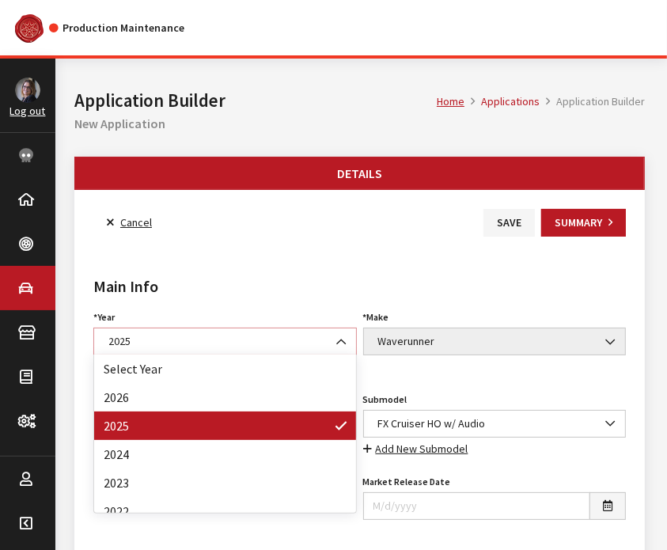
click at [245, 328] on span "2025" at bounding box center [225, 342] width 264 height 28
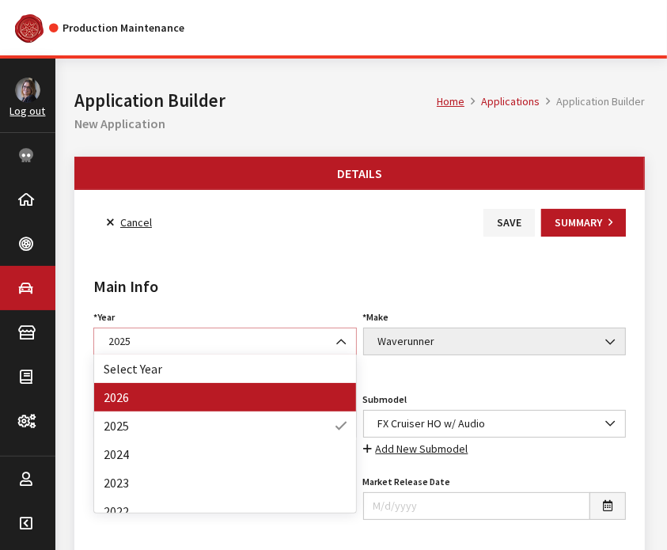
select select "44"
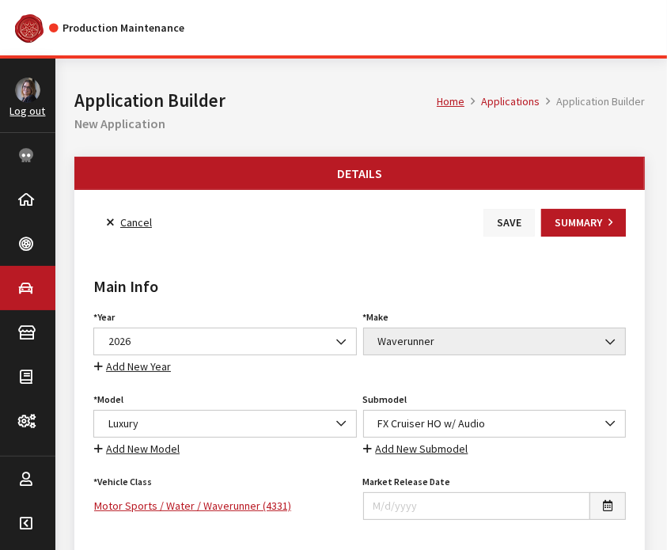
click at [533, 224] on button "Save" at bounding box center [509, 223] width 51 height 28
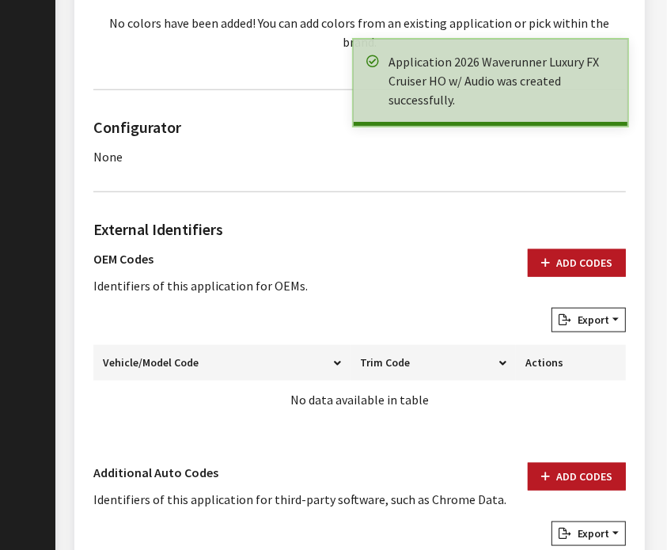
scroll to position [962, 0]
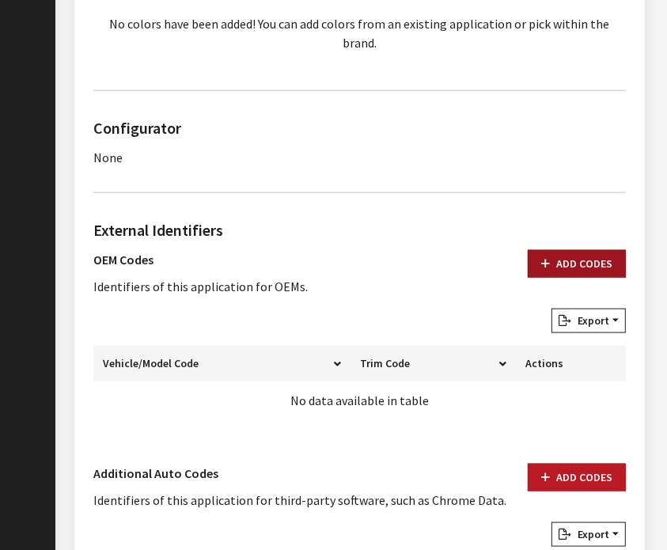
click at [564, 250] on button "Add Codes" at bounding box center [577, 264] width 98 height 28
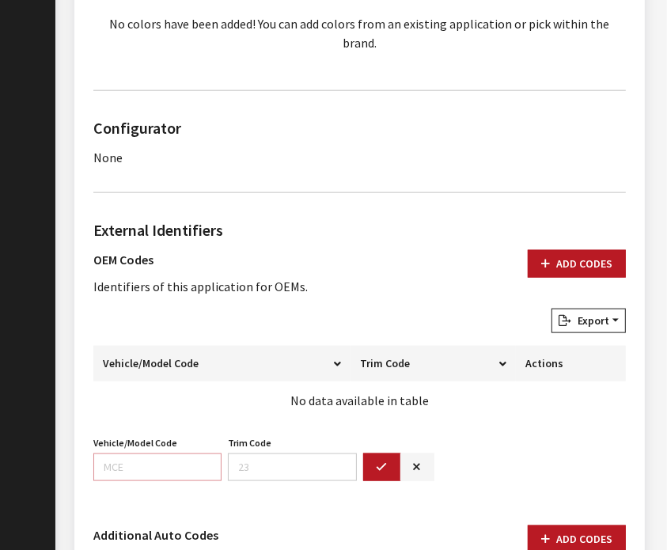
click at [132, 454] on input "Vehicle/Model Code" at bounding box center [157, 468] width 128 height 28
paste input "F7K8"
type input "F7K8"
click at [389, 454] on button "button" at bounding box center [382, 468] width 38 height 28
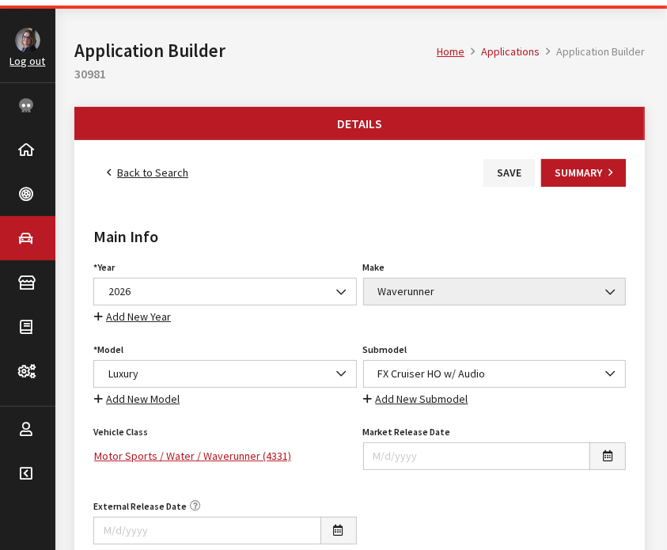
scroll to position [0, 0]
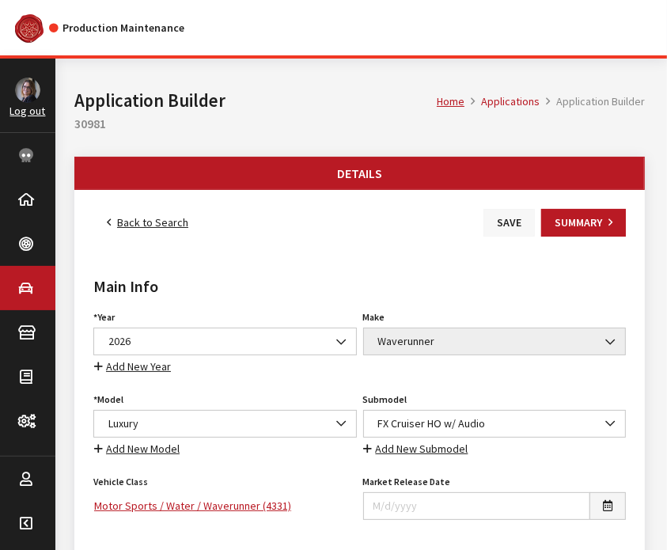
click at [507, 226] on button "Save" at bounding box center [509, 223] width 51 height 28
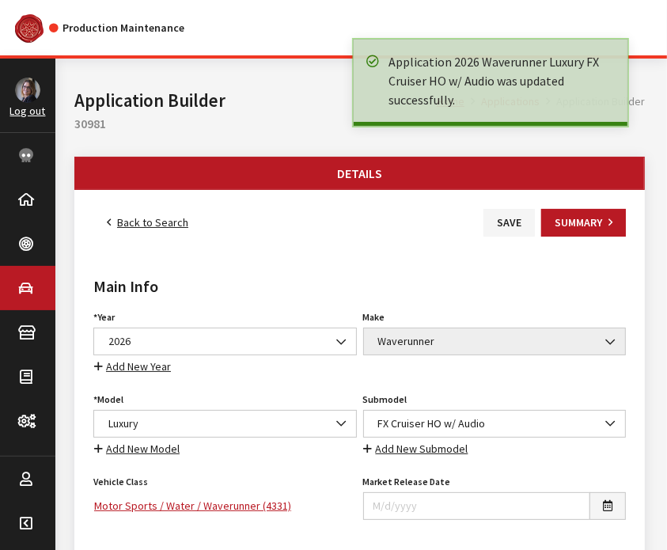
click at [123, 223] on link "Back to Search" at bounding box center [147, 223] width 108 height 28
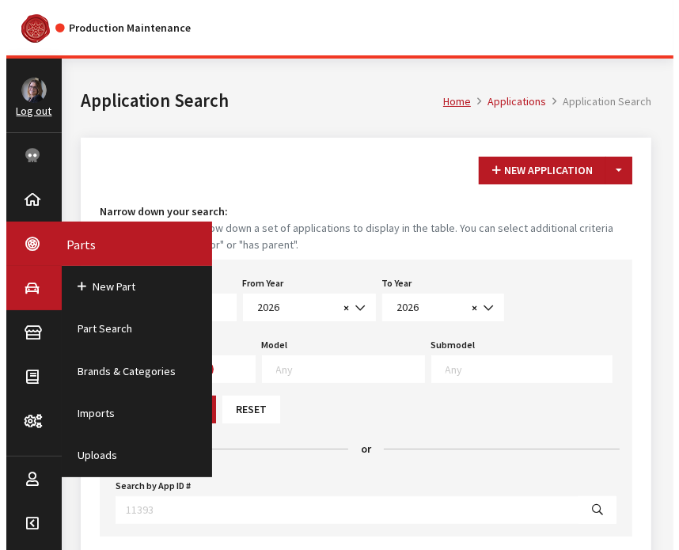
scroll to position [422, 0]
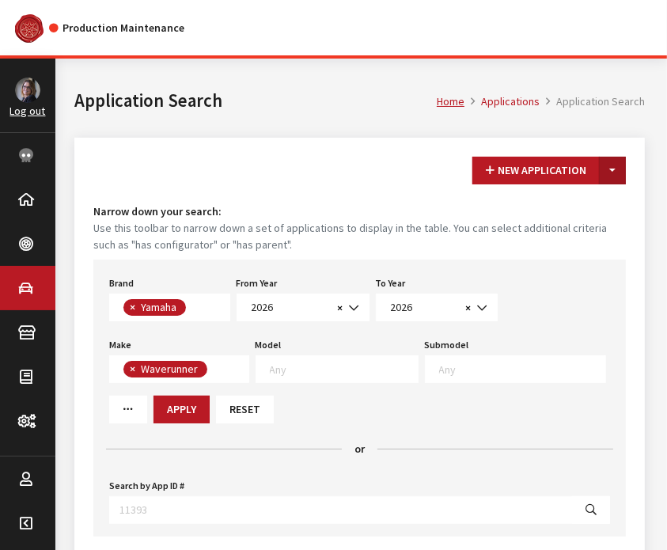
click at [617, 176] on button "Toggle Dropdown" at bounding box center [612, 171] width 27 height 28
click at [603, 207] on button "New From Existing..." at bounding box center [558, 205] width 136 height 28
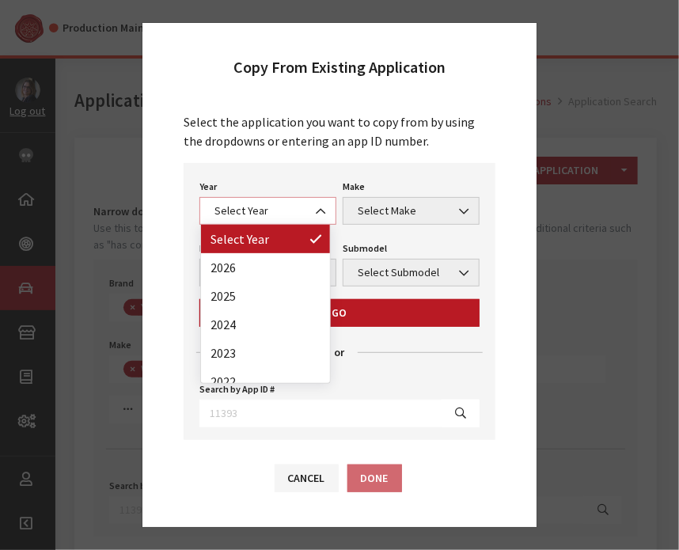
click at [233, 215] on span "Select Year" at bounding box center [268, 211] width 116 height 17
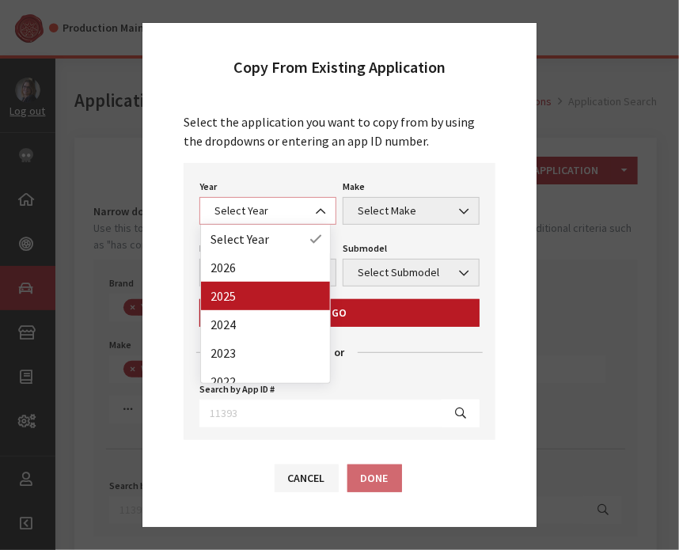
select select "43"
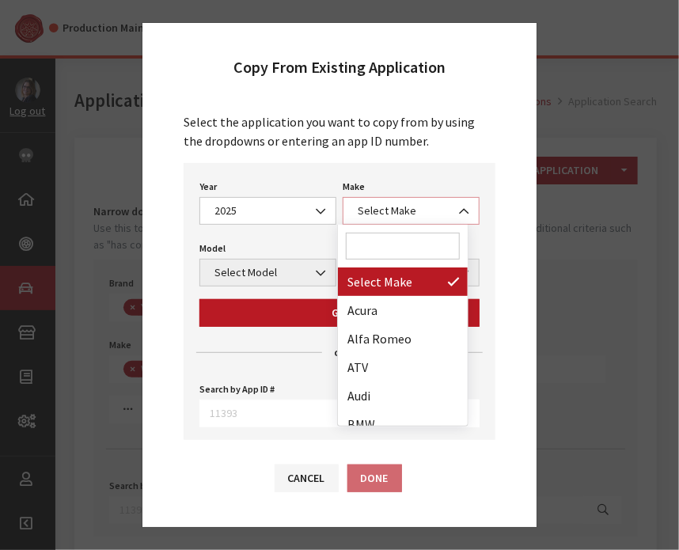
click at [396, 216] on span "Select Make" at bounding box center [411, 211] width 116 height 17
click at [389, 248] on input "Search" at bounding box center [403, 246] width 114 height 27
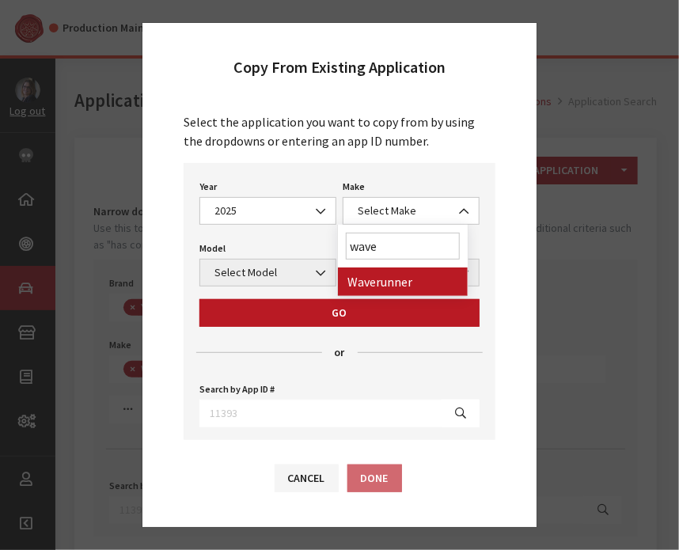
type input "wave"
select select "57"
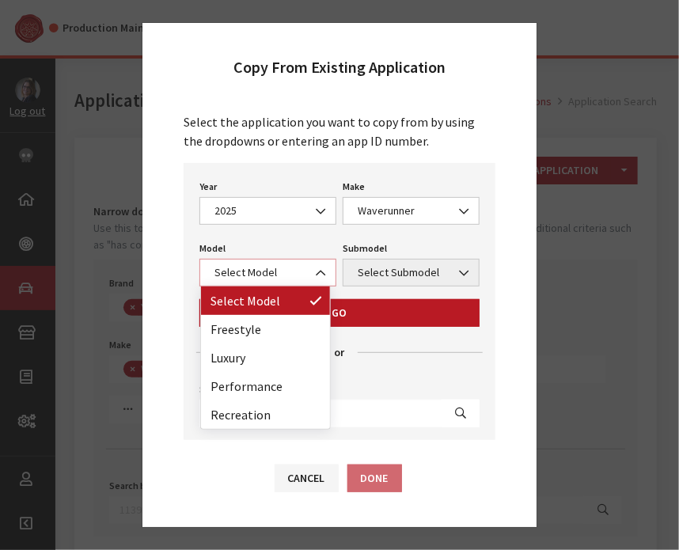
click at [262, 262] on span "Select Model" at bounding box center [267, 273] width 137 height 28
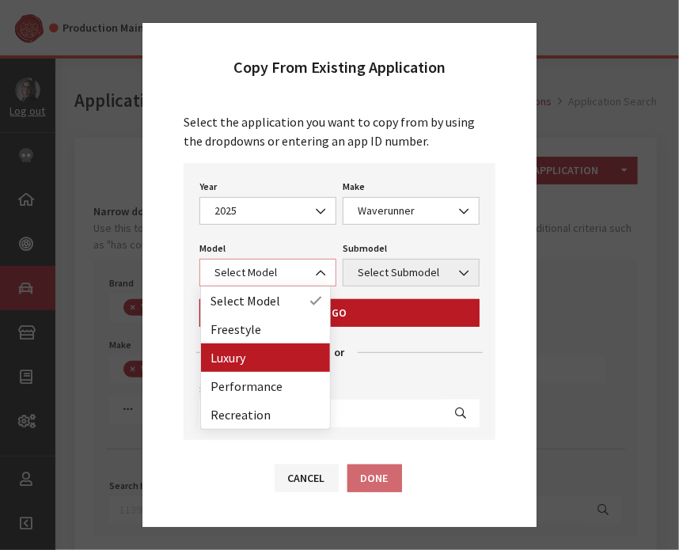
select select "1371"
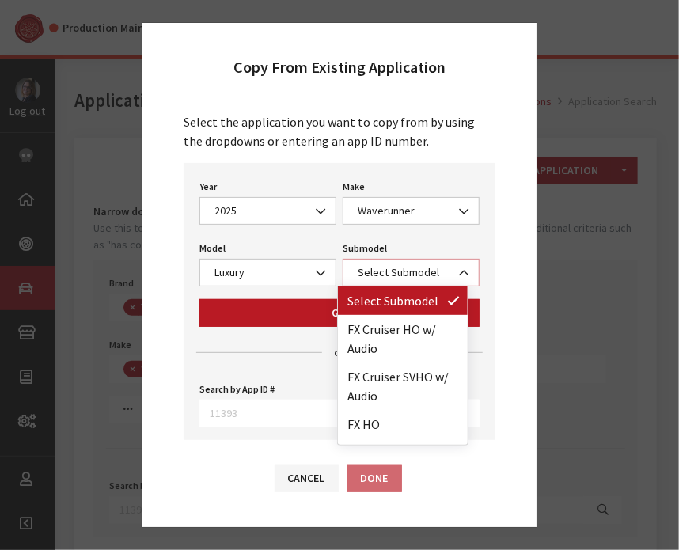
click at [403, 280] on span "Select Submodel" at bounding box center [411, 273] width 137 height 28
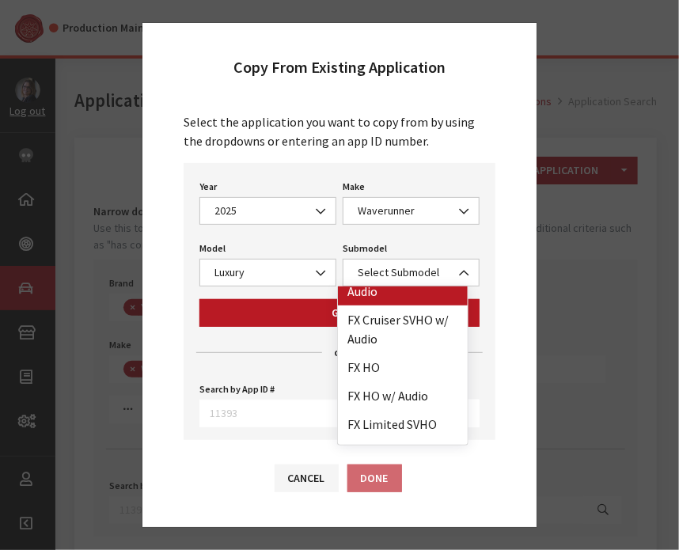
scroll to position [60, 0]
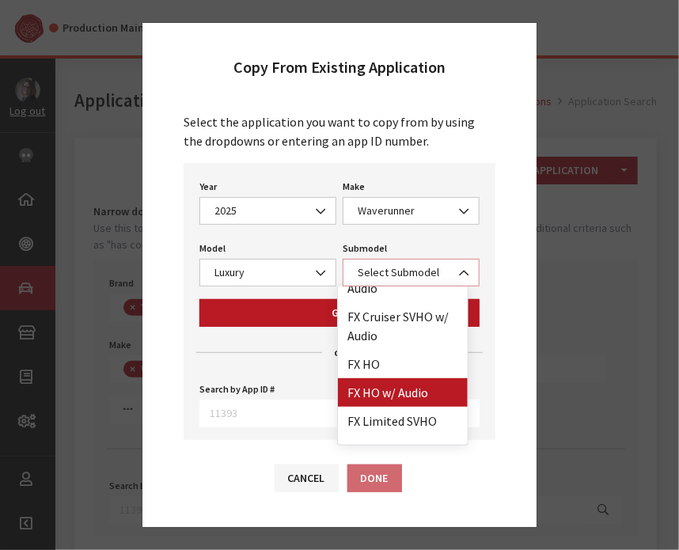
select select "4415"
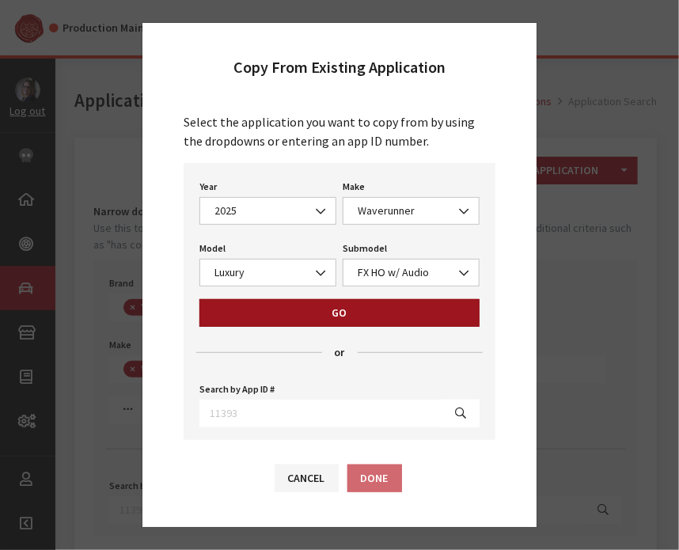
click at [306, 307] on button "Go" at bounding box center [339, 313] width 280 height 28
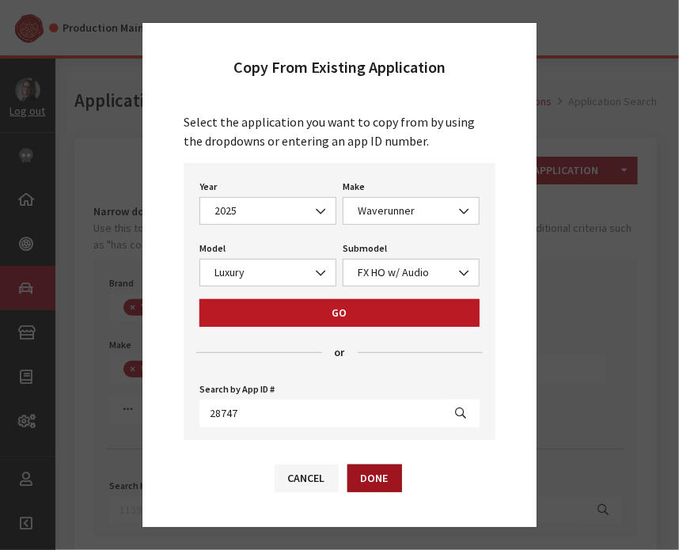
click at [393, 490] on button "Done" at bounding box center [374, 479] width 55 height 28
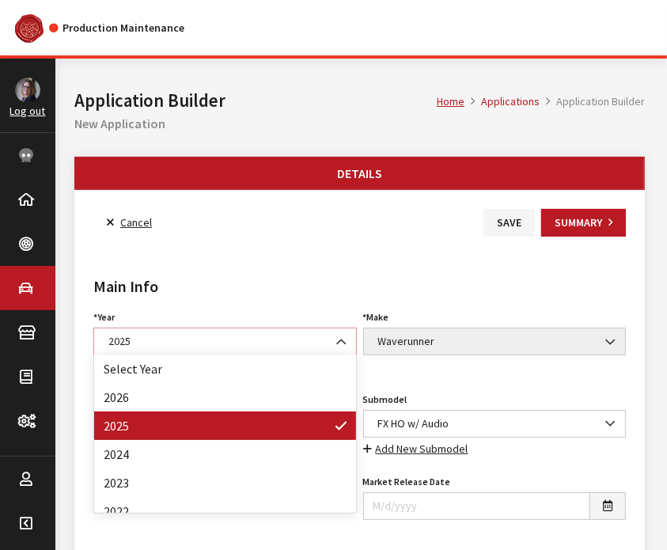
click at [237, 333] on span "2025" at bounding box center [225, 341] width 243 height 17
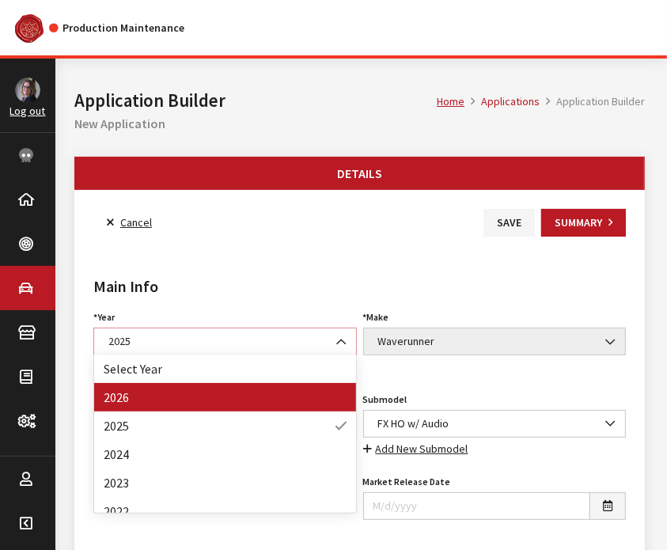
select select "44"
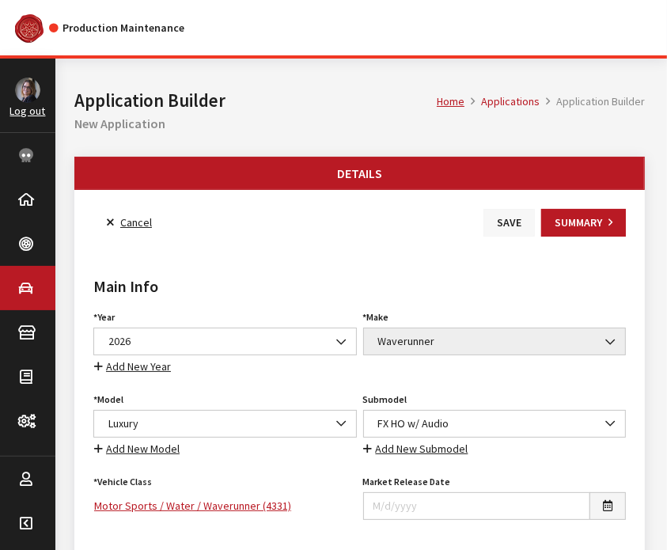
click at [510, 226] on button "Save" at bounding box center [509, 223] width 51 height 28
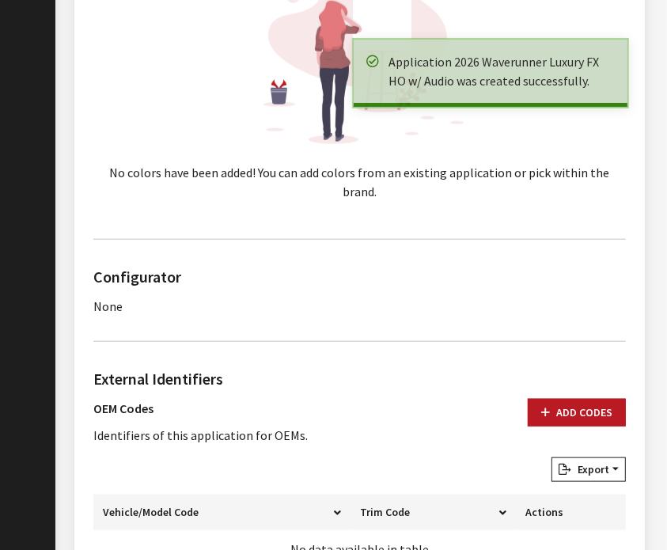
scroll to position [821, 0]
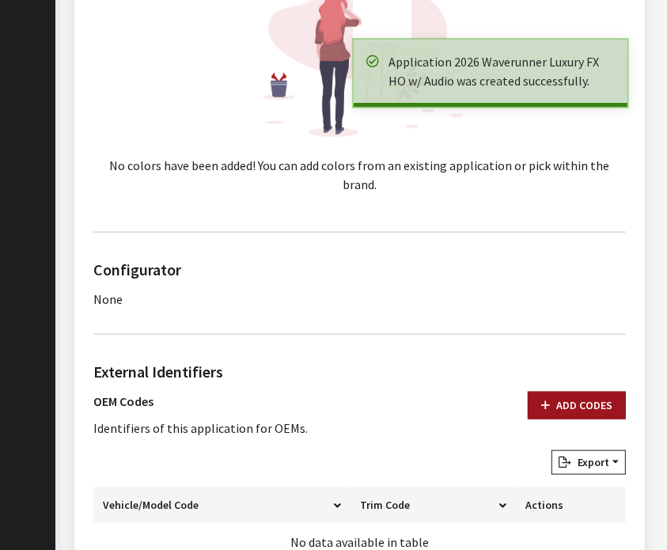
click at [563, 392] on button "Add Codes" at bounding box center [577, 406] width 98 height 28
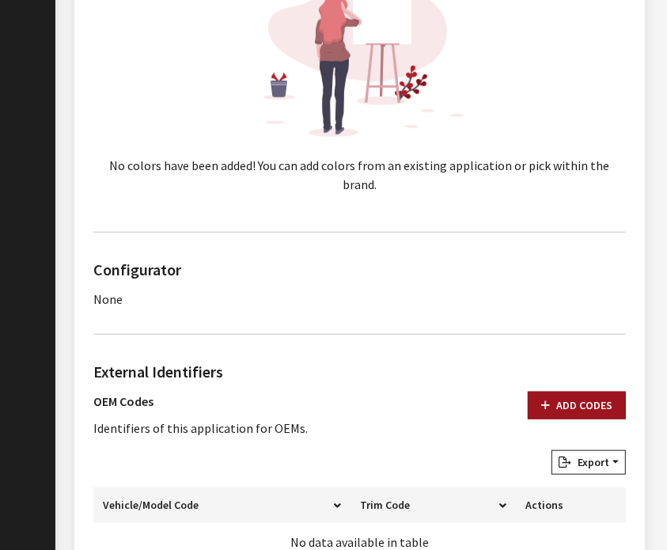
click at [563, 392] on button "Add Codes" at bounding box center [577, 406] width 98 height 28
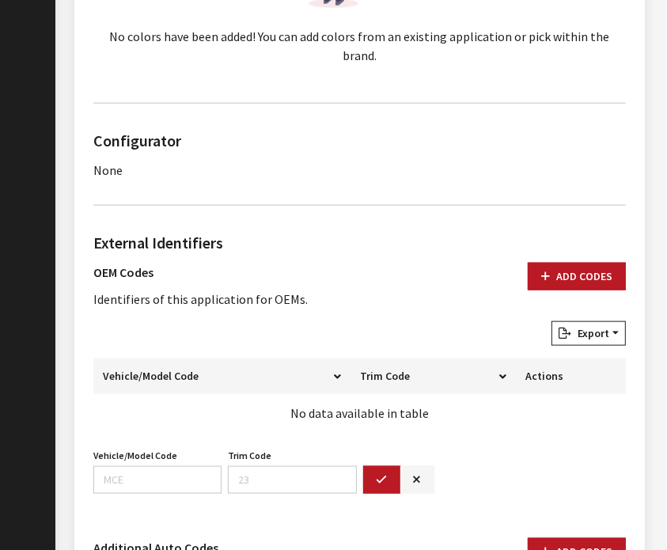
scroll to position [985, 0]
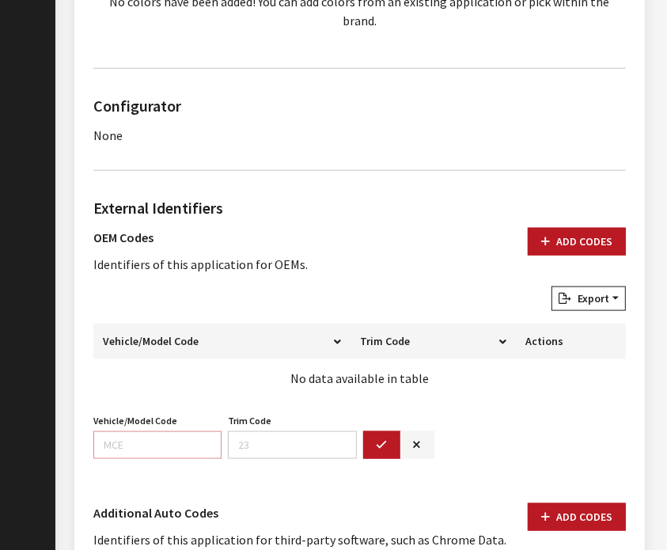
click at [118, 431] on input "Vehicle/Model Code" at bounding box center [157, 445] width 128 height 28
paste input "F7K9"
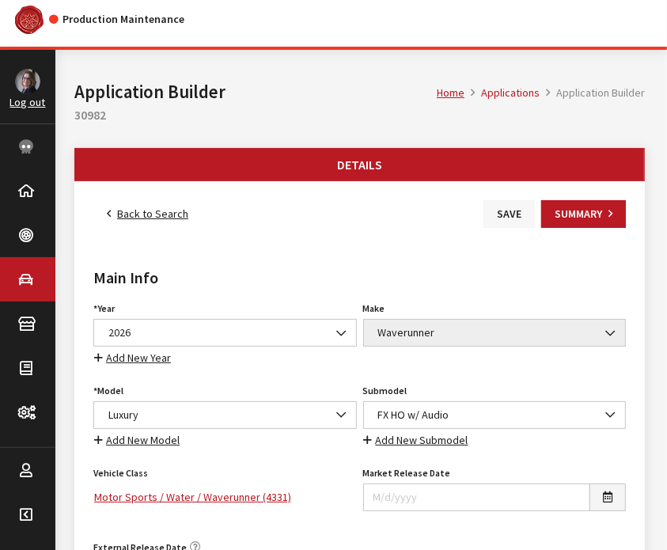
scroll to position [0, 0]
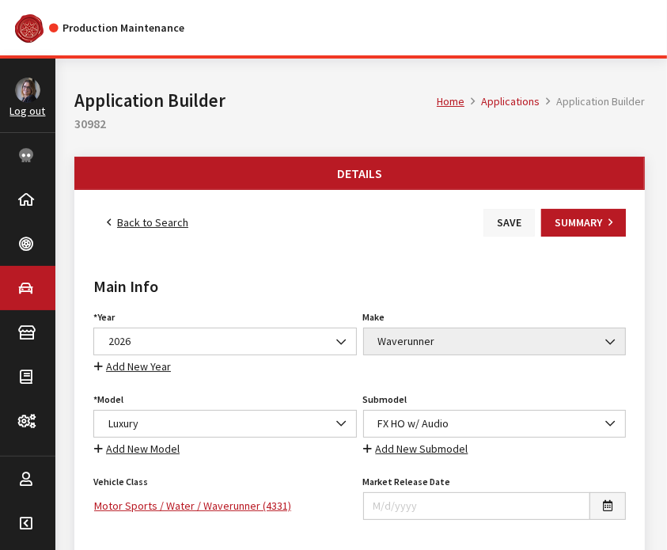
type input "F7K9"
click at [503, 220] on button "Save" at bounding box center [509, 223] width 51 height 28
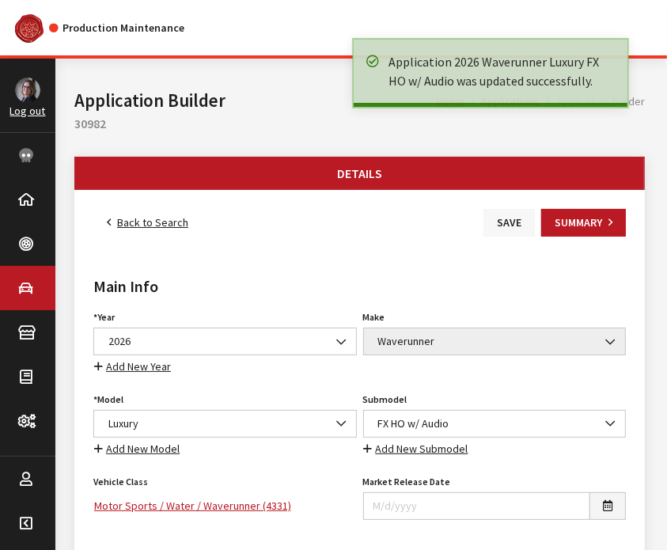
drag, startPoint x: 0, startPoint y: 0, endPoint x: 503, endPoint y: 220, distance: 549.4
click at [503, 220] on button "Save" at bounding box center [509, 223] width 51 height 28
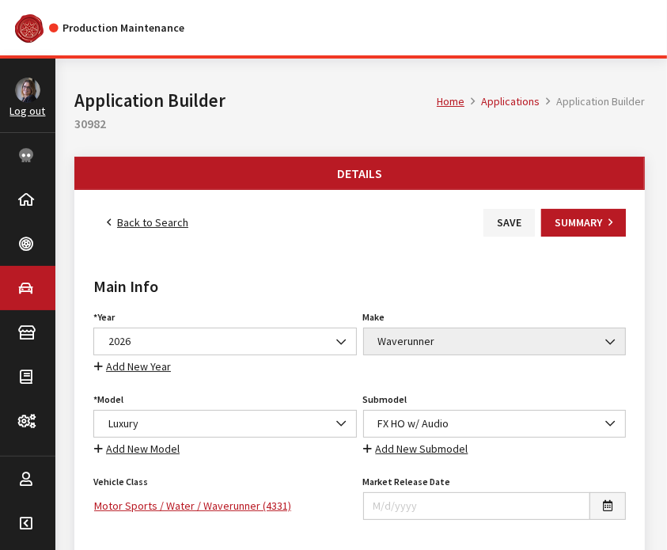
click at [133, 221] on link "Back to Search" at bounding box center [147, 223] width 108 height 28
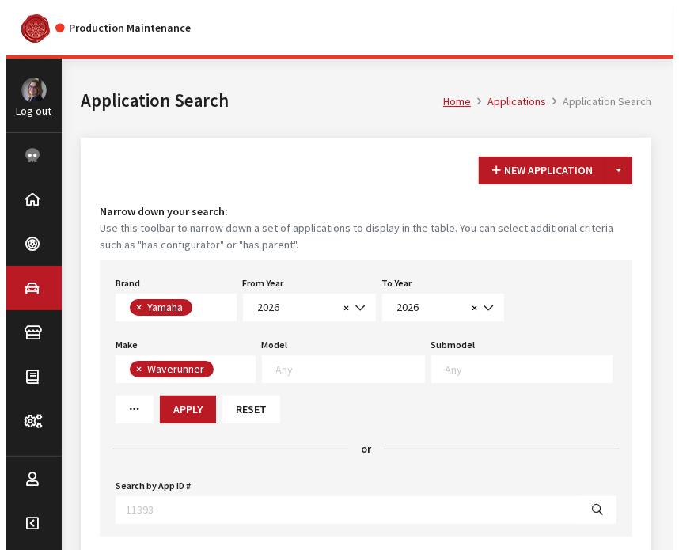
scroll to position [422, 0]
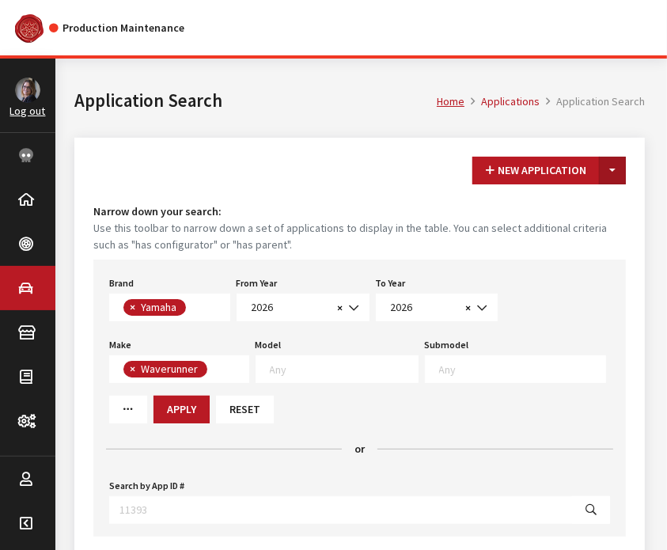
click at [622, 170] on button "Toggle Dropdown" at bounding box center [612, 171] width 27 height 28
click at [592, 211] on button "New From Existing..." at bounding box center [558, 205] width 136 height 28
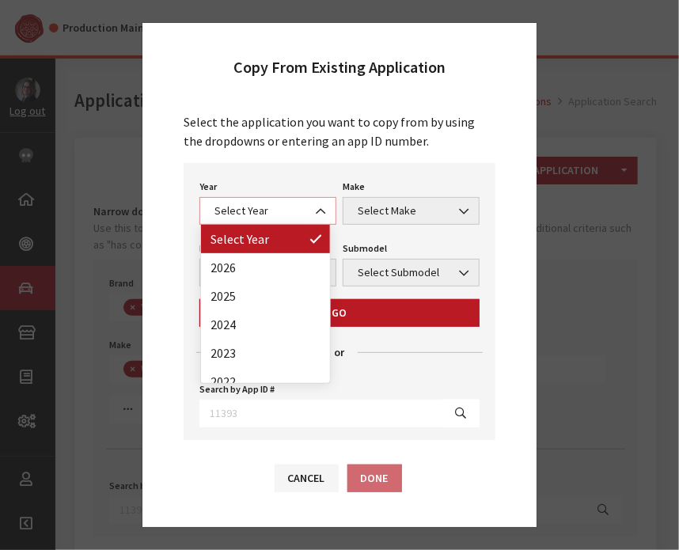
click at [282, 212] on span "Select Year" at bounding box center [268, 211] width 116 height 17
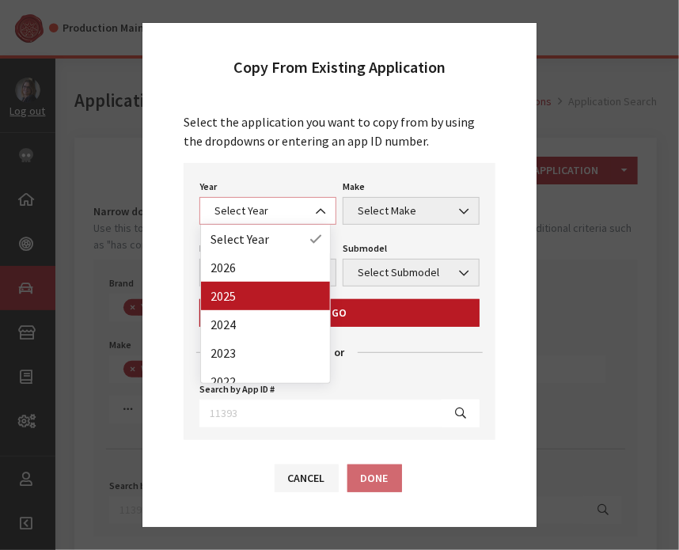
select select "43"
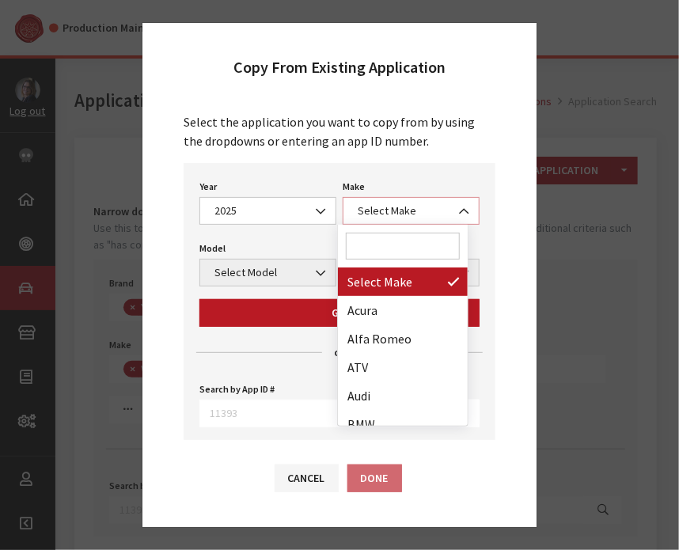
click at [393, 207] on span "Select Make" at bounding box center [411, 211] width 116 height 17
click at [391, 237] on input "Search" at bounding box center [403, 246] width 114 height 27
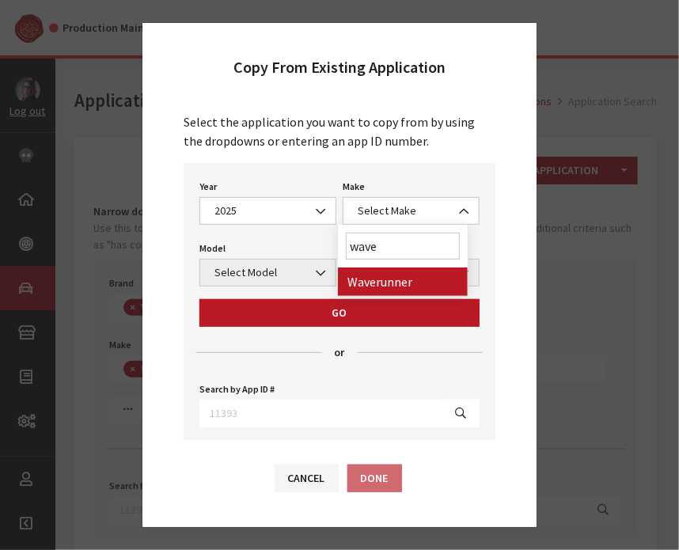
type input "wave"
select select "57"
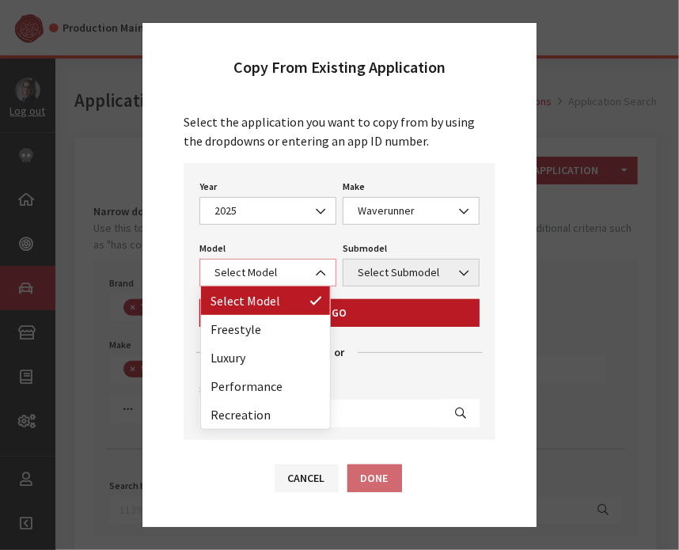
click at [263, 266] on span "Select Model" at bounding box center [268, 272] width 116 height 17
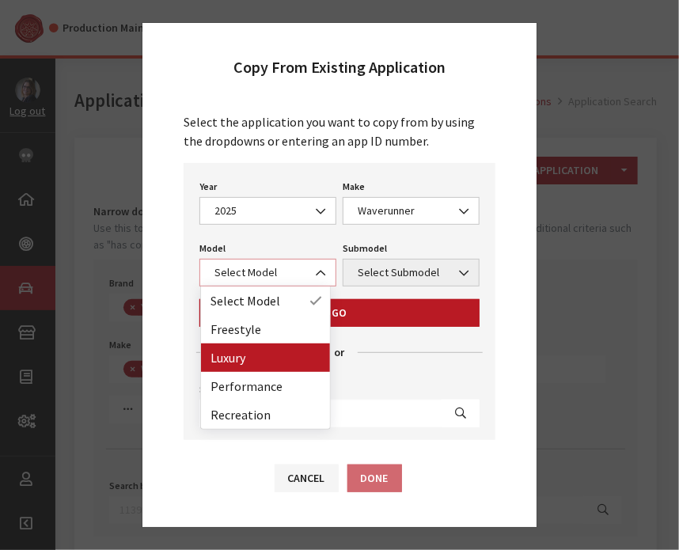
select select "1371"
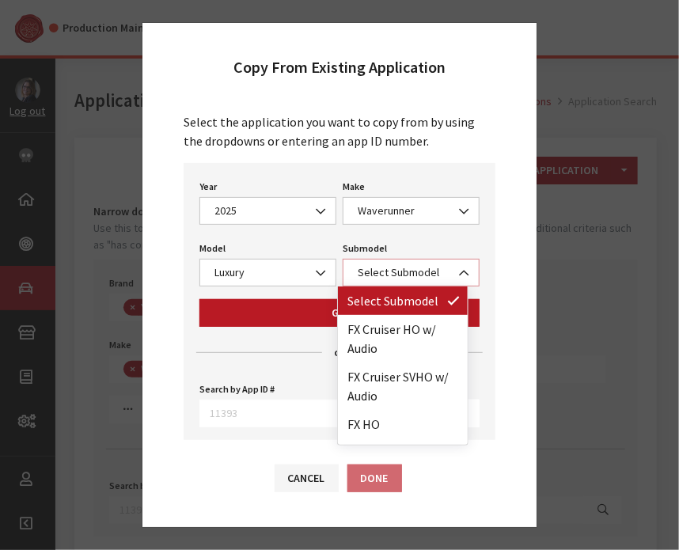
click at [385, 270] on span "Select Submodel" at bounding box center [411, 272] width 116 height 17
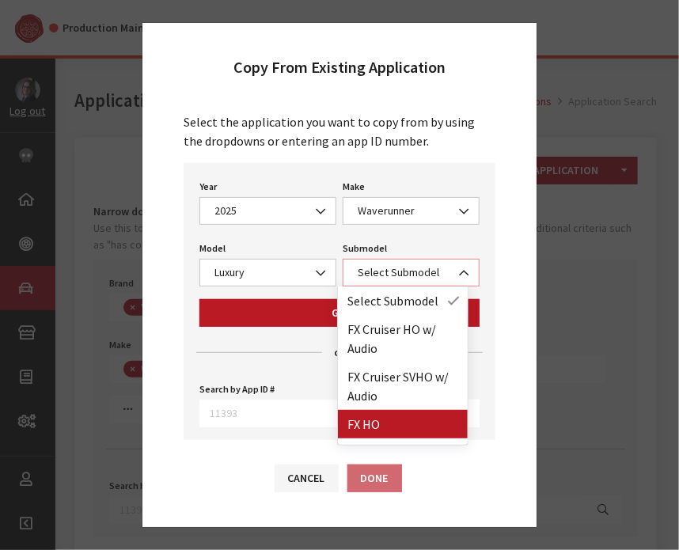
select select "4414"
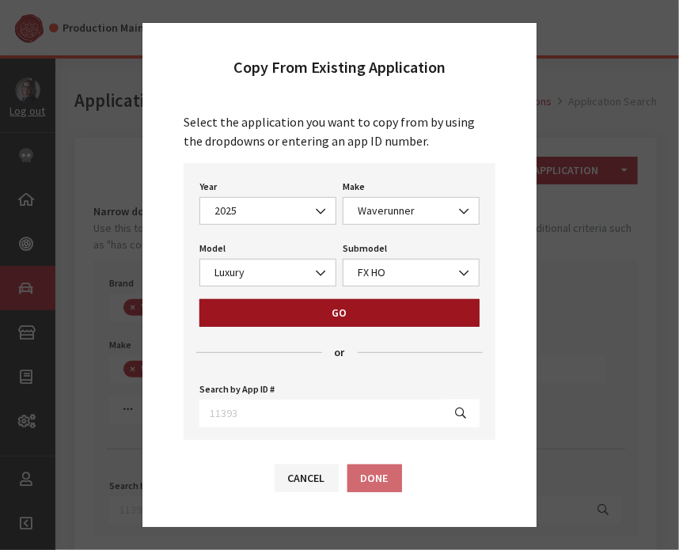
click at [353, 313] on button "Go" at bounding box center [339, 313] width 280 height 28
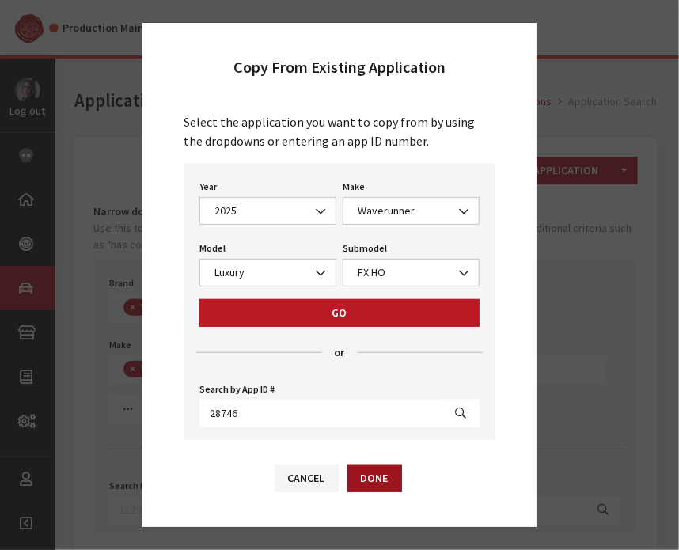
click at [375, 475] on button "Done" at bounding box center [374, 479] width 55 height 28
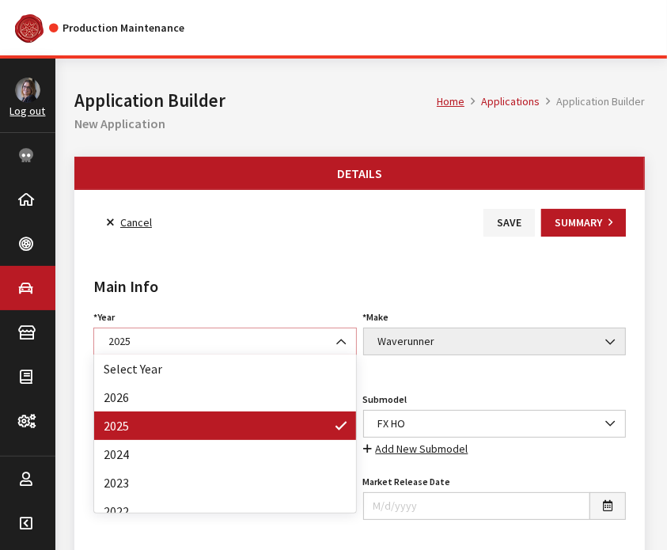
click at [193, 335] on span "2025" at bounding box center [225, 341] width 243 height 17
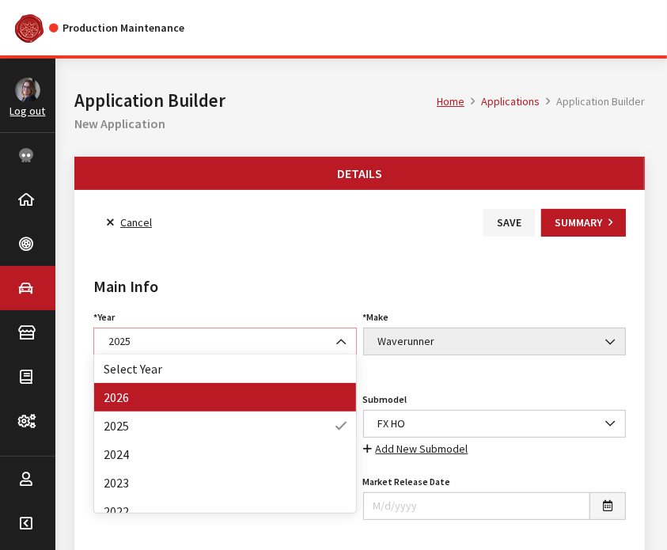
select select "44"
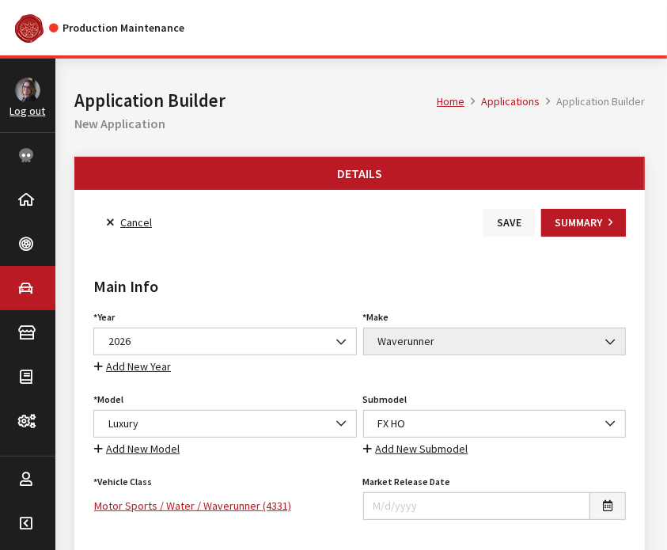
click at [503, 218] on button "Save" at bounding box center [509, 223] width 51 height 28
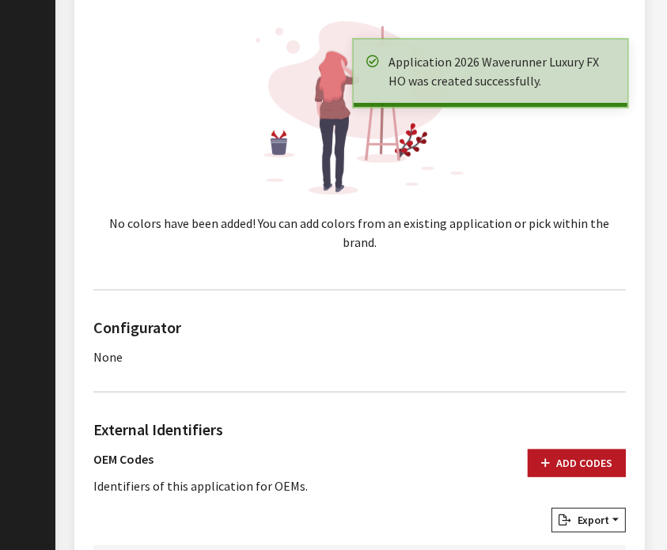
scroll to position [766, 0]
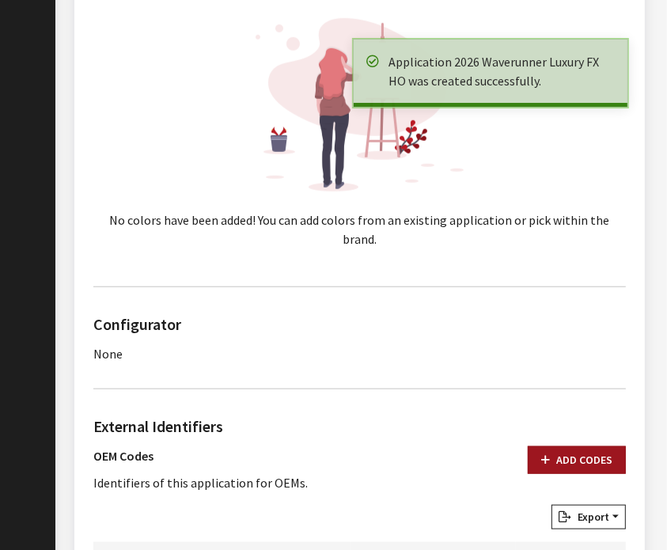
click at [542, 446] on button "Add Codes" at bounding box center [577, 460] width 98 height 28
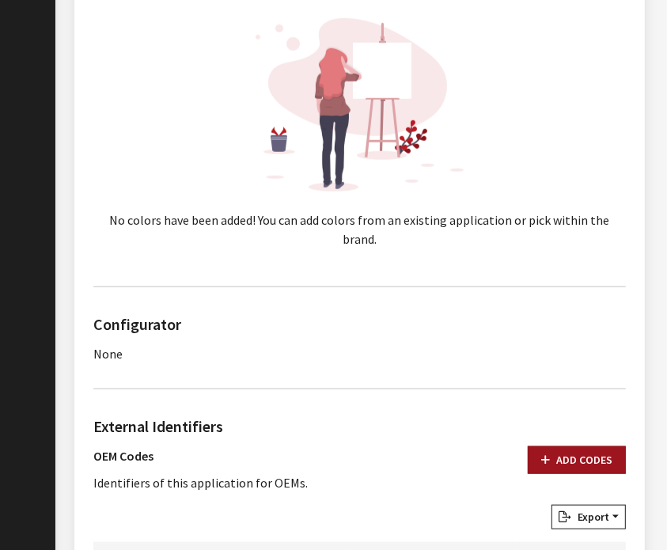
click at [579, 446] on button "Add Codes" at bounding box center [577, 460] width 98 height 28
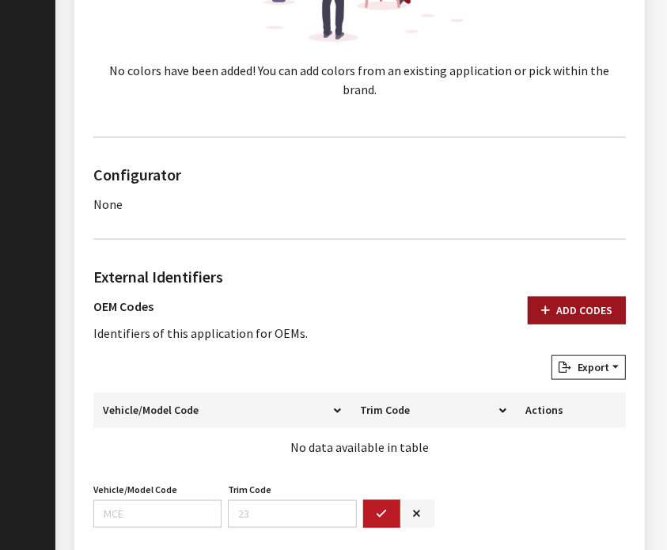
scroll to position [918, 0]
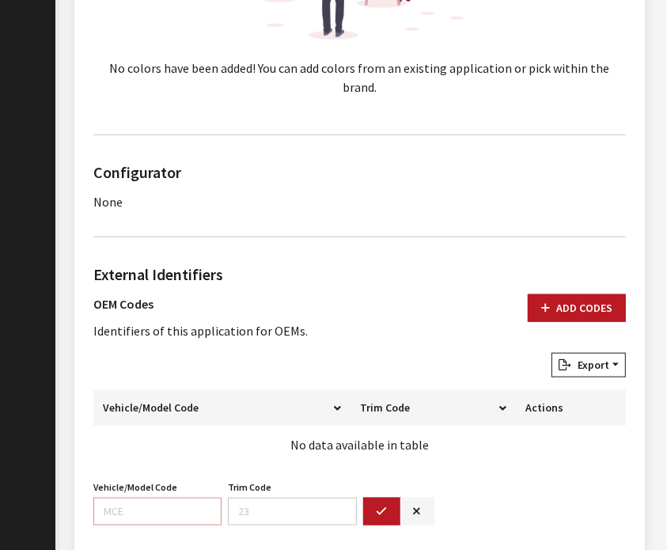
click at [117, 498] on input "Vehicle/Model Code" at bounding box center [157, 512] width 128 height 28
paste input "F7KA"
type input "F7KA"
click at [382, 498] on button "button" at bounding box center [382, 512] width 38 height 28
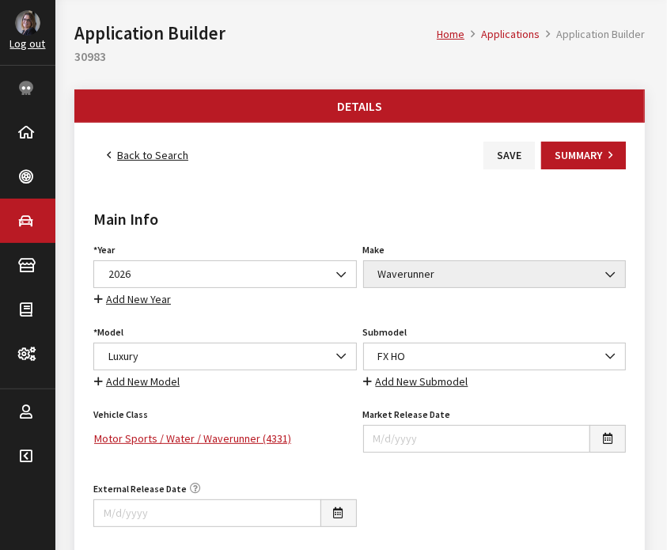
scroll to position [0, 0]
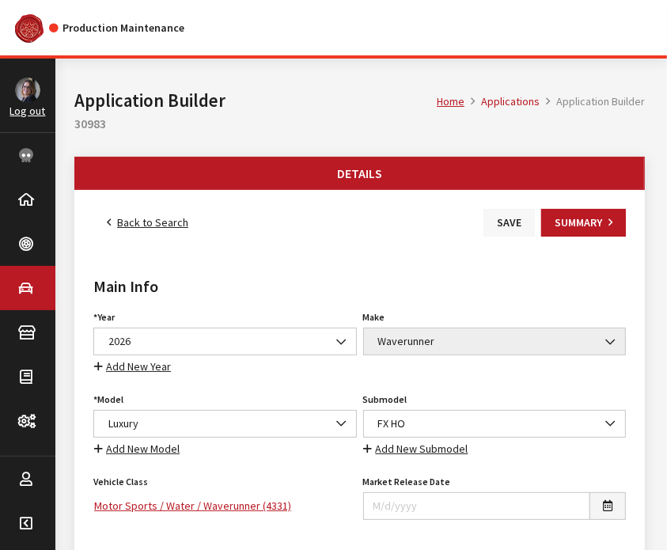
click at [514, 230] on button "Save" at bounding box center [509, 223] width 51 height 28
click at [133, 218] on link "Back to Search" at bounding box center [147, 223] width 108 height 28
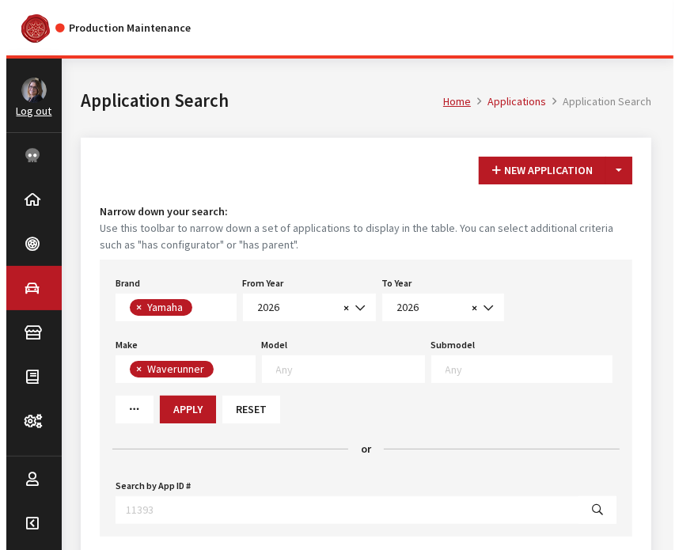
scroll to position [422, 0]
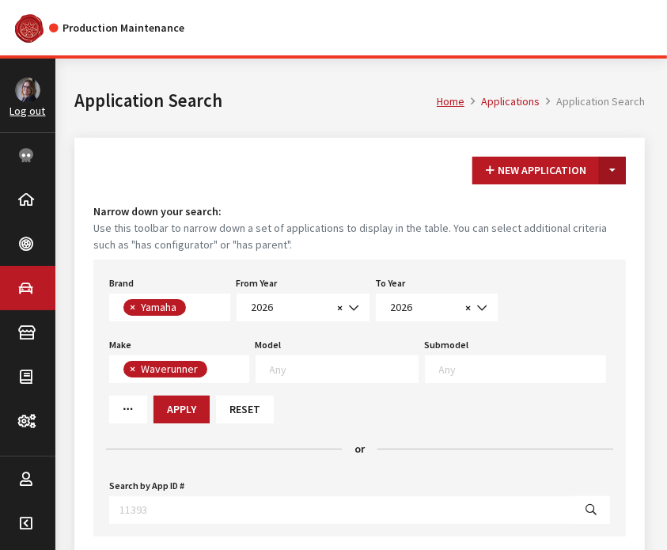
click at [615, 166] on button "Toggle Dropdown" at bounding box center [612, 171] width 27 height 28
click at [596, 203] on button "New From Existing..." at bounding box center [558, 205] width 136 height 28
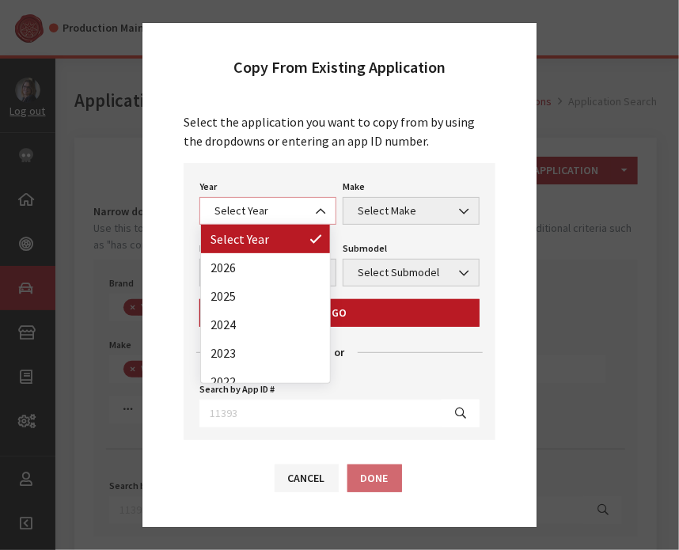
click at [269, 207] on span "Select Year" at bounding box center [268, 211] width 116 height 17
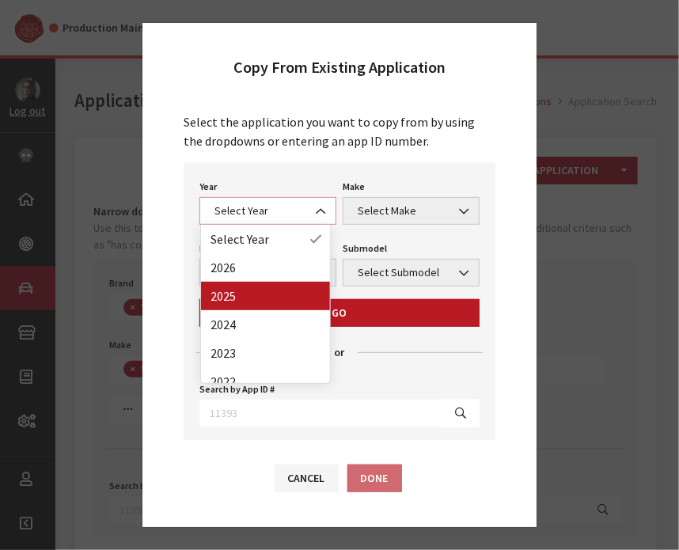
select select "43"
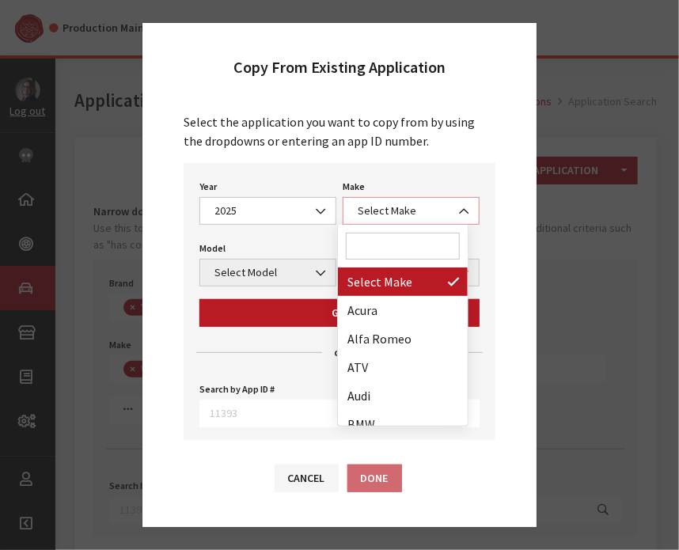
click at [372, 207] on span "Select Make" at bounding box center [411, 211] width 116 height 17
click at [384, 242] on input "Search" at bounding box center [403, 246] width 114 height 27
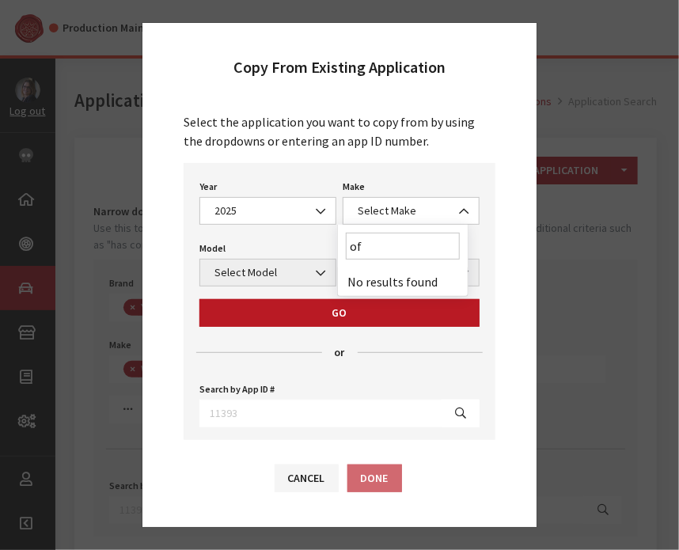
type input "o"
click at [385, 221] on span "Select Make" at bounding box center [411, 211] width 137 height 28
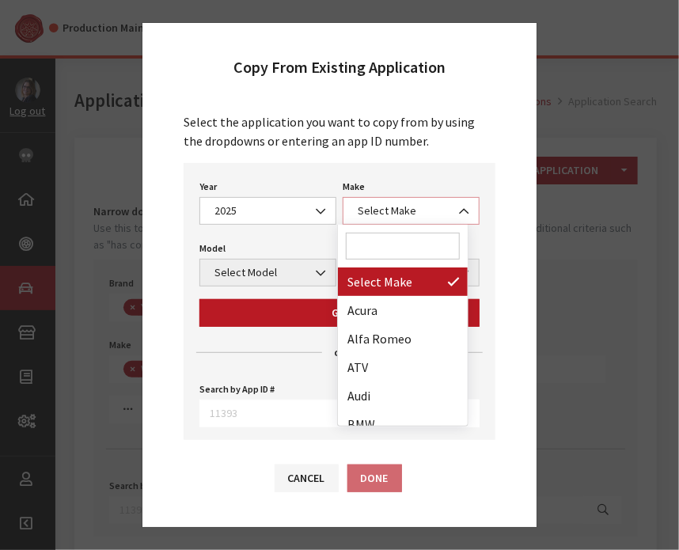
click at [385, 221] on span "Select Make" at bounding box center [411, 211] width 137 height 28
click at [376, 245] on input "Search" at bounding box center [403, 246] width 114 height 27
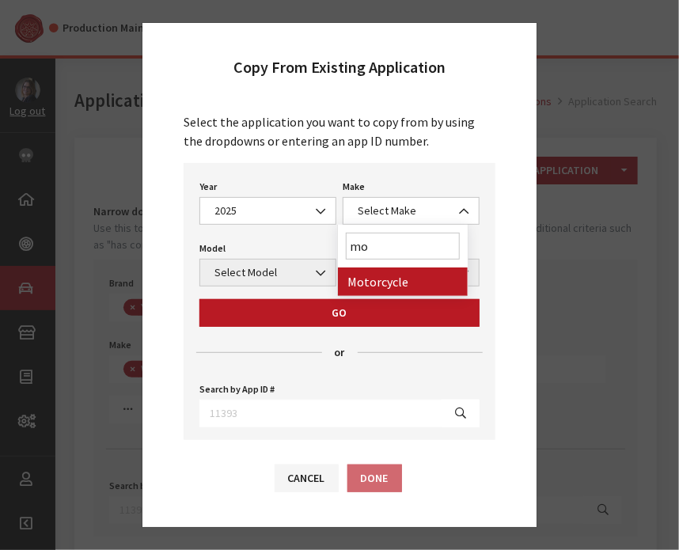
type input "mo"
select select "63"
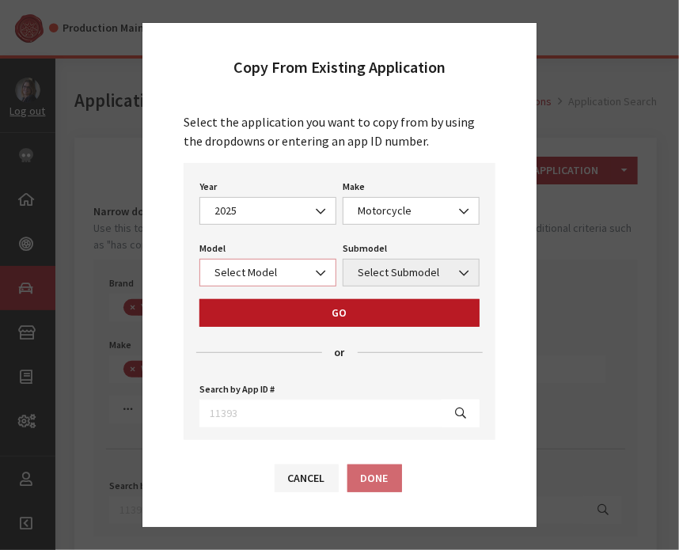
click at [291, 265] on span "Select Model" at bounding box center [268, 272] width 116 height 17
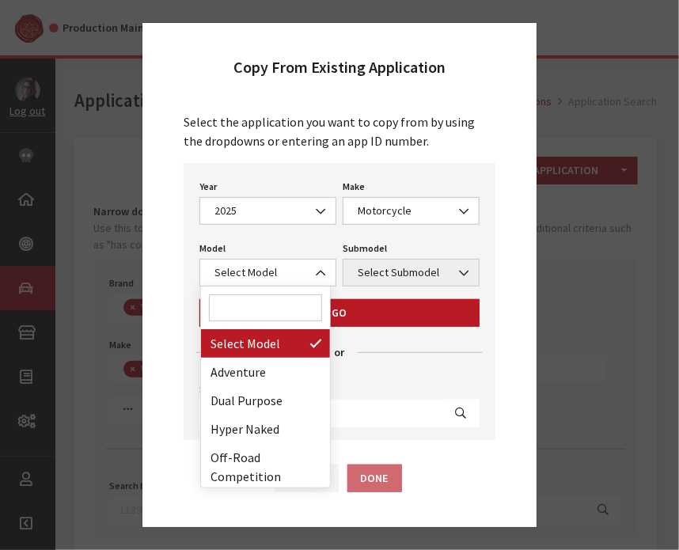
click at [241, 316] on input "Search" at bounding box center [266, 307] width 114 height 27
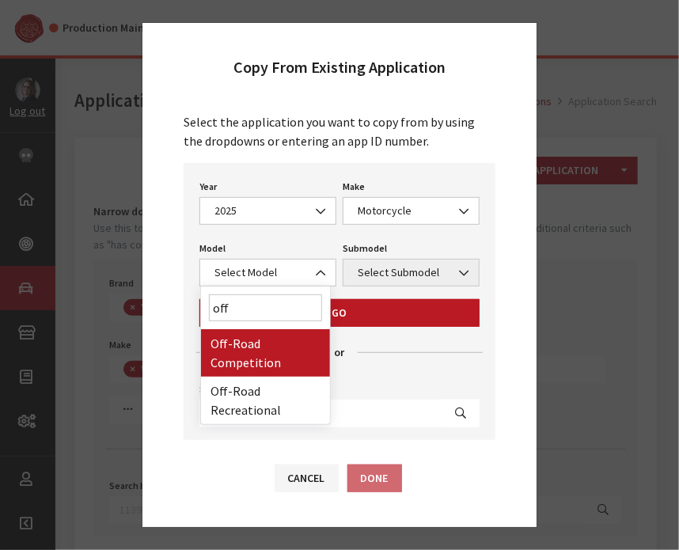
type input "off"
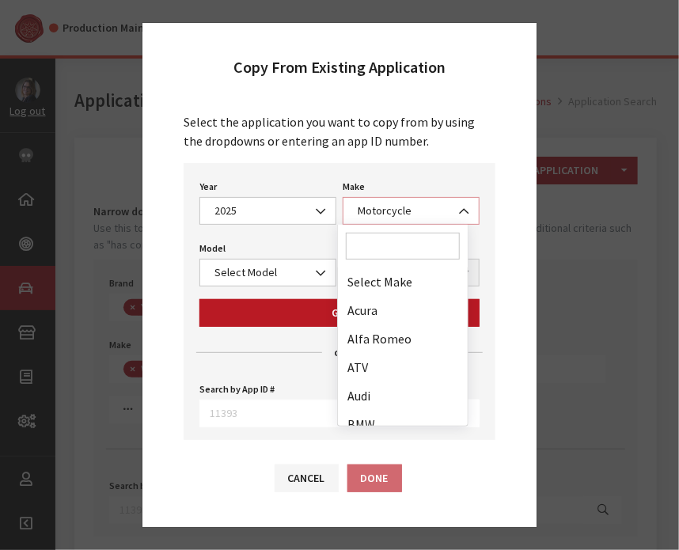
scroll to position [712, 0]
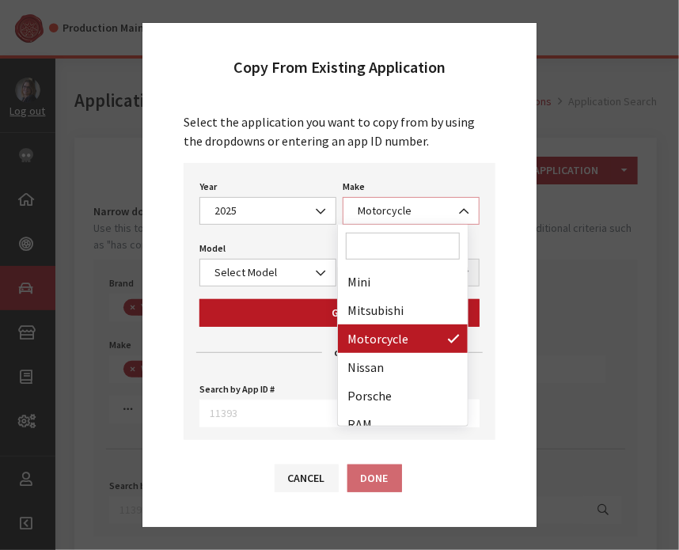
click at [391, 210] on span "Motorcycle" at bounding box center [411, 211] width 116 height 17
click at [389, 237] on input "Search" at bounding box center [403, 246] width 114 height 27
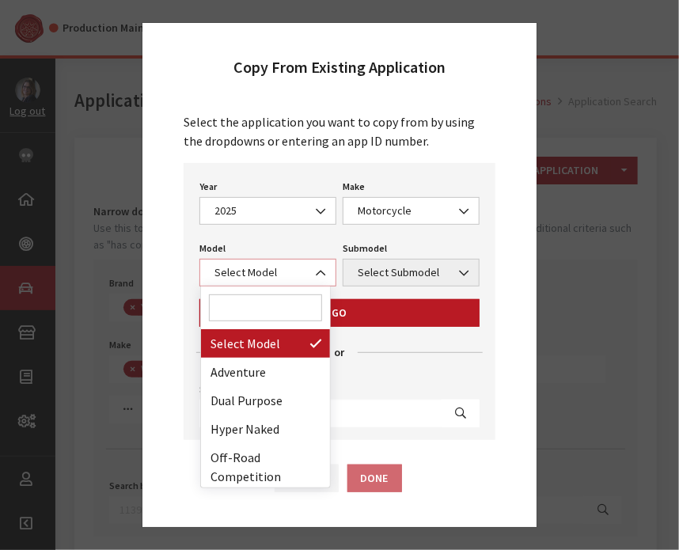
click at [263, 279] on span "Select Model" at bounding box center [268, 272] width 116 height 17
click at [250, 306] on input "Search" at bounding box center [266, 307] width 114 height 27
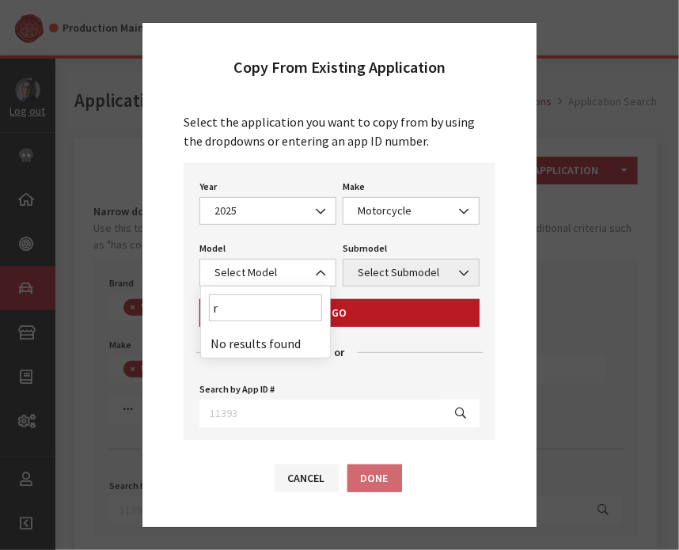
type input "re"
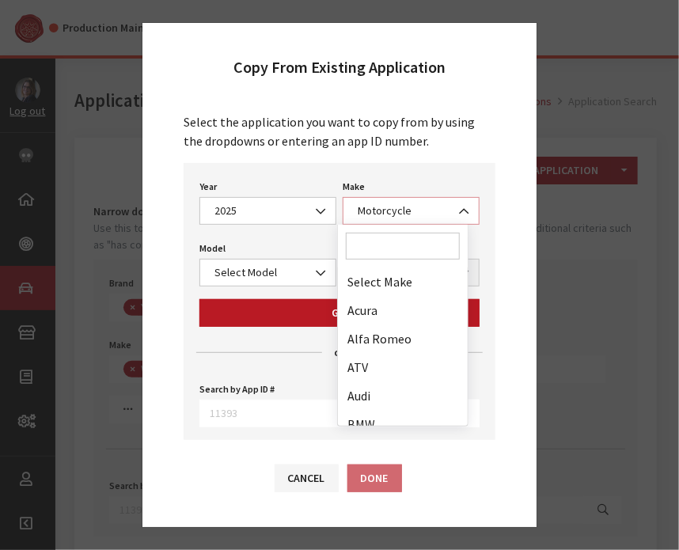
scroll to position [741, 0]
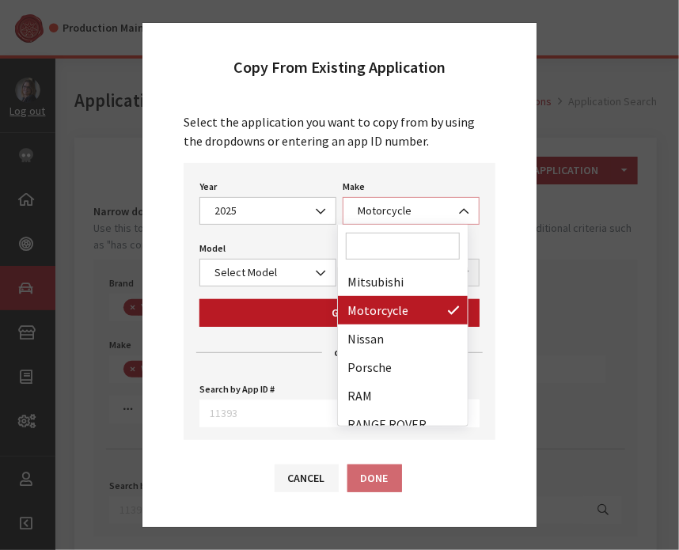
click at [432, 212] on span "Motorcycle" at bounding box center [411, 211] width 116 height 17
click at [416, 247] on input "Search" at bounding box center [403, 246] width 114 height 27
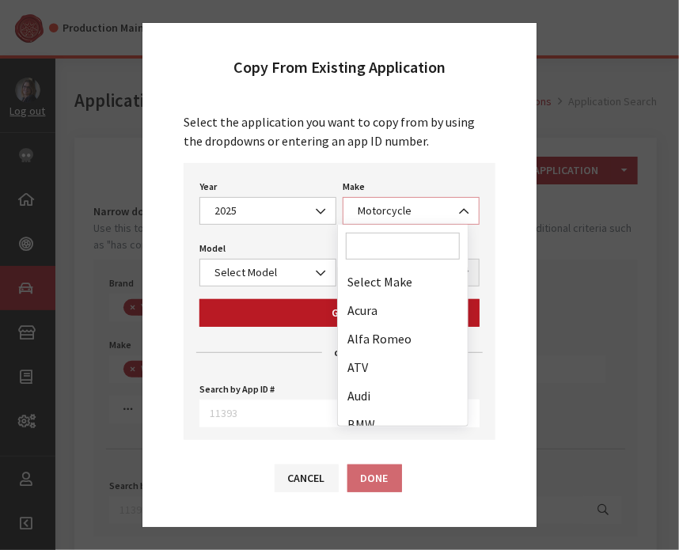
click at [460, 203] on b at bounding box center [460, 203] width 0 height 0
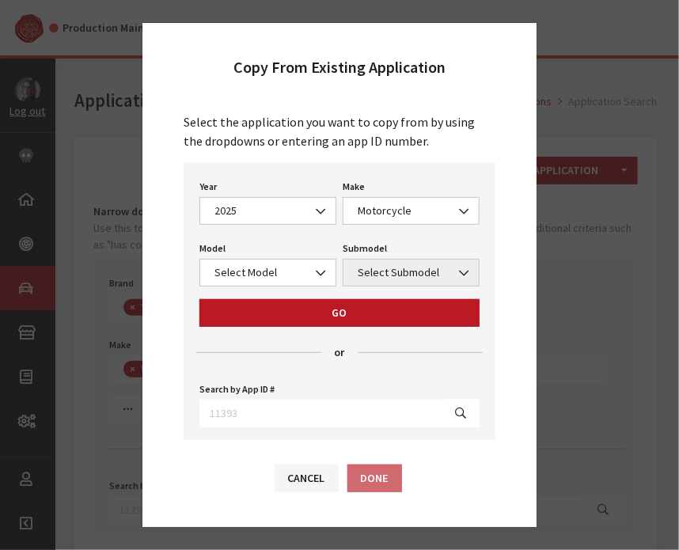
click at [301, 500] on div "Cancel Done" at bounding box center [339, 486] width 394 height 82
click at [303, 479] on button "Cancel" at bounding box center [307, 479] width 64 height 28
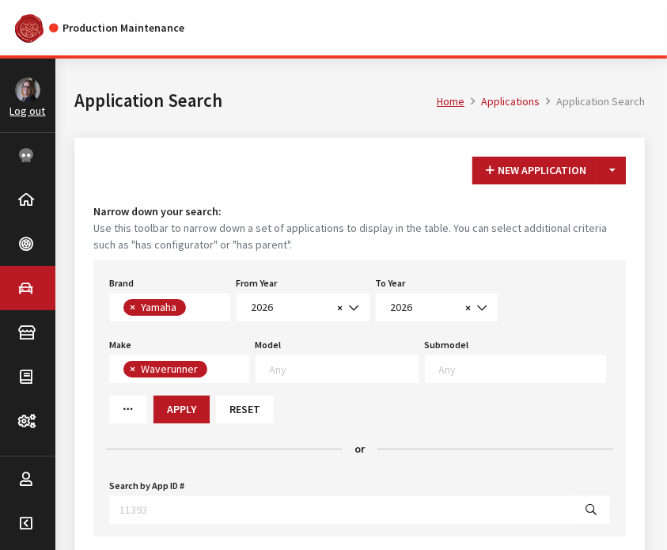
click at [319, 370] on textarea "Search" at bounding box center [344, 369] width 148 height 14
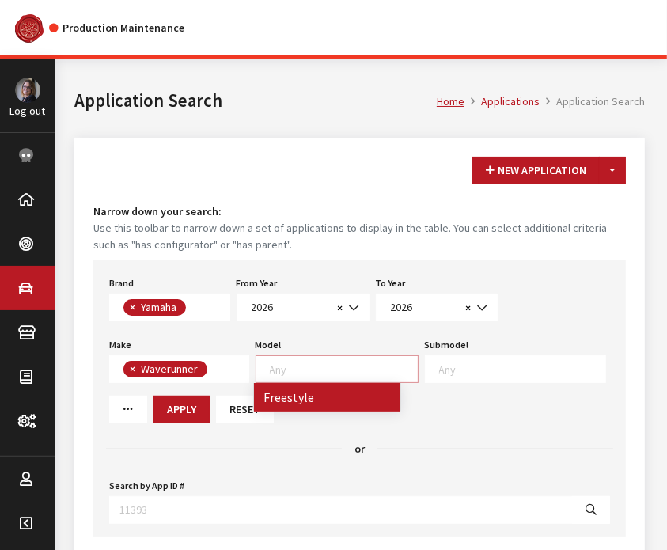
scroll to position [0, 0]
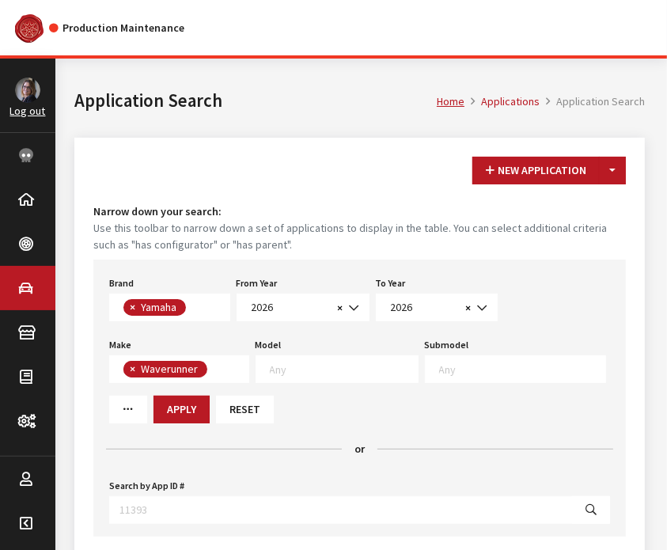
click at [136, 363] on button "×" at bounding box center [131, 369] width 16 height 17
select select
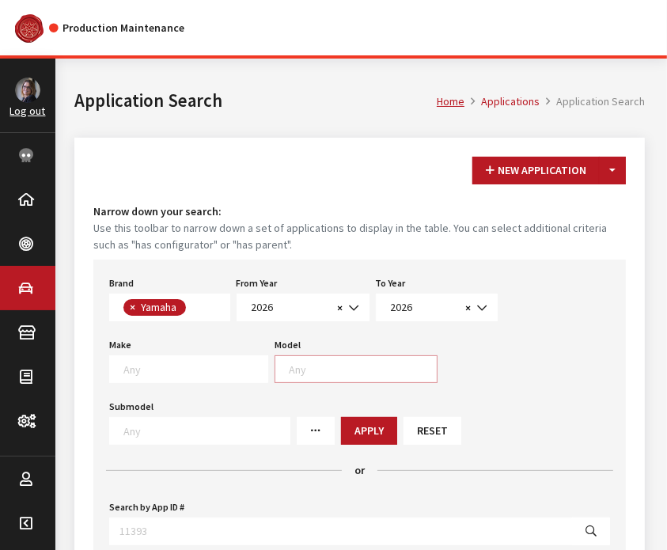
click at [330, 366] on textarea "Search" at bounding box center [363, 369] width 148 height 14
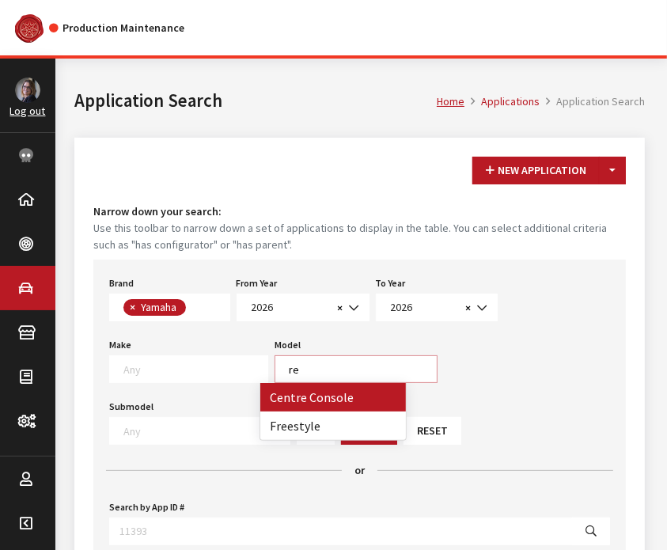
type textarea "r"
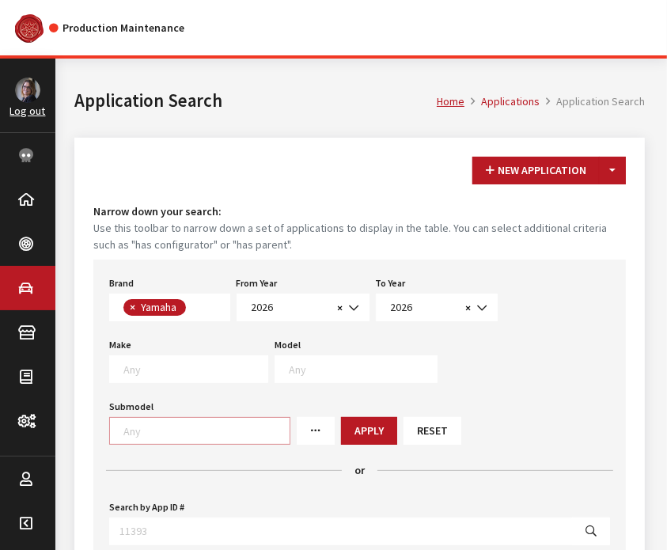
click at [290, 423] on textarea "Search" at bounding box center [206, 430] width 166 height 14
type textarea "r"
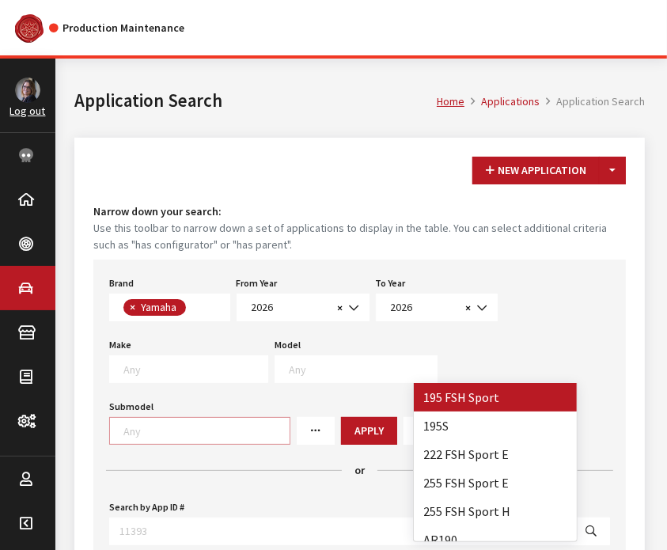
click at [317, 378] on span at bounding box center [356, 369] width 163 height 28
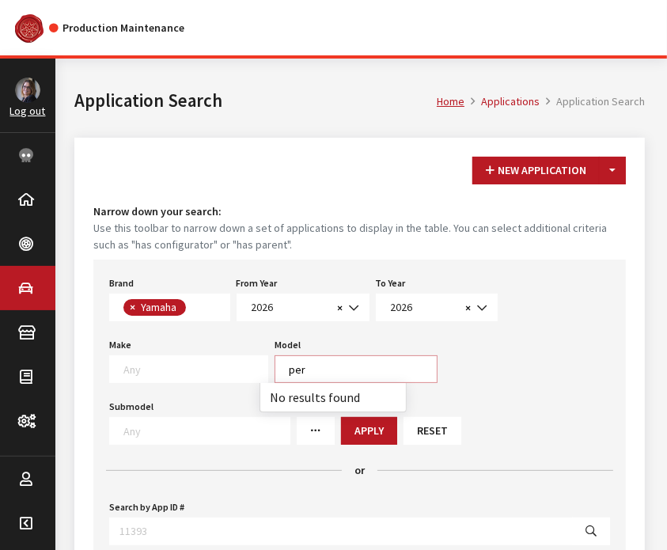
type textarea "per"
